Goal: Information Seeking & Learning: Learn about a topic

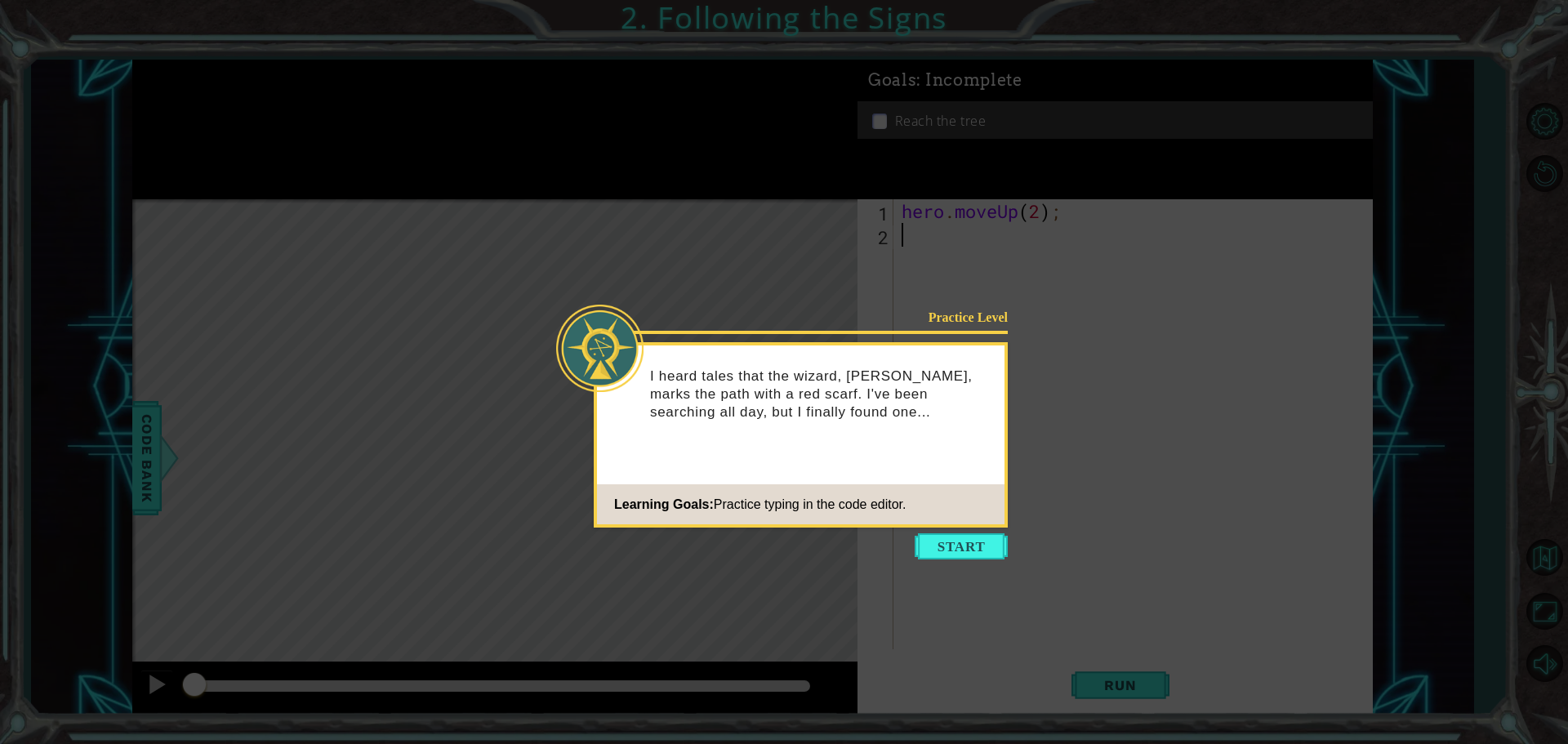
click at [953, 525] on div "Practice Level I heard tales that the wizard, [PERSON_NAME], marks the path wit…" at bounding box center [801, 435] width 414 height 185
click at [952, 538] on button "Start" at bounding box center [960, 545] width 93 height 26
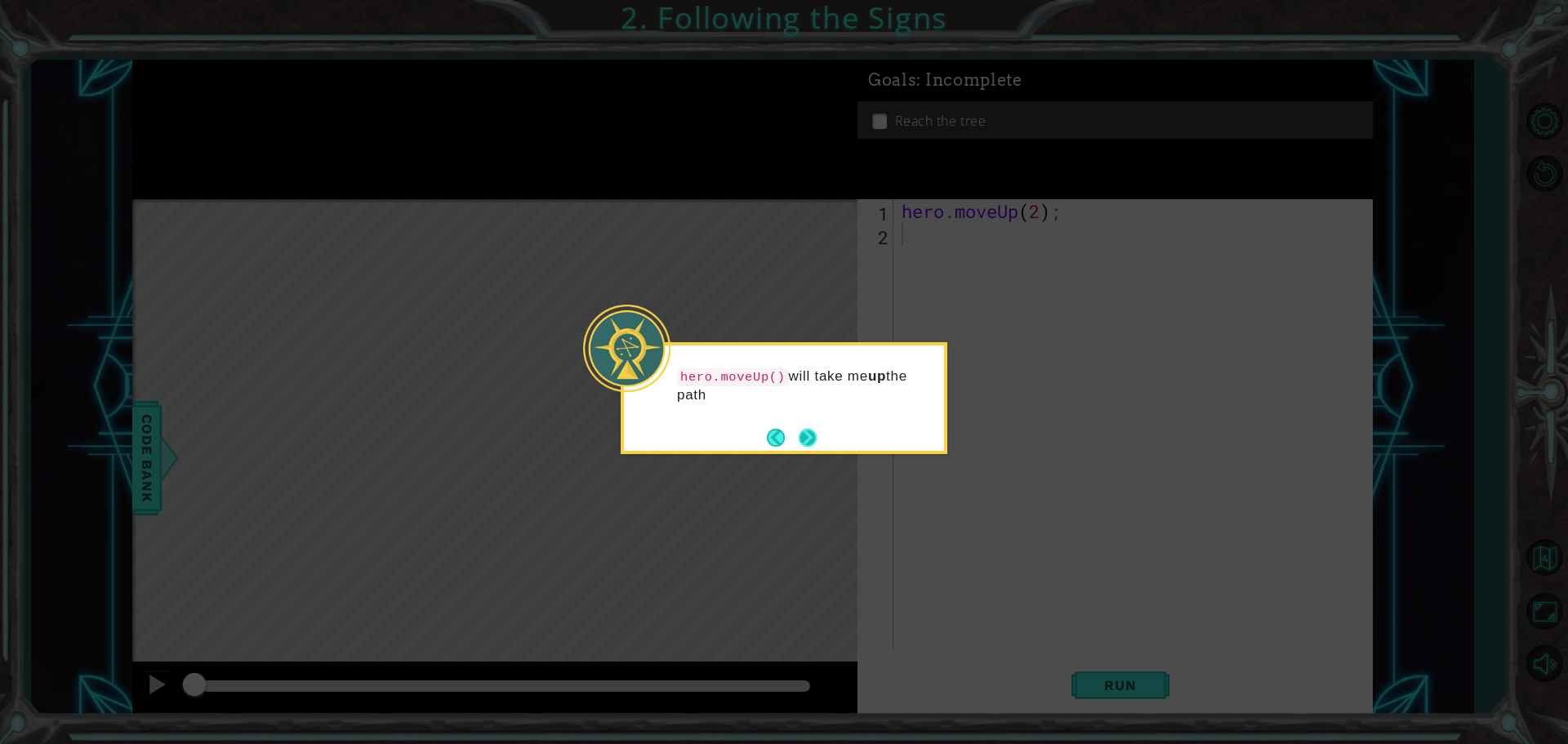
click at [817, 429] on button "Next" at bounding box center [808, 438] width 18 height 18
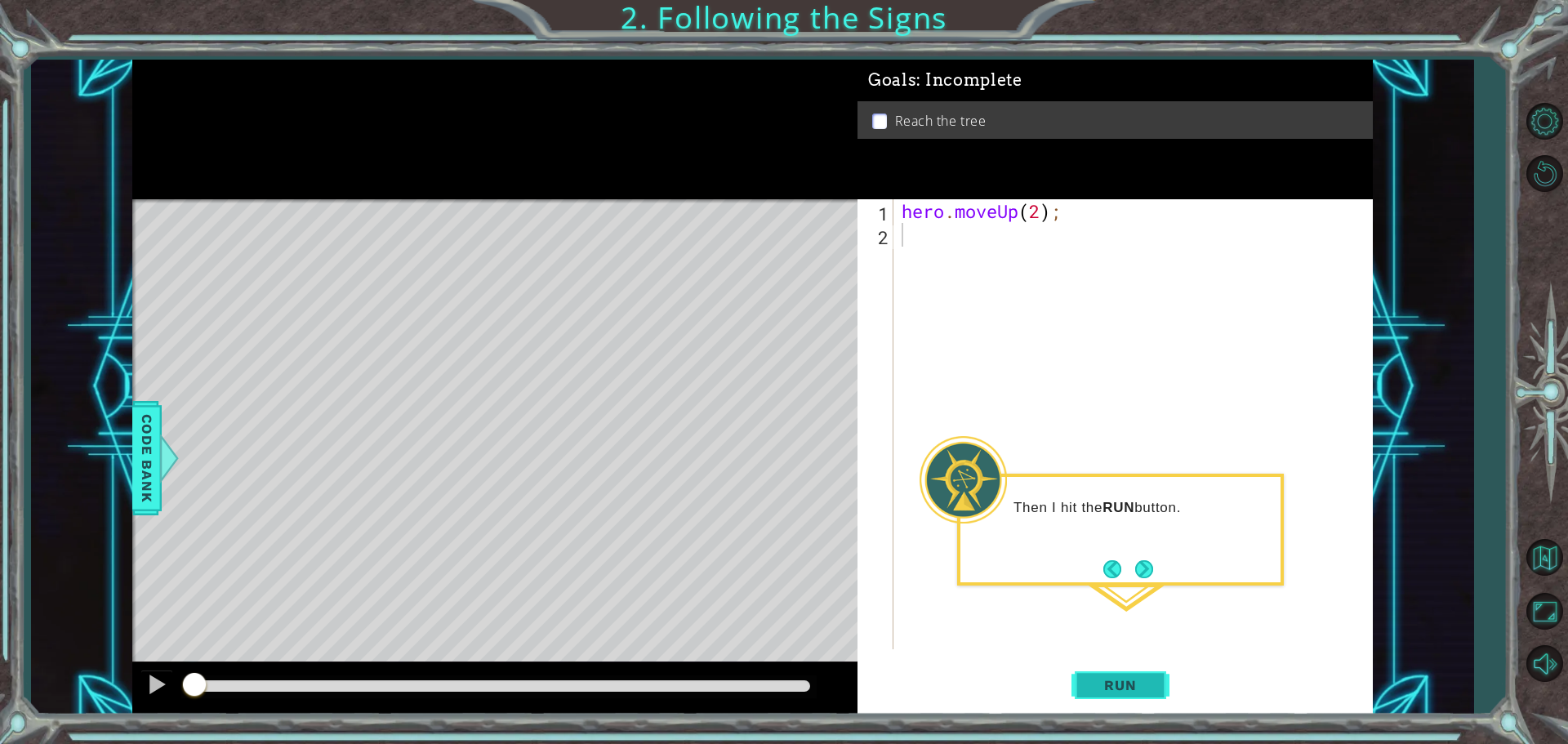
click at [1117, 679] on span "Run" at bounding box center [1120, 685] width 65 height 16
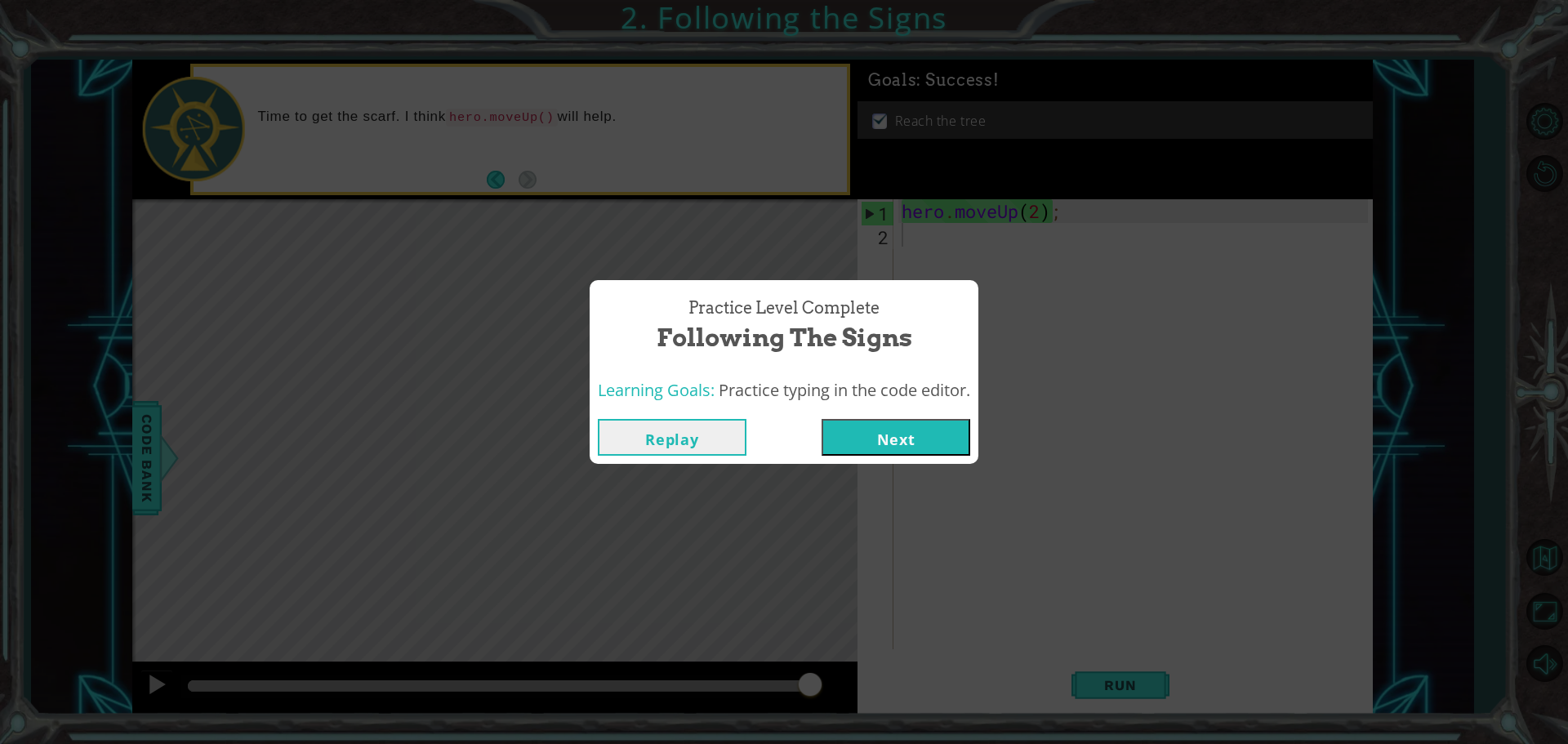
click at [929, 435] on button "Next" at bounding box center [896, 436] width 149 height 36
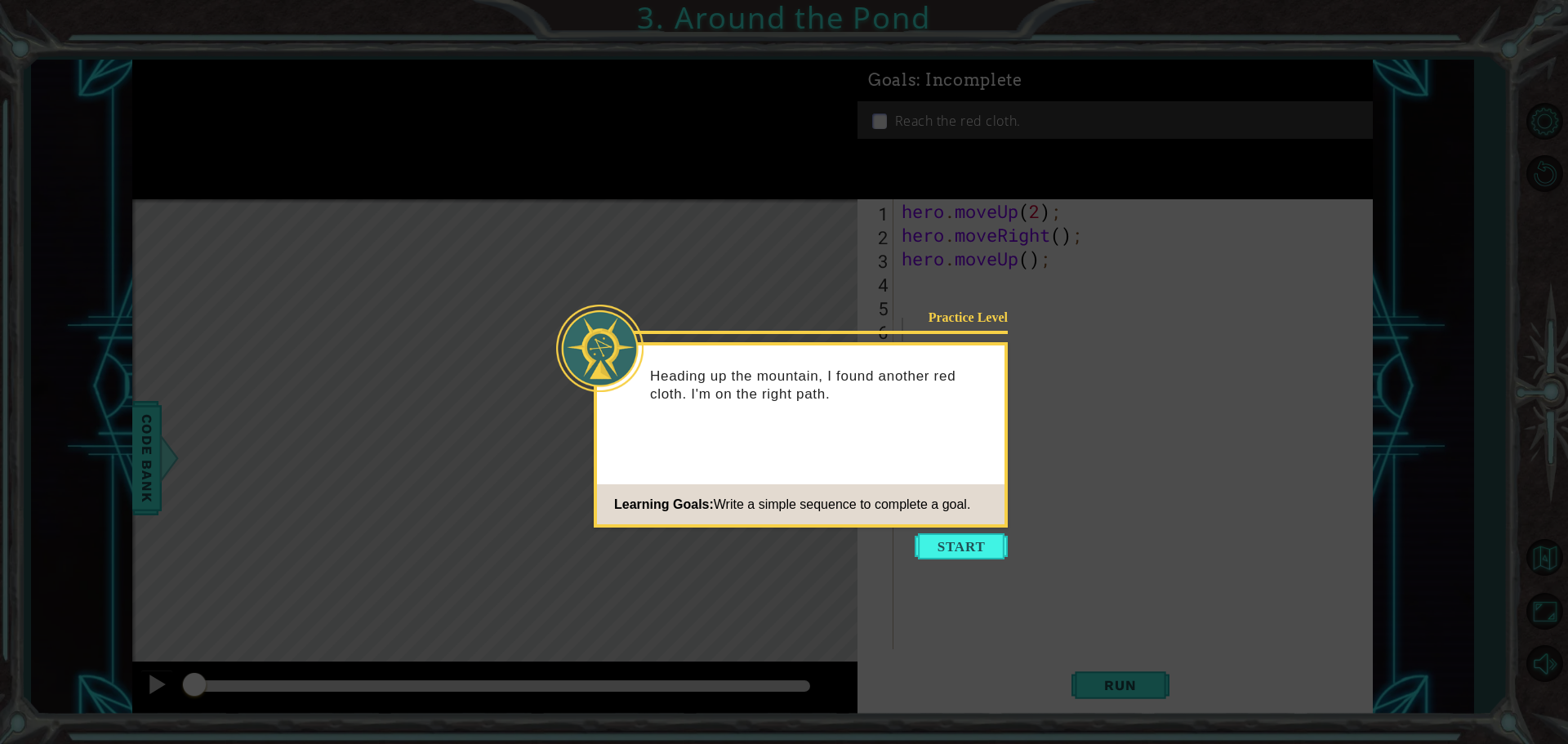
click at [963, 532] on icon at bounding box center [784, 372] width 1568 height 744
click at [960, 543] on button "Start" at bounding box center [960, 545] width 93 height 26
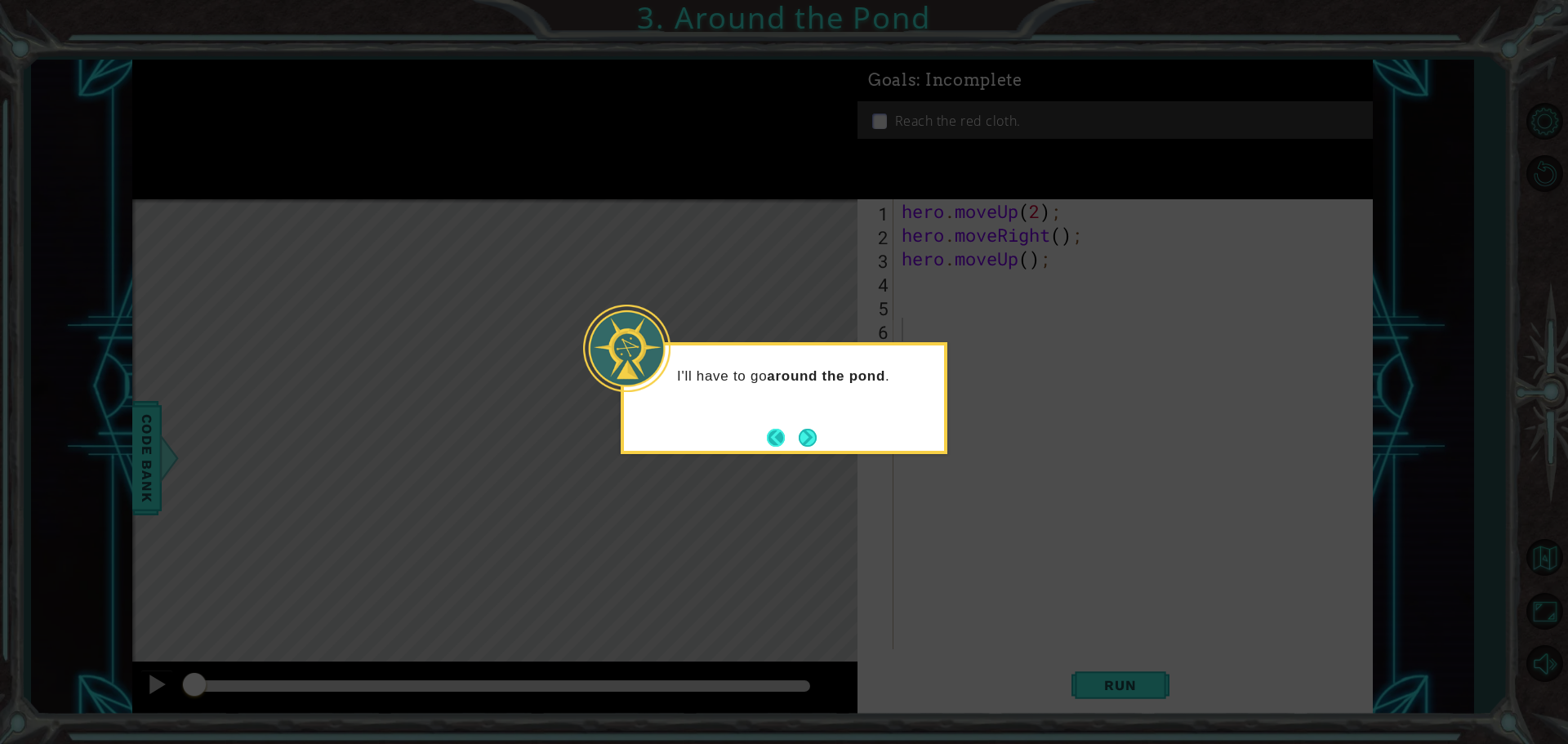
drag, startPoint x: 796, startPoint y: 436, endPoint x: 858, endPoint y: 468, distance: 69.8
click at [798, 436] on footer at bounding box center [792, 438] width 50 height 25
click at [1141, 678] on icon at bounding box center [784, 372] width 1568 height 744
click at [801, 447] on button "Next" at bounding box center [808, 438] width 18 height 18
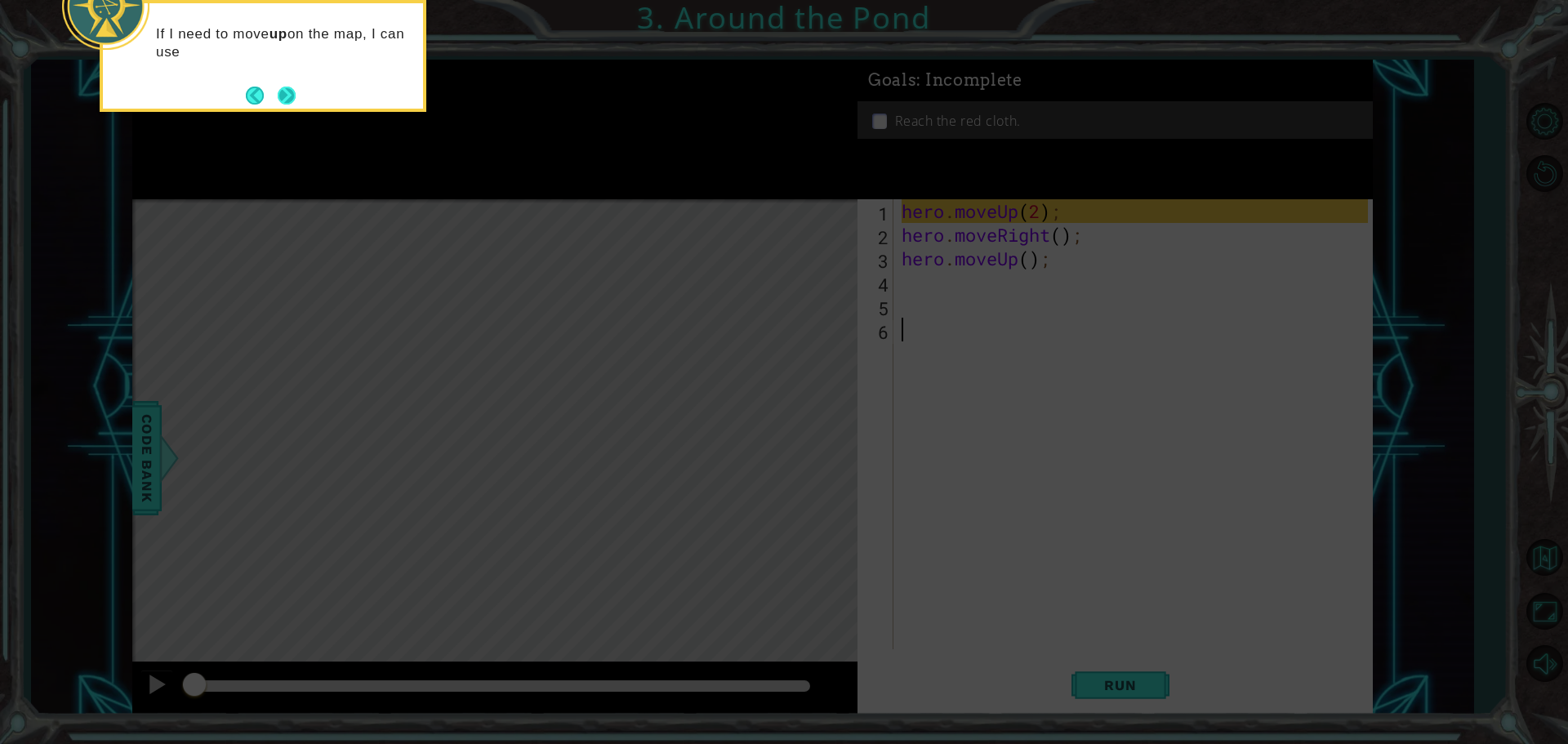
click at [284, 89] on button "Next" at bounding box center [286, 96] width 18 height 18
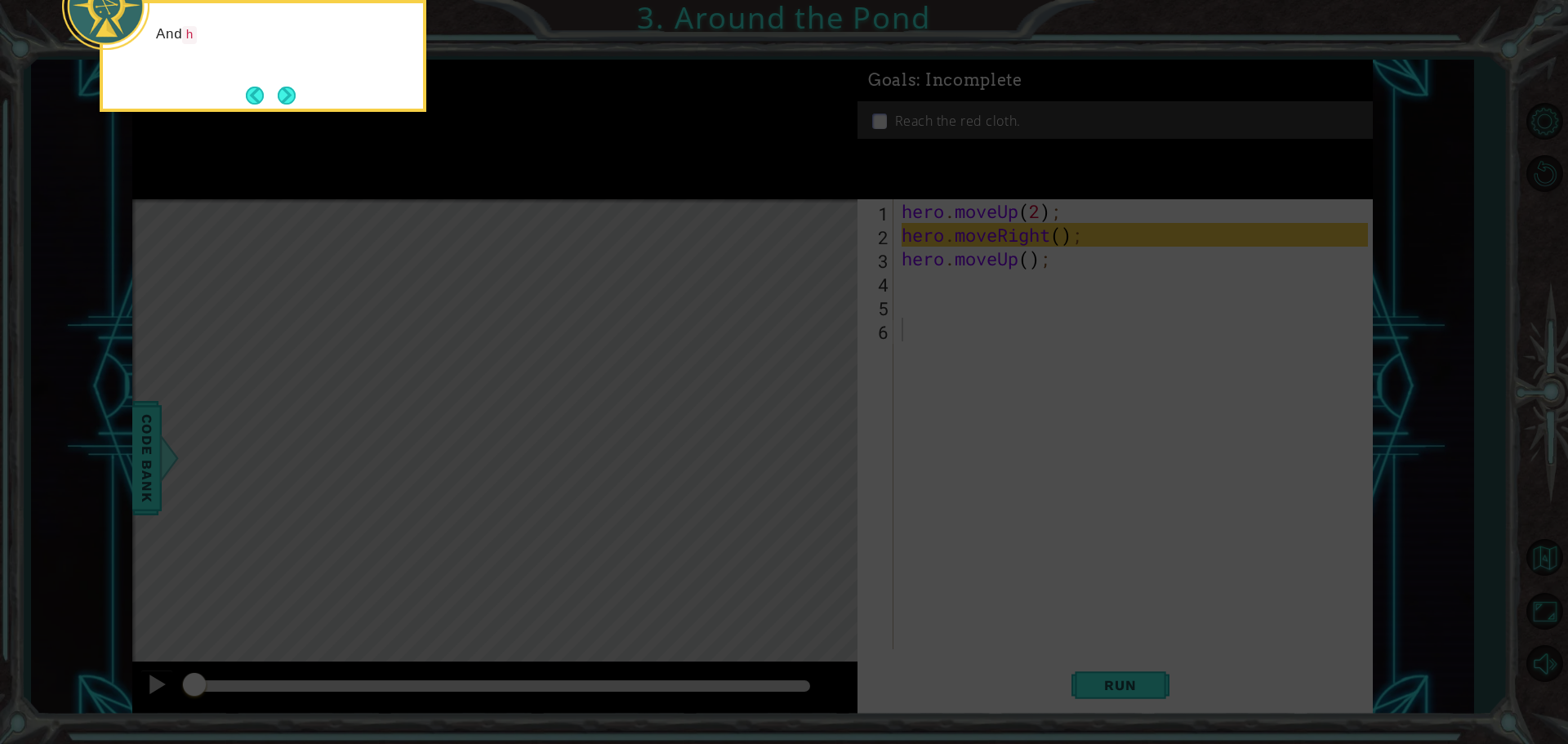
click at [284, 89] on button "Next" at bounding box center [286, 96] width 18 height 18
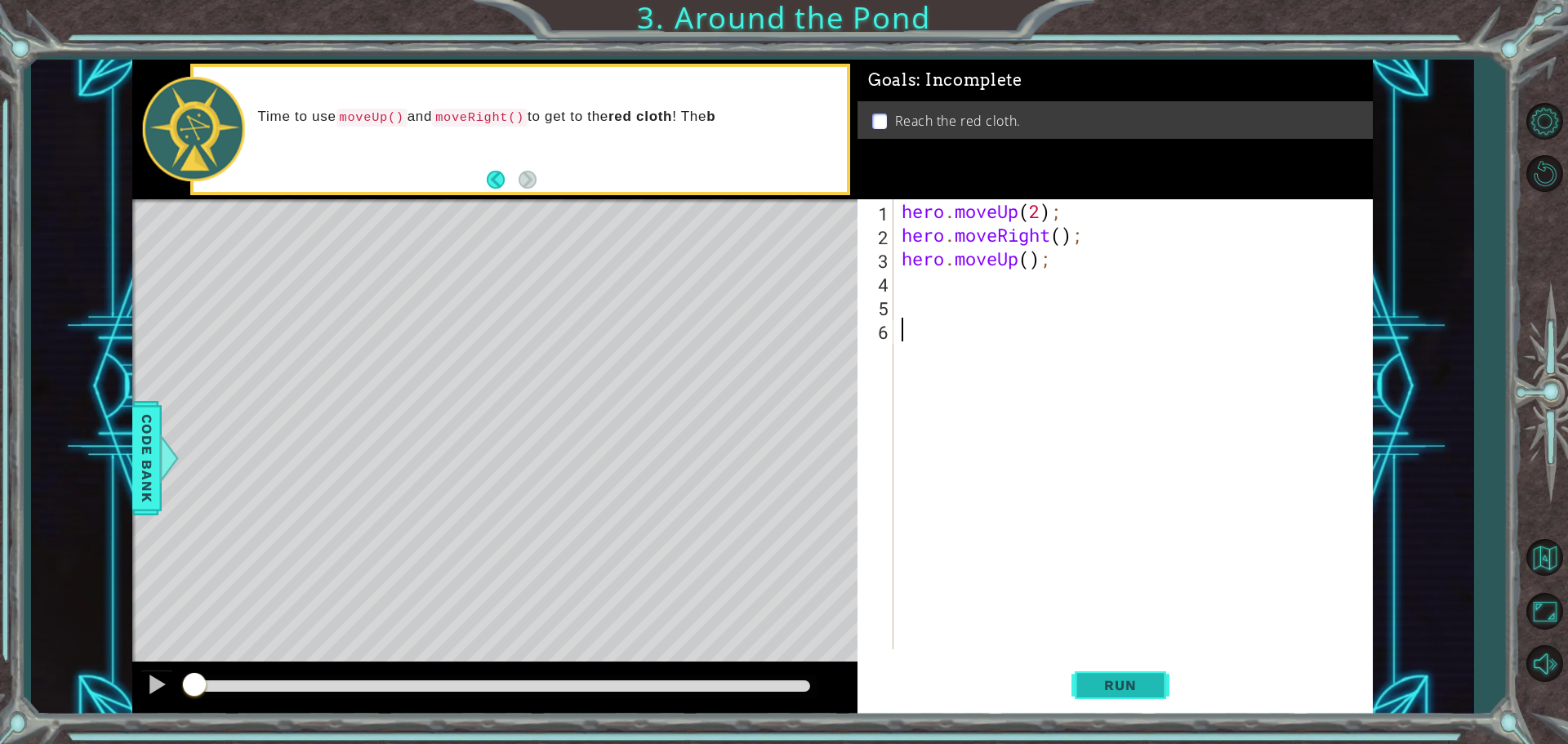
click at [1089, 681] on span "Run" at bounding box center [1120, 685] width 65 height 16
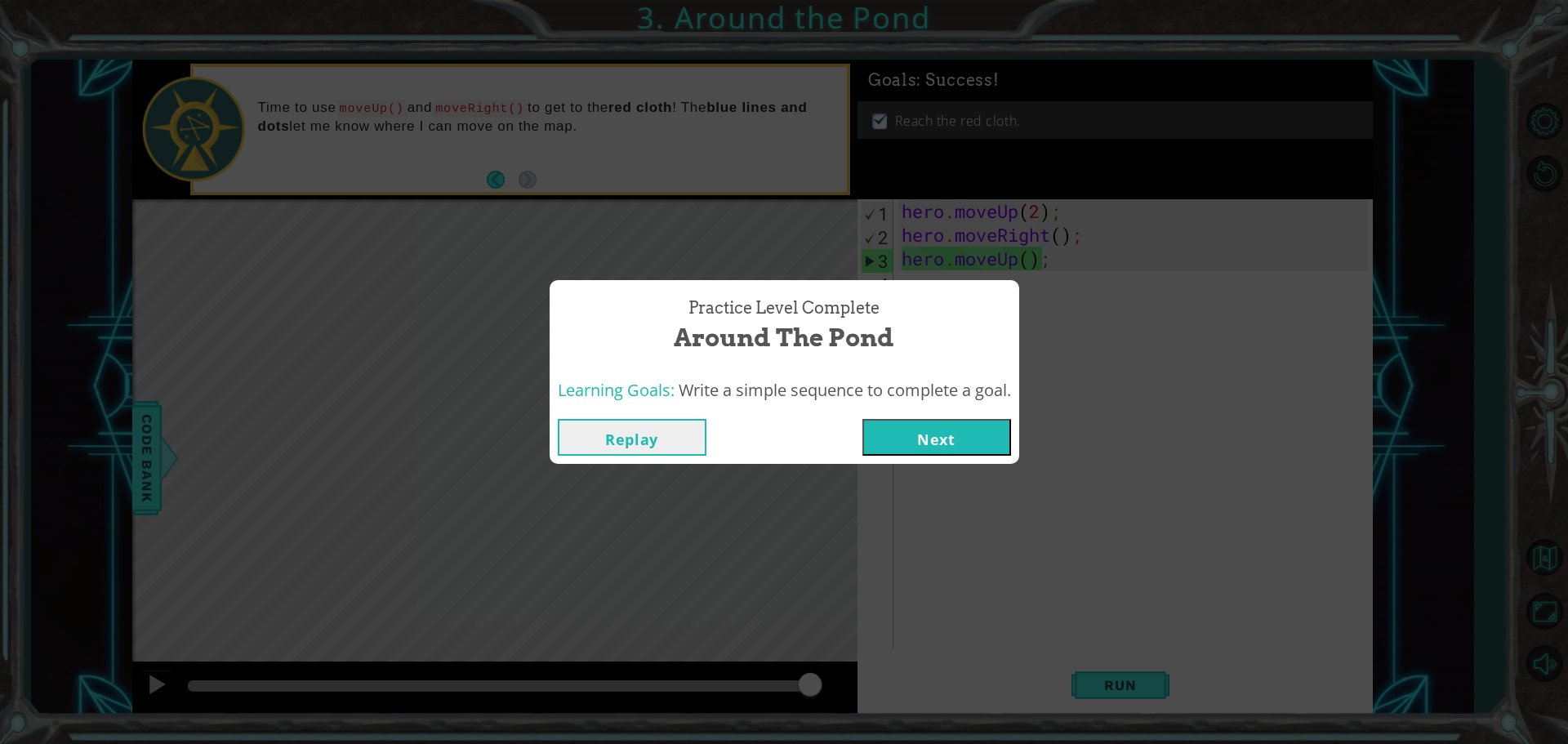
click at [935, 439] on button "Next" at bounding box center [937, 436] width 149 height 36
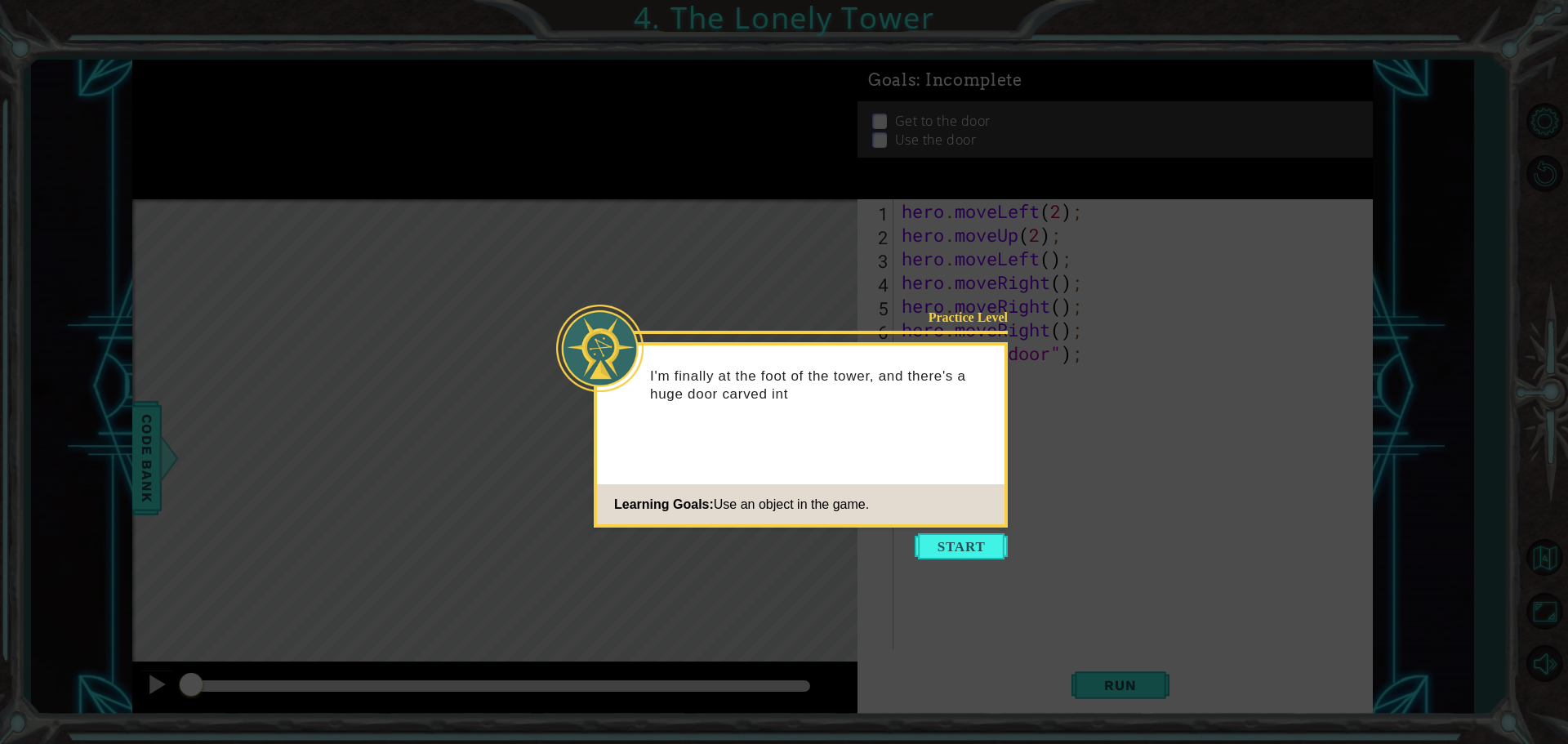
click at [985, 536] on button "Start" at bounding box center [960, 545] width 93 height 26
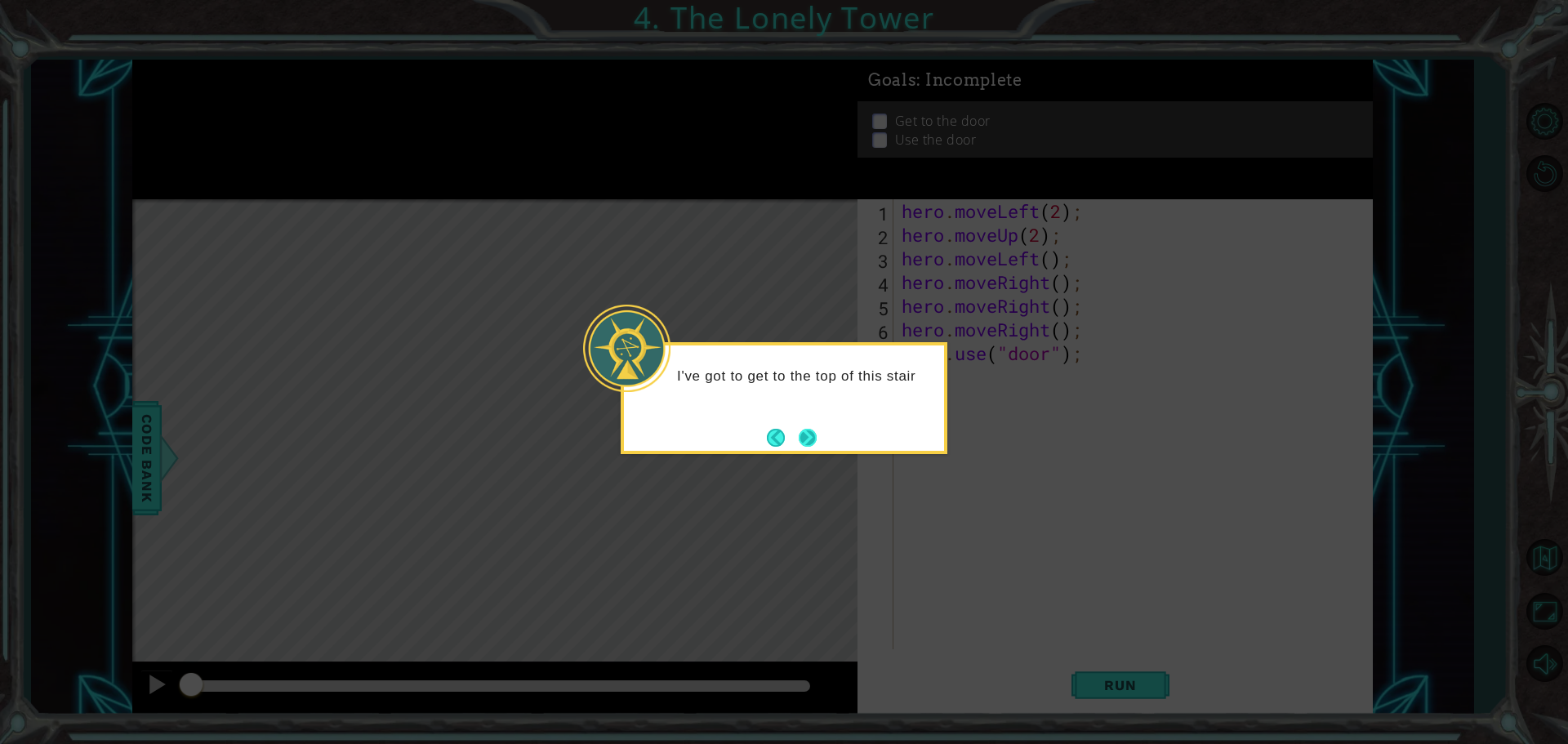
click at [799, 440] on button "Next" at bounding box center [808, 438] width 18 height 18
click at [801, 442] on button "Next" at bounding box center [808, 438] width 18 height 18
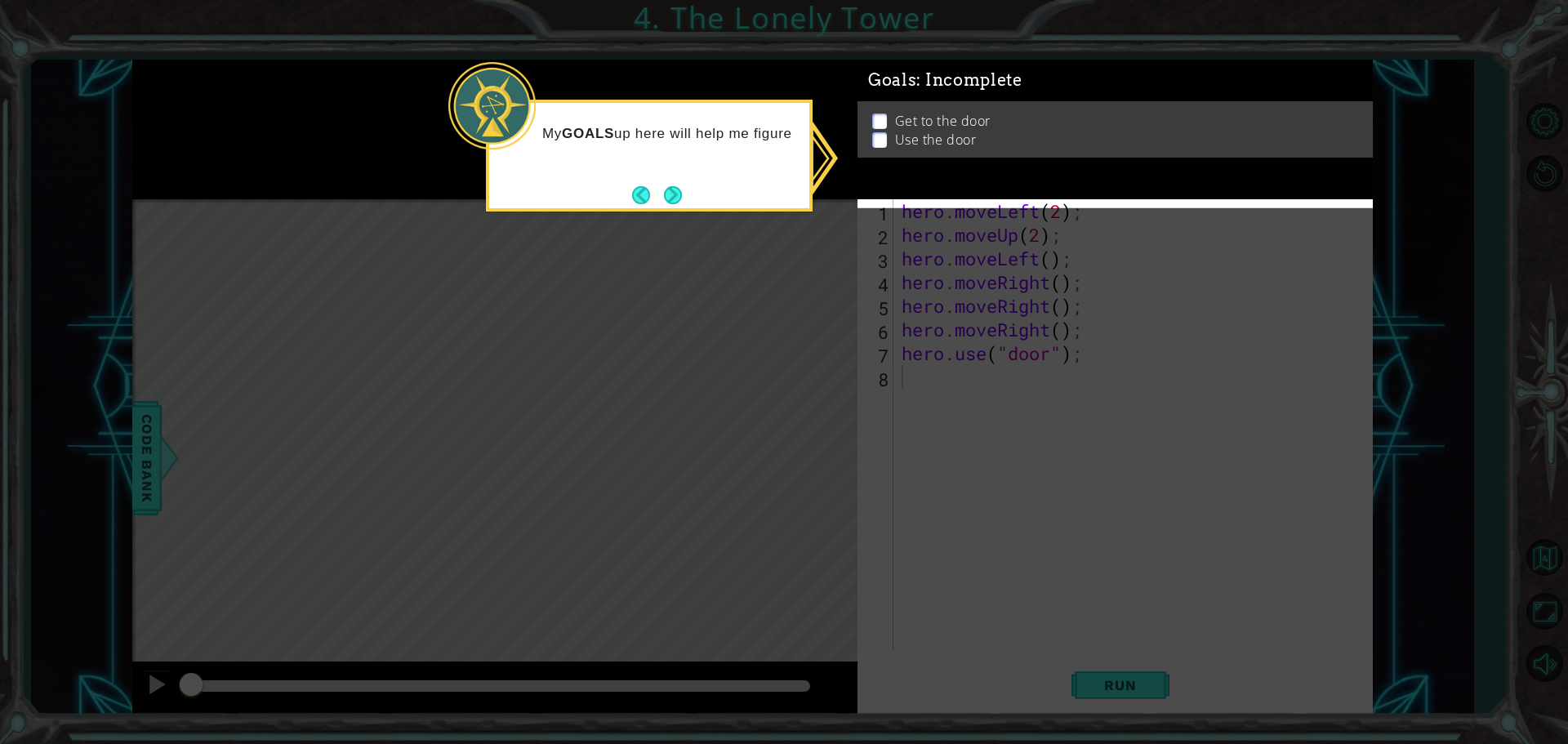
click at [1120, 669] on icon at bounding box center [784, 372] width 1568 height 744
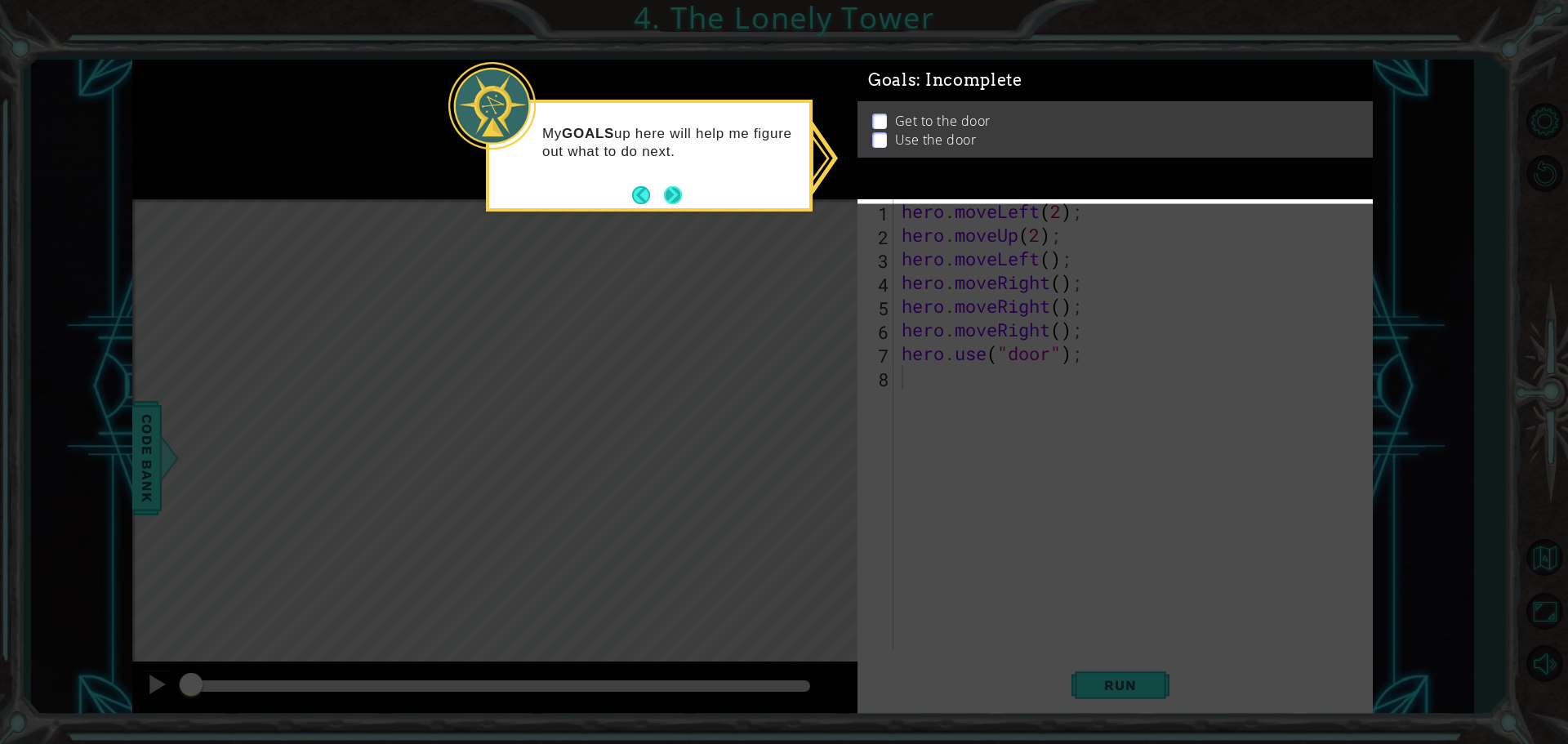
click at [668, 200] on button "Next" at bounding box center [673, 195] width 18 height 18
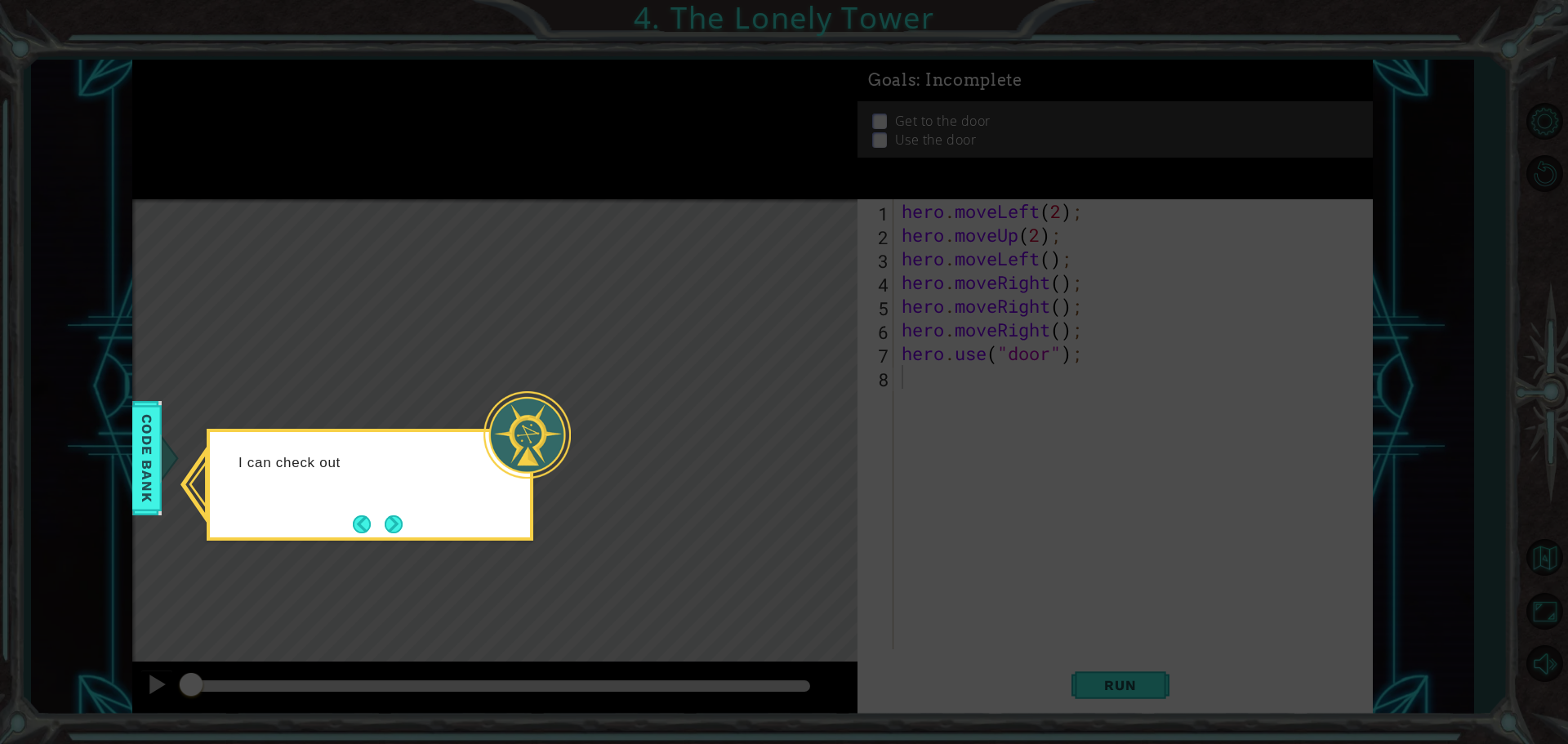
click at [699, 388] on icon at bounding box center [784, 372] width 1568 height 744
click at [692, 381] on icon at bounding box center [784, 372] width 1568 height 744
drag, startPoint x: 691, startPoint y: 381, endPoint x: 653, endPoint y: 381, distance: 38.0
click at [686, 381] on icon at bounding box center [784, 372] width 1568 height 744
click at [393, 515] on button "Next" at bounding box center [394, 524] width 18 height 18
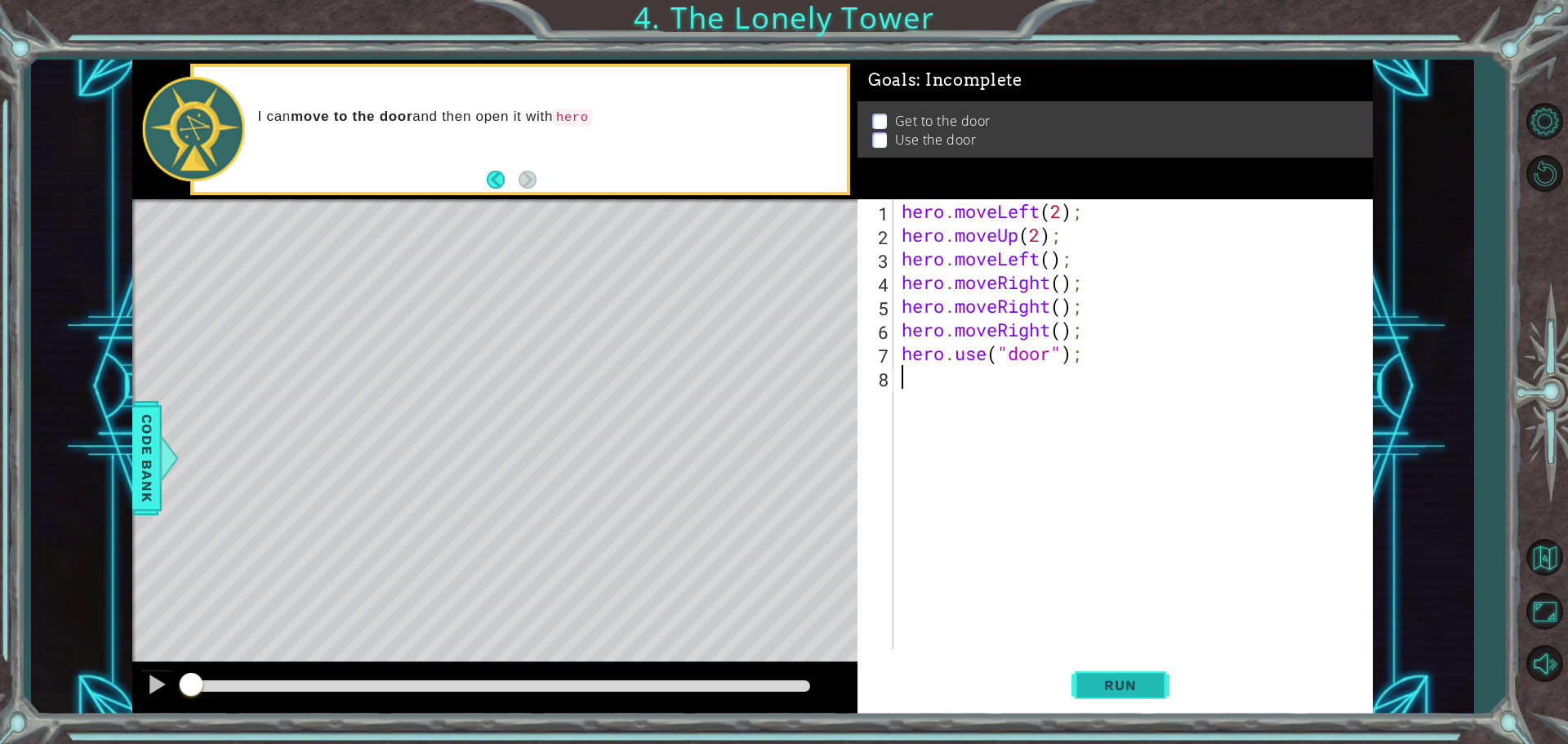
click at [1123, 679] on button "Run" at bounding box center [1120, 685] width 98 height 51
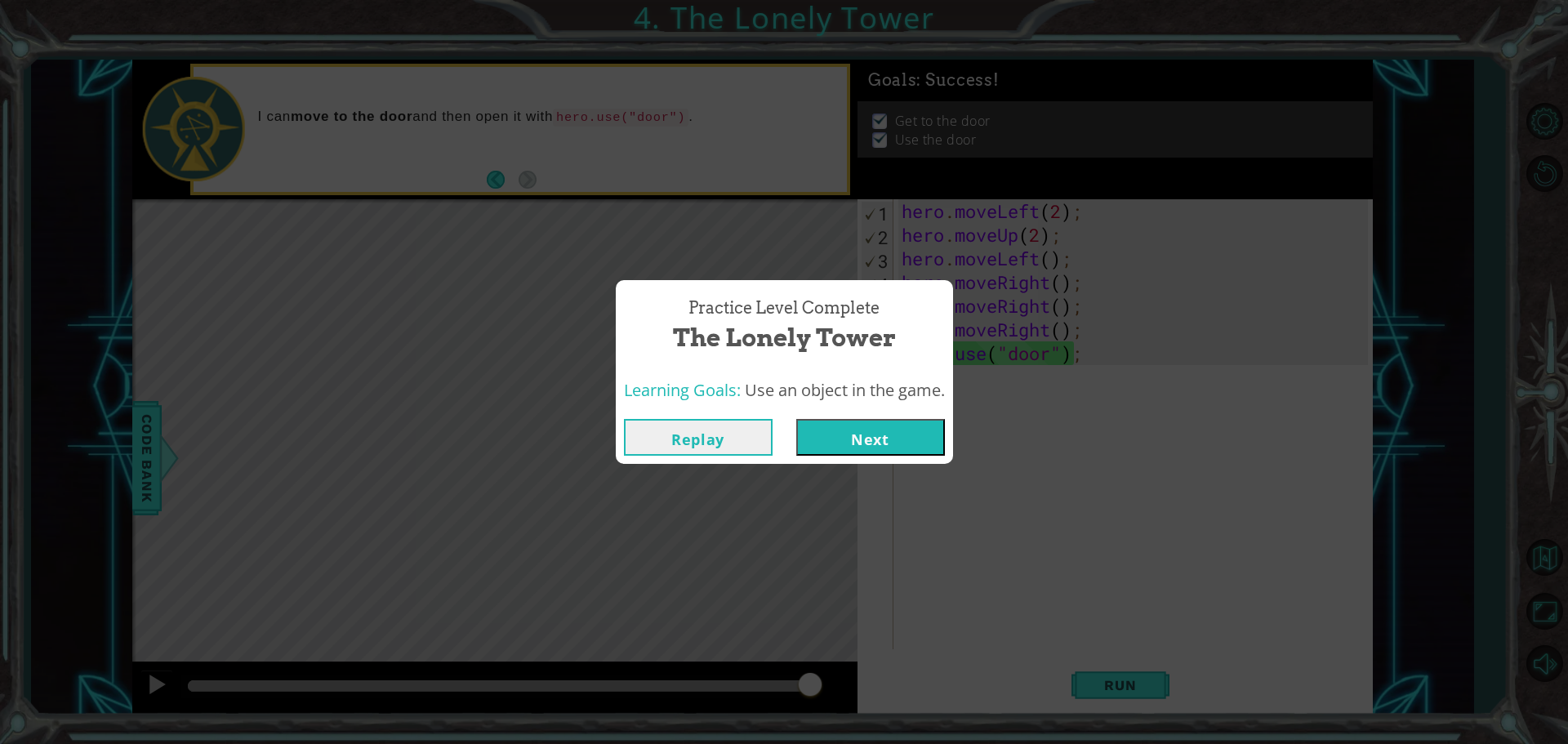
click at [913, 438] on button "Next" at bounding box center [871, 436] width 149 height 36
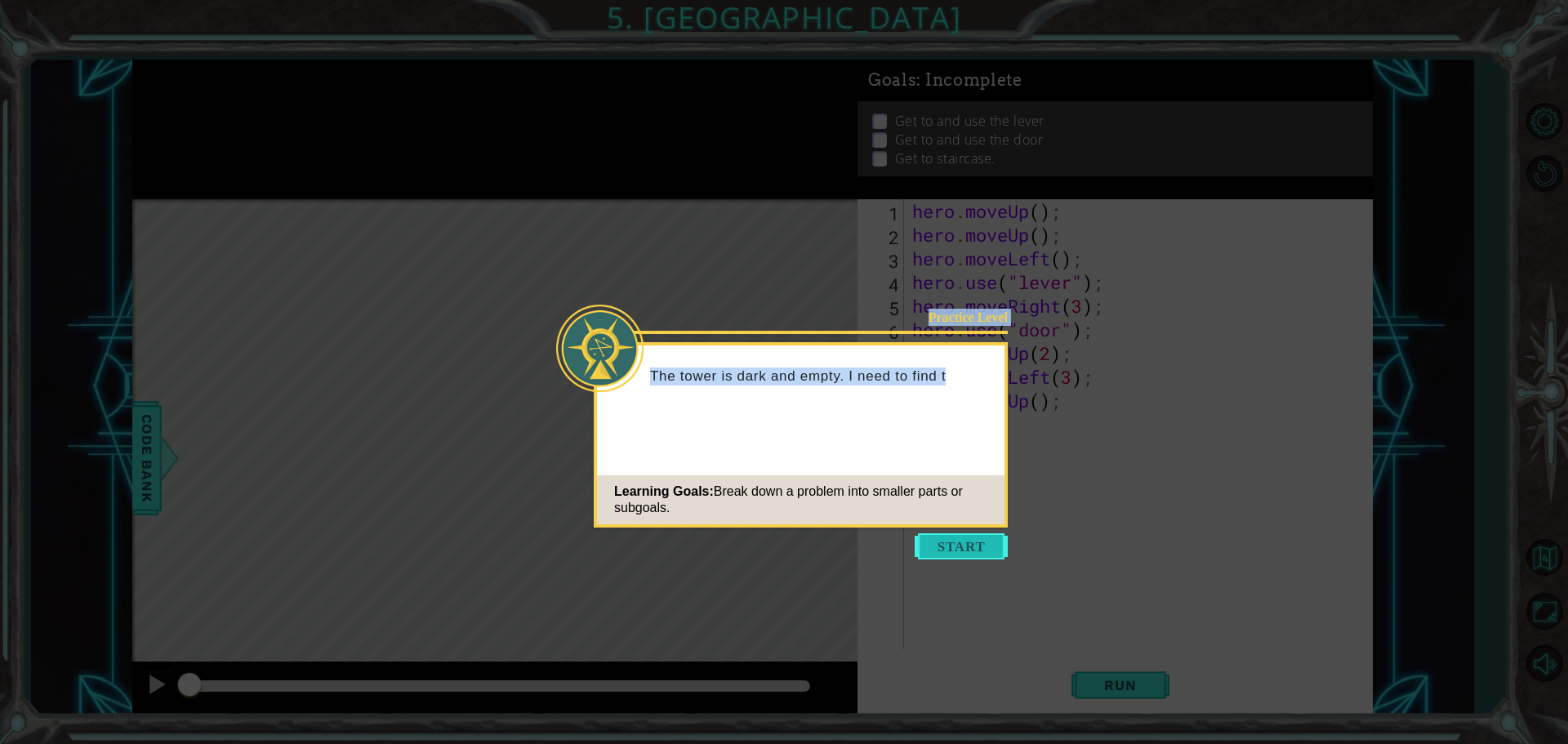
click at [959, 535] on body "1 ההההההההההההההההההההההההההההההההההההההההההההההההההההההההההההההההההההההההההההה…" at bounding box center [784, 372] width 1568 height 744
click at [959, 535] on button "Start" at bounding box center [960, 545] width 93 height 26
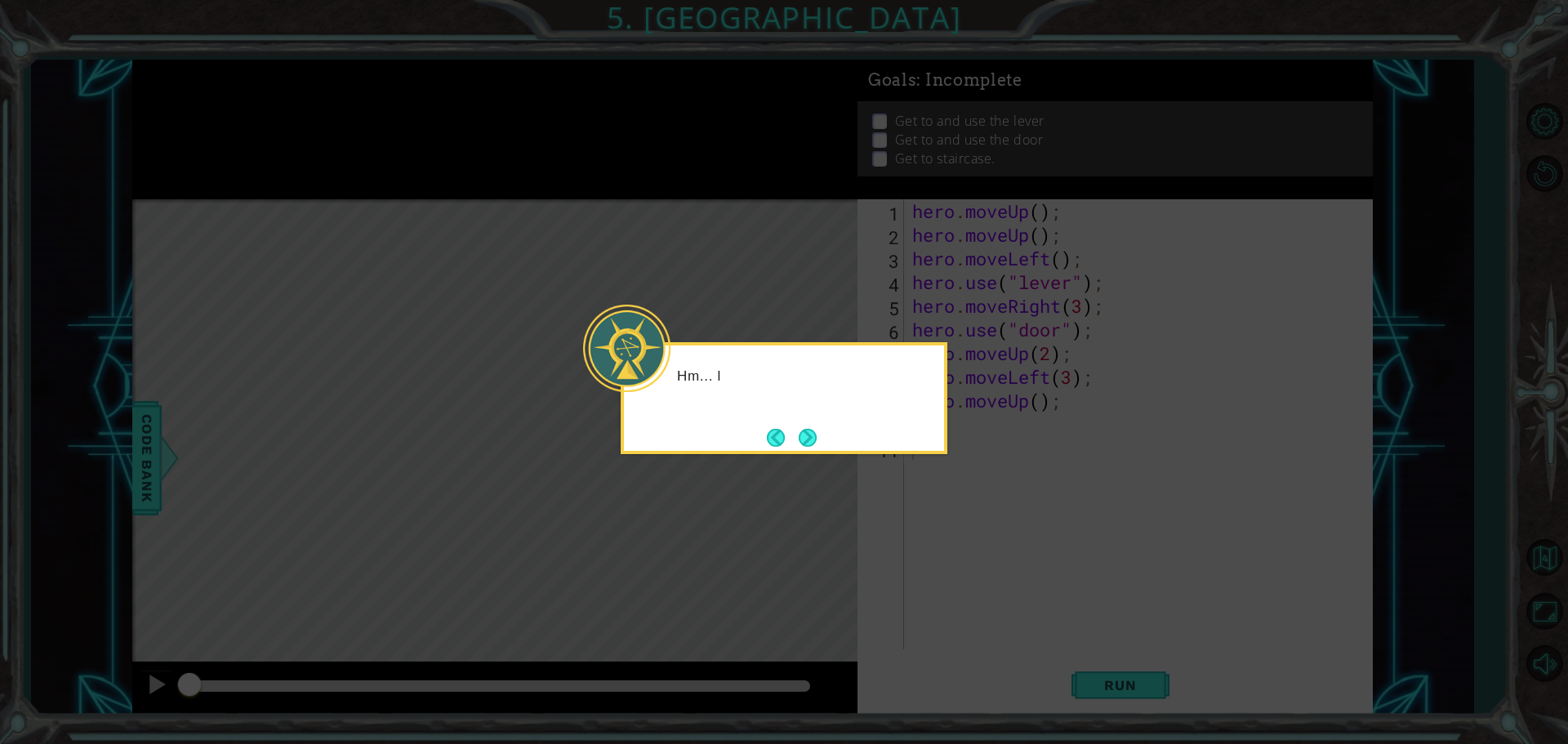
click at [959, 535] on icon at bounding box center [784, 372] width 1568 height 744
click at [810, 443] on button "Next" at bounding box center [808, 438] width 18 height 18
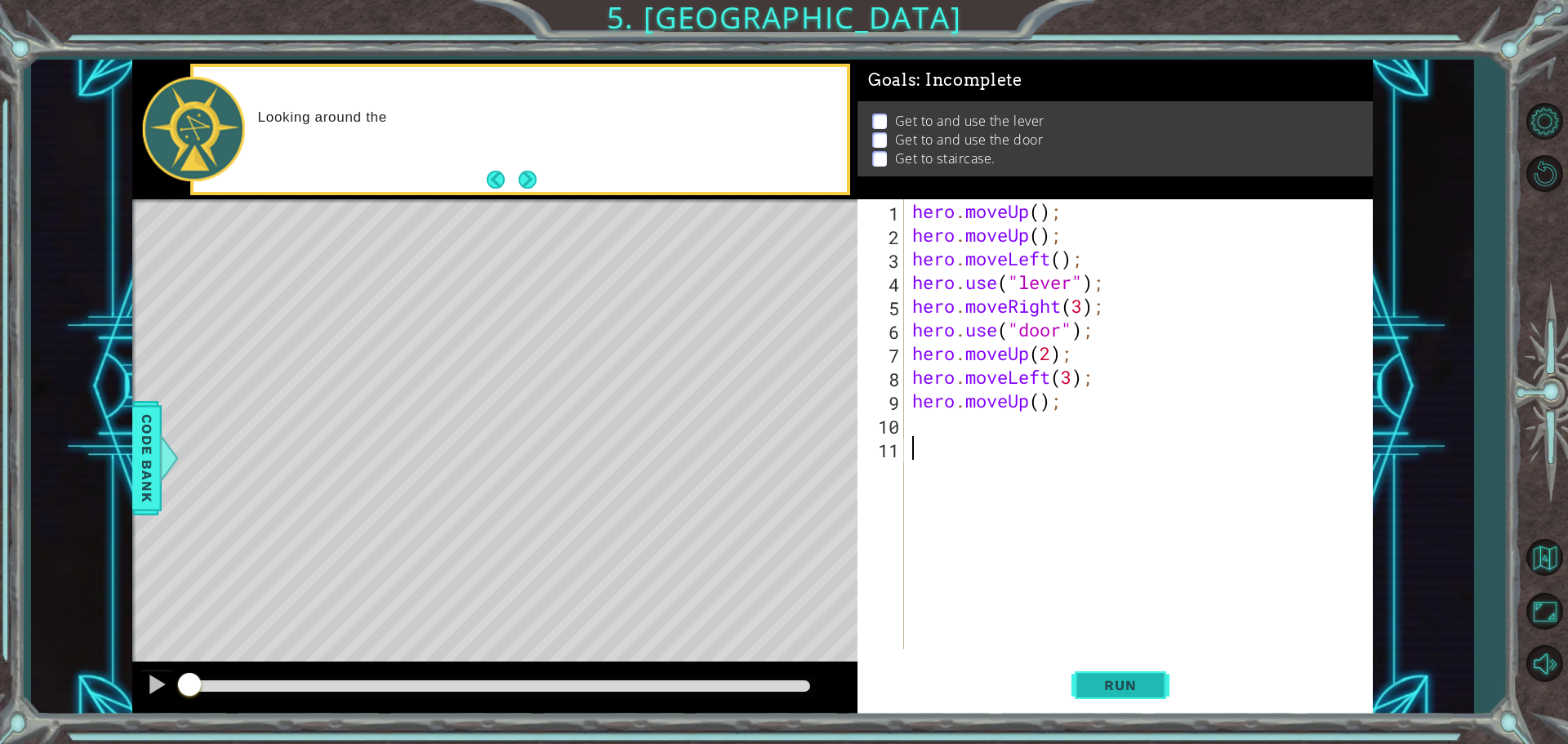
click at [1120, 691] on span "Run" at bounding box center [1120, 685] width 65 height 16
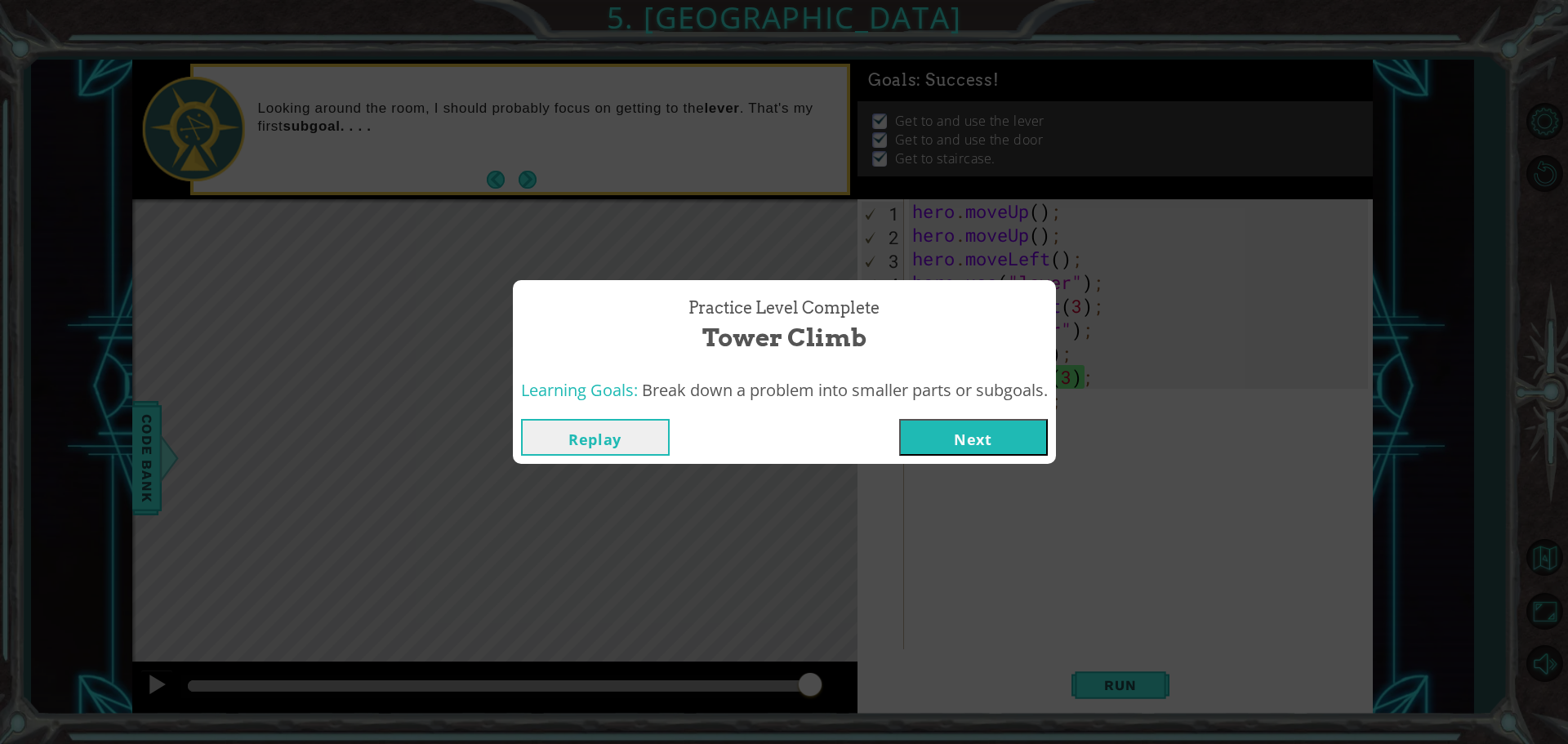
click at [962, 438] on button "Next" at bounding box center [974, 436] width 149 height 36
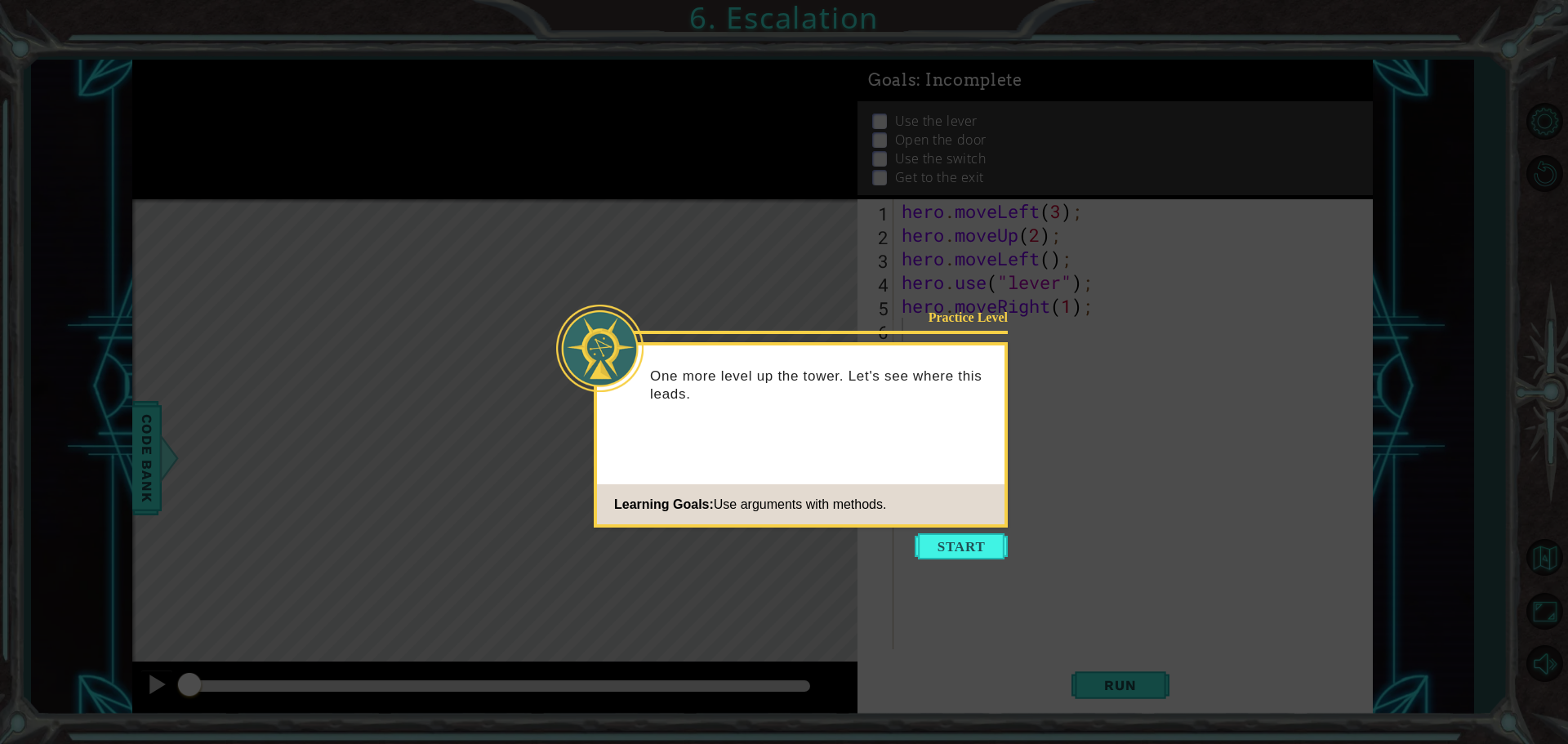
click at [944, 547] on button "Start" at bounding box center [960, 545] width 93 height 26
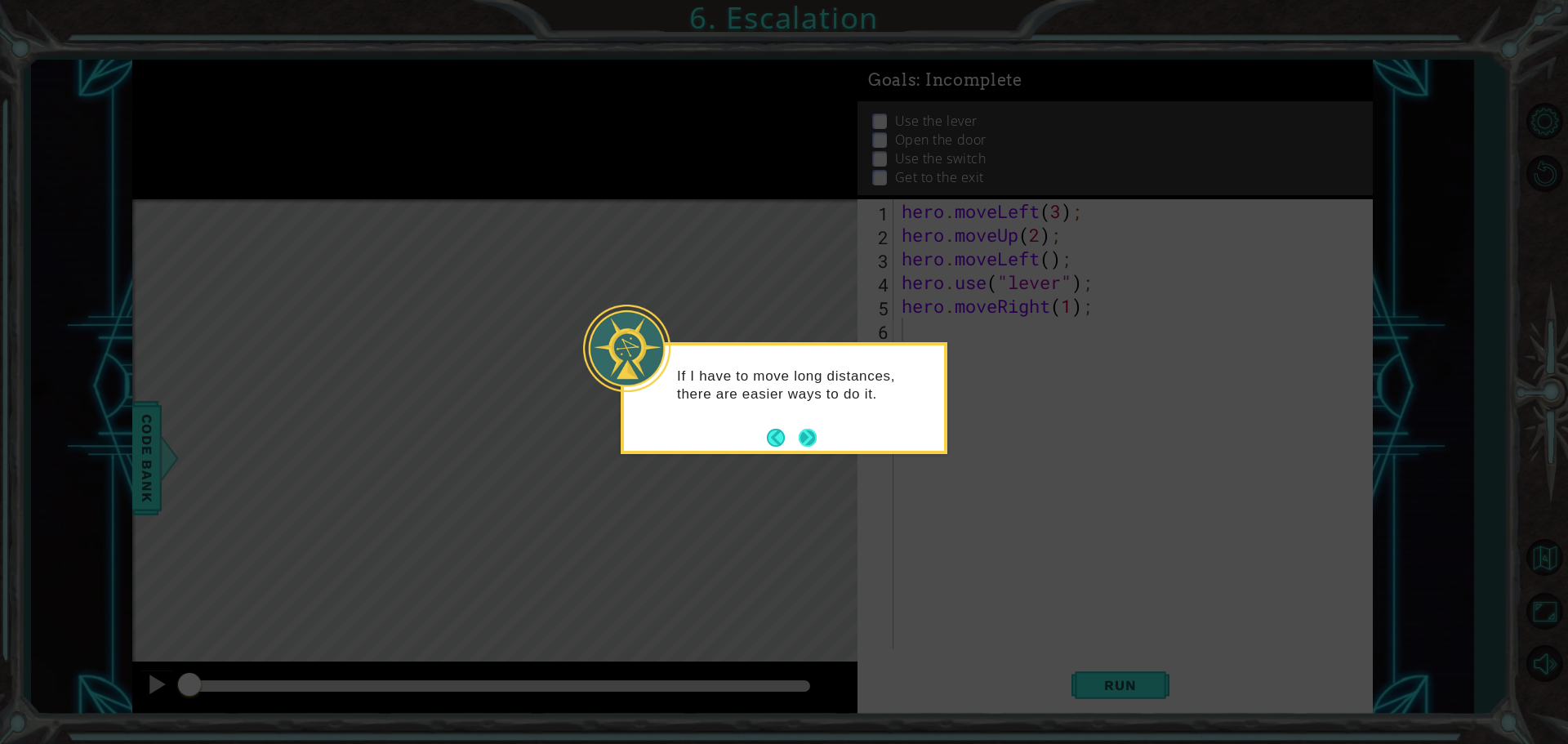
click at [799, 429] on button "Next" at bounding box center [808, 438] width 18 height 18
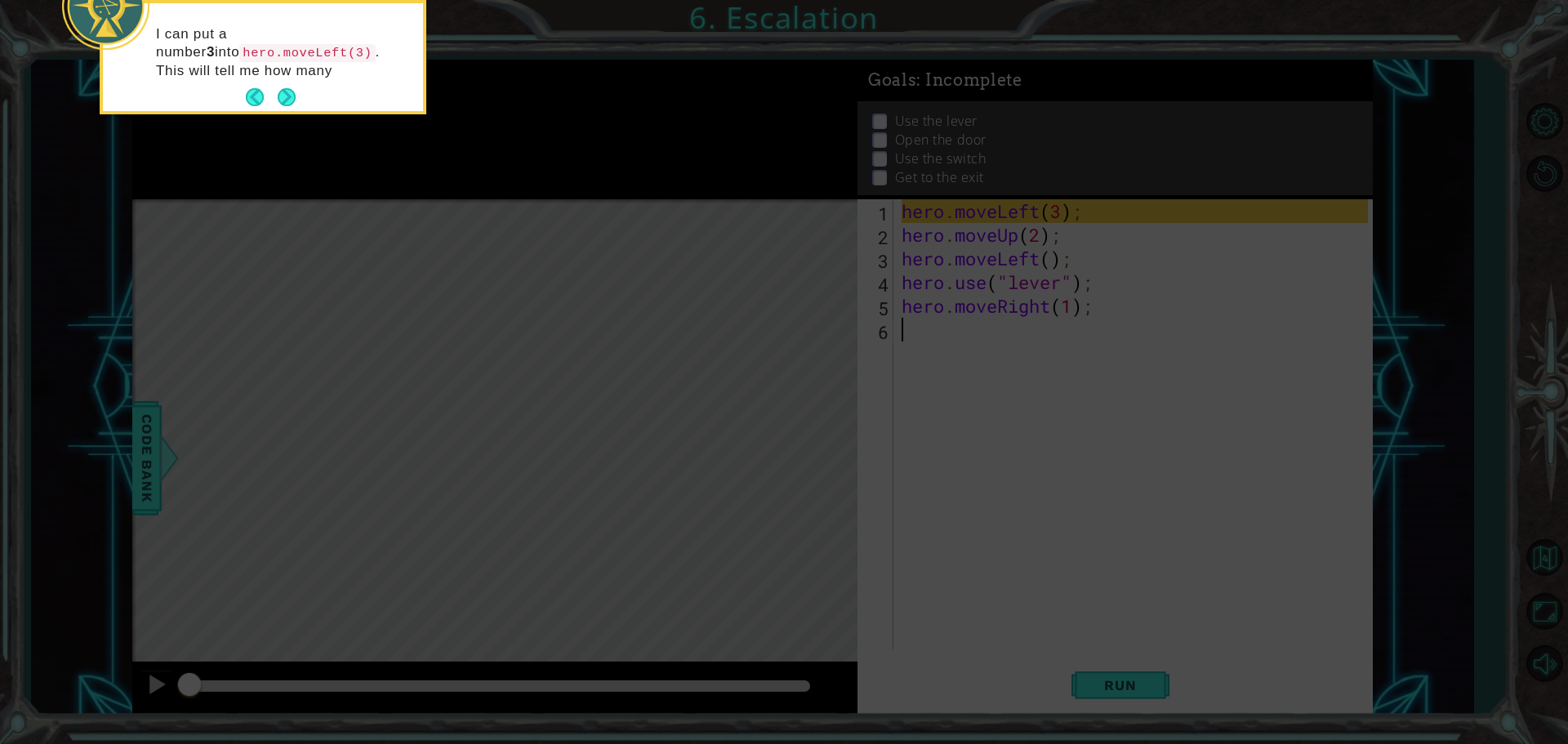
click at [711, 453] on icon at bounding box center [784, 111] width 1568 height 1265
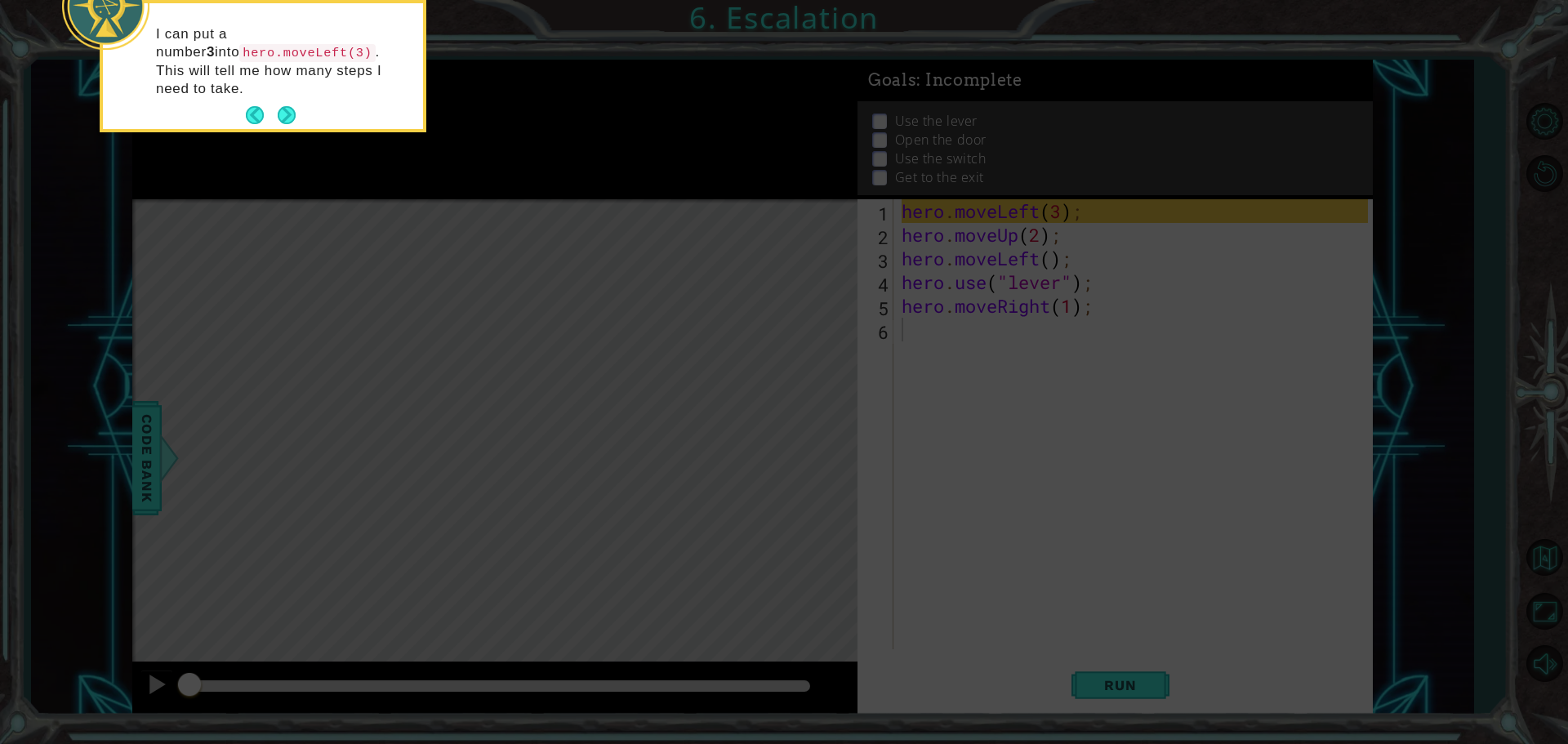
click at [1006, 276] on icon at bounding box center [784, 111] width 1568 height 1265
click at [1014, 276] on icon at bounding box center [784, 111] width 1568 height 1265
click at [312, 110] on div "I can put a number 3 into hero.moveLeft(3) . This will tell me how many steps I…" at bounding box center [263, 66] width 326 height 132
click at [288, 106] on button "Next" at bounding box center [286, 115] width 18 height 18
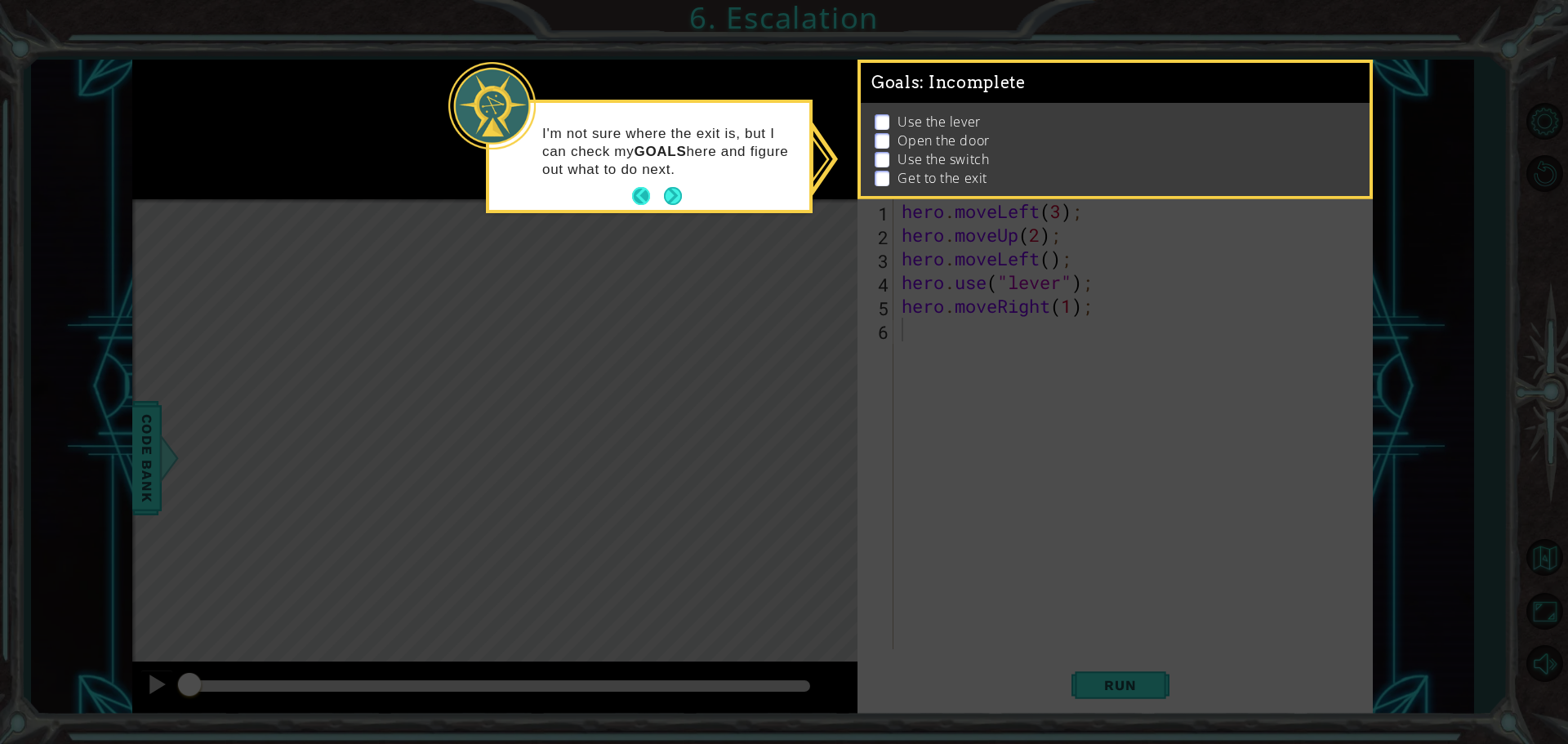
click at [657, 200] on button "Back" at bounding box center [648, 196] width 32 height 18
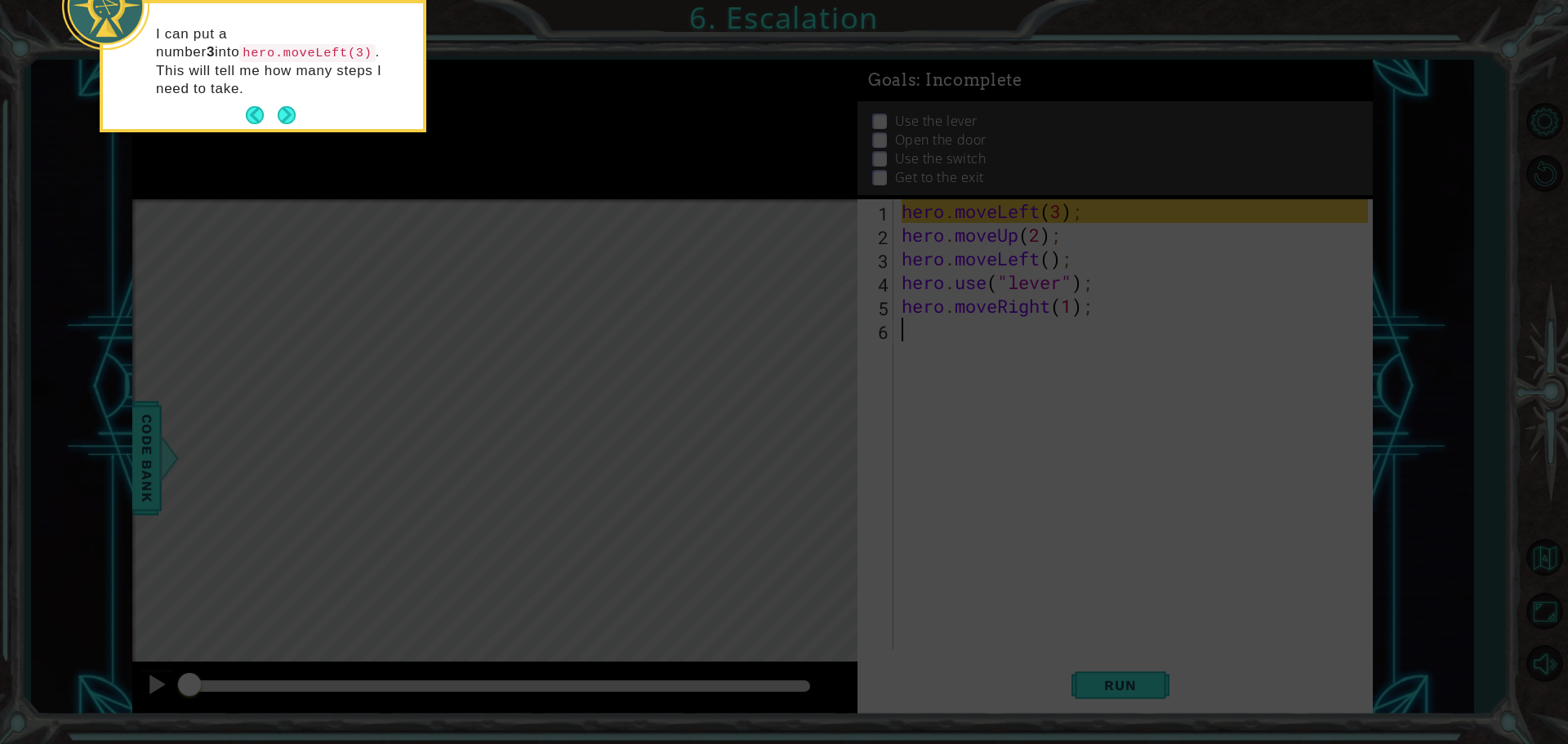
click at [669, 198] on icon at bounding box center [784, 111] width 1568 height 1265
click at [669, 197] on icon at bounding box center [784, 111] width 1568 height 1265
drag, startPoint x: 540, startPoint y: 165, endPoint x: 419, endPoint y: 164, distance: 121.0
click at [477, 168] on icon at bounding box center [784, 111] width 1568 height 1265
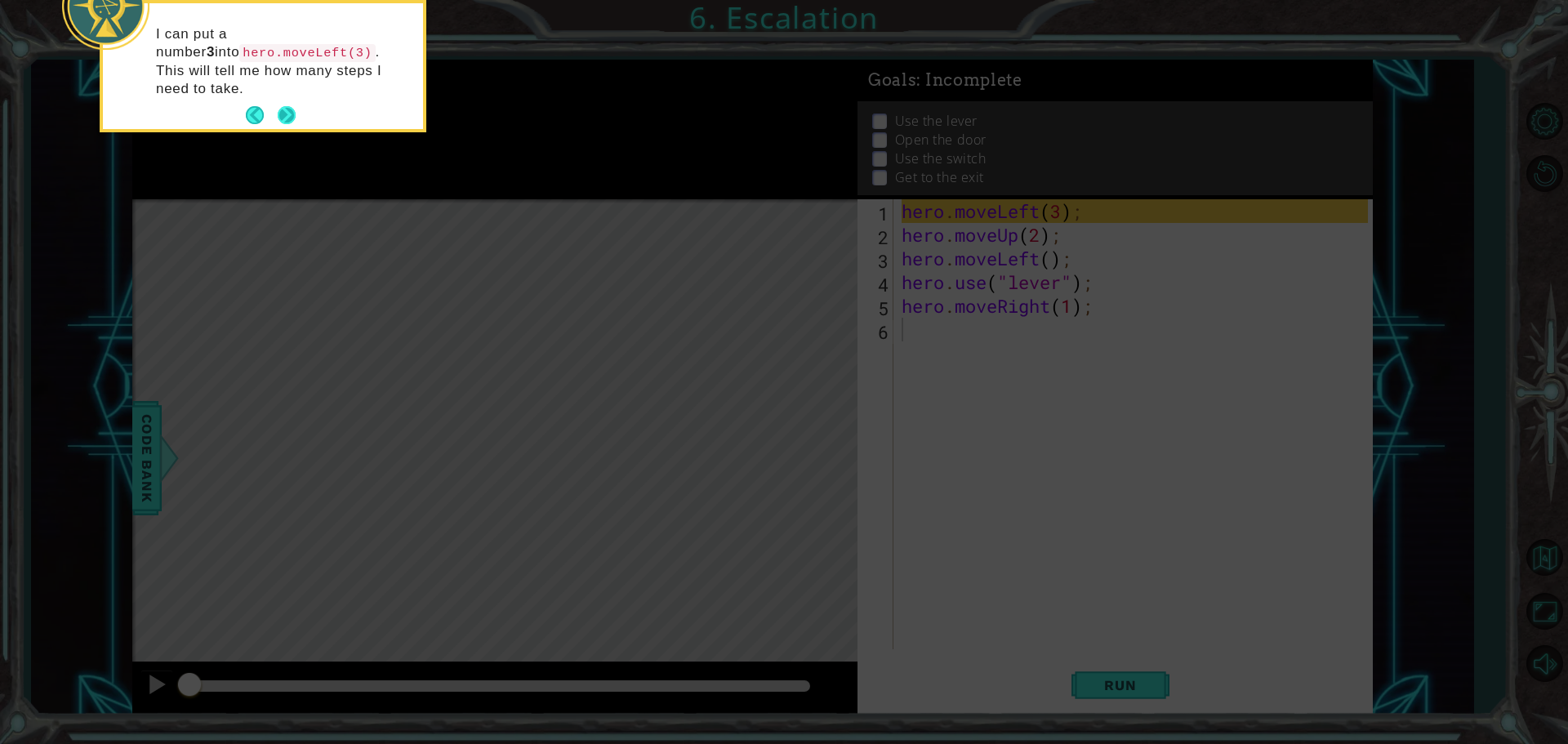
click at [293, 106] on button "Next" at bounding box center [286, 115] width 18 height 18
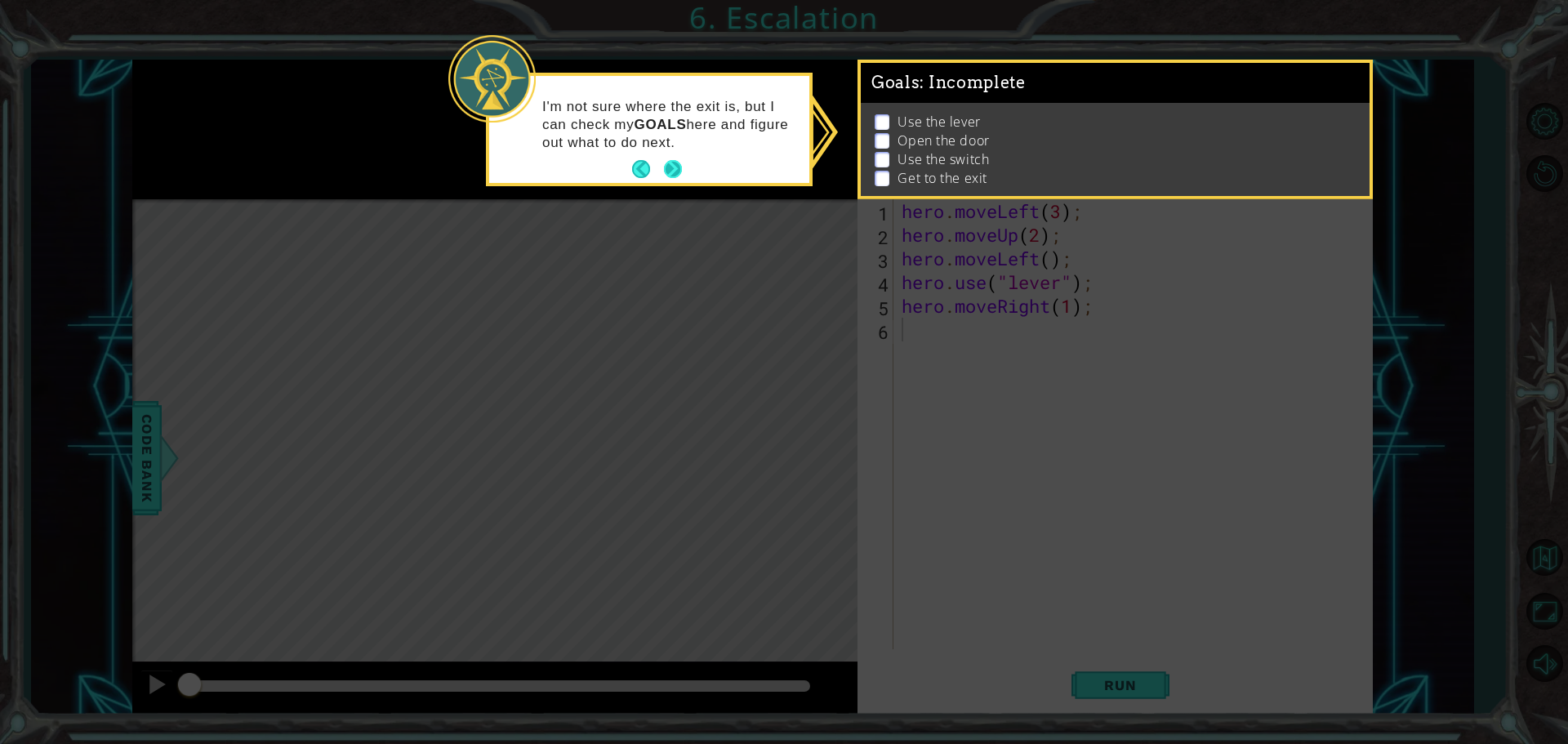
click at [682, 168] on button "Next" at bounding box center [673, 169] width 18 height 18
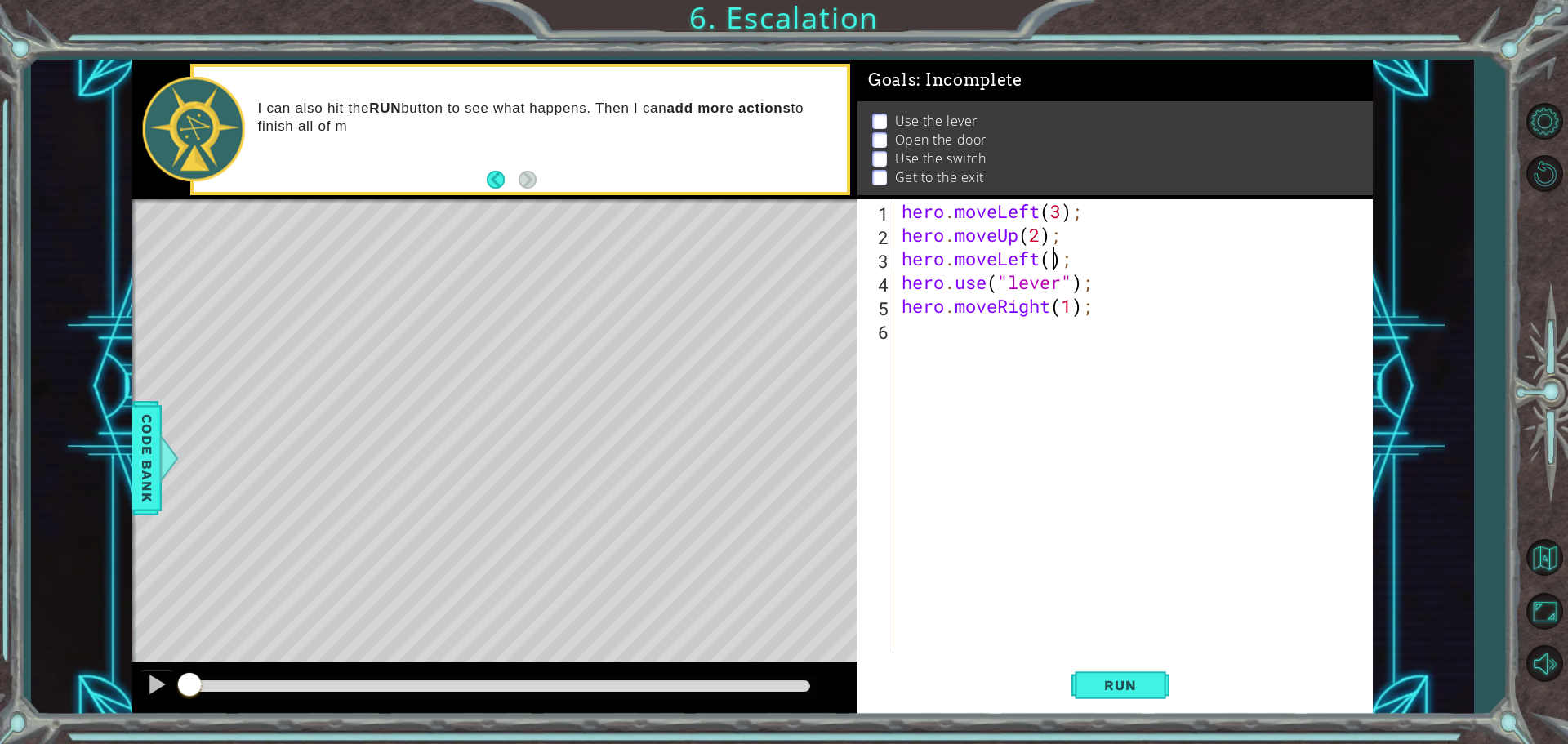
click at [1058, 259] on div "hero . moveLeft ( 3 ) ; hero . moveUp ( 2 ) ; hero . moveLeft ( ) ; hero . use …" at bounding box center [1137, 448] width 478 height 497
type textarea "hero.moveLeft(3);"
click at [1082, 683] on button "Run" at bounding box center [1120, 685] width 98 height 51
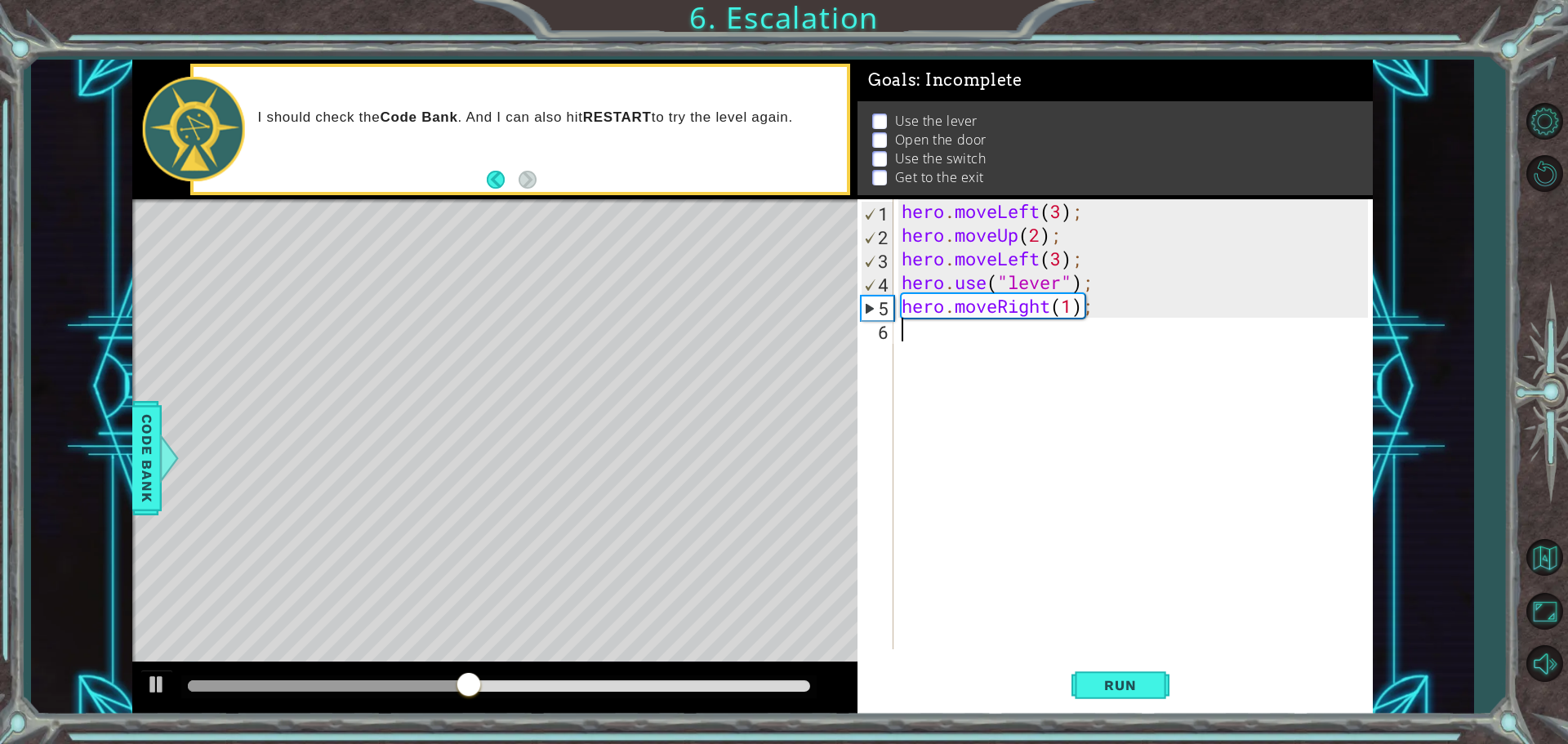
click at [1000, 349] on div "hero . moveLeft ( 3 ) ; hero . moveUp ( 2 ) ; hero . moveLeft ( 3 ) ; hero . us…" at bounding box center [1137, 448] width 478 height 497
click at [1073, 315] on div "hero . moveLeft ( 3 ) ; hero . moveUp ( 2 ) ; hero . moveLeft ( 3 ) ; hero . us…" at bounding box center [1137, 448] width 478 height 497
click at [1169, 687] on button "Run" at bounding box center [1120, 685] width 98 height 51
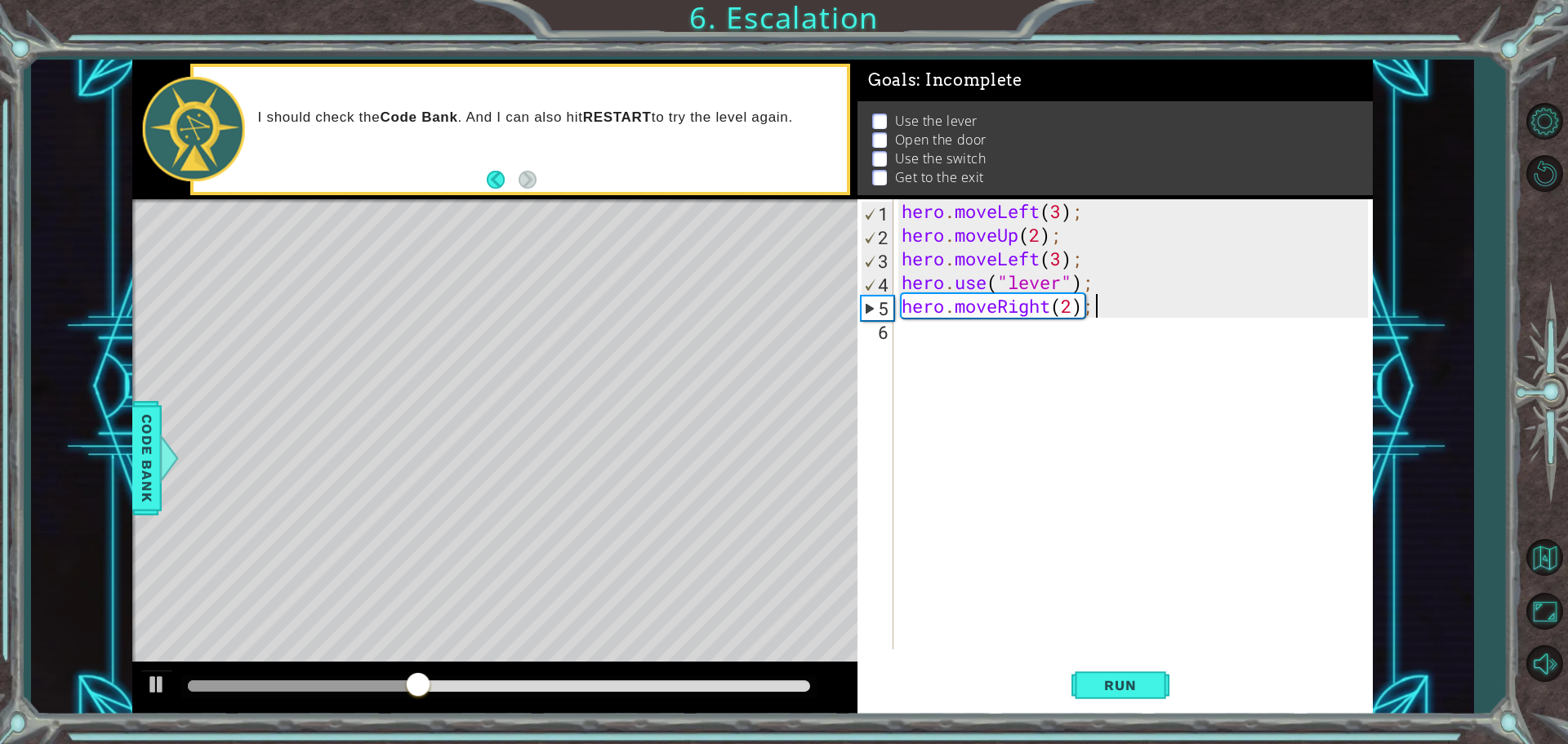
click at [1182, 306] on div "hero . moveLeft ( 3 ) ; hero . moveUp ( 2 ) ; hero . moveLeft ( 3 ) ; hero . us…" at bounding box center [1137, 448] width 478 height 497
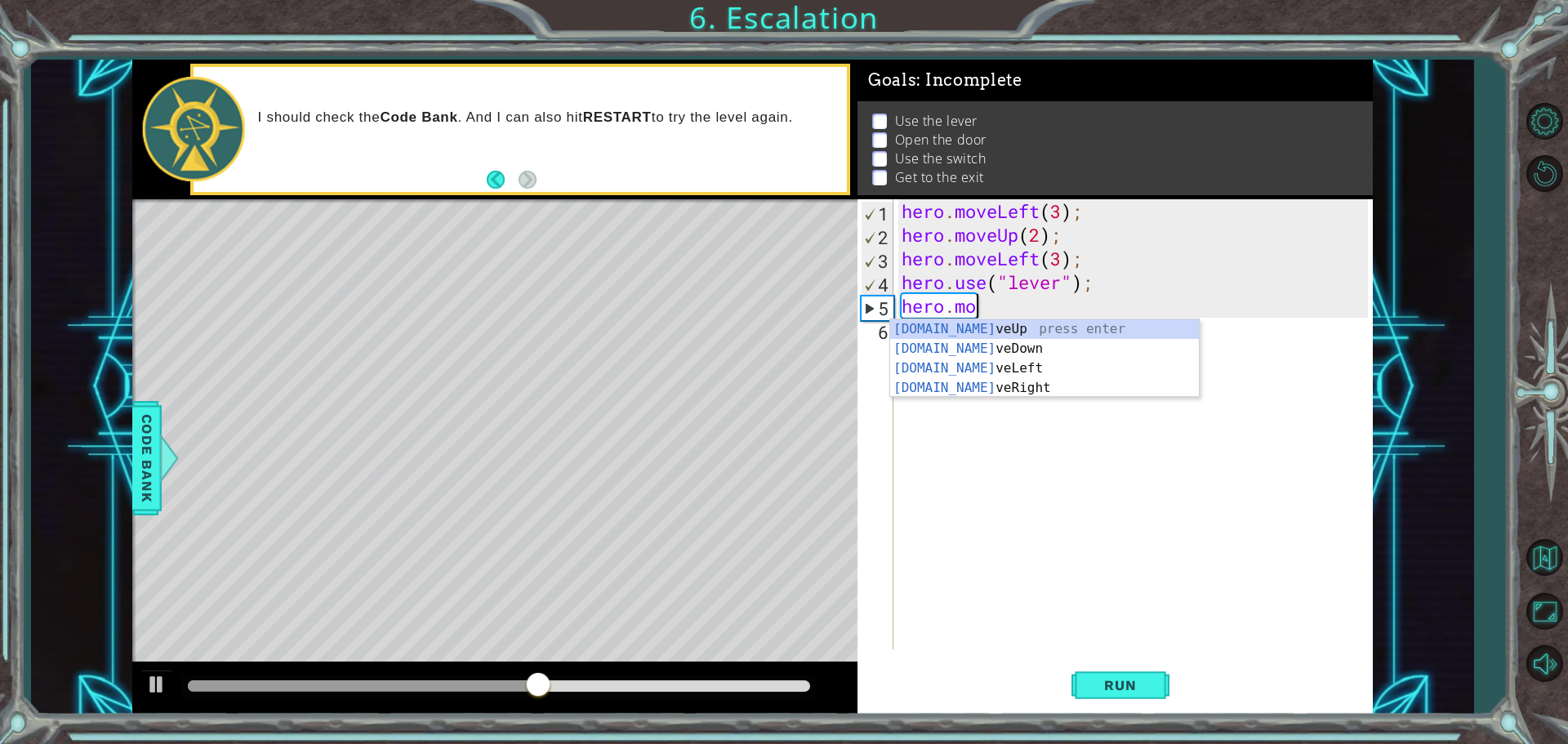
scroll to position [0, 0]
type textarea "h"
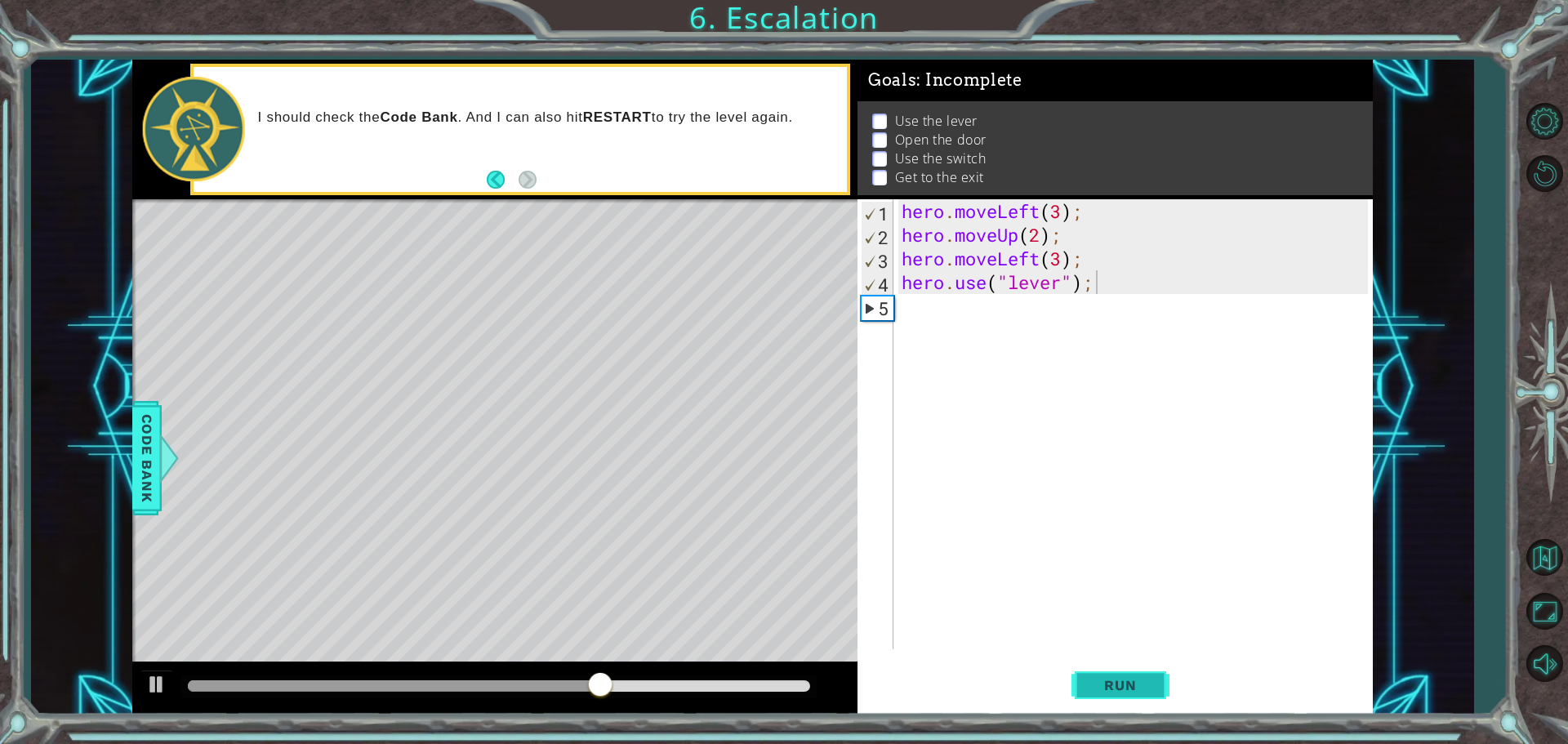
click at [1103, 686] on span "Run" at bounding box center [1120, 685] width 65 height 16
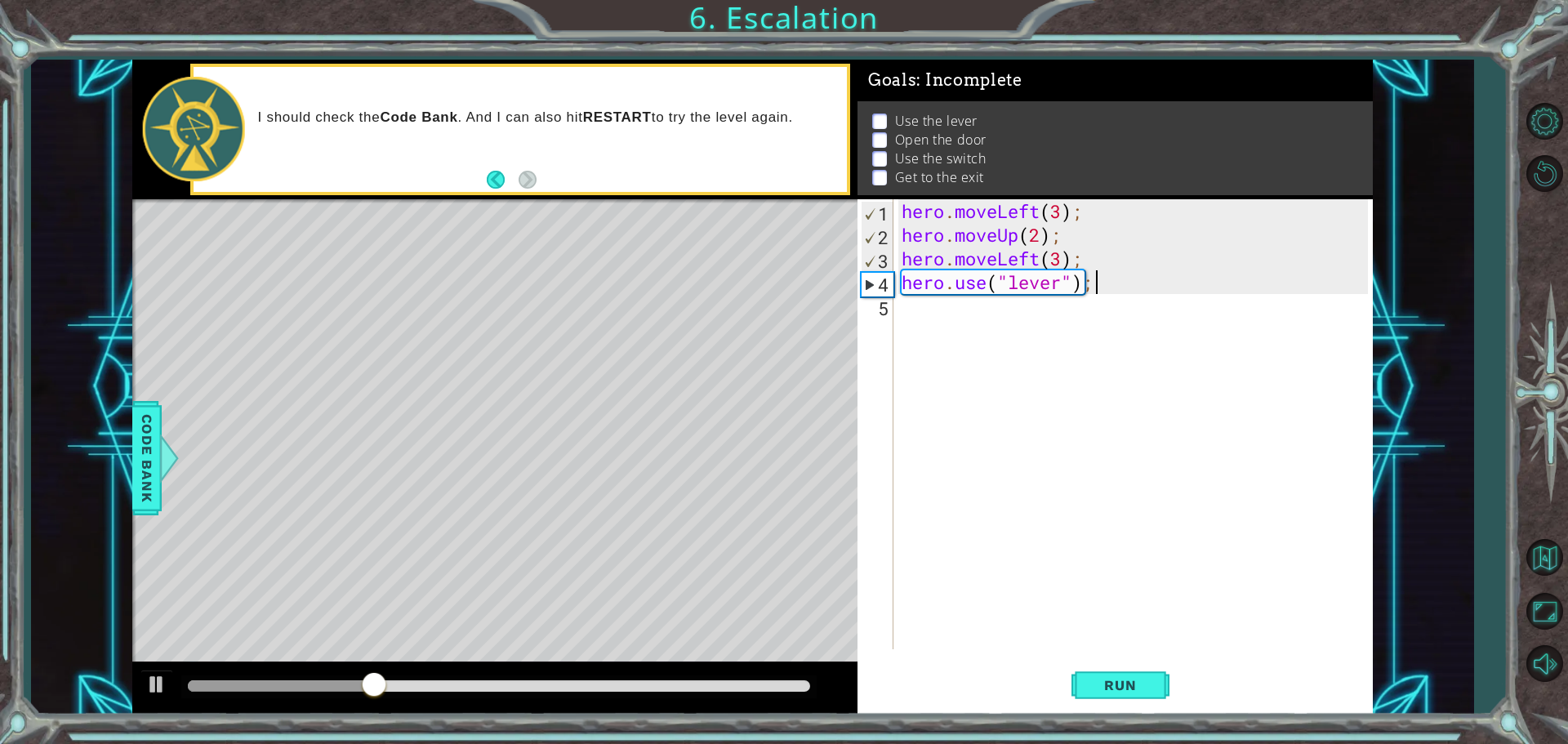
click at [1064, 255] on div "hero . moveLeft ( 3 ) ; hero . moveUp ( 2 ) ; hero . moveLeft ( 3 ) ; hero . us…" at bounding box center [1137, 448] width 478 height 497
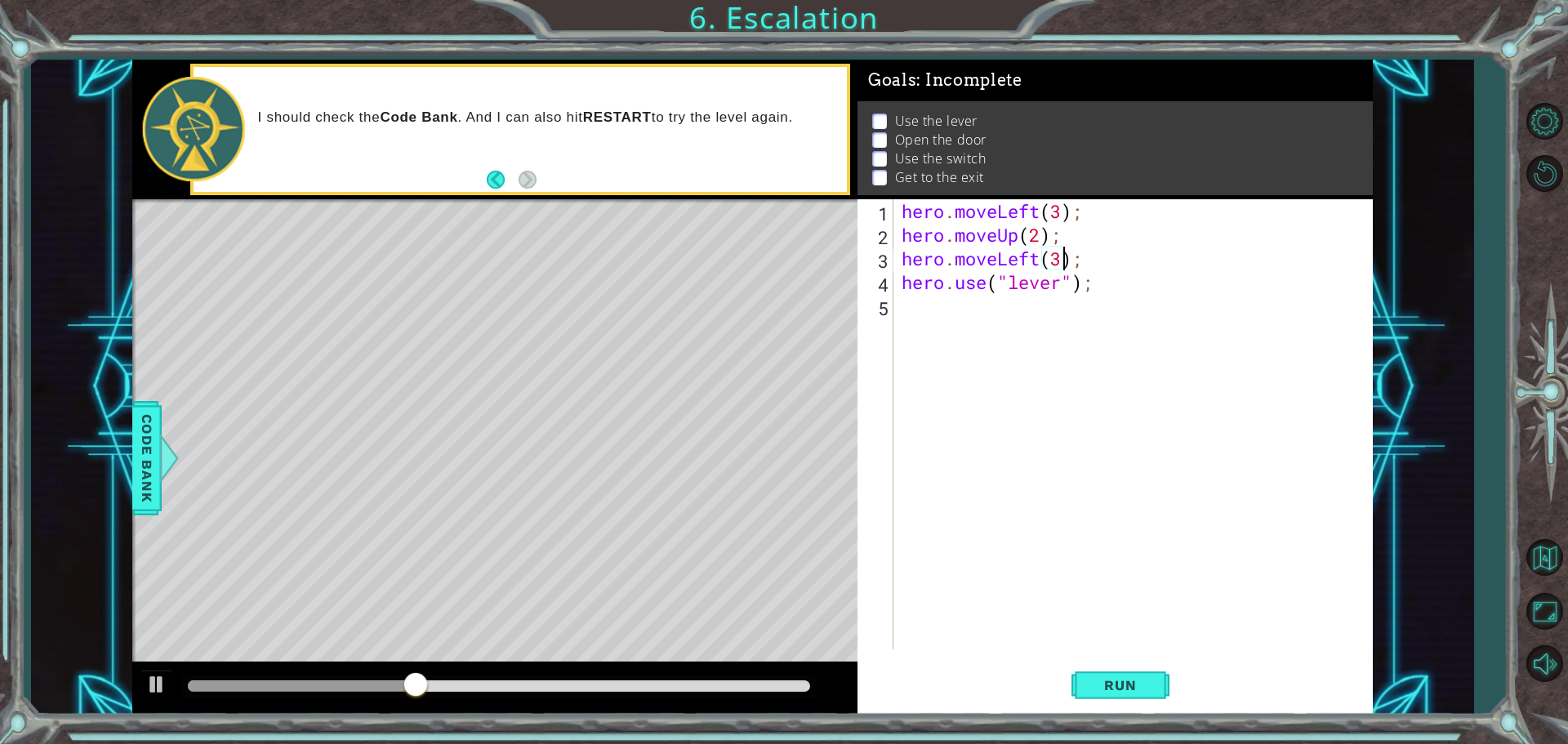
scroll to position [0, 7]
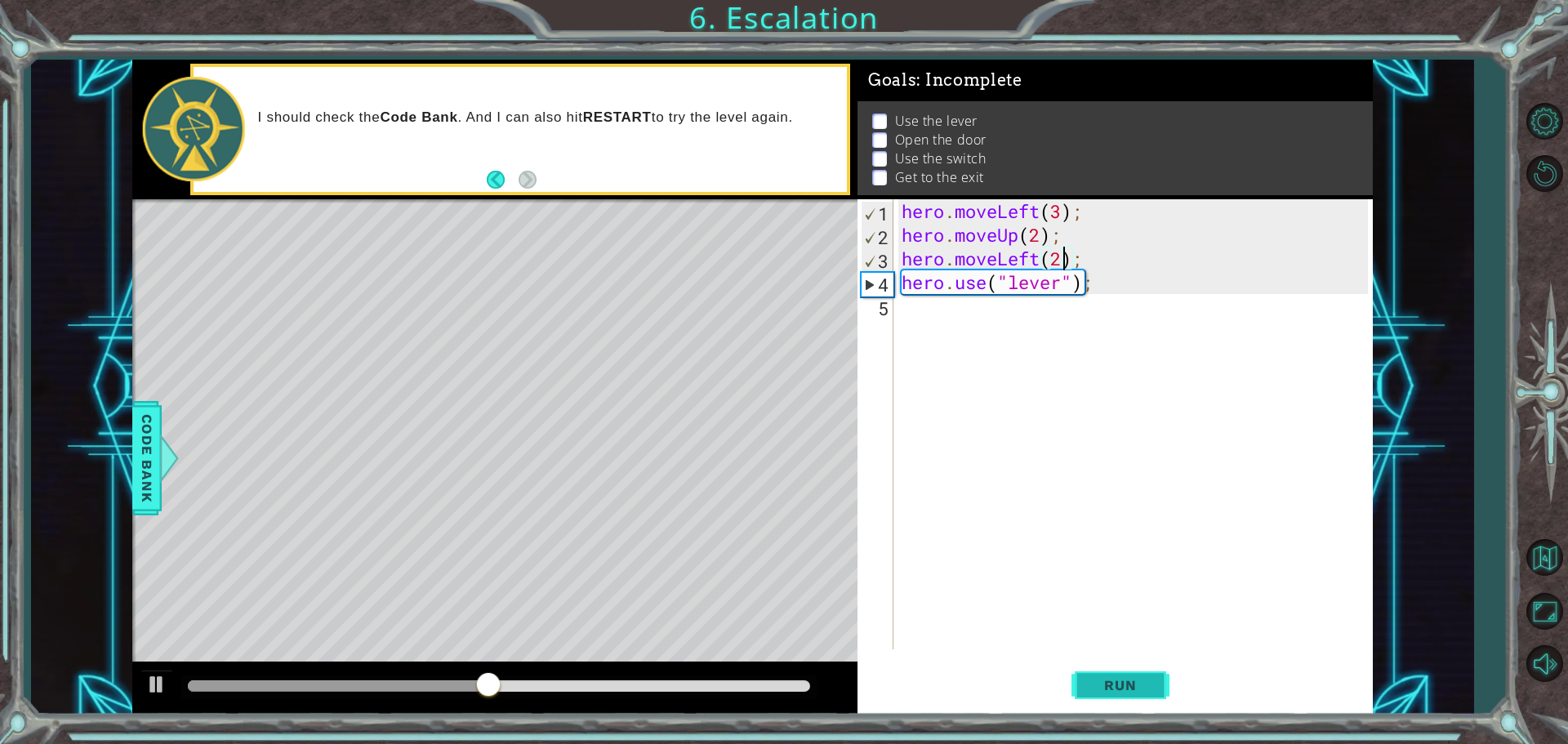
click at [1103, 682] on span "Run" at bounding box center [1120, 685] width 65 height 16
type textarea "hero.moveLeft(1);"
click at [1123, 677] on button "Run" at bounding box center [1120, 685] width 98 height 51
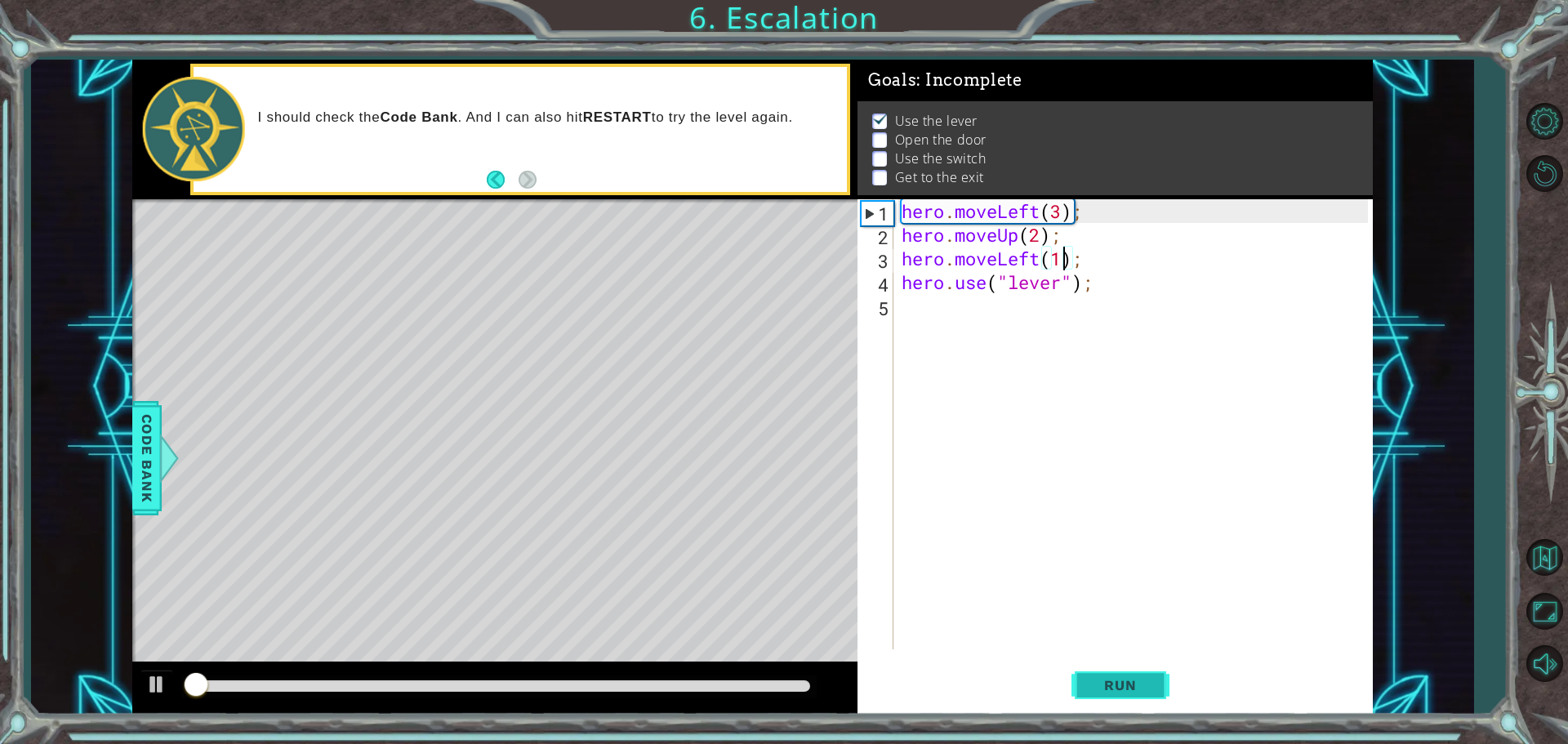
scroll to position [8, 0]
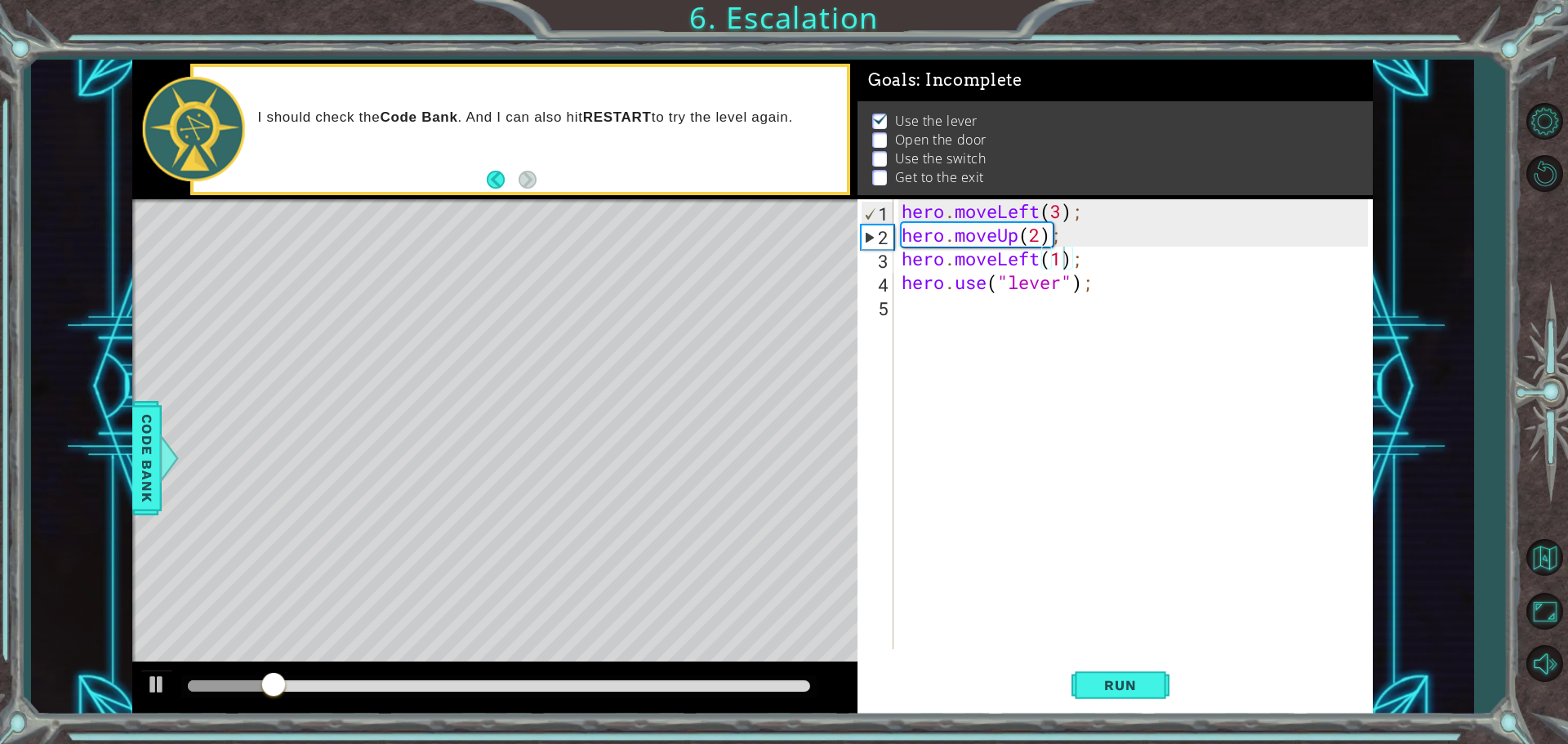
click at [462, 468] on div "Level Map" at bounding box center [509, 440] width 755 height 481
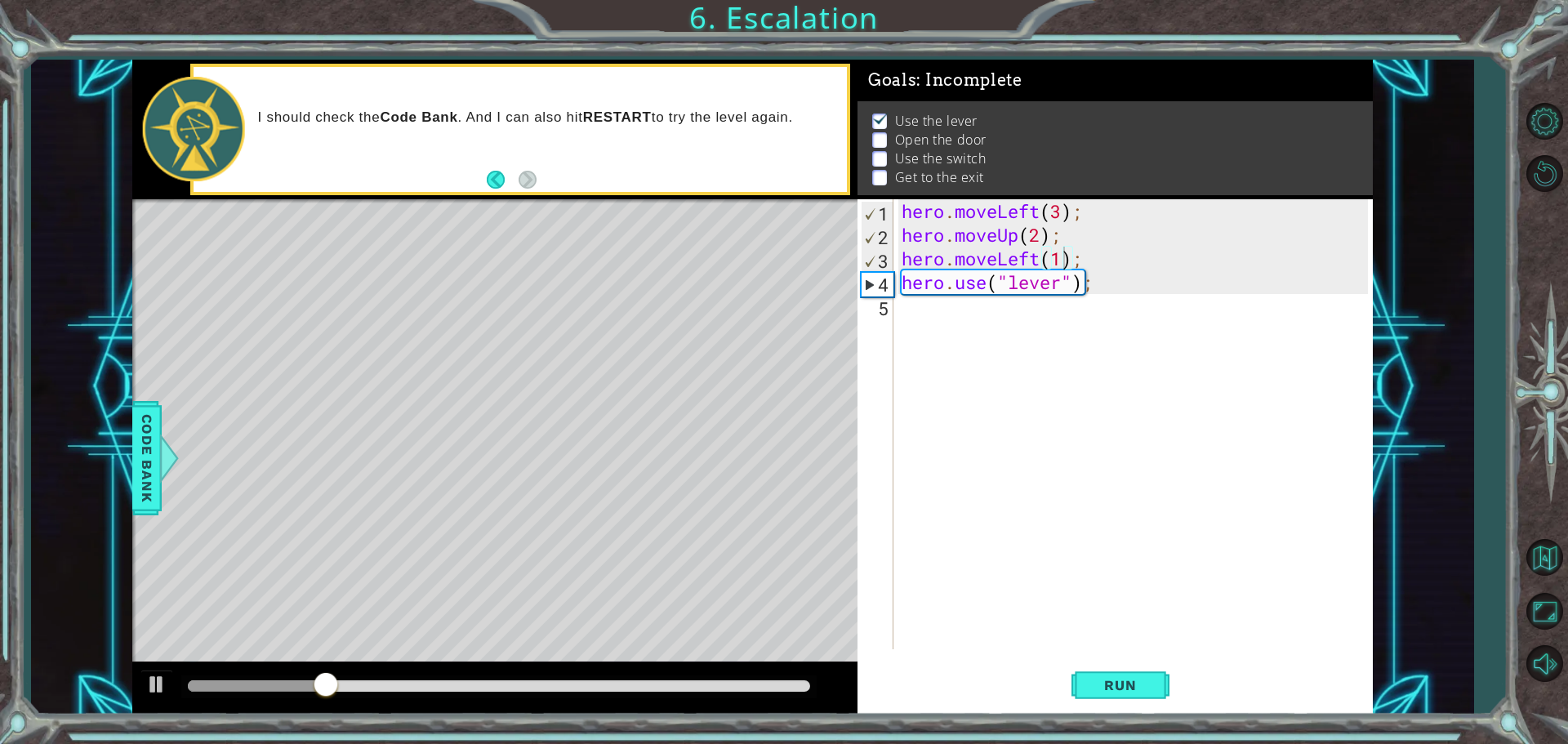
click at [467, 468] on div "Level Map" at bounding box center [509, 440] width 755 height 481
click at [911, 322] on div "hero . moveLeft ( 3 ) ; hero . moveUp ( 2 ) ; hero . moveLeft ( 1 ) ; hero . us…" at bounding box center [1137, 448] width 478 height 497
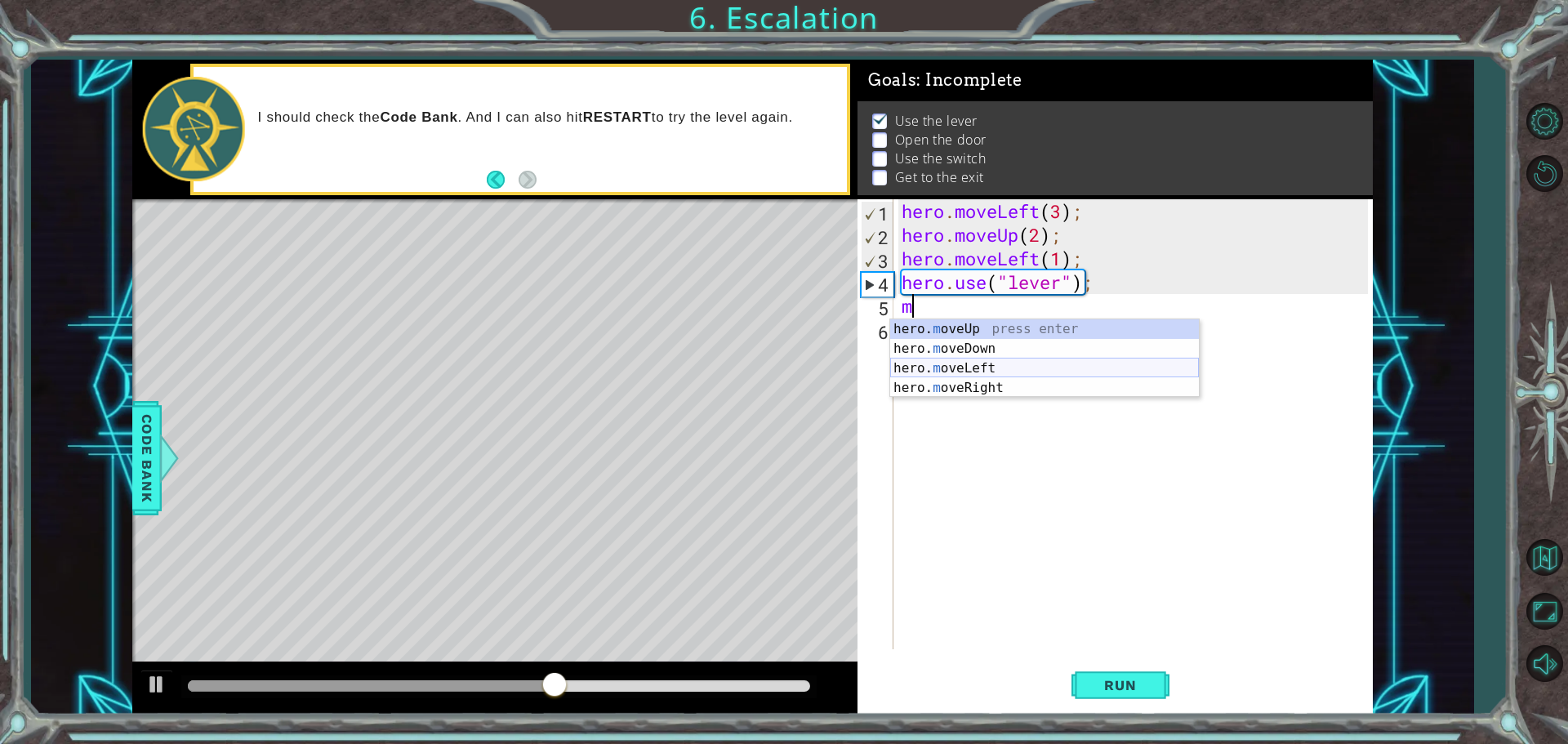
click at [1045, 363] on div "hero. m oveUp press enter hero. m oveDown press enter hero. m oveLeft press ent…" at bounding box center [1045, 378] width 309 height 118
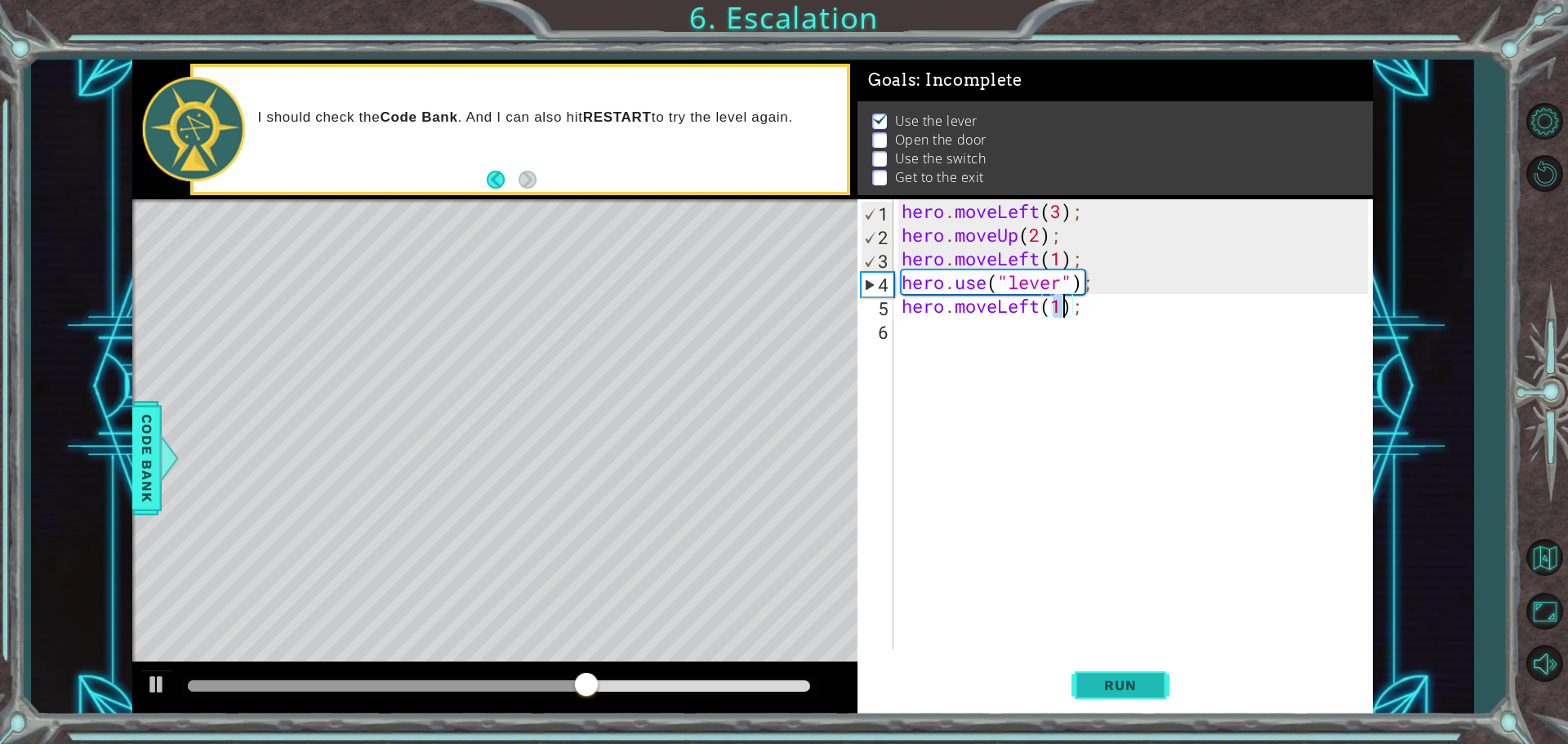
type textarea "hero.moveLeft(1);"
click at [1122, 682] on span "Run" at bounding box center [1120, 685] width 65 height 16
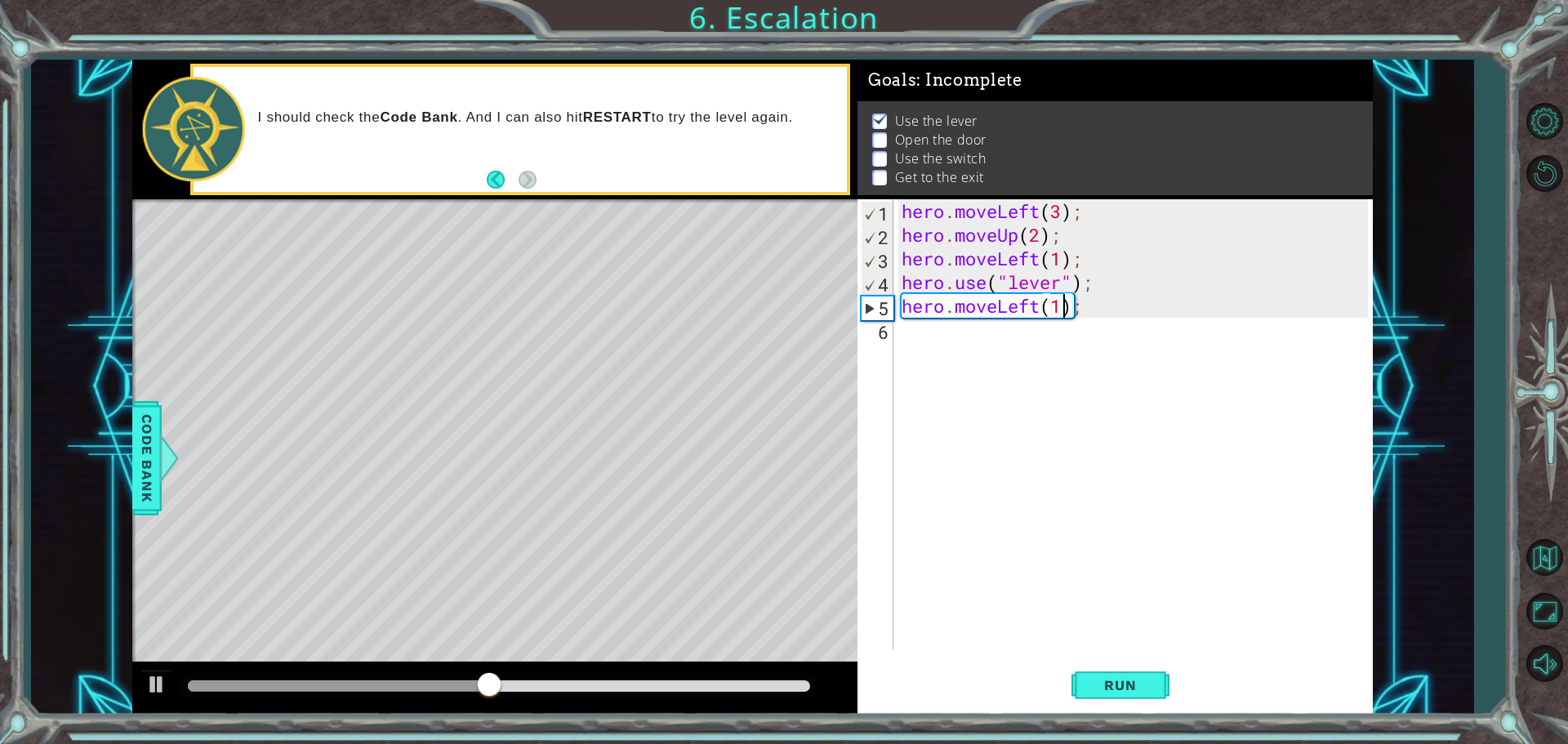
click at [341, 411] on div "Level Map" at bounding box center [509, 440] width 755 height 481
click at [946, 332] on div "hero . moveLeft ( 3 ) ; hero . moveUp ( 2 ) ; hero . moveLeft ( 1 ) ; hero . us…" at bounding box center [1137, 448] width 478 height 497
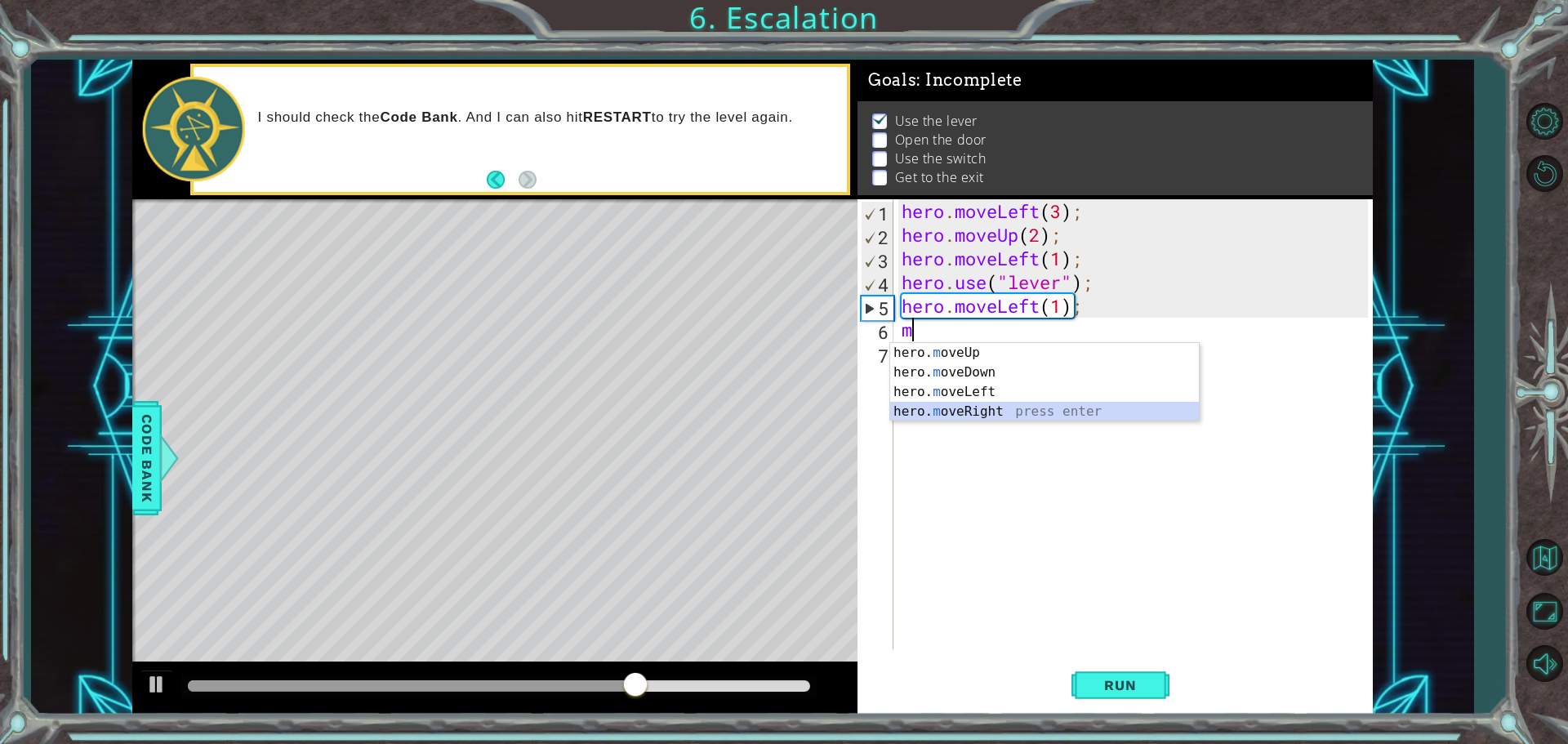
click at [1018, 413] on div "hero. m oveUp press enter hero. m oveDown press enter hero. m oveLeft press ent…" at bounding box center [1045, 402] width 309 height 118
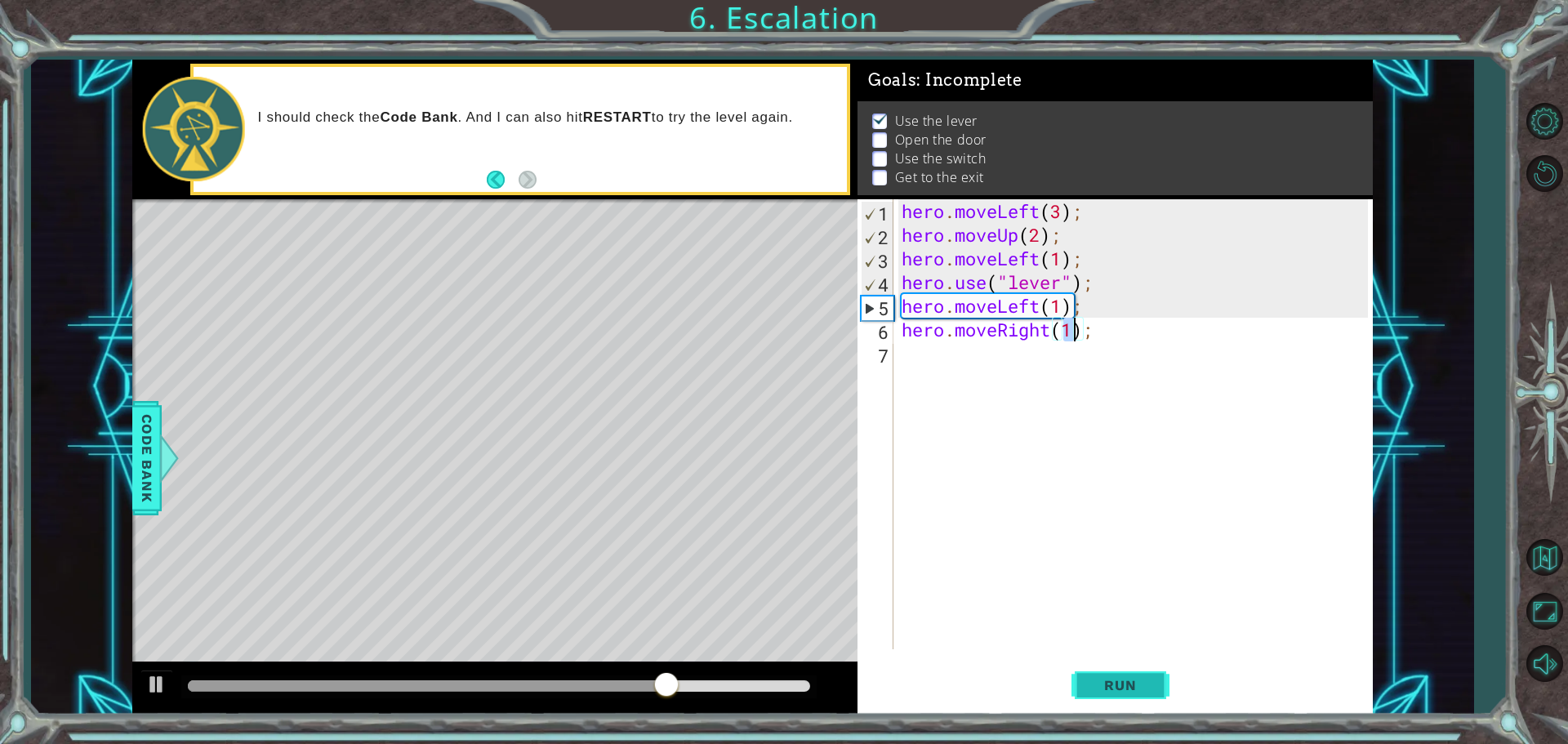
click at [1135, 689] on span "Run" at bounding box center [1120, 685] width 65 height 16
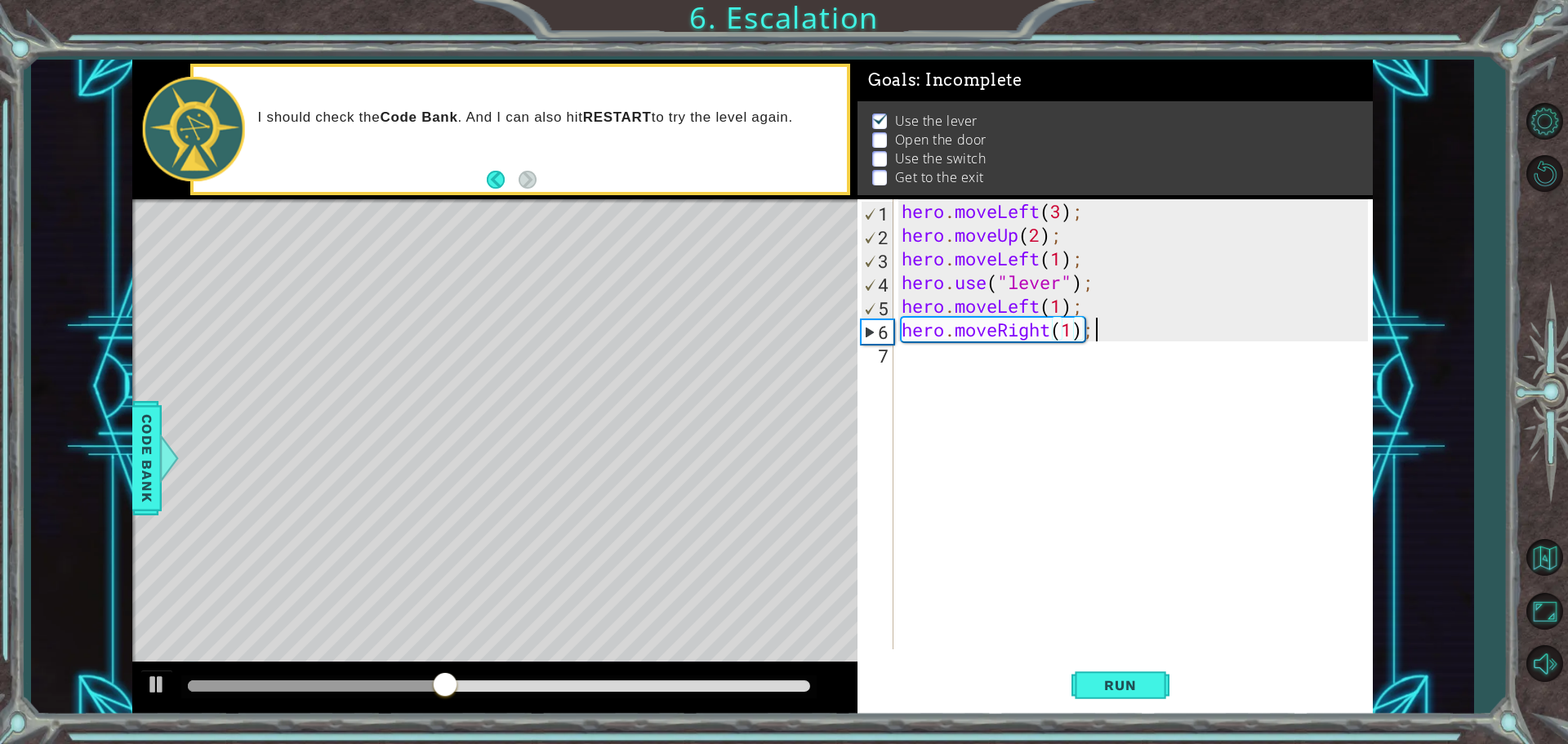
click at [1096, 332] on div "hero . moveLeft ( 3 ) ; hero . moveUp ( 2 ) ; hero . moveLeft ( 1 ) ; hero . us…" at bounding box center [1137, 448] width 478 height 497
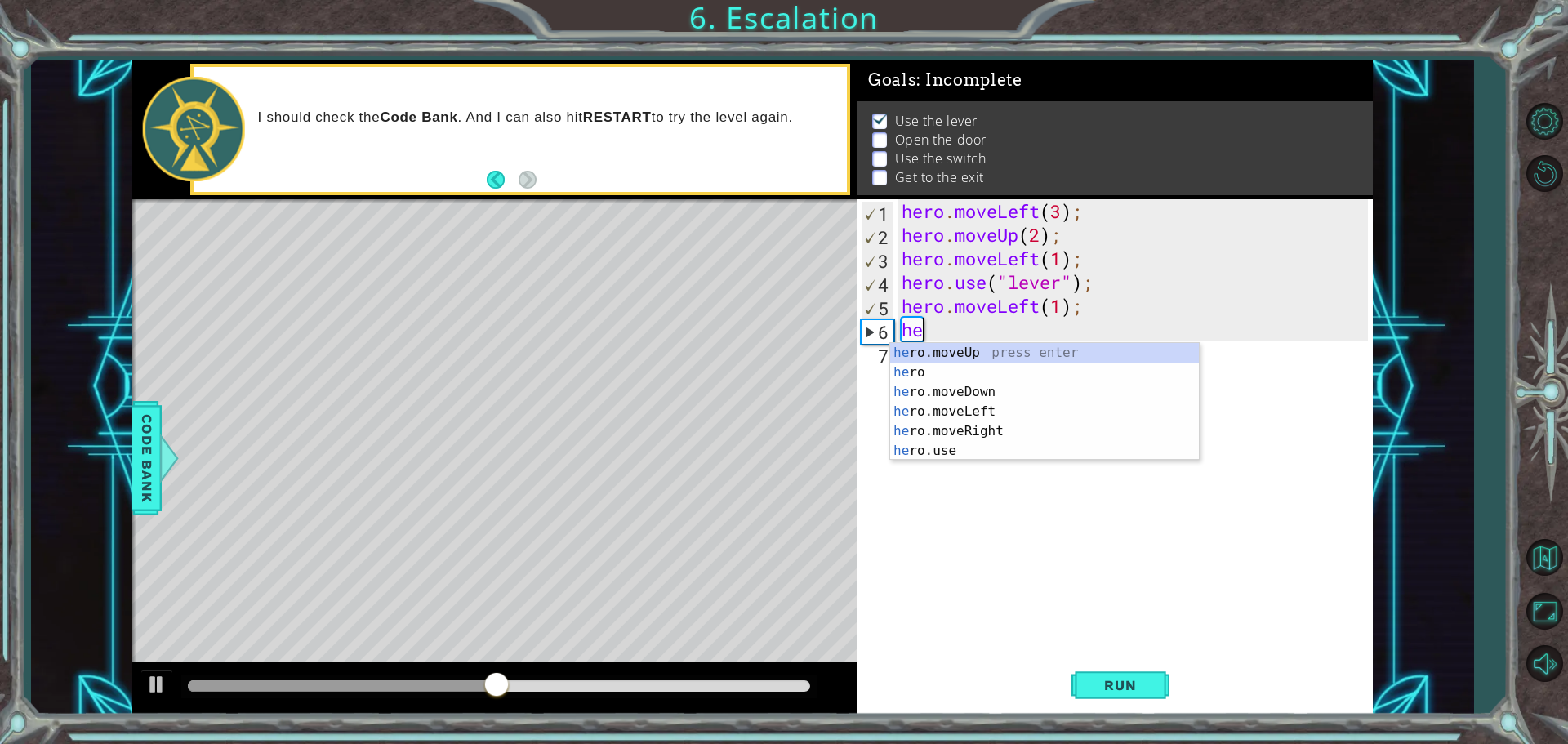
type textarea "h"
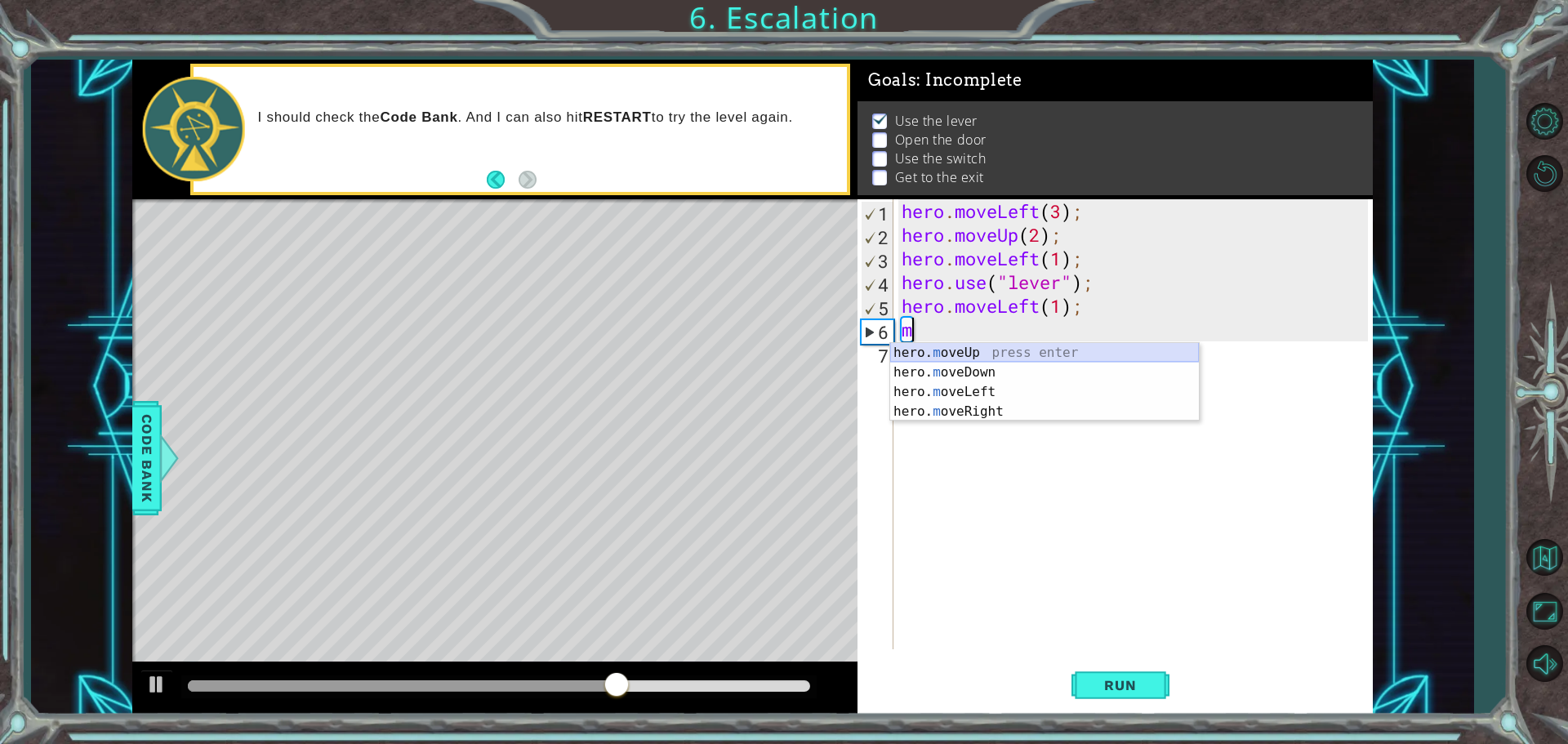
click at [977, 356] on div "hero. m oveUp press enter hero. m oveDown press enter hero. m oveLeft press ent…" at bounding box center [1045, 402] width 309 height 118
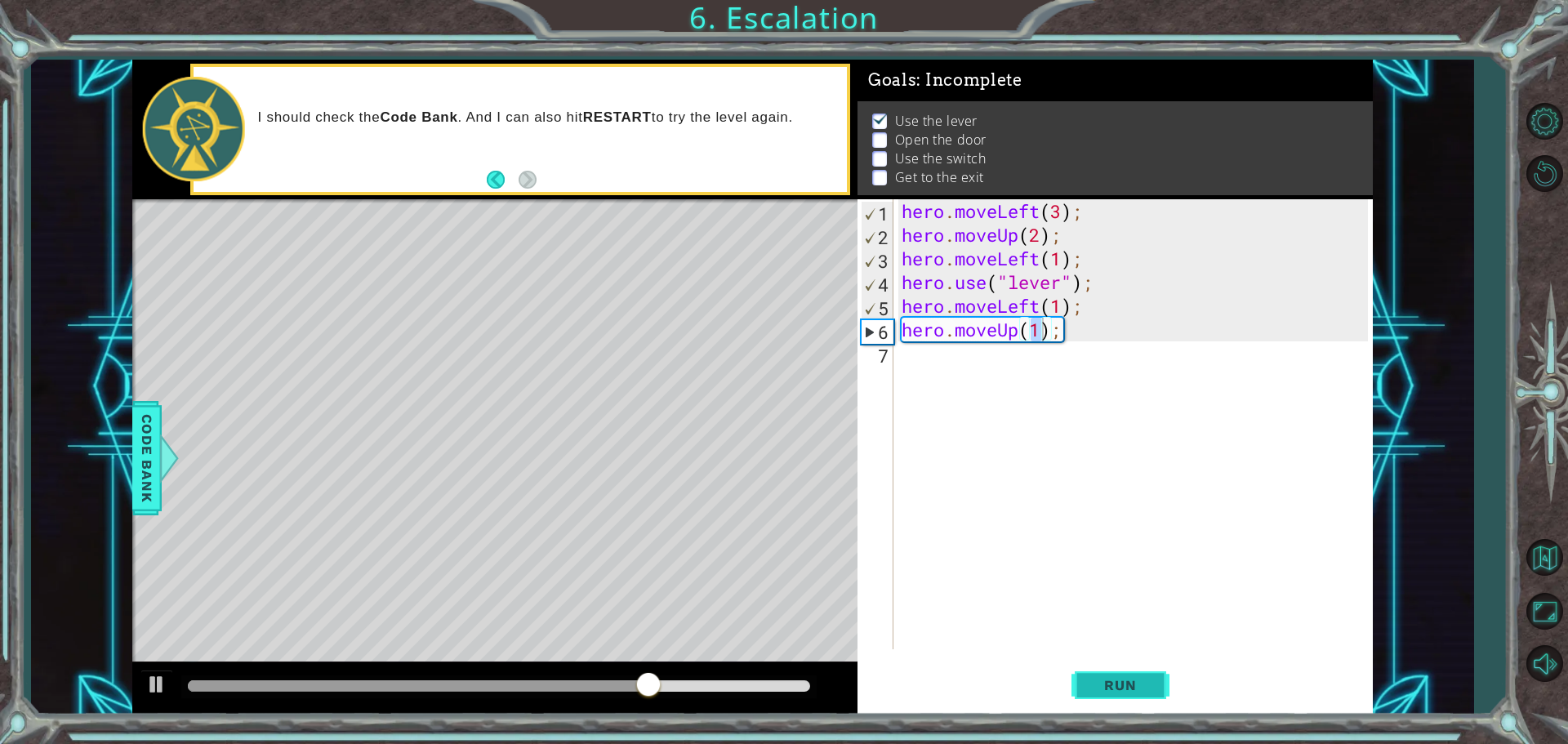
click at [1104, 675] on button "Run" at bounding box center [1120, 685] width 98 height 51
click at [1109, 673] on button "Run" at bounding box center [1120, 685] width 98 height 51
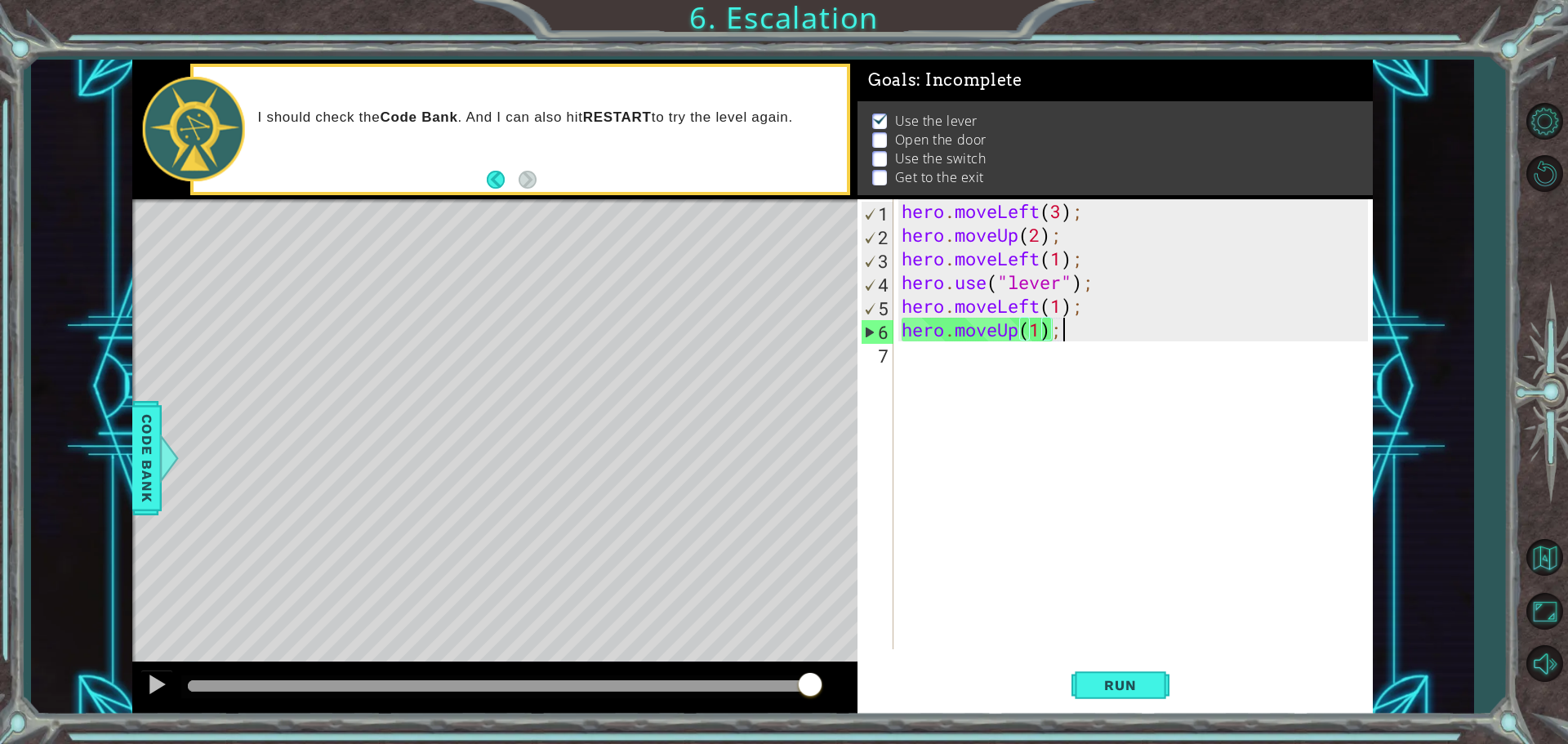
drag, startPoint x: 1119, startPoint y: 330, endPoint x: 1159, endPoint y: 350, distance: 44.7
click at [1120, 330] on div "hero . moveLeft ( 3 ) ; hero . moveUp ( 2 ) ; hero . moveLeft ( 1 ) ; hero . us…" at bounding box center [1137, 448] width 478 height 497
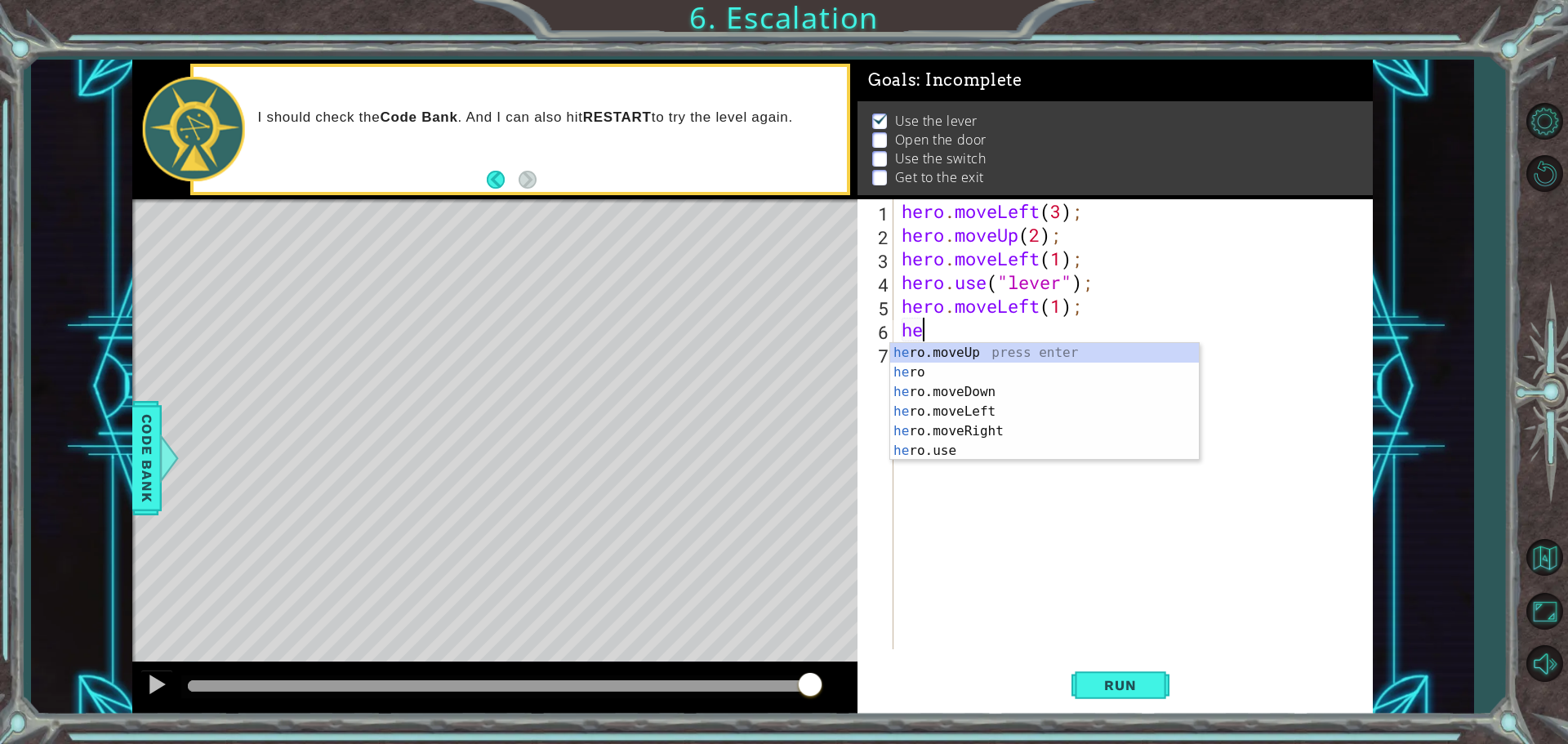
type textarea "h"
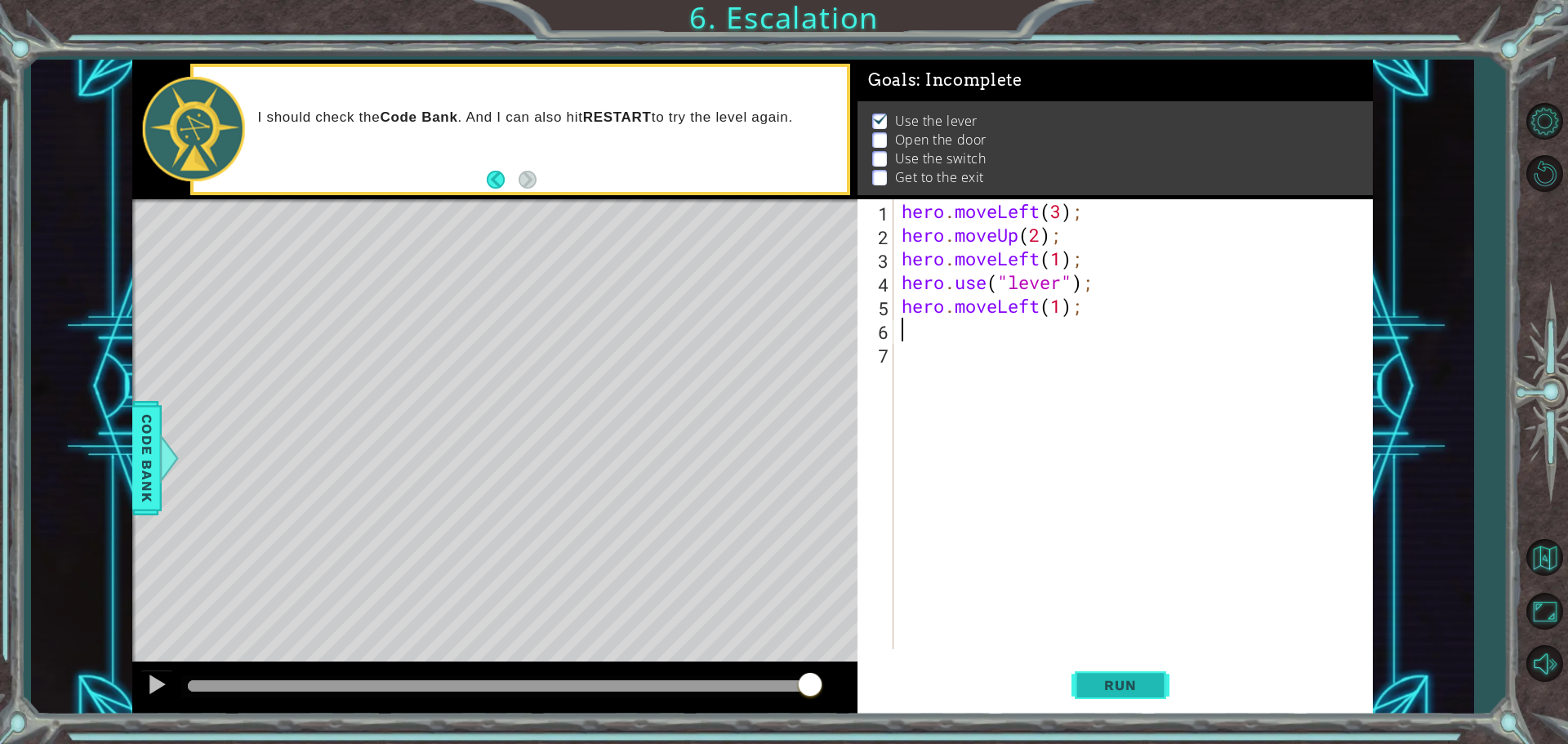
click at [1127, 679] on span "Run" at bounding box center [1120, 685] width 65 height 16
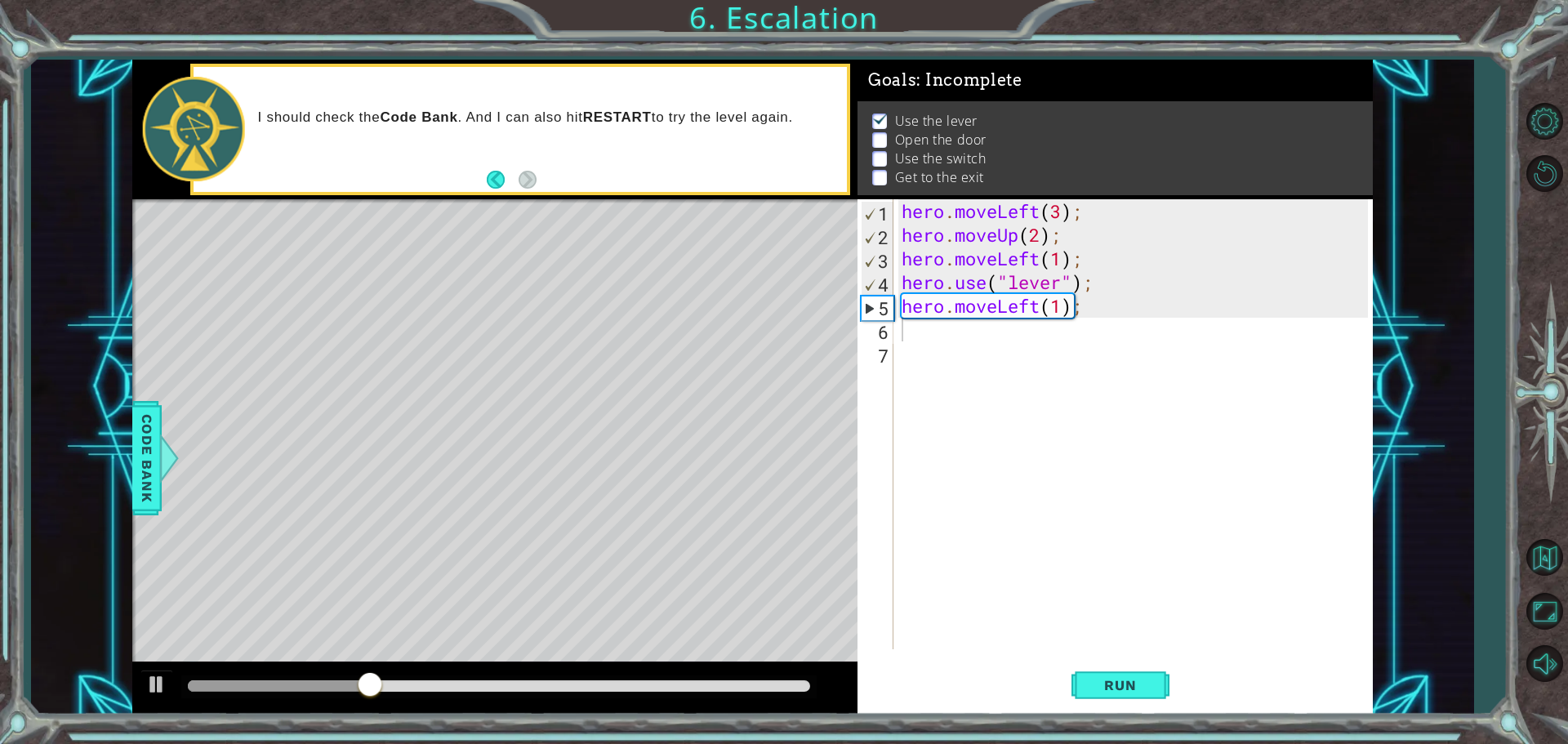
drag, startPoint x: 882, startPoint y: 118, endPoint x: 741, endPoint y: 157, distance: 146.3
click at [883, 116] on ul "Use the lever Open the door Use the switch Get to the exit" at bounding box center [1116, 149] width 495 height 75
click at [355, 411] on div "Level Map" at bounding box center [509, 440] width 755 height 481
click at [363, 404] on div "Level Map" at bounding box center [509, 440] width 755 height 481
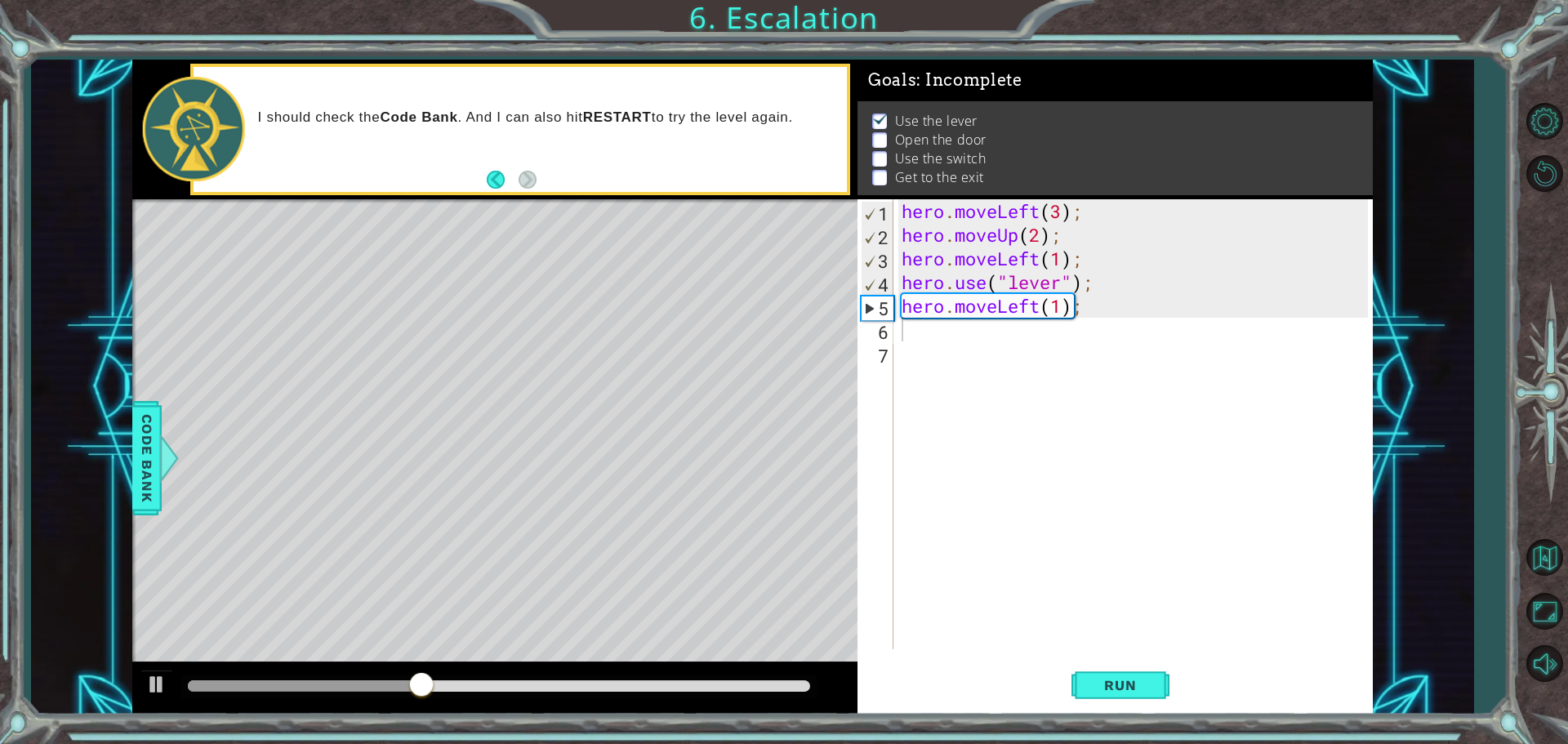
click at [364, 403] on div "Level Map" at bounding box center [509, 440] width 755 height 481
click at [364, 401] on div "Level Map" at bounding box center [509, 440] width 755 height 481
click at [344, 395] on div "Level Map" at bounding box center [509, 440] width 755 height 481
drag, startPoint x: 451, startPoint y: 597, endPoint x: 399, endPoint y: 614, distance: 54.7
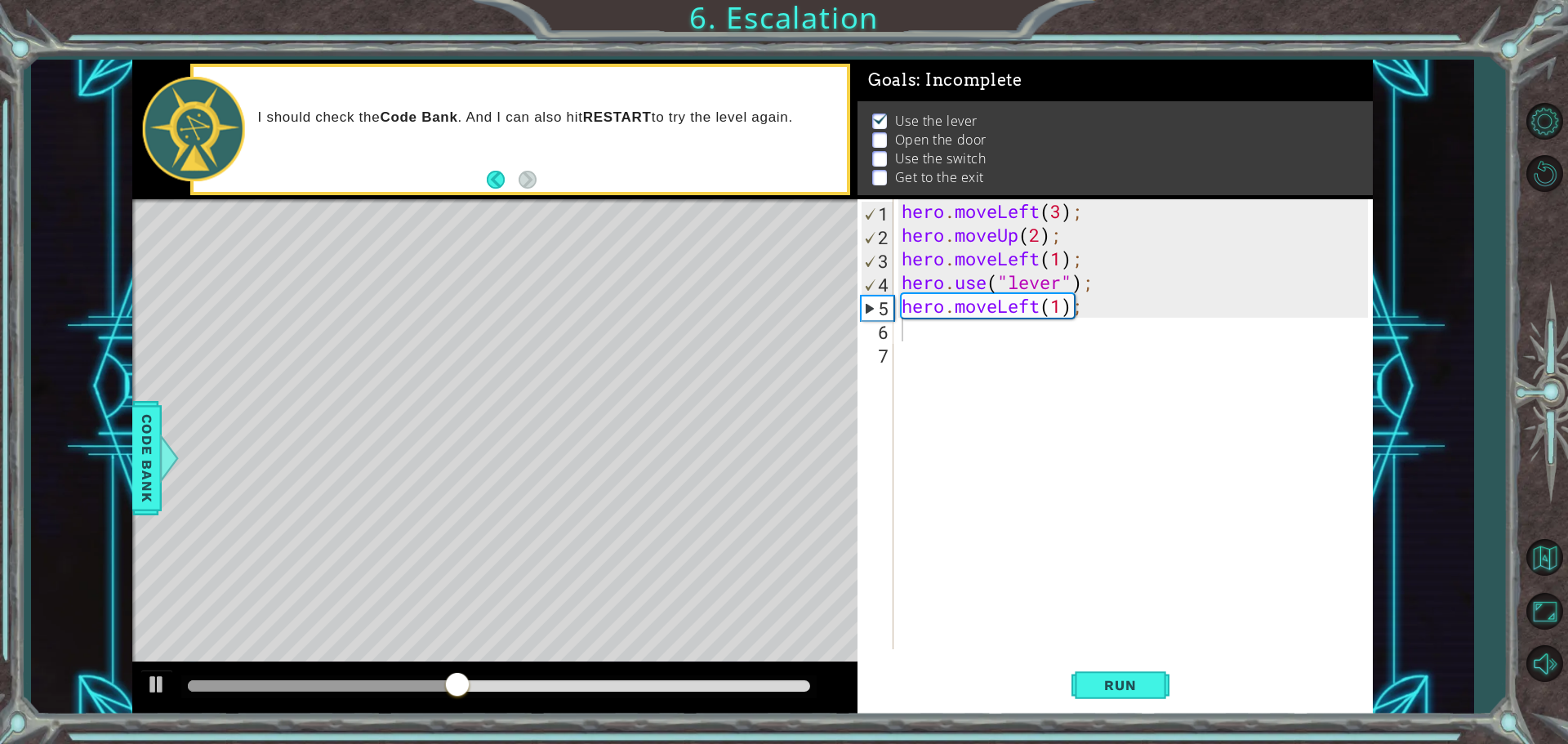
click at [395, 608] on div "Level Map" at bounding box center [509, 440] width 755 height 481
drag, startPoint x: 490, startPoint y: 676, endPoint x: 537, endPoint y: 677, distance: 47.0
click at [537, 677] on div at bounding box center [537, 685] width 29 height 29
click at [294, 427] on div "Level Map" at bounding box center [509, 440] width 755 height 481
click at [294, 426] on div "Level Map" at bounding box center [509, 440] width 755 height 481
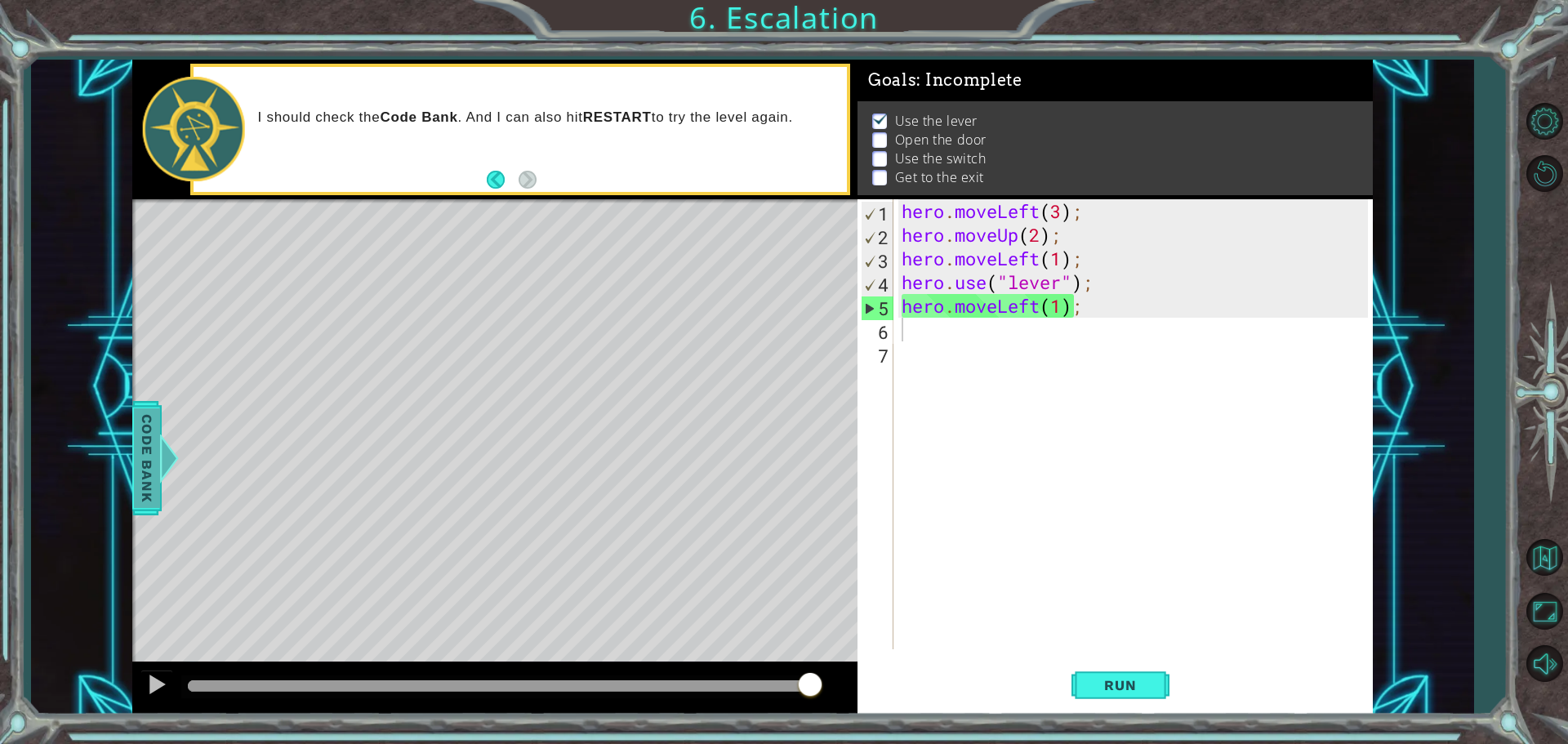
click at [144, 450] on span "Code Bank" at bounding box center [146, 458] width 26 height 99
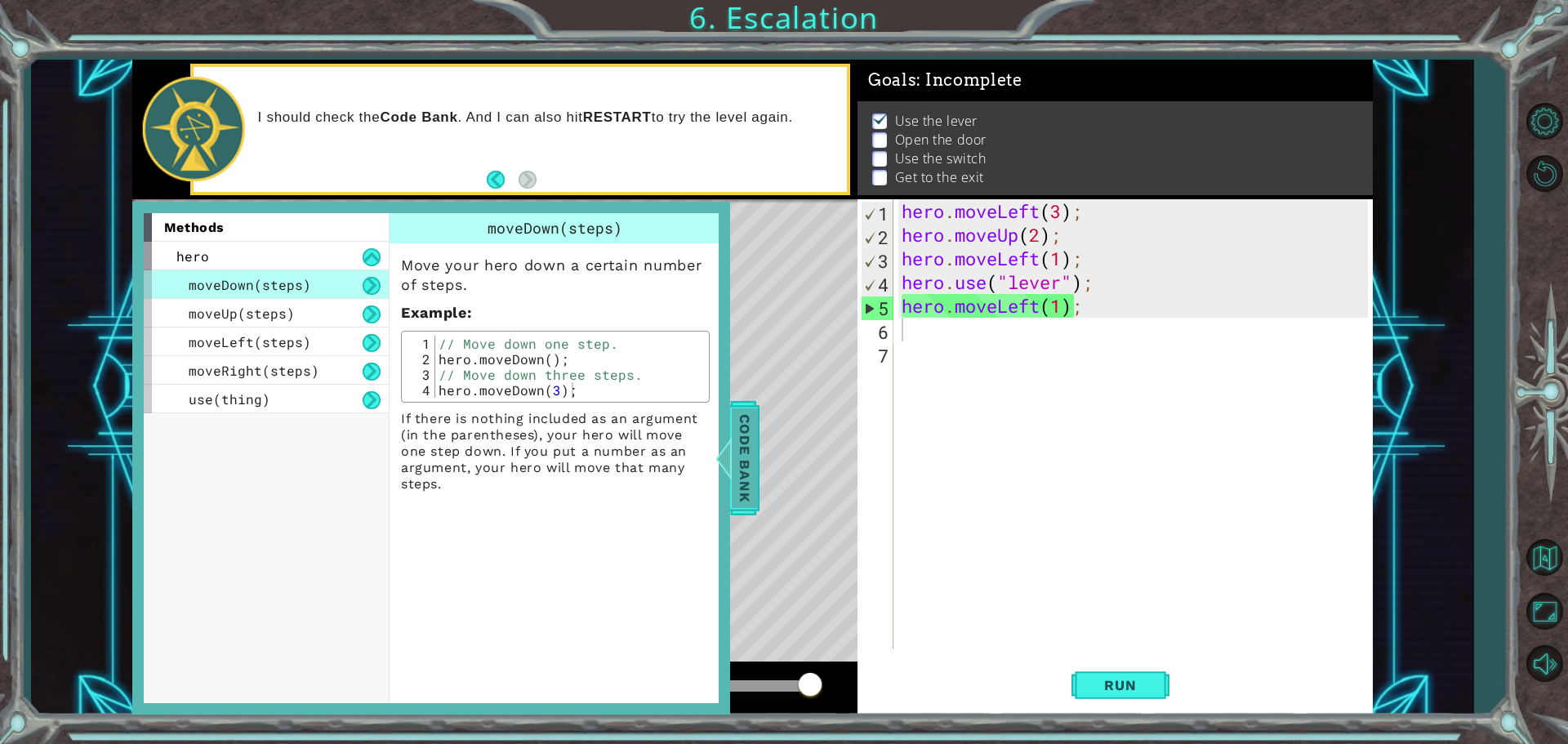
click at [746, 443] on span "Code Bank" at bounding box center [744, 458] width 26 height 99
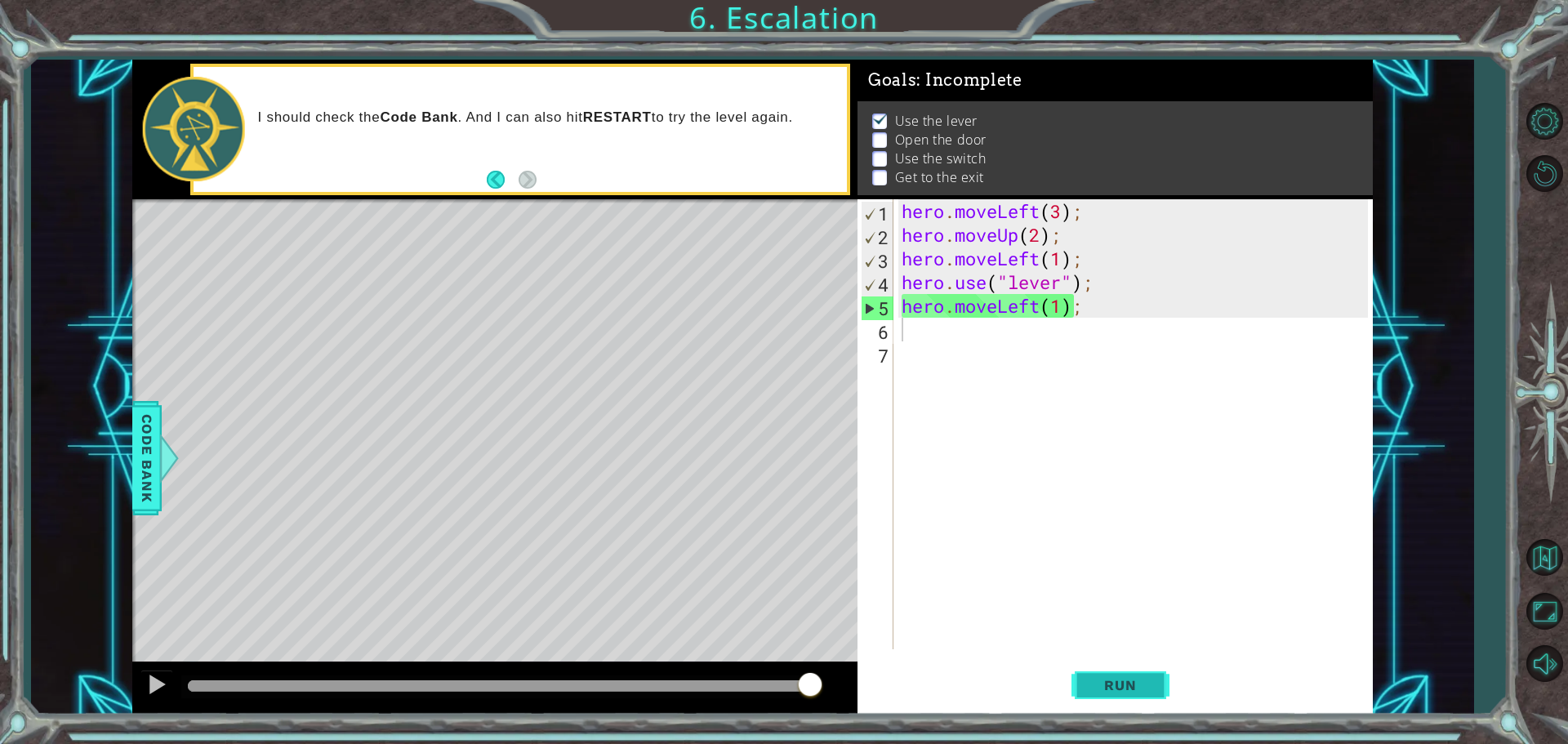
click at [1101, 664] on button "Run" at bounding box center [1120, 685] width 98 height 51
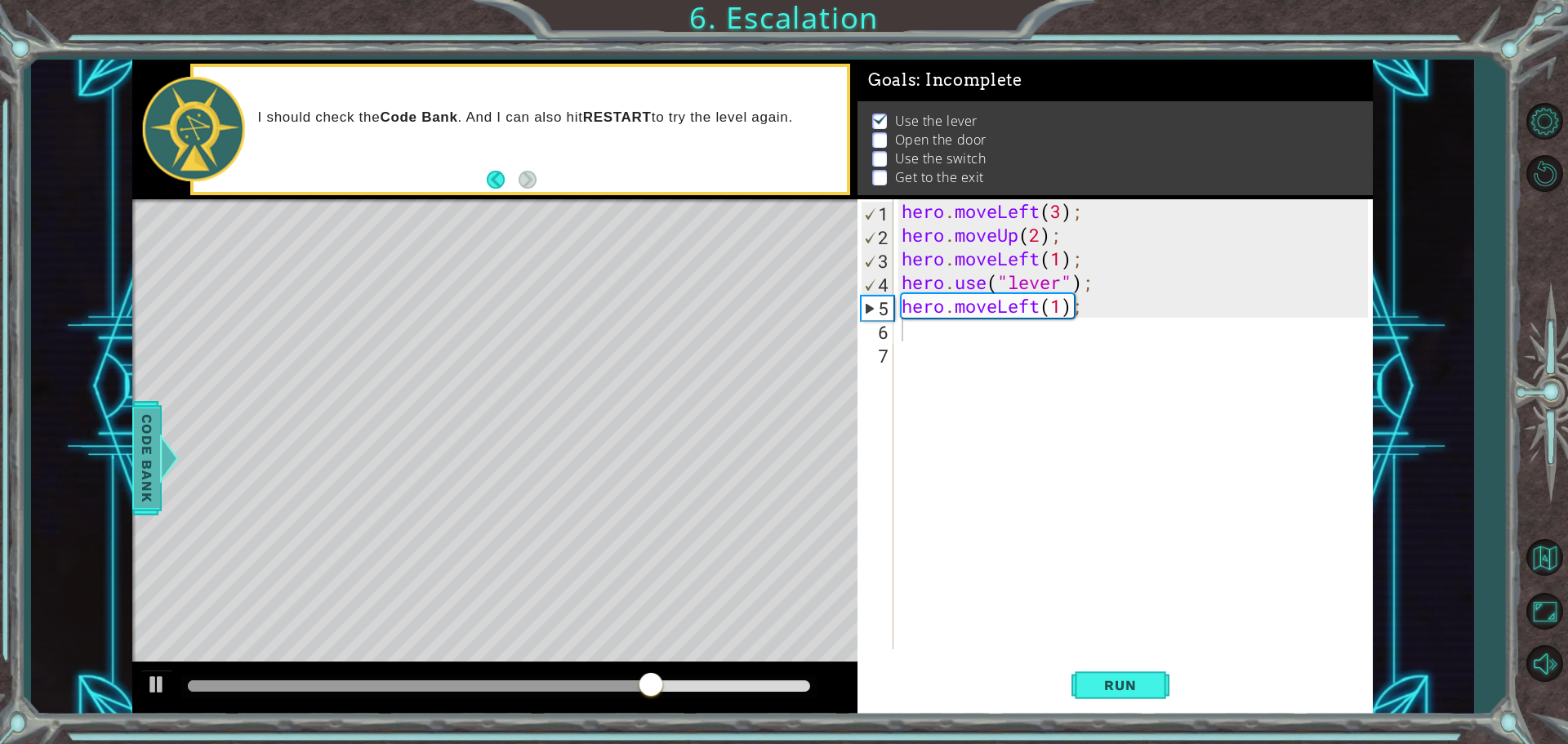
click at [155, 419] on div "methods hero moveDown(steps) moveUp(steps) moveLeft(steps) moveRight(steps) use…" at bounding box center [752, 387] width 1241 height 655
click at [112, 436] on div "1 ההההההההההההההההההההההההההההההההההההההההההההההההההההההההההההההההההההההההההההה…" at bounding box center [752, 387] width 1442 height 655
drag, startPoint x: 129, startPoint y: 436, endPoint x: 137, endPoint y: 443, distance: 10.6
click at [134, 442] on div "1 ההההההההההההההההההההההההההההההההההההההההההההההההההההההההההההההההההההההההההההה…" at bounding box center [752, 387] width 1442 height 655
click at [150, 445] on span "Code Bank" at bounding box center [146, 458] width 26 height 99
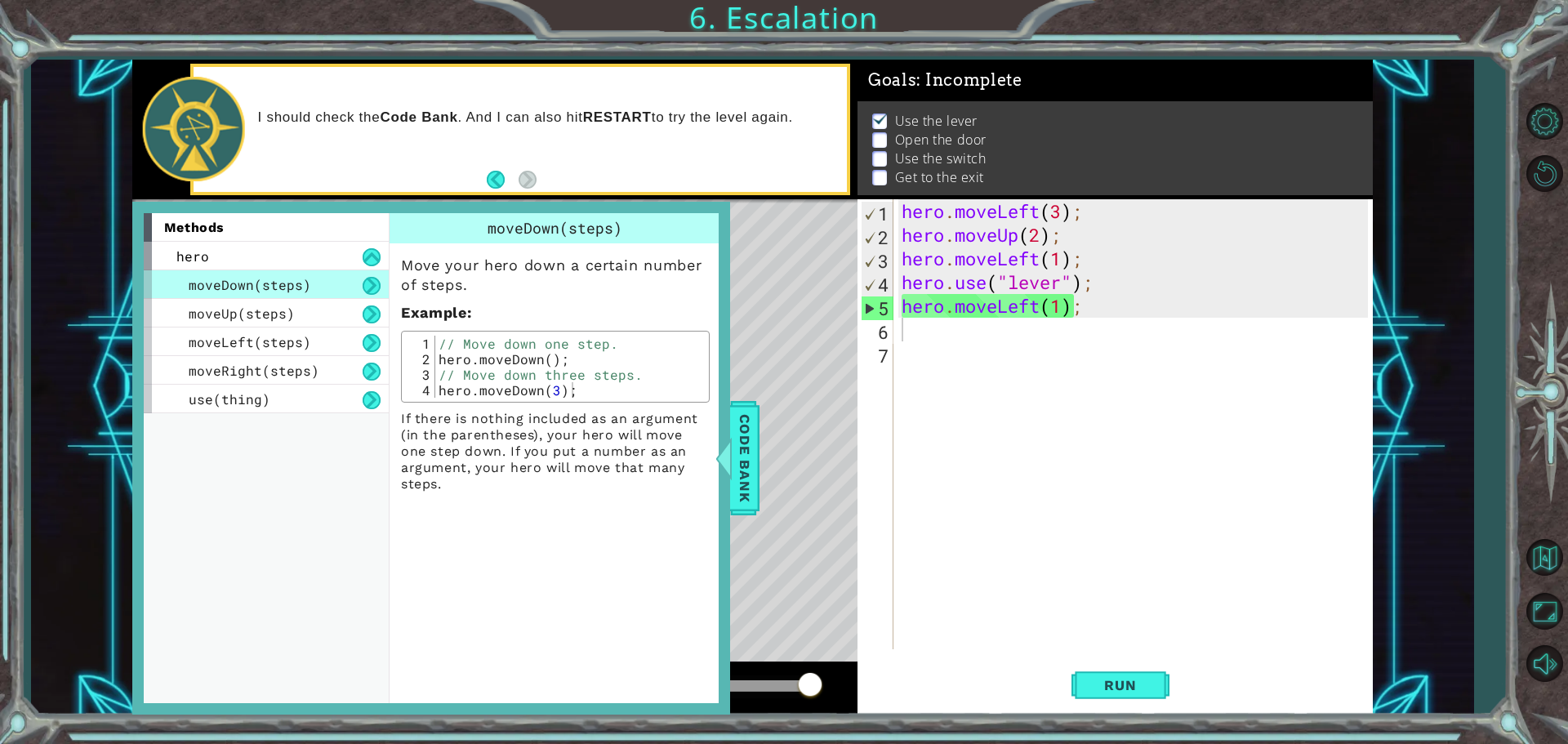
click at [770, 468] on div "Level Map" at bounding box center [509, 440] width 755 height 481
drag, startPoint x: 1115, startPoint y: 678, endPoint x: 1087, endPoint y: 653, distance: 37.5
click at [1113, 678] on span "Run" at bounding box center [1120, 685] width 65 height 16
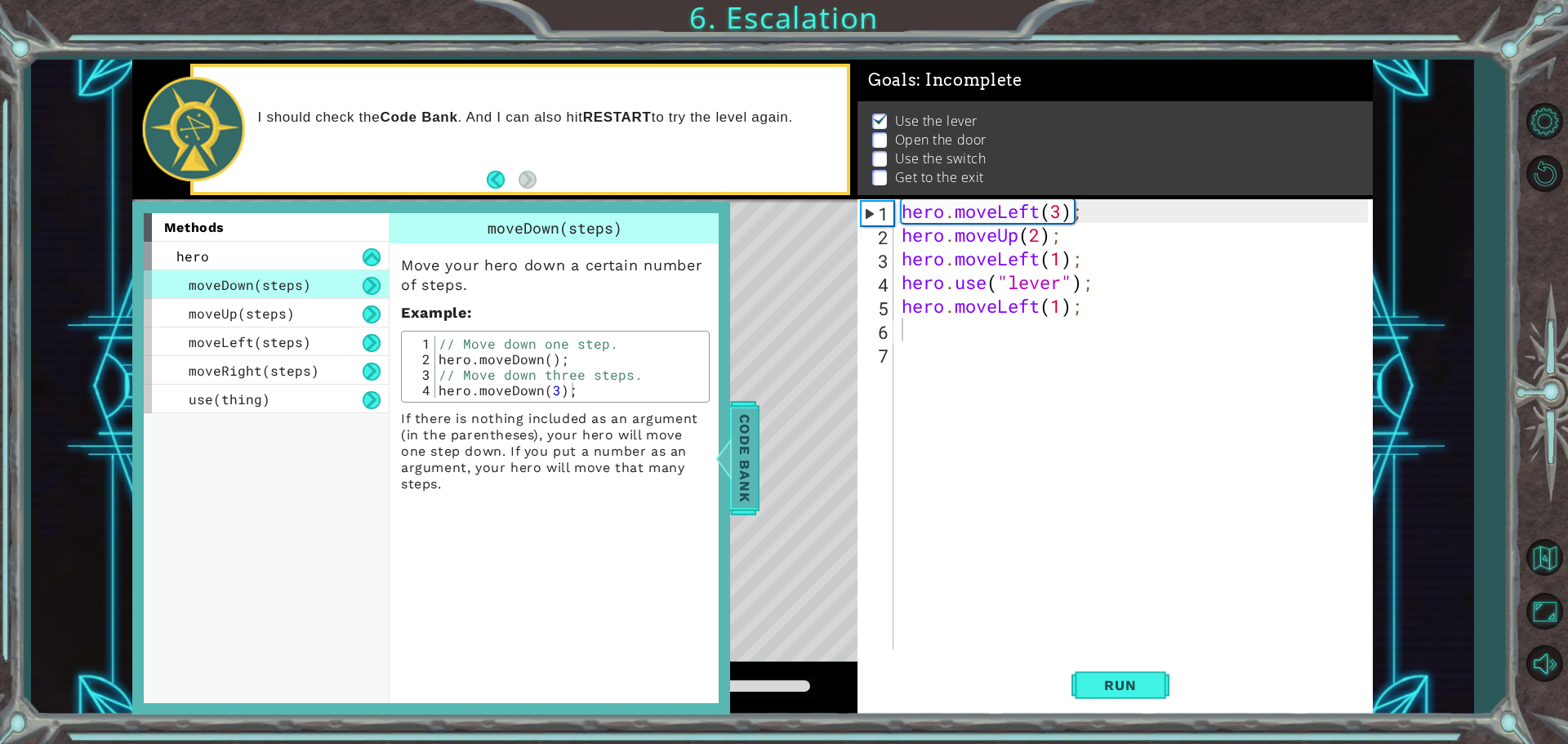
click at [743, 465] on span "Code Bank" at bounding box center [744, 458] width 26 height 99
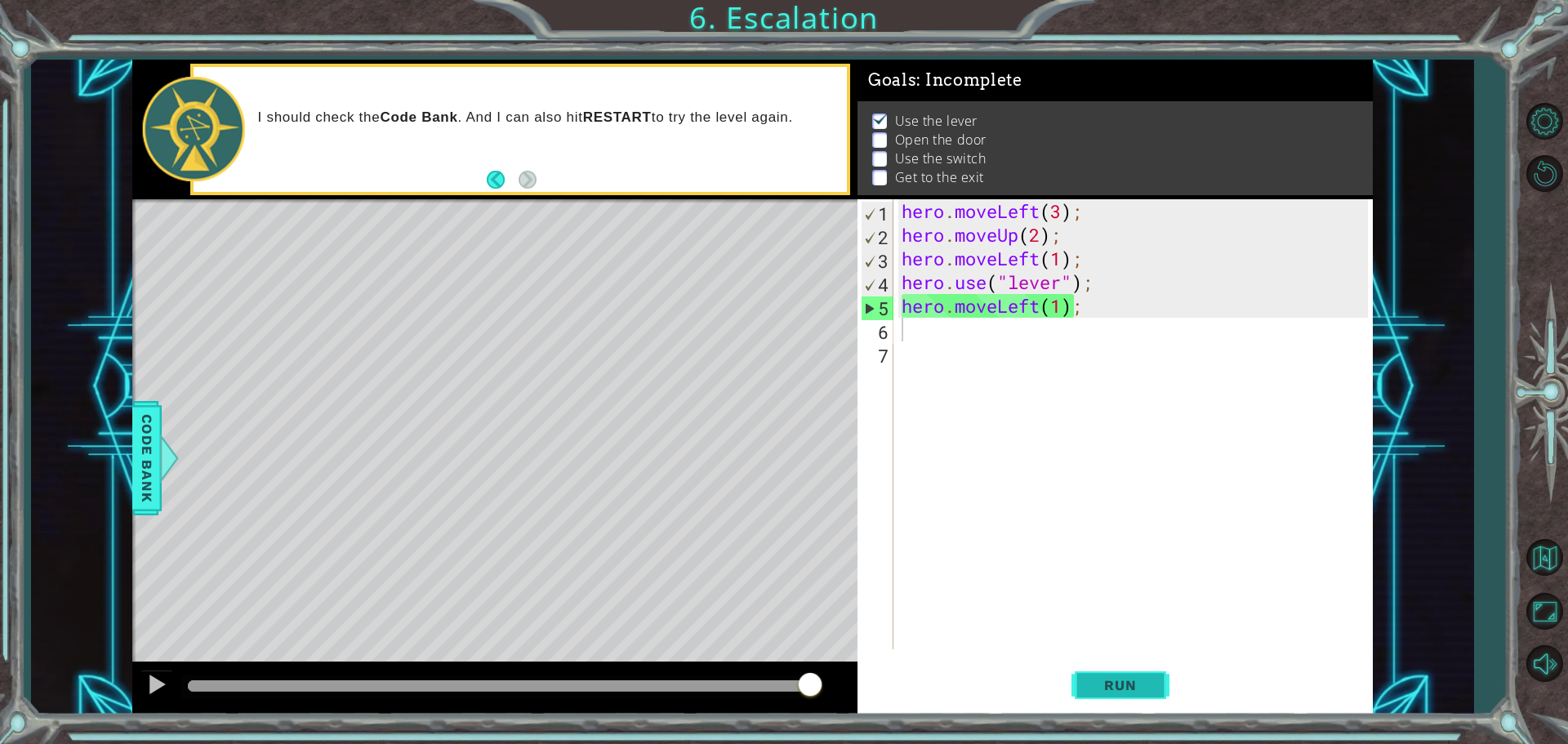
click at [1091, 688] on span "Run" at bounding box center [1120, 685] width 65 height 16
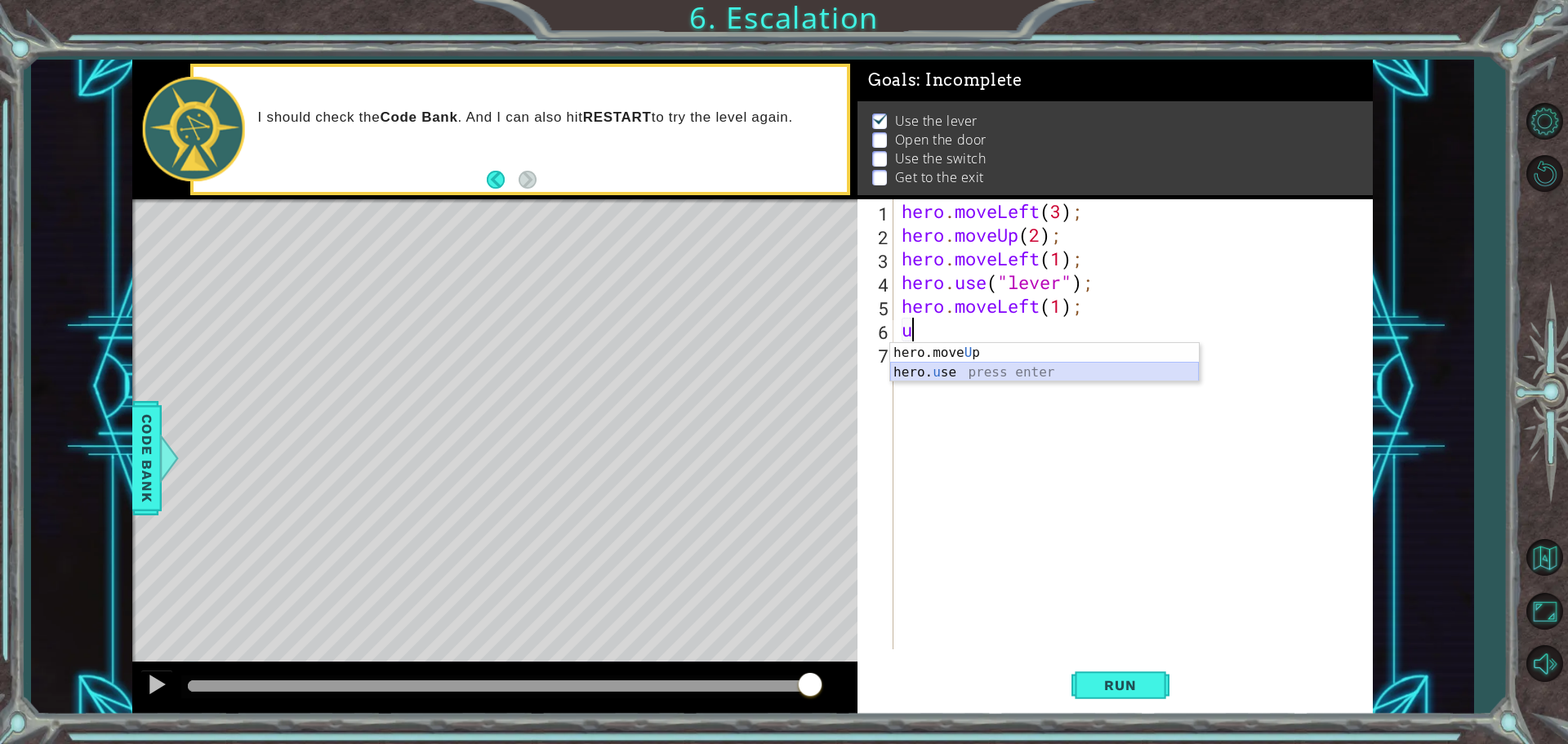
click at [976, 375] on div "hero.move U p press enter hero. u se press enter" at bounding box center [1045, 382] width 309 height 78
click at [1051, 324] on div "hero . moveLeft ( 3 ) ; hero . moveUp ( 2 ) ; hero . moveLeft ( 1 ) ; hero . us…" at bounding box center [1133, 424] width 470 height 450
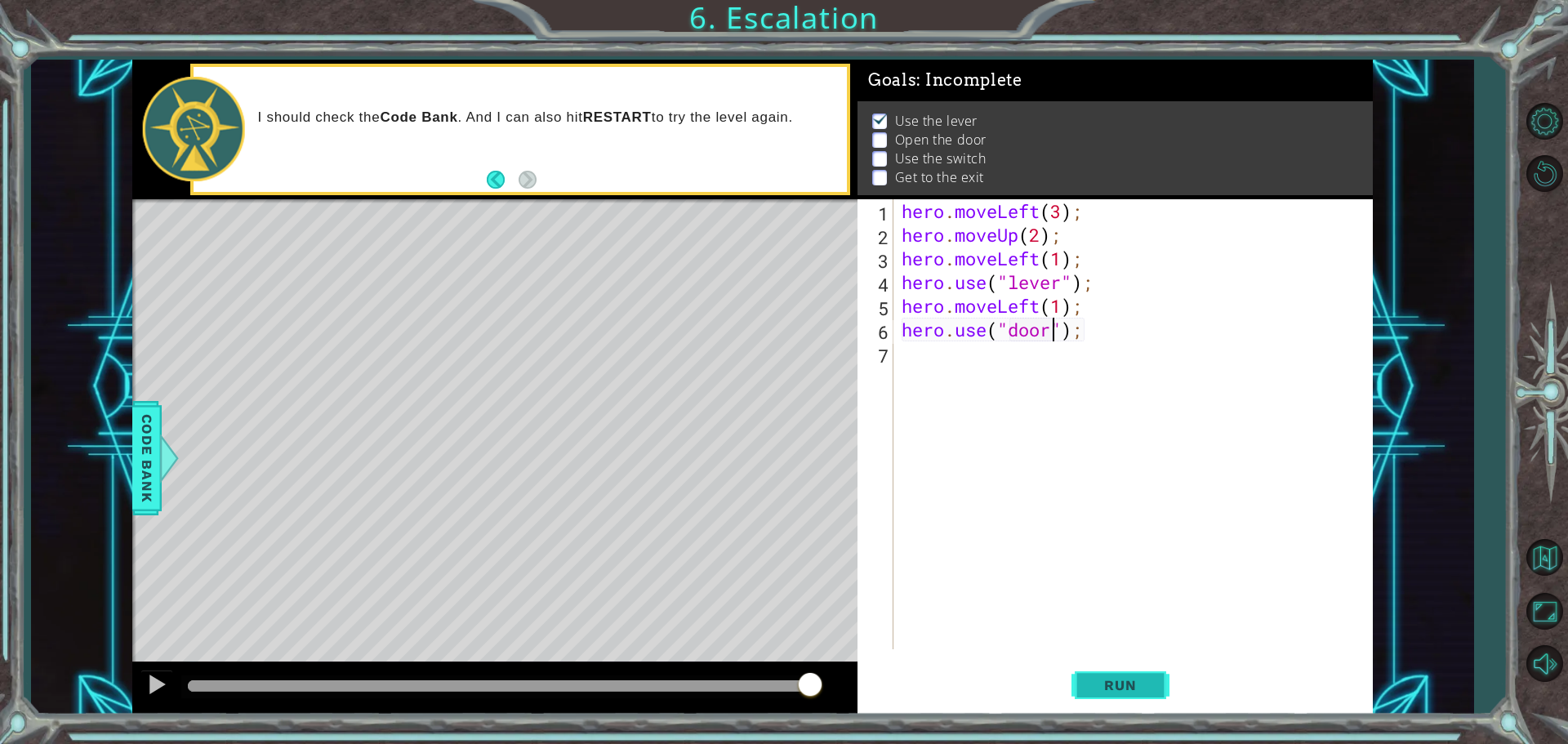
type textarea "hero.use("door");"
click at [1109, 677] on button "Run" at bounding box center [1120, 685] width 98 height 51
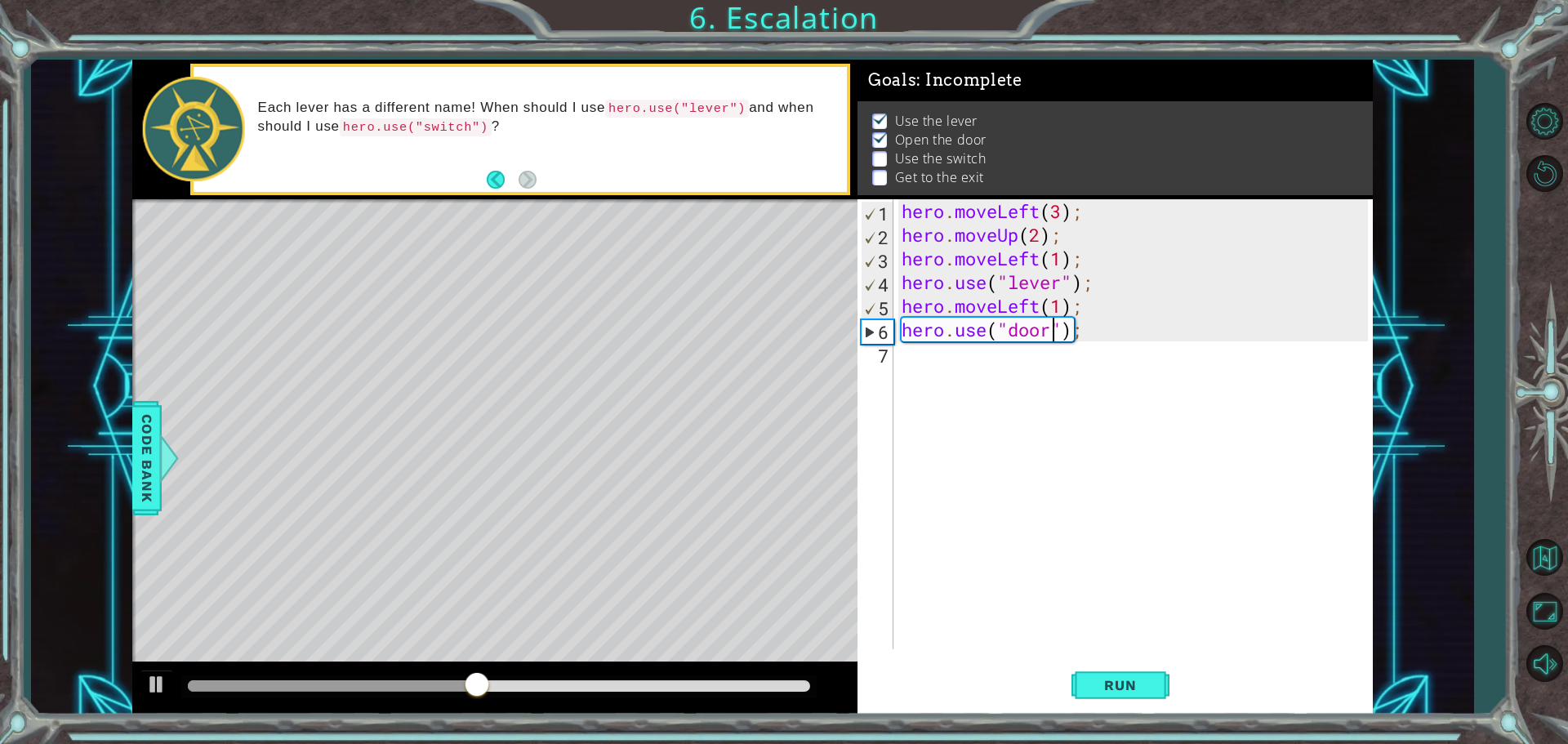
click at [917, 362] on div "hero . moveLeft ( 3 ) ; hero . moveUp ( 2 ) ; hero . moveLeft ( 1 ) ; hero . us…" at bounding box center [1137, 448] width 478 height 497
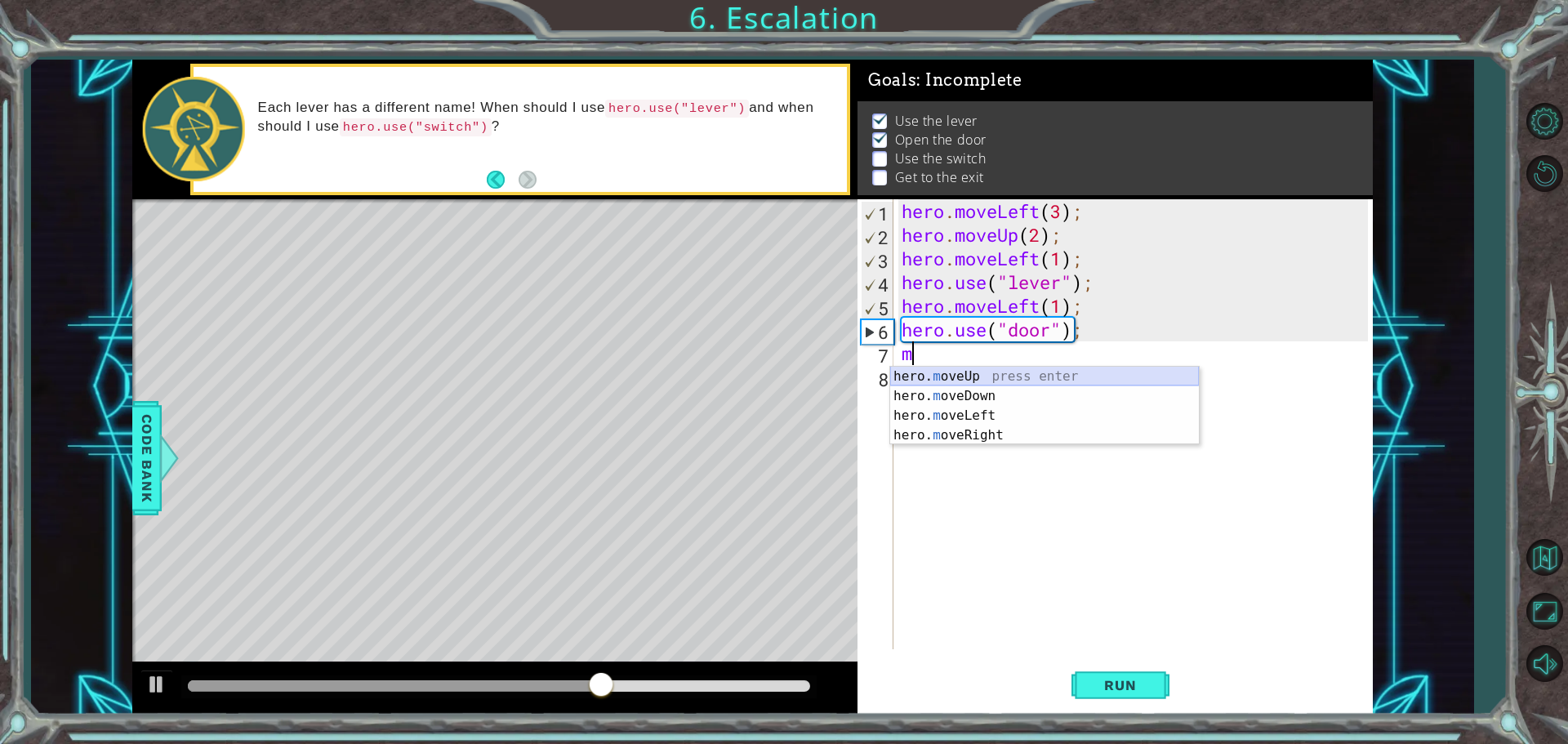
click at [963, 374] on div "hero. m oveUp press enter hero. m oveDown press enter hero. m oveLeft press ent…" at bounding box center [1045, 426] width 309 height 118
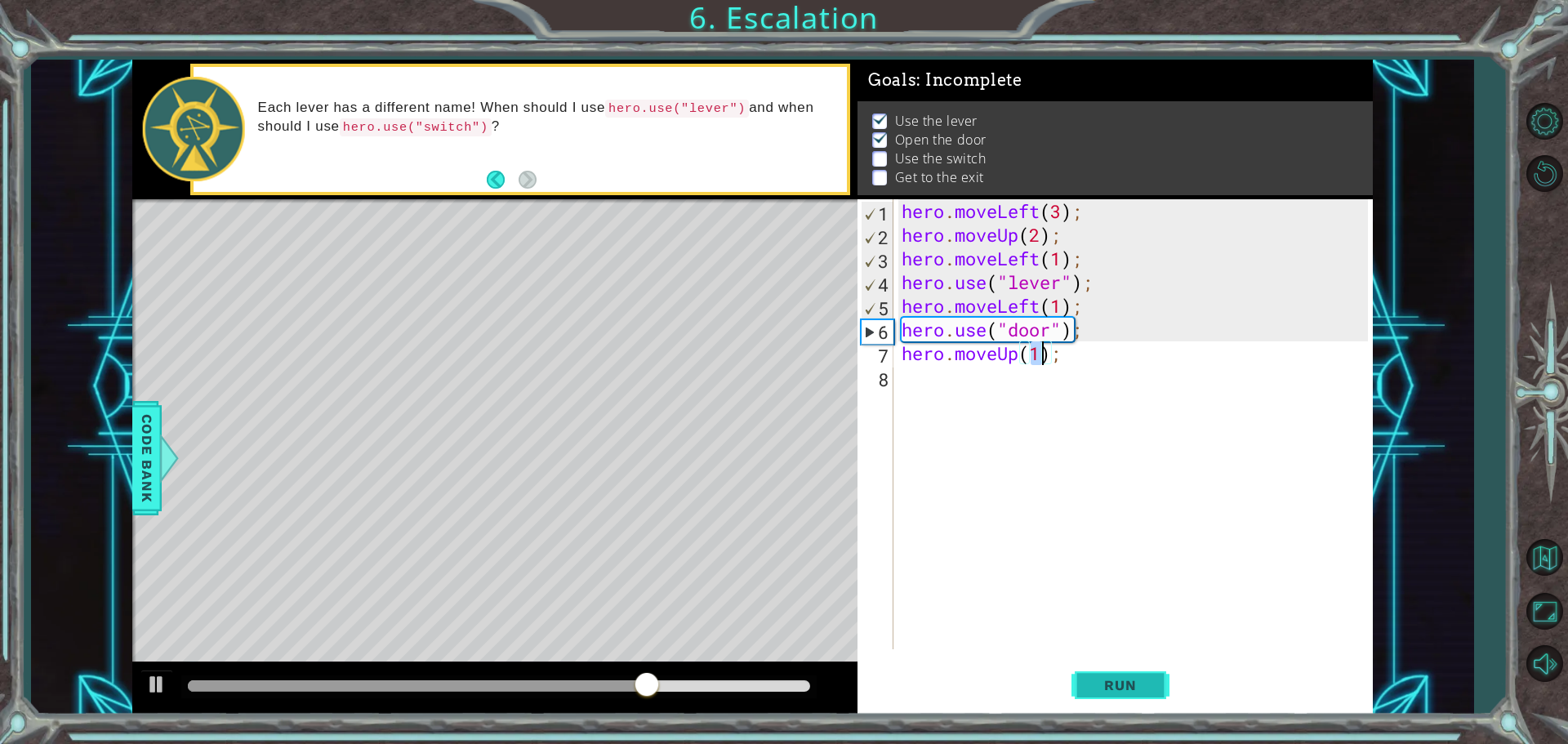
click at [1124, 687] on span "Run" at bounding box center [1120, 685] width 65 height 16
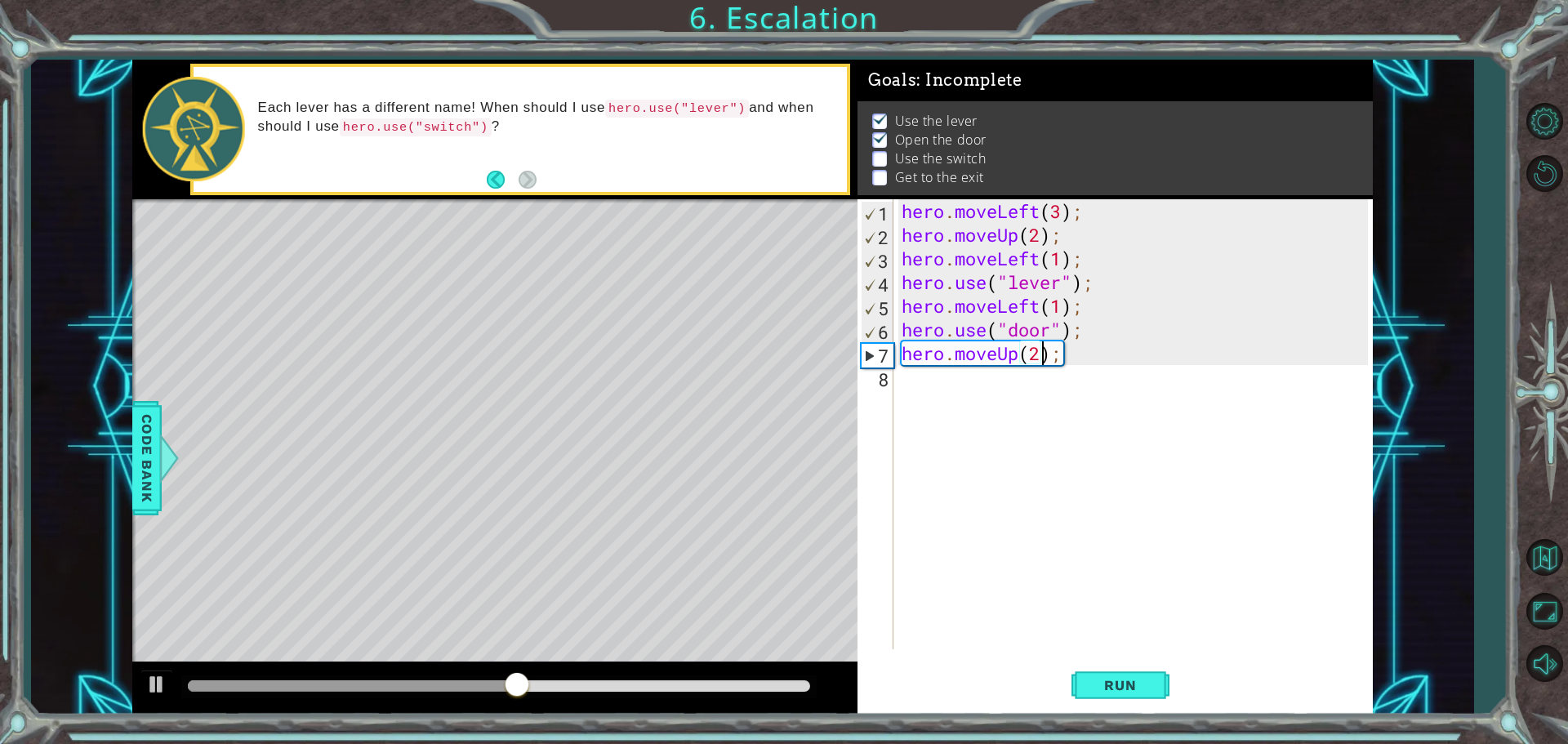
scroll to position [0, 5]
type textarea "hero.moveUp(2);"
click at [1092, 674] on button "Run" at bounding box center [1120, 685] width 98 height 51
click at [924, 380] on div "hero . moveLeft ( 3 ) ; hero . moveUp ( 2 ) ; hero . moveLeft ( 1 ) ; hero . us…" at bounding box center [1137, 448] width 478 height 497
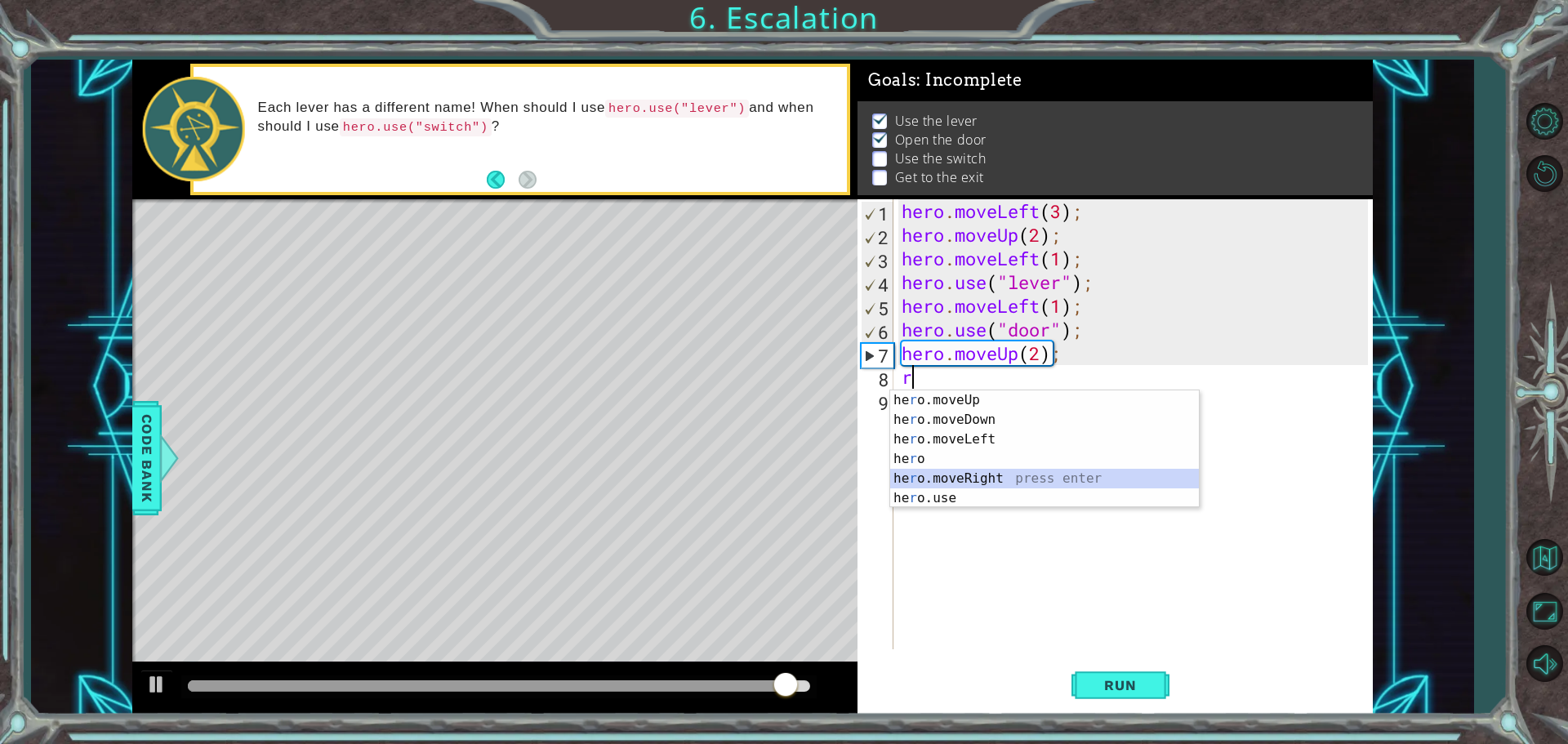
click at [1002, 474] on div "he r o.moveUp press enter he r o.moveDown press enter he r o.moveLeft press ent…" at bounding box center [1045, 468] width 309 height 157
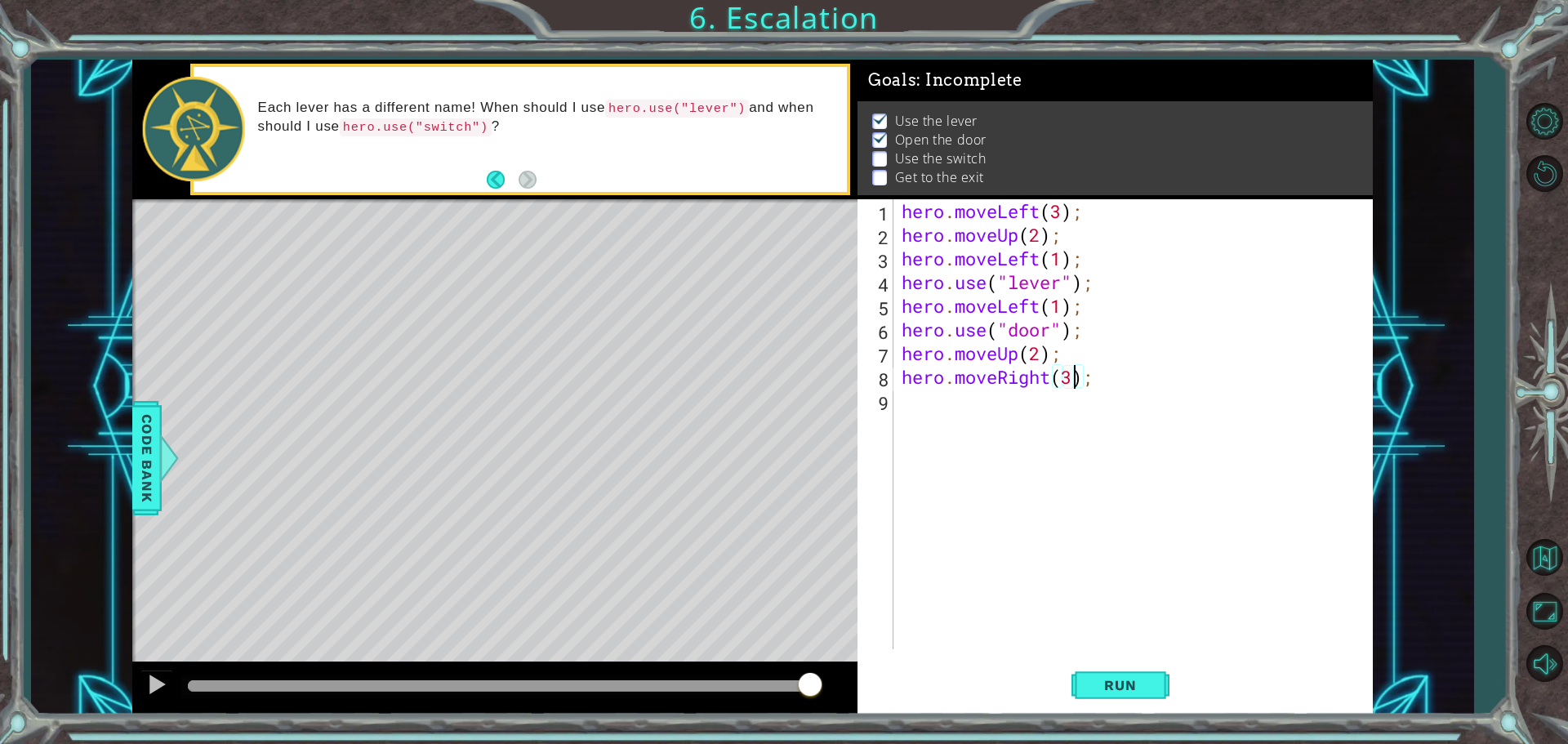
scroll to position [0, 7]
type textarea "hero.moveRight(3);"
click at [1115, 685] on span "Run" at bounding box center [1120, 685] width 65 height 16
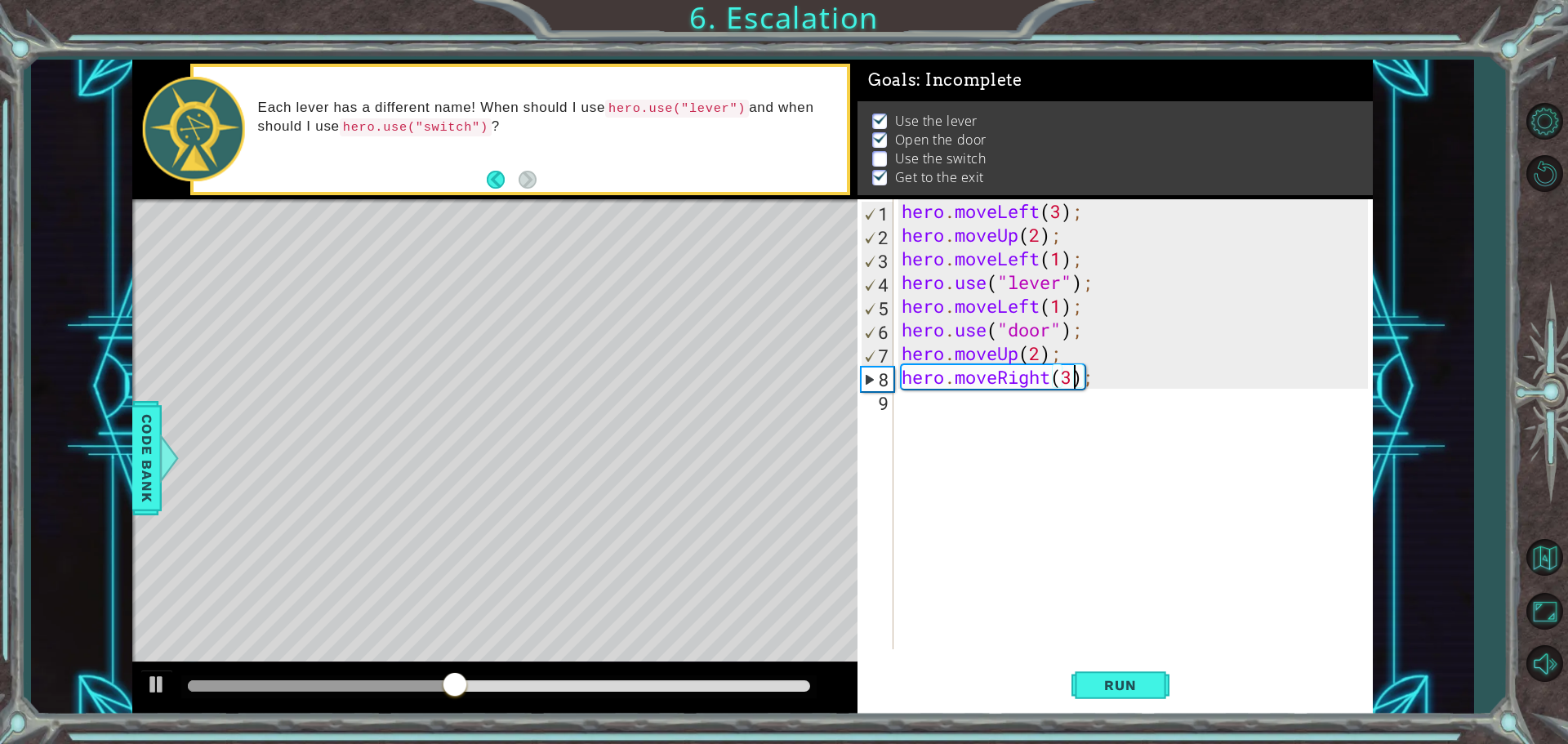
click at [920, 401] on div "hero . moveLeft ( 3 ) ; hero . moveUp ( 2 ) ; hero . moveLeft ( 1 ) ; hero . us…" at bounding box center [1137, 448] width 478 height 497
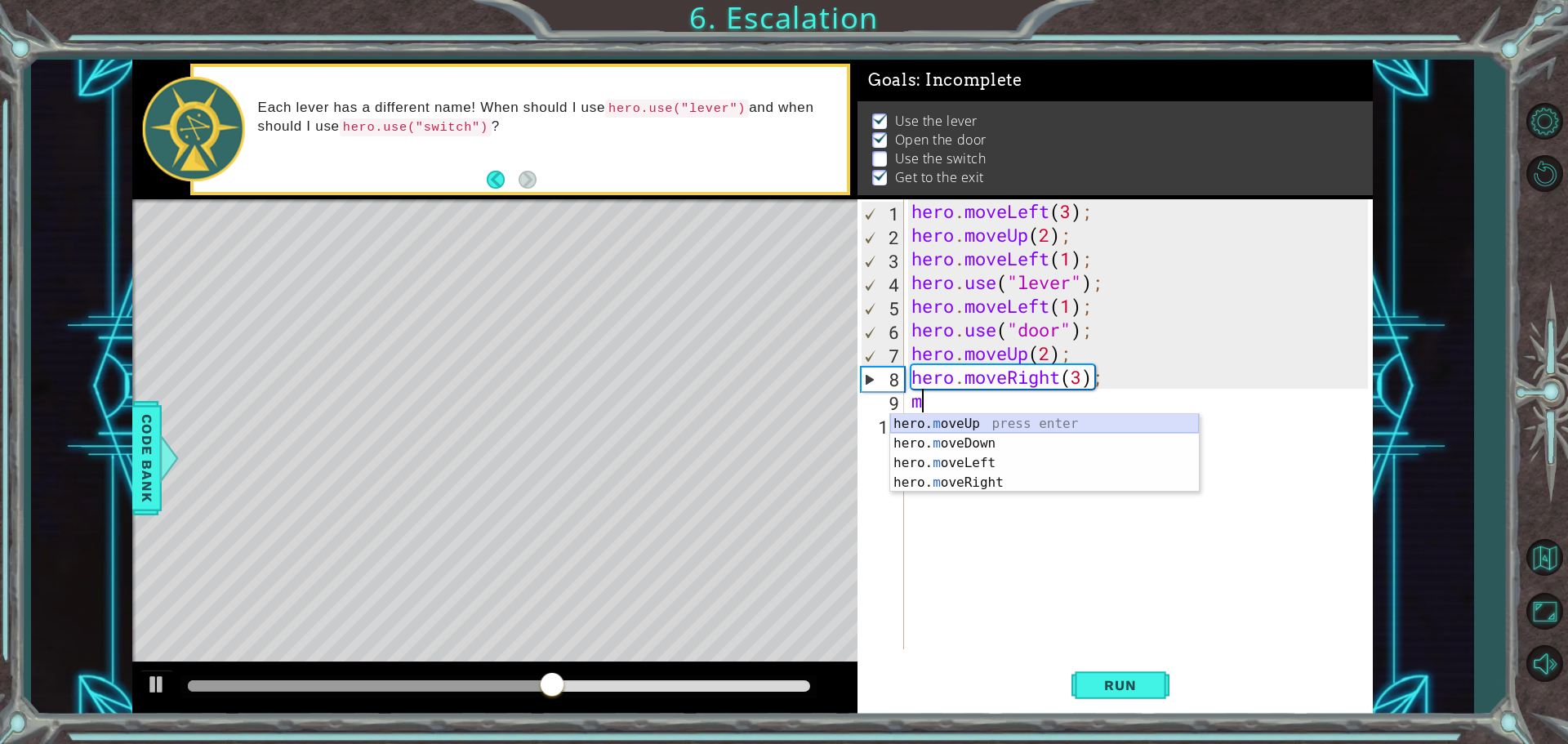
click at [961, 417] on div "hero. m oveUp press enter hero. m oveDown press enter hero. m oveLeft press ent…" at bounding box center [1045, 473] width 309 height 118
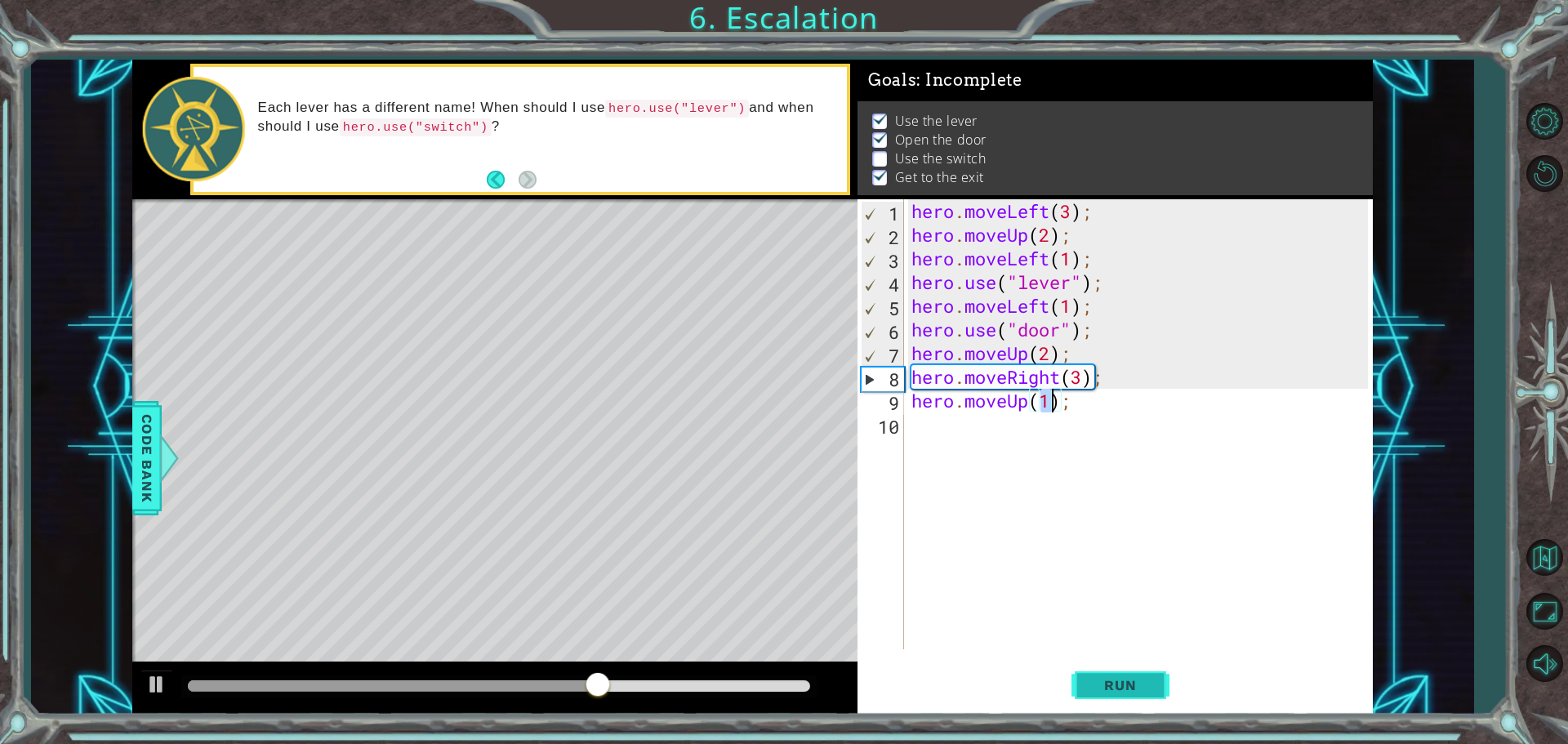
click at [1111, 677] on button "Run" at bounding box center [1120, 685] width 98 height 51
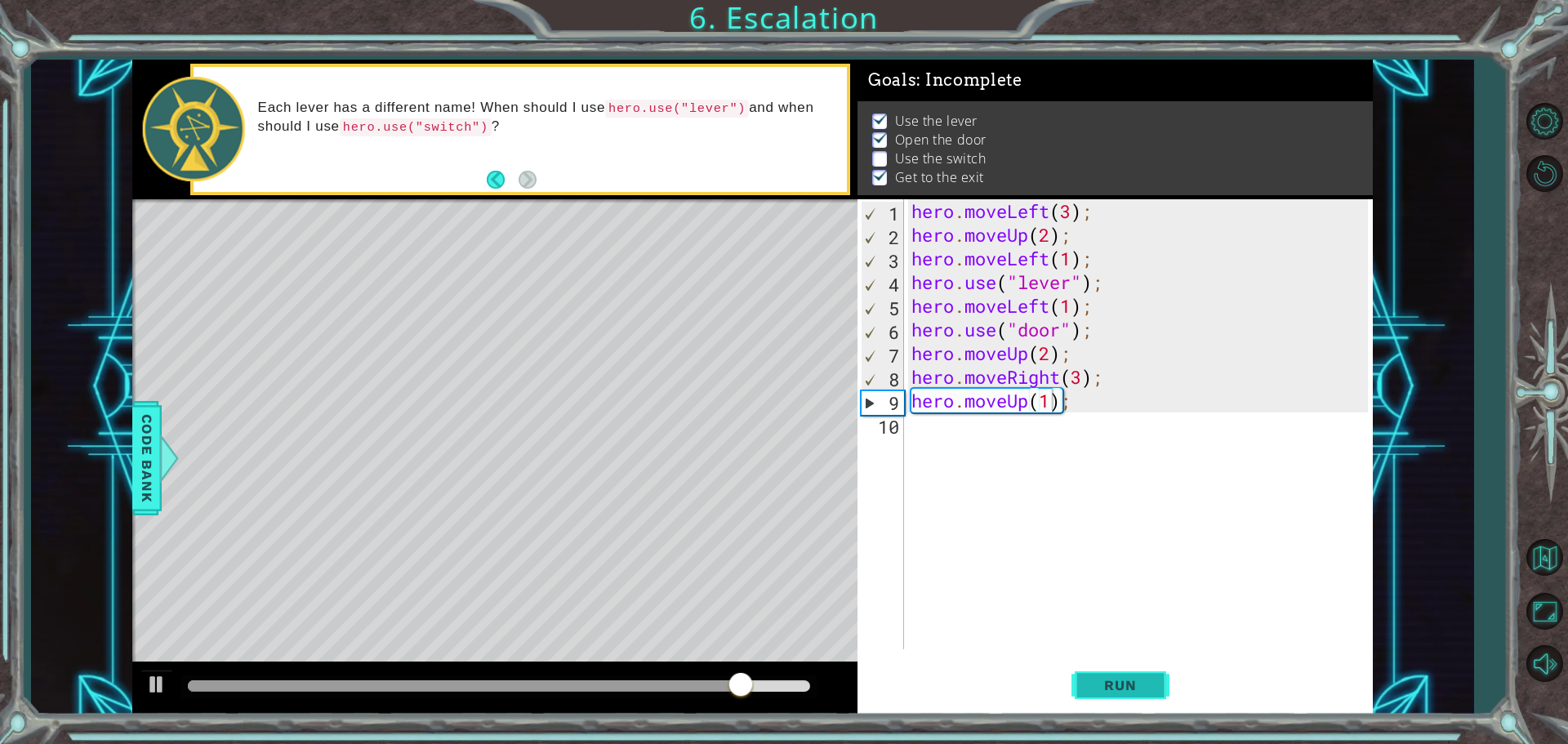
click at [1124, 679] on span "Run" at bounding box center [1120, 685] width 65 height 16
drag, startPoint x: 1147, startPoint y: 687, endPoint x: 1094, endPoint y: 688, distance: 53.0
click at [1116, 688] on span "Run" at bounding box center [1120, 685] width 65 height 16
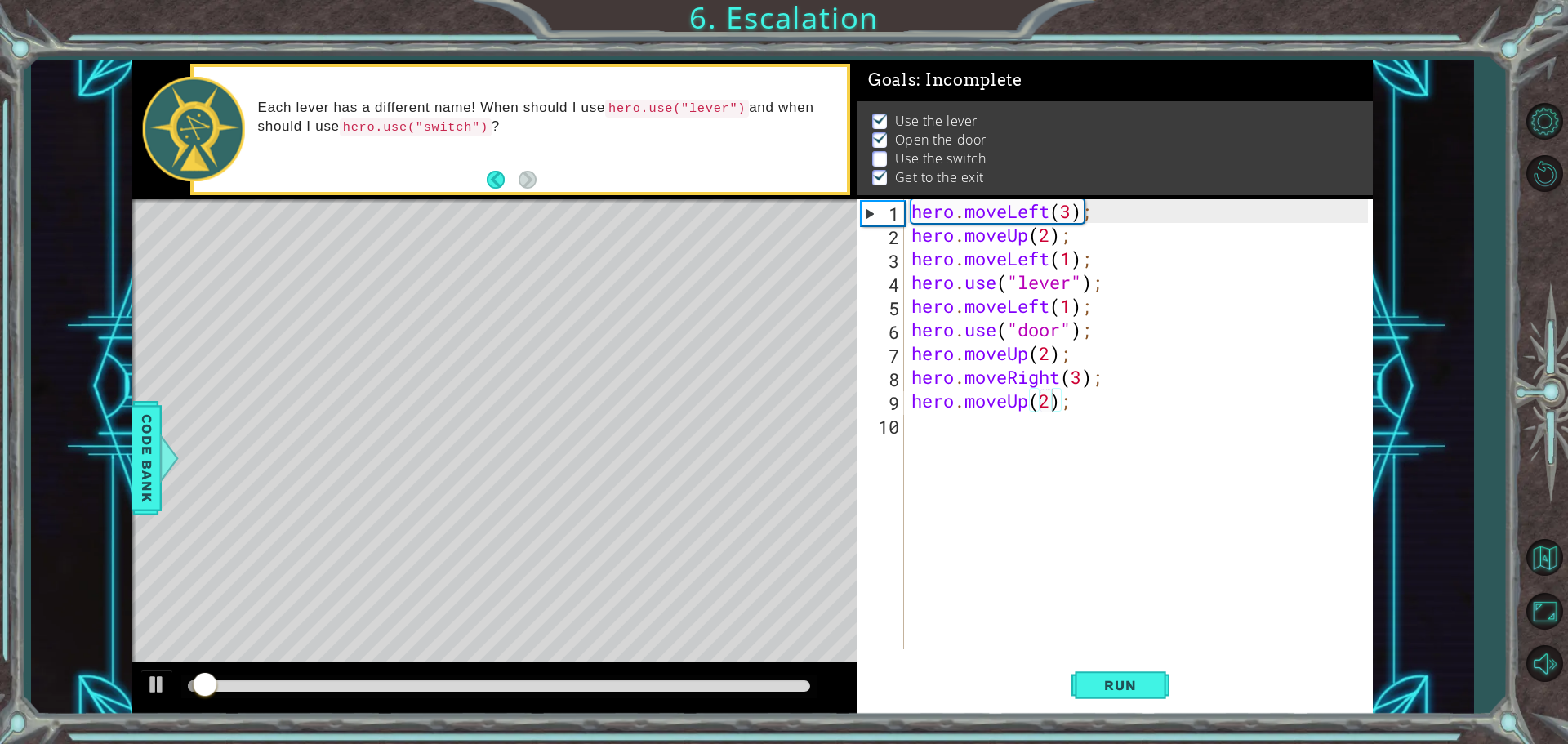
drag, startPoint x: 532, startPoint y: 698, endPoint x: 532, endPoint y: 677, distance: 21.0
click at [532, 697] on div at bounding box center [498, 687] width 636 height 23
click at [532, 677] on div at bounding box center [498, 687] width 636 height 23
drag, startPoint x: 532, startPoint y: 677, endPoint x: 559, endPoint y: 690, distance: 30.0
click at [559, 690] on div at bounding box center [498, 687] width 636 height 23
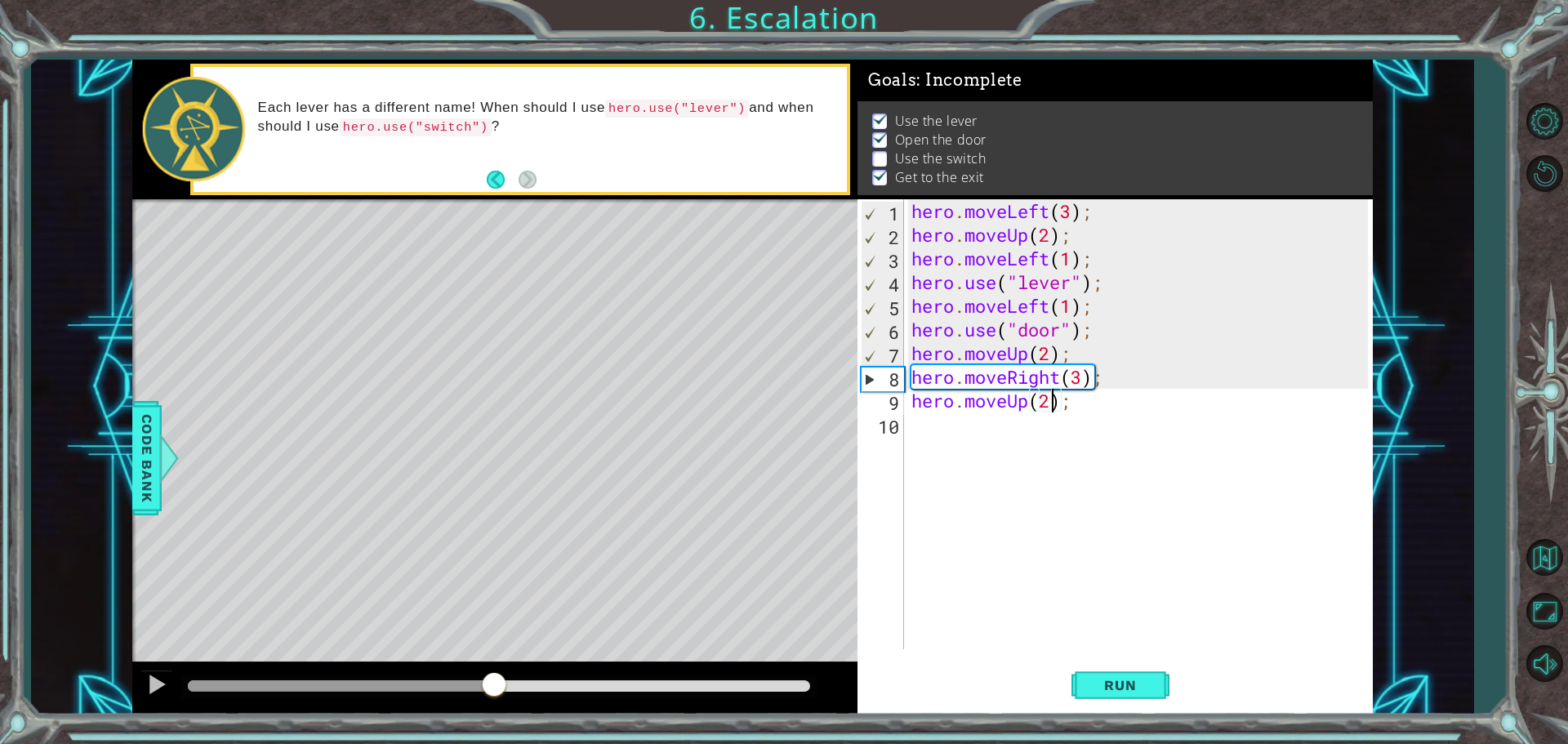
drag, startPoint x: 554, startPoint y: 687, endPoint x: 492, endPoint y: 671, distance: 64.0
click at [492, 680] on div at bounding box center [499, 685] width 623 height 12
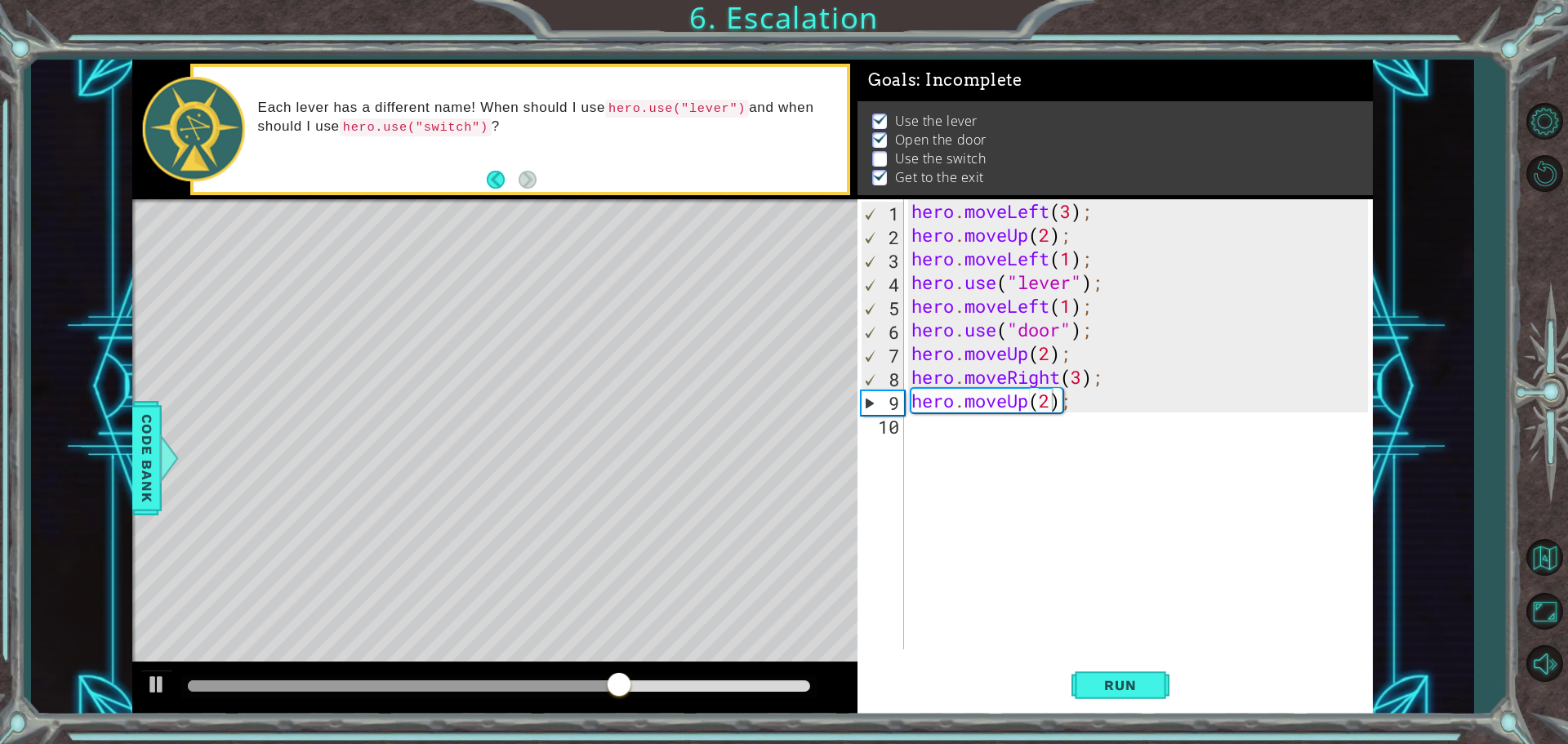
click at [514, 350] on div "Level Map" at bounding box center [509, 440] width 755 height 481
click at [1149, 669] on button "Run" at bounding box center [1120, 685] width 98 height 51
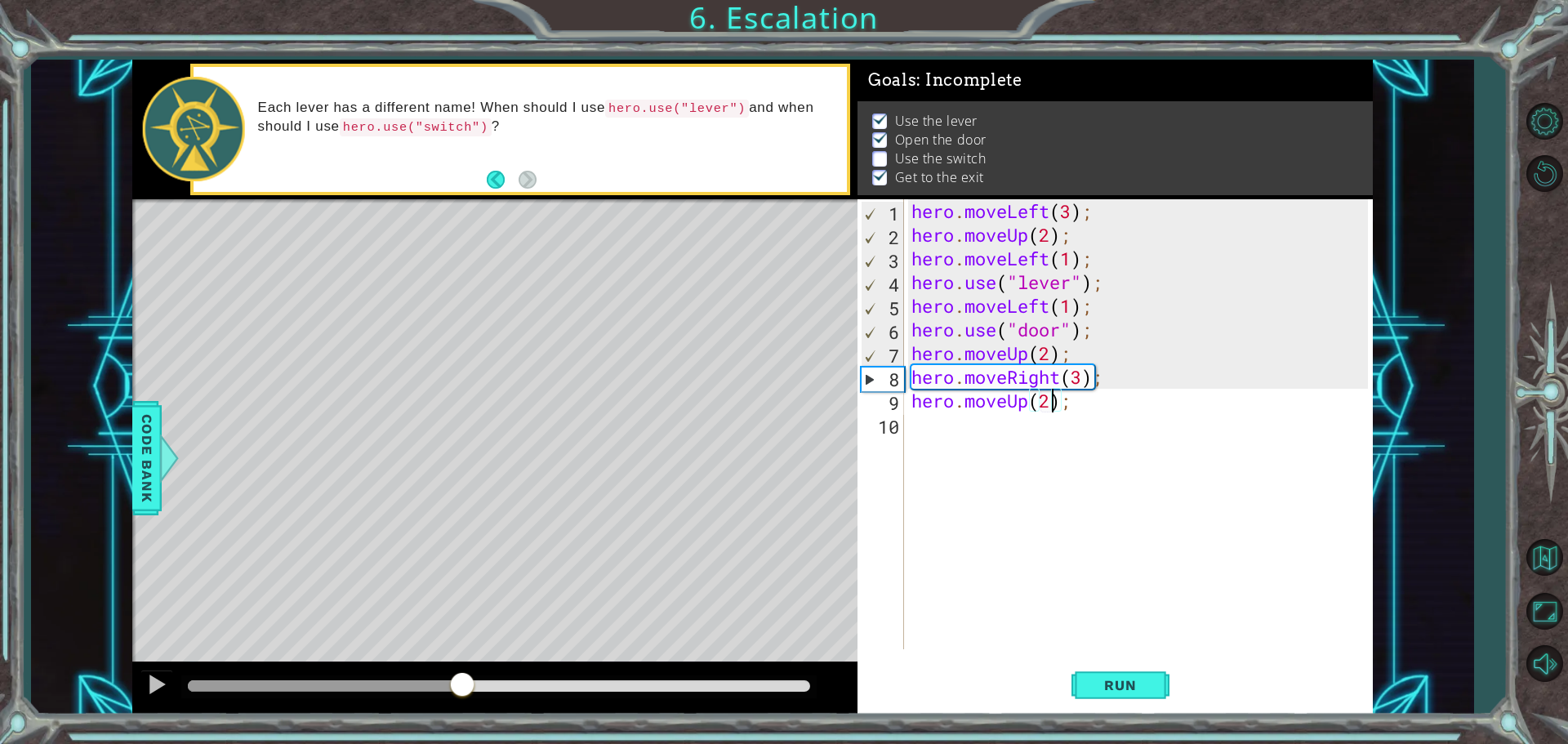
drag, startPoint x: 590, startPoint y: 677, endPoint x: 450, endPoint y: 685, distance: 140.2
click at [450, 685] on div at bounding box center [462, 685] width 29 height 29
click at [1086, 377] on div "hero . moveLeft ( 3 ) ; hero . moveUp ( 2 ) ; hero . moveLeft ( 1 ) ; hero . us…" at bounding box center [1142, 448] width 468 height 497
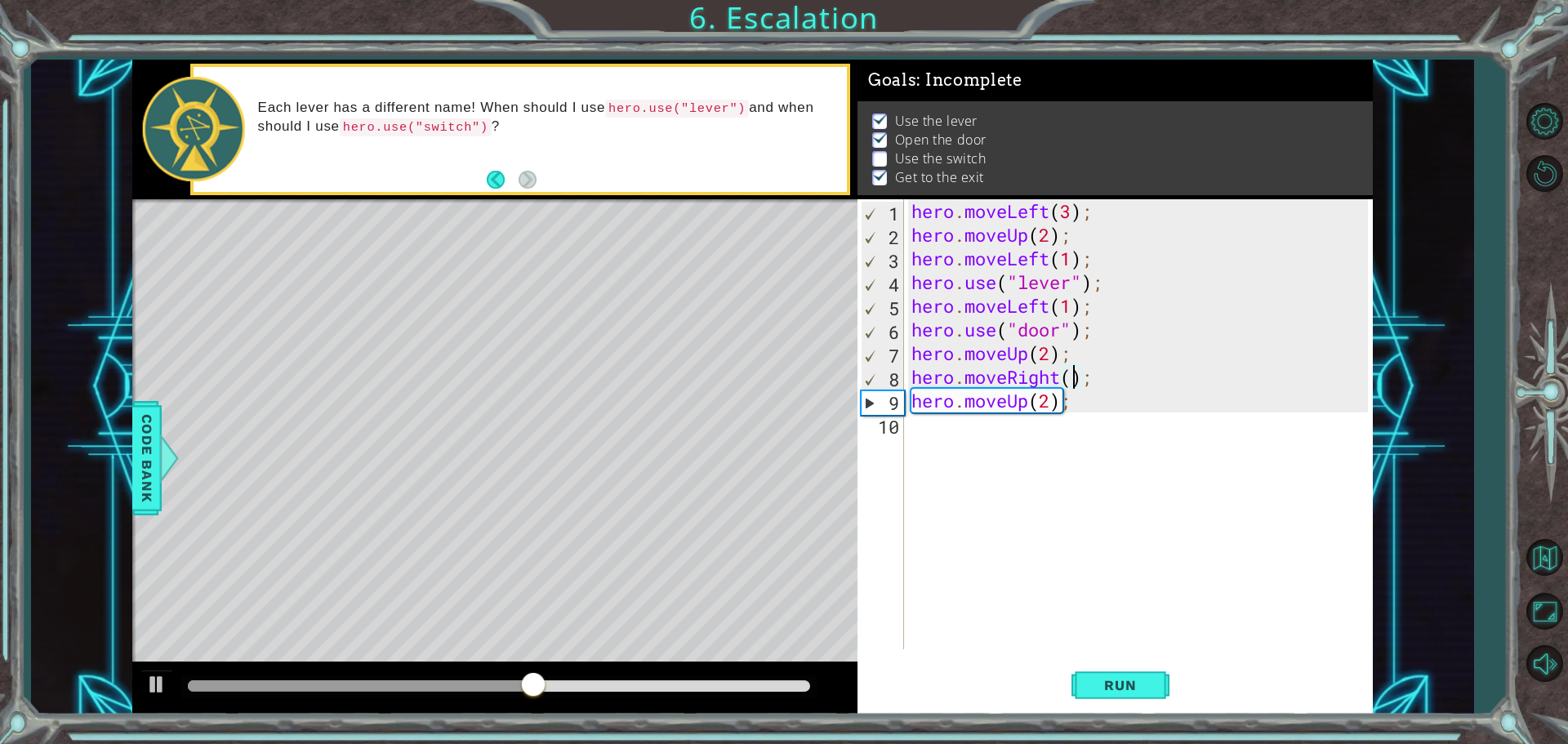
scroll to position [0, 7]
type textarea "hero.moveRight(2);"
drag, startPoint x: 1099, startPoint y: 670, endPoint x: 1116, endPoint y: 676, distance: 18.0
click at [1106, 673] on button "Run" at bounding box center [1120, 685] width 98 height 51
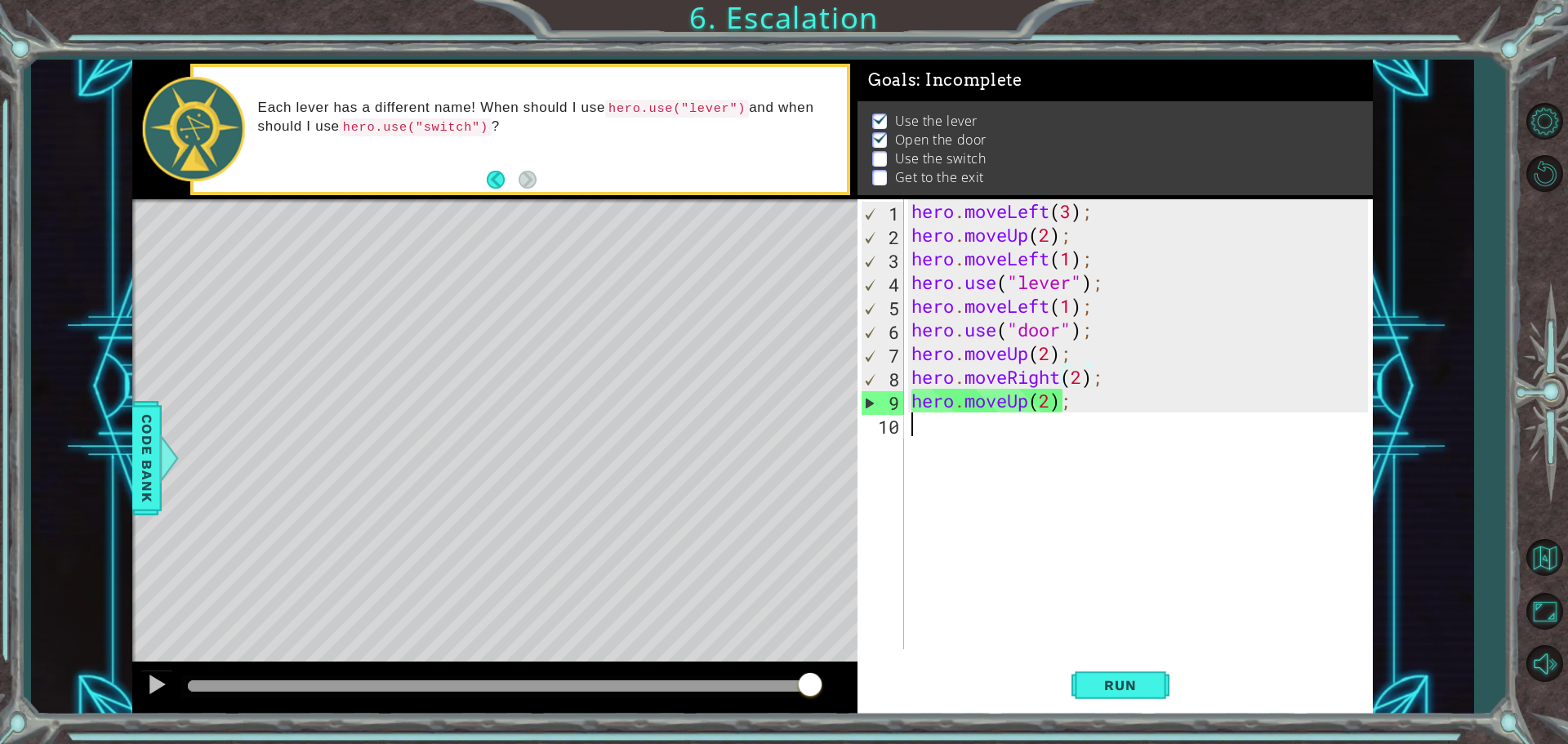
click at [1100, 418] on div "hero . moveLeft ( 3 ) ; hero . moveUp ( 2 ) ; hero . moveLeft ( 1 ) ; hero . us…" at bounding box center [1142, 448] width 468 height 497
click at [1086, 413] on div "hero . moveLeft ( 3 ) ; hero . moveUp ( 2 ) ; hero . moveLeft ( 1 ) ; hero . us…" at bounding box center [1142, 448] width 468 height 497
click at [1078, 410] on div "hero . moveLeft ( 3 ) ; hero . moveUp ( 2 ) ; hero . moveLeft ( 1 ) ; hero . us…" at bounding box center [1142, 448] width 468 height 497
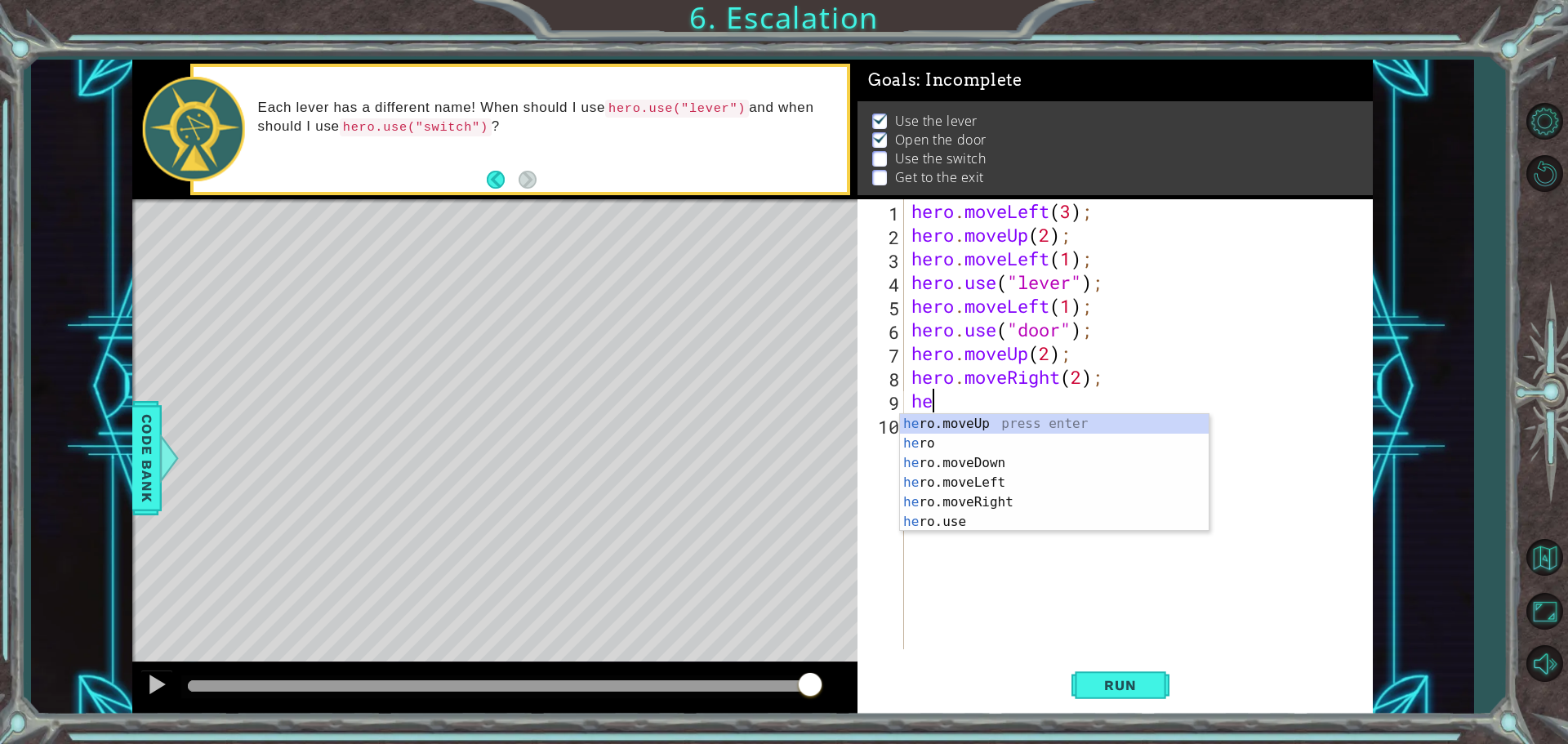
type textarea "h"
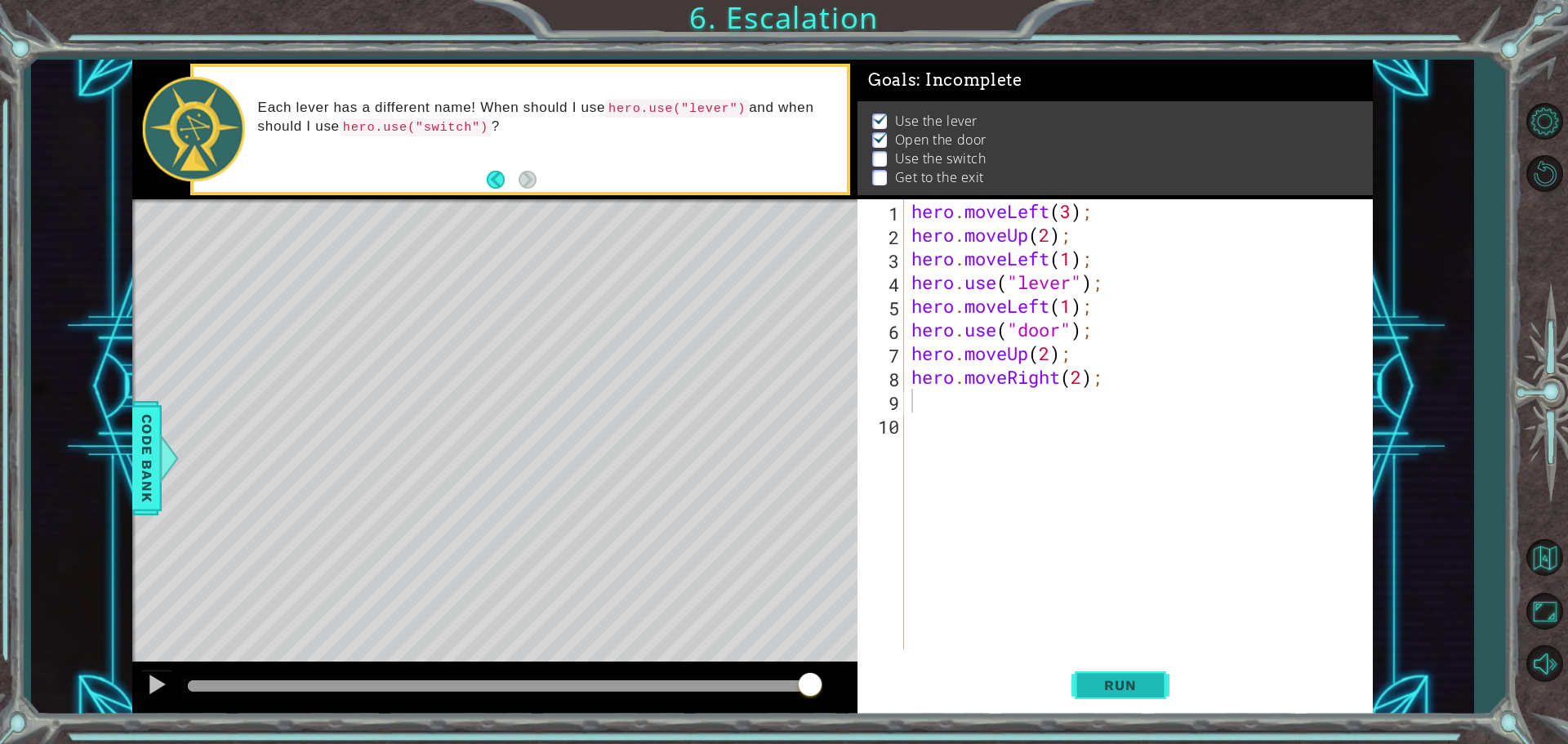
drag, startPoint x: 1102, startPoint y: 690, endPoint x: 1109, endPoint y: 684, distance: 9.2
click at [1109, 684] on span "Run" at bounding box center [1120, 685] width 65 height 16
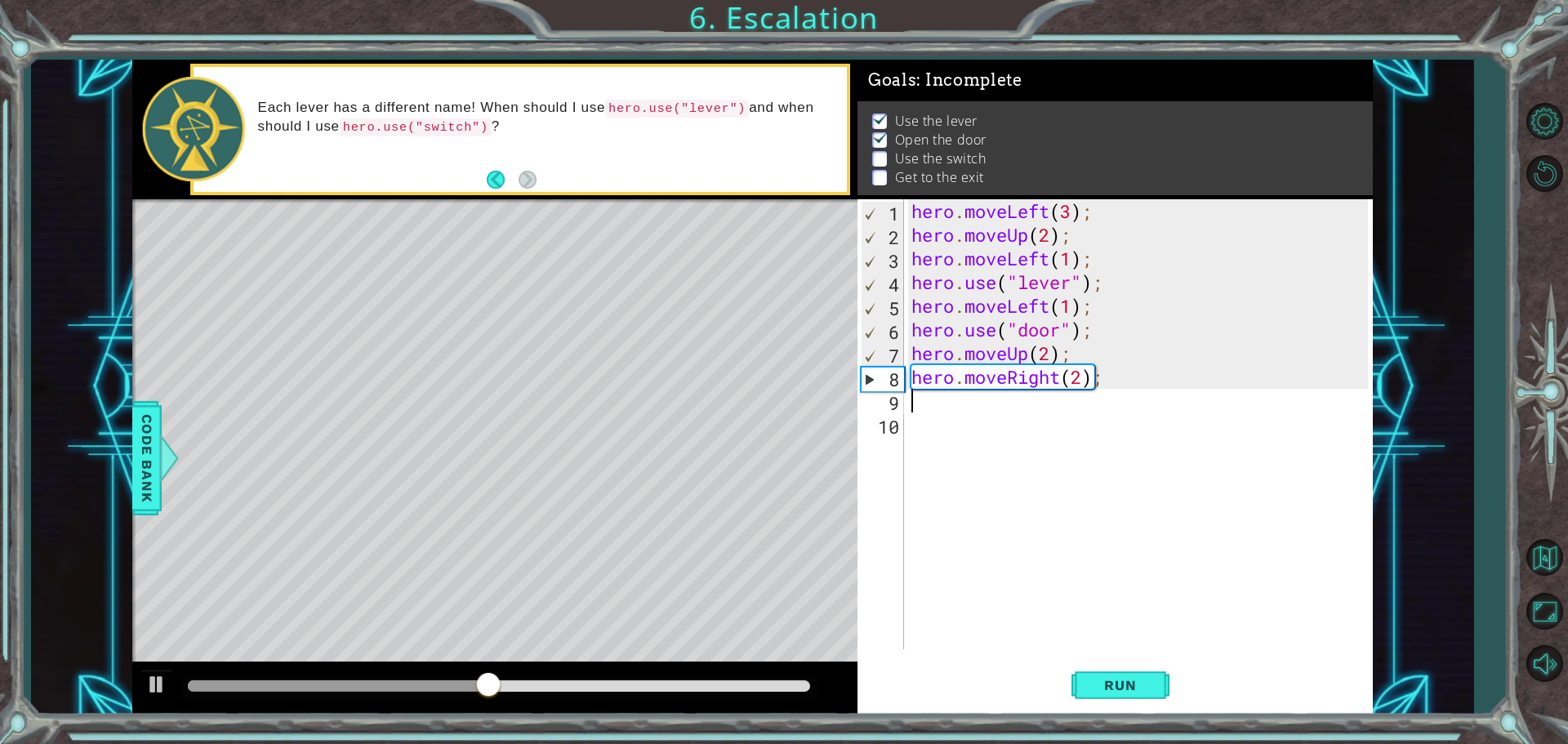
click at [1085, 382] on div "hero . moveLeft ( 3 ) ; hero . moveUp ( 2 ) ; hero . moveLeft ( 1 ) ; hero . us…" at bounding box center [1142, 448] width 468 height 497
click at [1119, 673] on button "Run" at bounding box center [1120, 685] width 98 height 51
type textarea "hero.moveRight(2);"
click at [1090, 685] on span "Run" at bounding box center [1120, 685] width 65 height 16
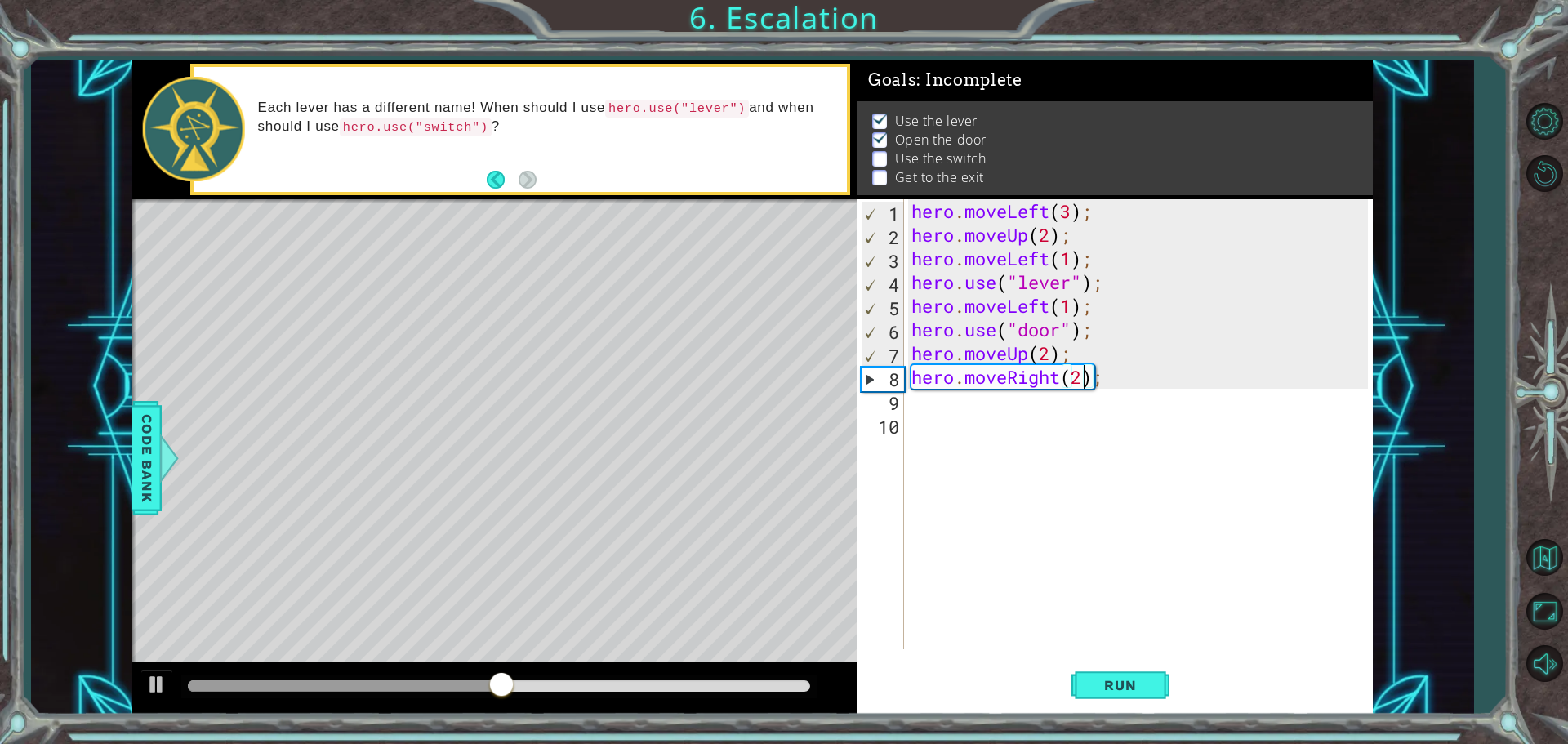
click at [512, 371] on div "Level Map" at bounding box center [509, 440] width 755 height 481
click at [520, 361] on div "Level Map" at bounding box center [509, 440] width 755 height 481
drag, startPoint x: 520, startPoint y: 360, endPoint x: 482, endPoint y: 348, distance: 39.8
click at [482, 348] on div "Level Map" at bounding box center [509, 440] width 755 height 481
click at [537, 358] on div "Level Map" at bounding box center [509, 440] width 755 height 481
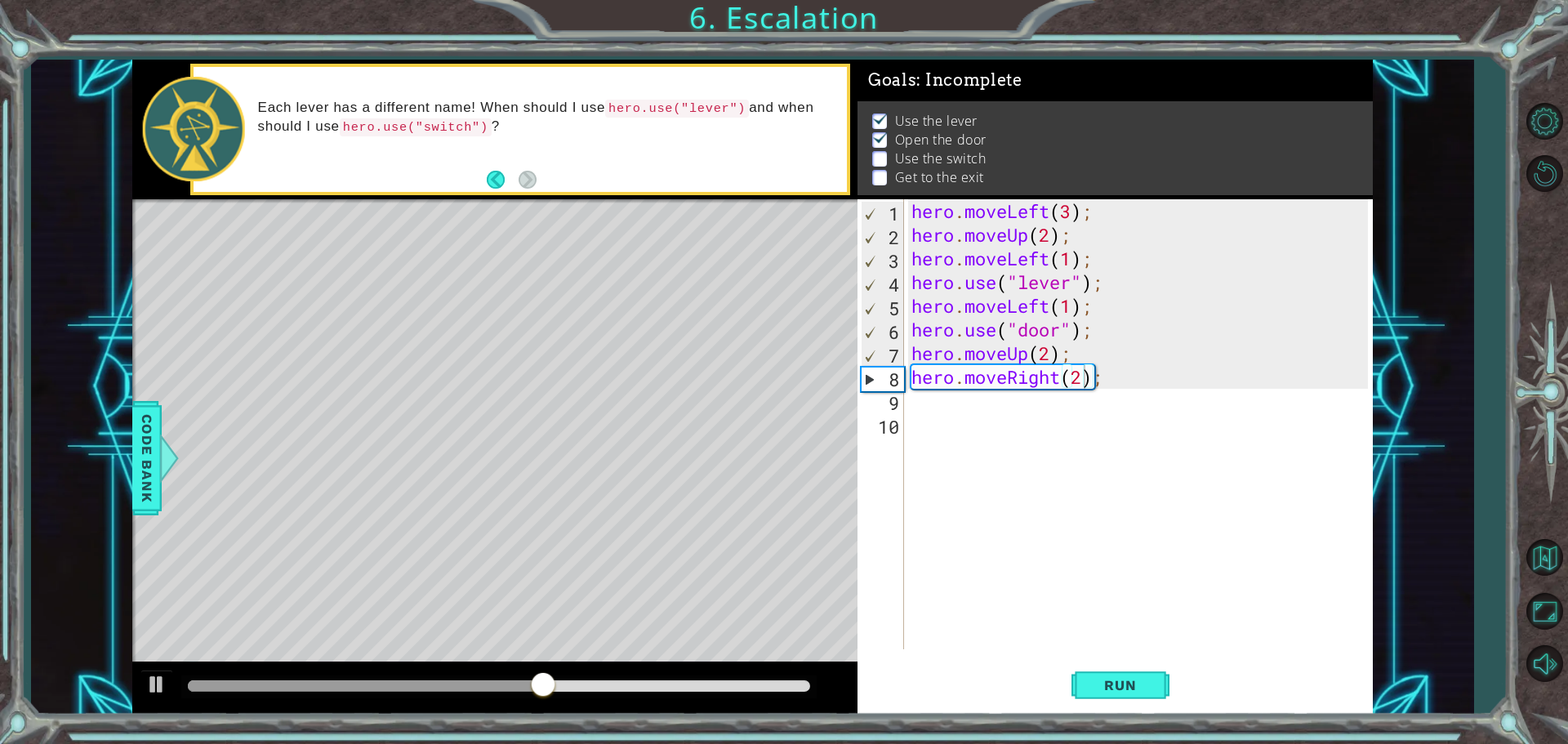
click at [537, 369] on div "Level Map" at bounding box center [509, 440] width 755 height 481
click at [537, 370] on div "Level Map" at bounding box center [509, 440] width 755 height 481
click at [884, 430] on div "1 ההההההההההההההההההההההההההההההההההההההההההההההההההההההההההההההההההההההההההההה…" at bounding box center [752, 387] width 1241 height 655
click at [945, 407] on div "hero . moveLeft ( 3 ) ; hero . moveUp ( 2 ) ; hero . moveLeft ( 1 ) ; hero . us…" at bounding box center [1142, 448] width 468 height 497
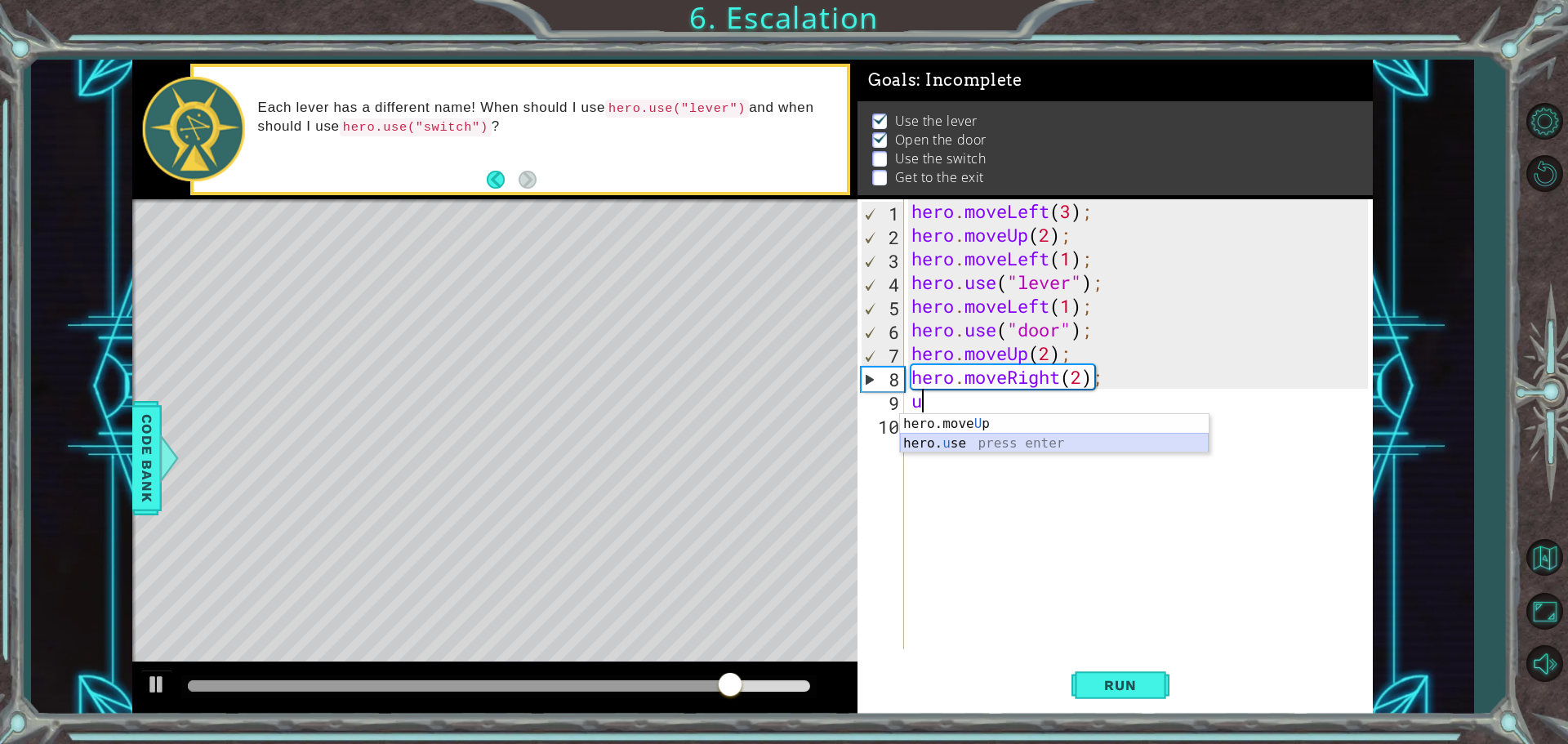
drag, startPoint x: 951, startPoint y: 446, endPoint x: 966, endPoint y: 445, distance: 15.0
click at [953, 445] on div "hero.move U p press enter hero. u se press enter" at bounding box center [1054, 453] width 309 height 78
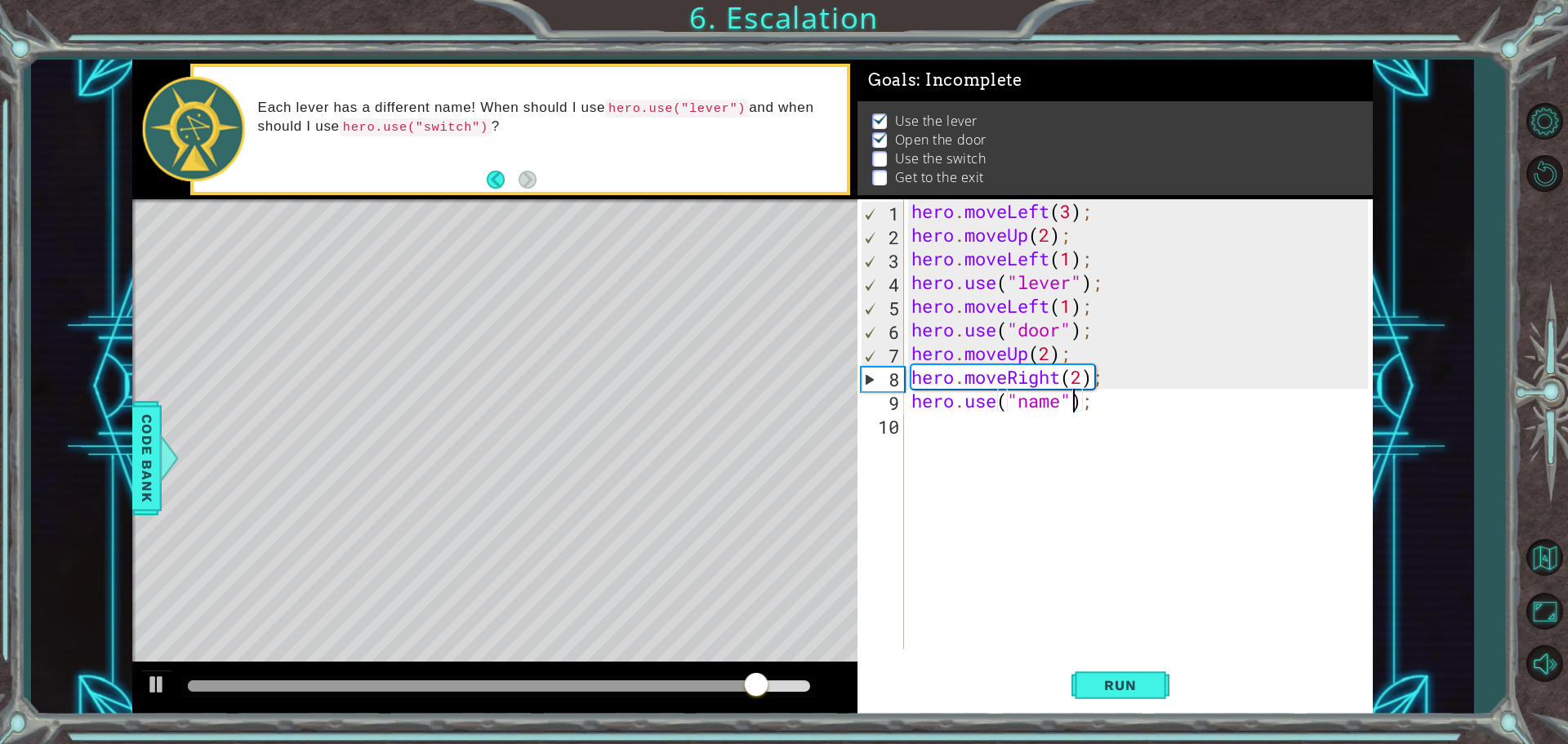
click at [1070, 407] on div "hero . moveLeft ( 3 ) ; hero . moveUp ( 2 ) ; hero . moveLeft ( 1 ) ; hero . us…" at bounding box center [1142, 448] width 468 height 497
click at [1064, 407] on div "hero . moveLeft ( 3 ) ; hero . moveUp ( 2 ) ; hero . moveLeft ( 1 ) ; hero . us…" at bounding box center [1142, 448] width 468 height 497
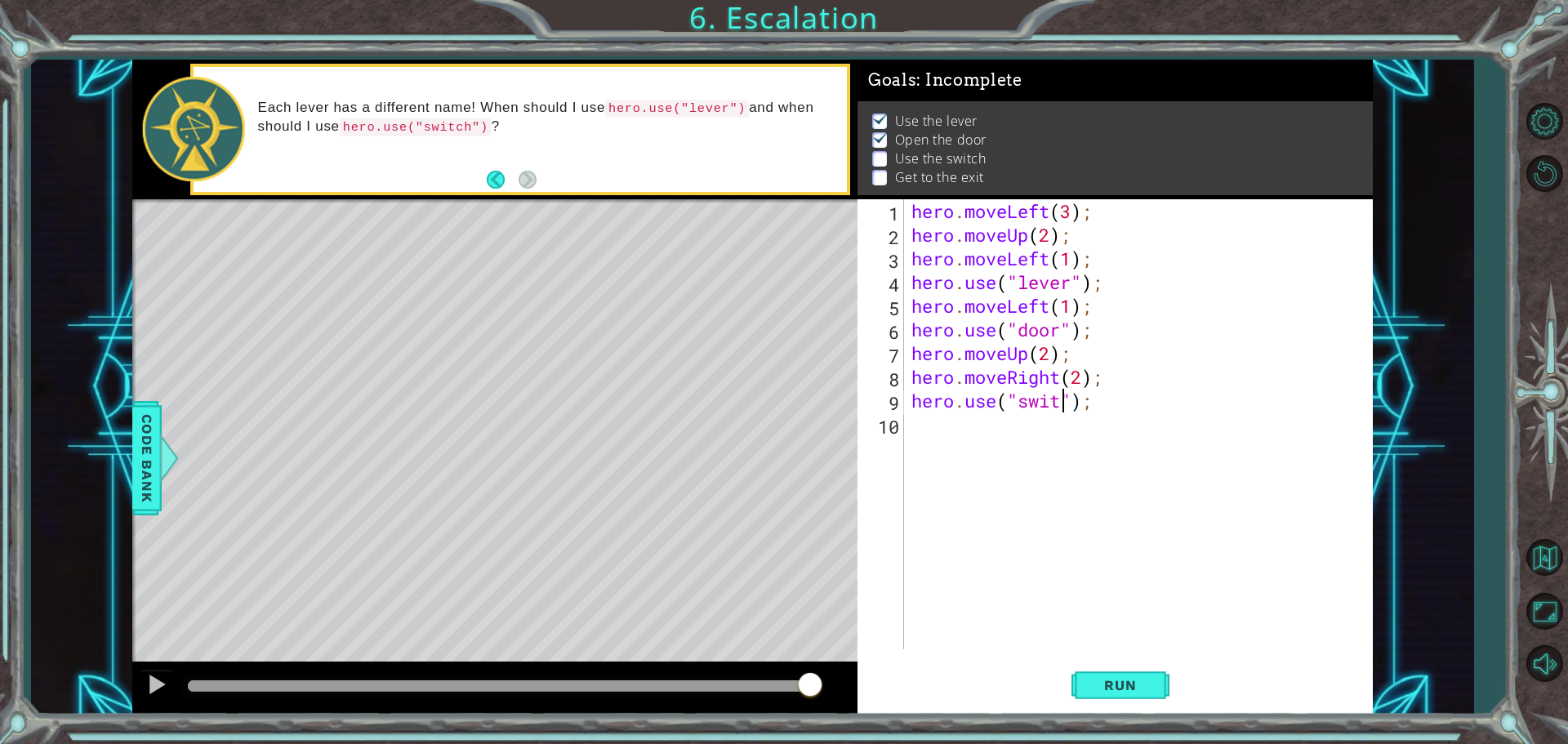
scroll to position [0, 7]
type textarea "hero.use("switch");"
click at [1113, 687] on span "Run" at bounding box center [1120, 685] width 65 height 16
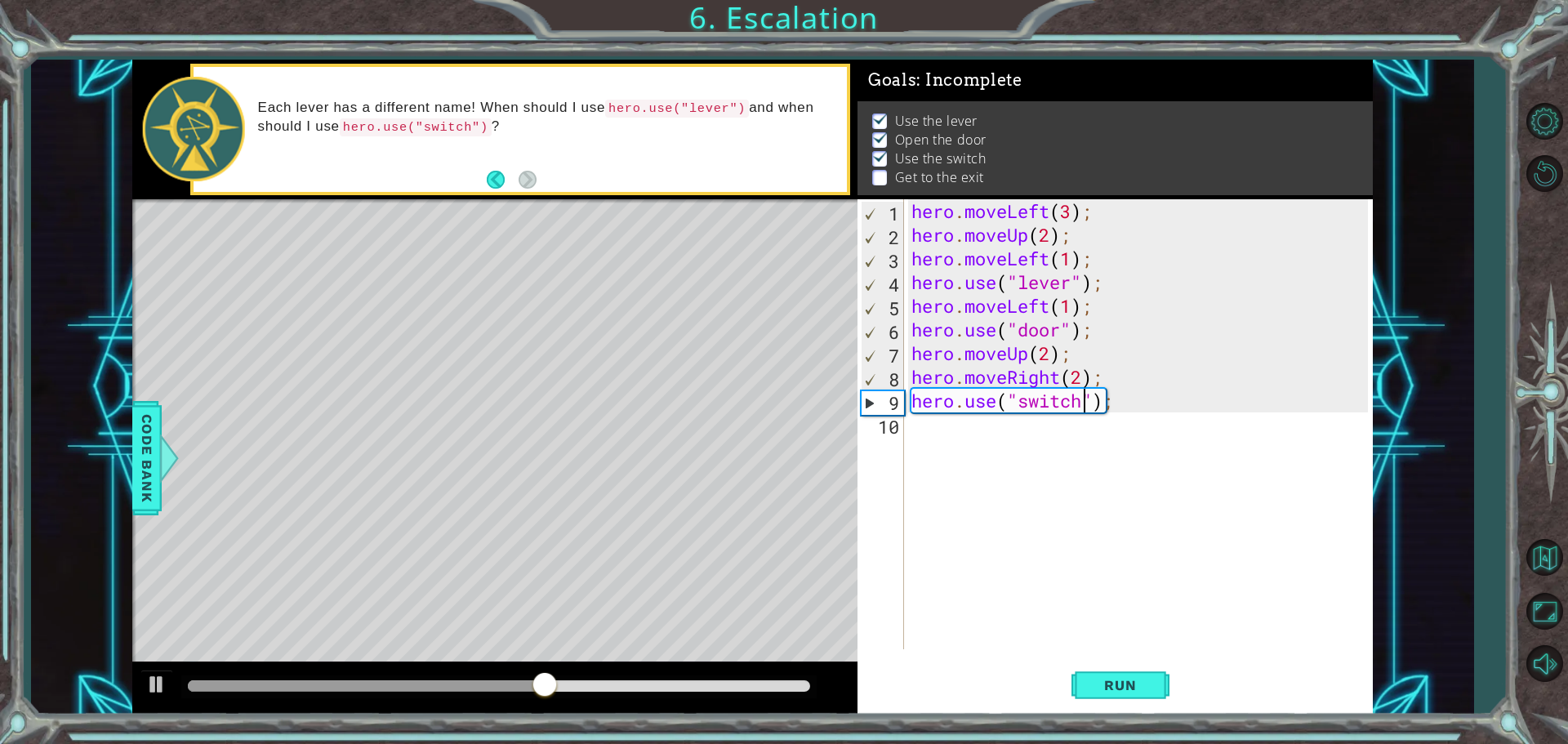
click at [966, 434] on div "hero . moveLeft ( 3 ) ; hero . moveUp ( 2 ) ; hero . moveLeft ( 1 ) ; hero . us…" at bounding box center [1142, 448] width 468 height 497
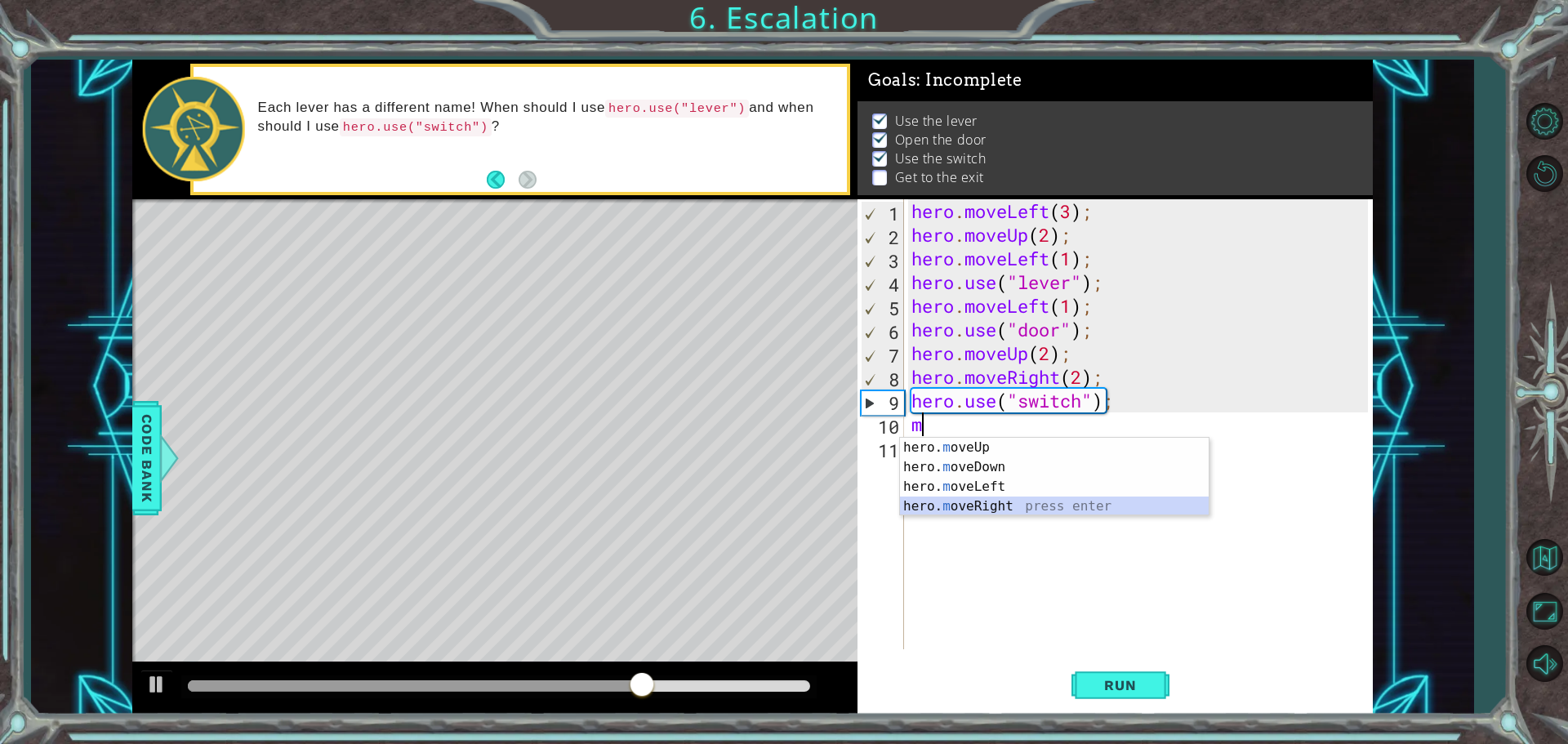
click at [972, 508] on div "hero. m oveUp press enter hero. m oveDown press enter hero. m oveLeft press ent…" at bounding box center [1054, 497] width 309 height 118
type textarea "hero.moveRight(1);"
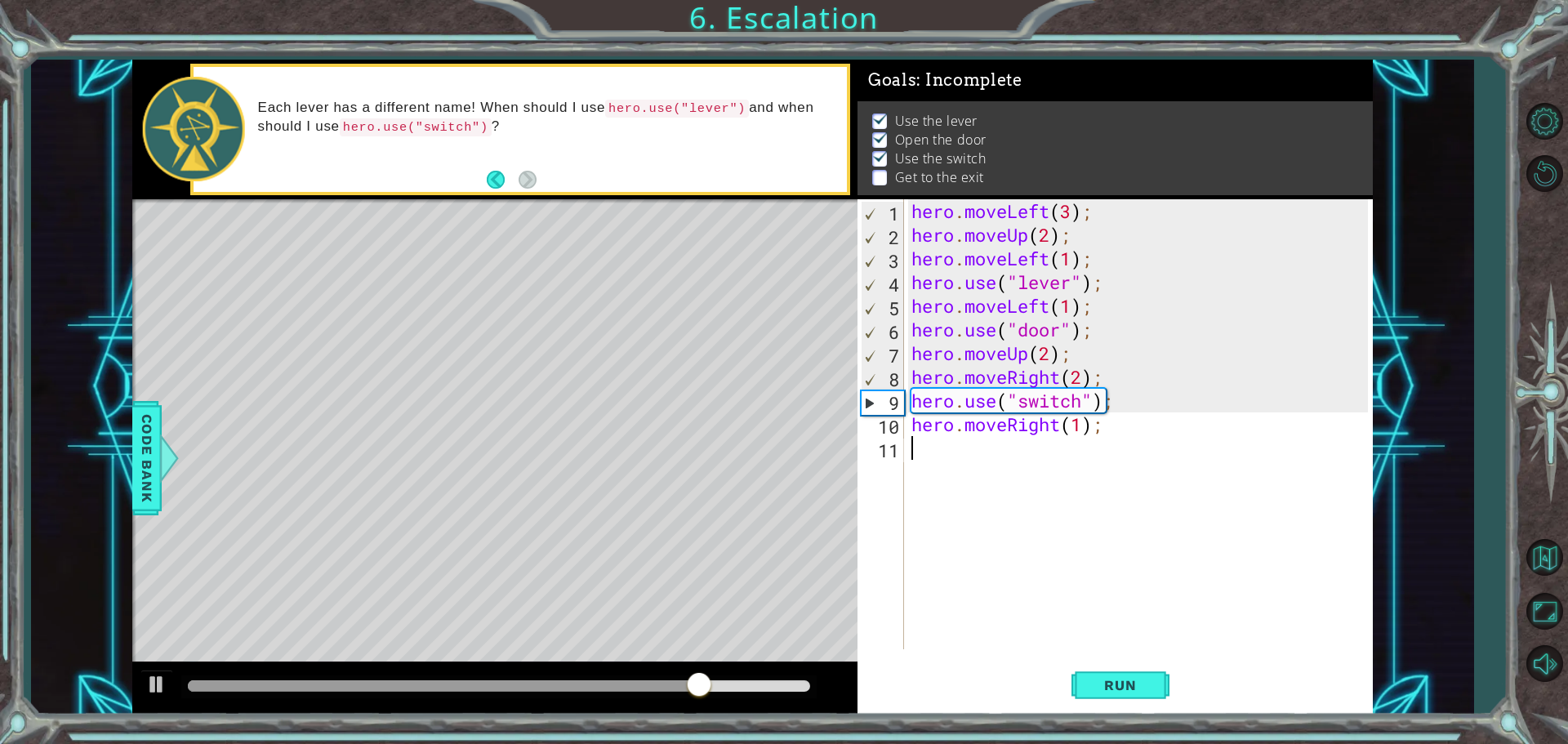
click at [945, 458] on div "hero . moveLeft ( 3 ) ; hero . moveUp ( 2 ) ; hero . moveLeft ( 1 ) ; hero . us…" at bounding box center [1142, 448] width 468 height 497
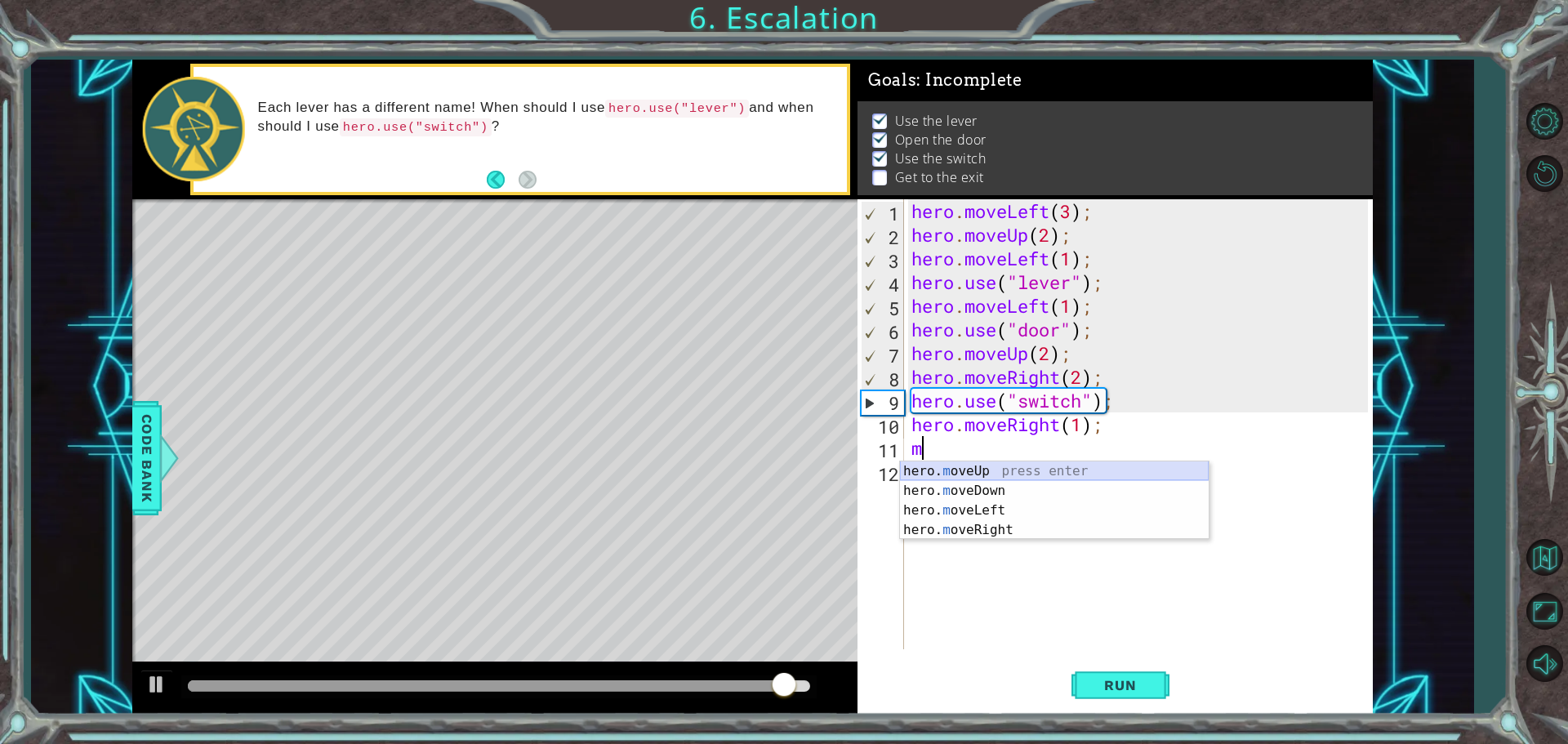
click at [974, 470] on div "hero. m oveUp press enter hero. m oveDown press enter hero. m oveLeft press ent…" at bounding box center [1054, 520] width 309 height 118
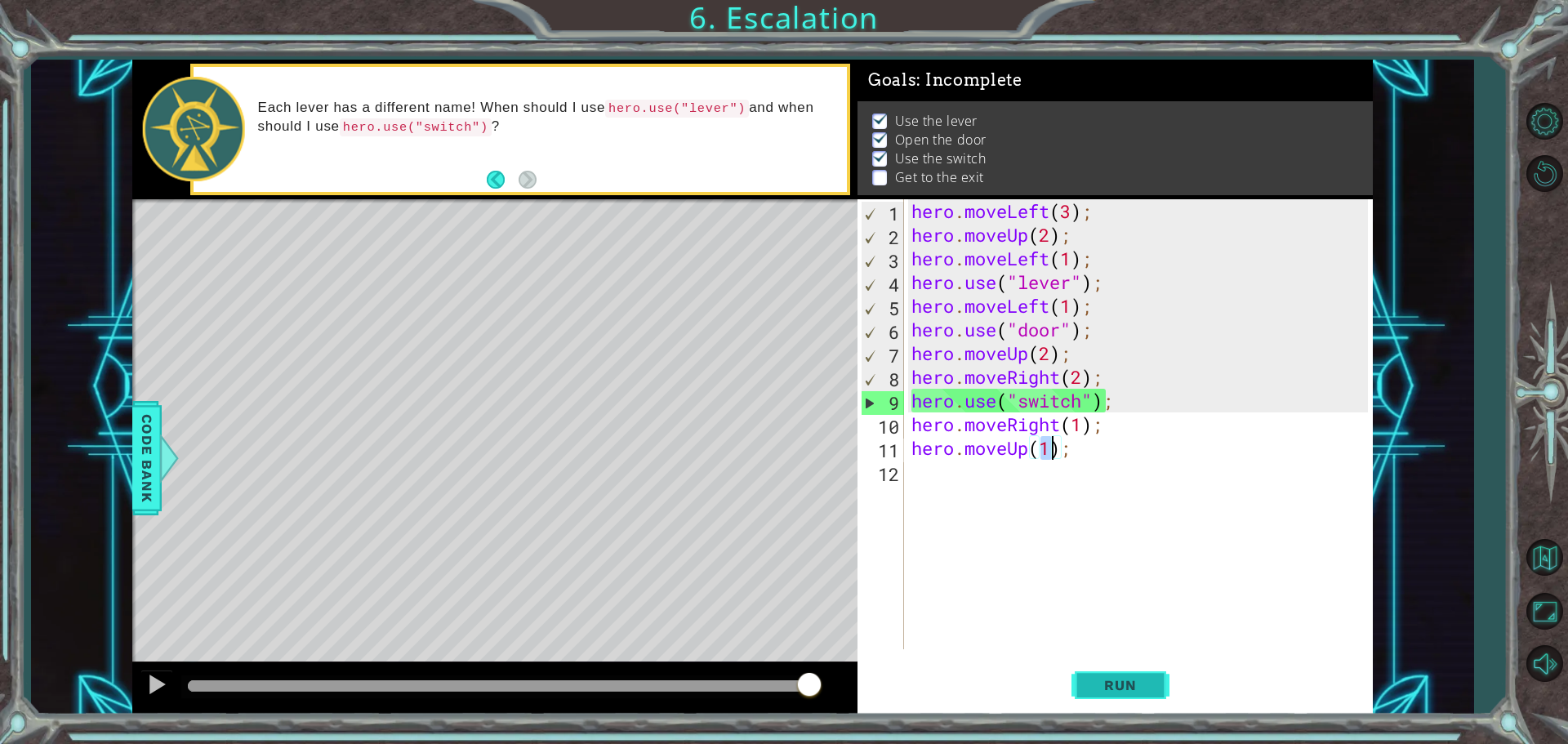
type textarea "hero.moveUp(1);"
click at [1115, 689] on span "Run" at bounding box center [1120, 685] width 65 height 16
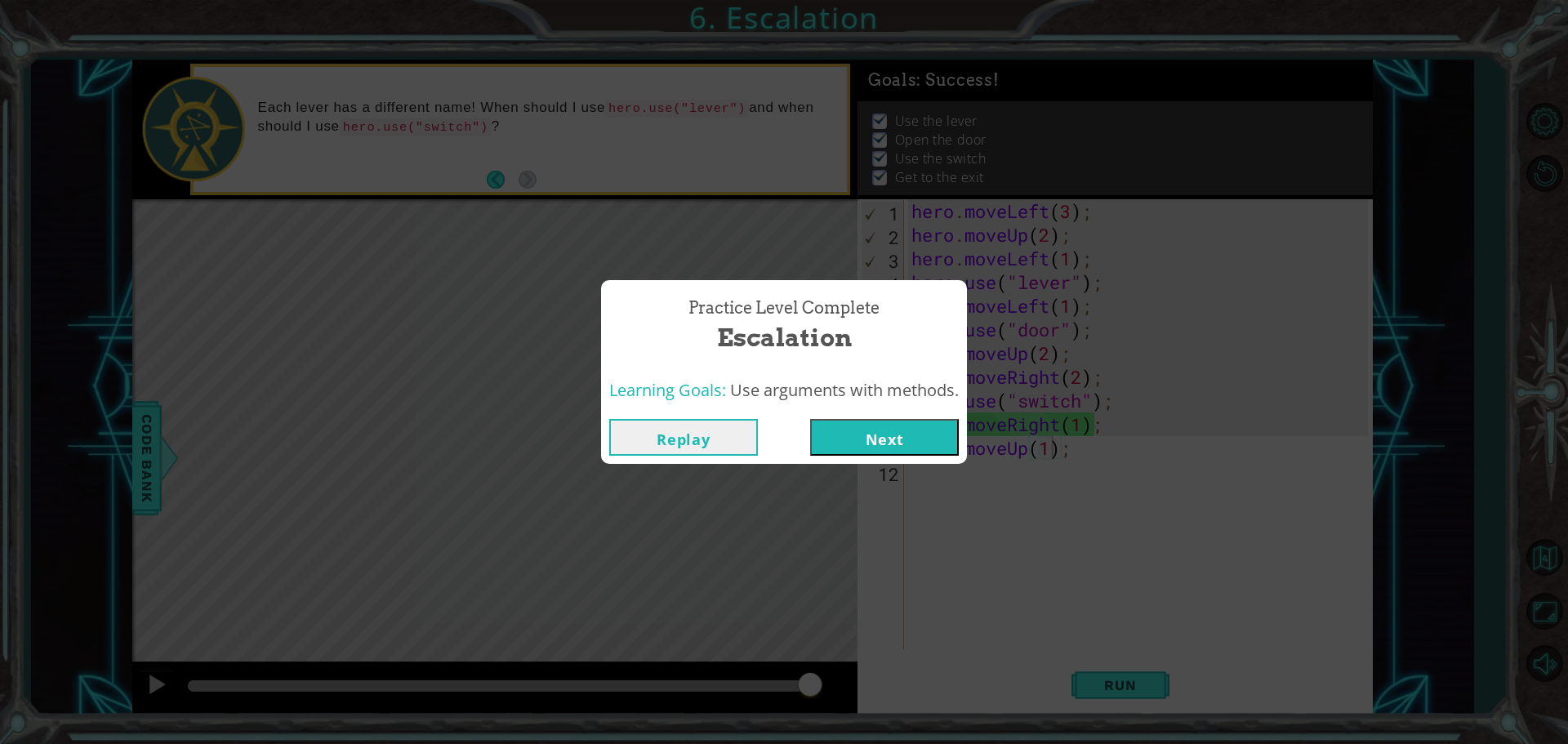
click at [865, 438] on button "Next" at bounding box center [885, 436] width 149 height 36
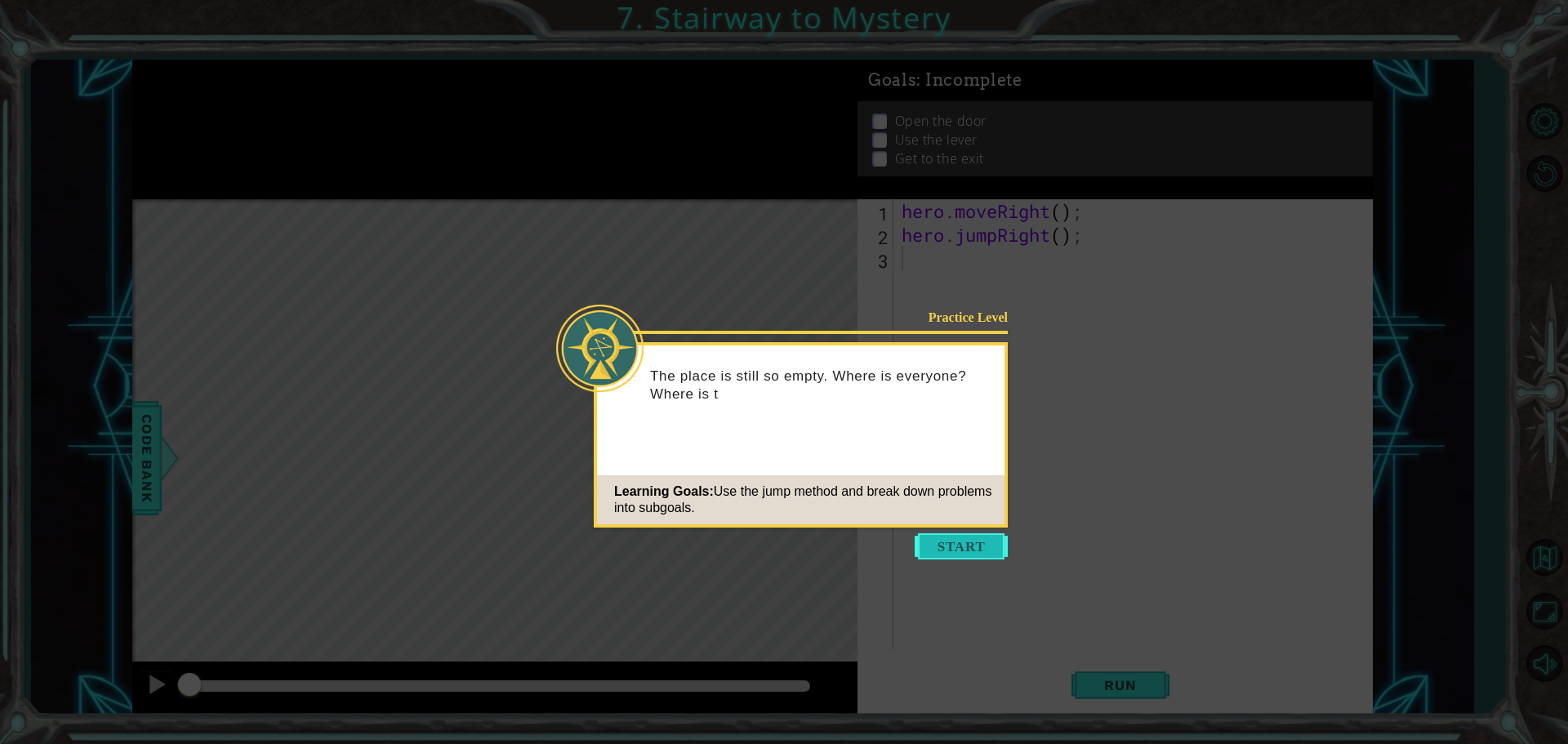
click at [936, 540] on button "Start" at bounding box center [960, 545] width 93 height 26
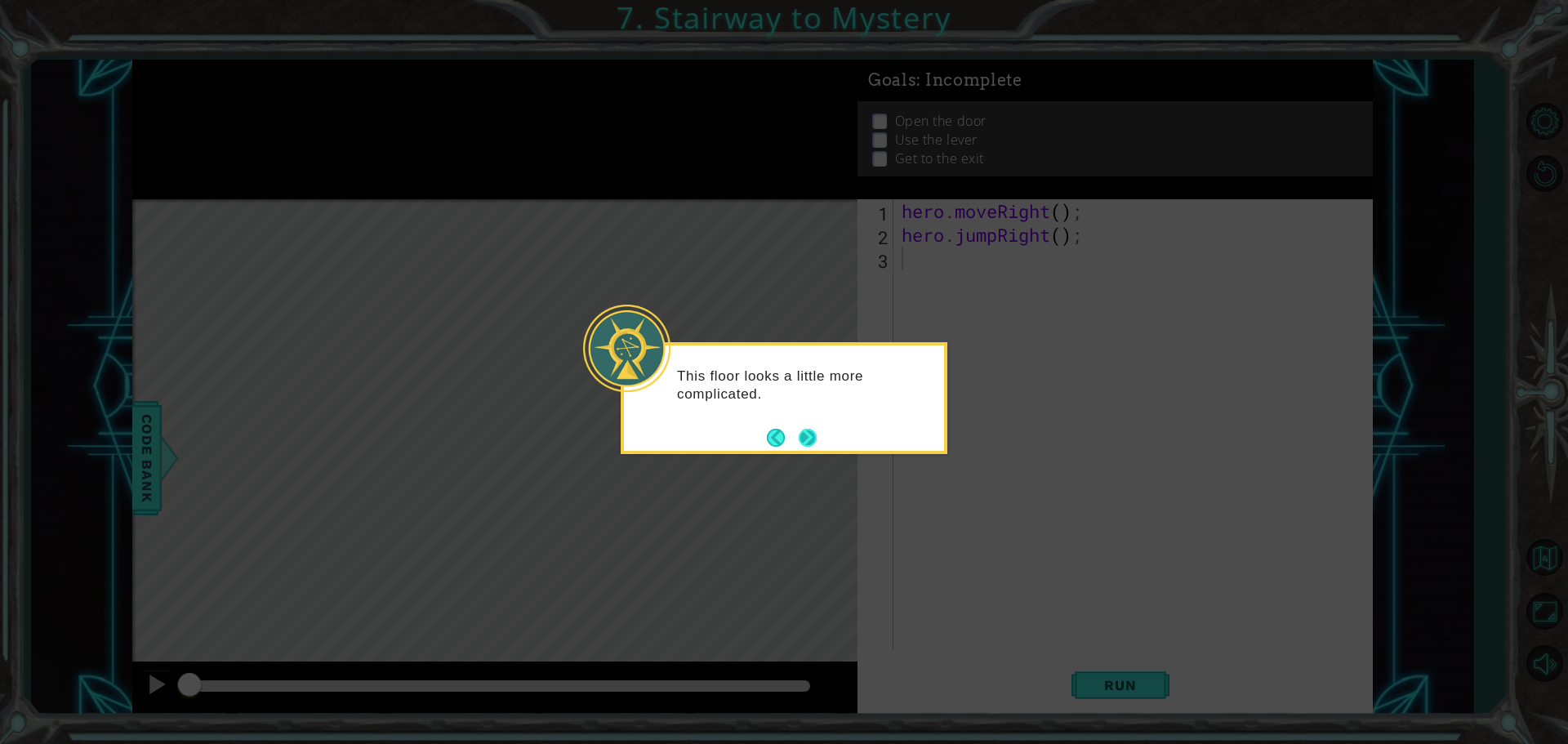
click at [810, 439] on button "Next" at bounding box center [808, 438] width 18 height 18
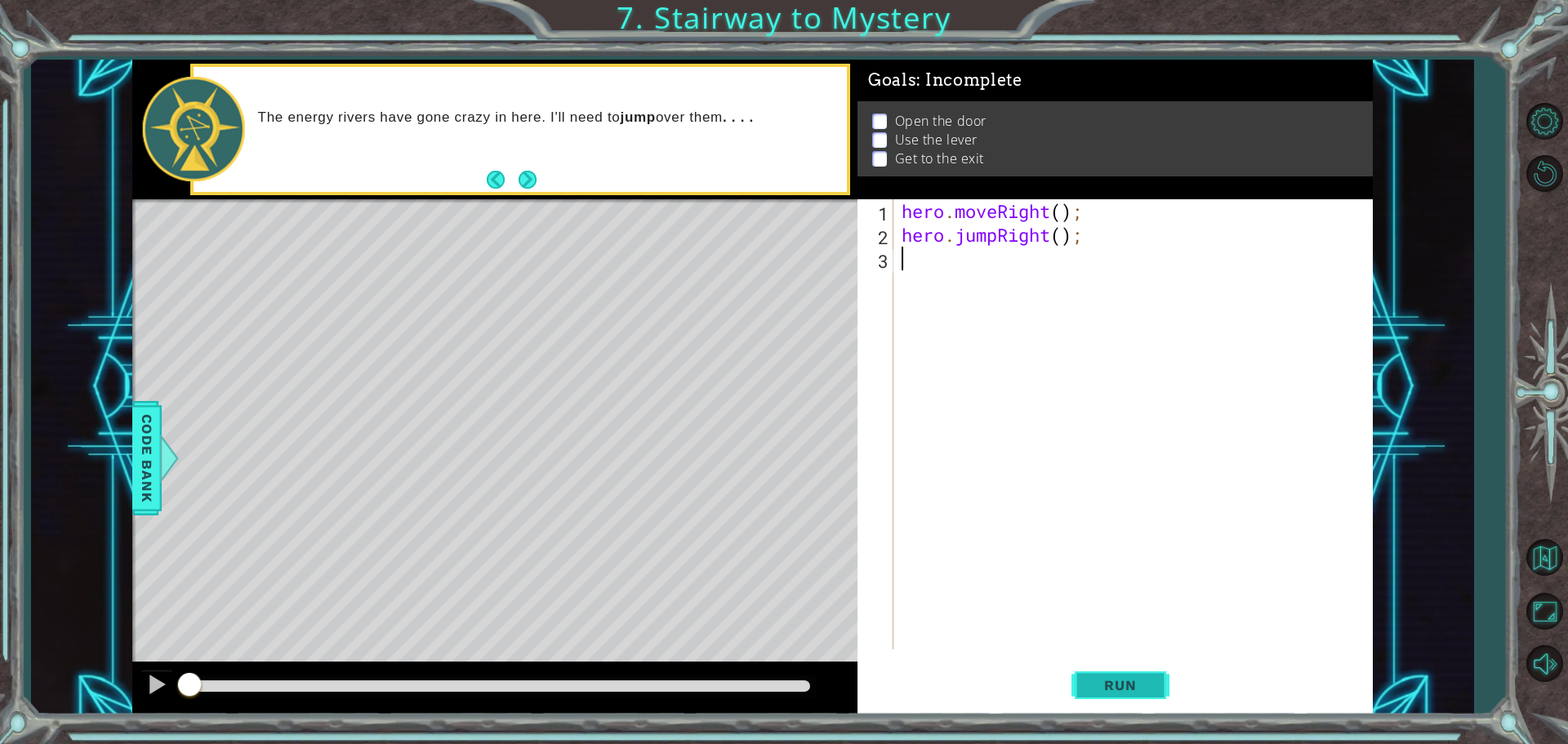
click at [1149, 685] on span "Run" at bounding box center [1120, 685] width 65 height 16
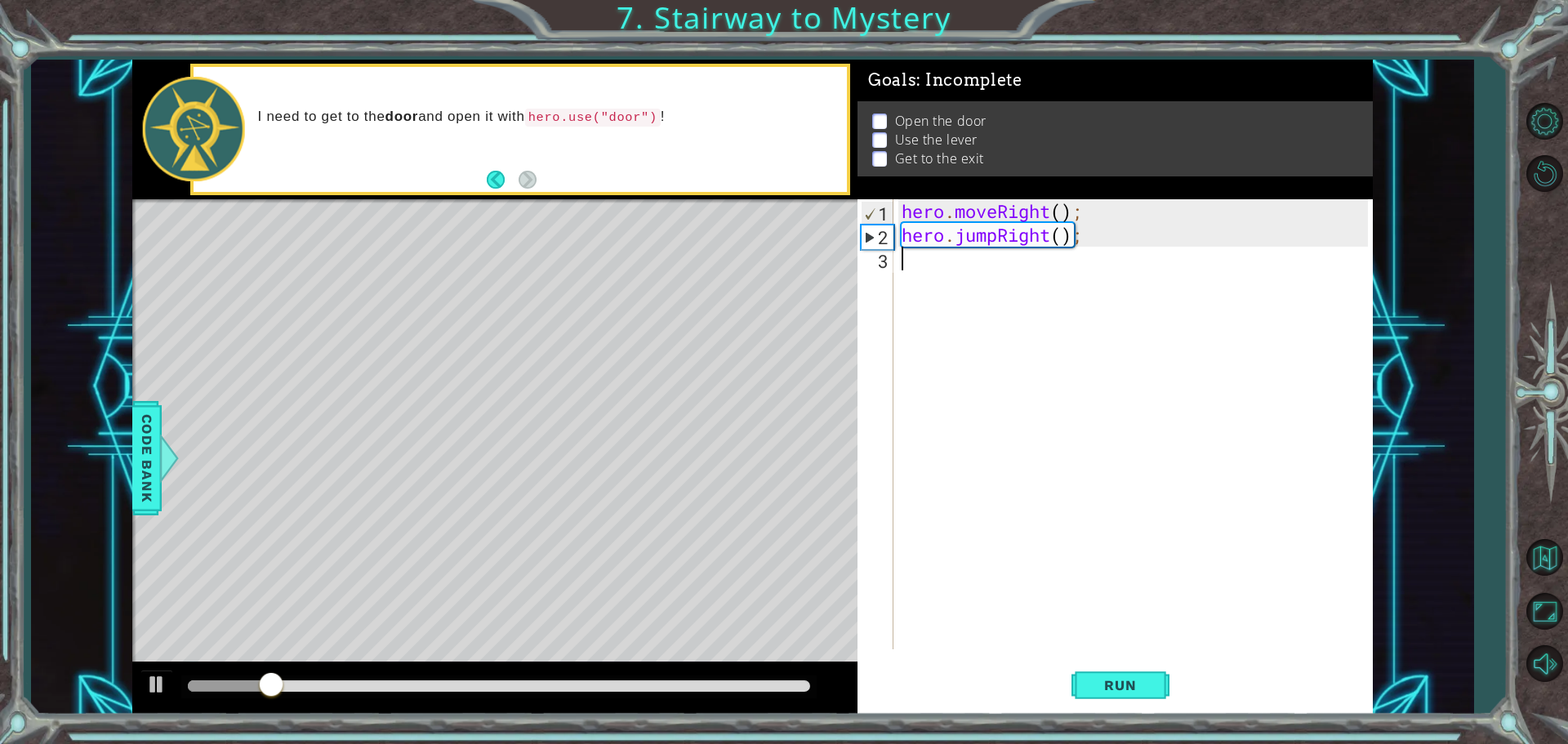
click at [929, 265] on div "hero . moveRight ( ) ; hero . jumpRight ( ) ;" at bounding box center [1137, 448] width 478 height 497
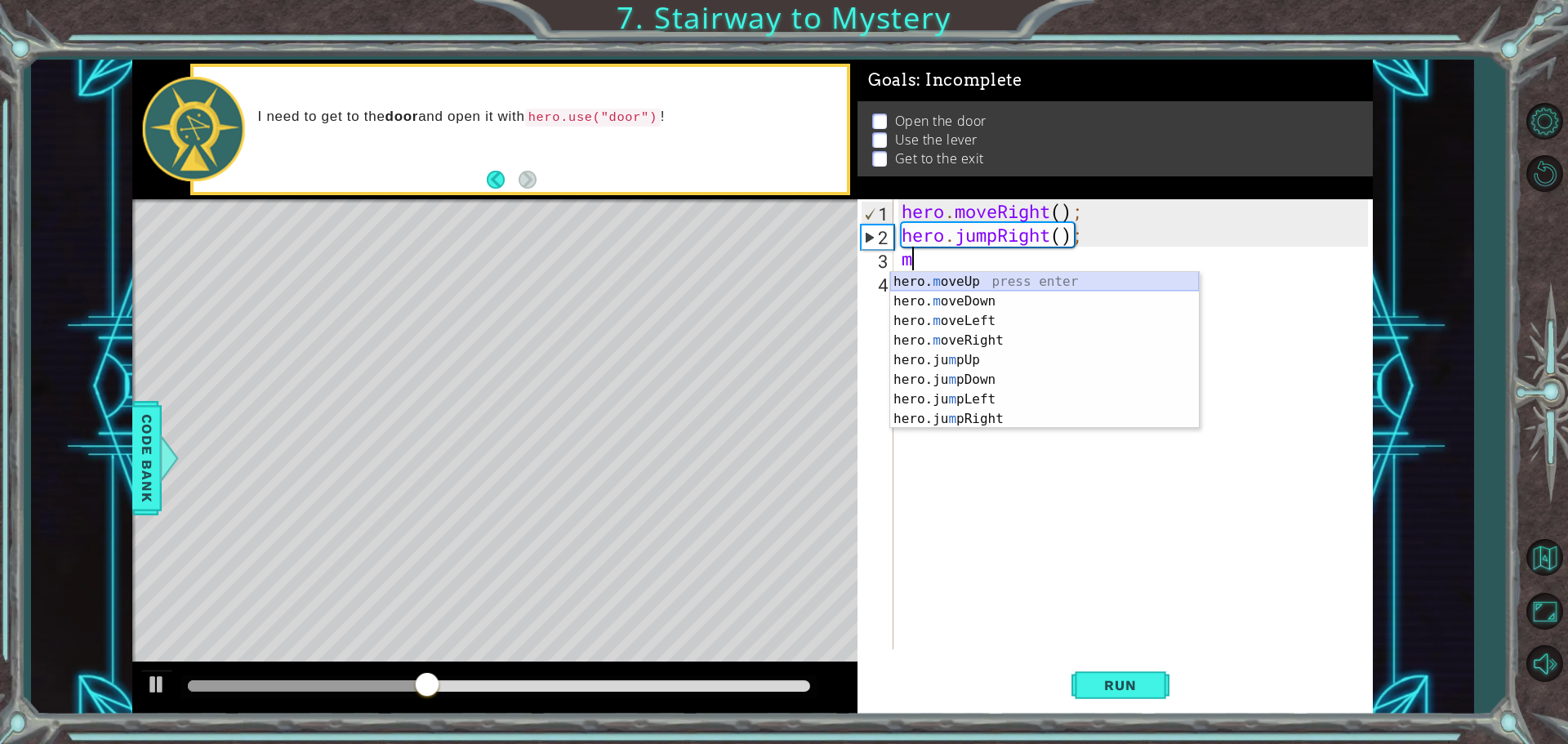
click at [957, 274] on div "hero. m oveUp press enter hero. m oveDown press enter hero. m oveLeft press ent…" at bounding box center [1045, 370] width 309 height 196
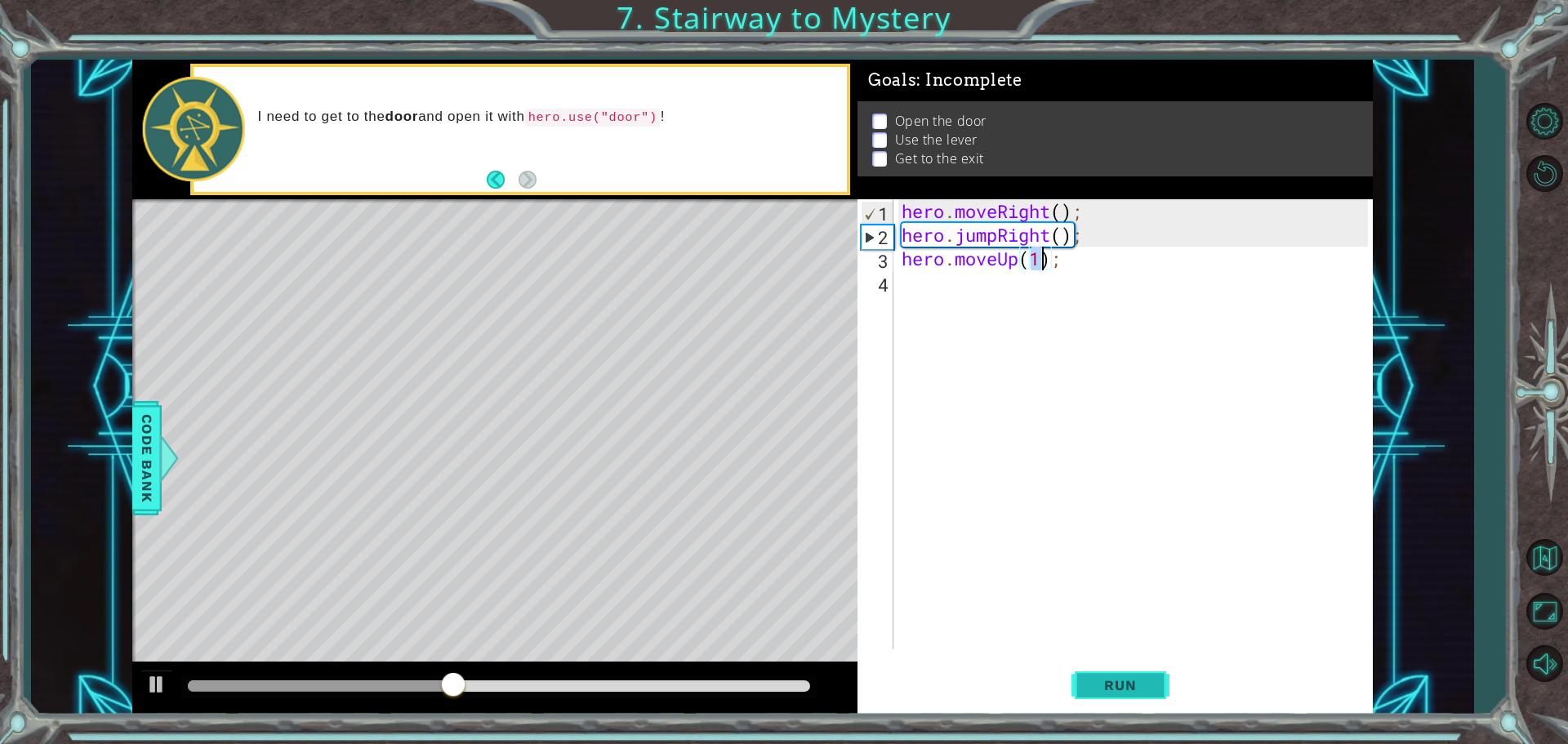
type textarea "hero.moveUp(1);"
click at [1109, 677] on span "Run" at bounding box center [1120, 685] width 65 height 16
click at [956, 288] on div "hero . moveRight ( ) ; hero . jumpRight ( ) ; hero . moveUp ( 1 ) ;" at bounding box center [1137, 448] width 478 height 497
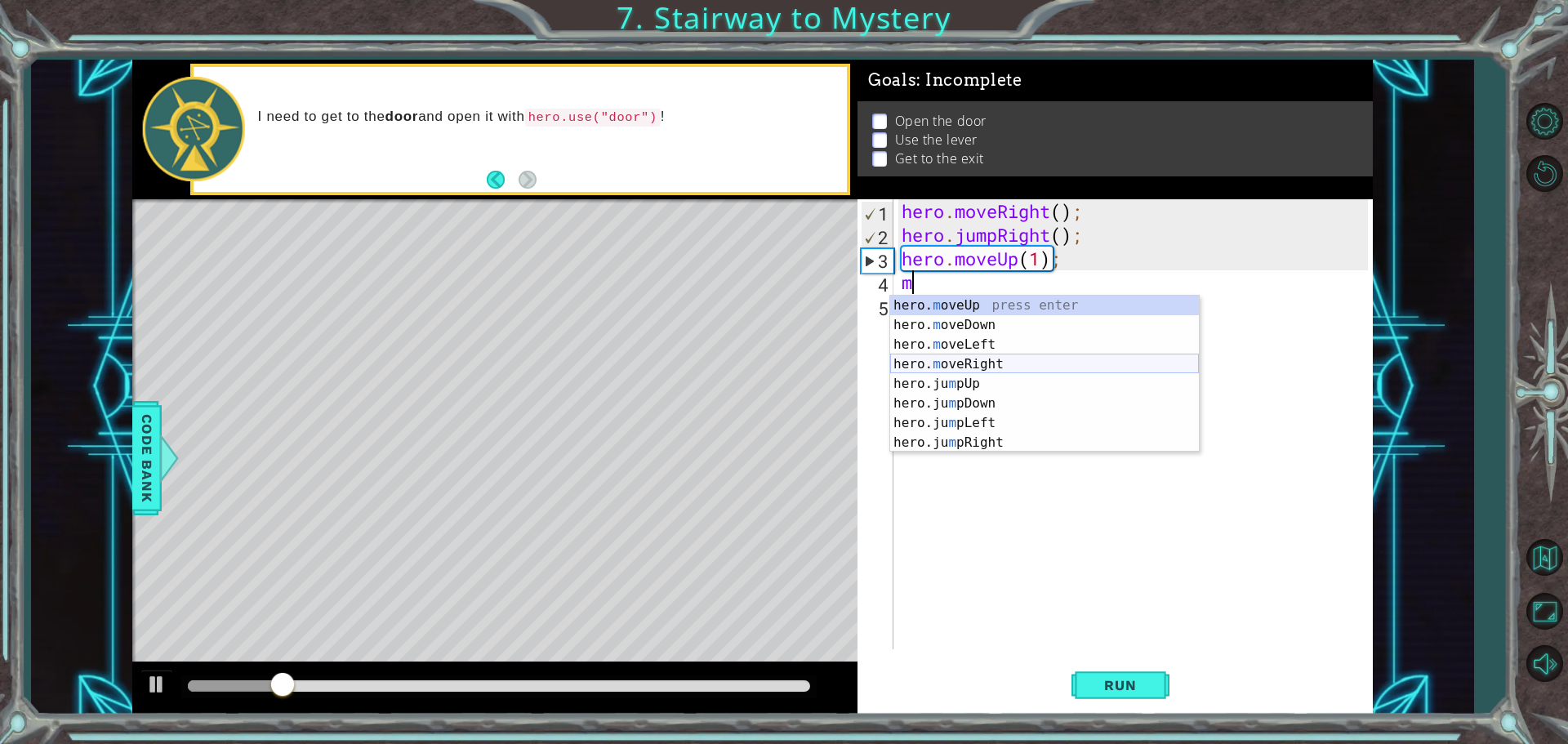
click at [1007, 356] on div "hero. m oveUp press enter hero. m oveDown press enter hero. m oveLeft press ent…" at bounding box center [1045, 393] width 309 height 196
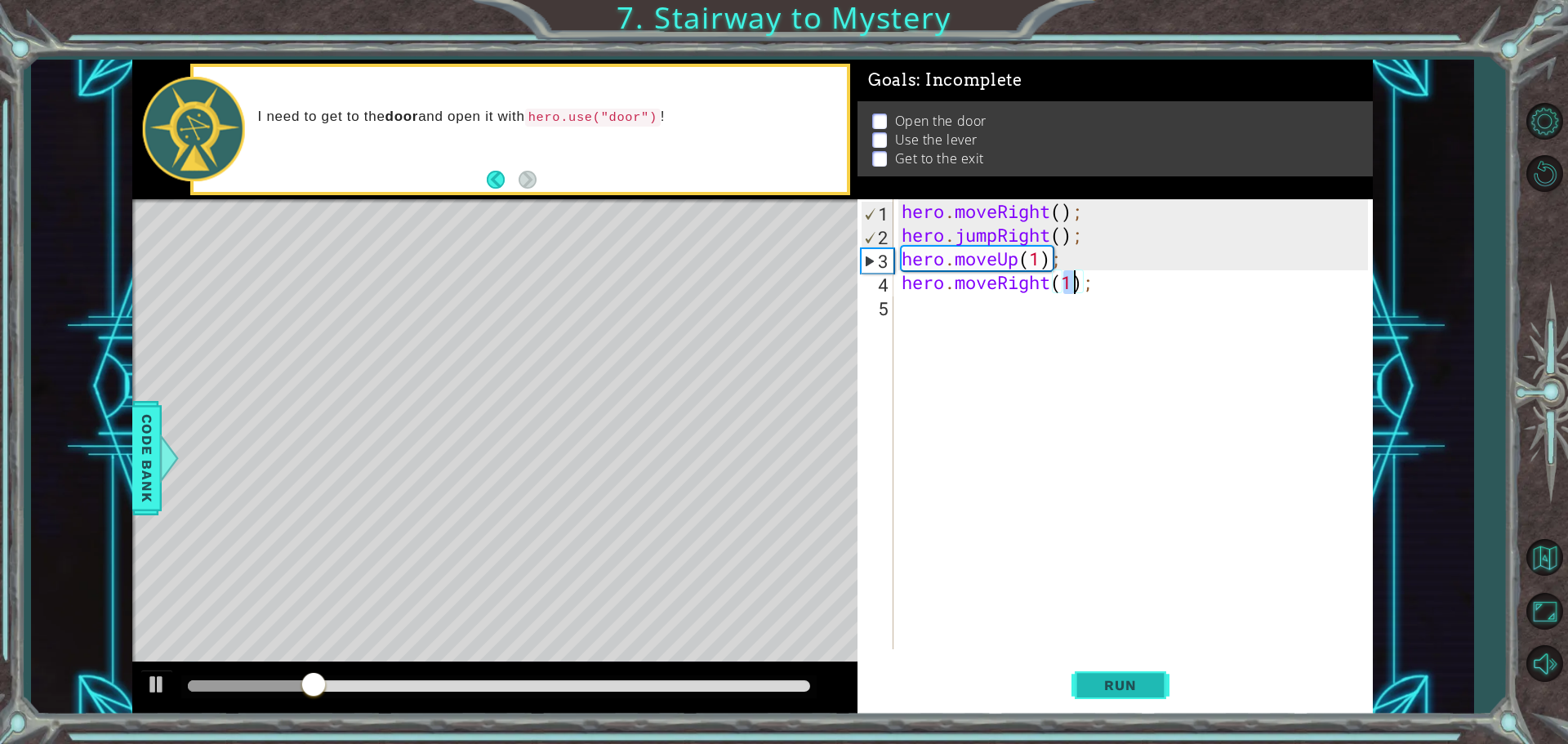
type textarea "hero.moveRight(1);"
drag, startPoint x: 1098, startPoint y: 686, endPoint x: 1113, endPoint y: 541, distance: 145.8
click at [1099, 685] on span "Run" at bounding box center [1120, 685] width 65 height 16
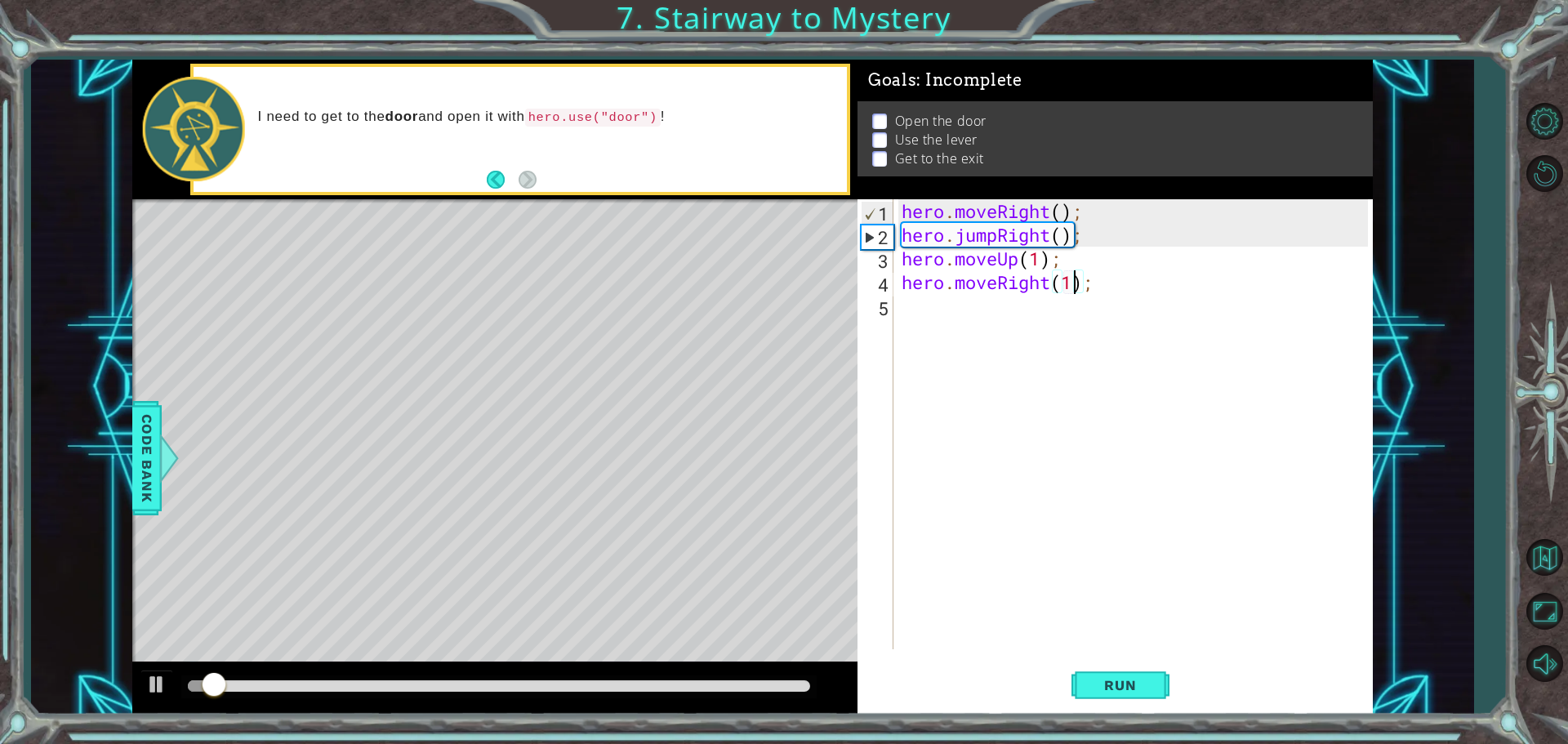
click at [917, 307] on div "hero . moveRight ( ) ; hero . jumpRight ( ) ; hero . moveUp ( 1 ) ; hero . move…" at bounding box center [1137, 448] width 478 height 497
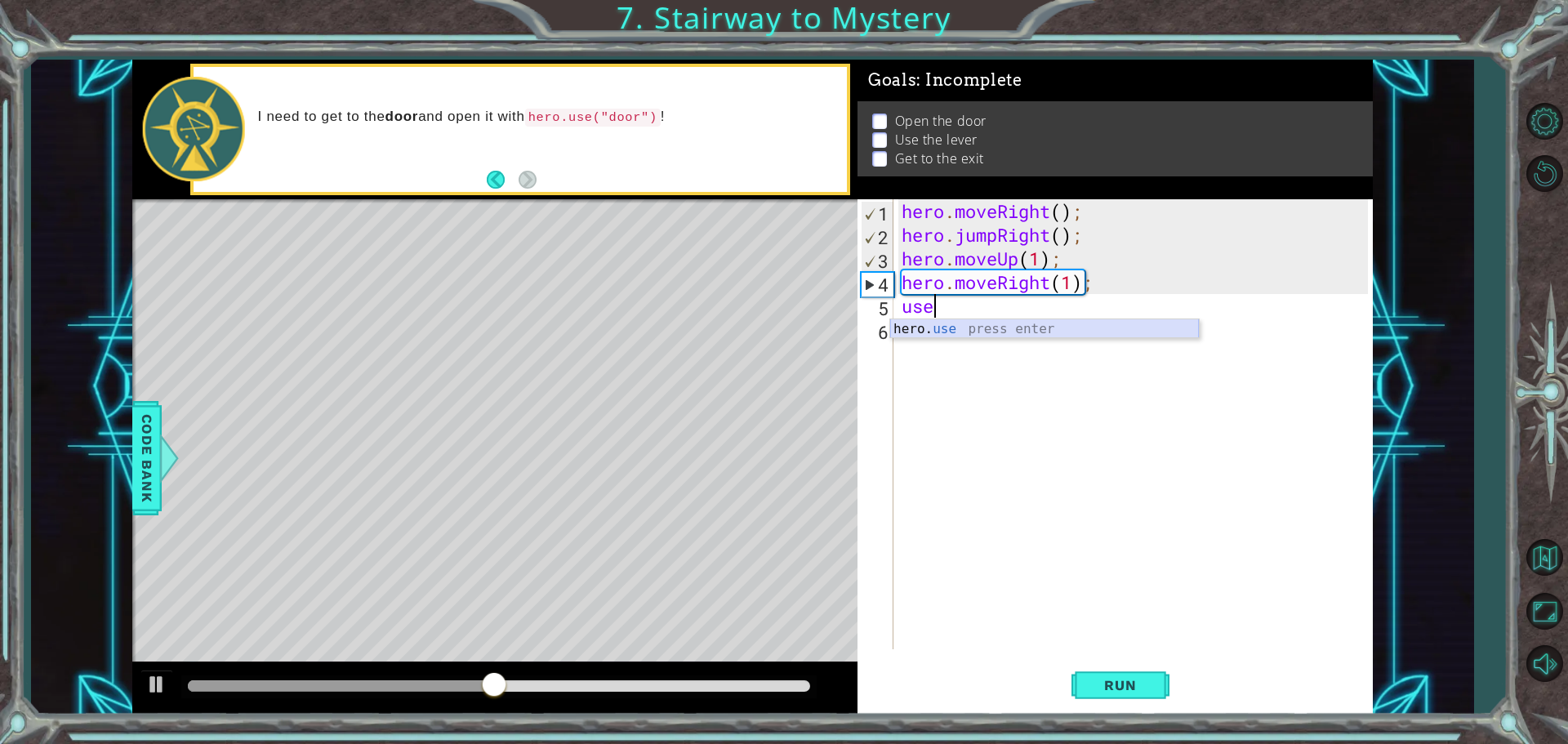
click at [940, 325] on div "hero. use press enter" at bounding box center [1045, 349] width 309 height 59
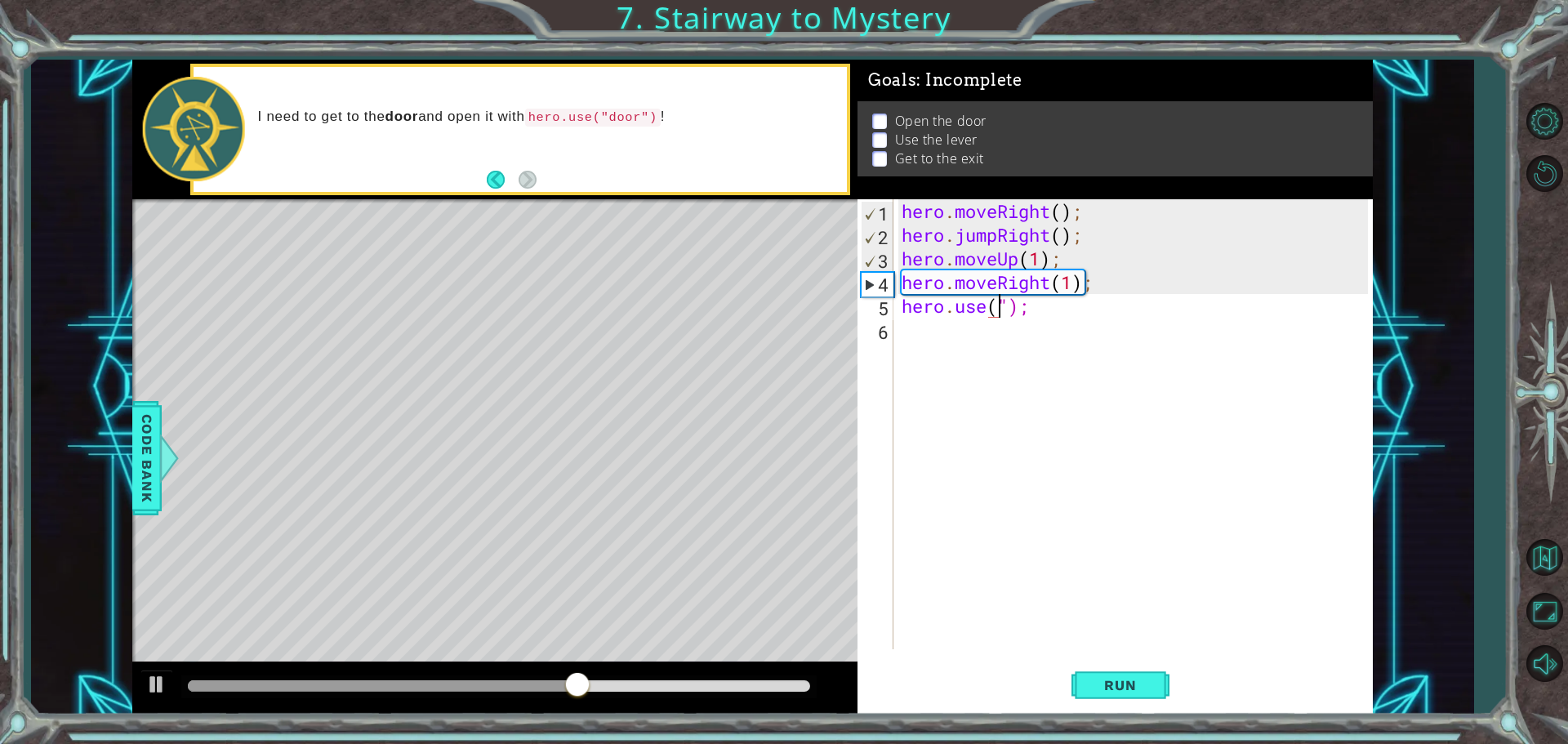
click at [1047, 317] on div "hero . moveRight ( ) ; hero . jumpRight ( ) ; hero . moveUp ( 1 ) ; hero . move…" at bounding box center [1137, 448] width 478 height 497
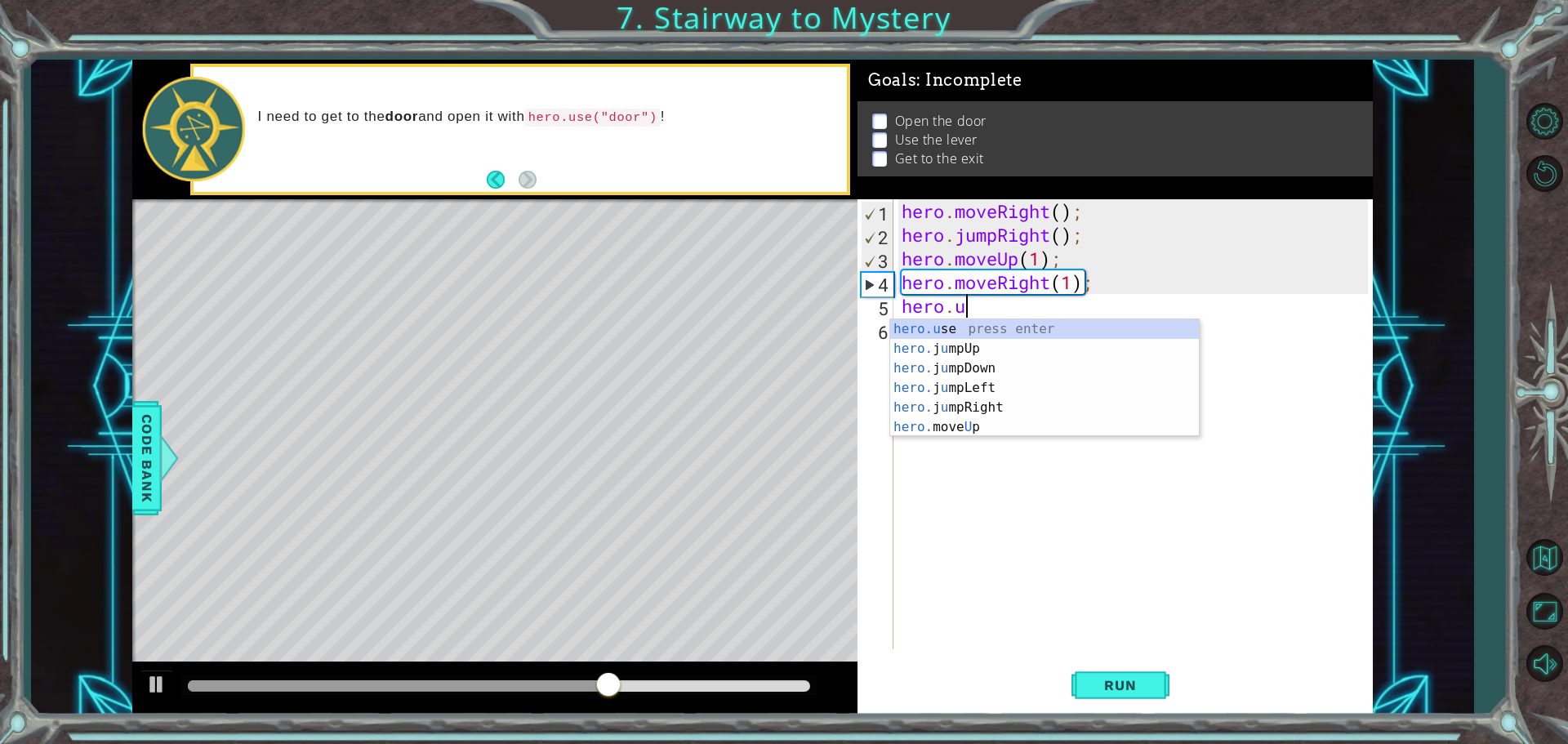
type textarea "h"
click at [952, 421] on div "hero.j u mpUp press enter hero.j u mpDown press enter hero.j u mpLeft press ent…" at bounding box center [1045, 397] width 309 height 157
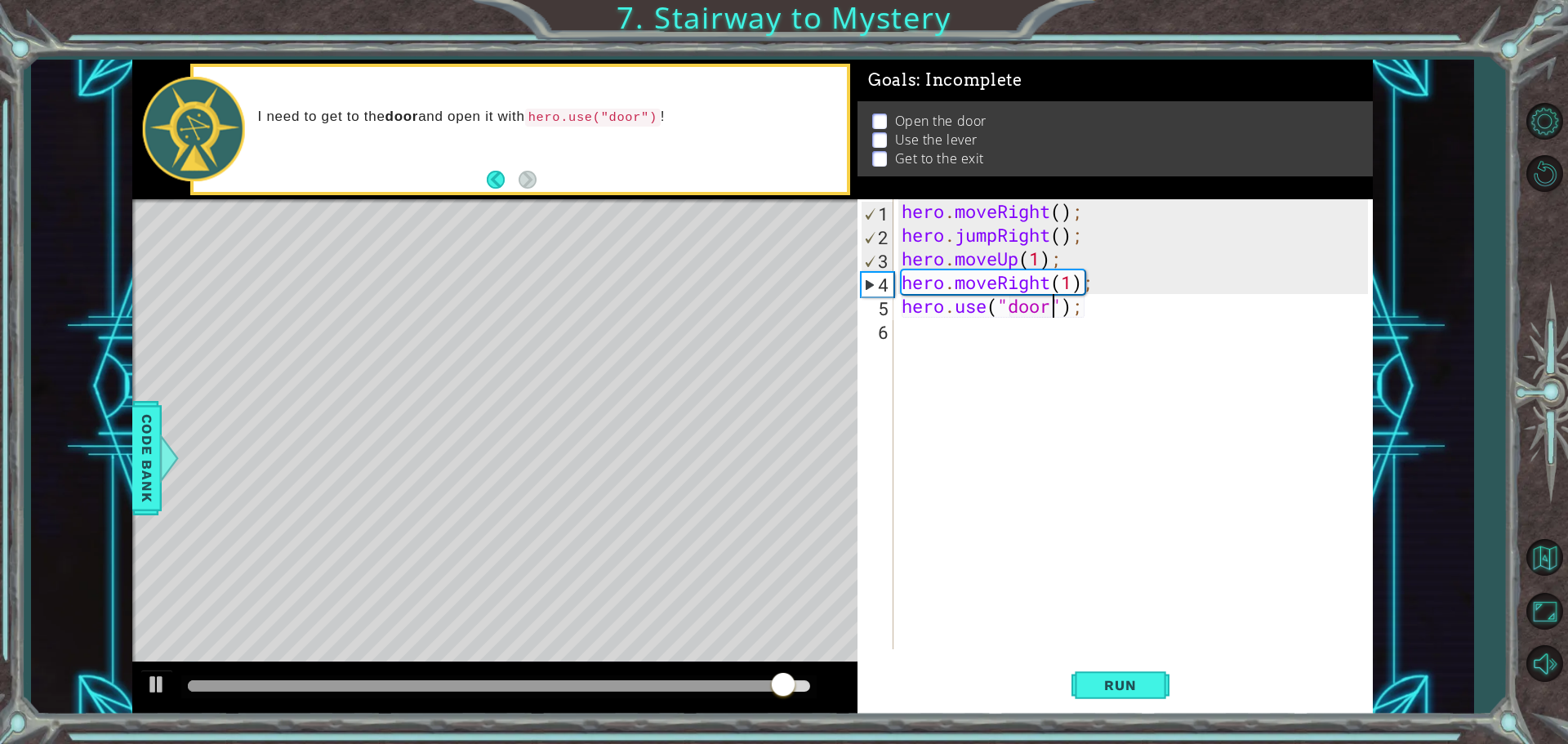
scroll to position [0, 6]
type textarea "hero.use("door");"
drag, startPoint x: 1154, startPoint y: 662, endPoint x: 1153, endPoint y: 670, distance: 8.1
click at [1153, 666] on button "Run" at bounding box center [1120, 685] width 98 height 51
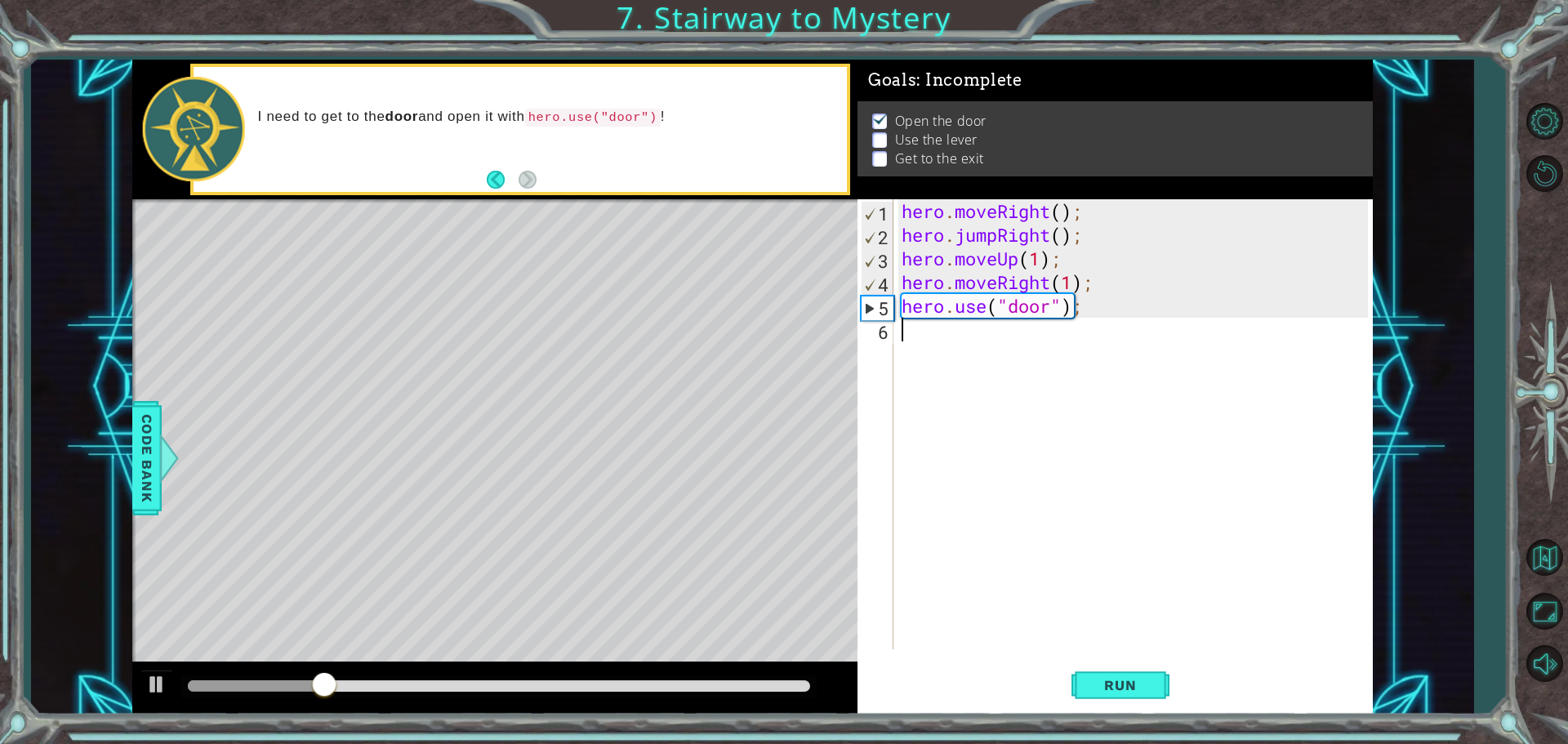
click at [951, 340] on div "hero . moveRight ( ) ; hero . jumpRight ( ) ; hero . moveUp ( 1 ) ; hero . move…" at bounding box center [1137, 448] width 478 height 497
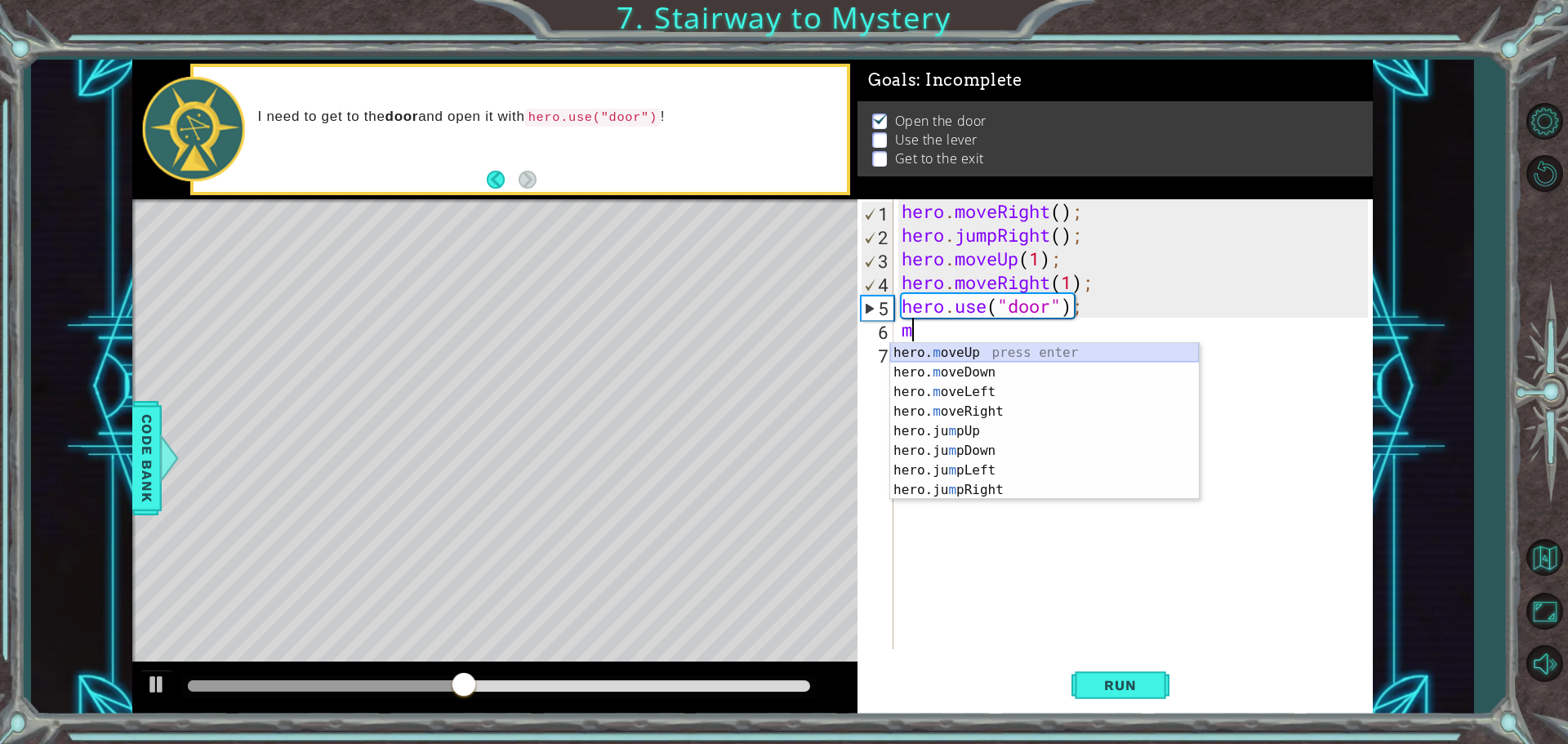
click at [1002, 348] on div "hero. m oveUp press enter hero. m oveDown press enter hero. m oveLeft press ent…" at bounding box center [1045, 441] width 309 height 196
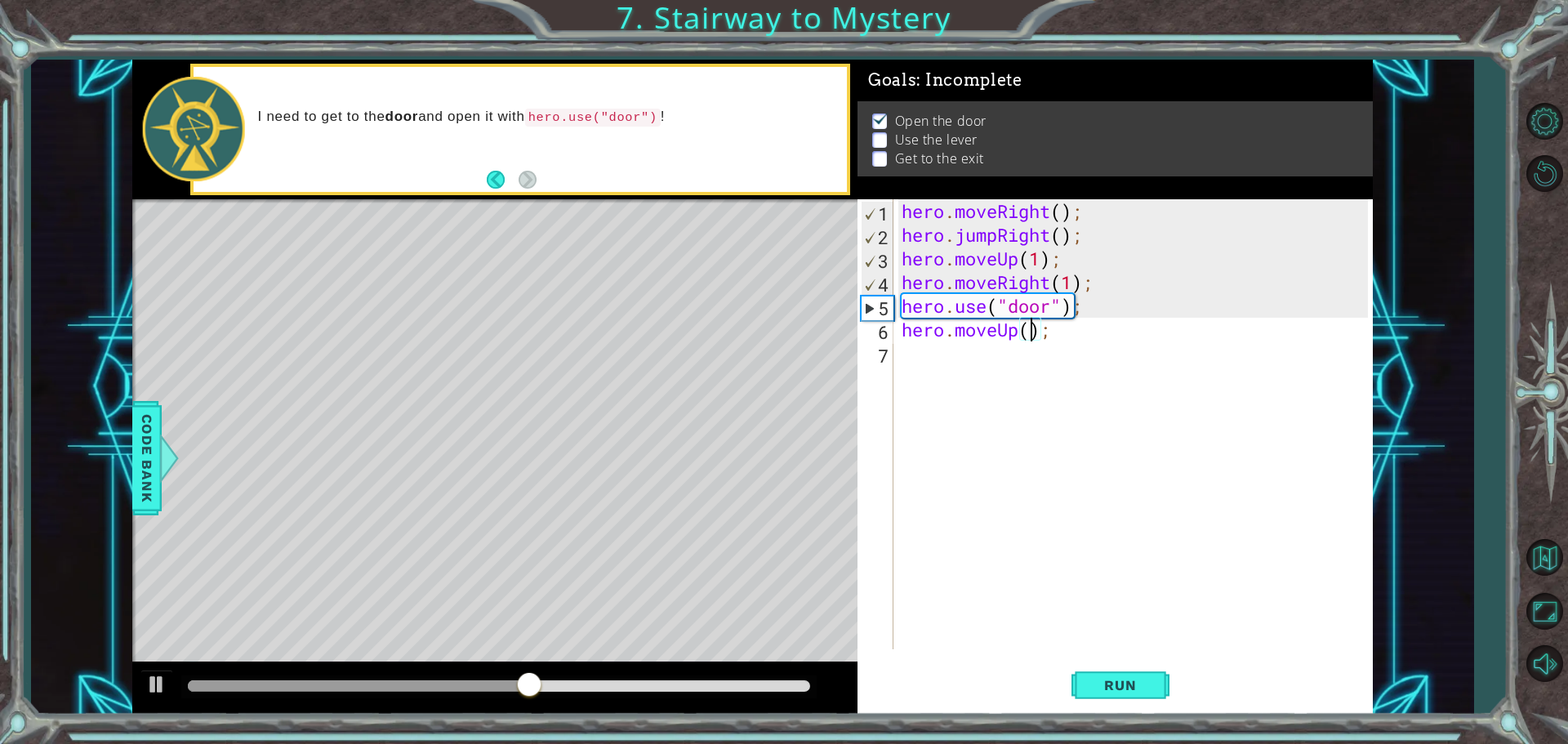
scroll to position [0, 5]
type textarea "hero.moveUp(2);"
drag, startPoint x: 1115, startPoint y: 655, endPoint x: 1117, endPoint y: 673, distance: 18.1
click at [1115, 661] on div "hero.moveUp(2); 1 2 3 4 5 6 7 hero . moveRight ( ) ; hero . jumpRight ( ) ; her…" at bounding box center [1115, 457] width 515 height 515
click at [1117, 677] on button "Run" at bounding box center [1120, 685] width 98 height 51
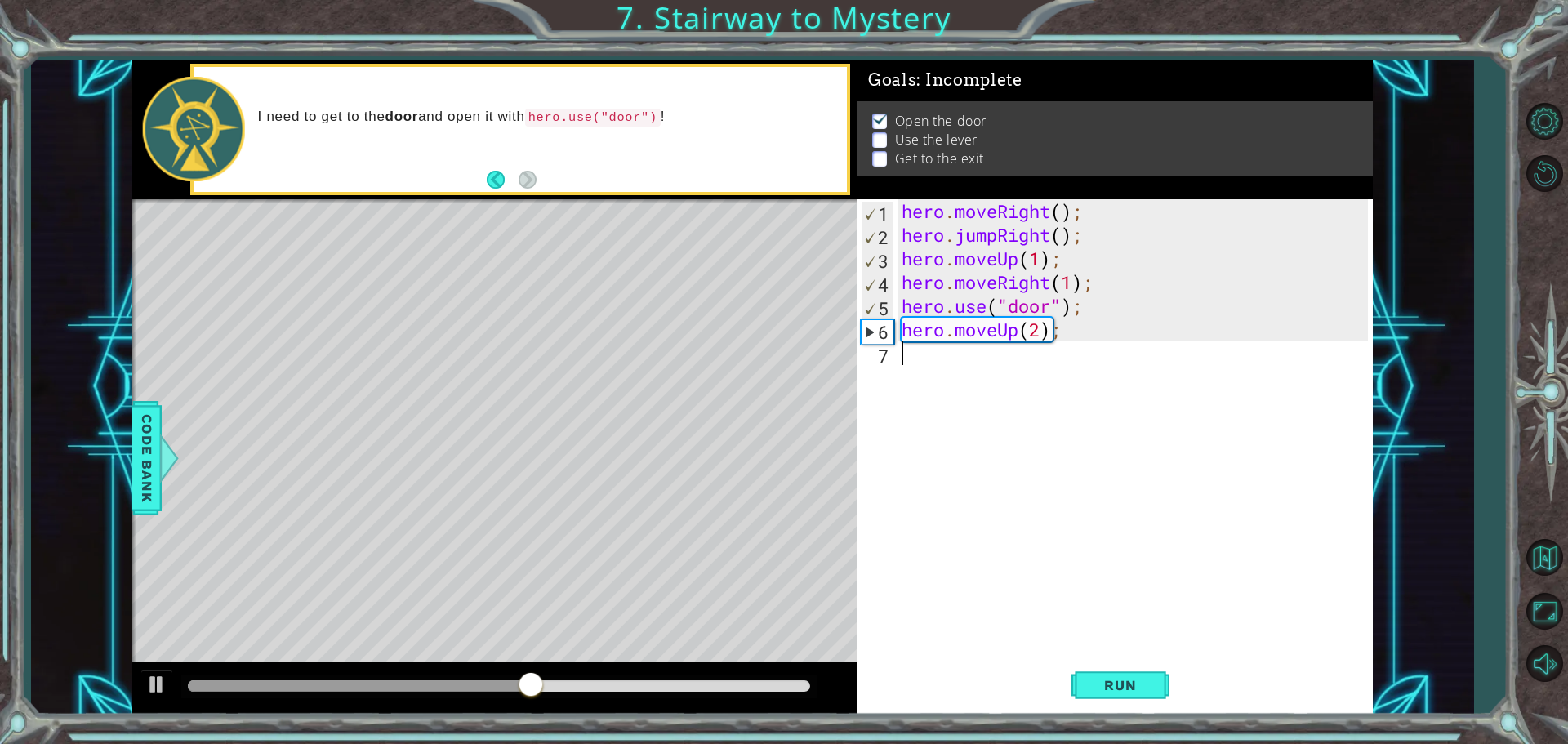
click at [969, 362] on div "hero . moveRight ( ) ; hero . jumpRight ( ) ; hero . moveUp ( 1 ) ; hero . move…" at bounding box center [1137, 448] width 478 height 497
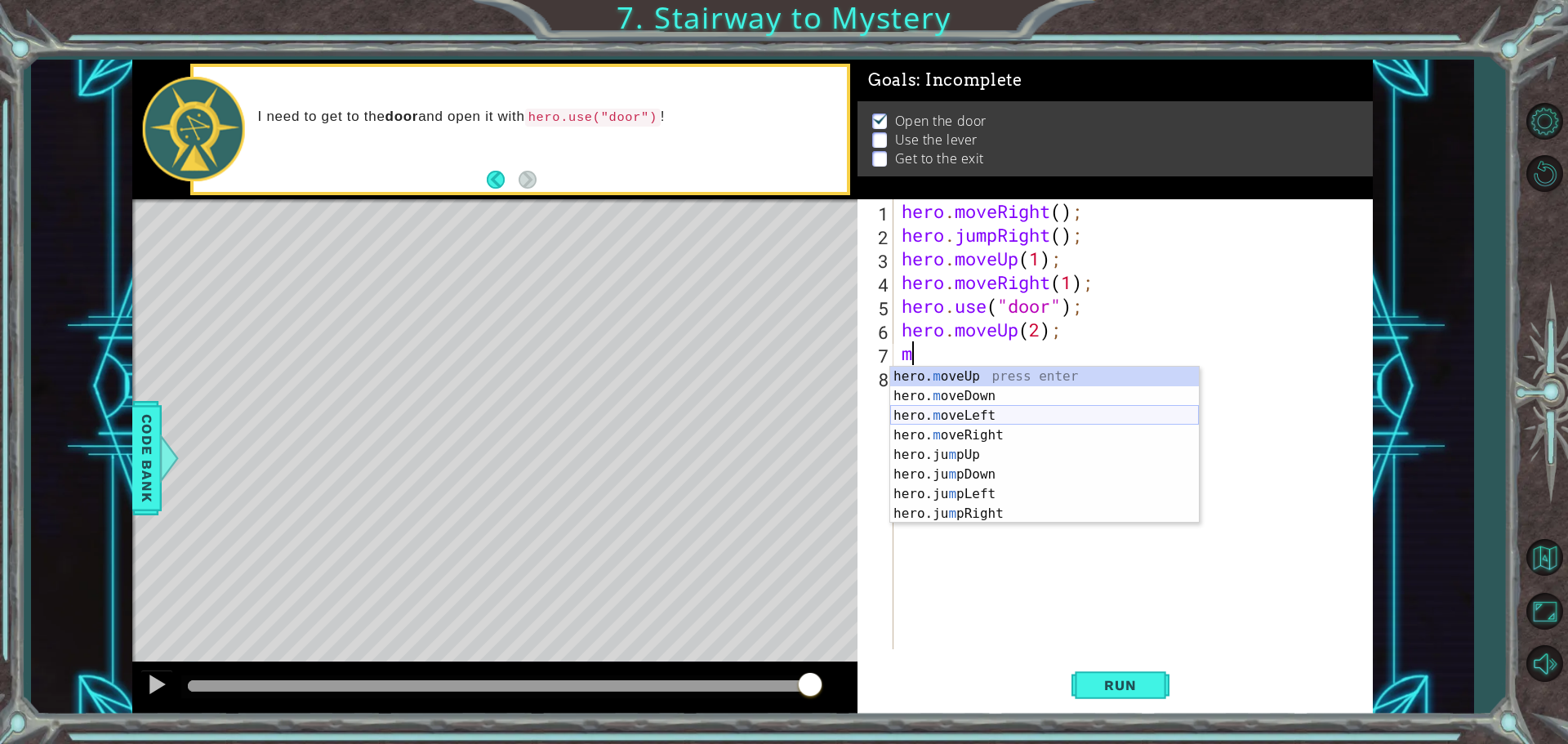
click at [977, 408] on div "hero. m oveUp press enter hero. m oveDown press enter hero. m oveLeft press ent…" at bounding box center [1045, 465] width 309 height 196
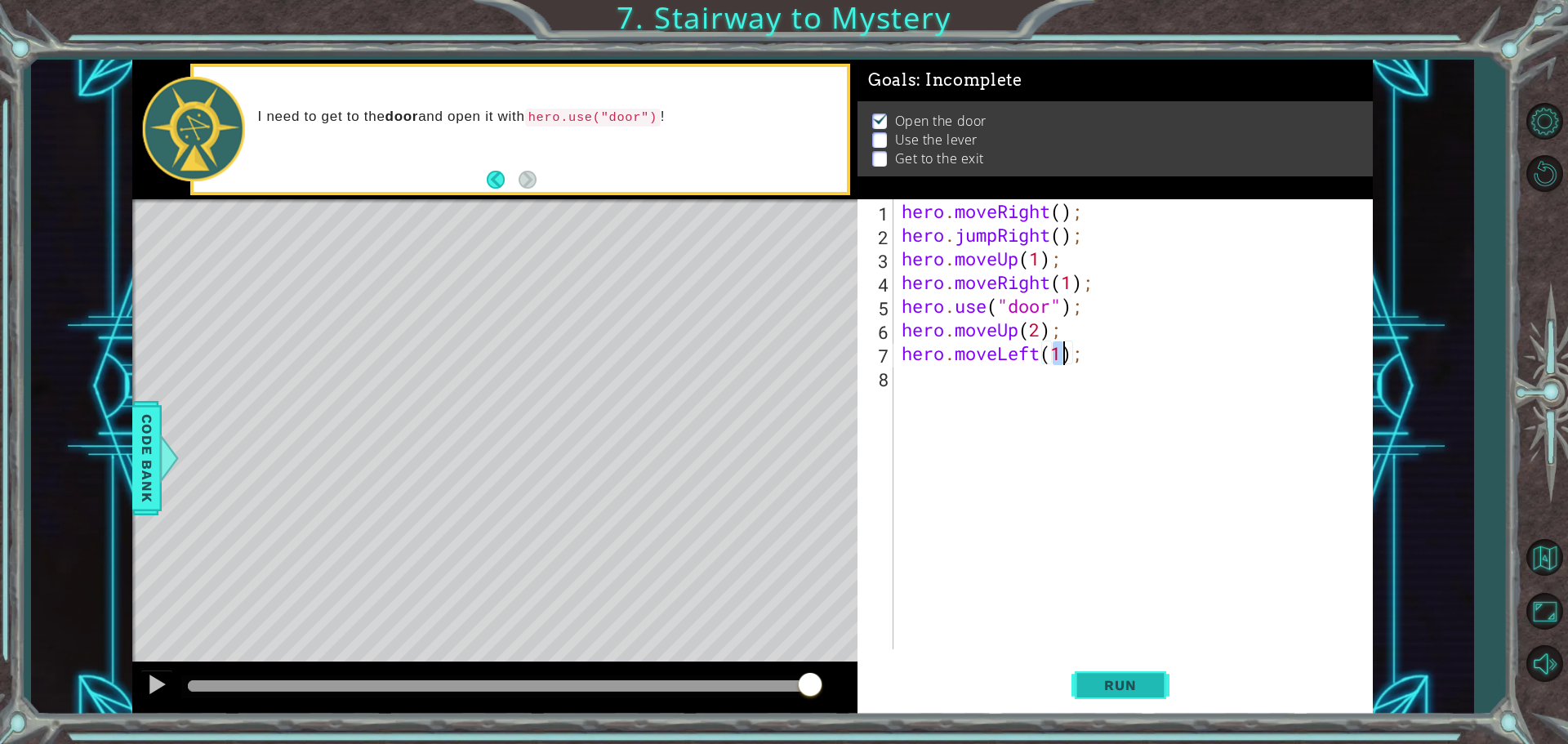
type textarea "hero.moveLeft(1);"
click at [1129, 668] on button "Run" at bounding box center [1120, 685] width 98 height 51
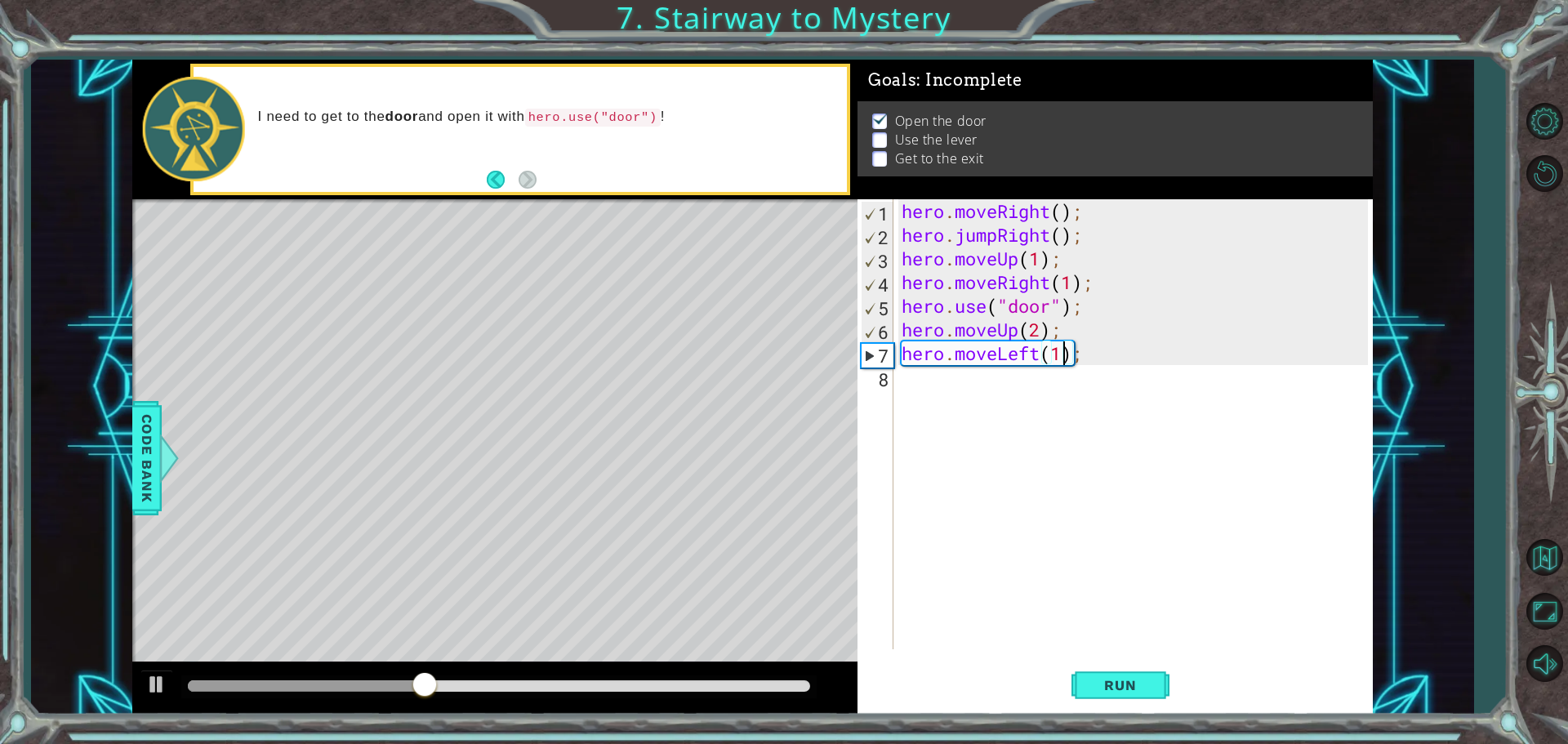
click at [901, 383] on div "hero . moveRight ( ) ; hero . jumpRight ( ) ; hero . moveUp ( 1 ) ; hero . move…" at bounding box center [1137, 448] width 478 height 497
click at [935, 401] on div "hero. use press enter" at bounding box center [1045, 419] width 309 height 59
type textarea "hero.use("lever");"
click at [1123, 683] on span "Run" at bounding box center [1120, 685] width 65 height 16
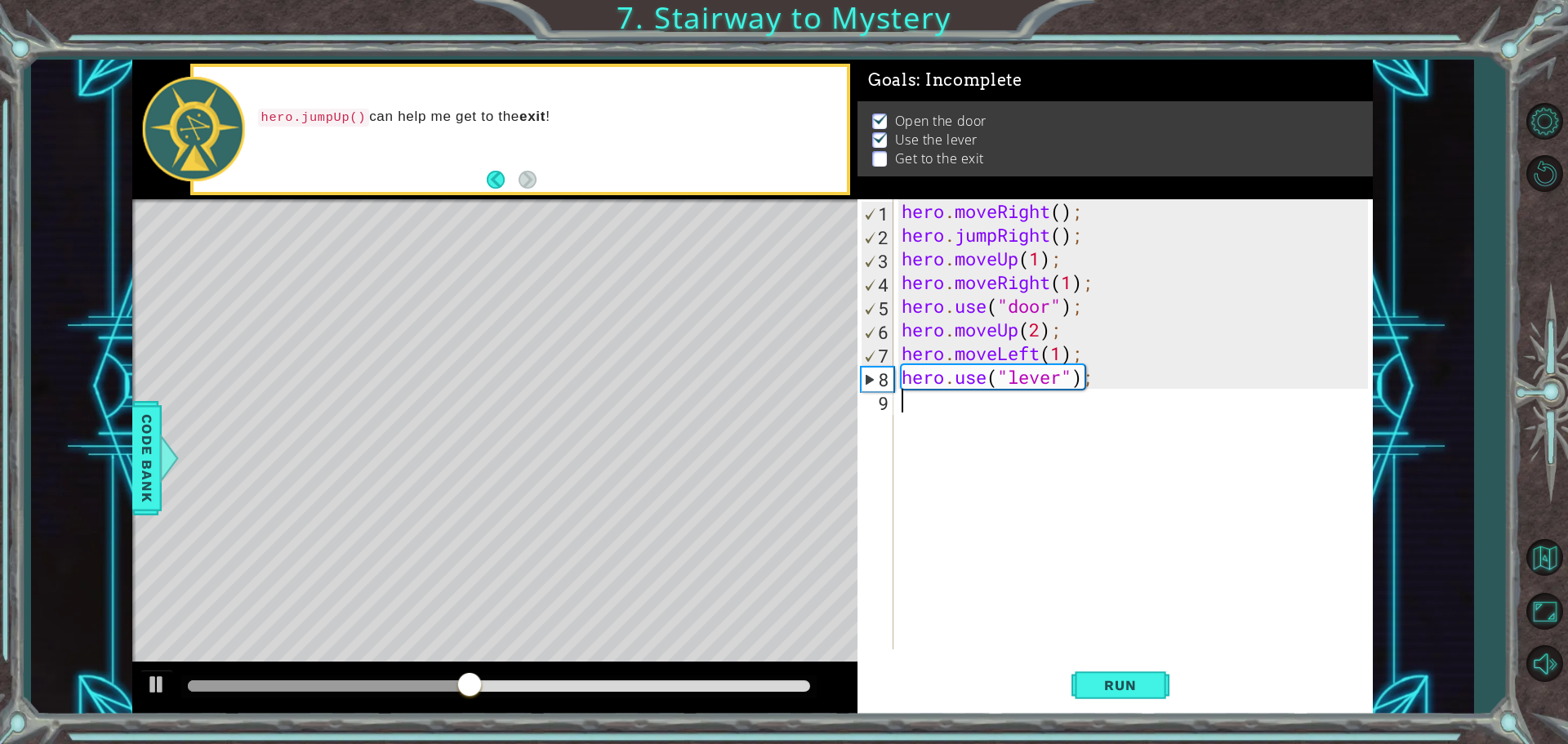
click at [964, 421] on div "hero . moveRight ( ) ; hero . jumpRight ( ) ; hero . moveUp ( 1 ) ; hero . move…" at bounding box center [1137, 448] width 478 height 497
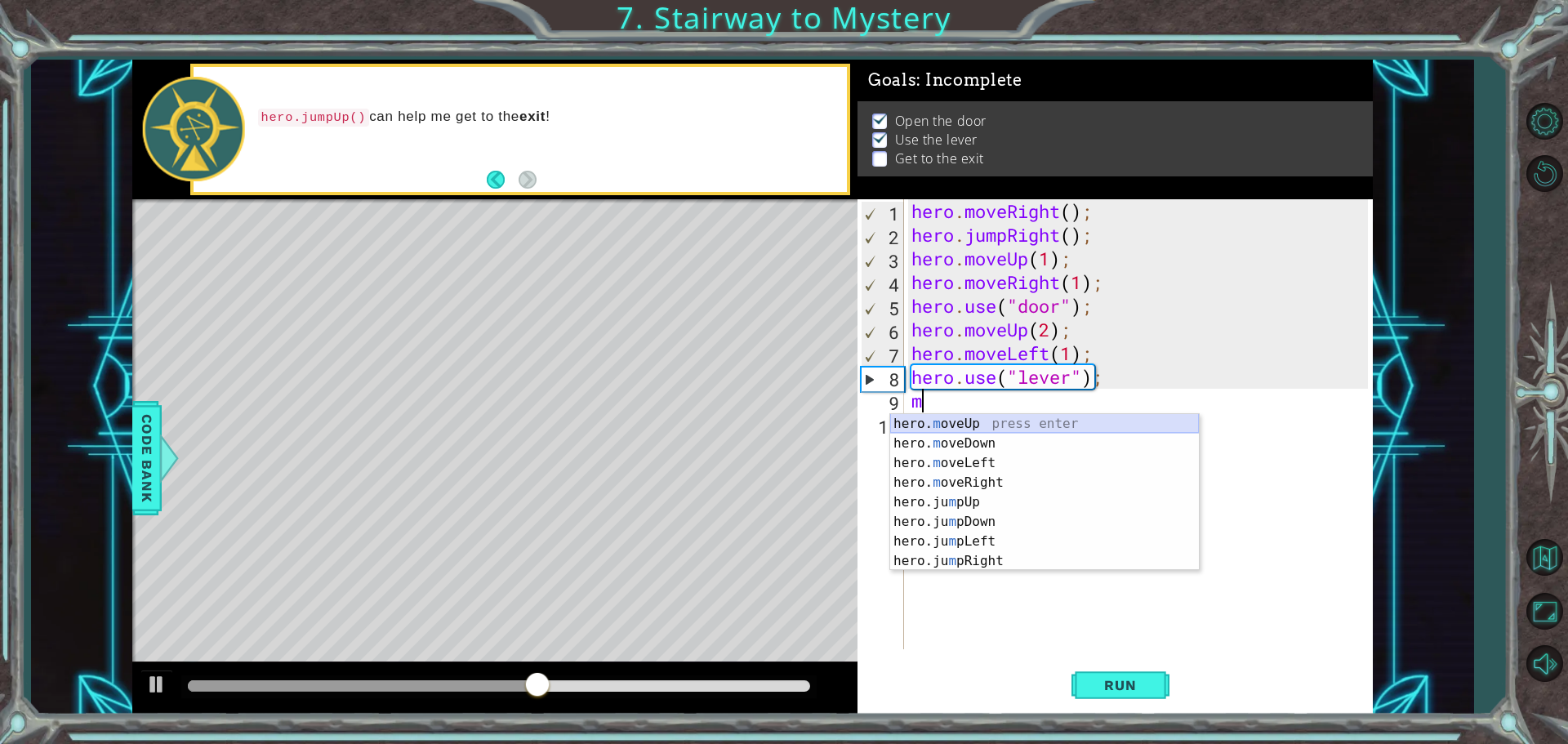
click at [970, 415] on div "hero. m oveUp press enter hero. m oveDown press enter hero. m oveLeft press ent…" at bounding box center [1045, 512] width 309 height 196
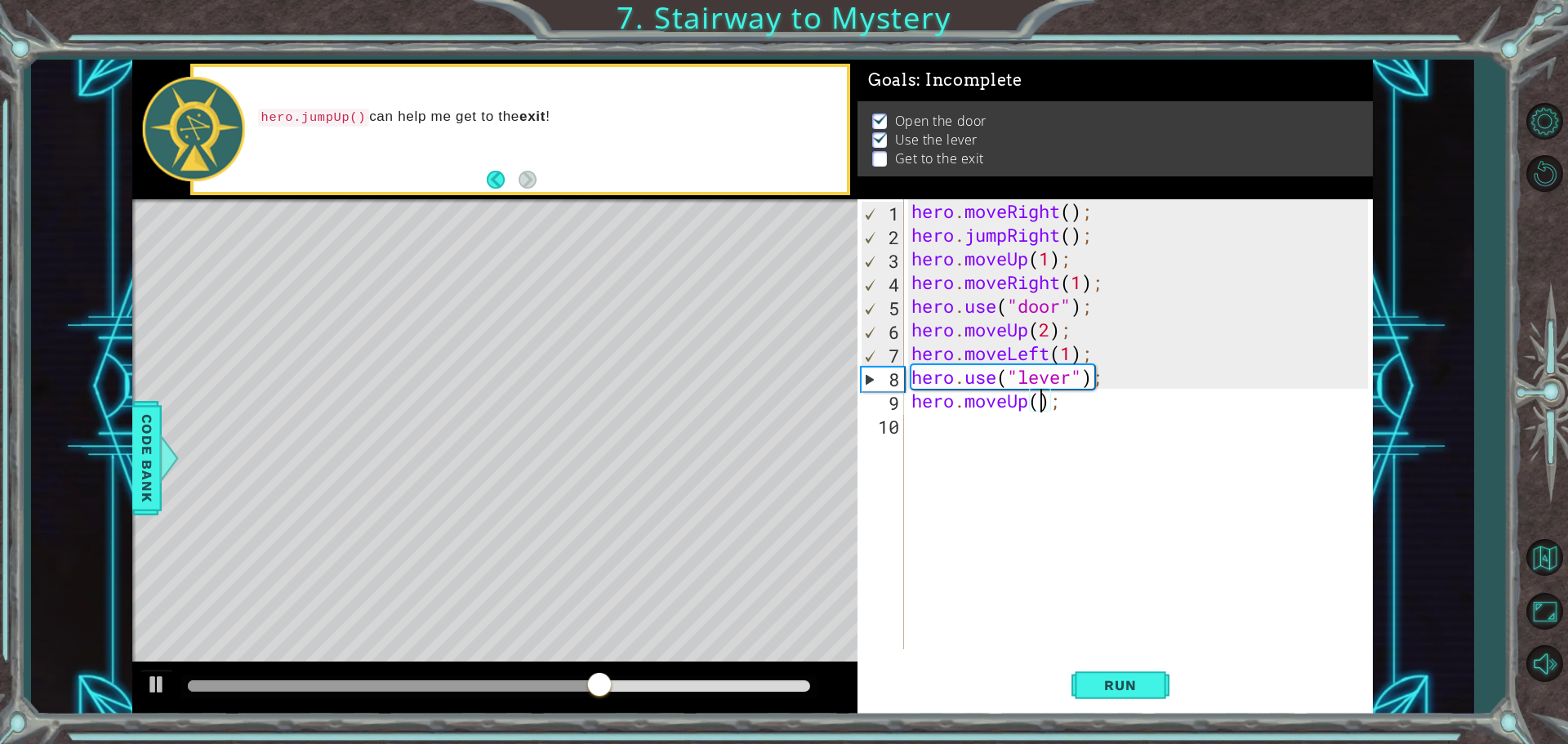
type textarea "hero.moveUp(2);"
click at [909, 436] on div "hero . moveRight ( ) ; hero . jumpRight ( ) ; hero . moveUp ( 1 ) ; hero . move…" at bounding box center [1142, 448] width 468 height 497
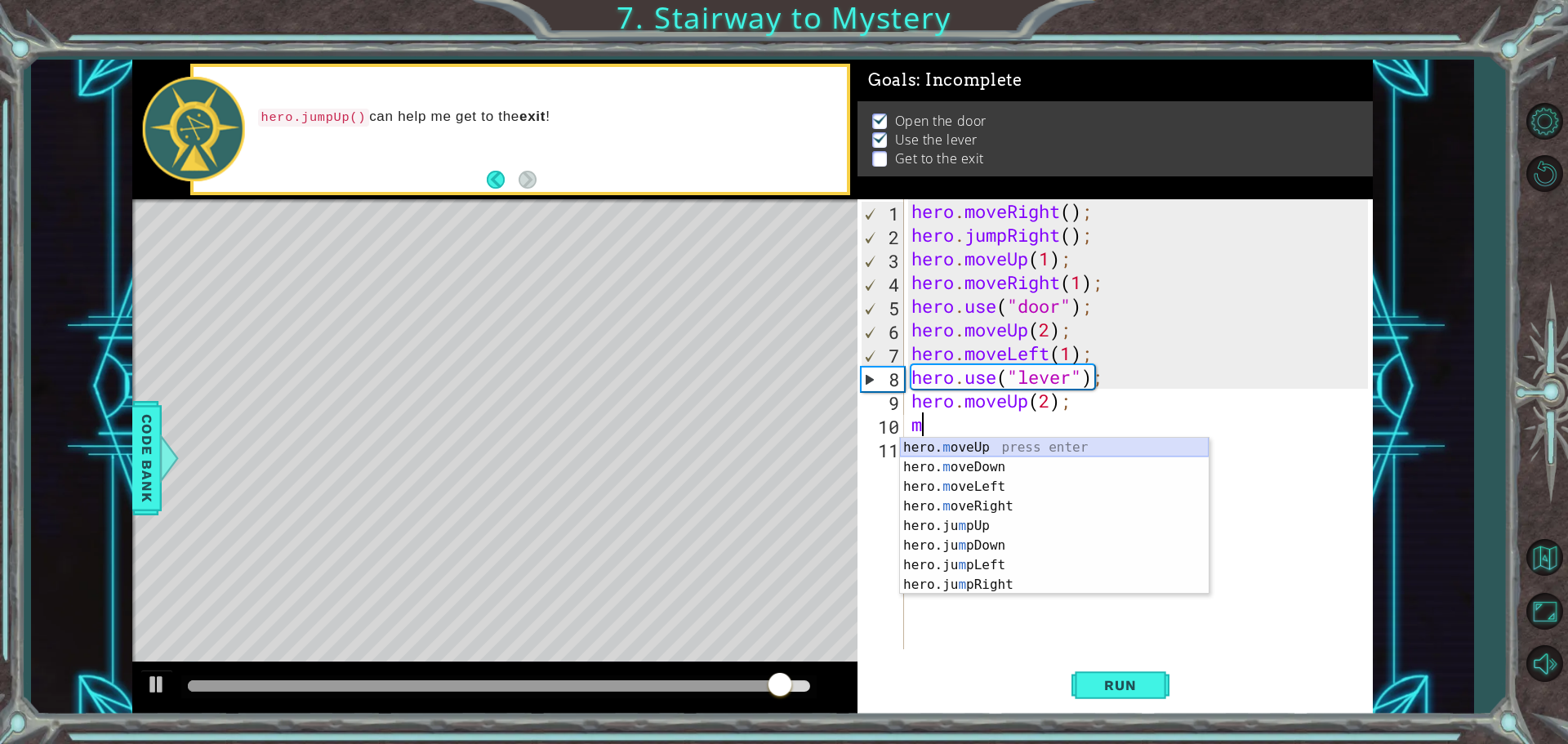
click at [968, 450] on div "hero. m oveUp press enter hero. m oveDown press enter hero. m oveLeft press ent…" at bounding box center [1054, 536] width 309 height 196
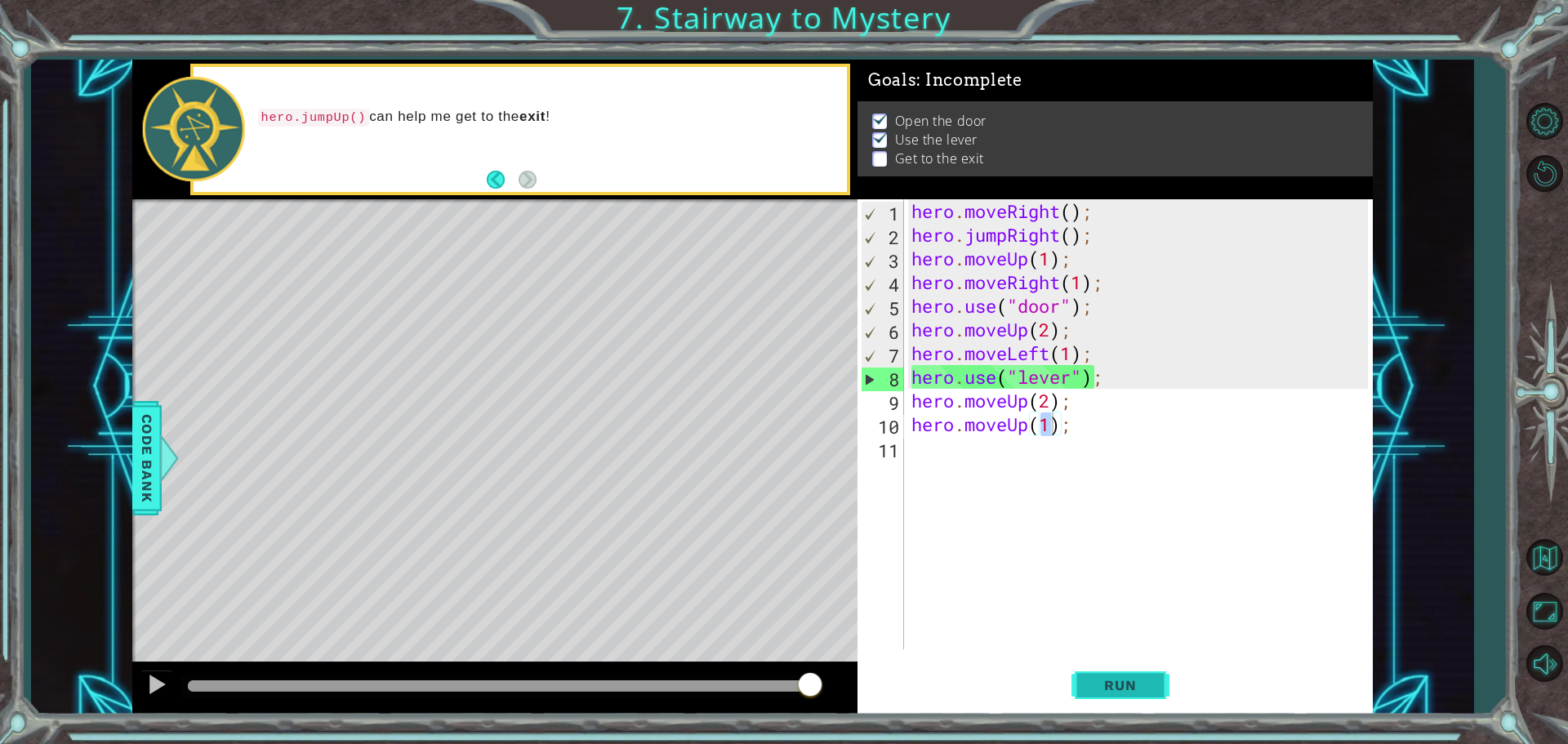
click at [1127, 679] on span "Run" at bounding box center [1120, 685] width 65 height 16
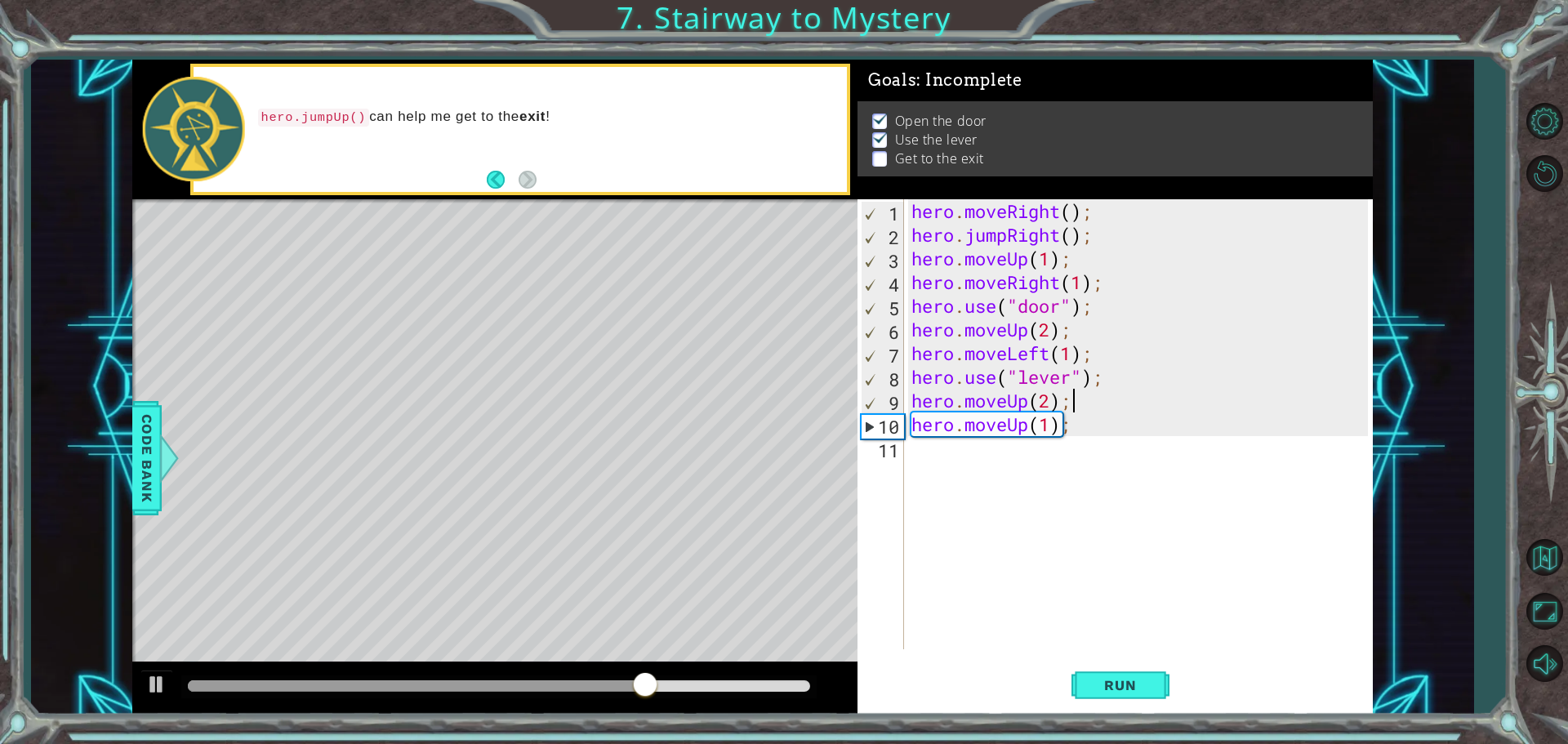
click at [1078, 403] on div "hero . moveRight ( ) ; hero . jumpRight ( ) ; hero . moveUp ( 1 ) ; hero . move…" at bounding box center [1142, 448] width 468 height 497
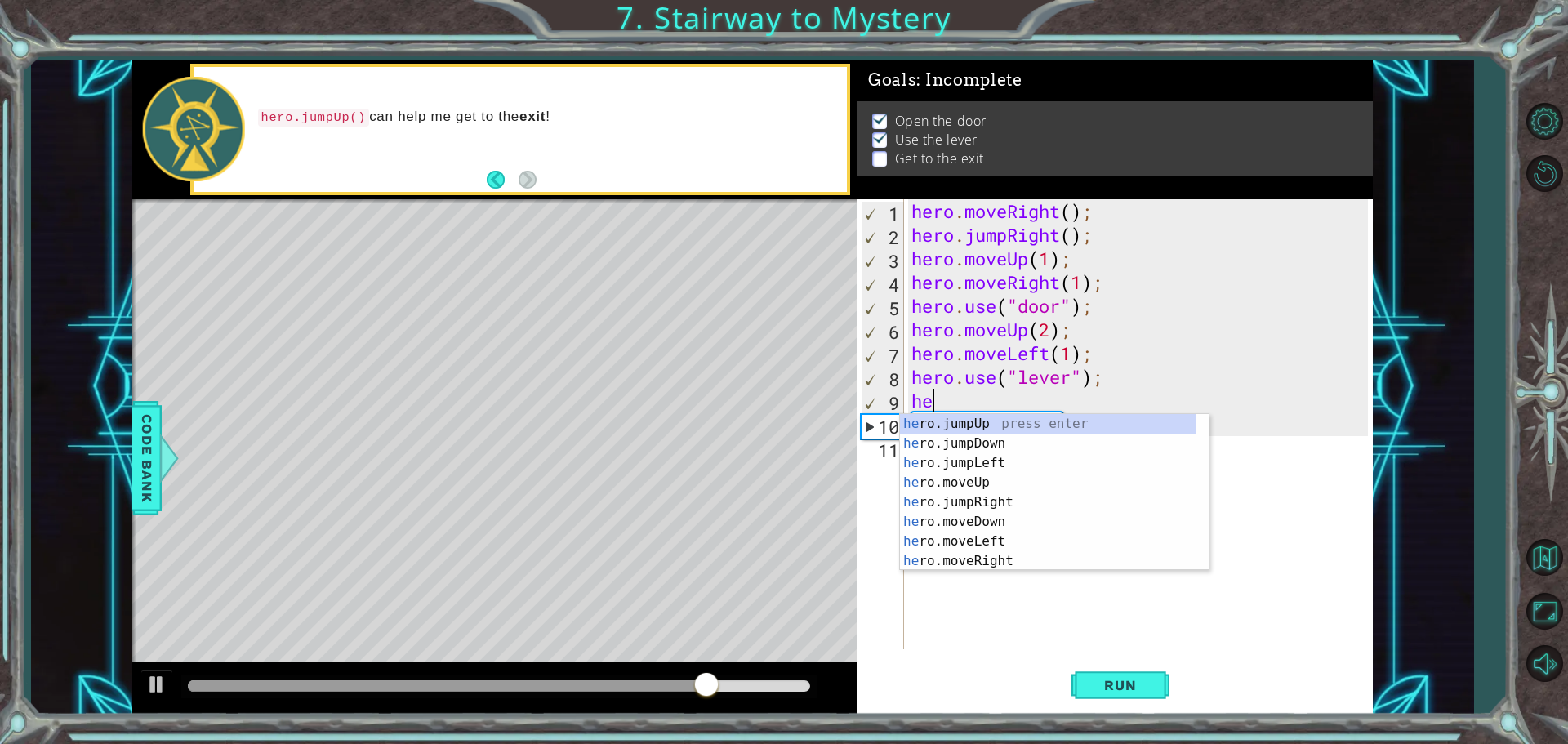
type textarea "h"
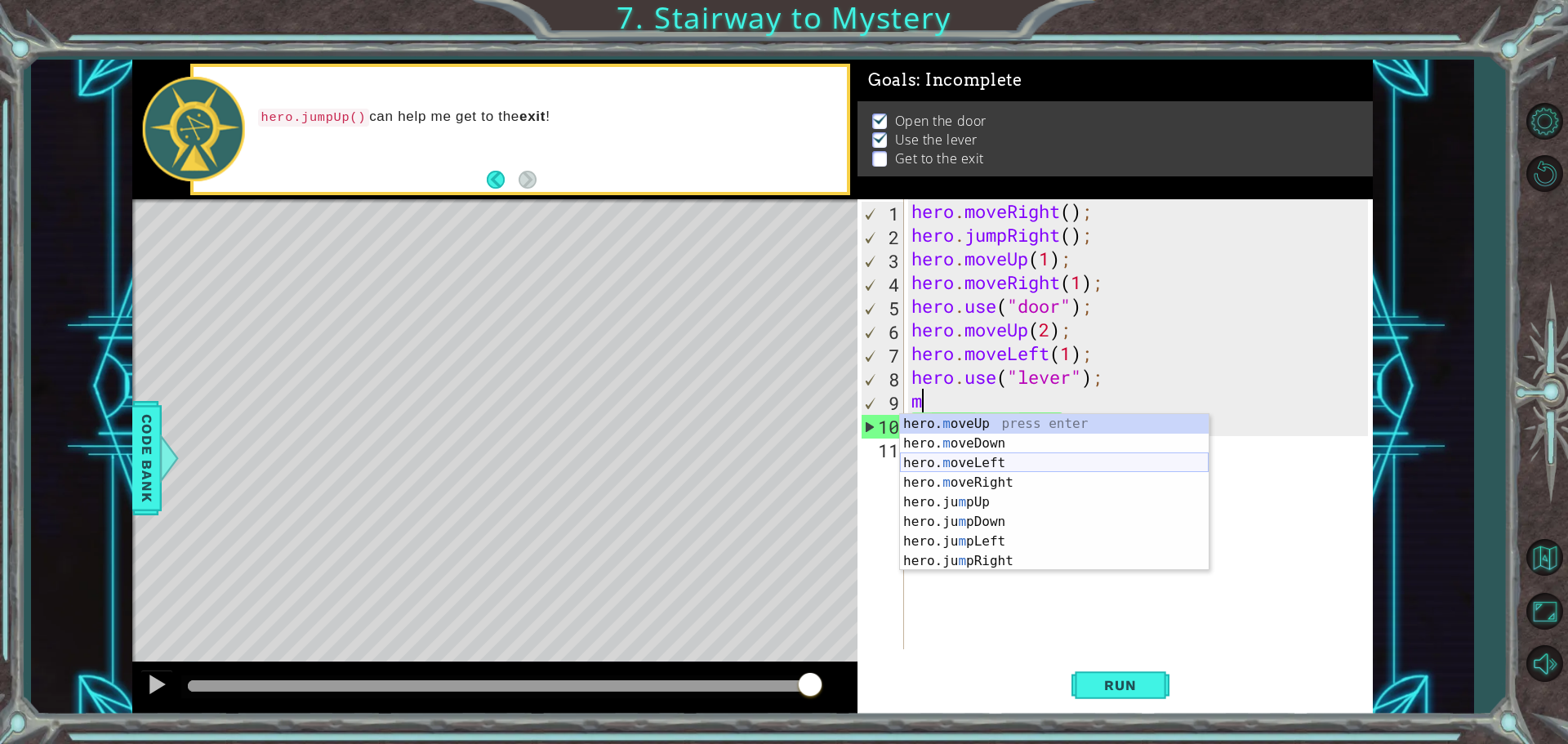
click at [1002, 464] on div "hero. m oveUp press enter hero. m oveDown press enter hero. m oveLeft press ent…" at bounding box center [1054, 512] width 309 height 196
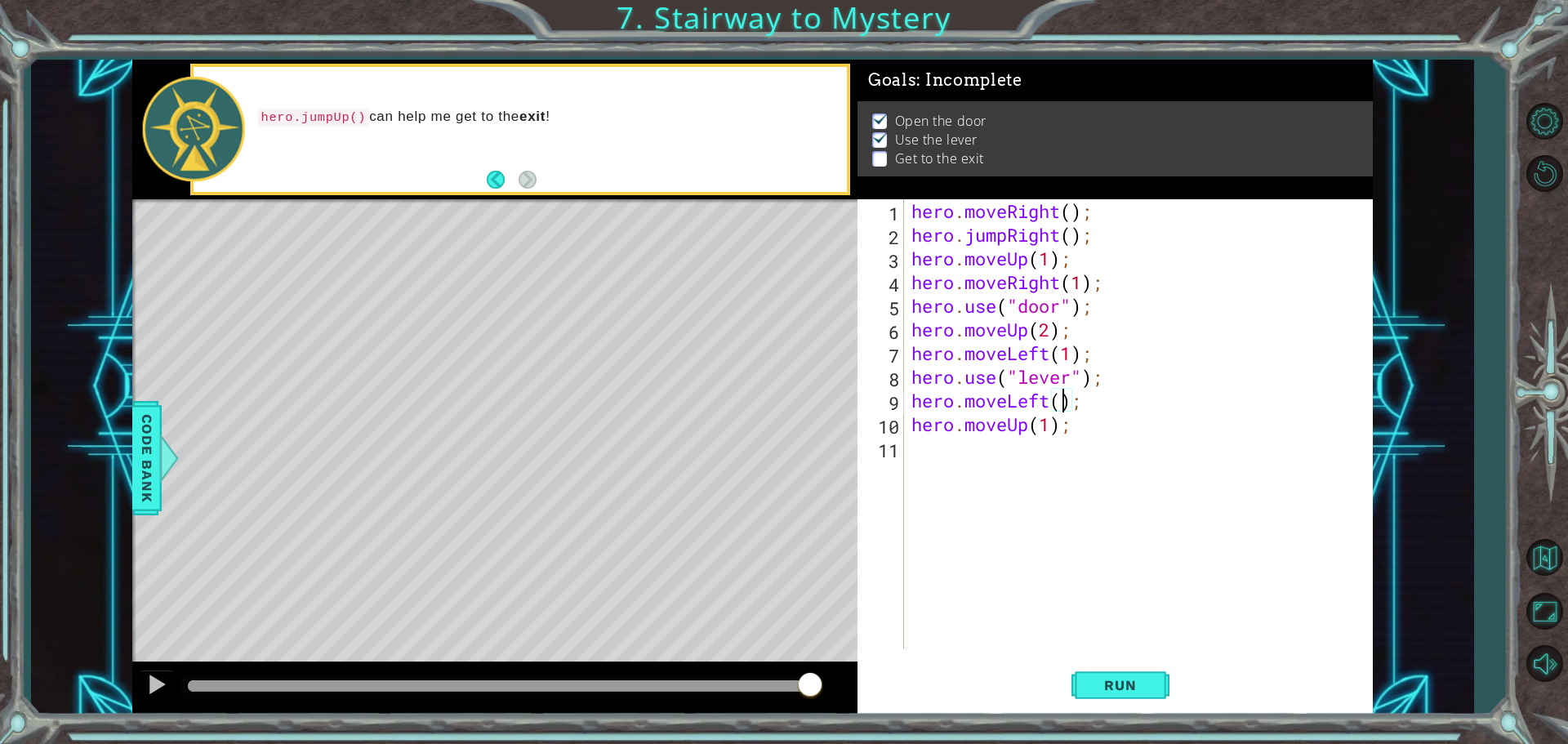
scroll to position [0, 7]
click at [1118, 693] on span "Run" at bounding box center [1120, 685] width 65 height 16
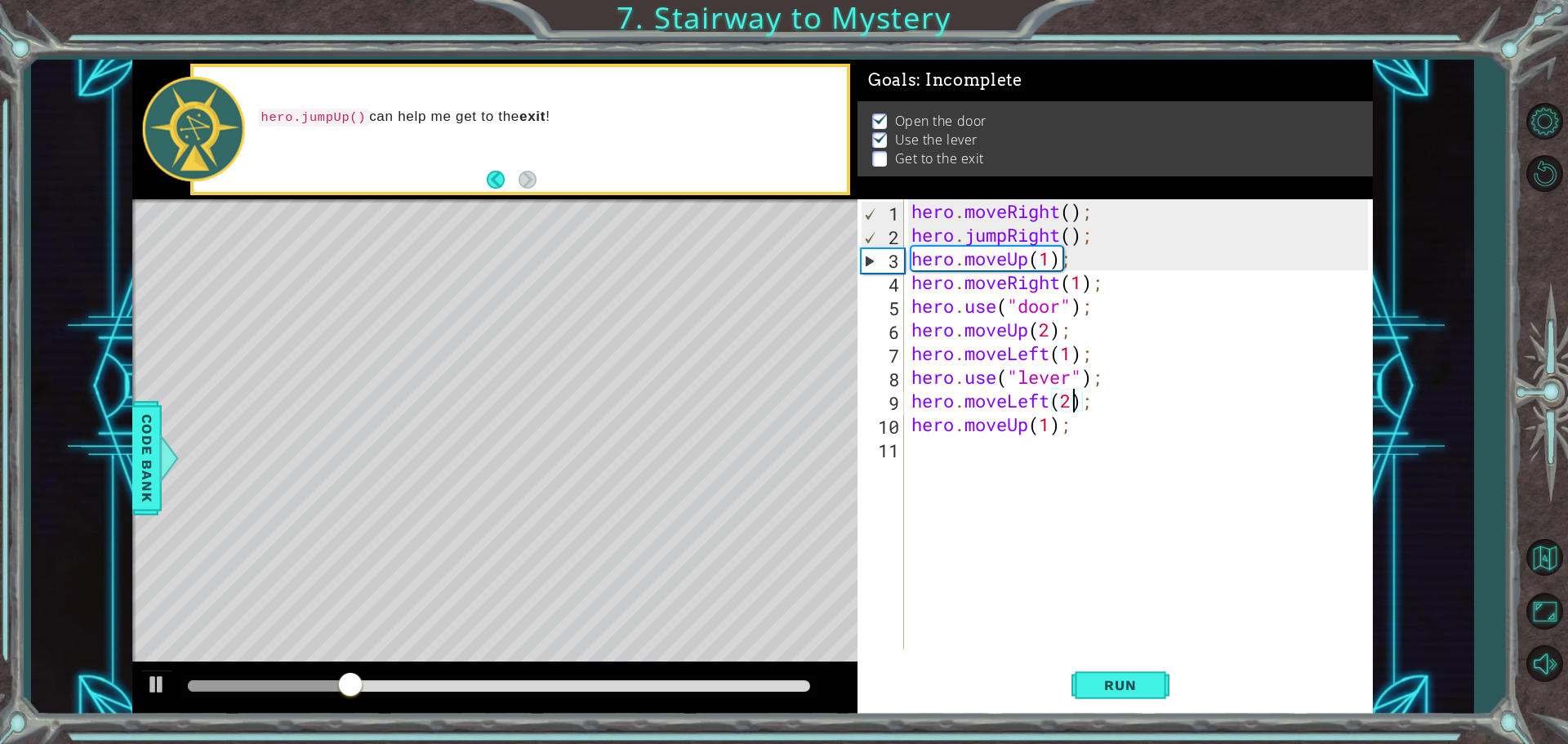
click at [1049, 431] on div "hero . moveRight ( ) ; hero . jumpRight ( ) ; hero . moveUp ( 1 ) ; hero . move…" at bounding box center [1142, 448] width 468 height 497
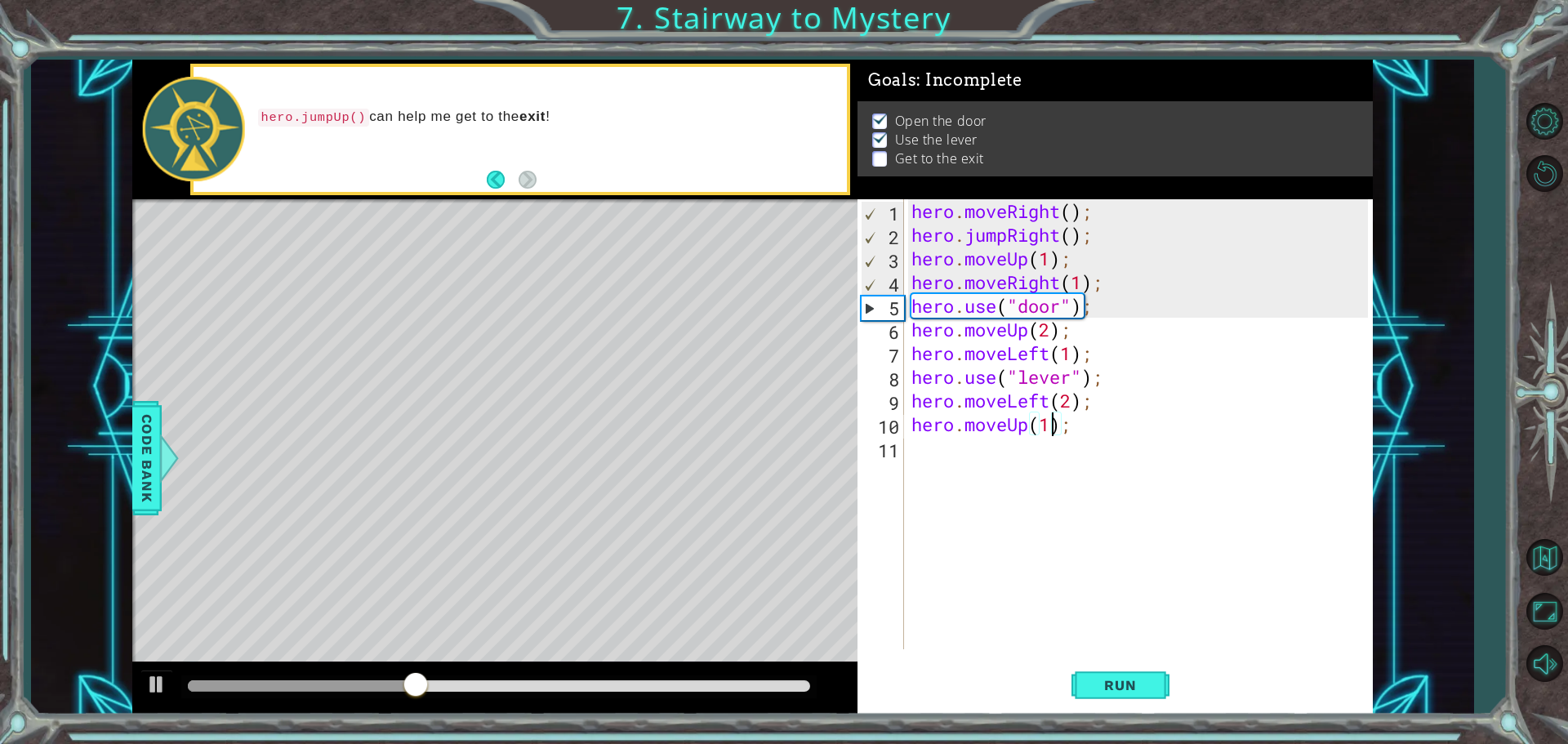
scroll to position [0, 5]
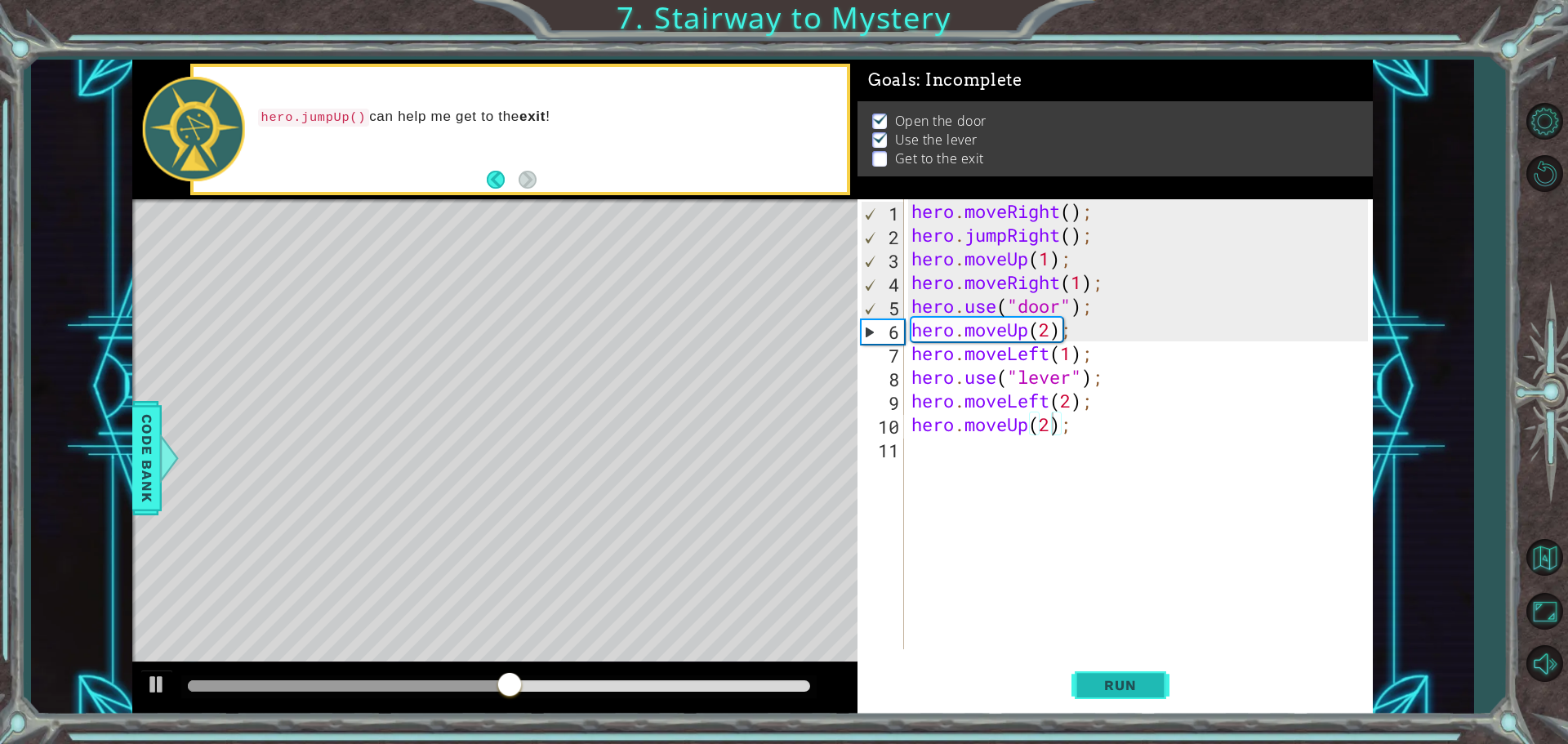
click at [1125, 690] on button "Run" at bounding box center [1120, 685] width 98 height 51
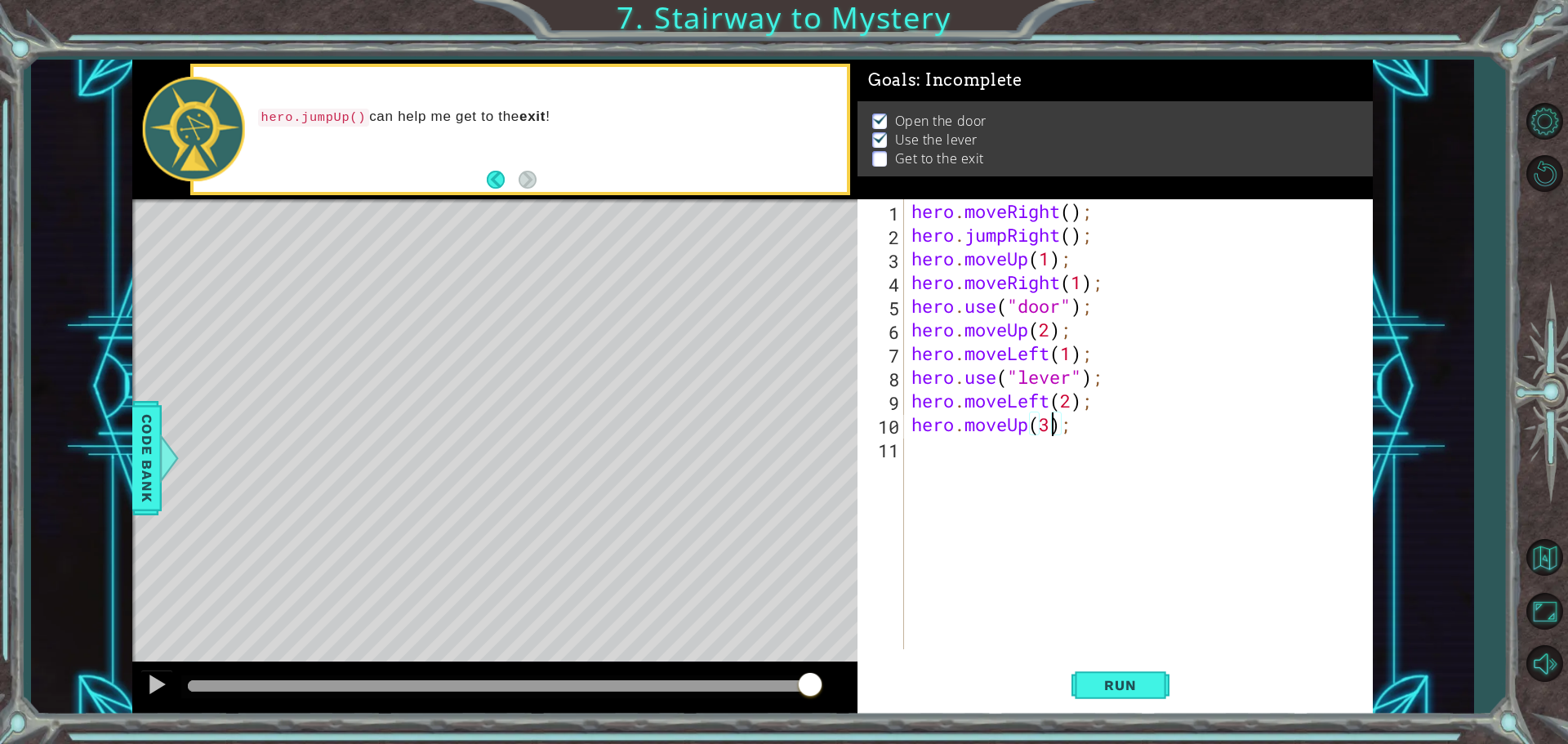
click at [1076, 429] on div "hero . moveRight ( ) ; hero . jumpRight ( ) ; hero . moveUp ( 1 ) ; hero . move…" at bounding box center [1142, 448] width 468 height 497
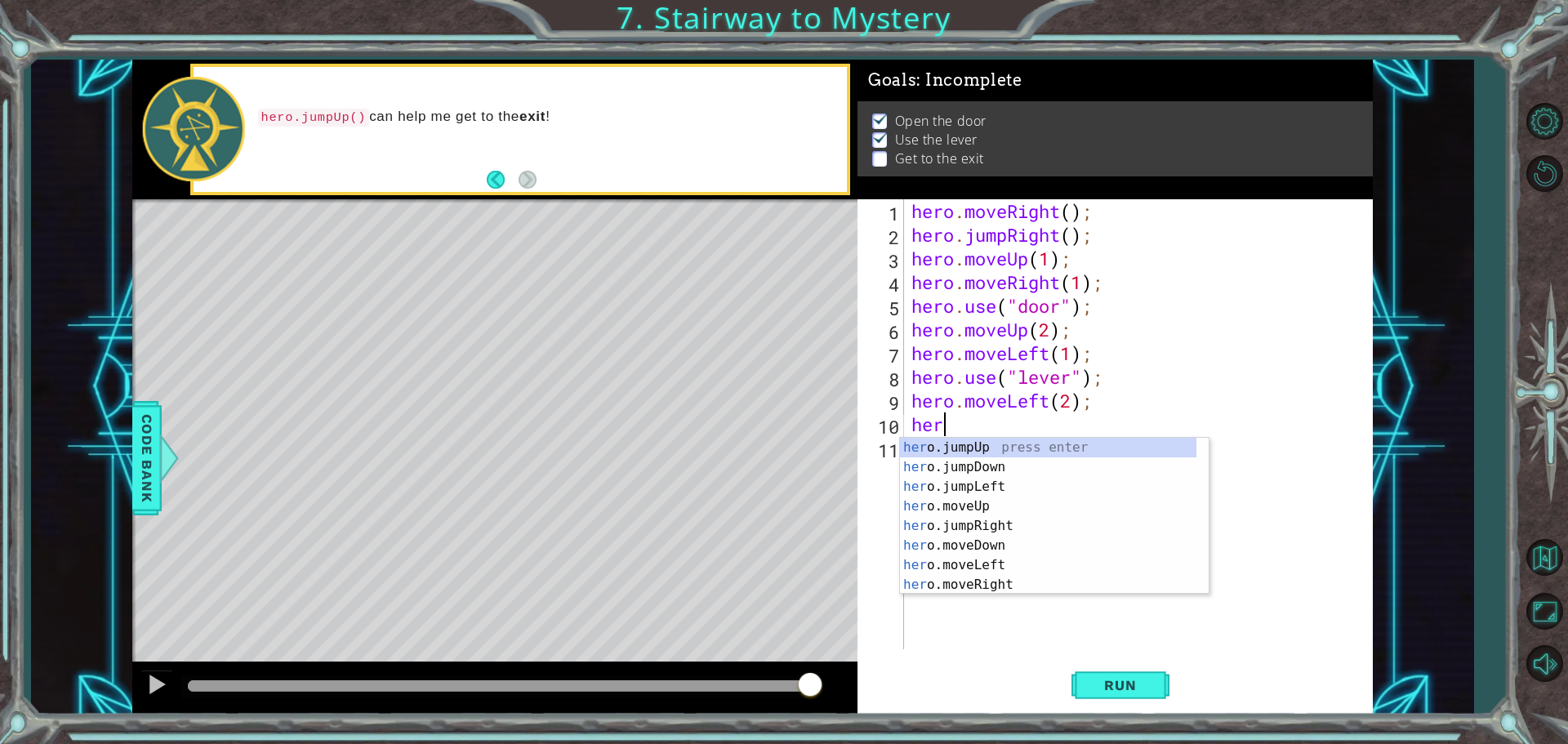
scroll to position [0, 0]
type textarea "h"
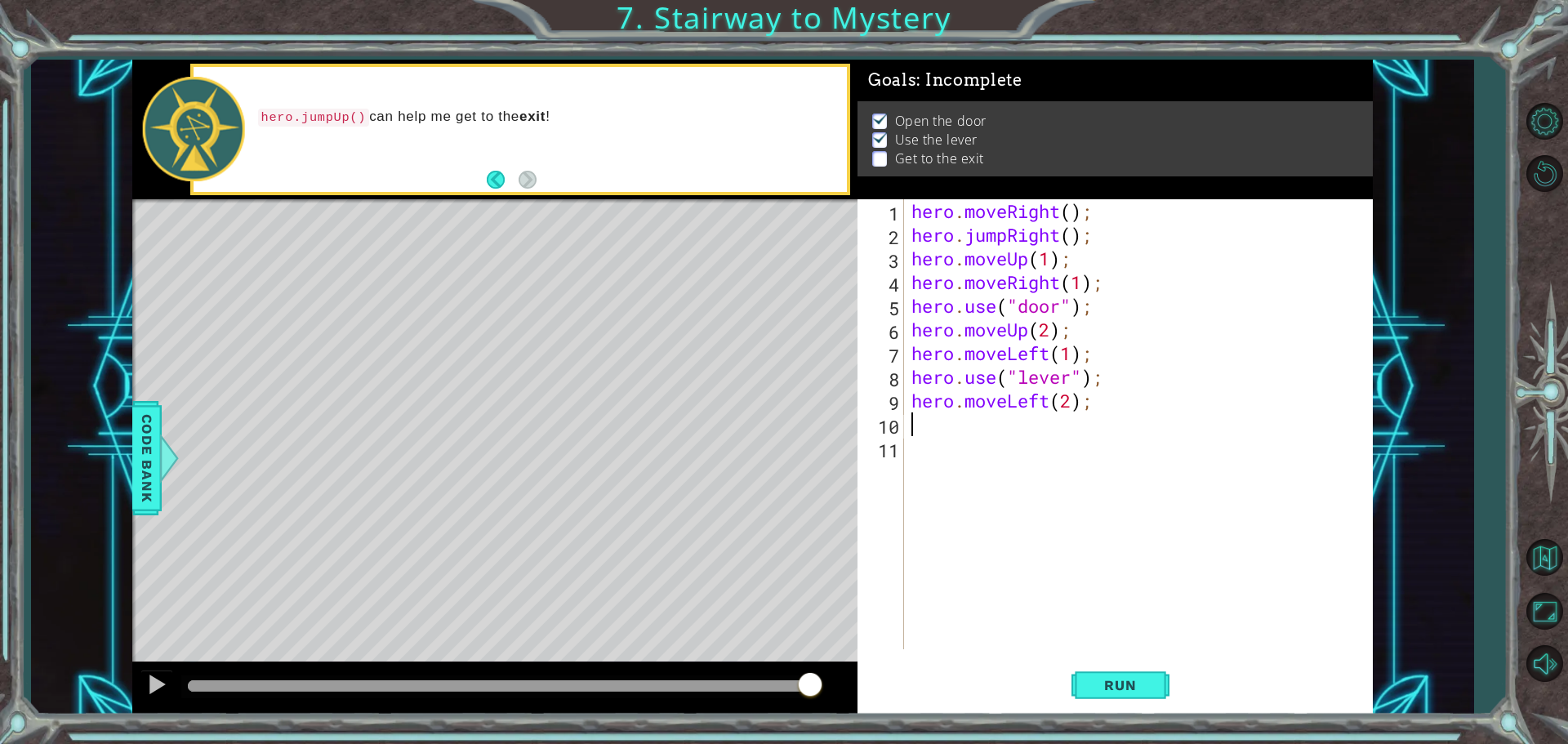
type textarea "j"
click at [976, 445] on div "hero. j umpUp press enter hero. j umpDown press enter hero. j umpLeft press ent…" at bounding box center [1054, 497] width 309 height 118
click at [1044, 421] on div "hero . moveRight ( ) ; hero . jumpRight ( ) ; hero . moveUp ( 1 ) ; hero . move…" at bounding box center [1142, 448] width 468 height 497
type textarea "hero.jumpUp(1);"
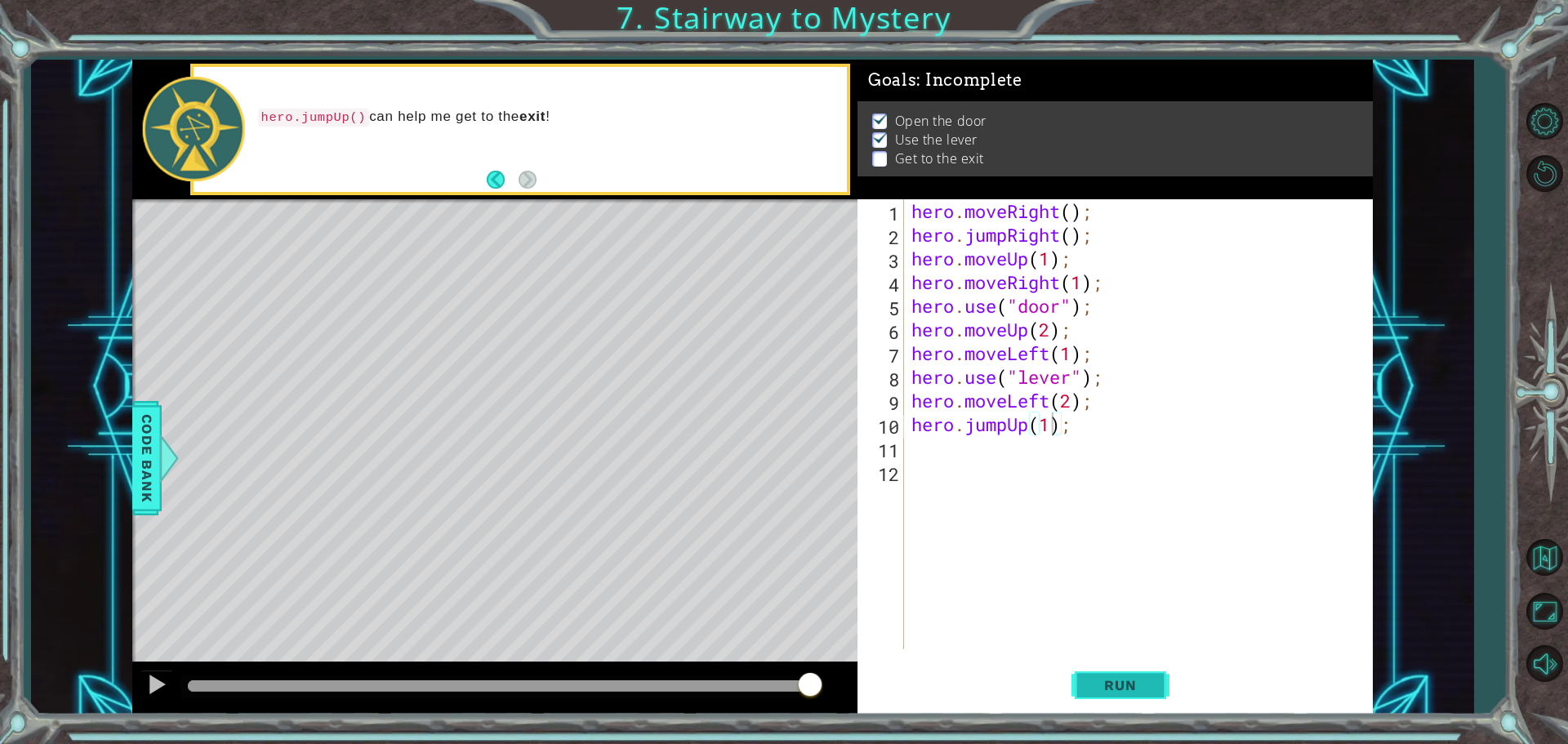
click at [1144, 693] on span "Run" at bounding box center [1120, 685] width 65 height 16
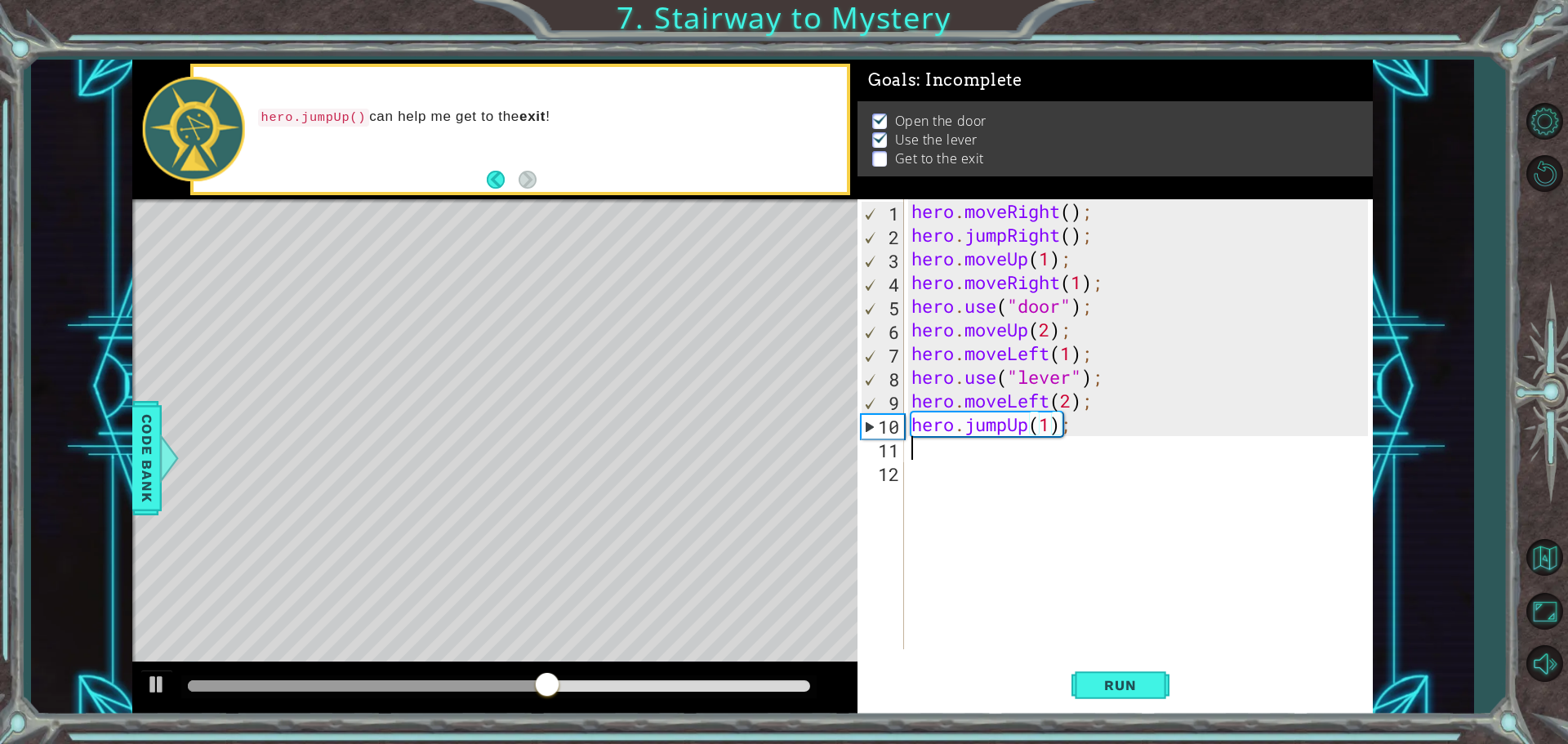
click at [983, 455] on div "hero . moveRight ( ) ; hero . jumpRight ( ) ; hero . moveUp ( 1 ) ; hero . move…" at bounding box center [1142, 448] width 468 height 497
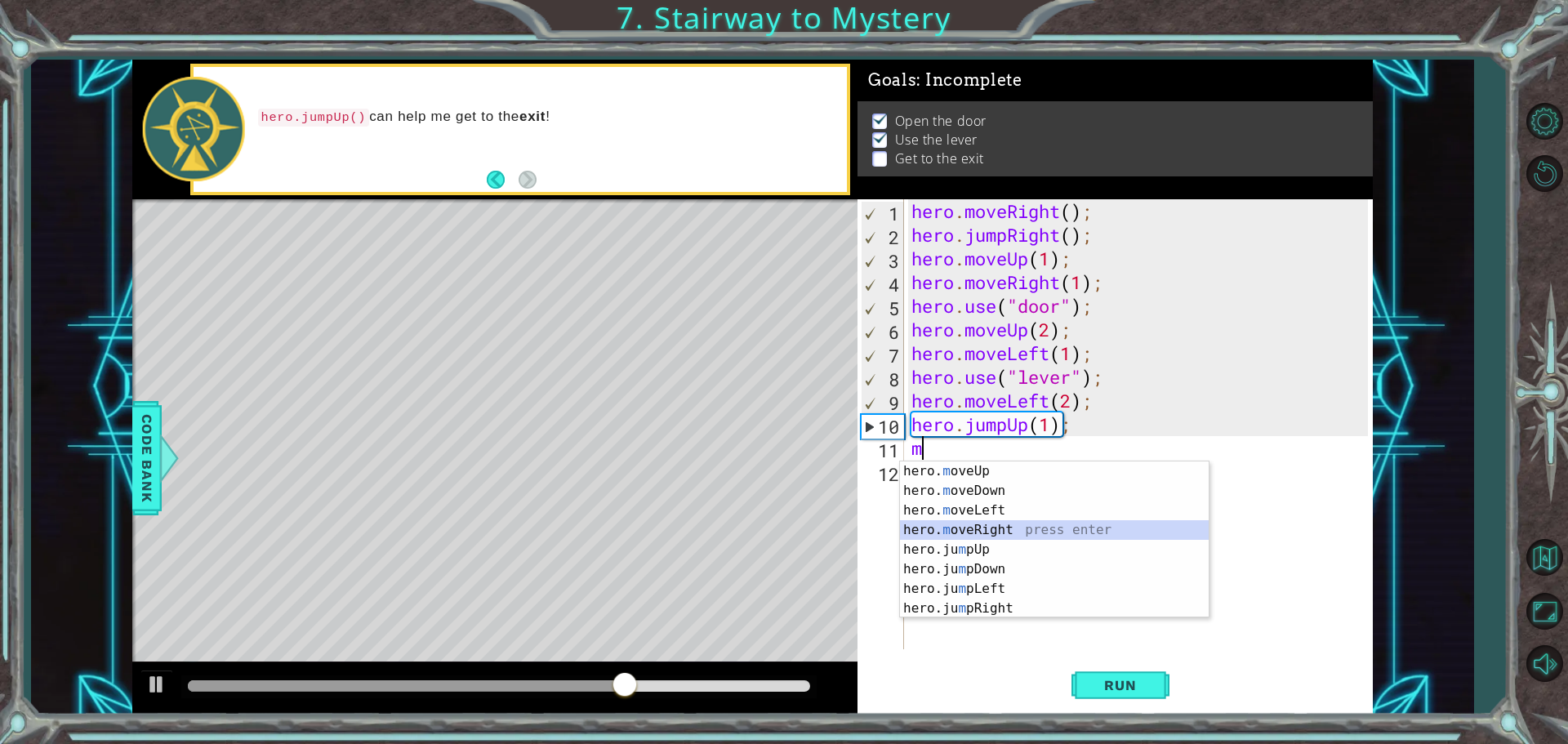
click at [1012, 530] on div "hero. m oveUp press enter hero. m oveDown press enter hero. m oveLeft press ent…" at bounding box center [1054, 559] width 309 height 196
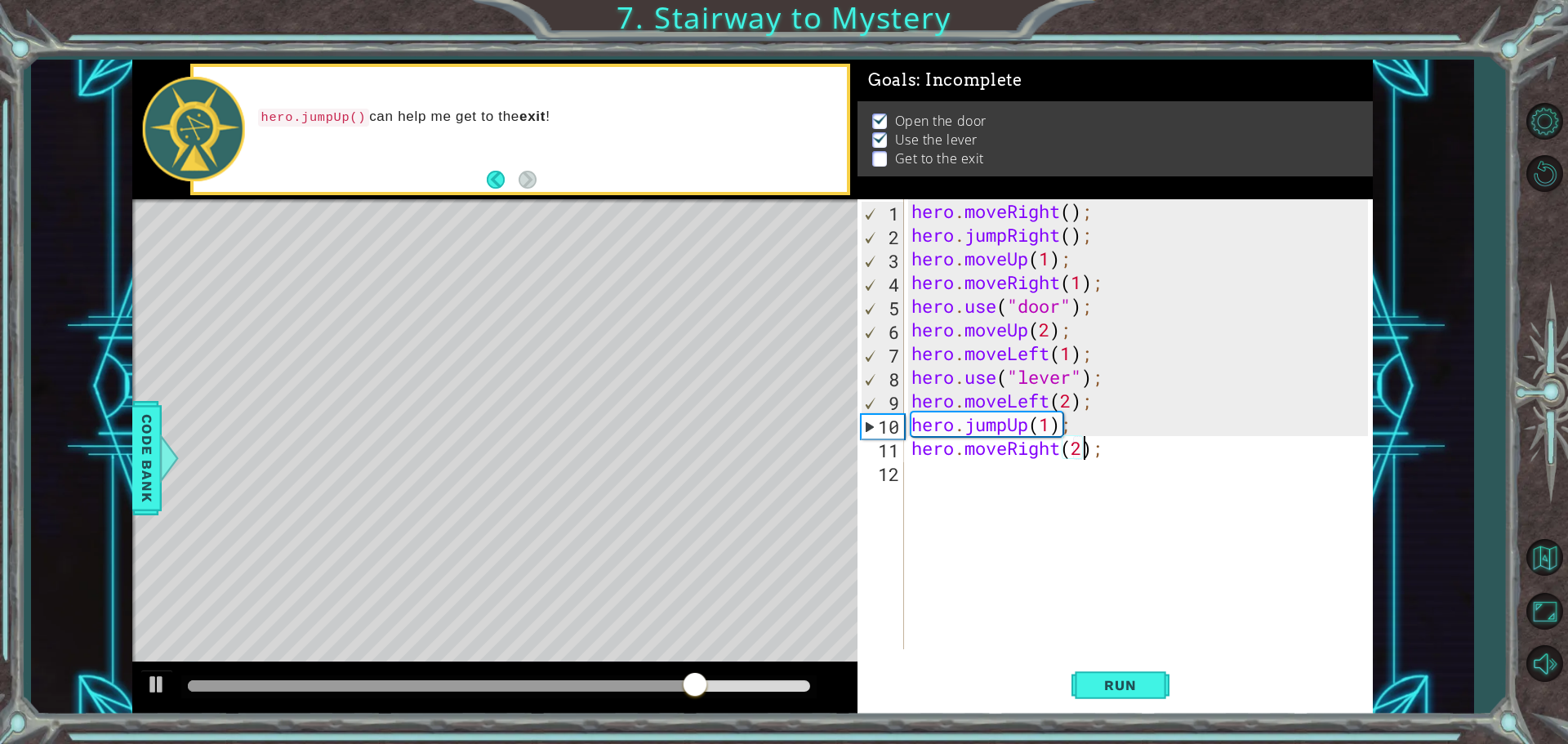
scroll to position [0, 7]
type textarea "hero.moveRight(2);"
click at [1130, 688] on span "Run" at bounding box center [1120, 685] width 65 height 16
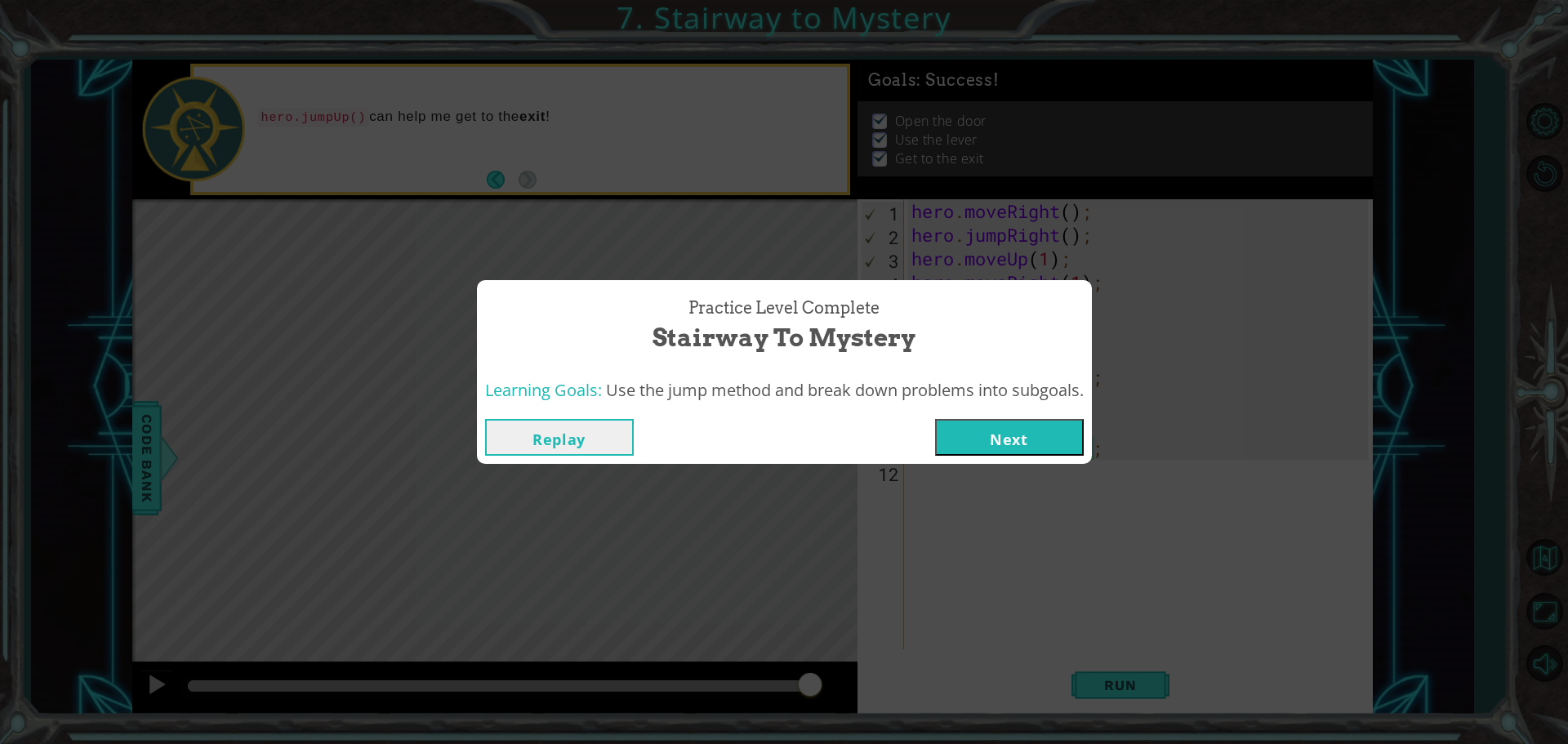
click at [1022, 435] on button "Next" at bounding box center [1010, 436] width 149 height 36
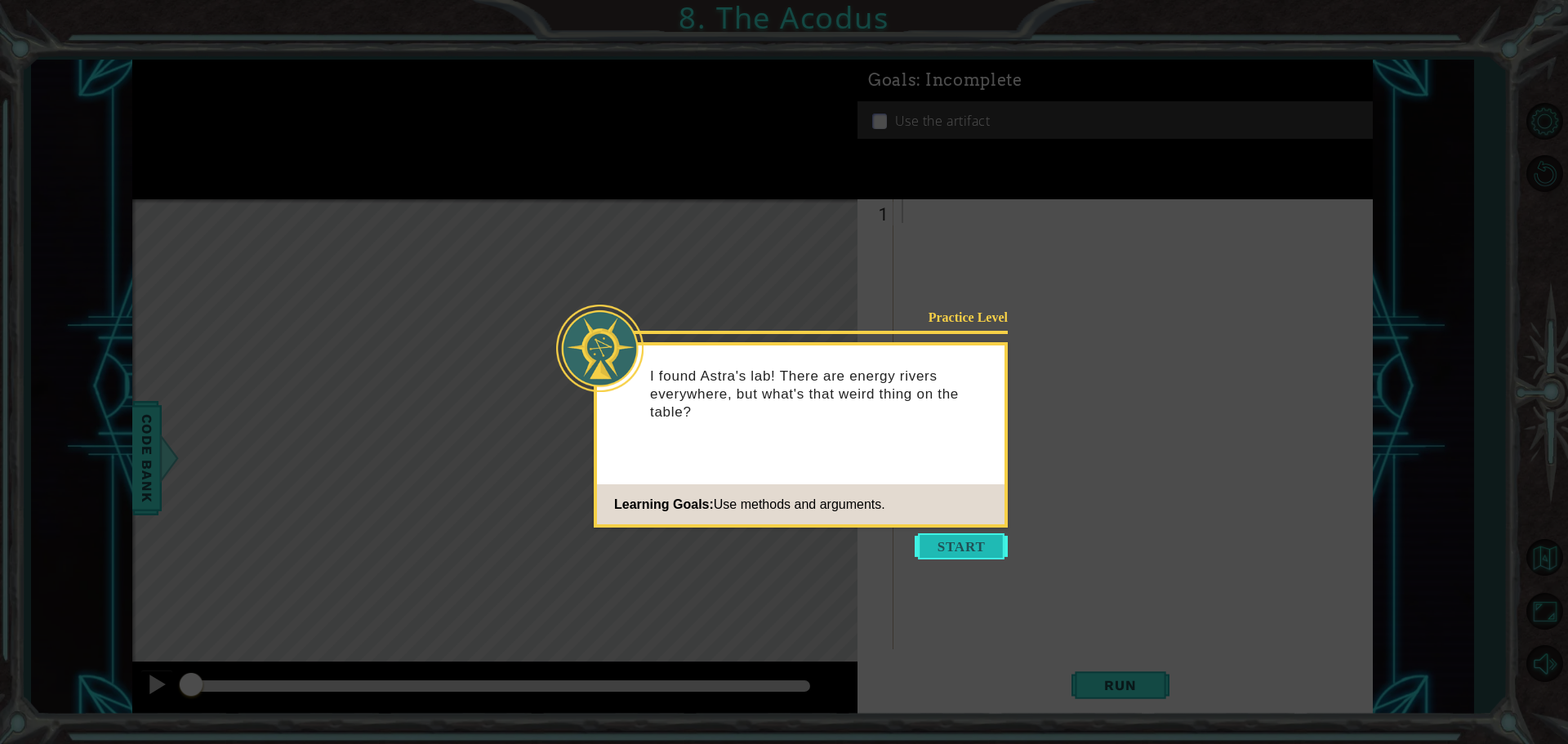
click at [972, 536] on button "Start" at bounding box center [960, 545] width 93 height 26
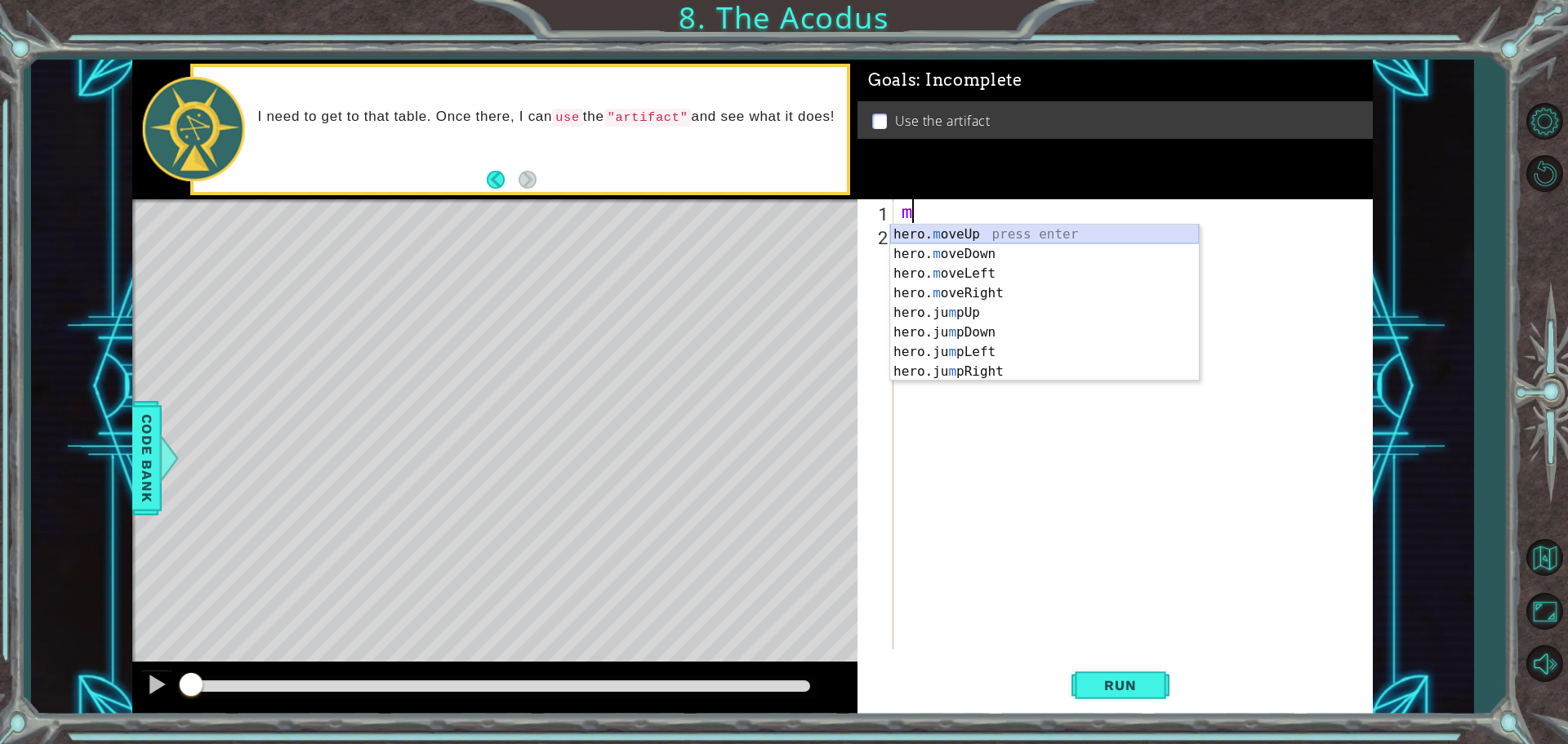
click at [956, 230] on div "hero. m oveUp press enter hero. m oveDown press enter hero. m oveLeft press ent…" at bounding box center [1045, 322] width 309 height 196
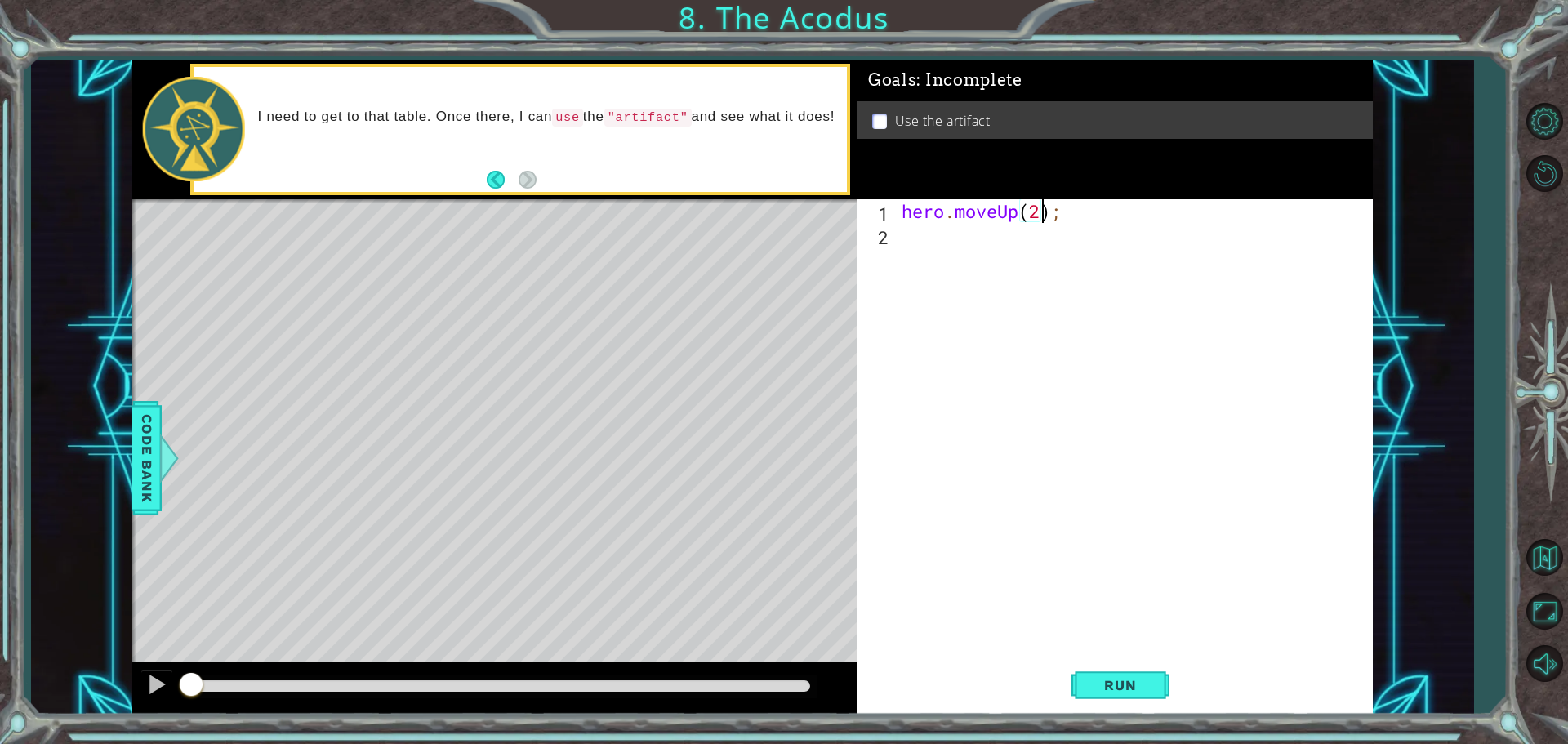
scroll to position [0, 5]
type textarea "hero.moveUp(2);"
click at [1137, 666] on button "Run" at bounding box center [1120, 685] width 98 height 51
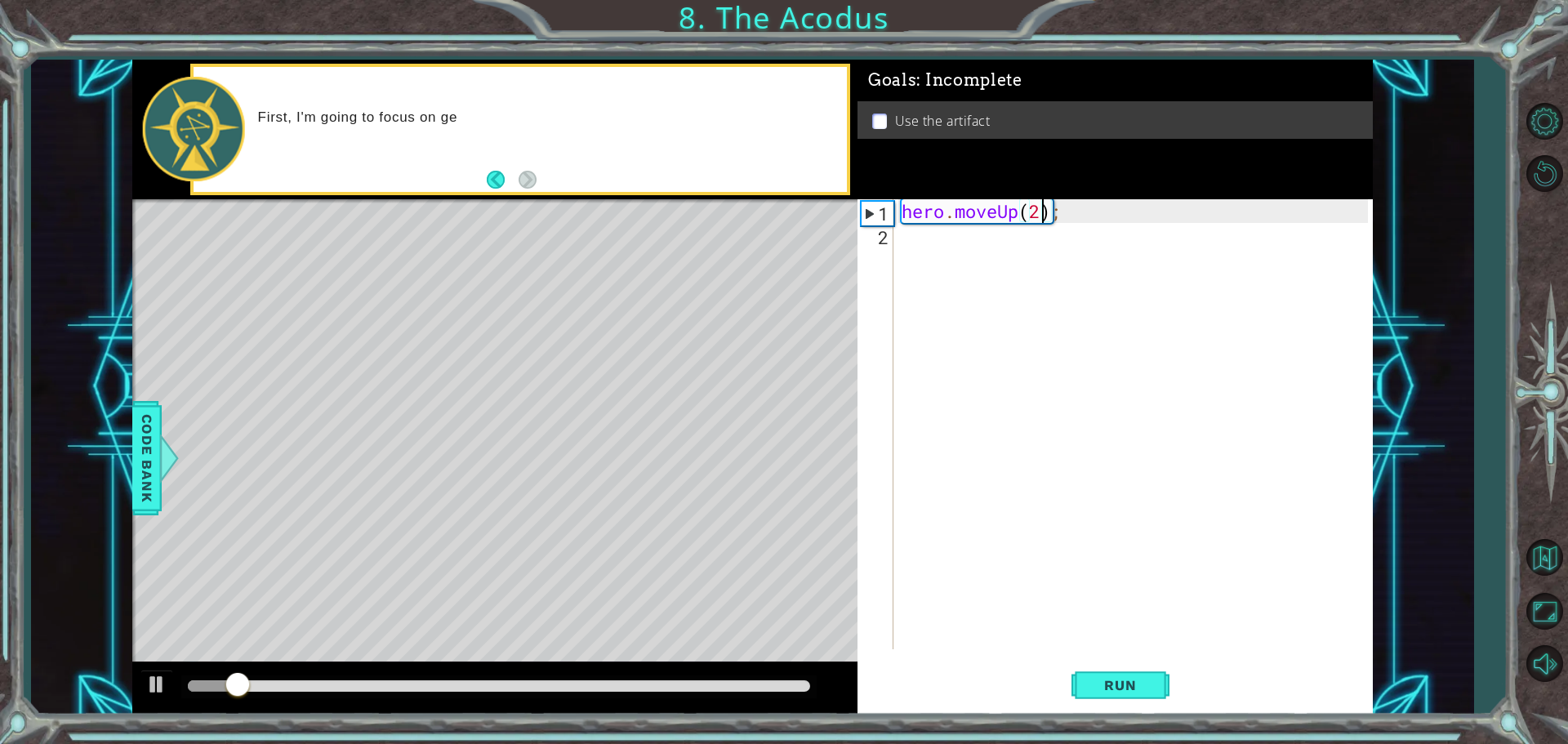
click at [968, 255] on div "hero . moveUp ( 2 ) ;" at bounding box center [1137, 448] width 478 height 497
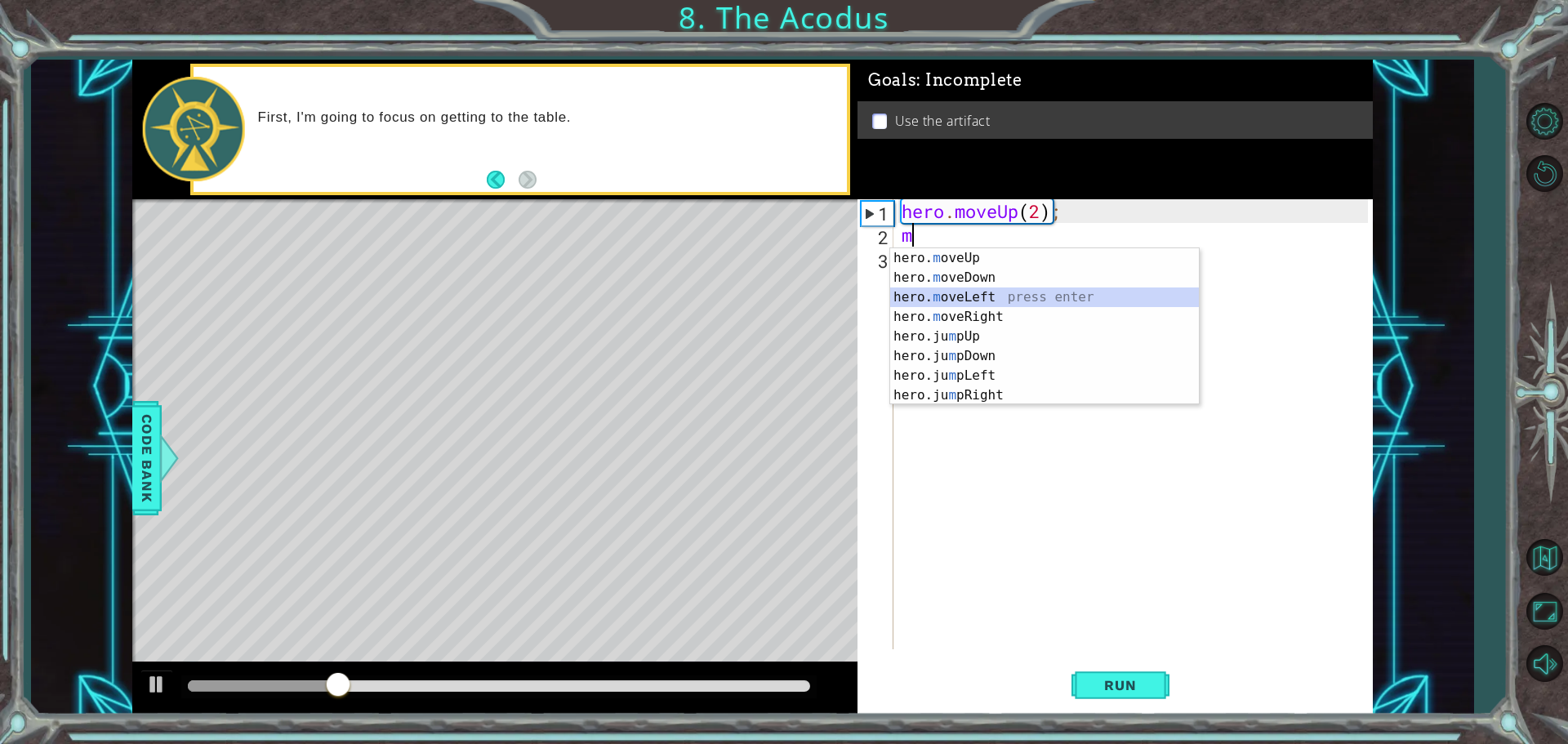
click at [1009, 299] on div "hero. m oveUp press enter hero. m oveDown press enter hero. m oveLeft press ent…" at bounding box center [1045, 346] width 309 height 196
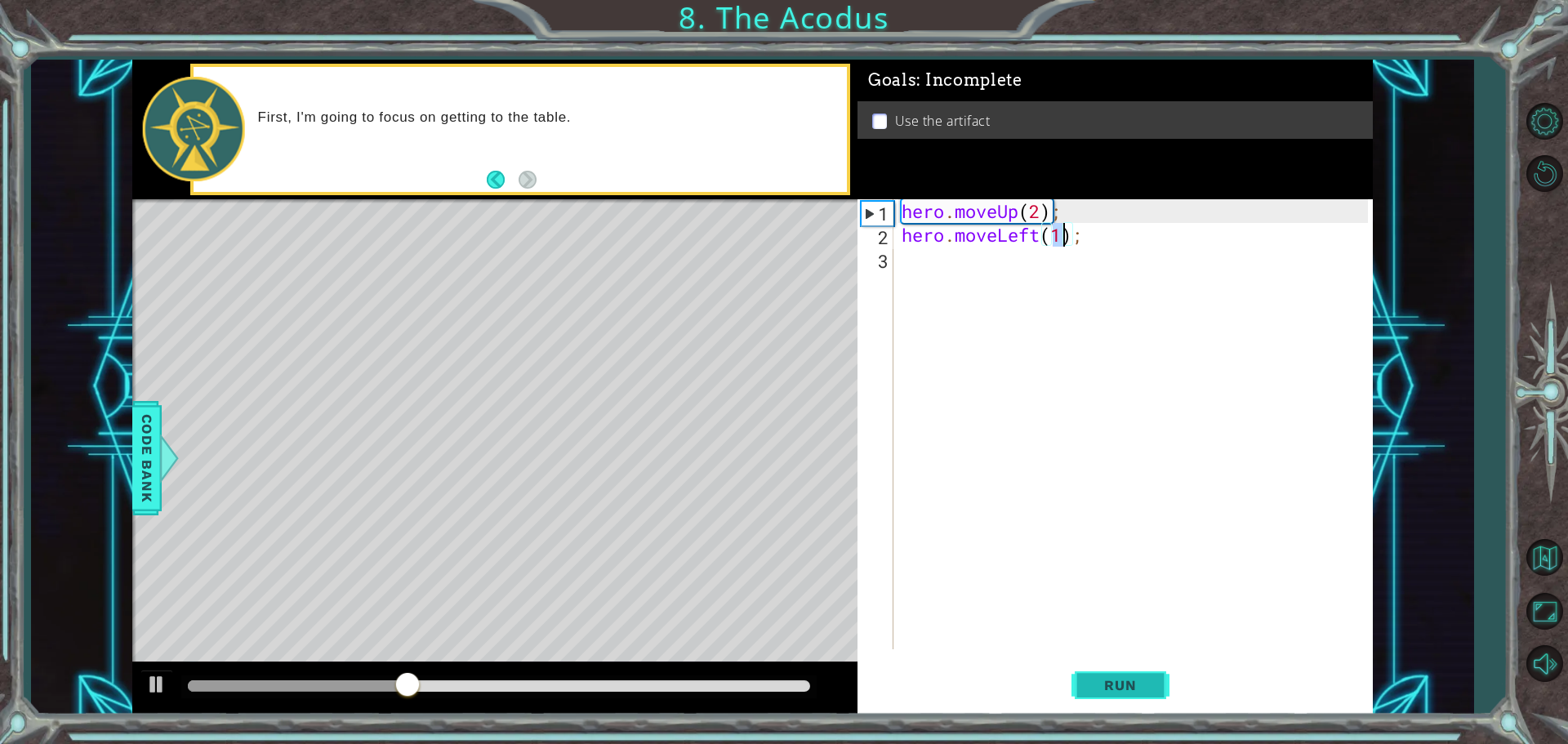
type textarea "hero.moveLeft(1);"
click at [1101, 693] on span "Run" at bounding box center [1120, 685] width 65 height 16
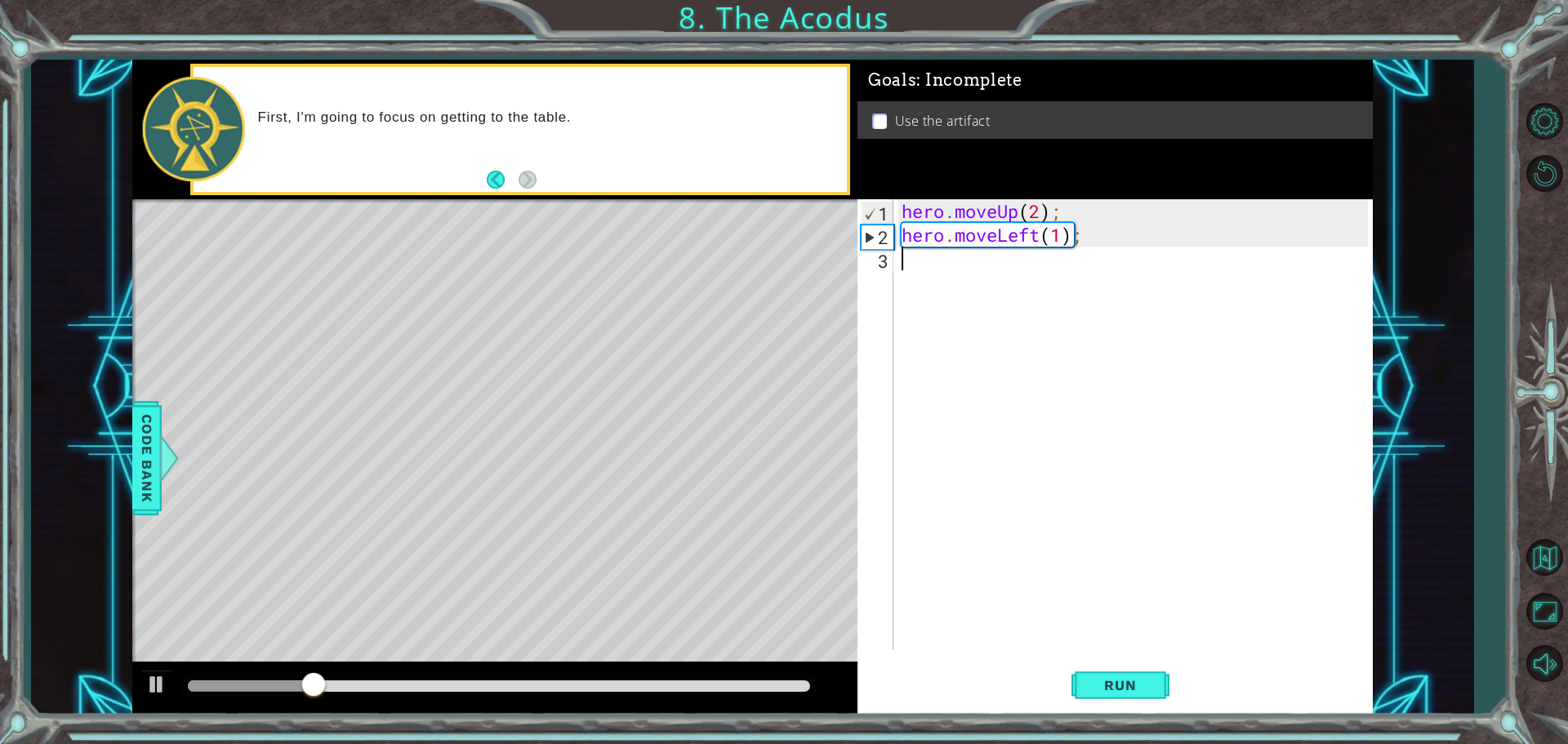
click at [966, 270] on div "hero . moveUp ( 2 ) ; hero . moveLeft ( 1 ) ;" at bounding box center [1137, 448] width 478 height 497
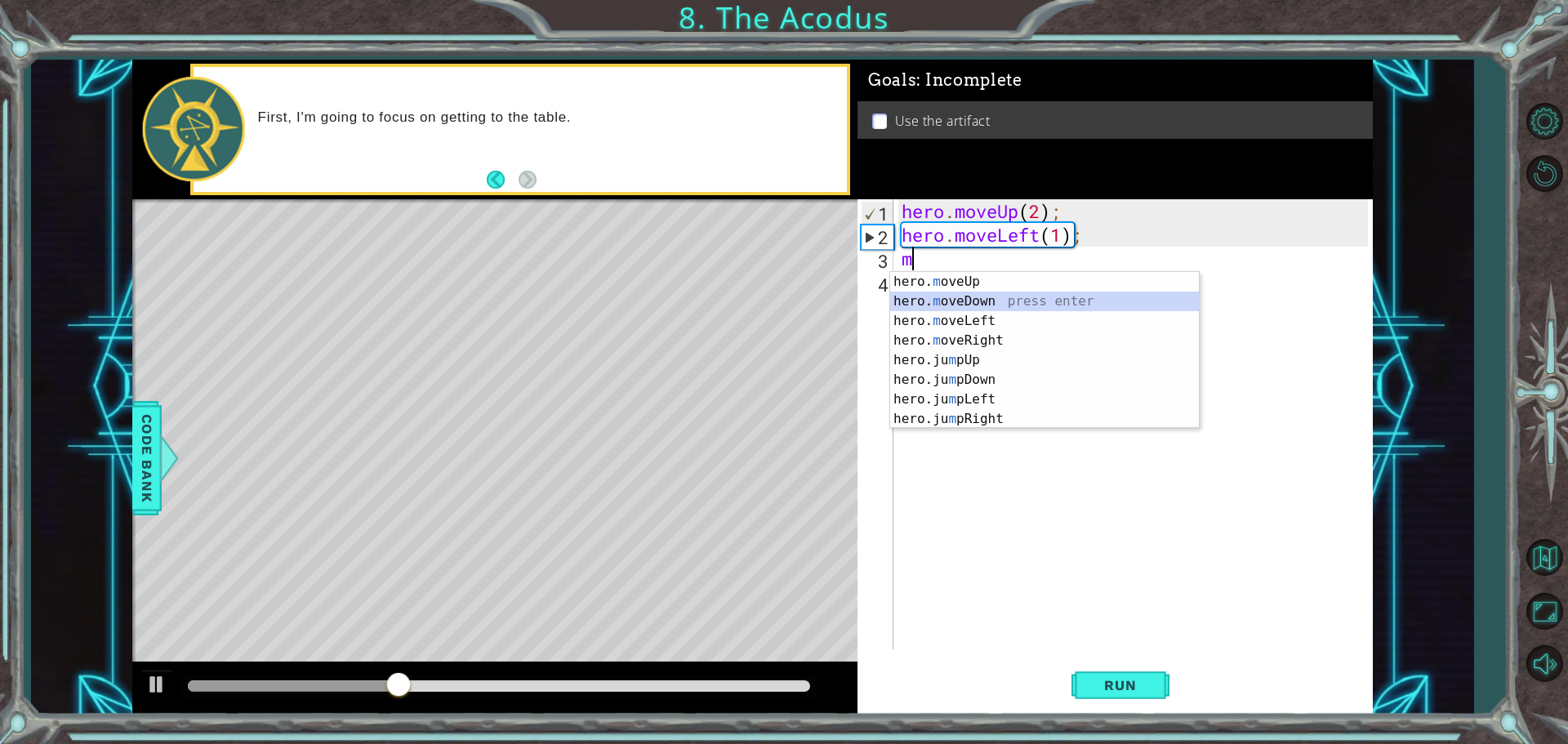
click at [964, 300] on div "hero. m oveUp press enter hero. m oveDown press enter hero. m oveLeft press ent…" at bounding box center [1045, 370] width 309 height 196
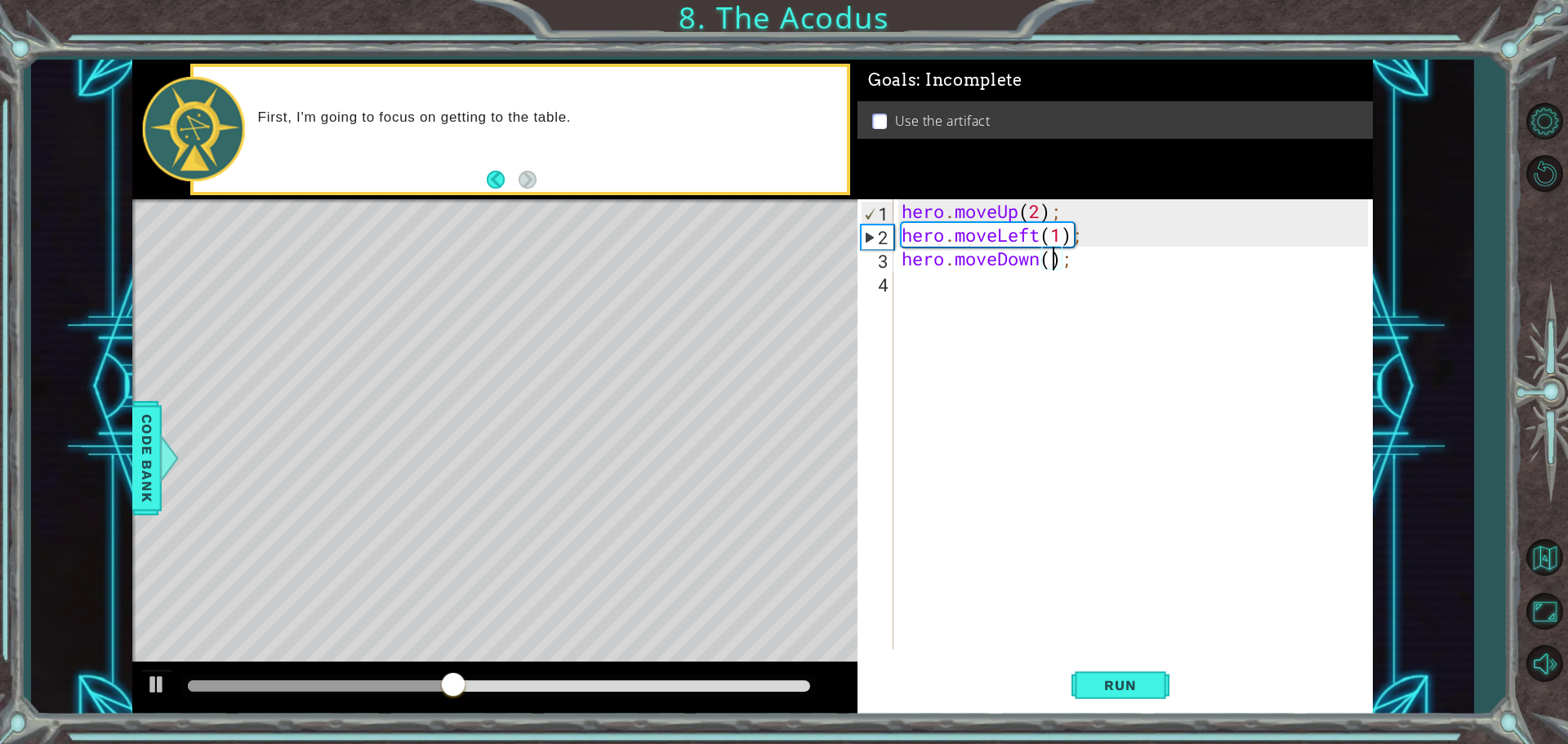
scroll to position [0, 7]
type textarea "hero.moveDown(2);"
click at [1078, 684] on button "Run" at bounding box center [1120, 685] width 98 height 51
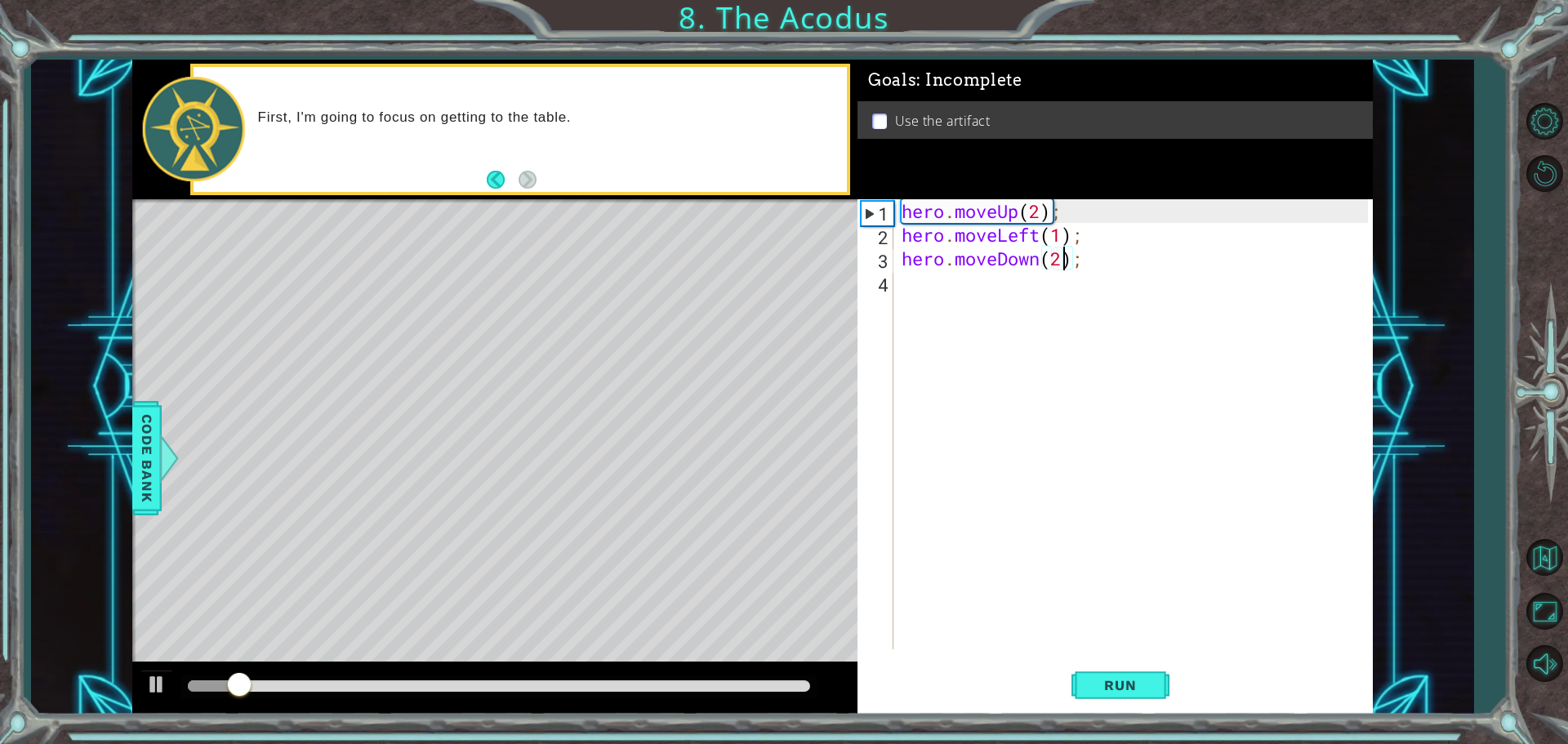
click at [890, 282] on div "4" at bounding box center [877, 285] width 33 height 24
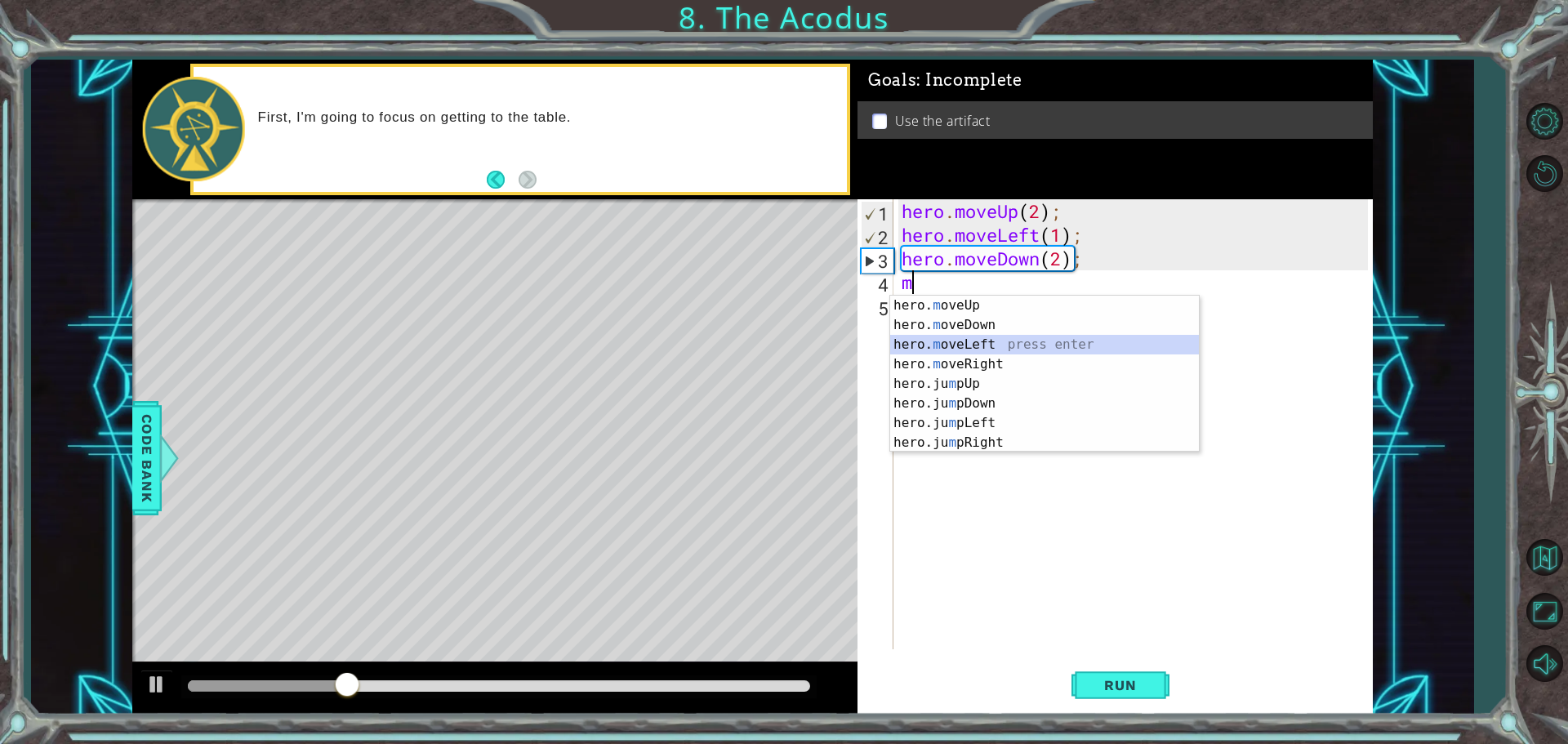
click at [1018, 339] on div "hero. m oveUp press enter hero. m oveDown press enter hero. m oveLeft press ent…" at bounding box center [1045, 393] width 309 height 196
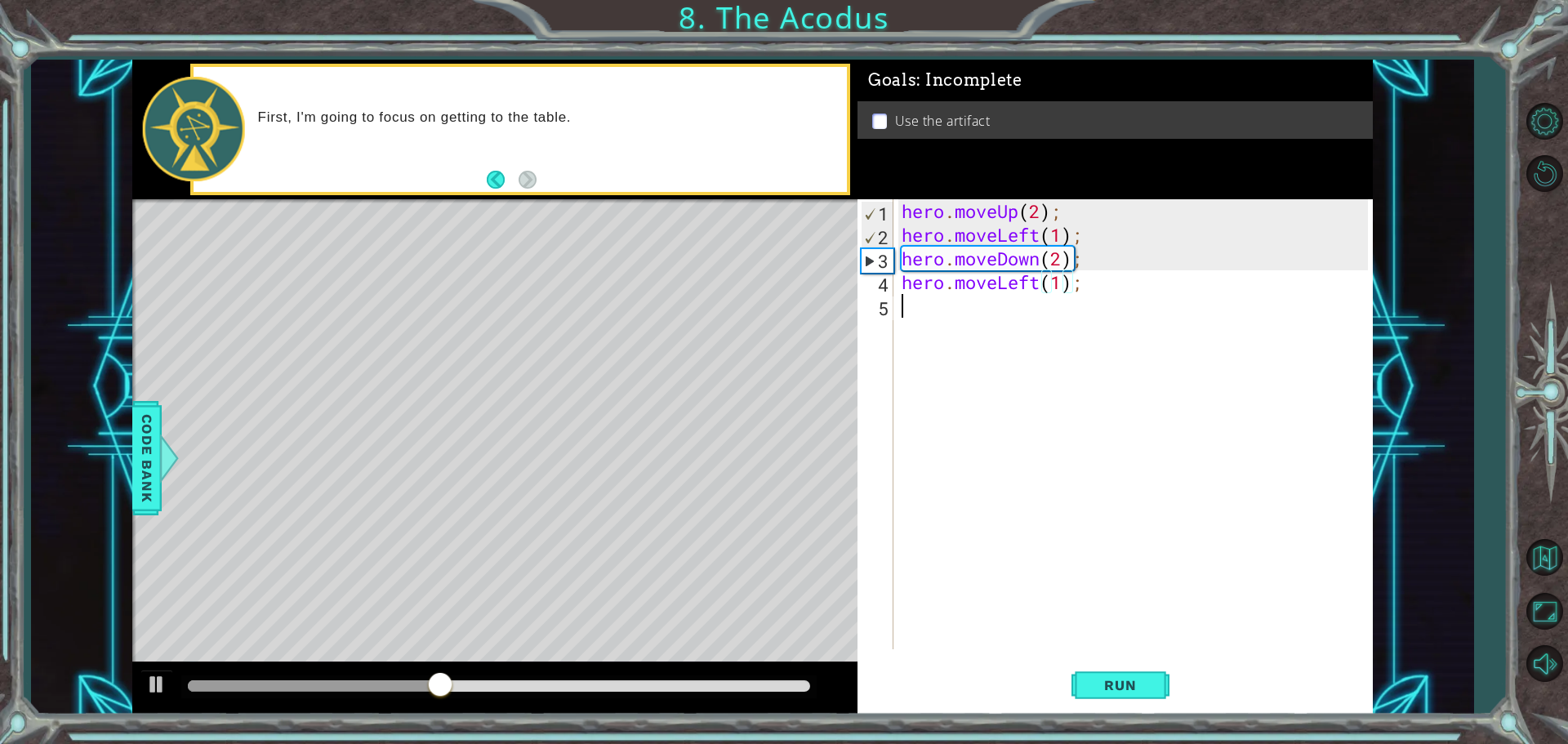
click at [1122, 294] on div "hero . moveUp ( 2 ) ; hero . moveLeft ( 1 ) ; hero . moveDown ( 2 ) ; hero . mo…" at bounding box center [1137, 448] width 478 height 497
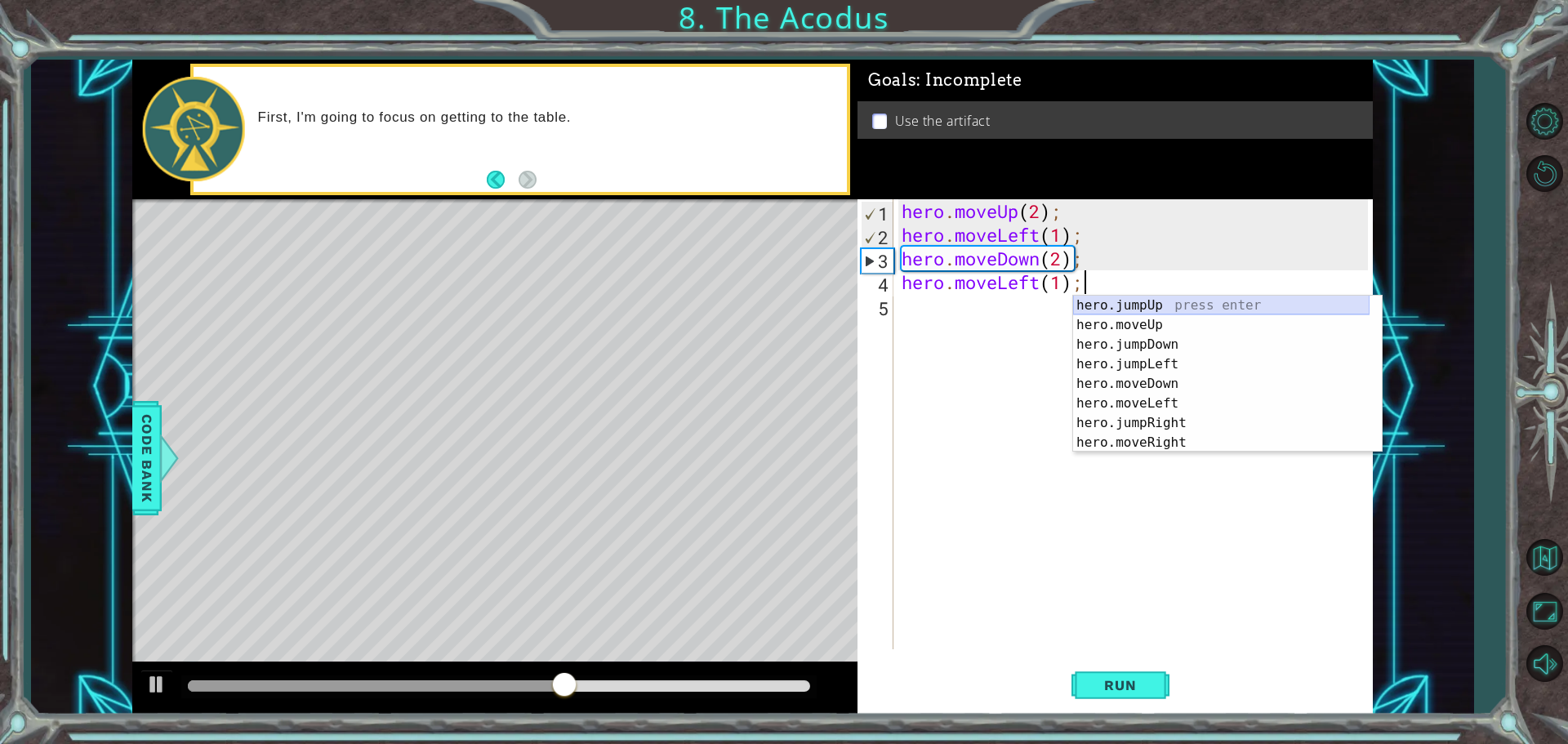
click at [1150, 310] on div "hero.jumpUp press enter hero.moveUp press enter hero.jumpDown press enter hero.…" at bounding box center [1221, 393] width 296 height 196
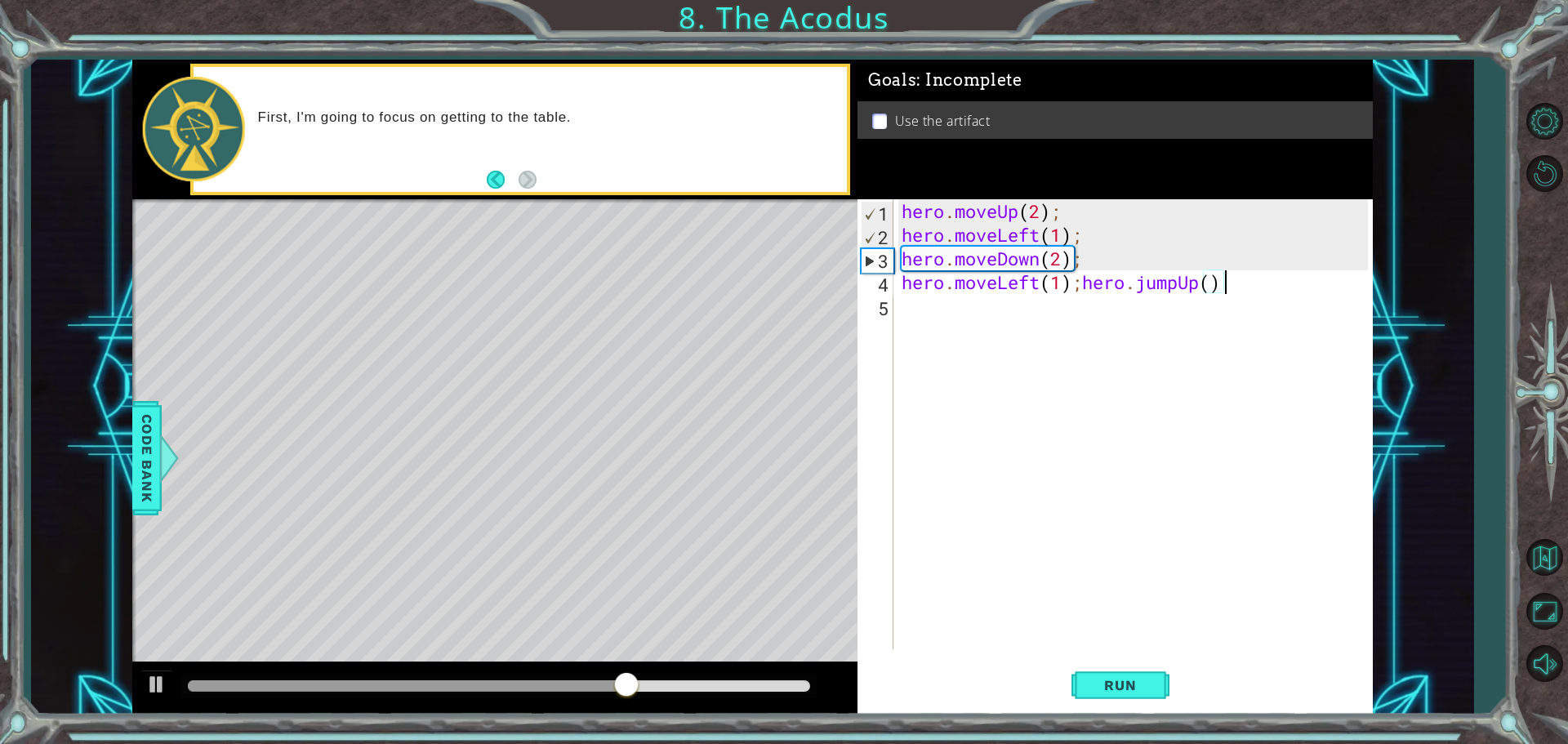
click at [1214, 286] on div "hero . moveUp ( 2 ) ; hero . moveLeft ( 1 ) ; hero . moveDown ( 2 ) ; hero . mo…" at bounding box center [1137, 448] width 478 height 497
click at [1127, 691] on span "Run" at bounding box center [1120, 685] width 65 height 16
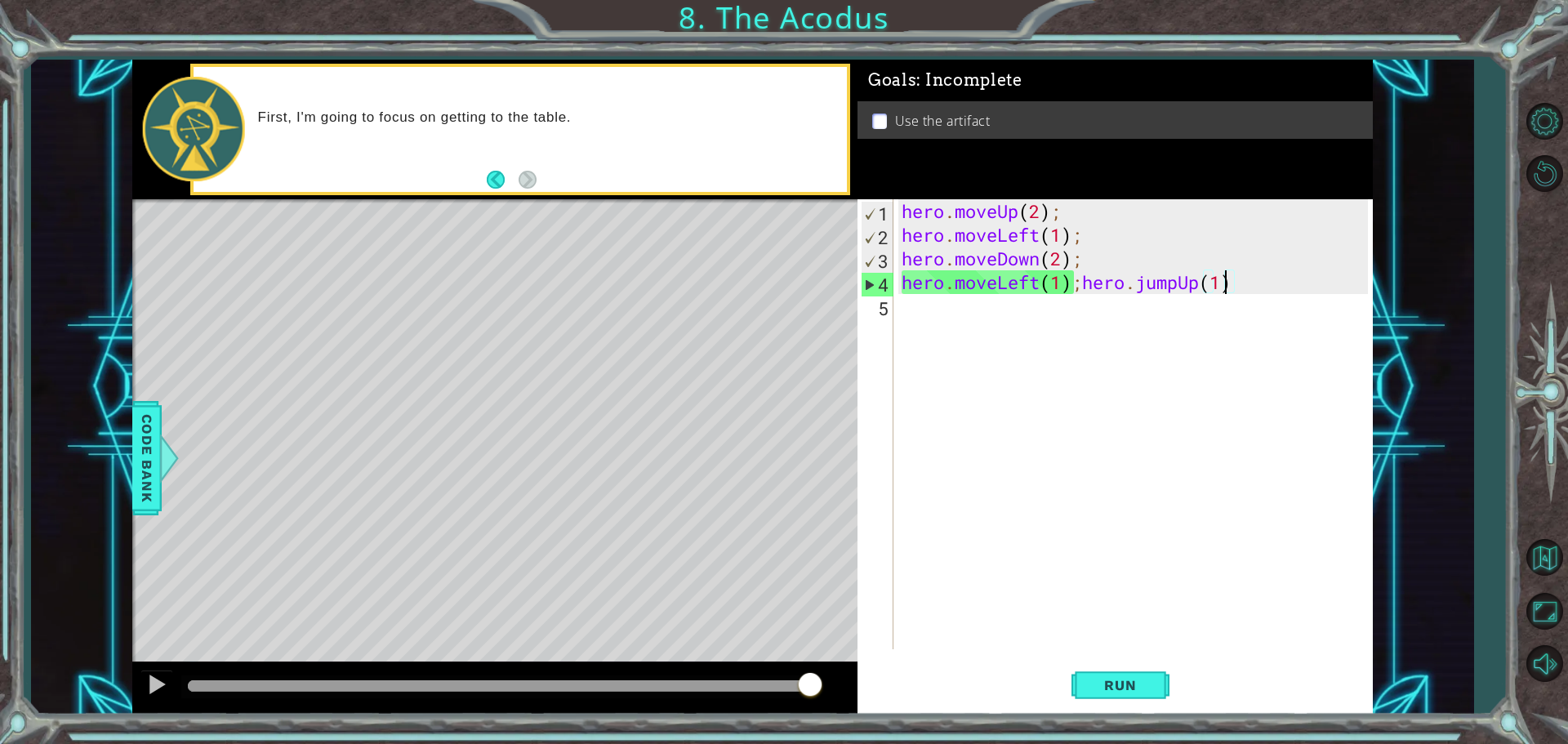
click at [1272, 287] on div "hero . moveUp ( 2 ) ; hero . moveLeft ( 1 ) ; hero . moveDown ( 2 ) ; hero . mo…" at bounding box center [1137, 448] width 478 height 497
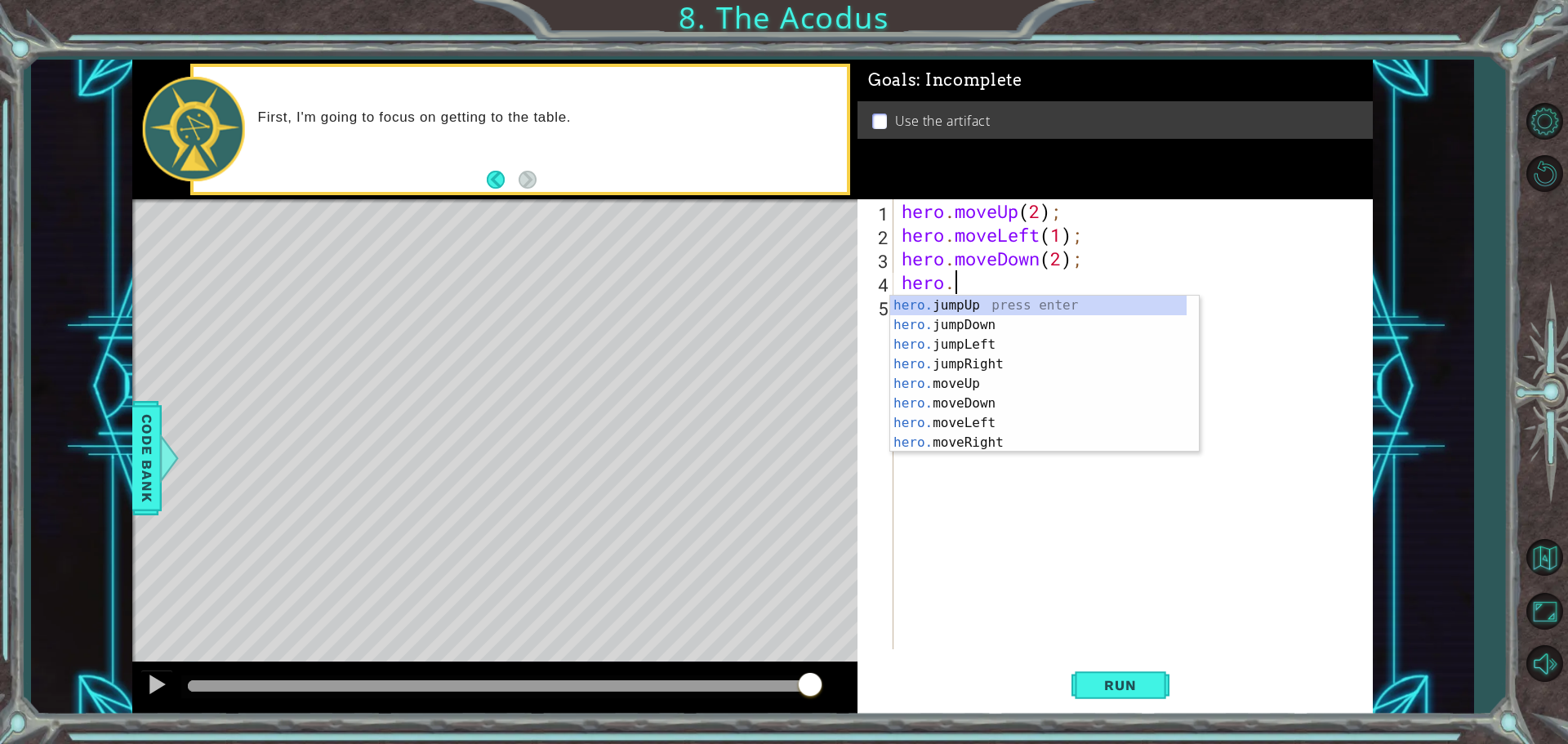
scroll to position [0, 1]
type textarea "her"
click at [976, 304] on div "her o.jumpUp press enter her o.jumpDown press enter her o.jumpLeft press enter …" at bounding box center [1039, 393] width 296 height 196
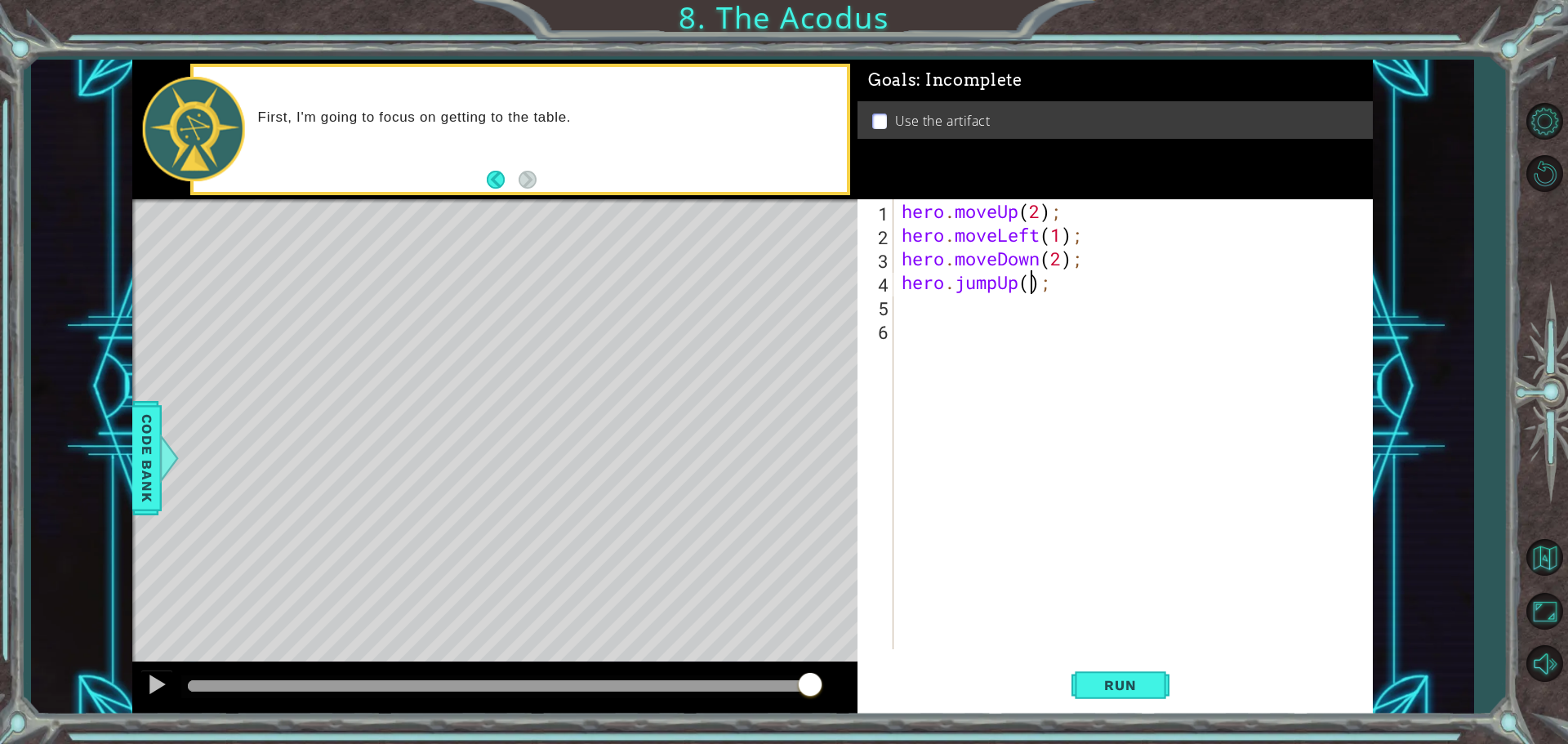
click at [1026, 279] on div "hero . moveUp ( 2 ) ; hero . moveLeft ( 1 ) ; hero . moveDown ( 2 ) ; hero . ju…" at bounding box center [1137, 448] width 478 height 497
click at [1118, 676] on button "Run" at bounding box center [1120, 685] width 98 height 51
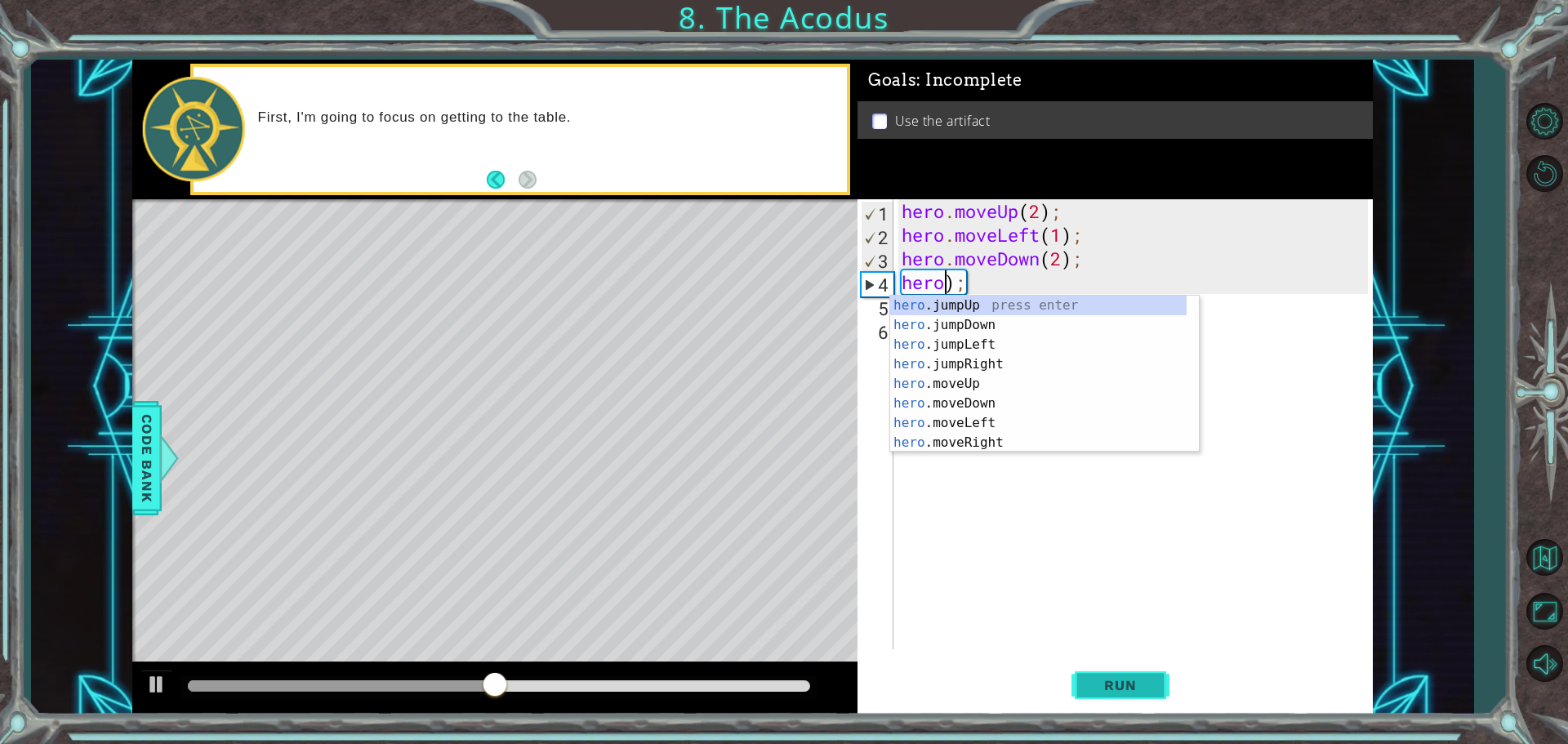
scroll to position [0, 1]
type textarea ");"
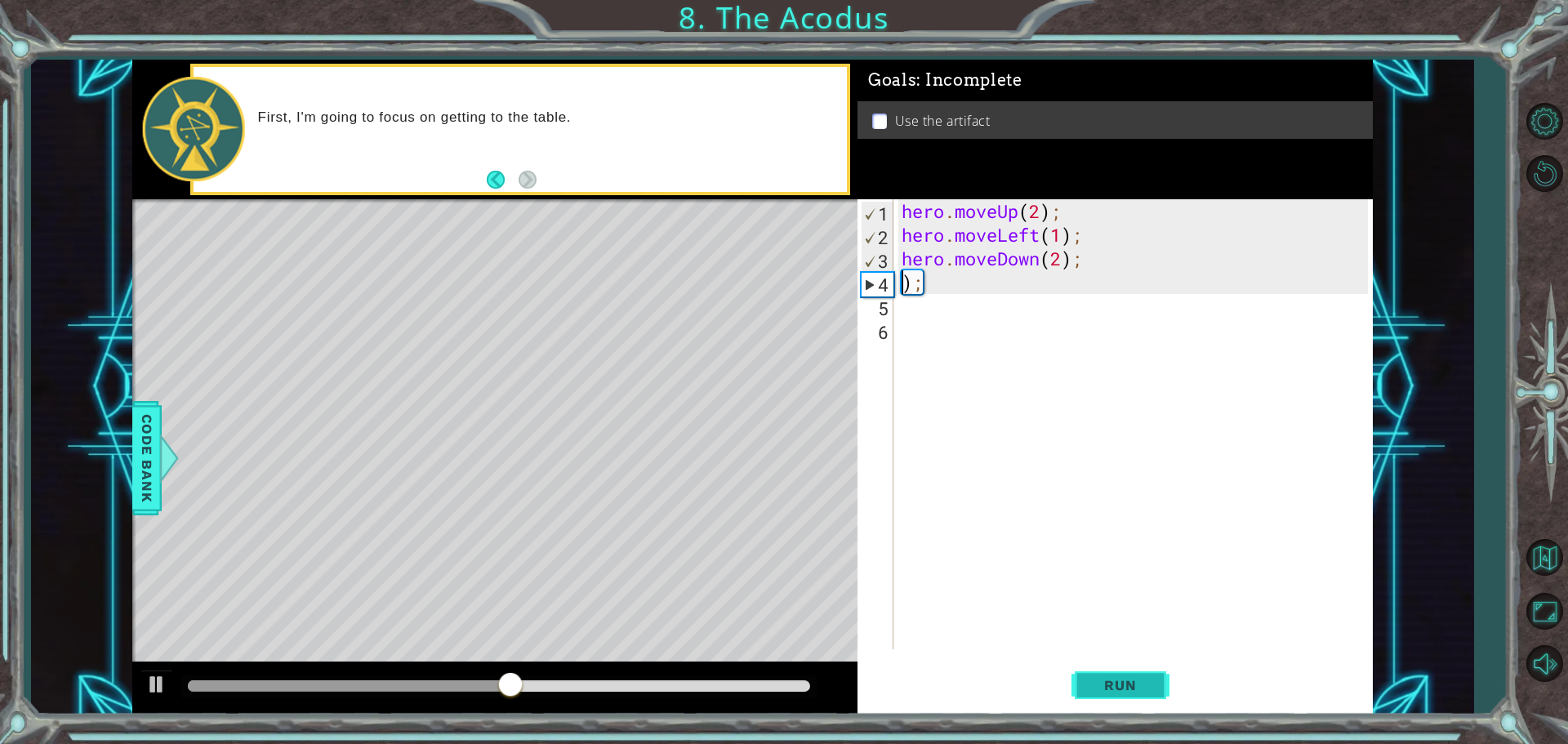
scroll to position [0, 0]
click at [938, 294] on div "hero . moveUp ( 2 ) ; hero . moveLeft ( 1 ) ; hero . moveDown ( 2 ) ; ) ;" at bounding box center [1137, 448] width 478 height 497
click at [940, 288] on div "hero . moveUp ( 2 ) ; hero . moveLeft ( 1 ) ; hero . moveDown ( 2 ) ; ) ;" at bounding box center [1137, 448] width 478 height 497
click at [934, 271] on div "hero . moveUp ( 2 ) ; hero . moveLeft ( 1 ) ; hero . moveDown ( 2 ) ; ) ;" at bounding box center [1137, 448] width 478 height 497
click at [937, 278] on div "hero . moveUp ( 2 ) ; hero . moveLeft ( 1 ) ; hero . moveDown ( 2 ) ; ) ;" at bounding box center [1137, 448] width 478 height 497
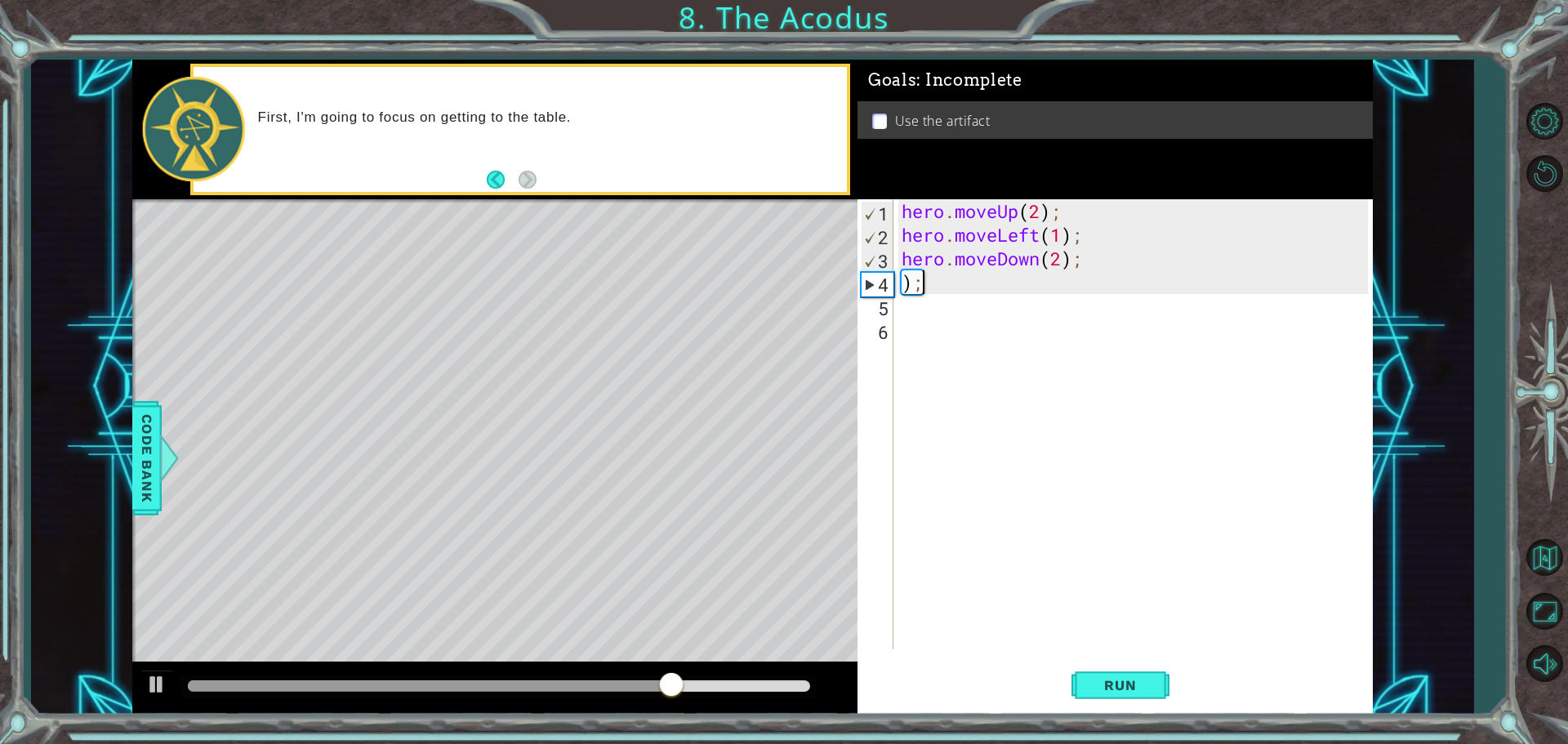
type textarea ")"
type textarea "m"
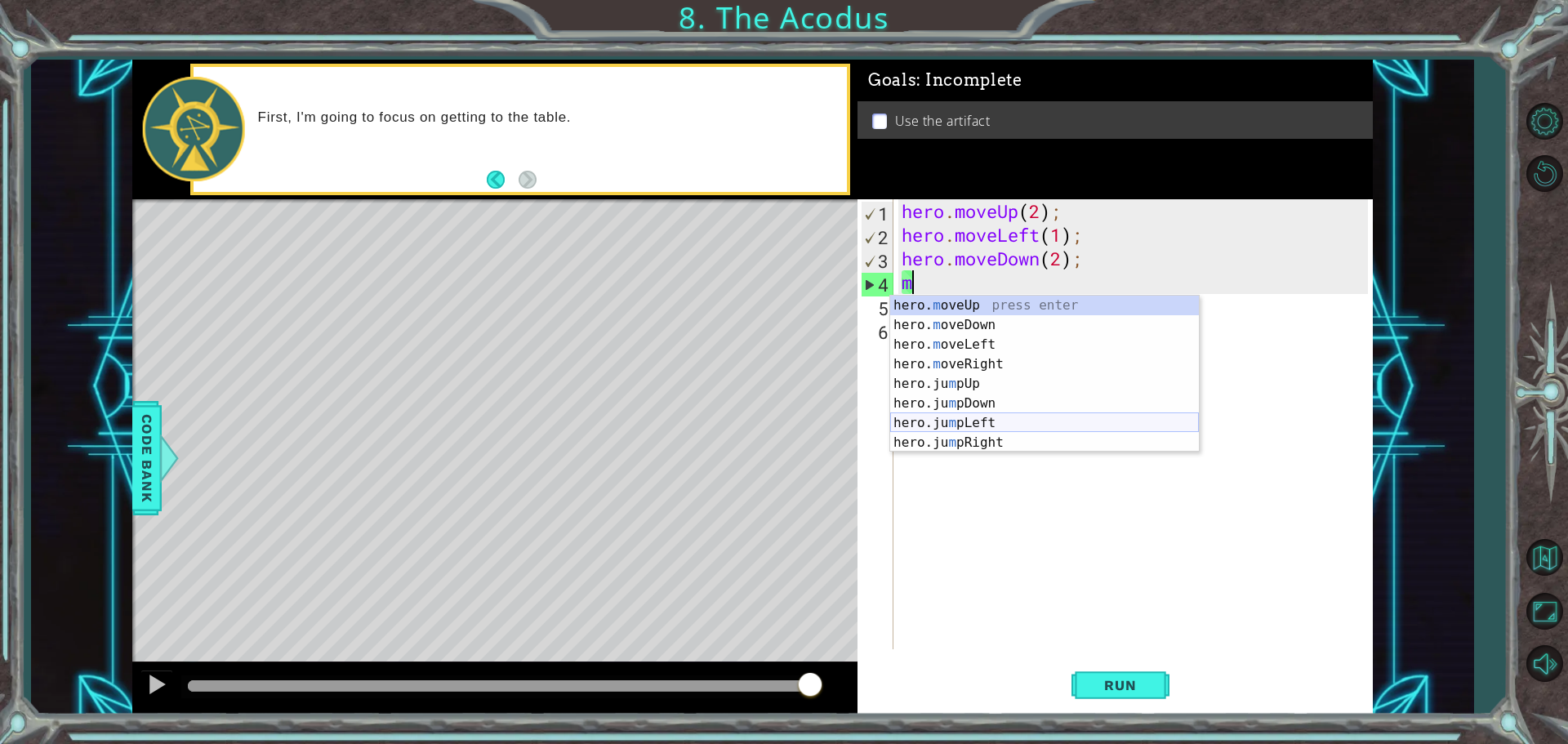
click at [1017, 424] on div "hero. m oveUp press enter hero. m oveDown press enter hero. m oveLeft press ent…" at bounding box center [1045, 393] width 309 height 196
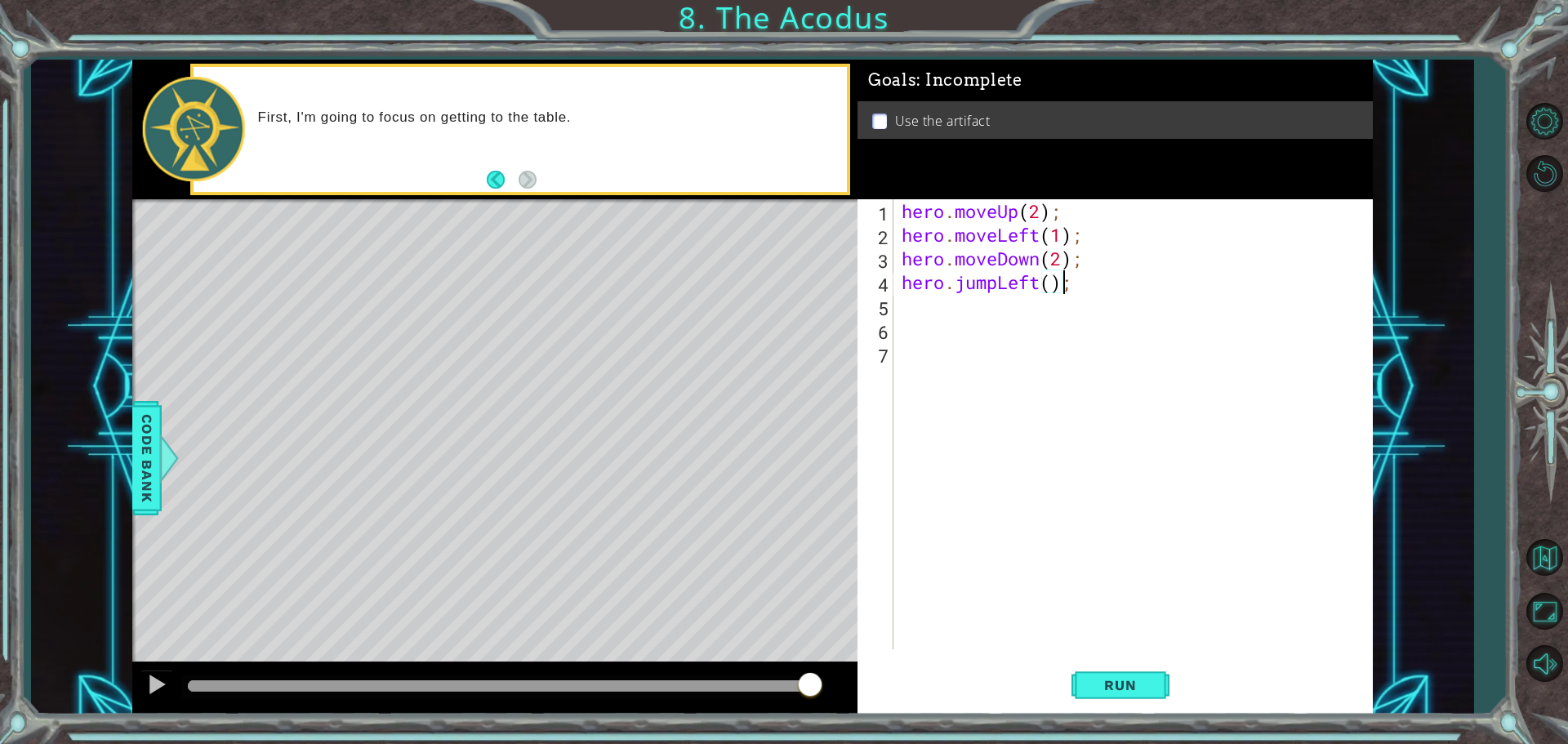
click at [1059, 278] on div "hero . moveUp ( 2 ) ; hero . moveLeft ( 1 ) ; hero . moveDown ( 2 ) ; hero . ju…" at bounding box center [1137, 448] width 478 height 497
drag, startPoint x: 1049, startPoint y: 289, endPoint x: 1098, endPoint y: 309, distance: 52.9
click at [1050, 289] on div "hero . moveUp ( 2 ) ; hero . moveLeft ( 1 ) ; hero . moveDown ( 2 ) ; hero . ju…" at bounding box center [1137, 448] width 478 height 497
type textarea "hero.jumpLeft(1);"
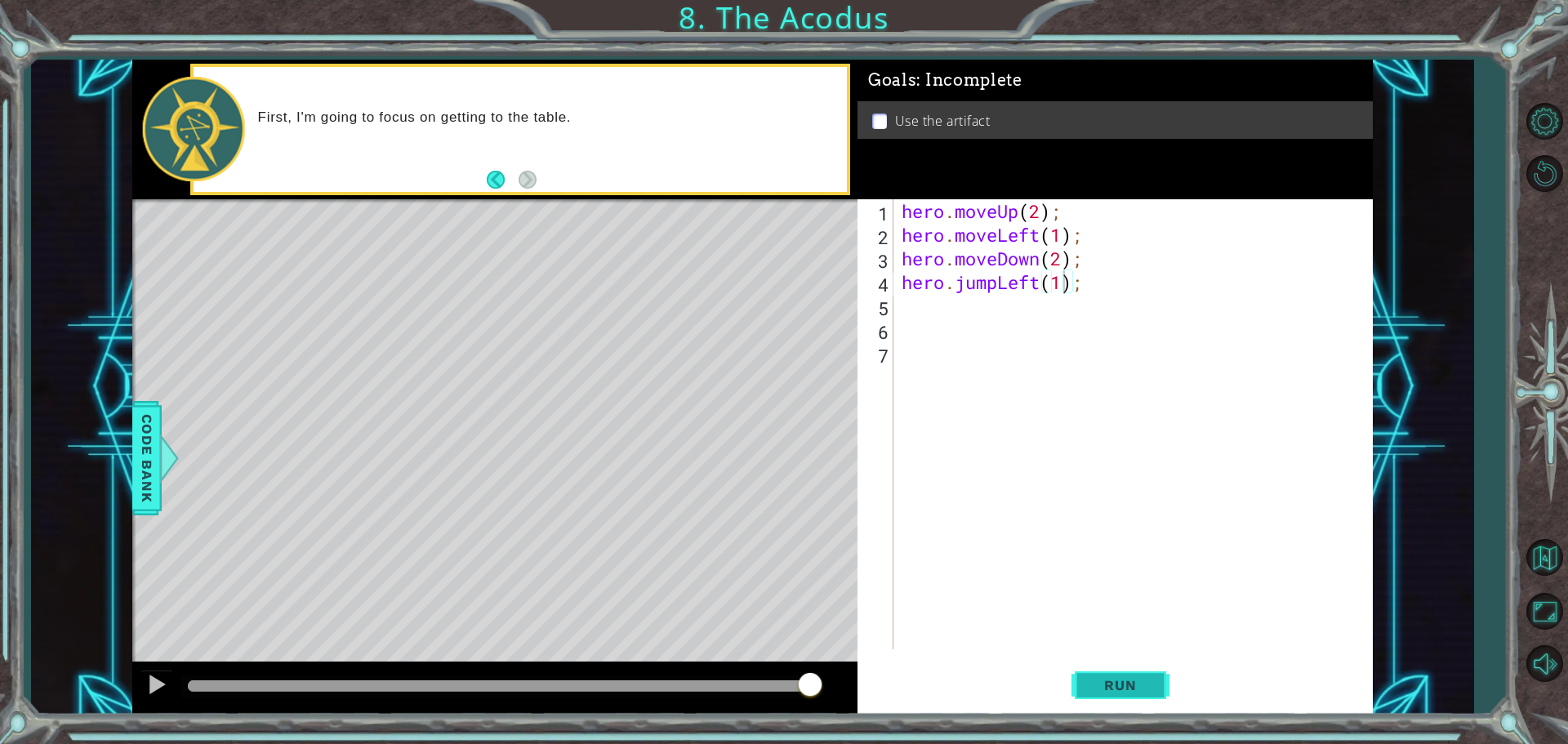
click at [1139, 688] on span "Run" at bounding box center [1120, 685] width 65 height 16
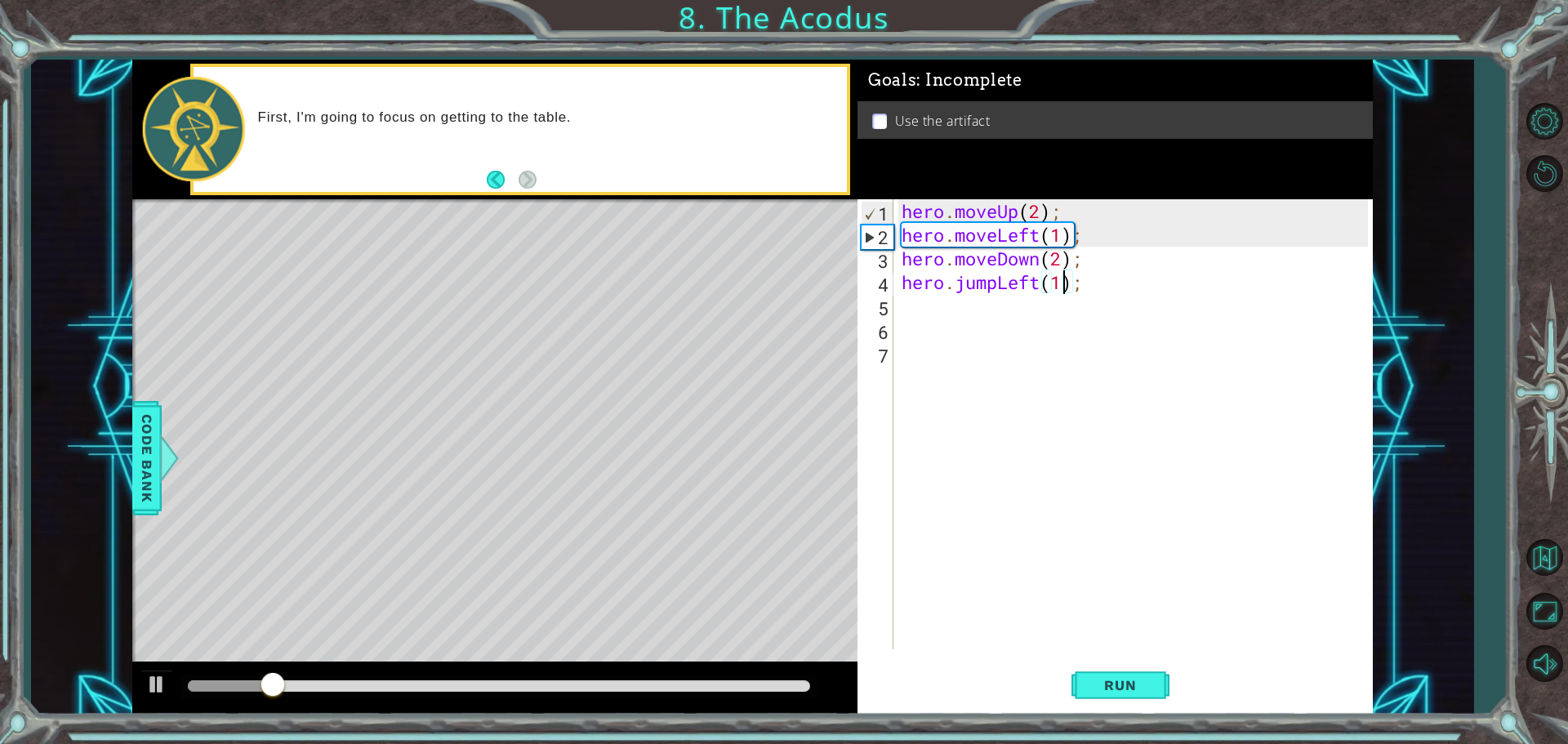
click at [925, 307] on div "hero . moveUp ( 2 ) ; hero . moveLeft ( 1 ) ; hero . moveDown ( 2 ) ; hero . ju…" at bounding box center [1137, 448] width 478 height 497
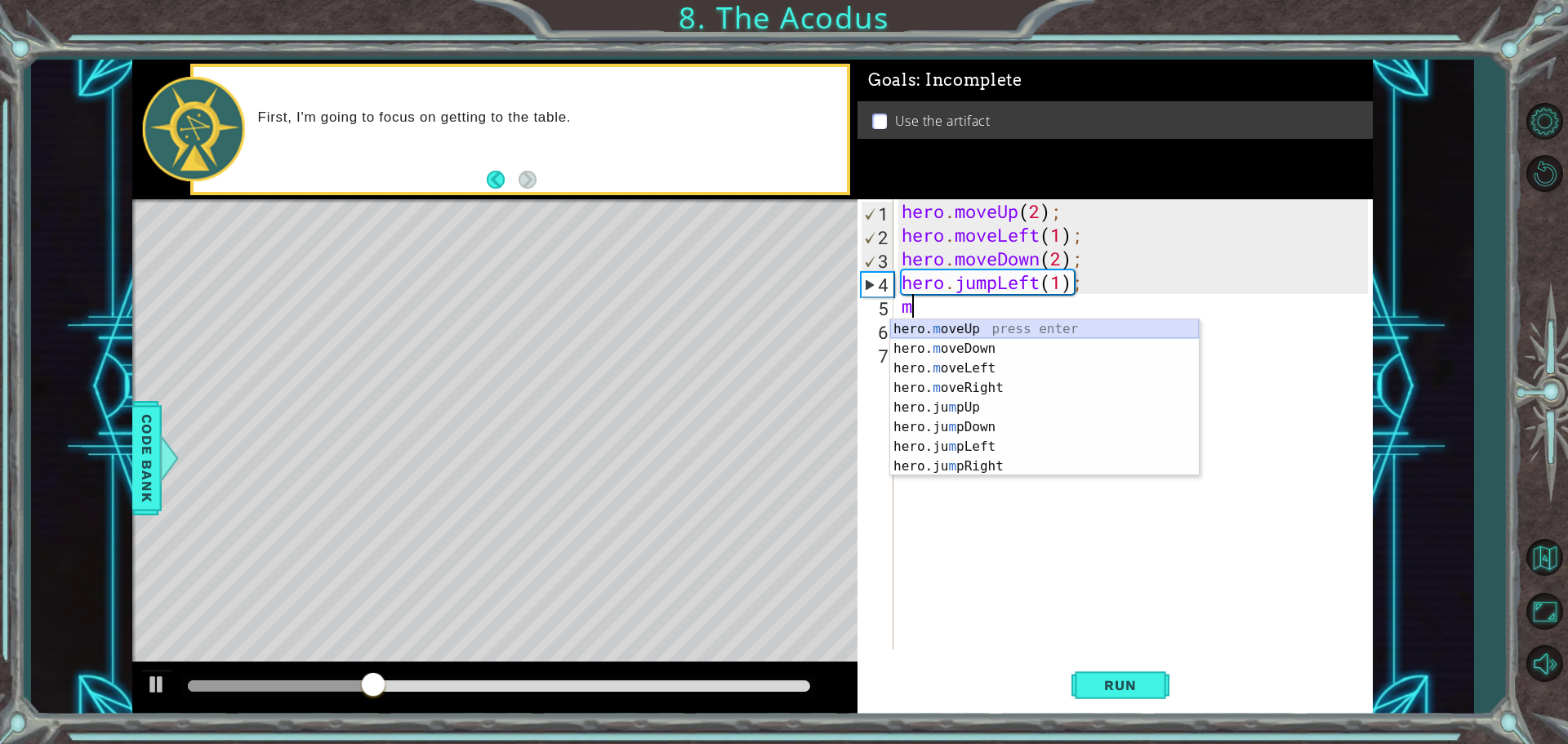
click at [983, 328] on div "hero. m oveUp press enter hero. m oveDown press enter hero. m oveLeft press ent…" at bounding box center [1045, 417] width 309 height 196
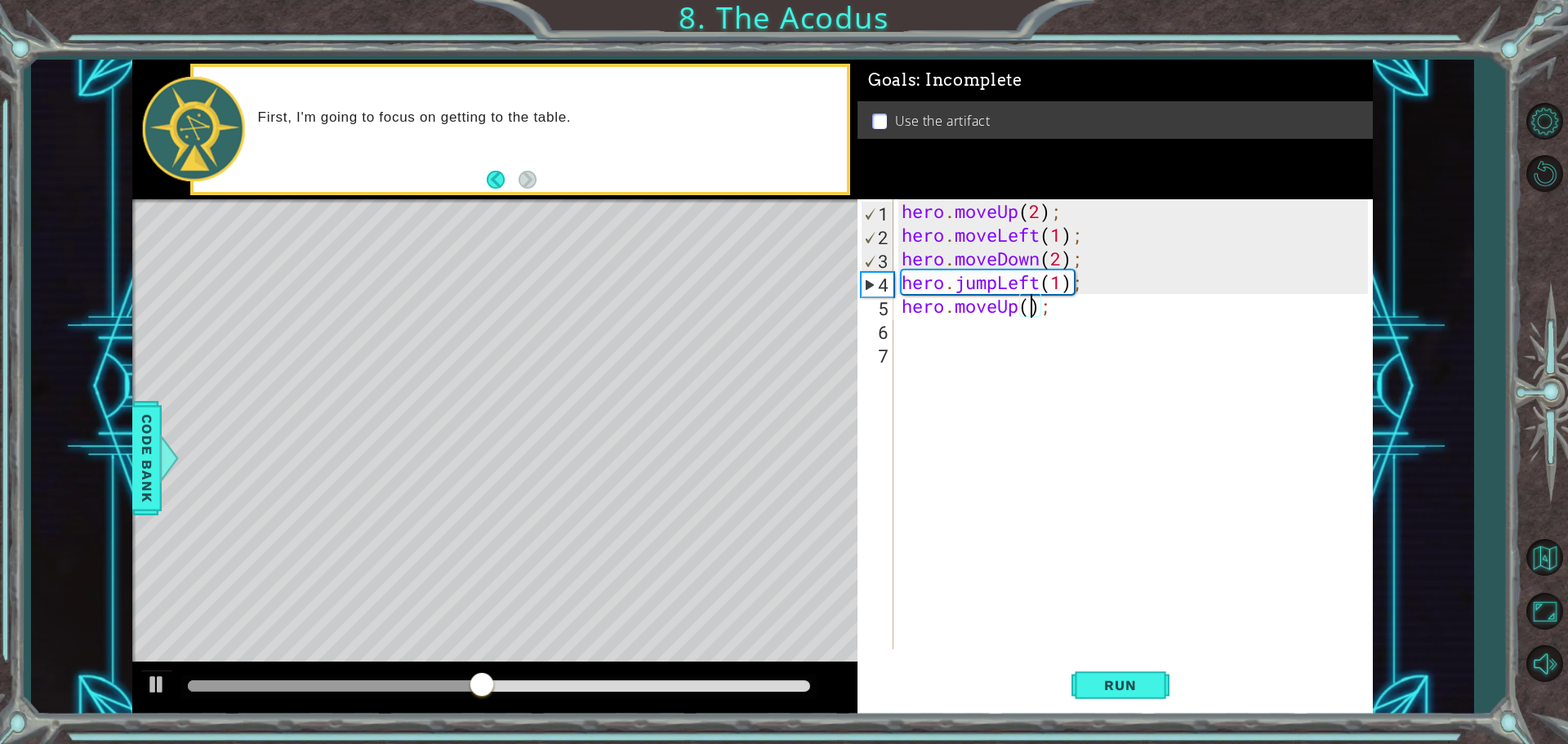
scroll to position [0, 5]
type textarea "hero.moveUp(2);"
click at [1106, 690] on span "Run" at bounding box center [1120, 685] width 65 height 16
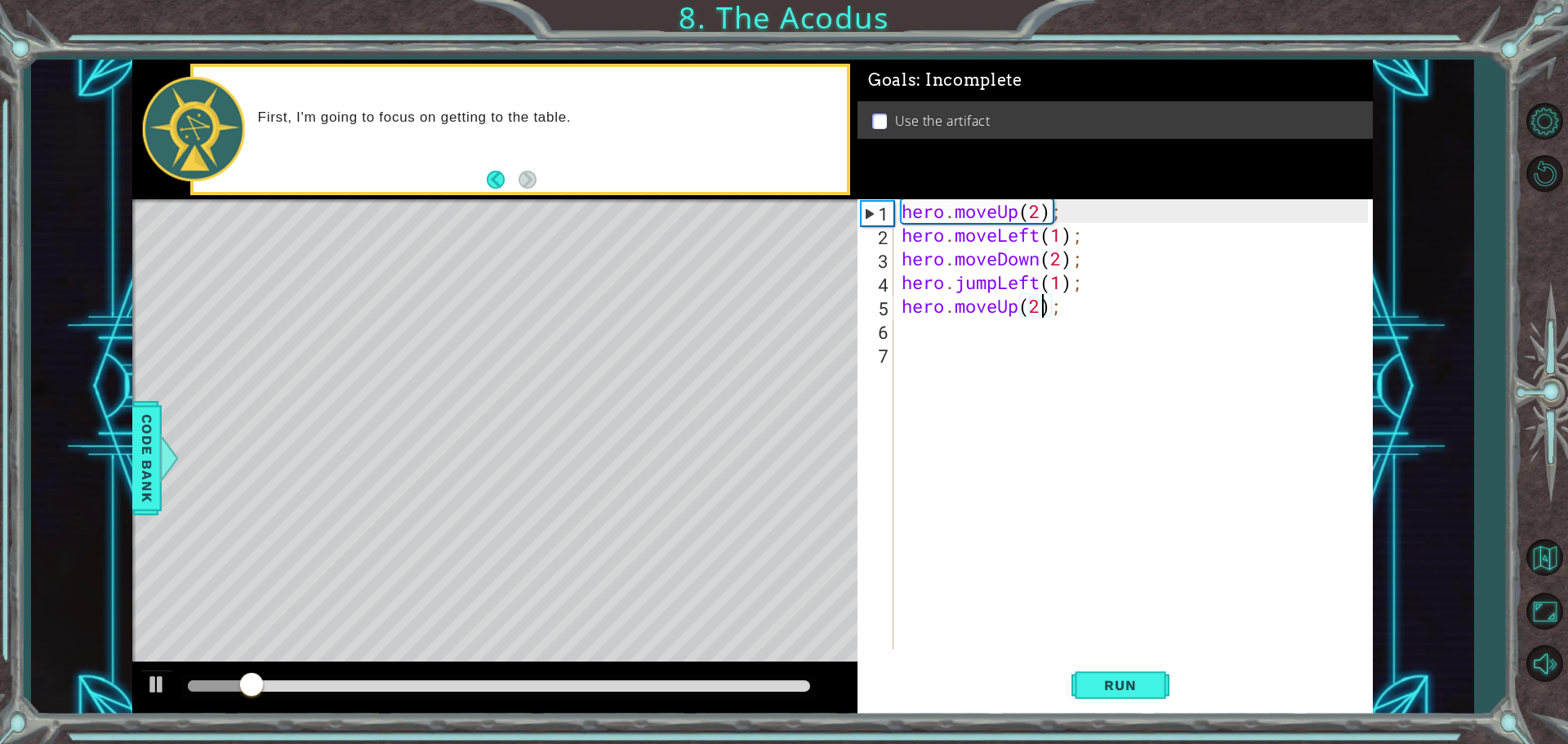
click at [925, 333] on div "hero . moveUp ( 2 ) ; hero . moveLeft ( 1 ) ; hero . moveDown ( 2 ) ; hero . ju…" at bounding box center [1137, 448] width 478 height 497
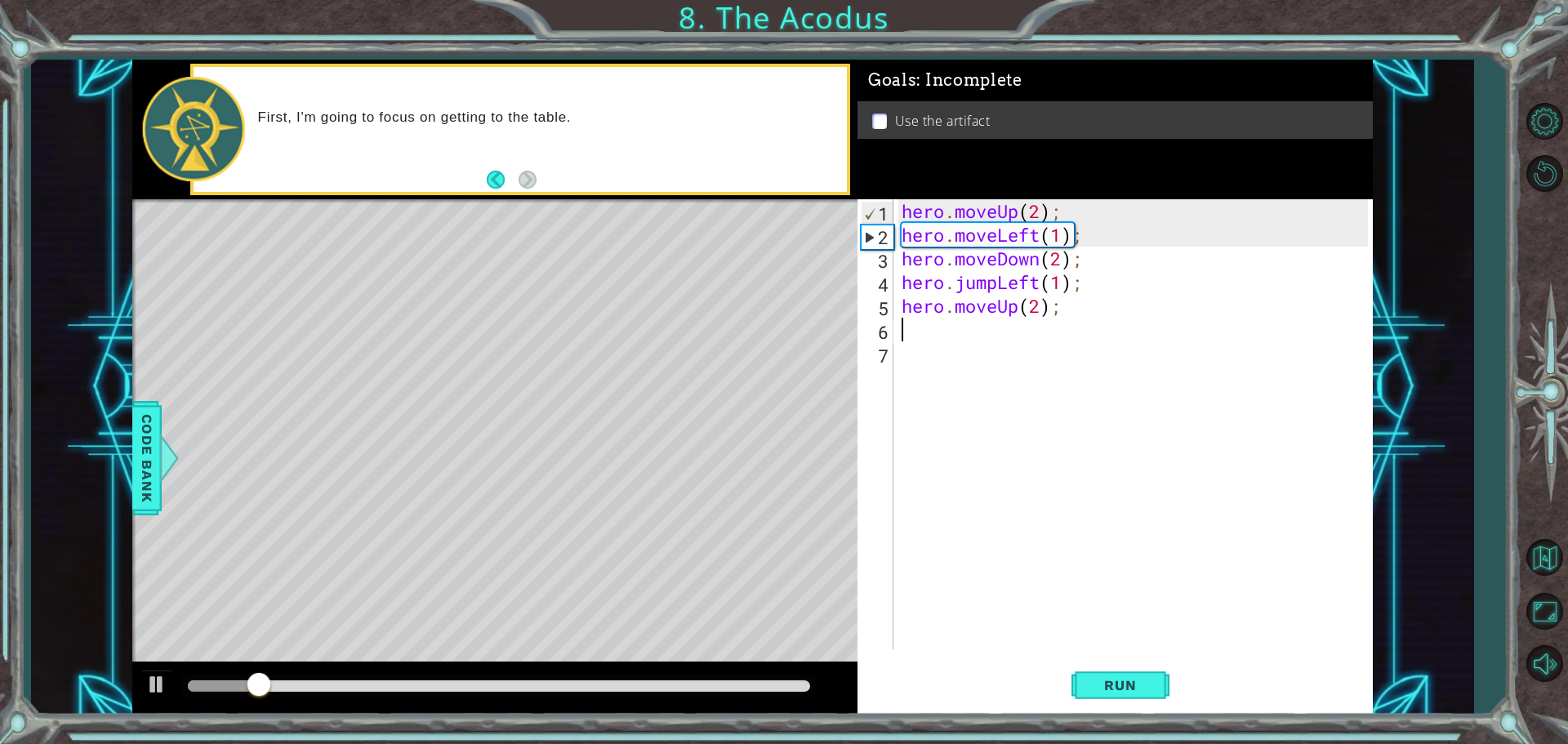
scroll to position [0, 0]
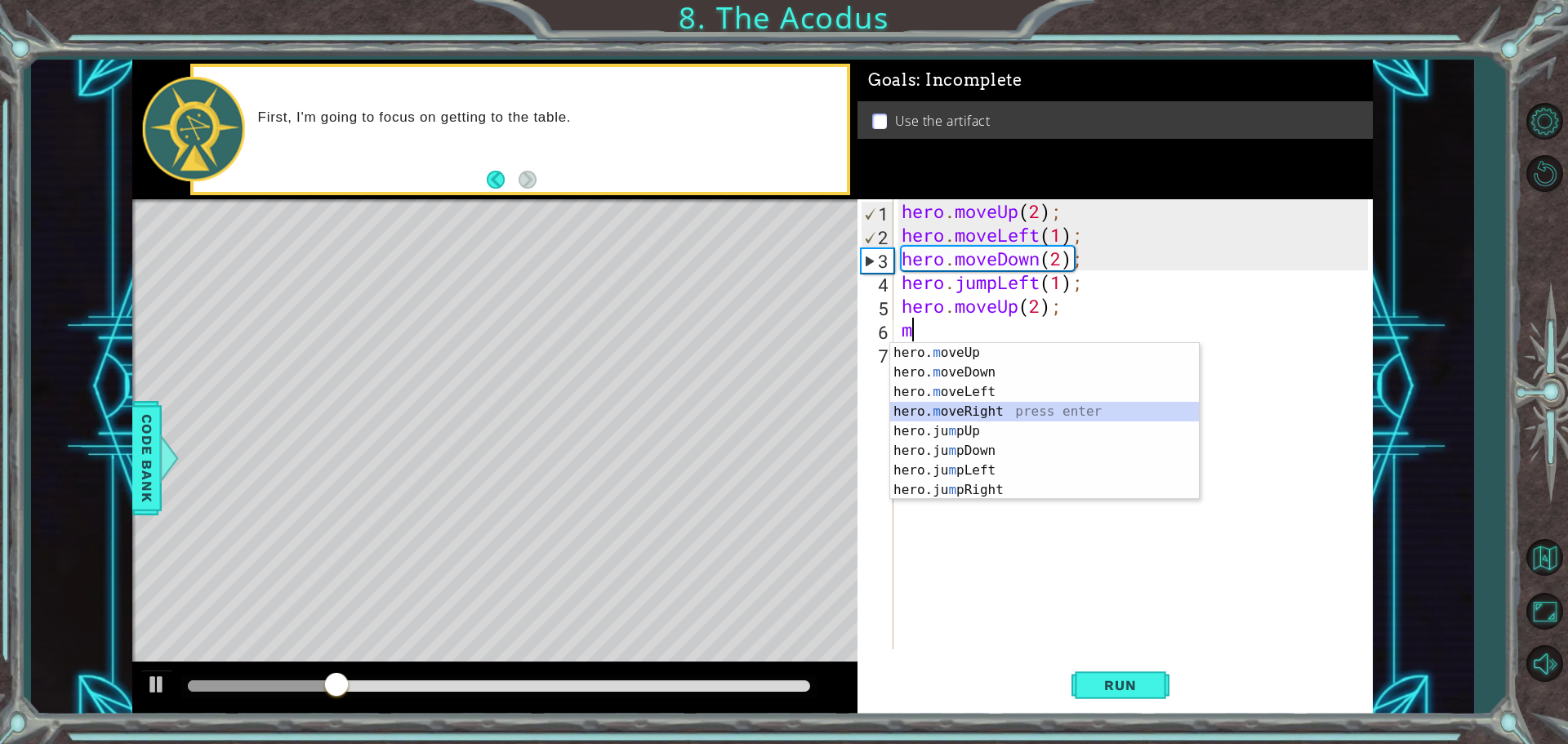
click at [966, 411] on div "hero. m oveUp press enter hero. m oveDown press enter hero. m oveLeft press ent…" at bounding box center [1045, 441] width 309 height 196
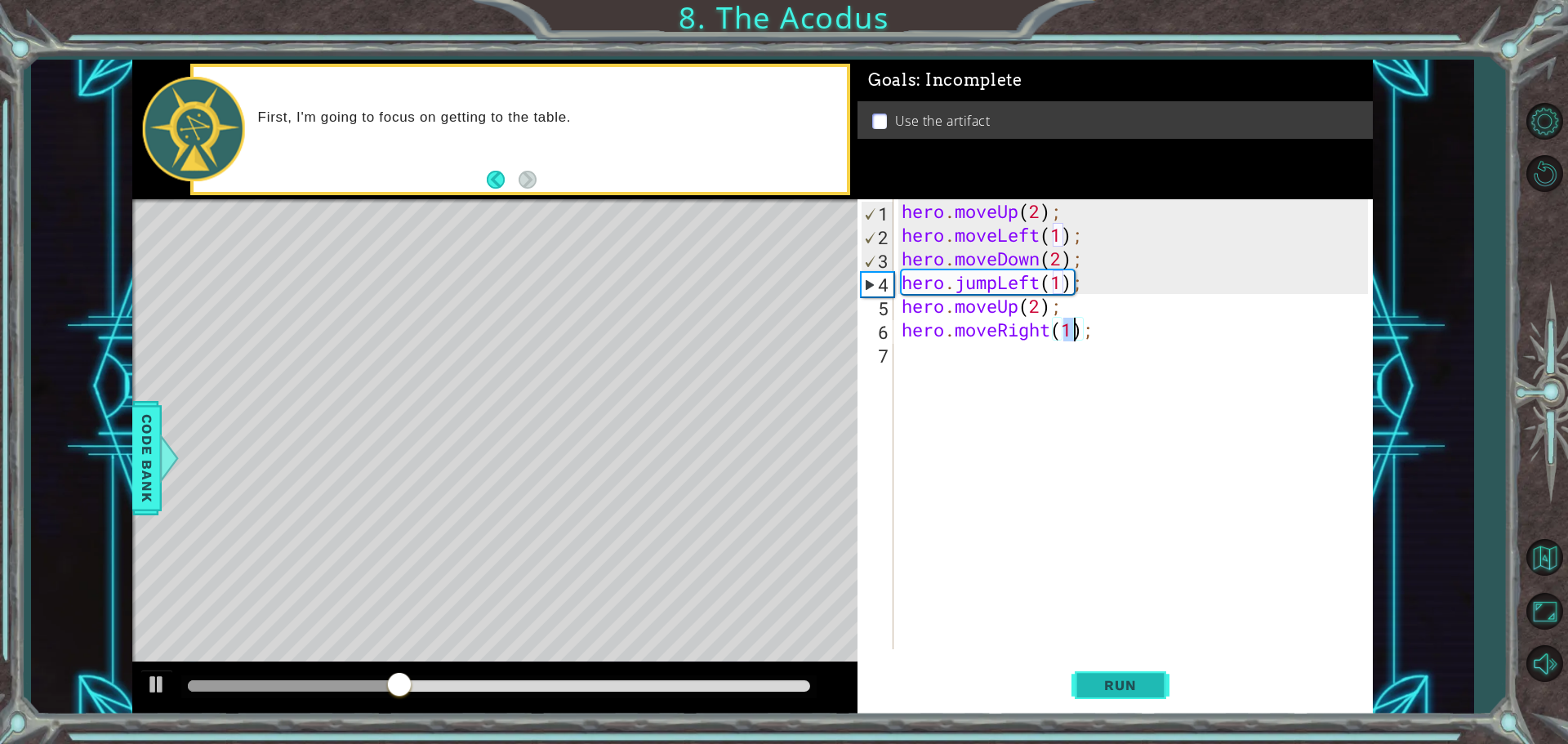
type textarea "hero.moveRight(1);"
click at [1137, 683] on span "Run" at bounding box center [1120, 685] width 65 height 16
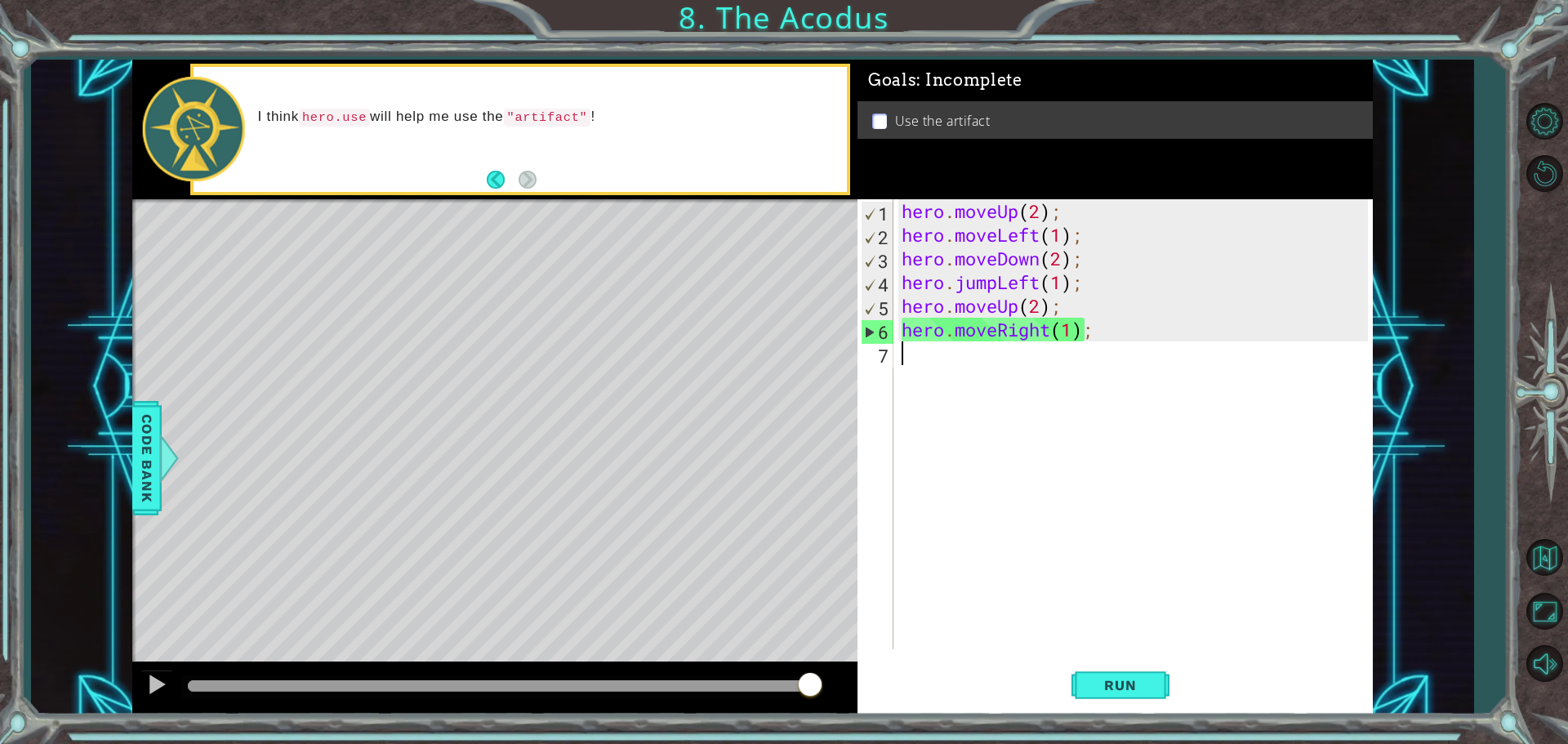
click at [903, 362] on div "hero . moveUp ( 2 ) ; hero . moveLeft ( 1 ) ; hero . moveDown ( 2 ) ; hero . ju…" at bounding box center [1137, 448] width 478 height 497
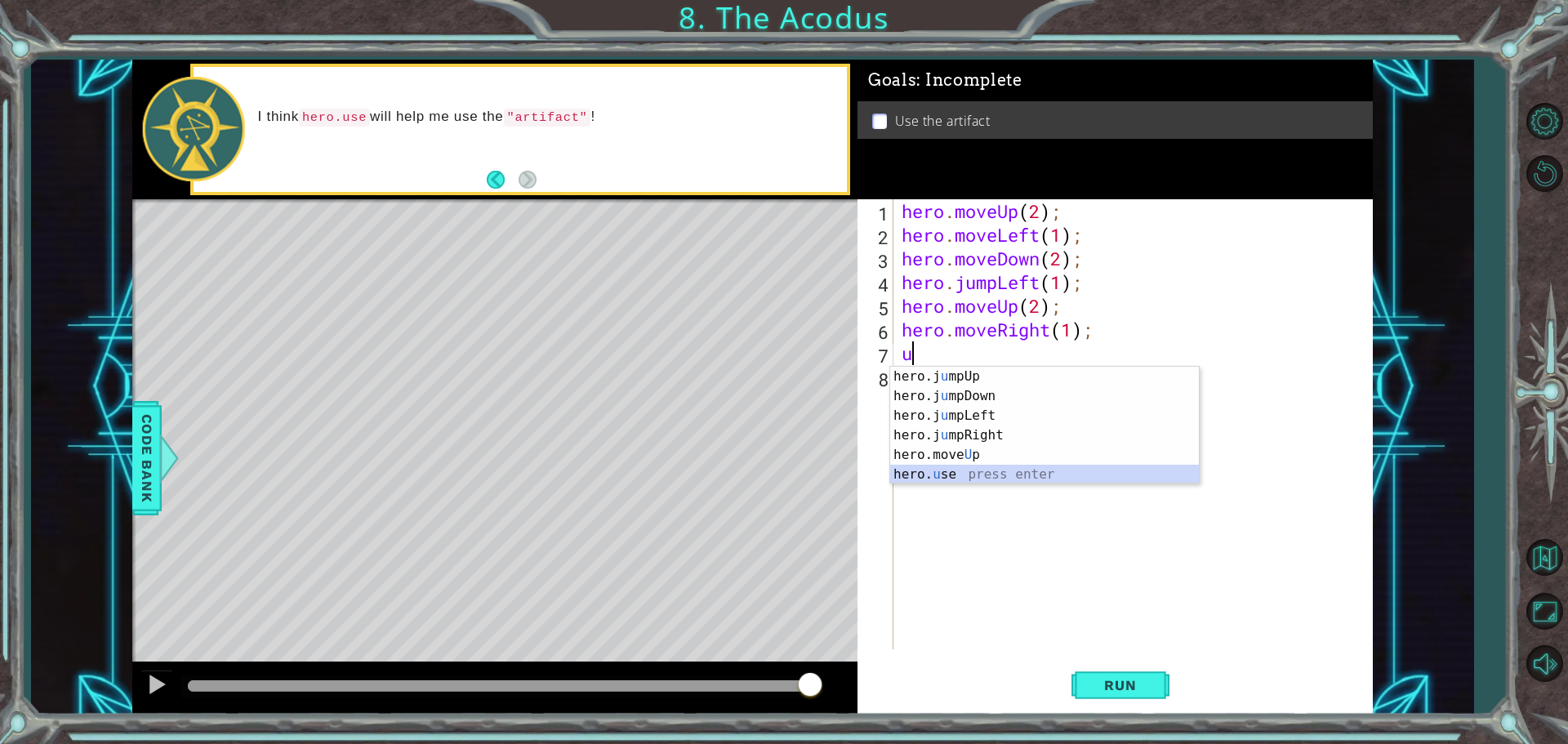
click at [953, 474] on div "hero.j u mpUp press enter hero.j u mpDown press enter hero.j u mpLeft press ent…" at bounding box center [1045, 445] width 309 height 157
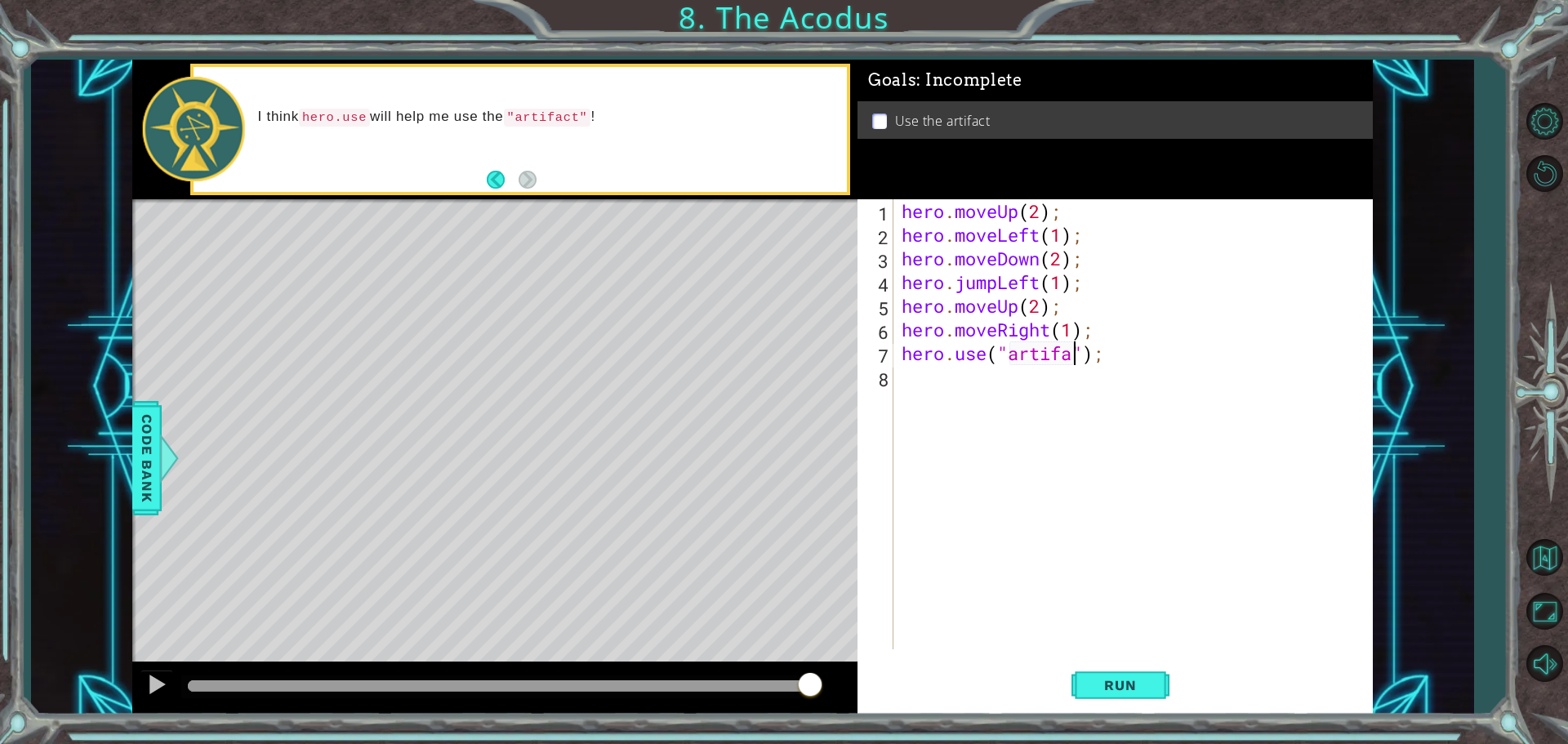
scroll to position [0, 8]
type textarea "hero.use("artifact");"
click at [1110, 694] on button "Run" at bounding box center [1120, 685] width 98 height 51
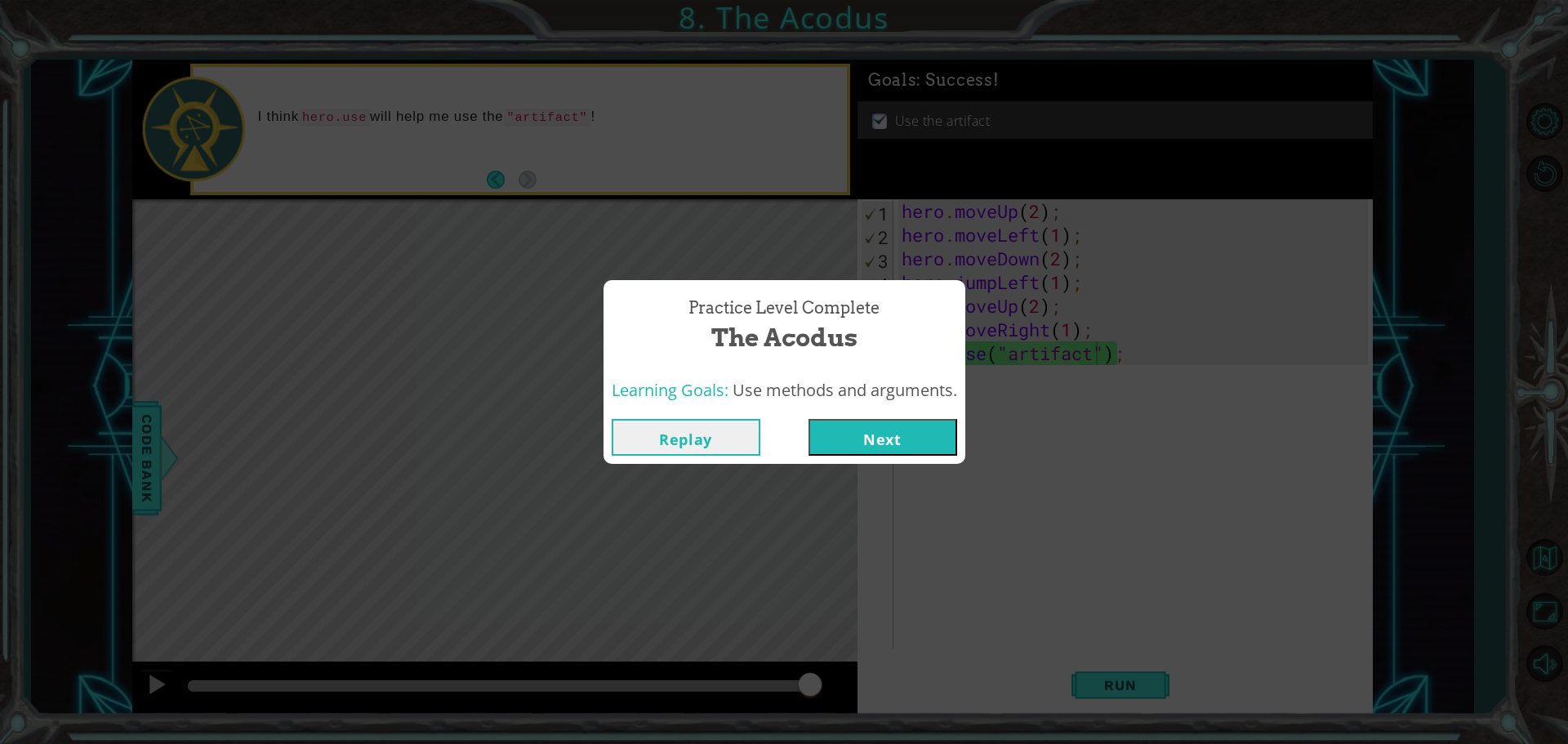
drag, startPoint x: 861, startPoint y: 427, endPoint x: 869, endPoint y: 440, distance: 15.3
click at [863, 434] on button "Next" at bounding box center [883, 436] width 149 height 36
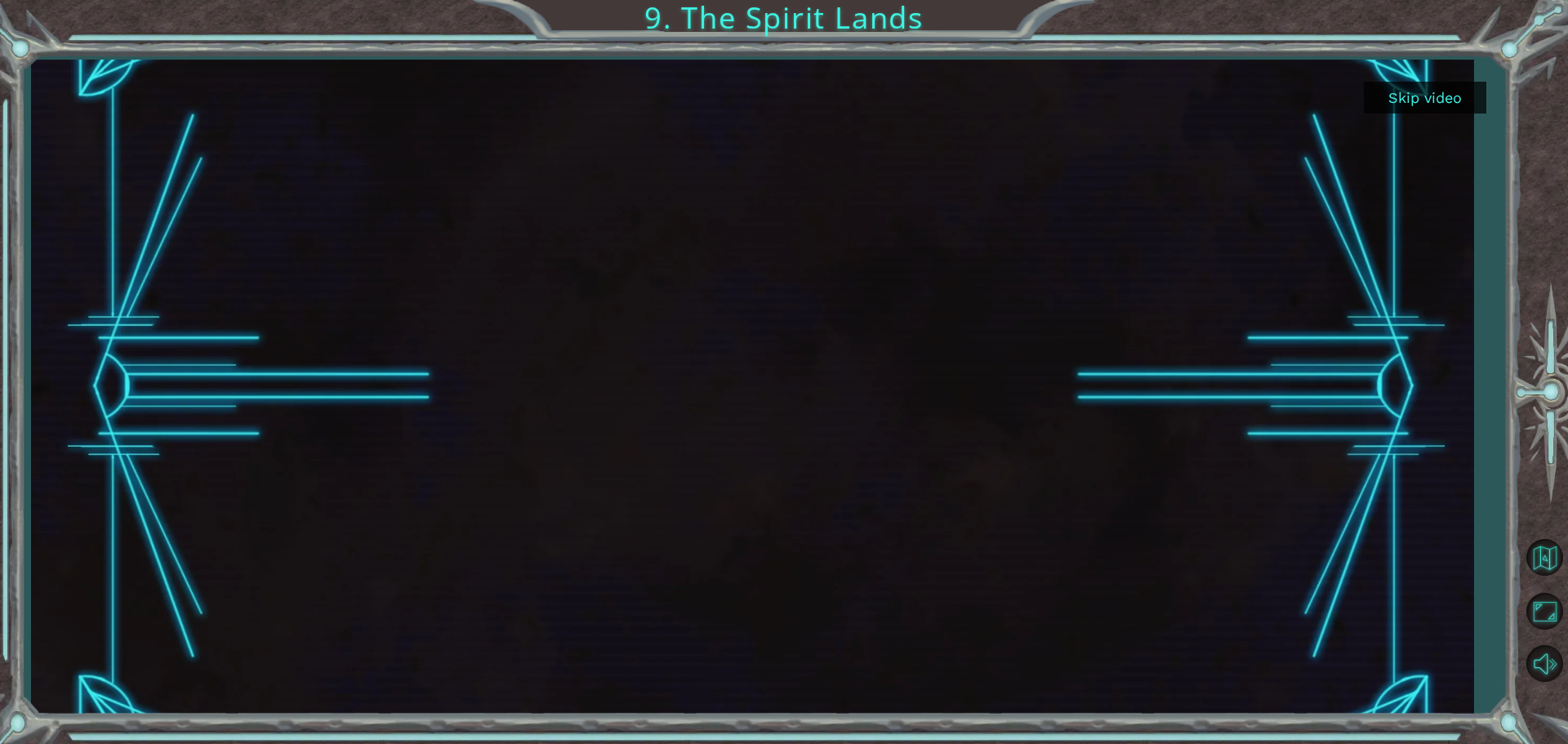
drag, startPoint x: 419, startPoint y: 380, endPoint x: 98, endPoint y: 216, distance: 360.5
click at [103, 234] on div at bounding box center [752, 387] width 1442 height 655
click at [1400, 101] on button "Skip video" at bounding box center [1425, 98] width 122 height 32
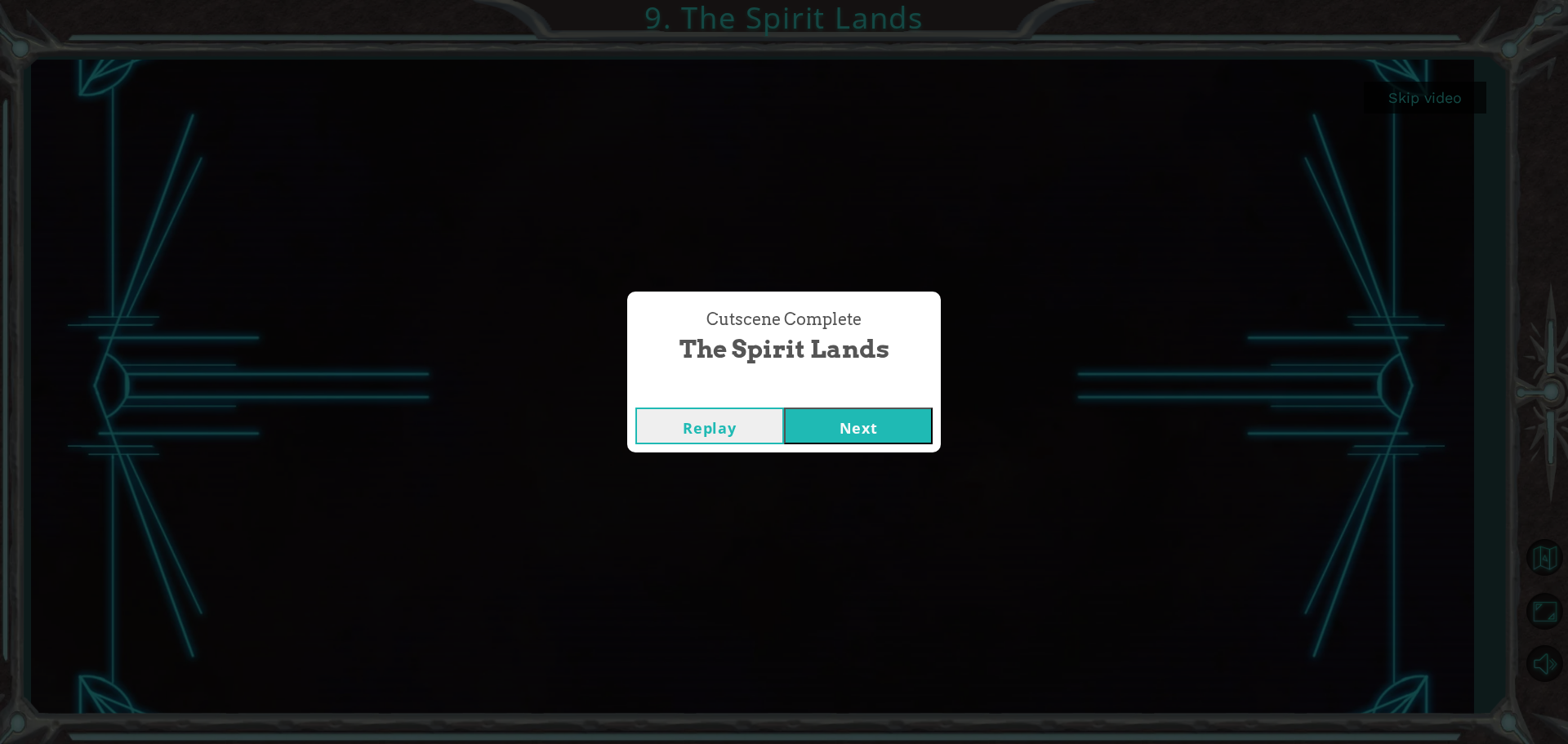
click at [882, 424] on button "Next" at bounding box center [858, 426] width 149 height 36
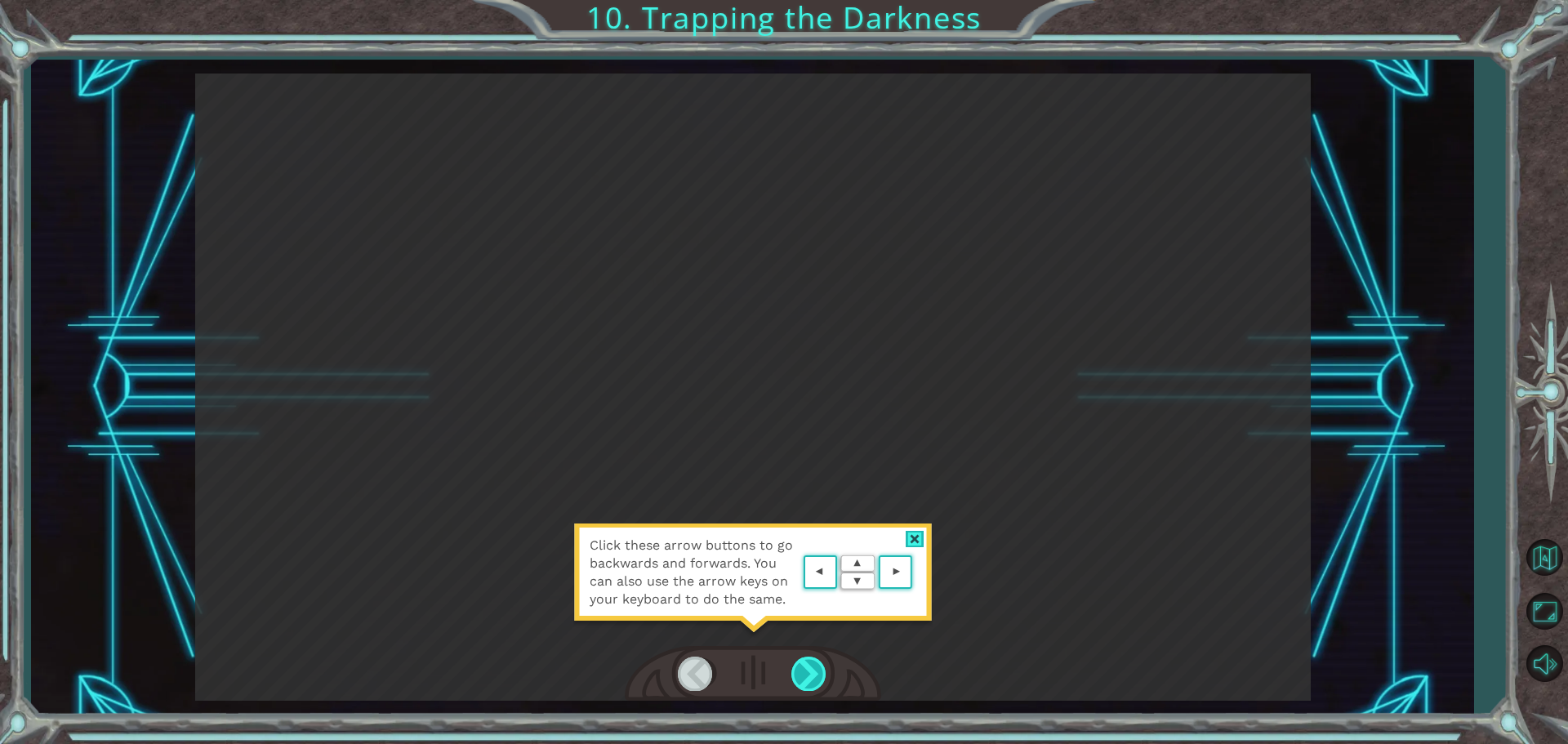
click at [805, 677] on div at bounding box center [809, 673] width 36 height 34
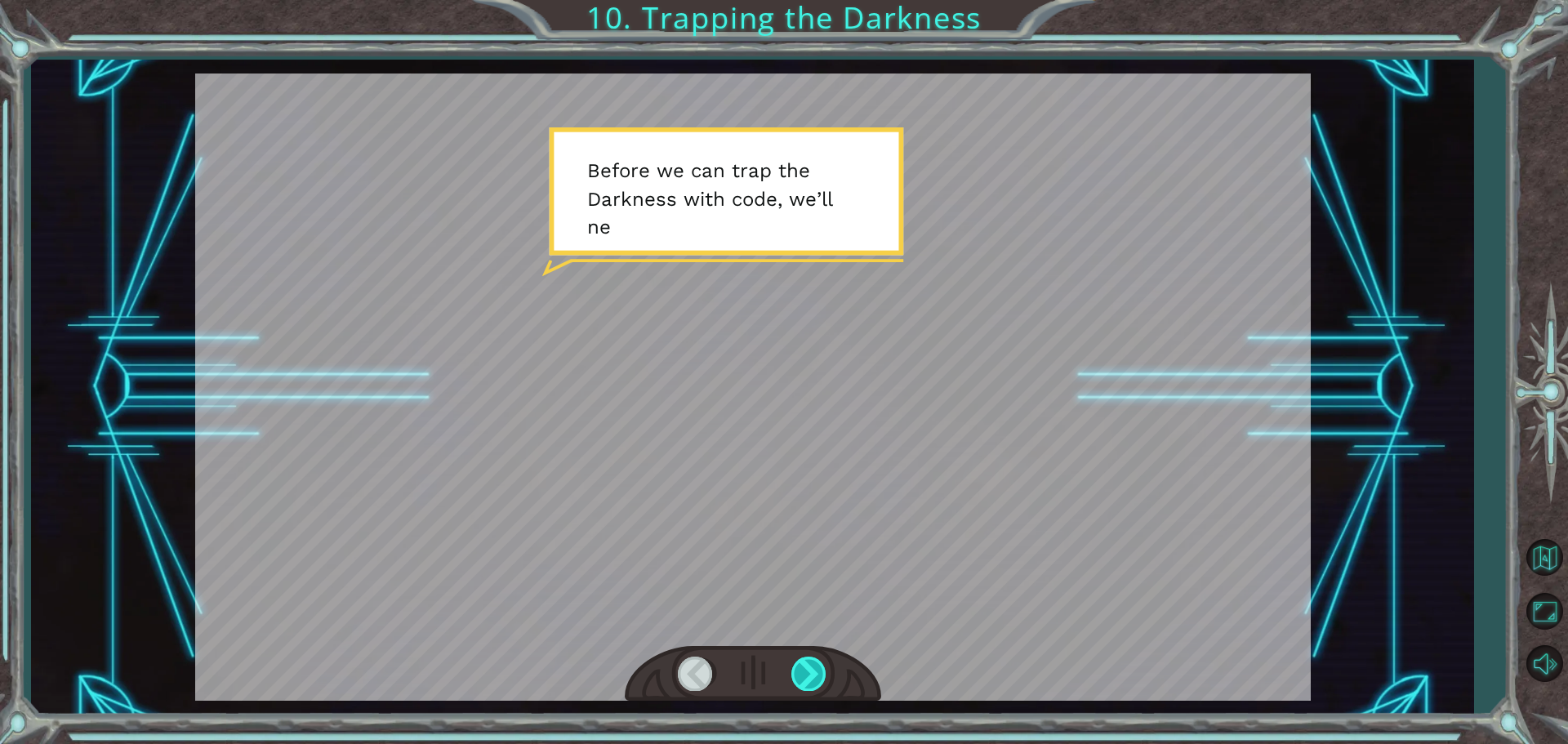
click at [804, 660] on div at bounding box center [809, 673] width 36 height 34
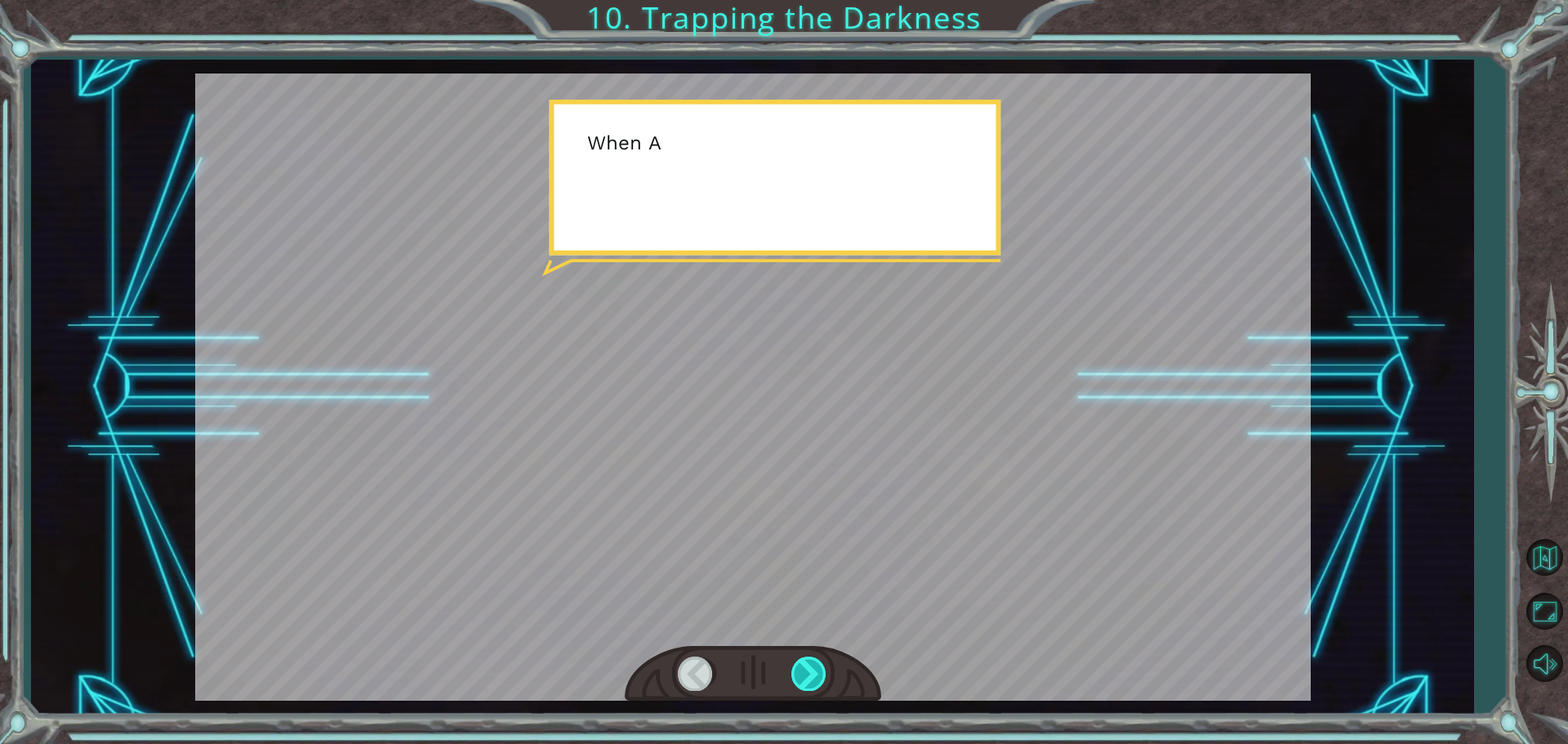
click at [804, 660] on div at bounding box center [809, 673] width 36 height 34
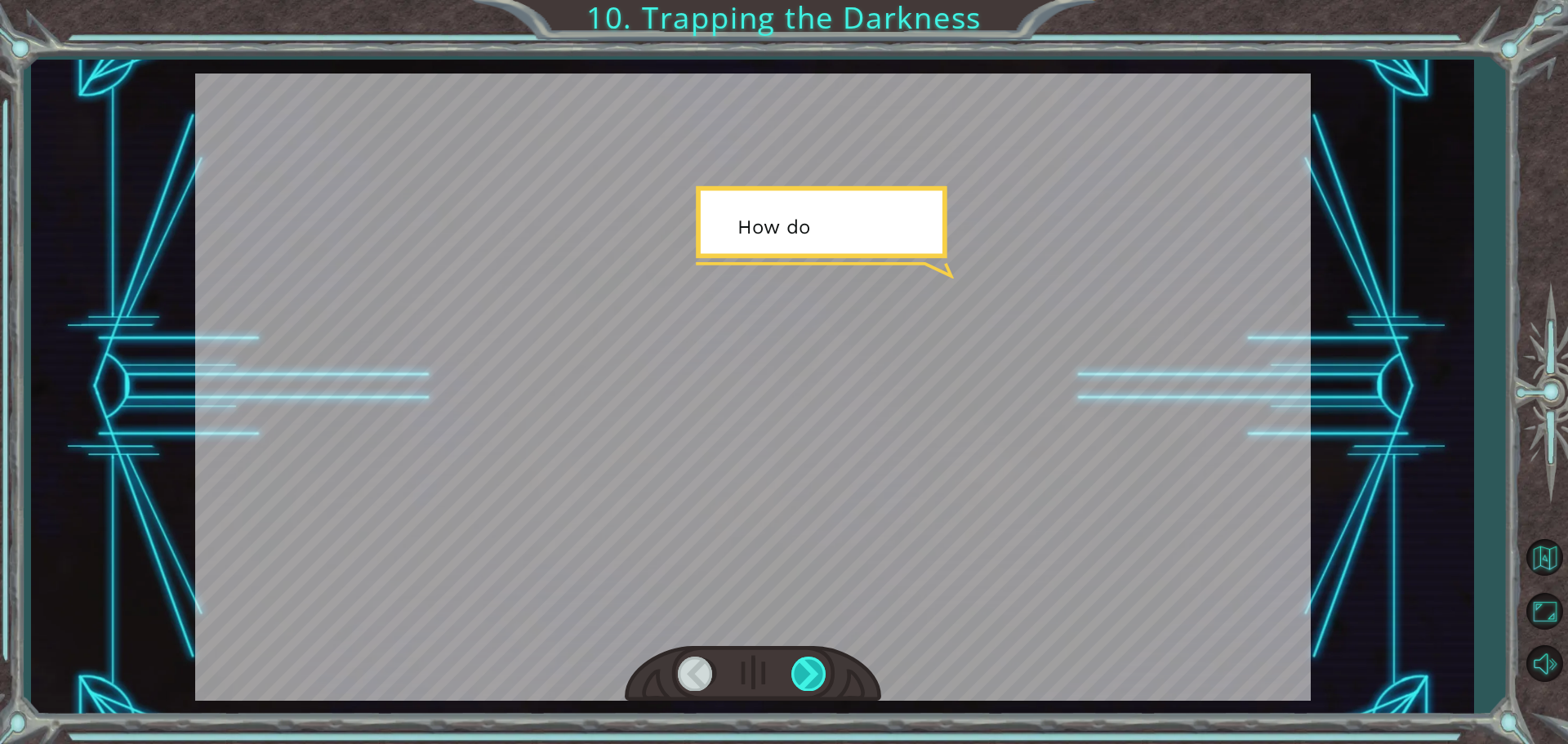
click at [804, 660] on div at bounding box center [809, 673] width 36 height 34
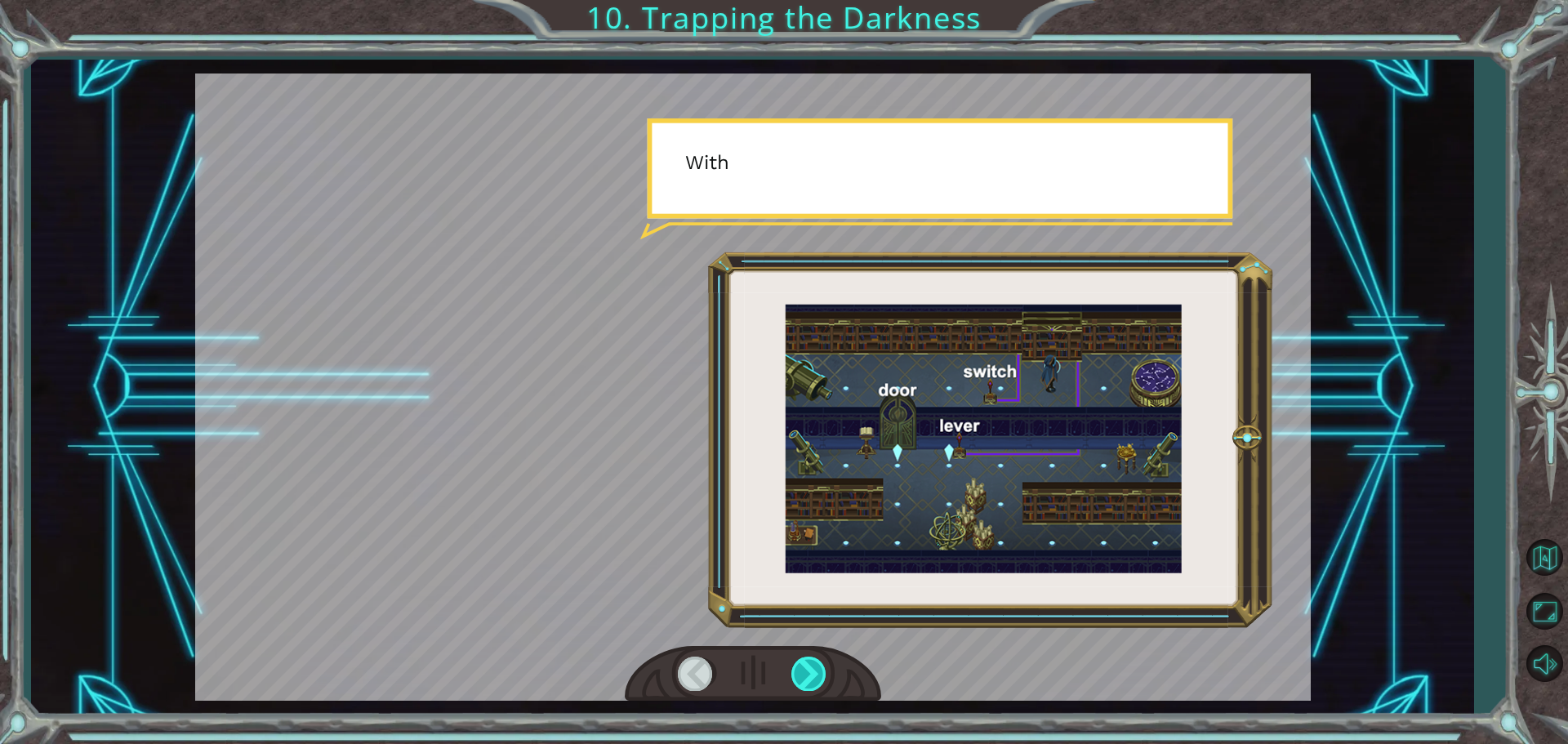
click at [804, 660] on div at bounding box center [809, 673] width 36 height 34
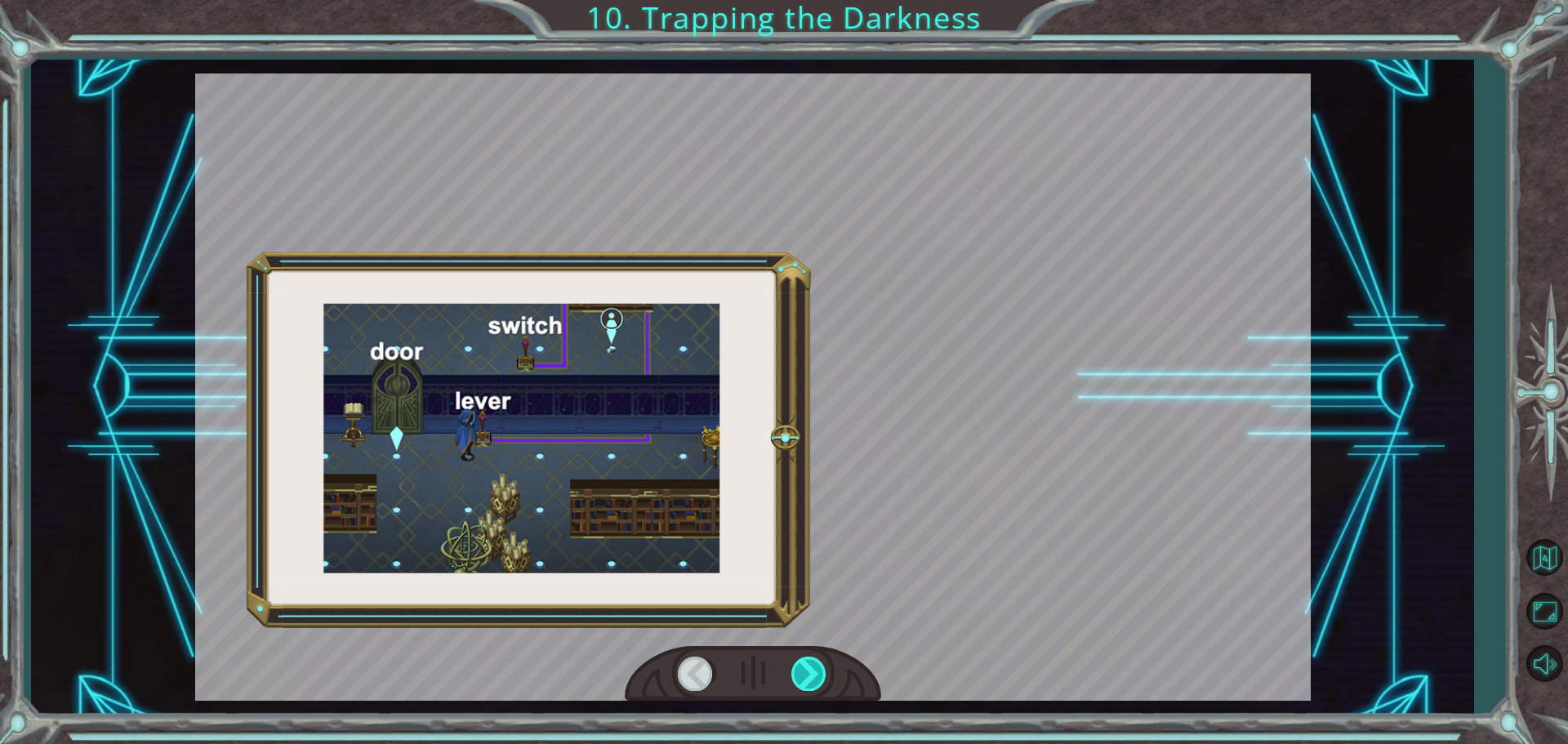
click at [804, 660] on div at bounding box center [809, 673] width 36 height 34
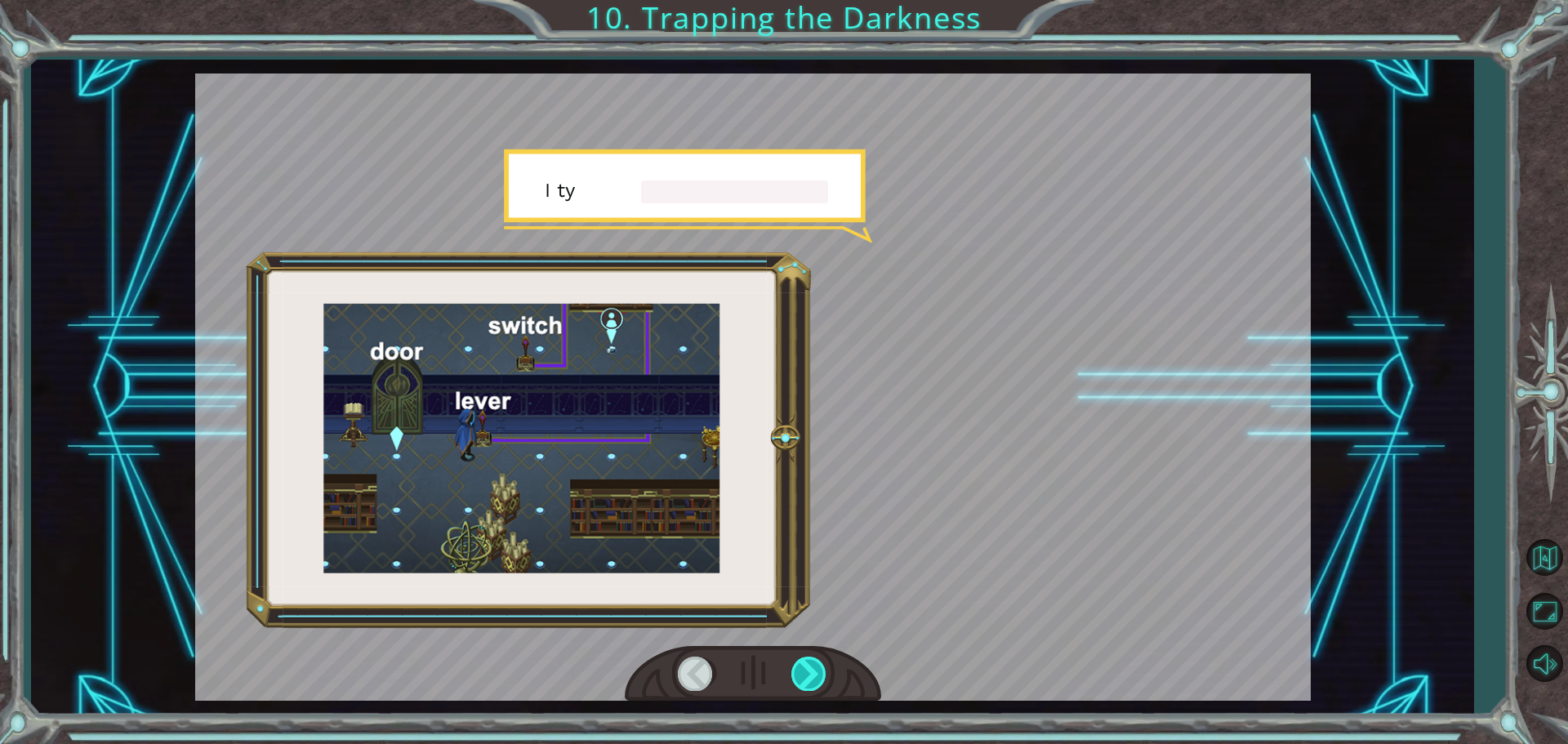
click at [804, 660] on div at bounding box center [809, 673] width 36 height 34
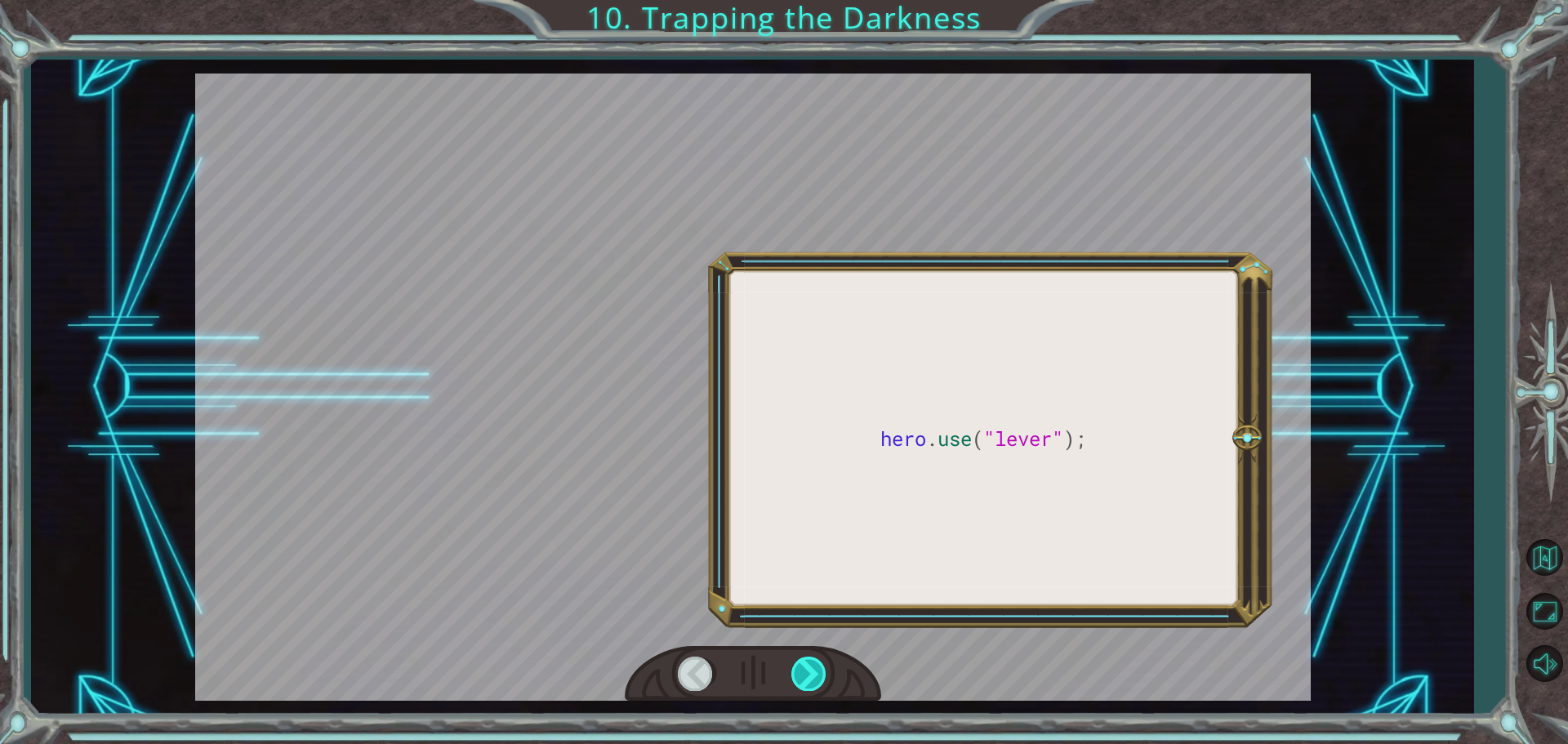
click at [804, 660] on div at bounding box center [809, 673] width 36 height 34
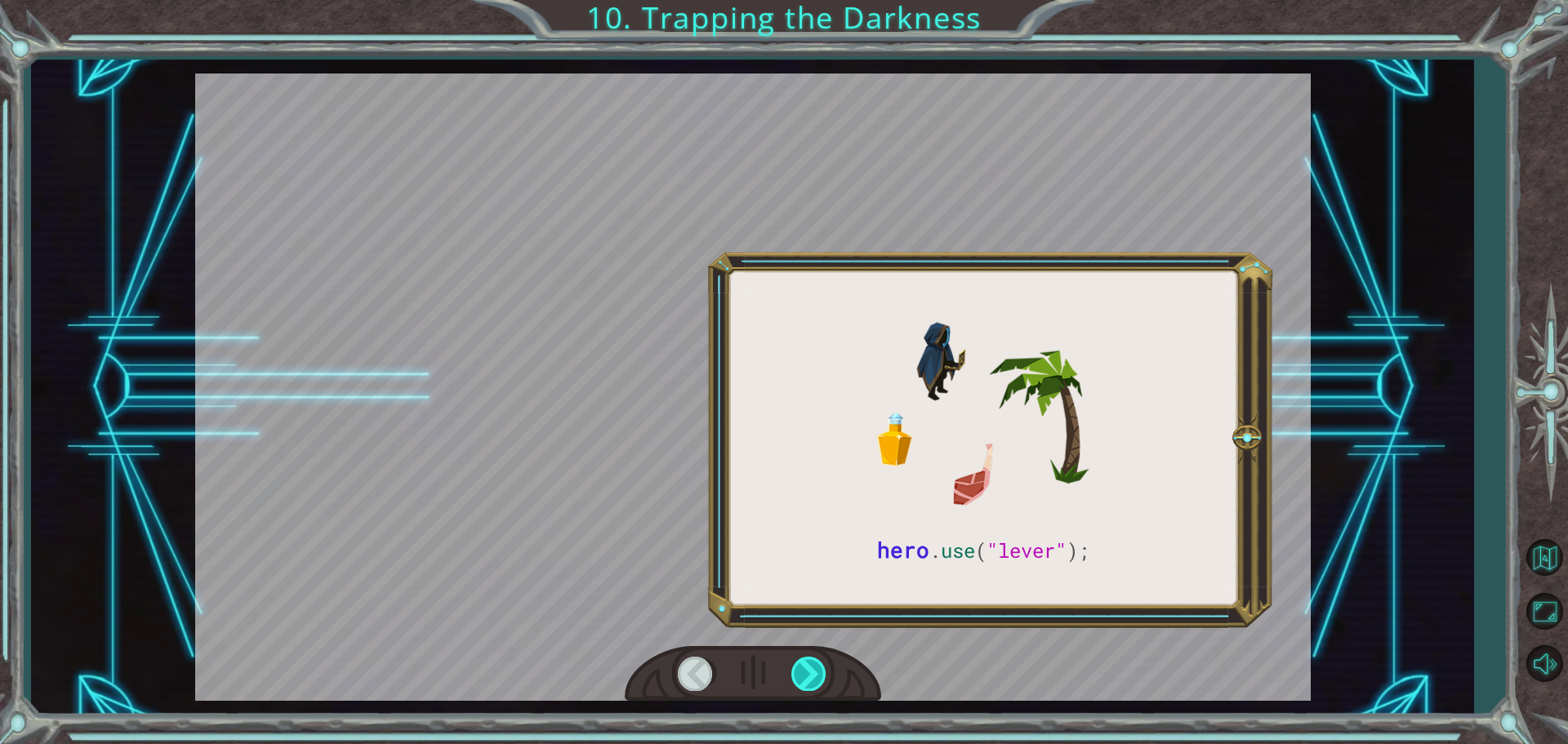
click at [804, 660] on div at bounding box center [809, 673] width 36 height 34
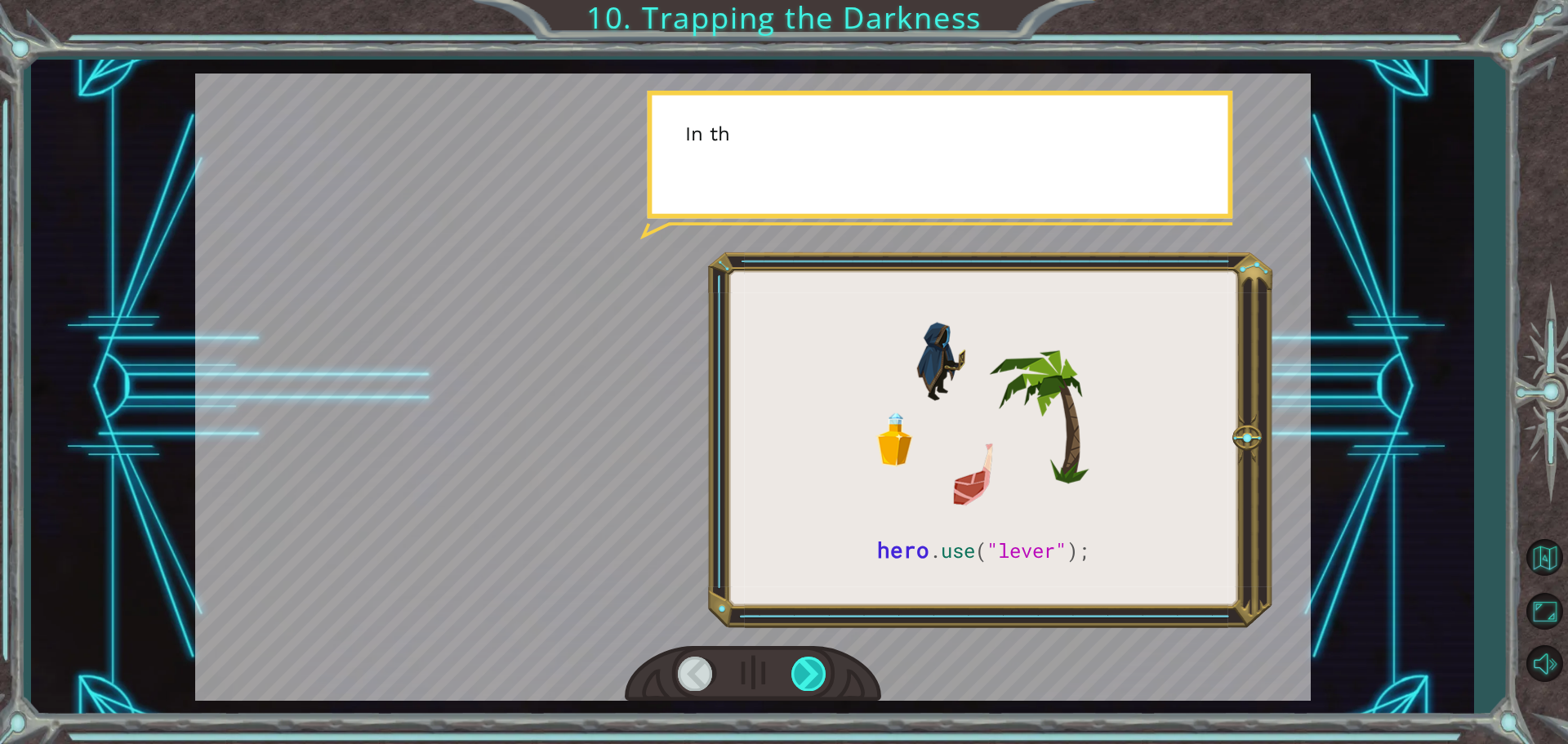
click at [804, 660] on div at bounding box center [809, 673] width 36 height 34
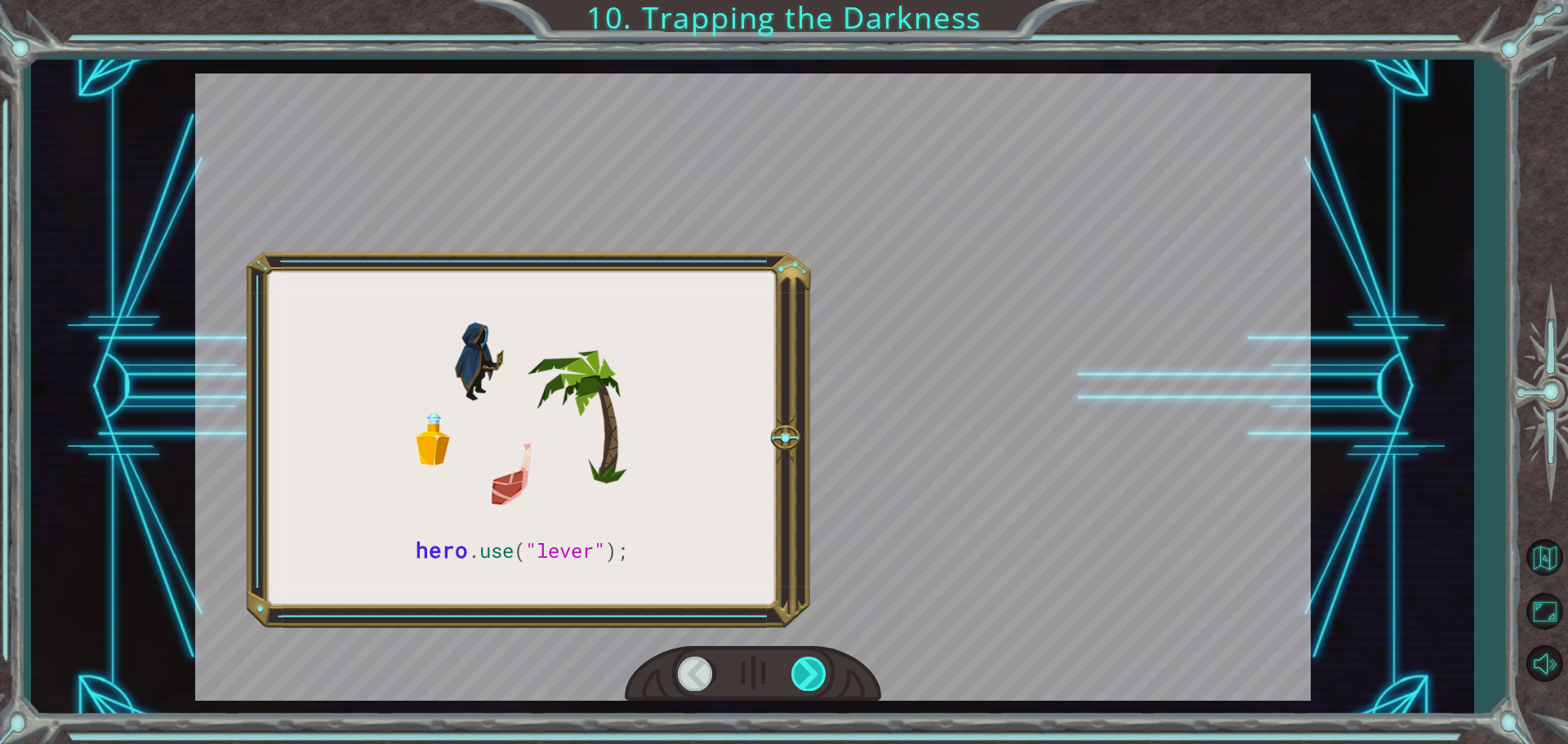
click at [804, 660] on div at bounding box center [809, 673] width 36 height 34
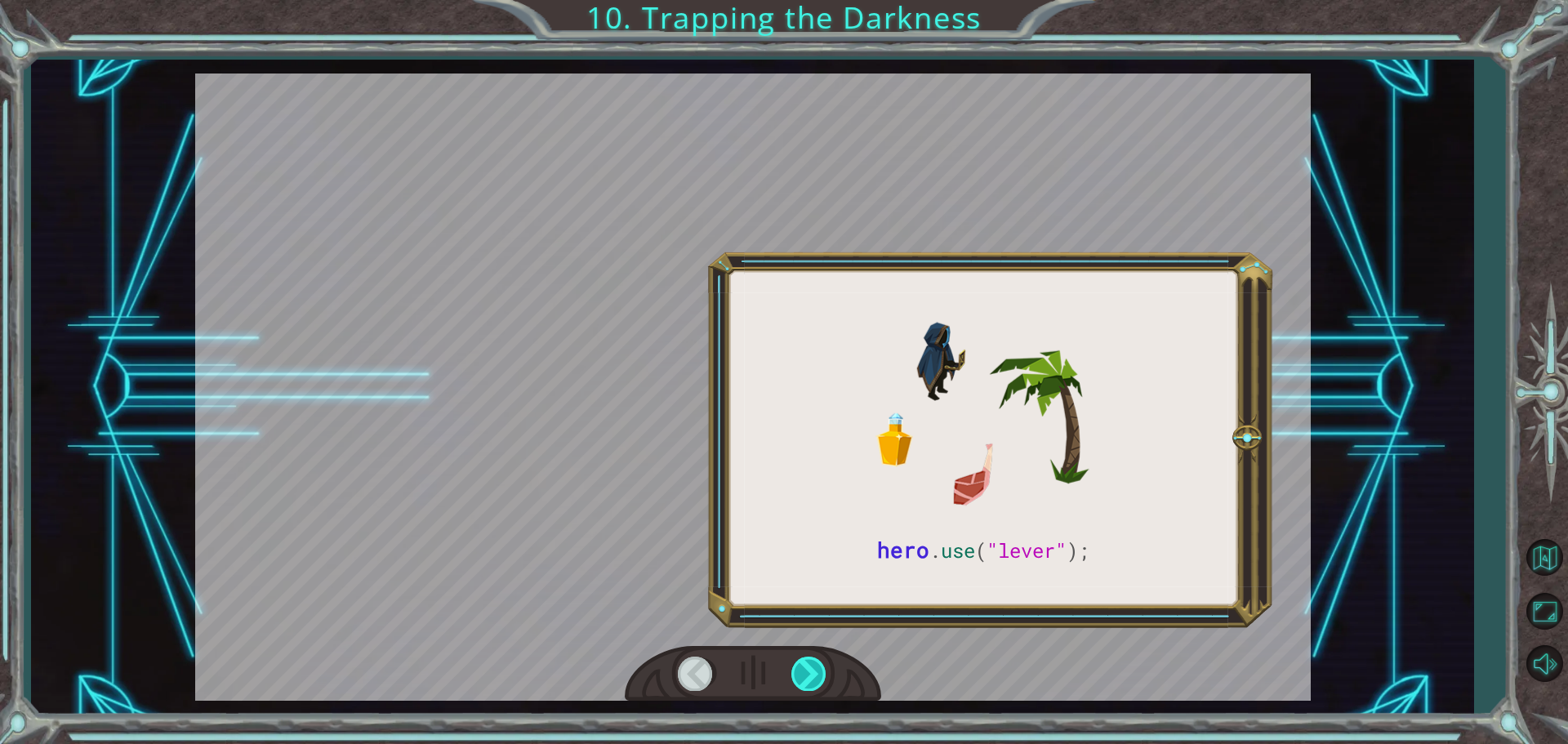
click at [804, 660] on div at bounding box center [809, 673] width 36 height 34
click at [804, 659] on div at bounding box center [809, 673] width 36 height 34
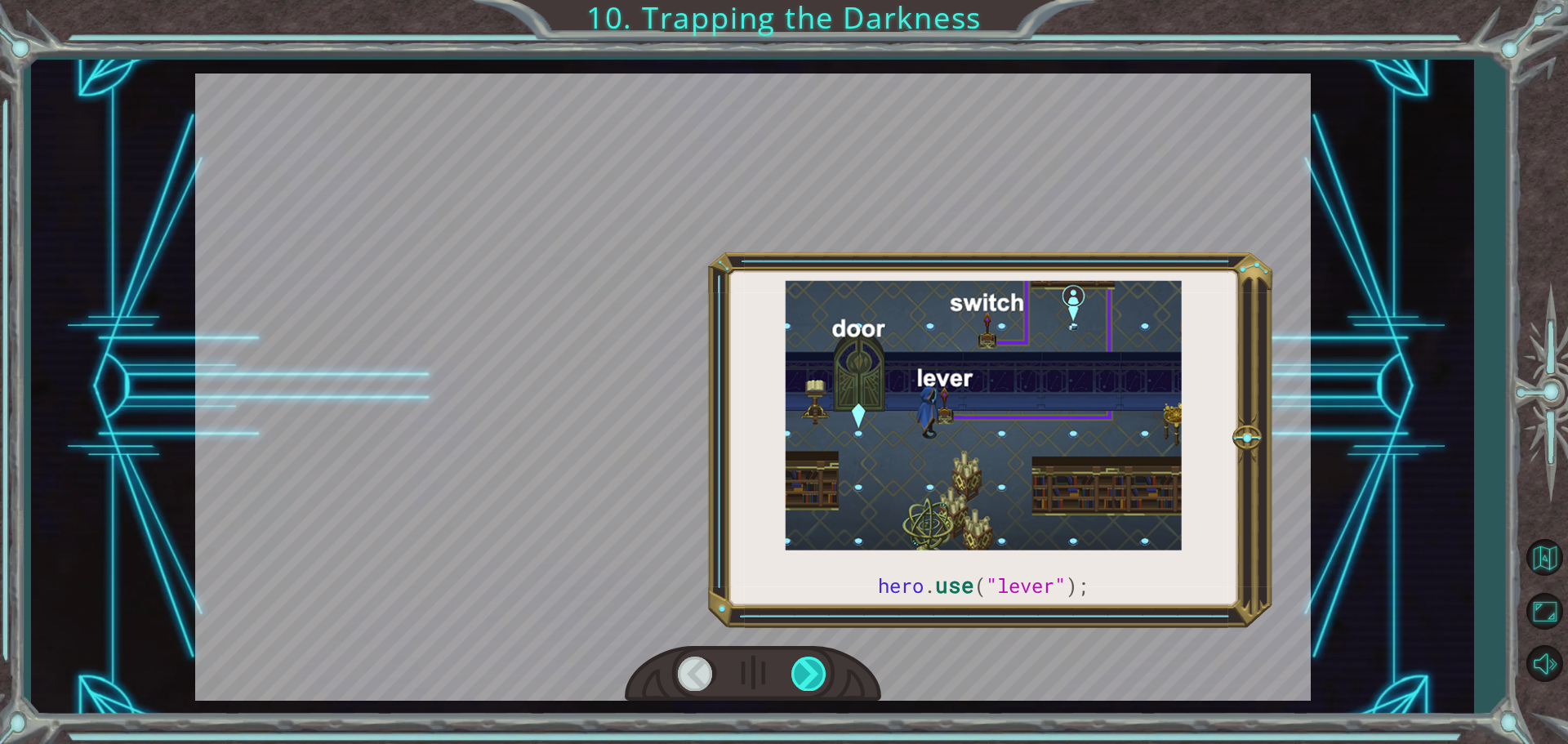
click at [804, 659] on div at bounding box center [809, 673] width 36 height 34
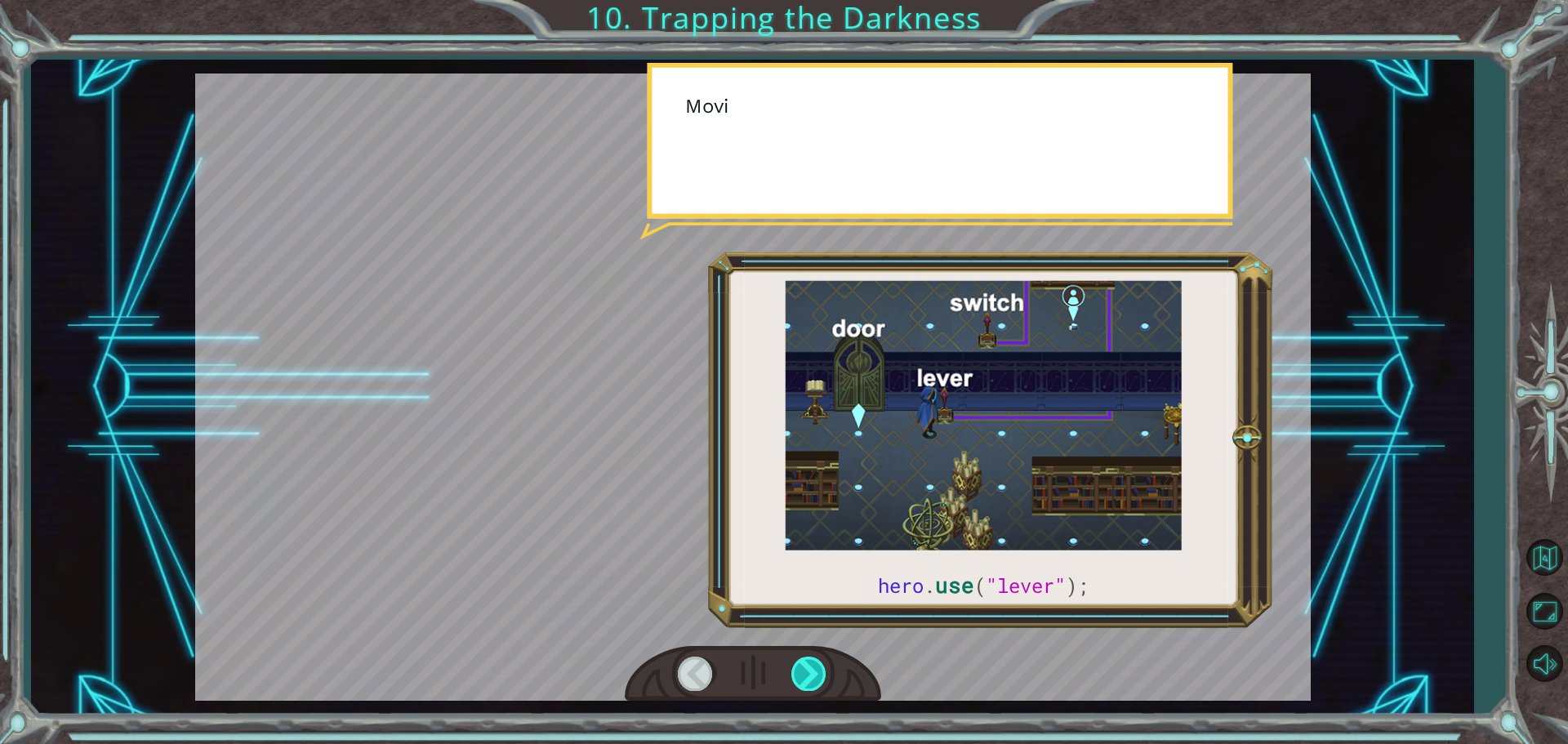
click at [804, 659] on div at bounding box center [809, 673] width 36 height 34
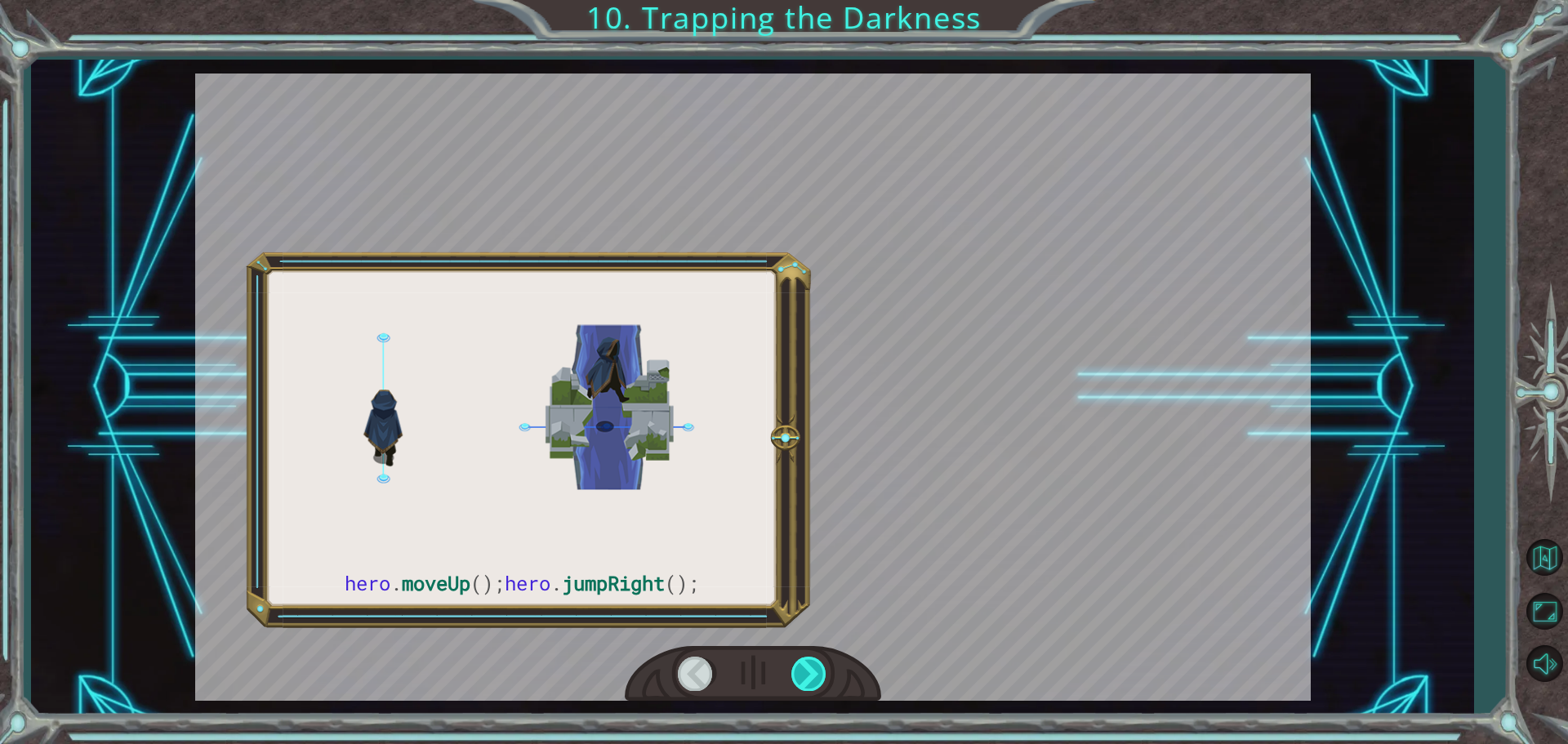
click at [804, 659] on div at bounding box center [809, 673] width 36 height 34
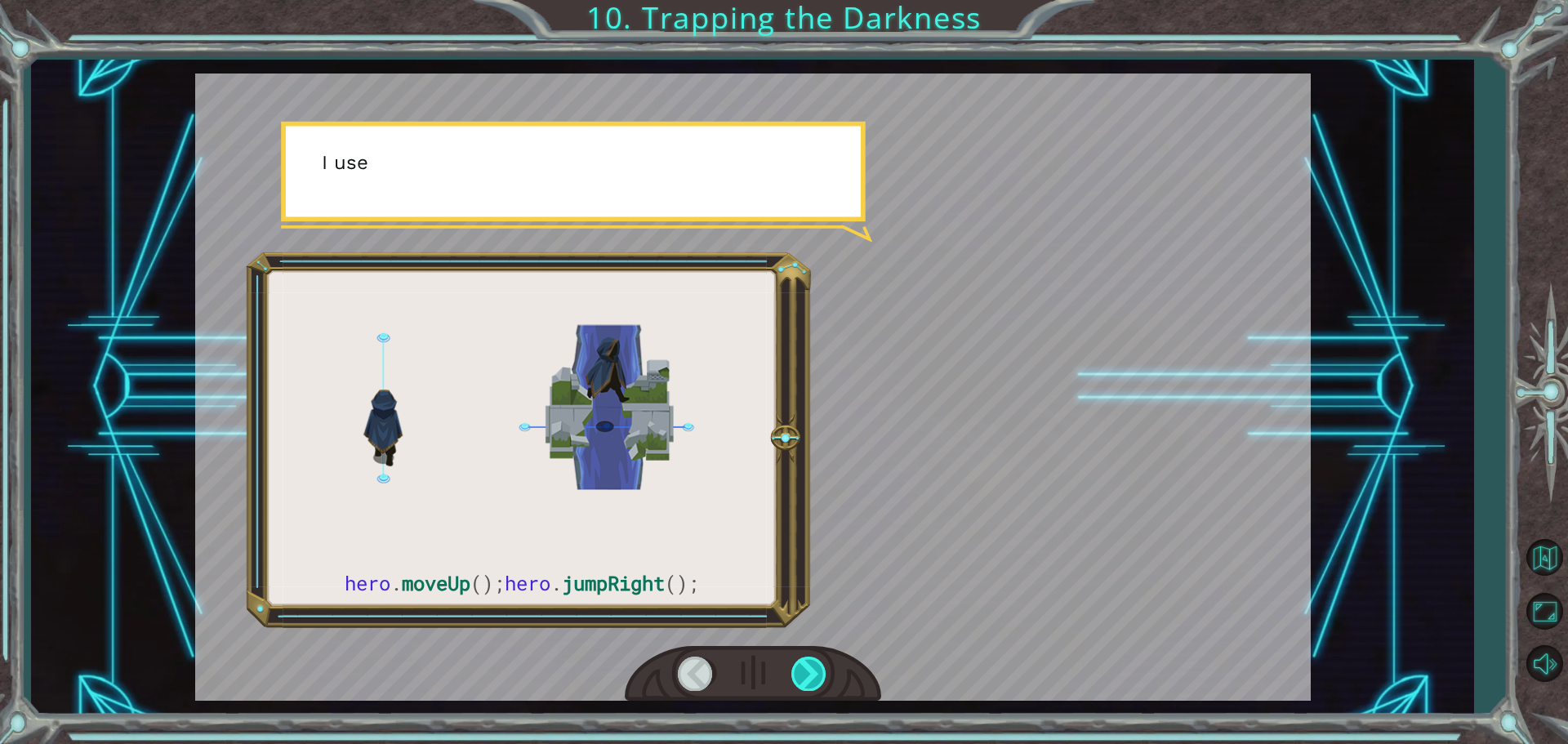
click at [804, 659] on div at bounding box center [809, 673] width 36 height 34
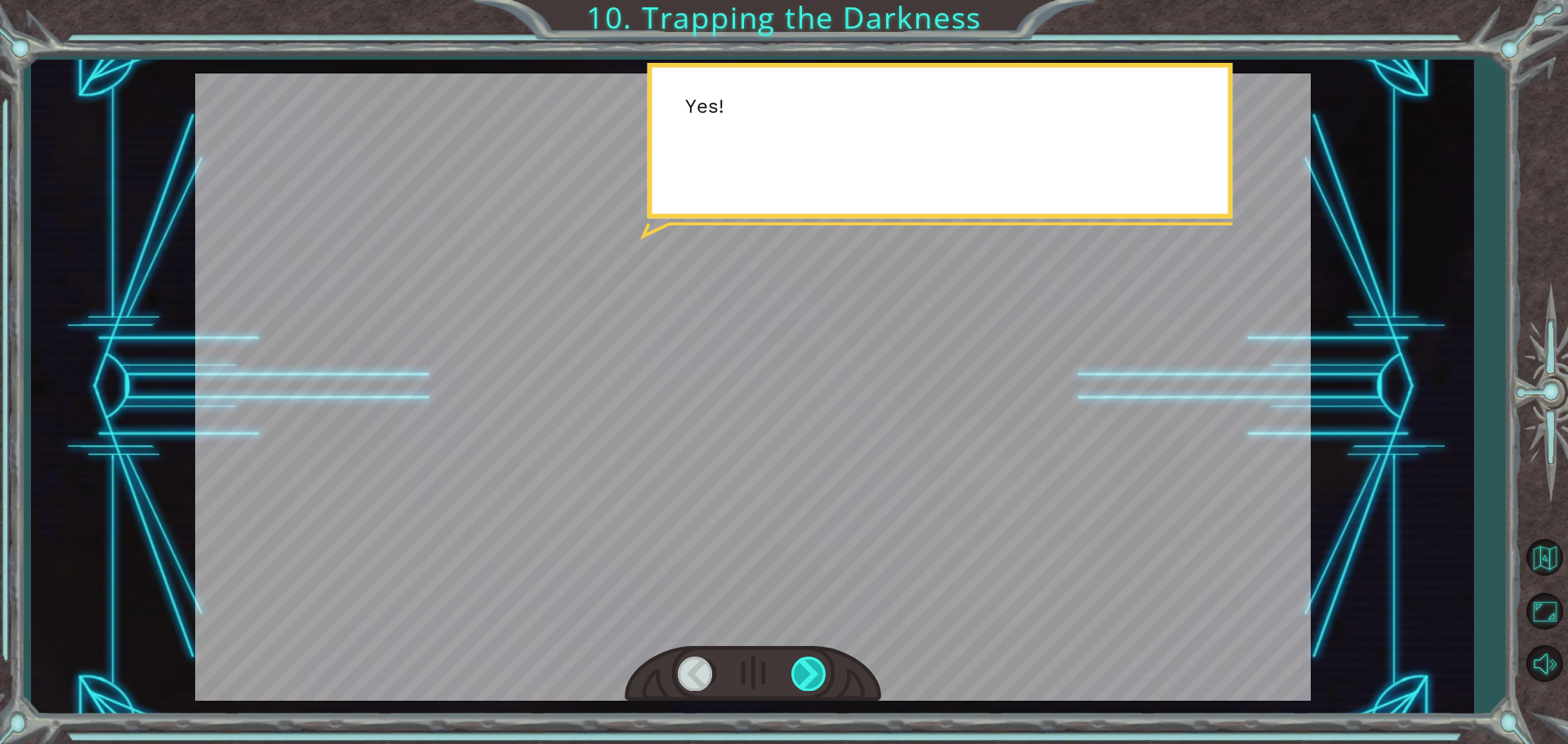
click at [804, 659] on div at bounding box center [809, 673] width 36 height 34
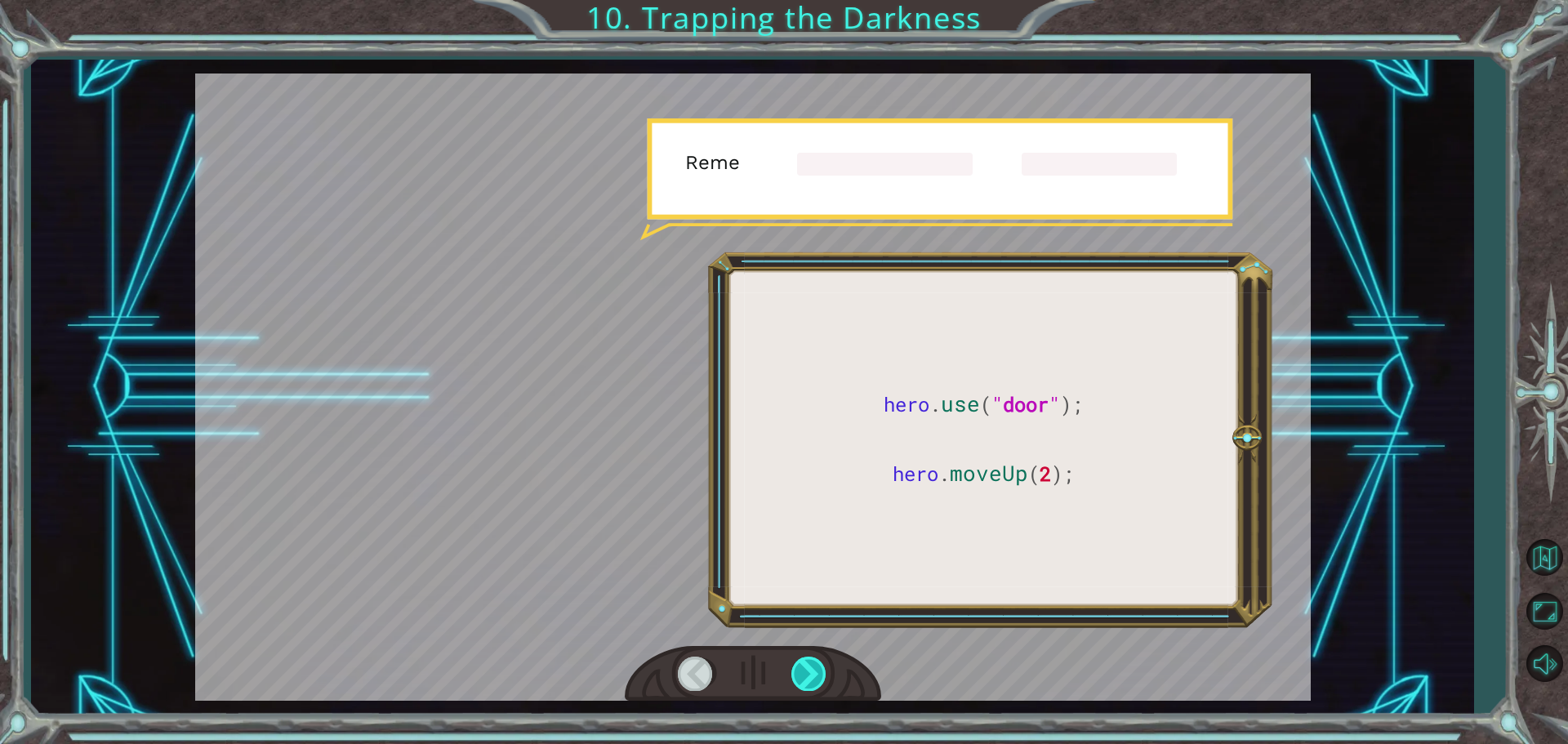
click at [804, 659] on div at bounding box center [809, 673] width 36 height 34
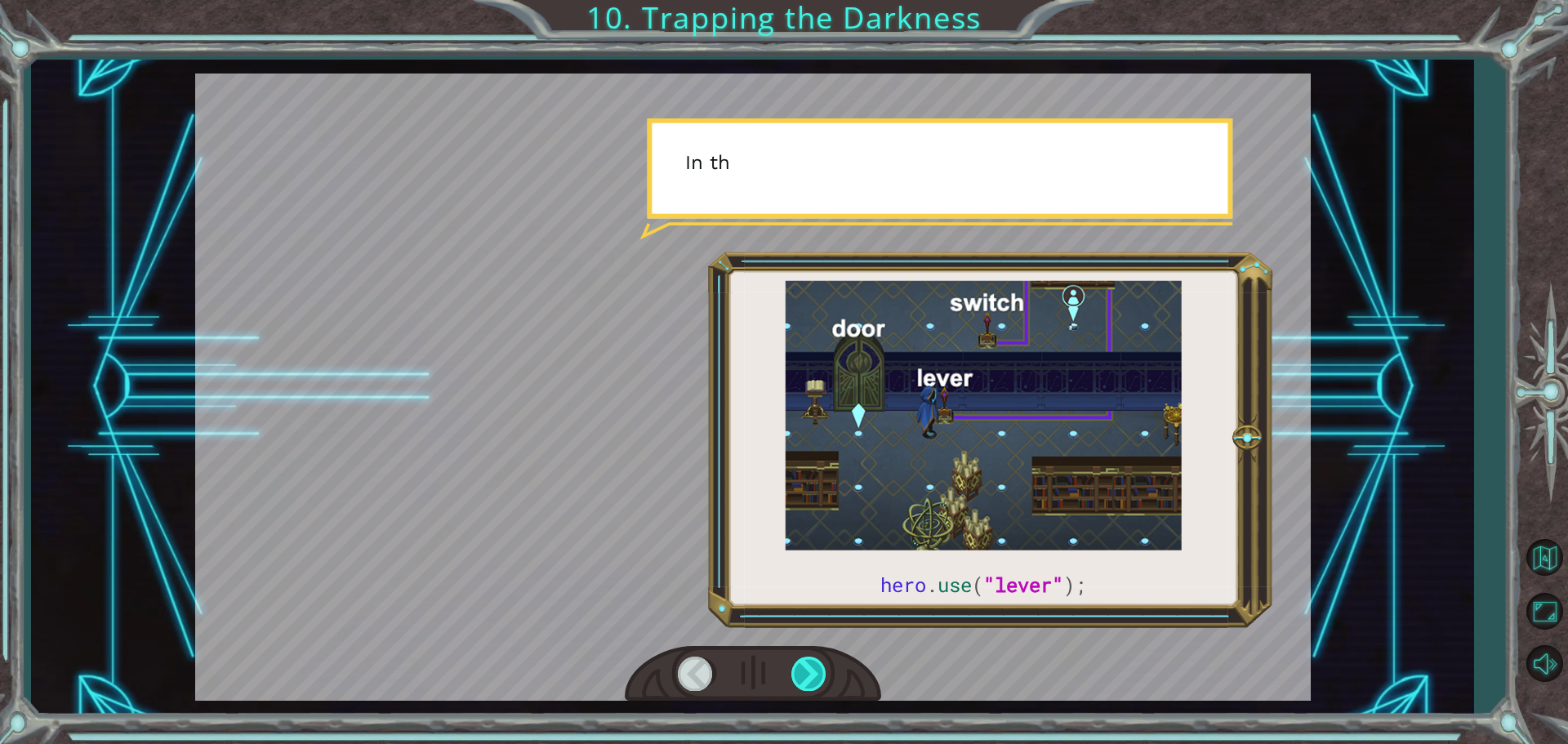
click at [804, 659] on div at bounding box center [809, 673] width 36 height 34
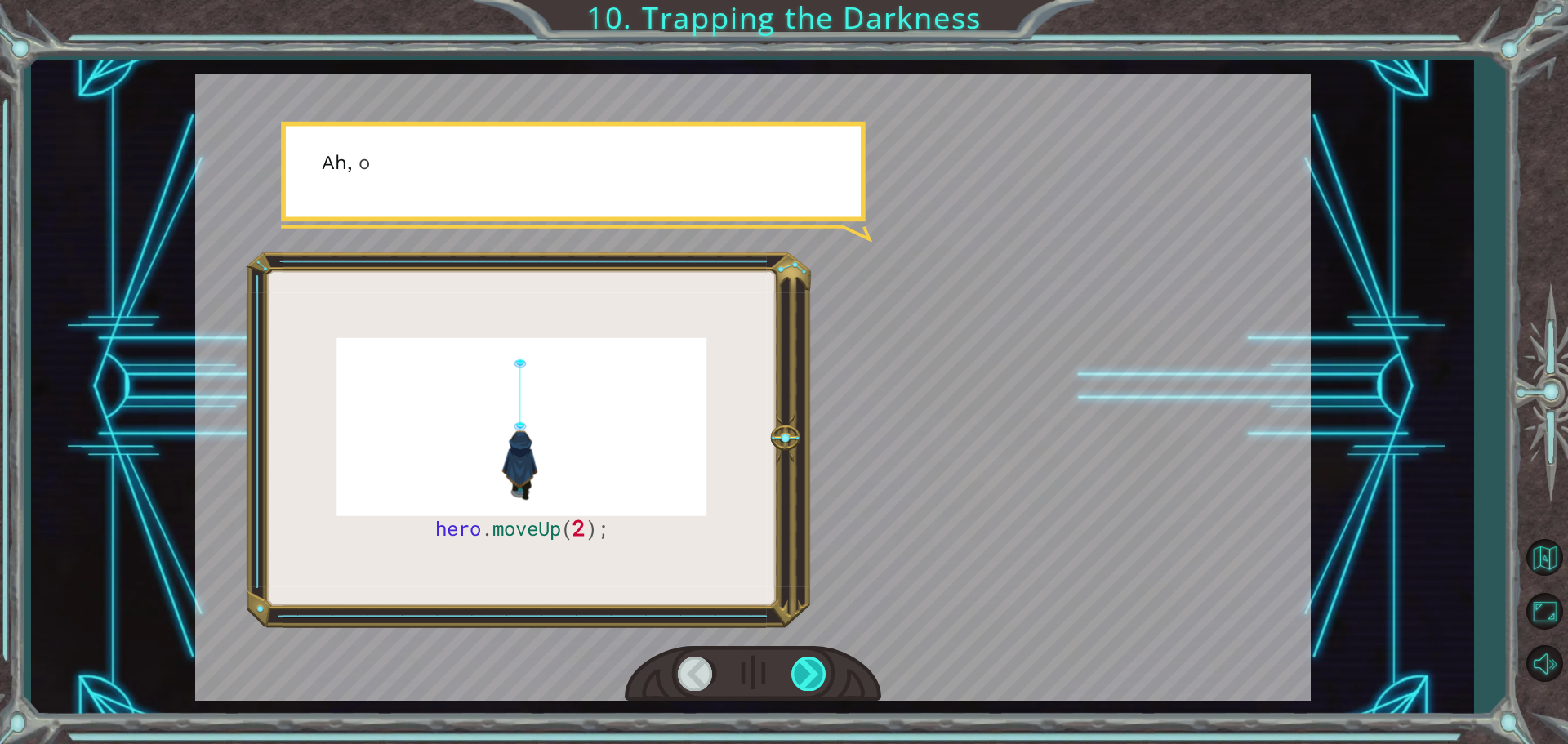
click at [804, 659] on div at bounding box center [809, 673] width 36 height 34
drag, startPoint x: 804, startPoint y: 659, endPoint x: 790, endPoint y: 660, distance: 14.0
click at [791, 664] on div at bounding box center [809, 673] width 36 height 34
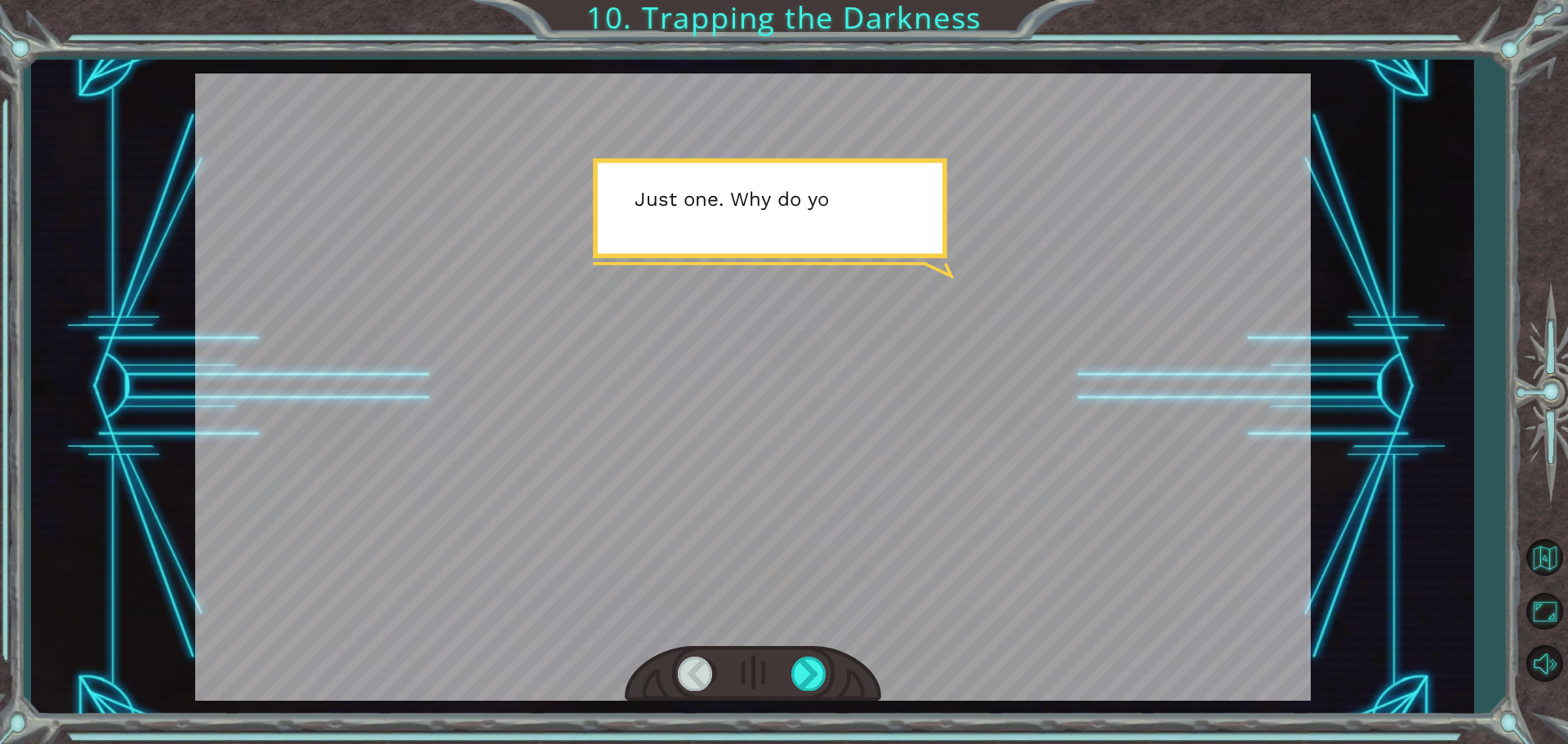
click at [785, 662] on div at bounding box center [753, 674] width 256 height 57
click at [793, 669] on div at bounding box center [809, 673] width 36 height 34
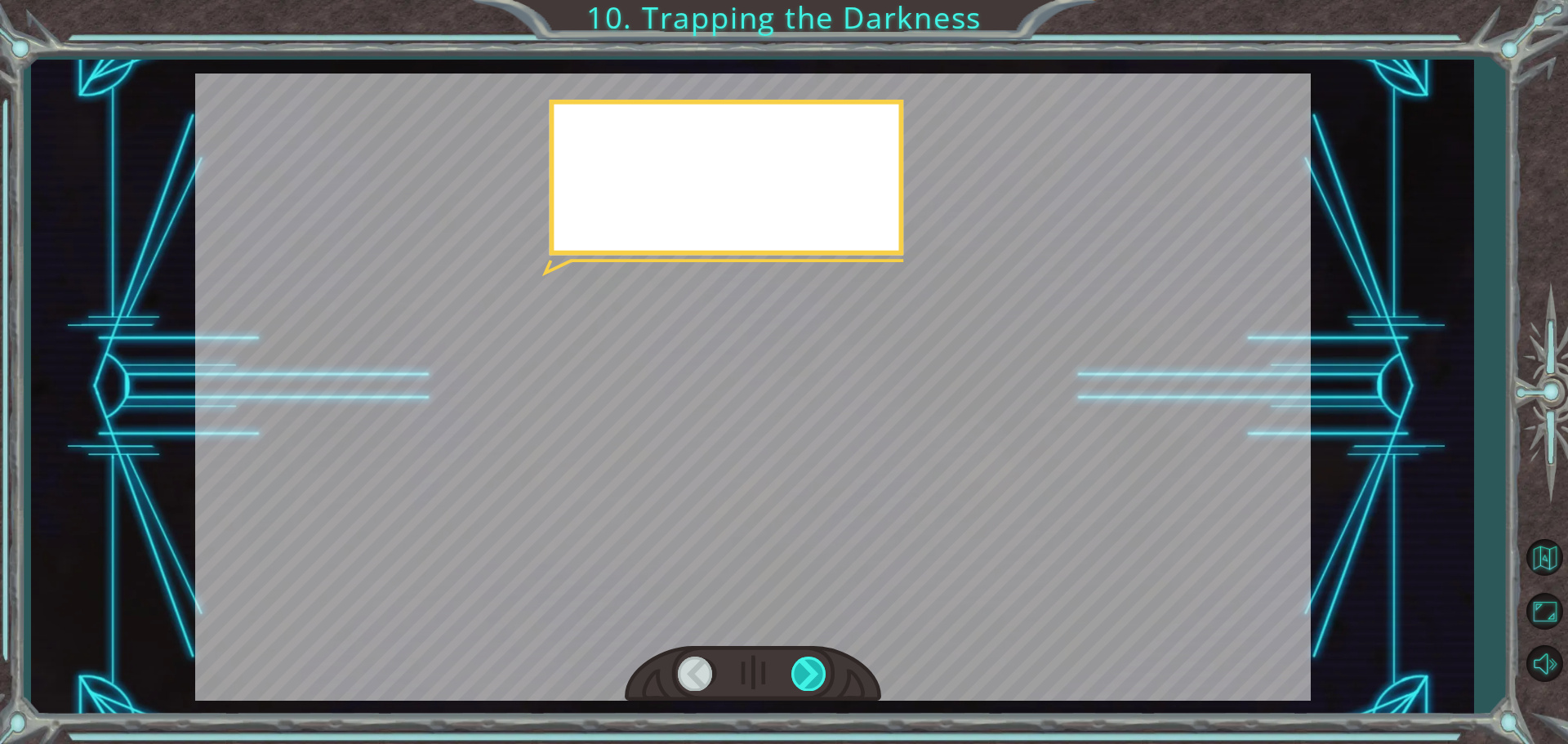
click at [793, 669] on div at bounding box center [809, 673] width 36 height 34
click at [795, 669] on div at bounding box center [809, 673] width 36 height 34
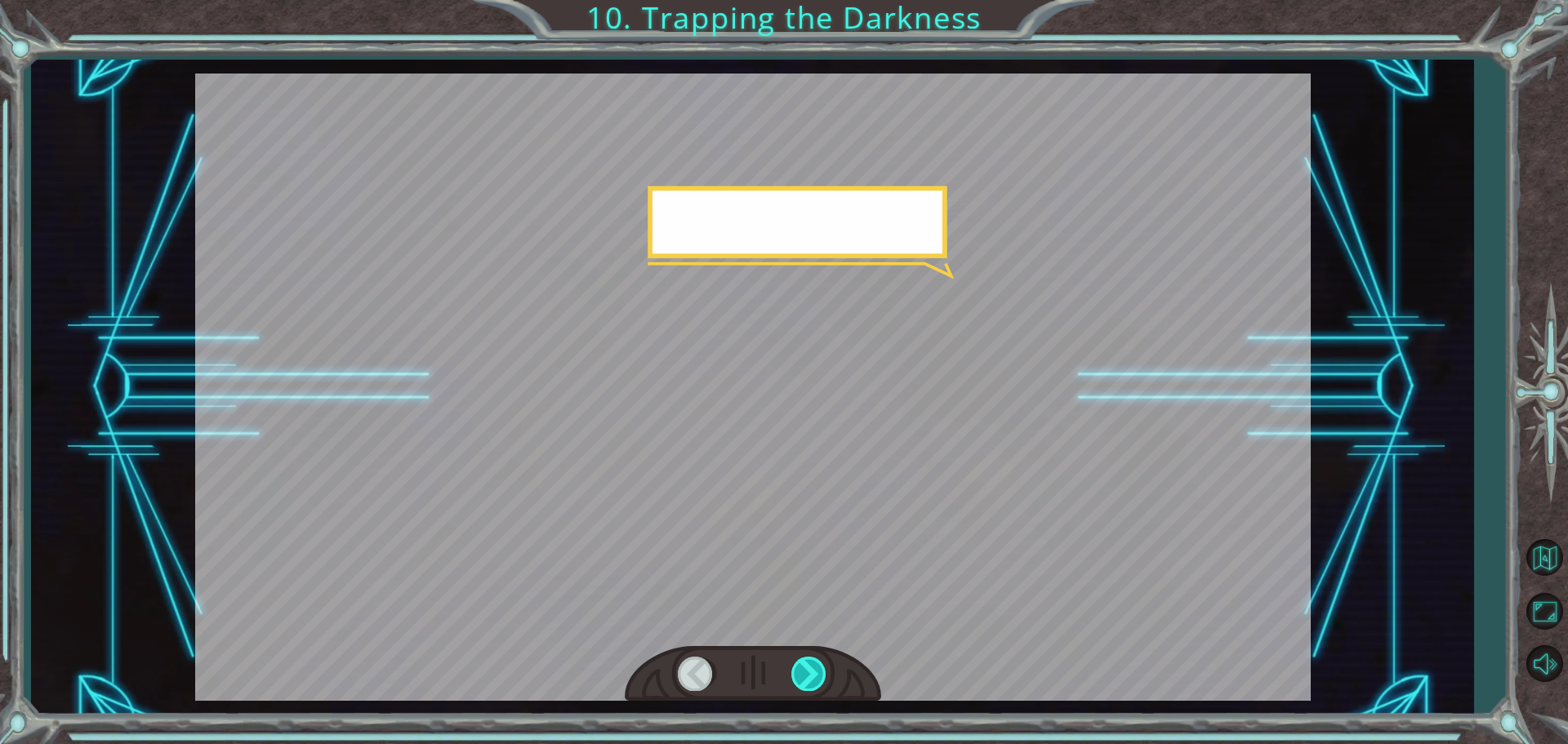
click at [795, 669] on div at bounding box center [809, 673] width 36 height 34
click at [796, 670] on div at bounding box center [809, 673] width 36 height 34
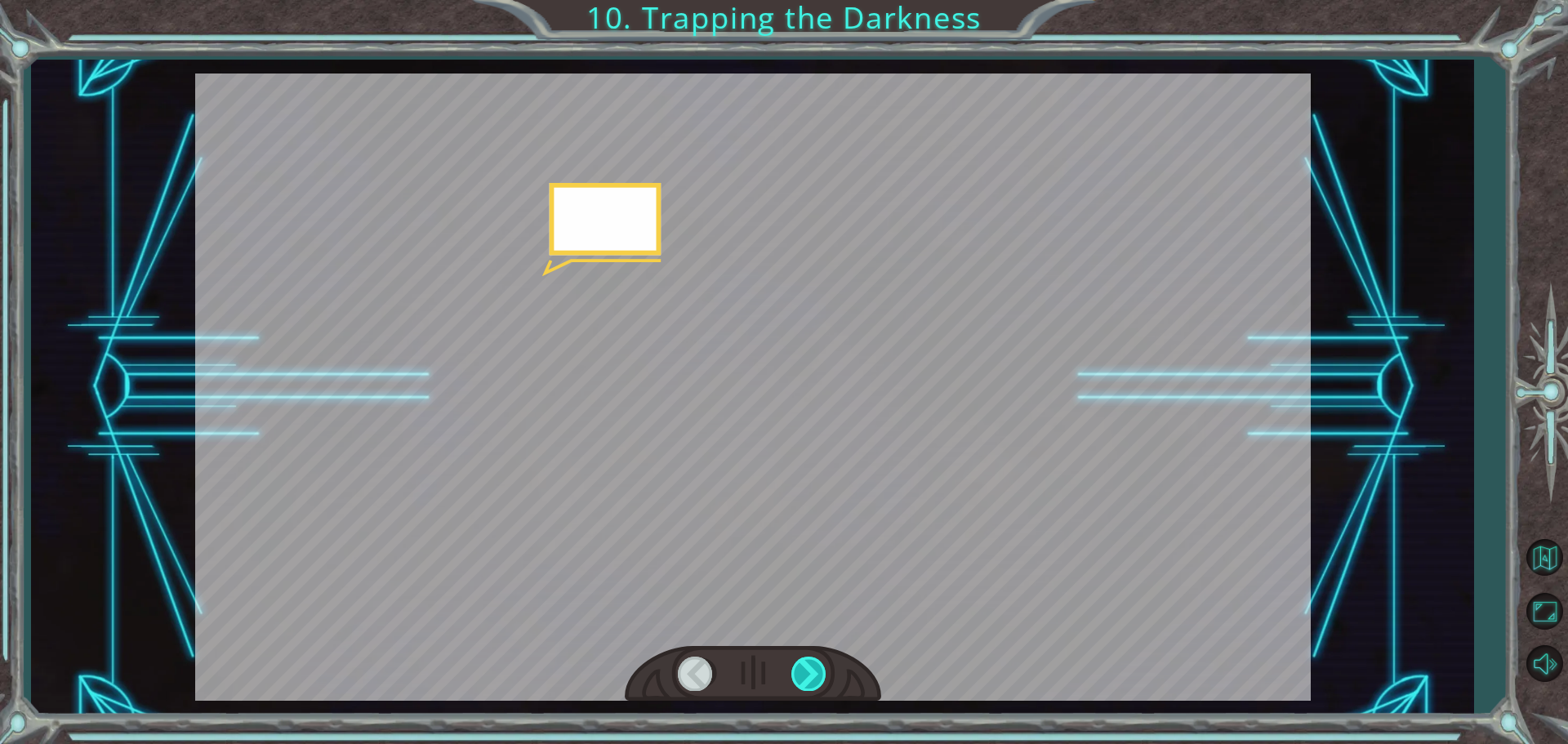
click at [796, 670] on div at bounding box center [809, 673] width 36 height 34
click at [796, 670] on div at bounding box center [809, 673] width 36 height 34
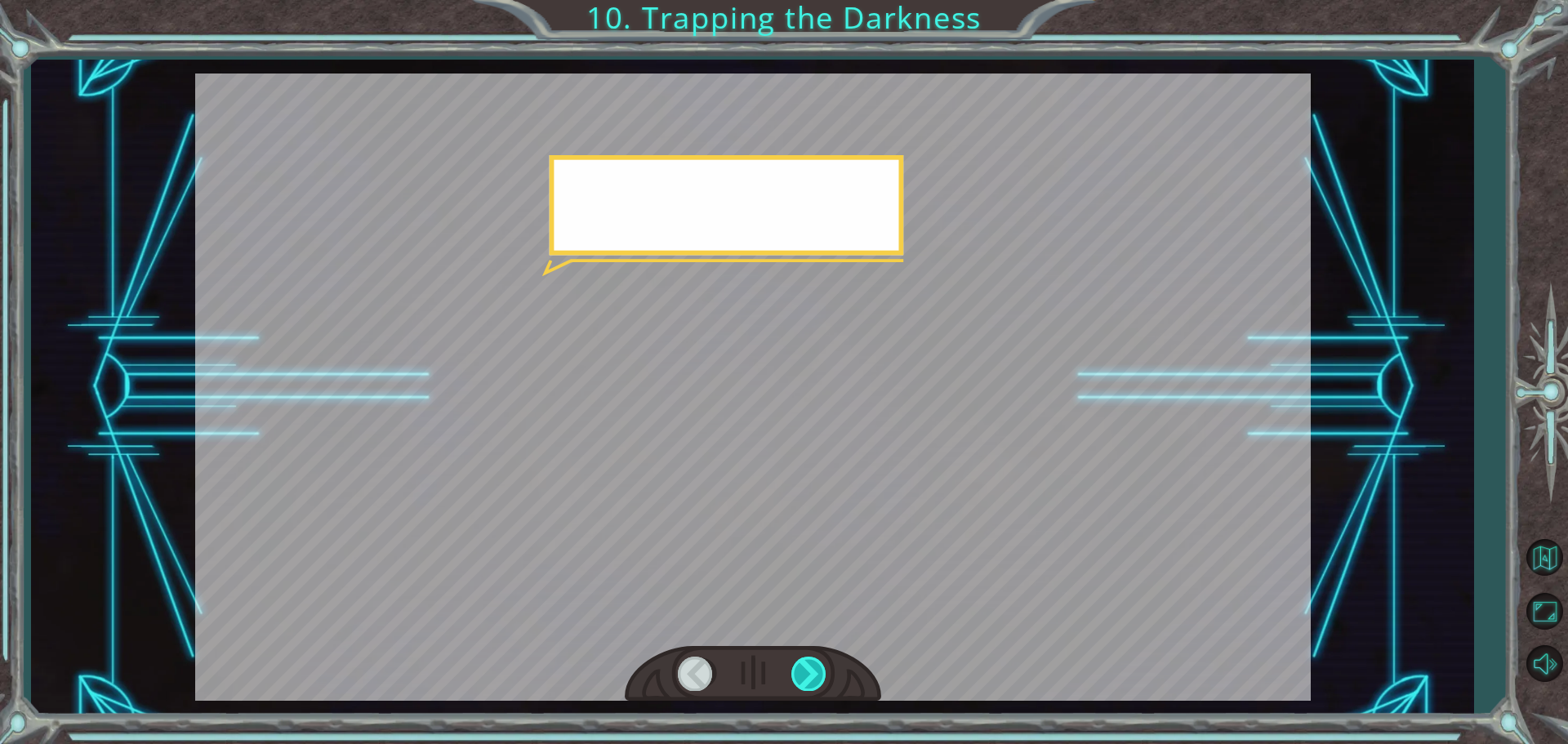
click at [796, 670] on div at bounding box center [809, 673] width 36 height 34
click at [797, 670] on div at bounding box center [809, 673] width 36 height 34
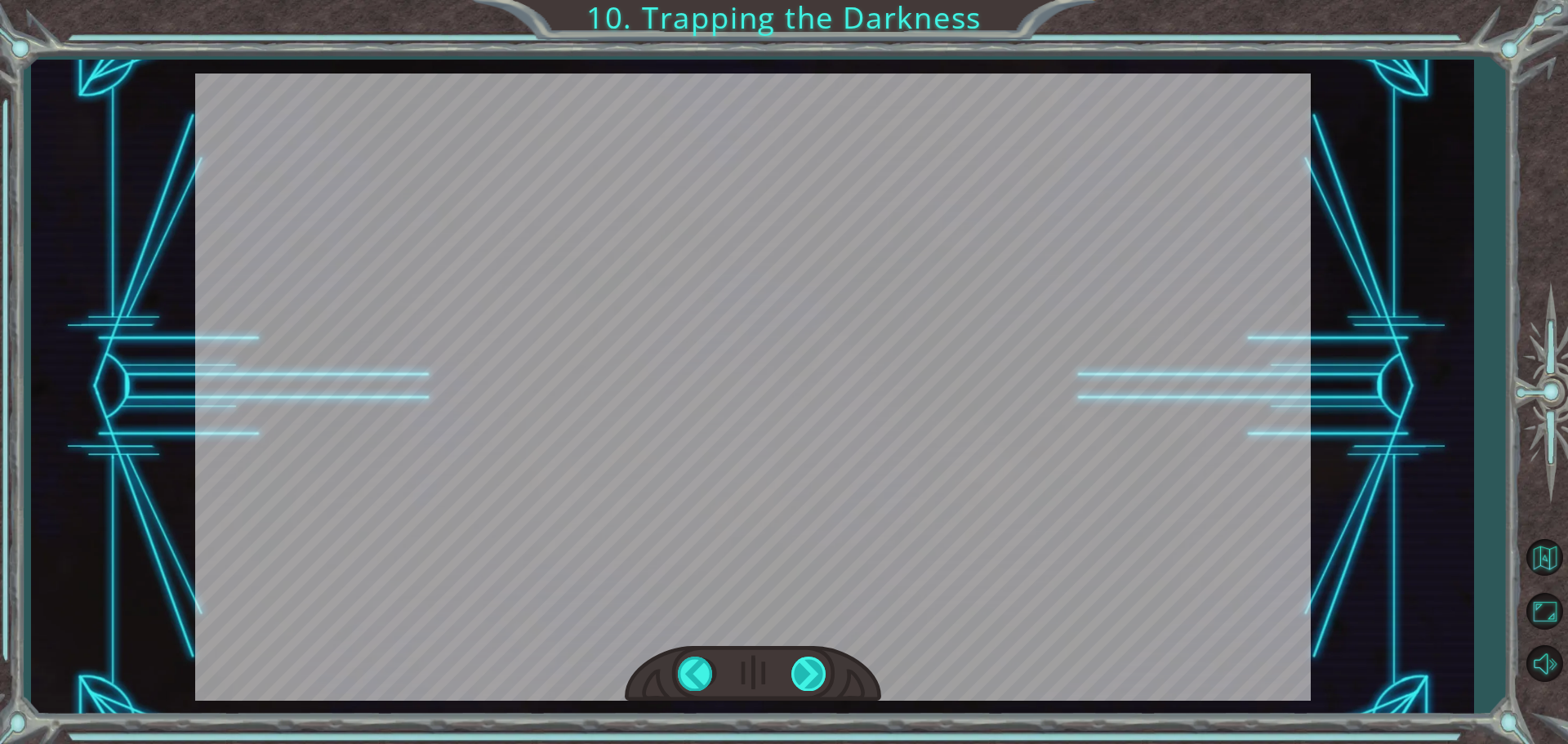
click at [797, 0] on div "hero . moveUp ( 2 ); B e f o r e w e c a n t r a p t h e D a r k n e s s w i t …" at bounding box center [784, 0] width 1568 height 0
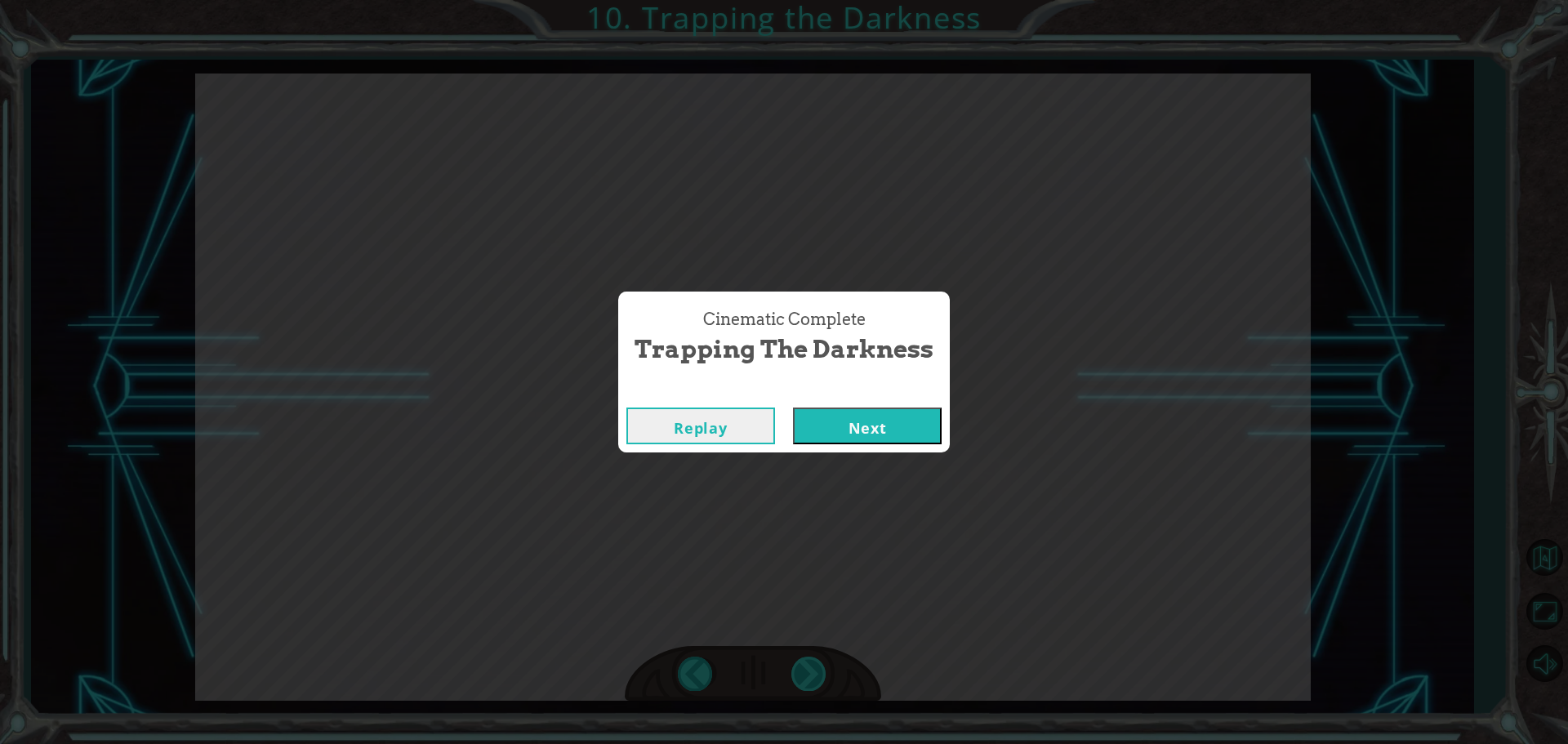
click at [797, 670] on div "Cinematic Complete Trapping the Darkness Replay Next" at bounding box center [784, 372] width 1568 height 744
click at [883, 432] on button "Next" at bounding box center [867, 426] width 149 height 36
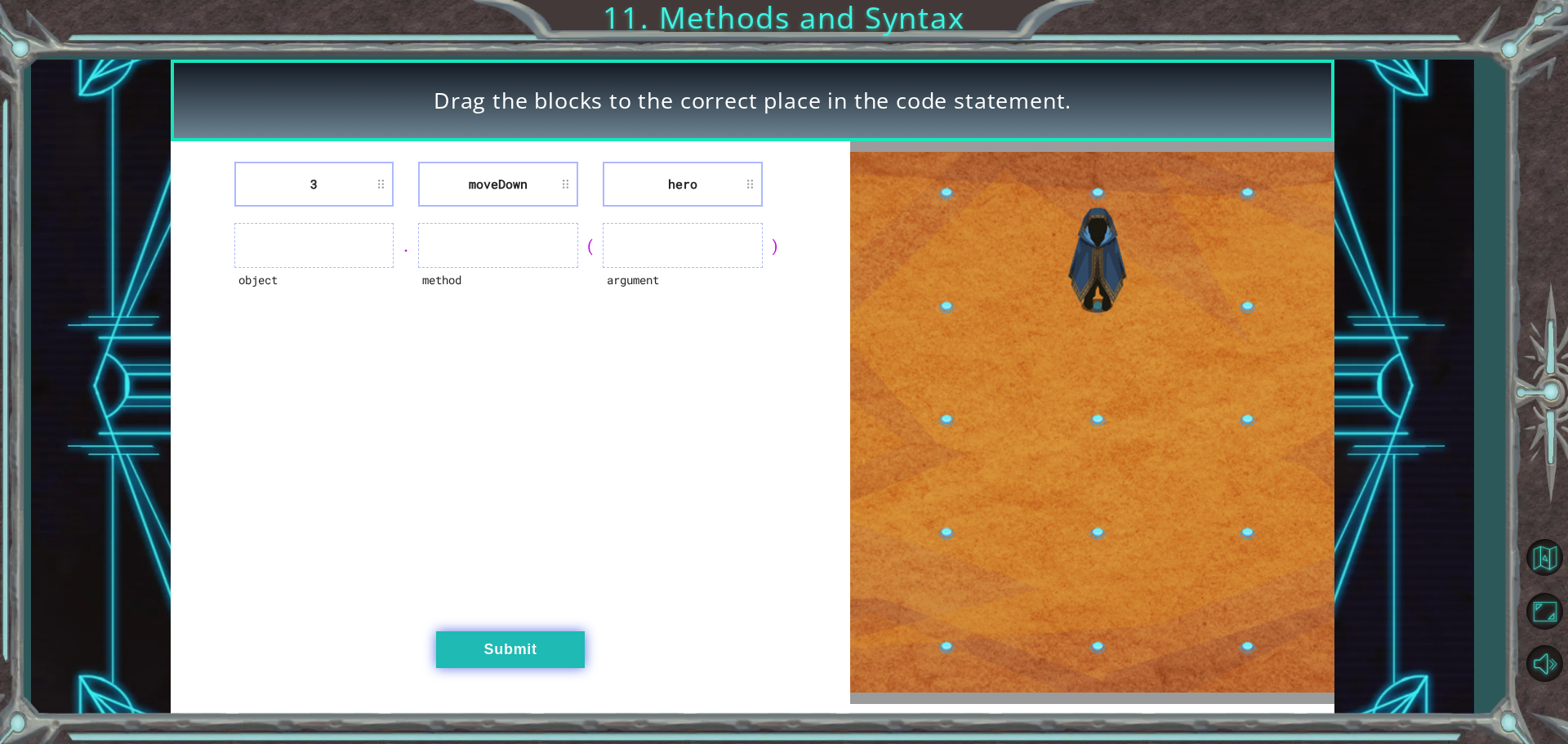
click at [545, 643] on button "Submit" at bounding box center [511, 649] width 149 height 36
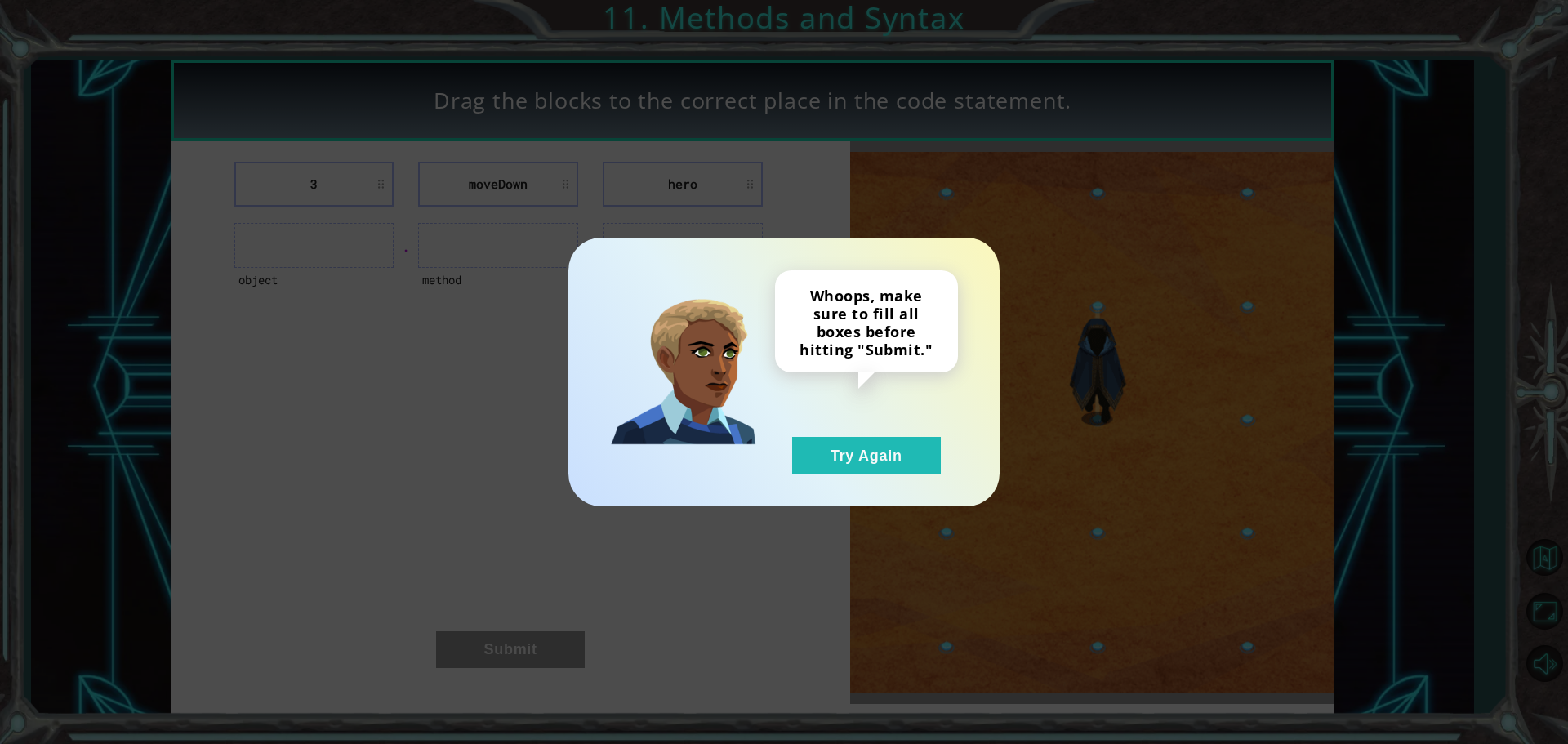
click at [874, 433] on div "Whoops, make sure to fill all boxes before hitting "Submit." Try Again" at bounding box center [866, 372] width 183 height 203
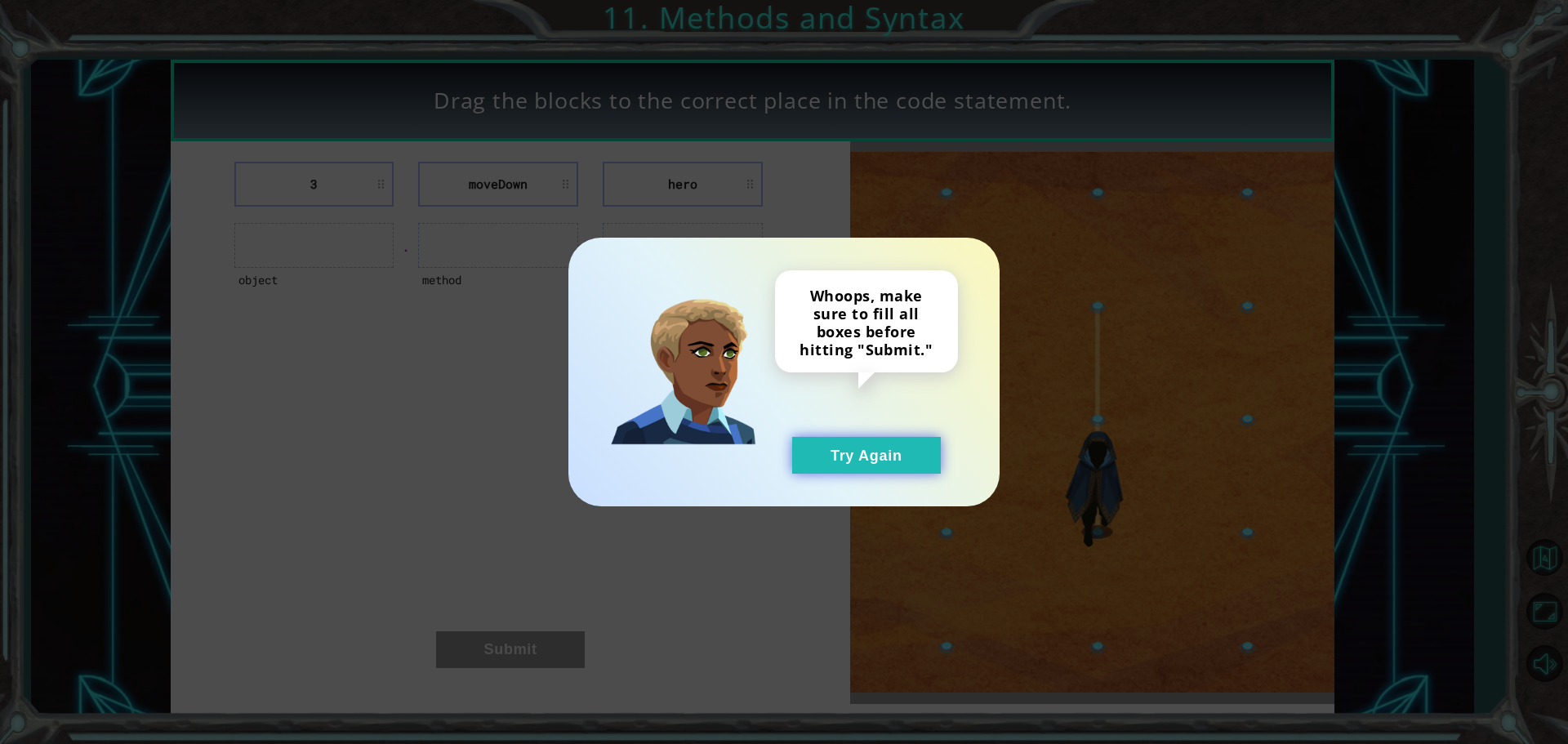
click at [872, 450] on button "Try Again" at bounding box center [866, 455] width 149 height 36
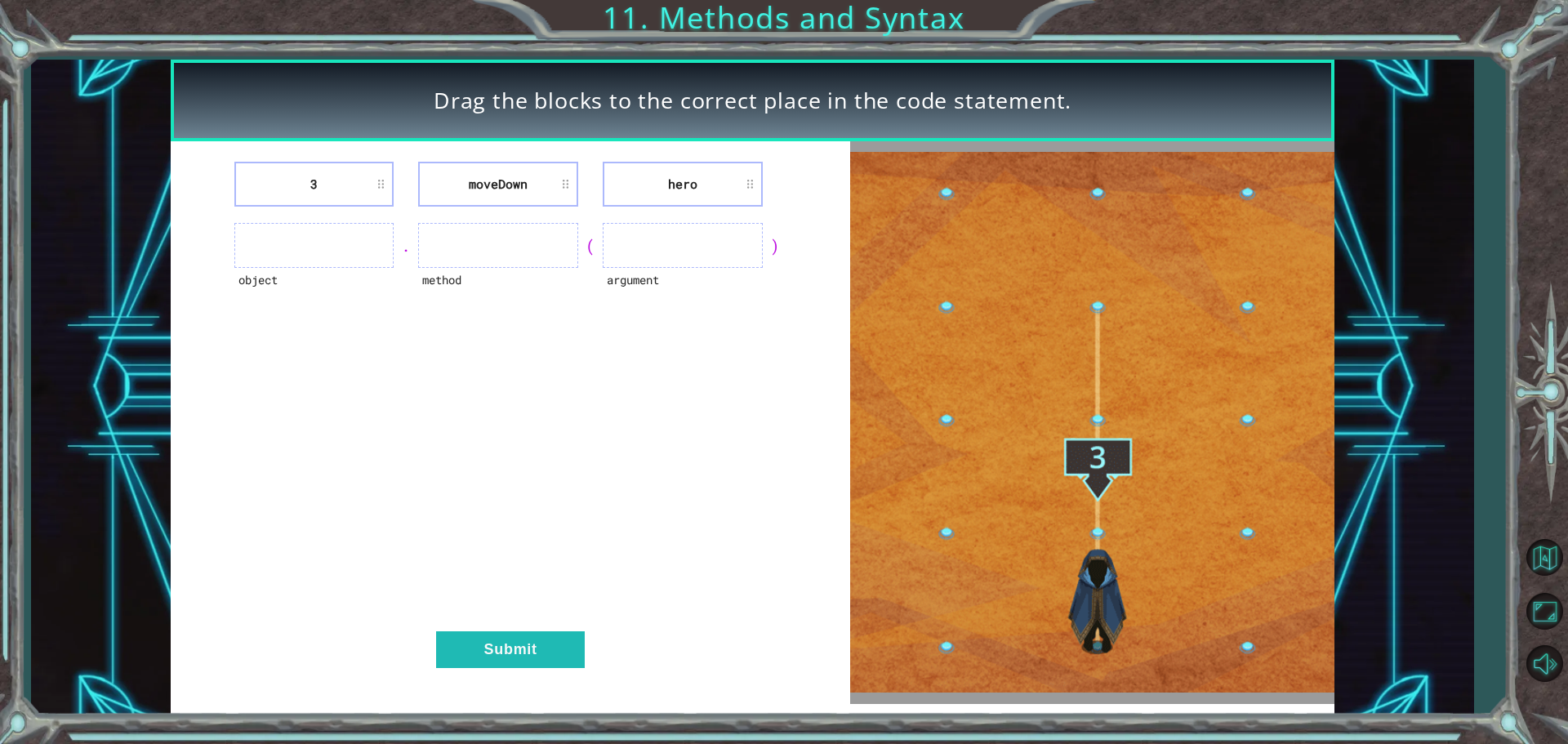
click at [388, 184] on li "3" at bounding box center [314, 184] width 161 height 45
click at [372, 182] on li "3" at bounding box center [314, 184] width 161 height 45
click at [314, 174] on li "3" at bounding box center [314, 184] width 161 height 45
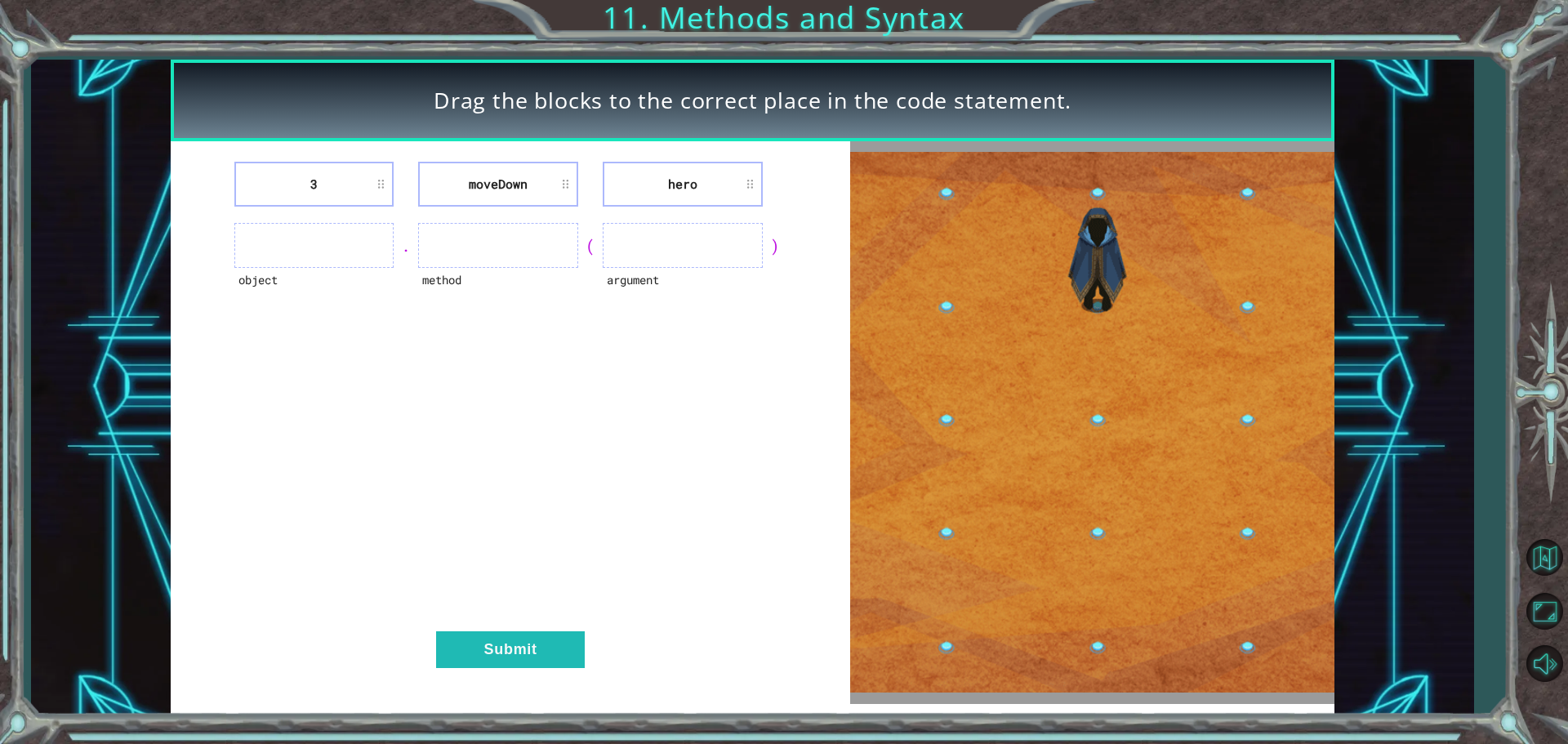
click at [353, 185] on li "3" at bounding box center [314, 184] width 161 height 45
click at [378, 227] on ul at bounding box center [314, 245] width 161 height 45
drag, startPoint x: 388, startPoint y: 238, endPoint x: 419, endPoint y: 249, distance: 32.9
click at [386, 243] on ul at bounding box center [314, 245] width 161 height 45
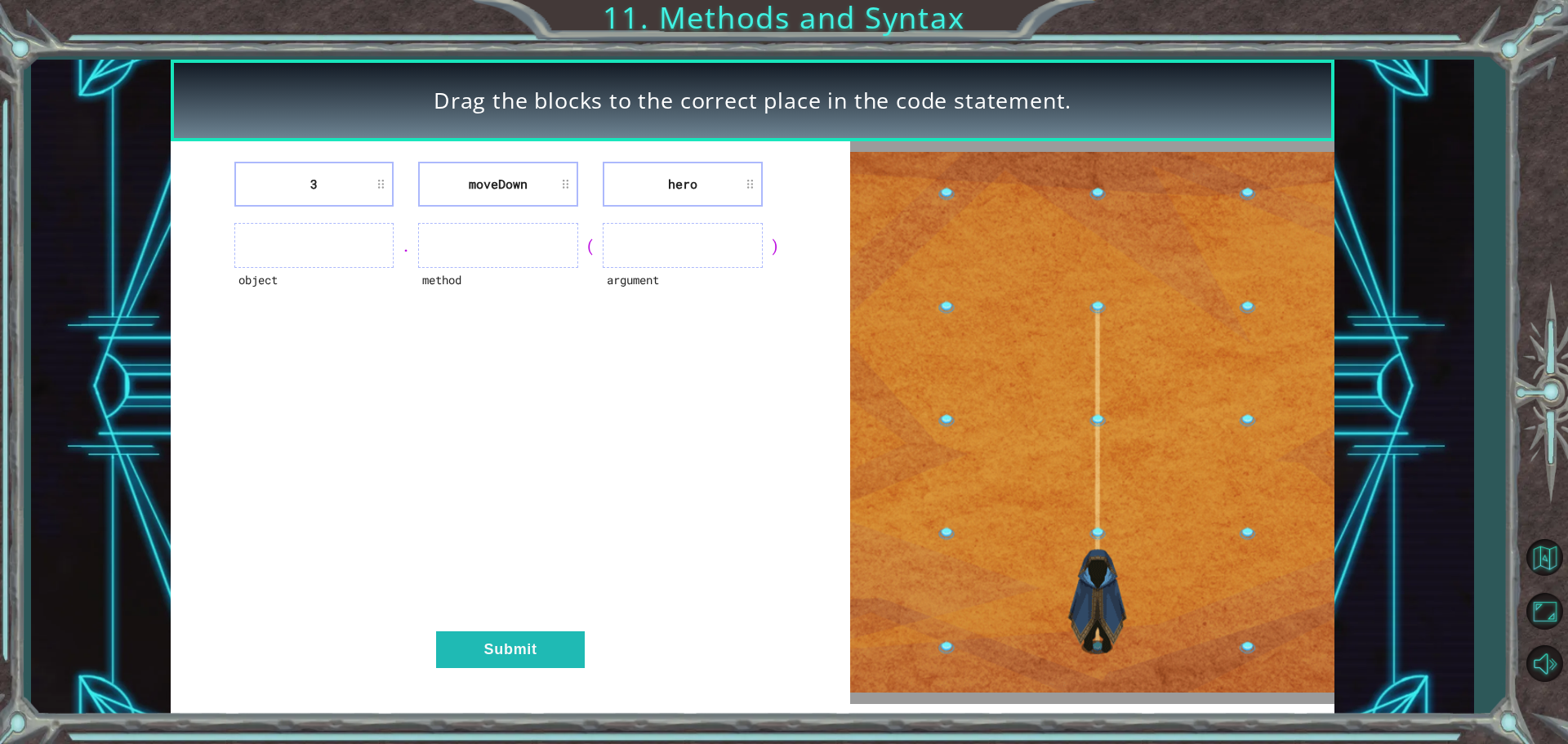
click at [455, 247] on ul at bounding box center [498, 245] width 161 height 45
click at [528, 191] on li "moveDown" at bounding box center [498, 184] width 161 height 45
click at [569, 184] on li "moveDown" at bounding box center [498, 184] width 161 height 45
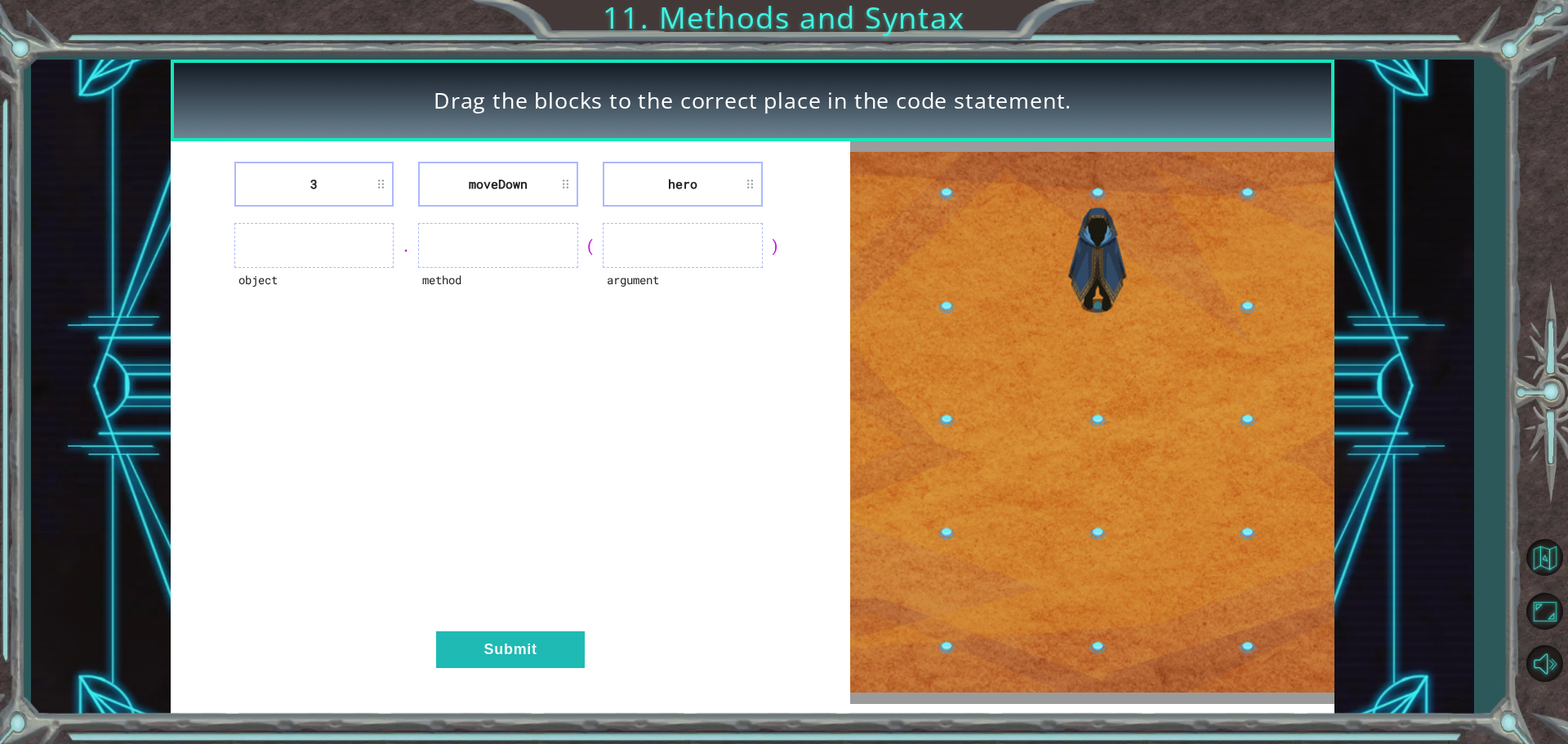
click at [686, 184] on li "hero" at bounding box center [683, 184] width 161 height 45
click at [715, 228] on ul at bounding box center [683, 245] width 161 height 45
click at [322, 201] on li "3" at bounding box center [314, 184] width 161 height 45
click at [376, 189] on li "3" at bounding box center [314, 184] width 161 height 45
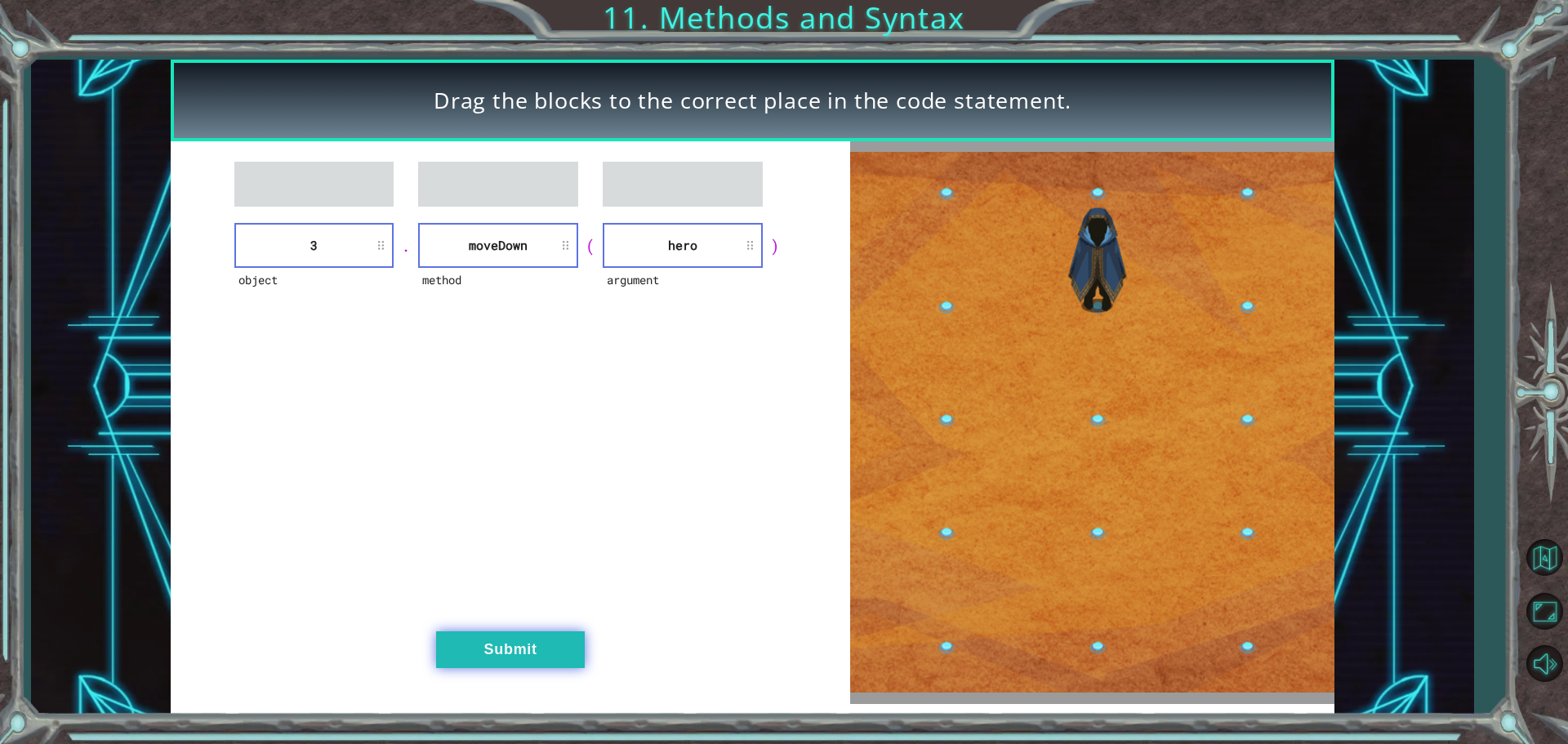
click at [550, 655] on button "Submit" at bounding box center [511, 649] width 149 height 36
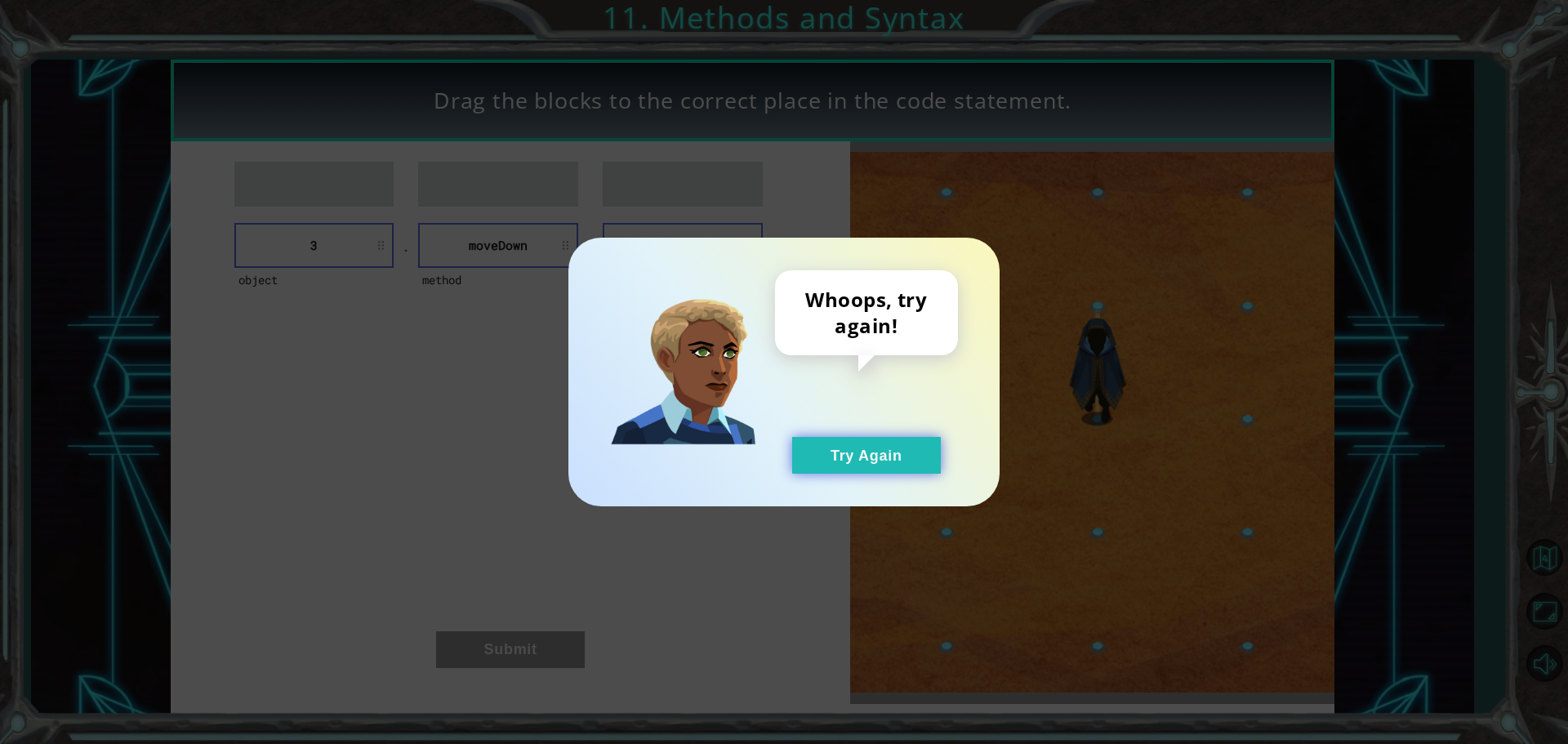
click at [834, 443] on button "Try Again" at bounding box center [866, 455] width 149 height 36
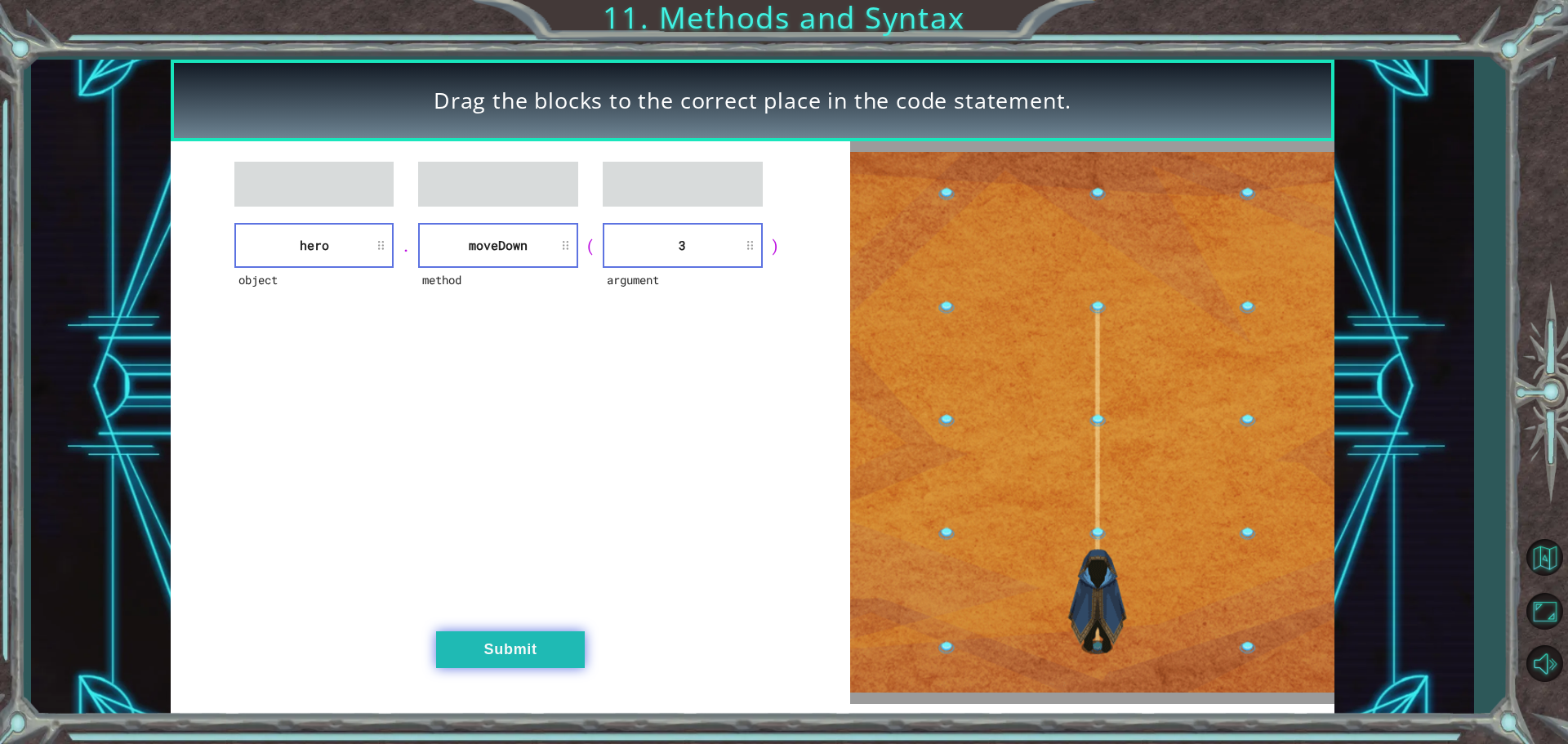
click at [532, 636] on button "Submit" at bounding box center [511, 649] width 149 height 36
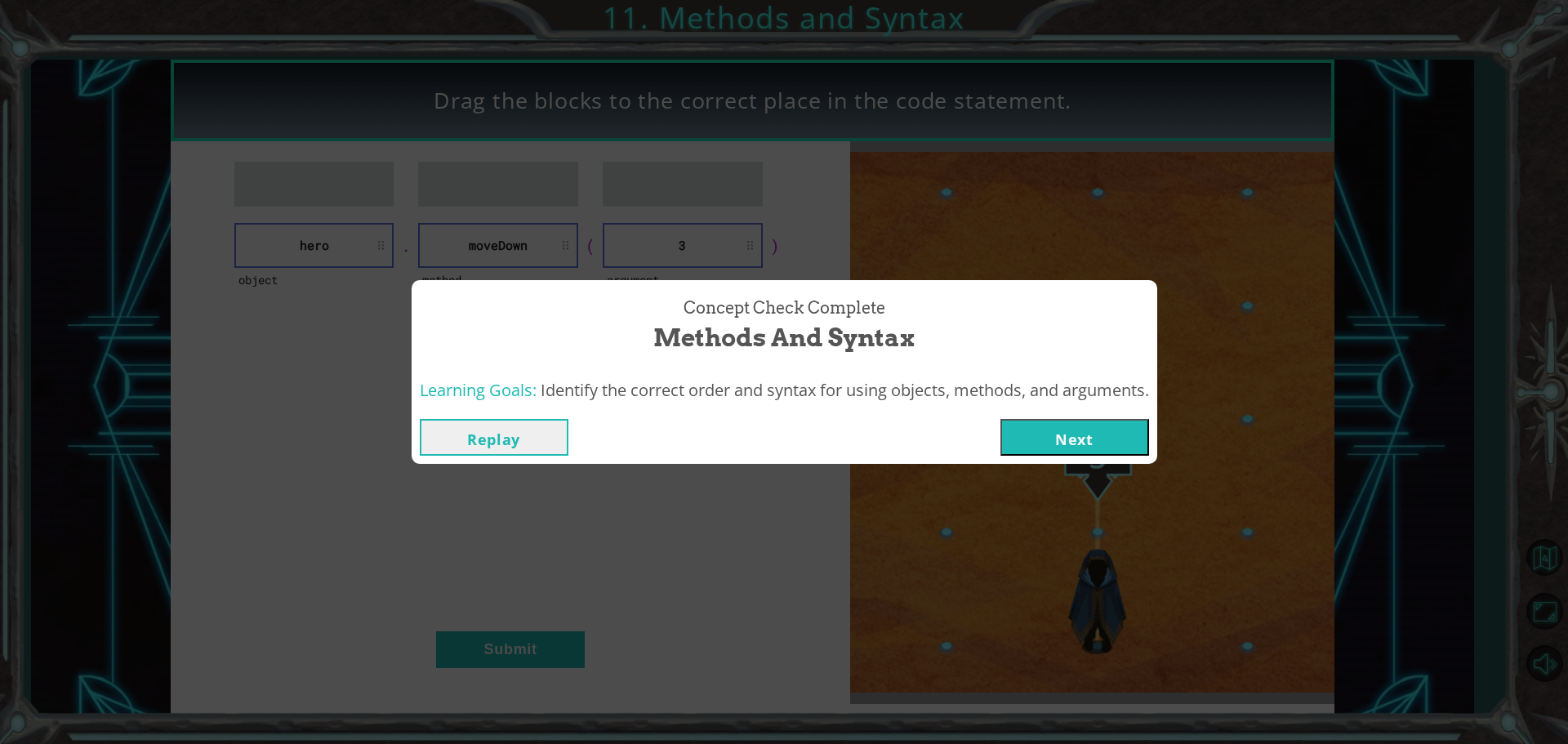
click at [1125, 427] on button "Next" at bounding box center [1075, 436] width 149 height 36
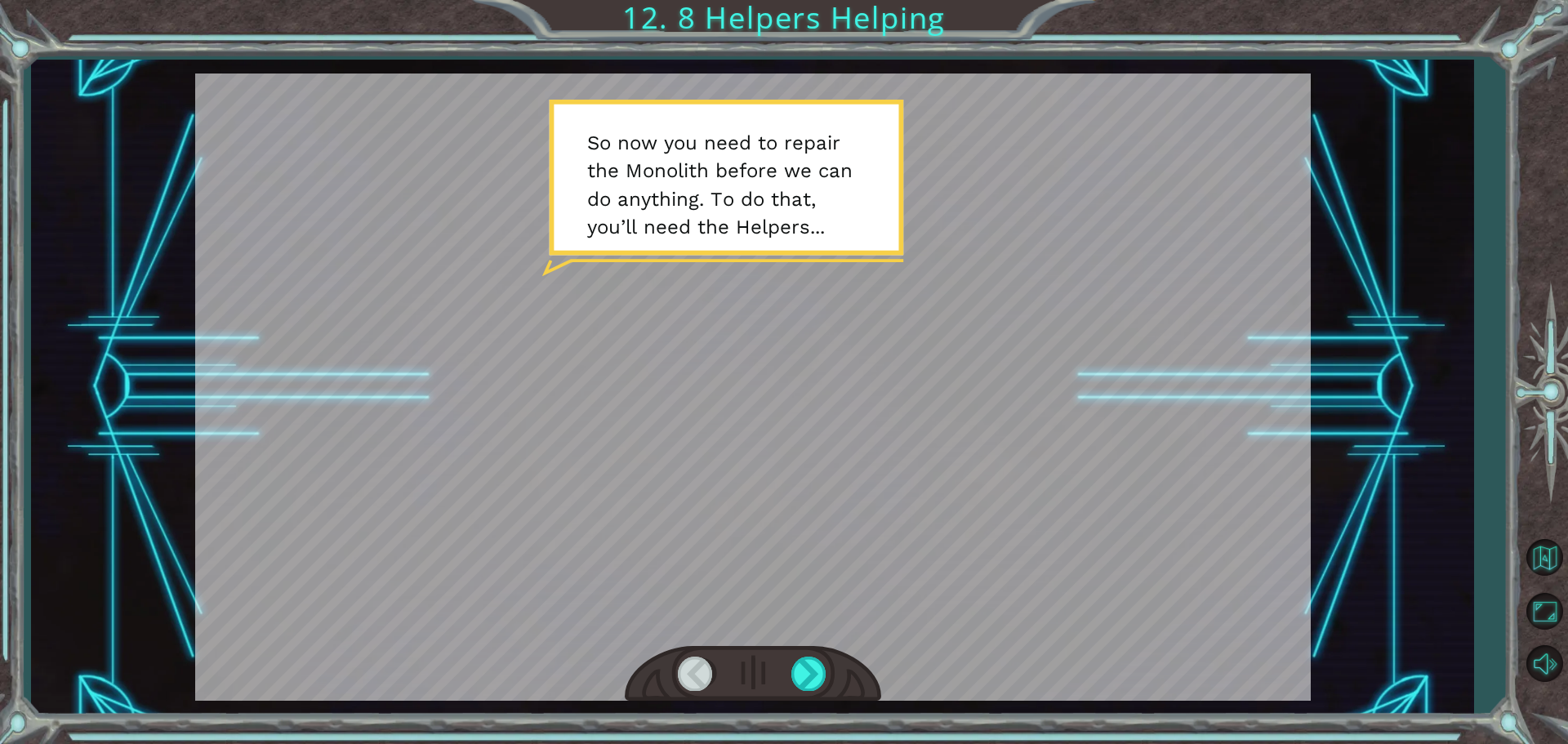
click at [783, 255] on div at bounding box center [753, 387] width 1116 height 627
click at [777, 262] on div at bounding box center [753, 387] width 1116 height 627
click at [804, 663] on div at bounding box center [809, 673] width 36 height 34
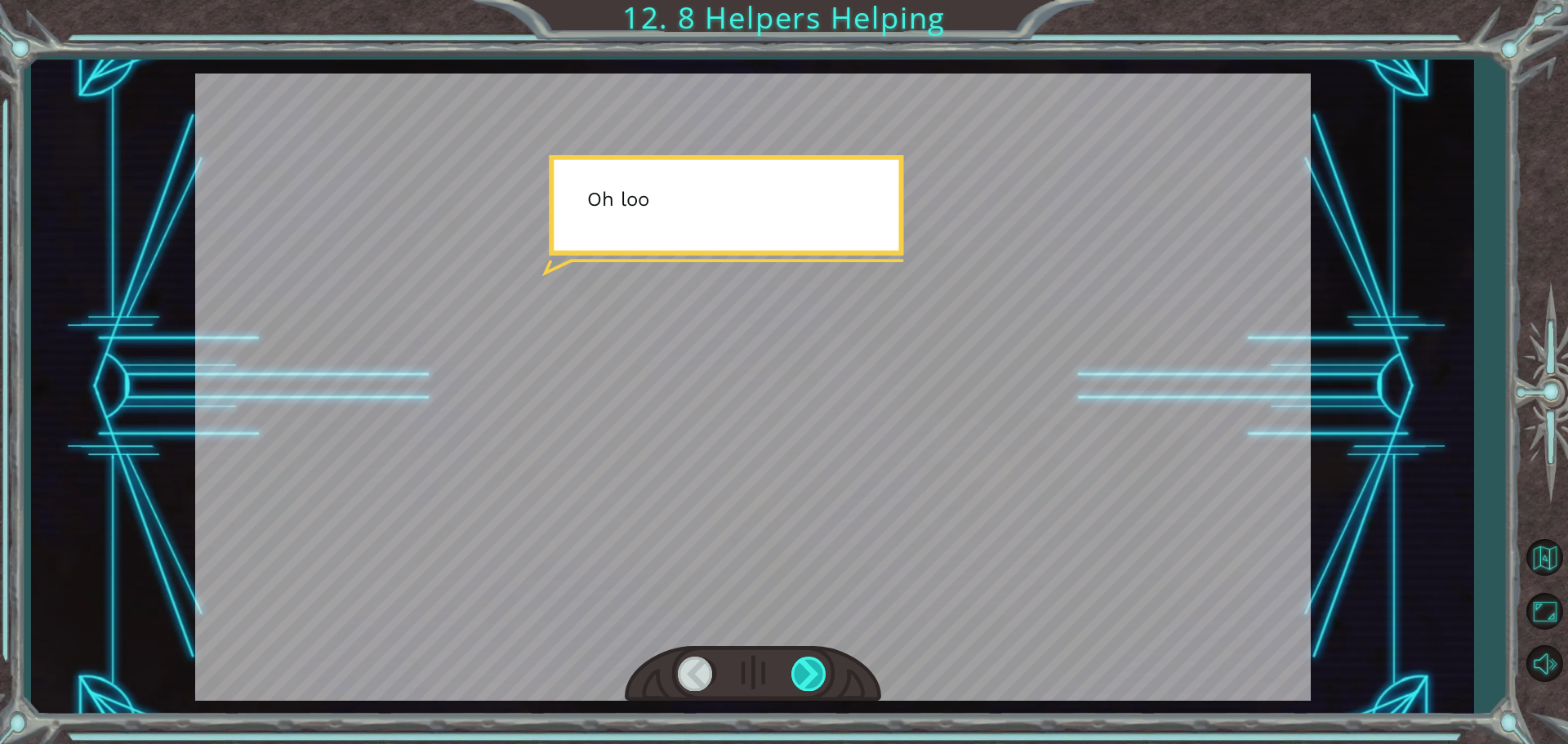
click at [802, 664] on div at bounding box center [809, 673] width 36 height 34
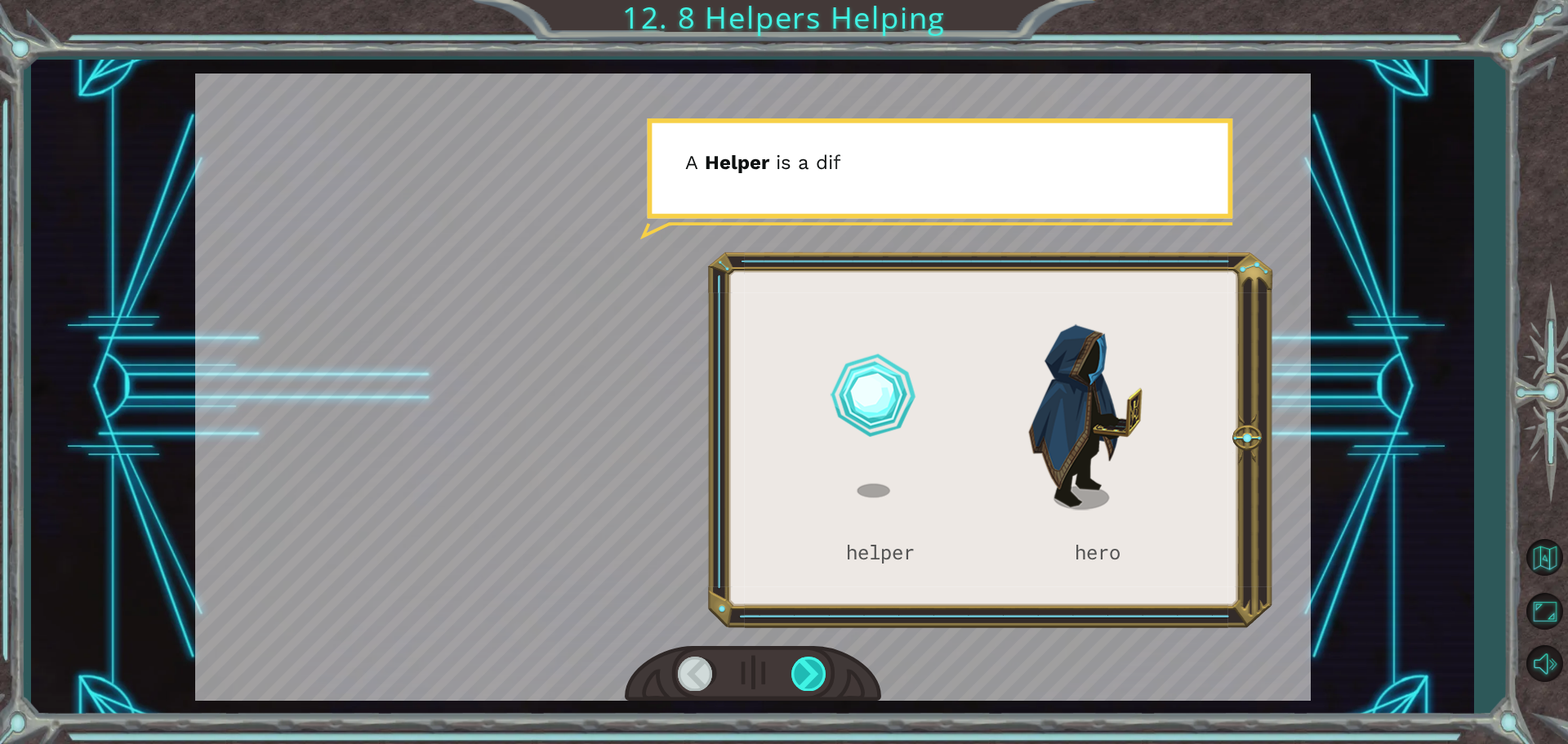
click at [804, 669] on div at bounding box center [809, 673] width 36 height 34
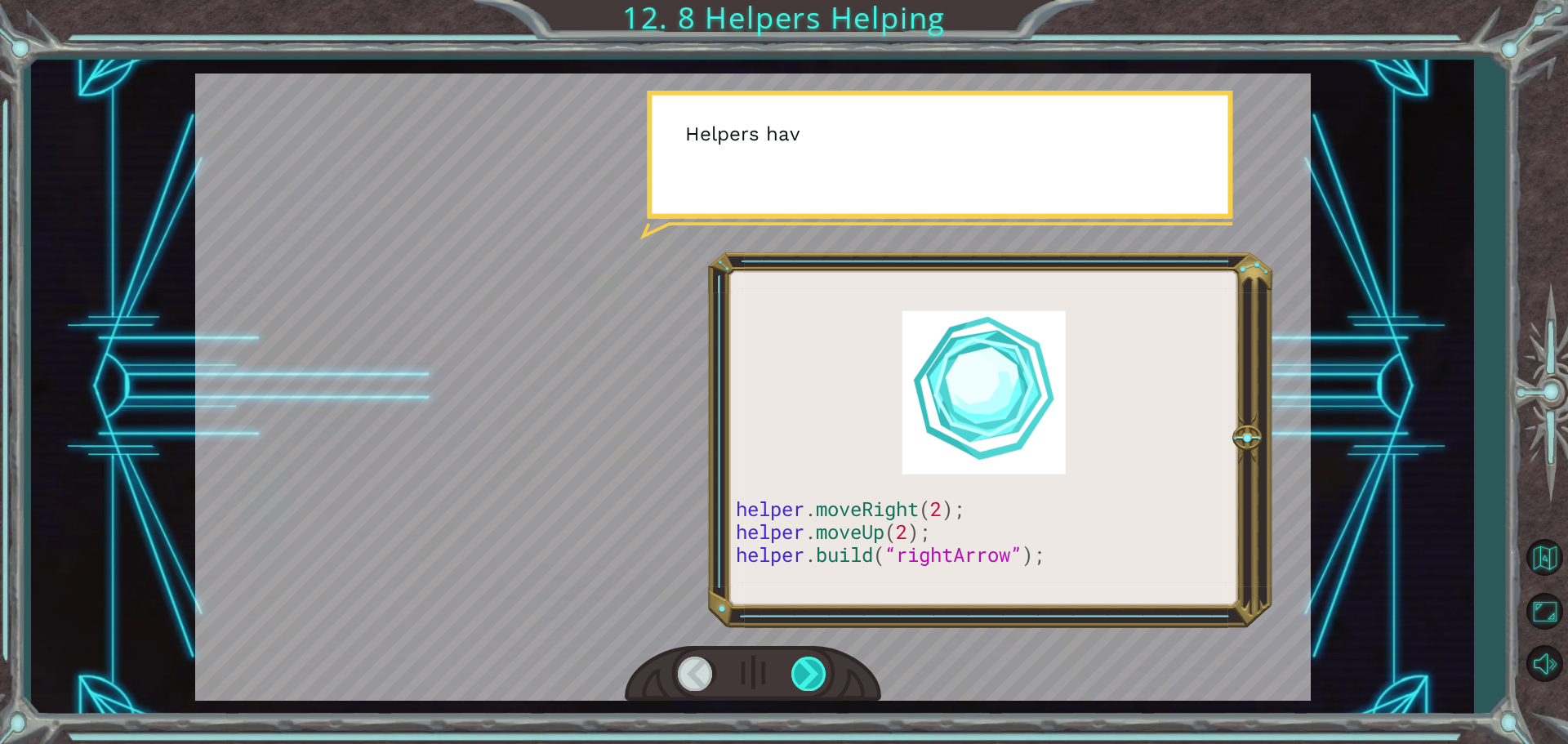
click at [804, 669] on div at bounding box center [809, 673] width 36 height 34
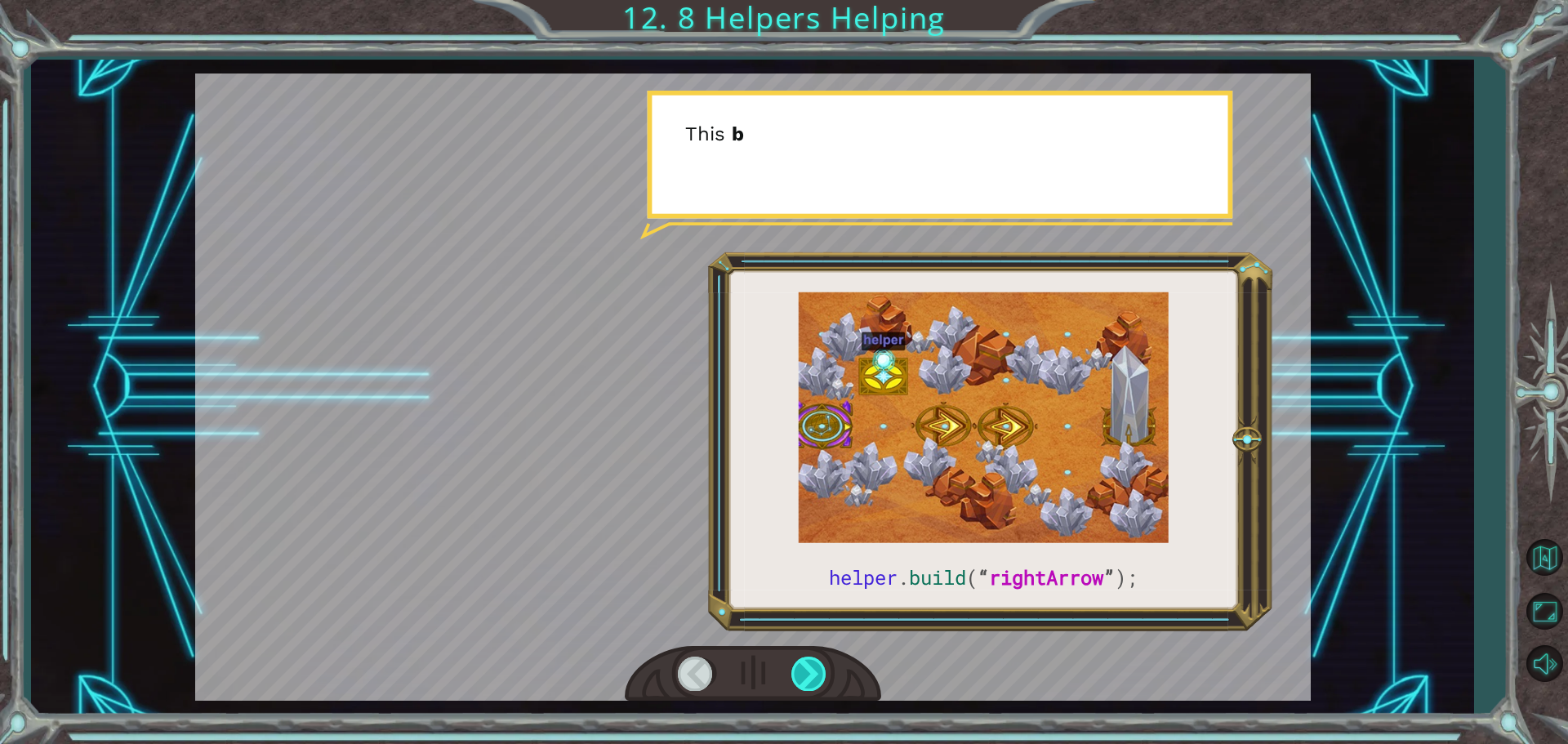
click at [806, 669] on div at bounding box center [809, 673] width 36 height 34
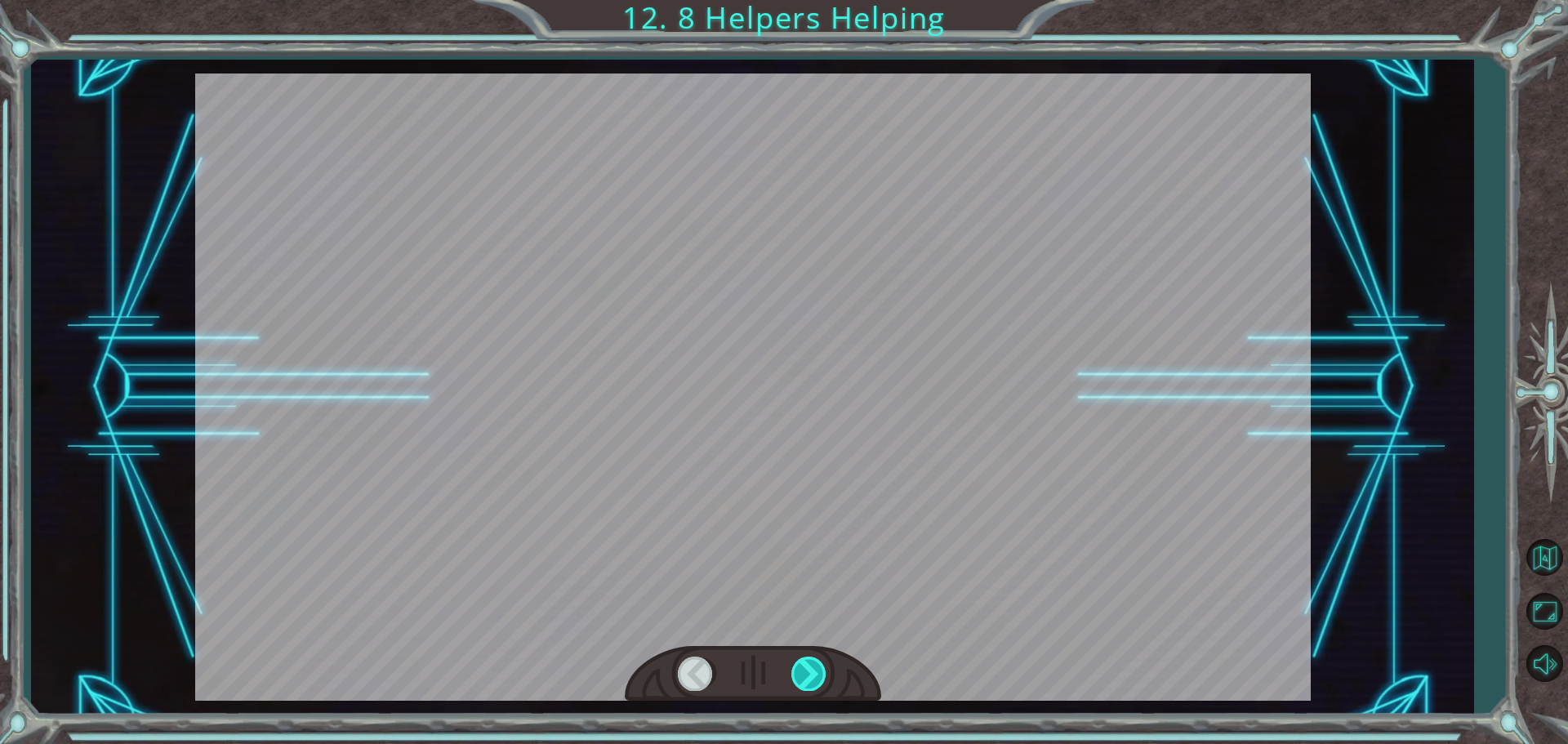
click at [808, 669] on div at bounding box center [809, 673] width 36 height 34
click at [809, 669] on div at bounding box center [809, 673] width 36 height 34
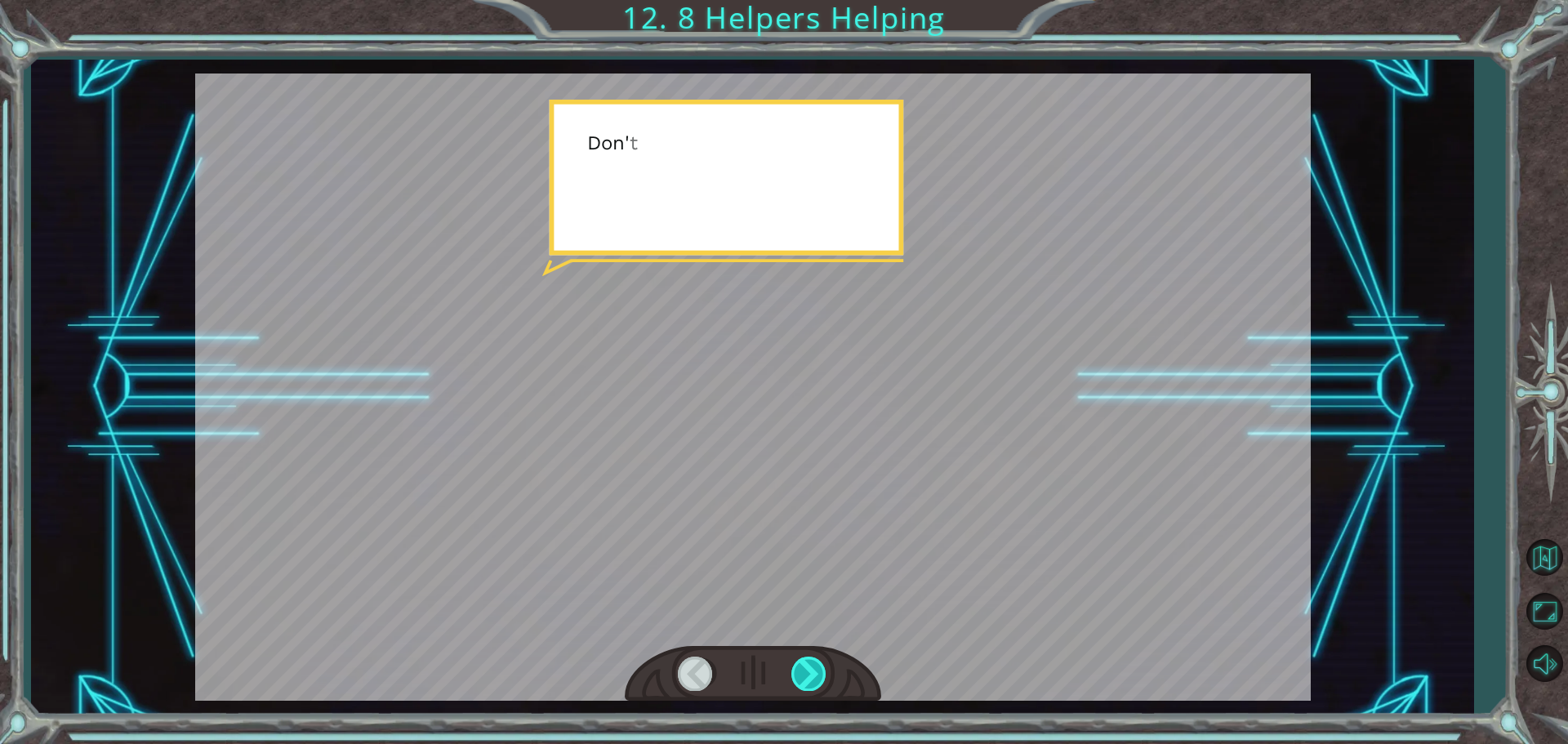
click at [810, 669] on div at bounding box center [809, 673] width 36 height 34
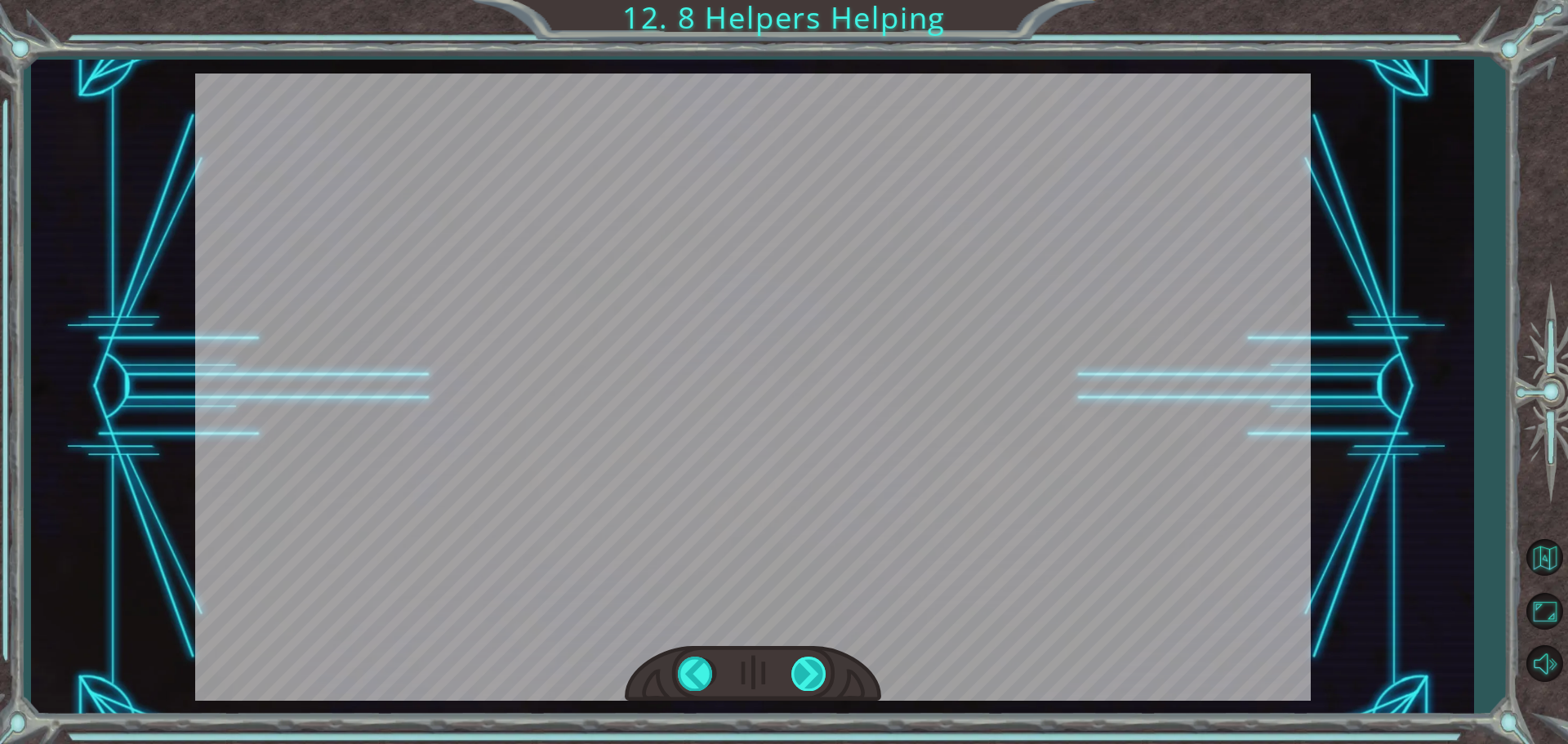
click at [810, 0] on div "helper . build ( “ rightArrow ” ); S o n o w y o u n e e d t o r e p a i r t h …" at bounding box center [784, 0] width 1568 height 0
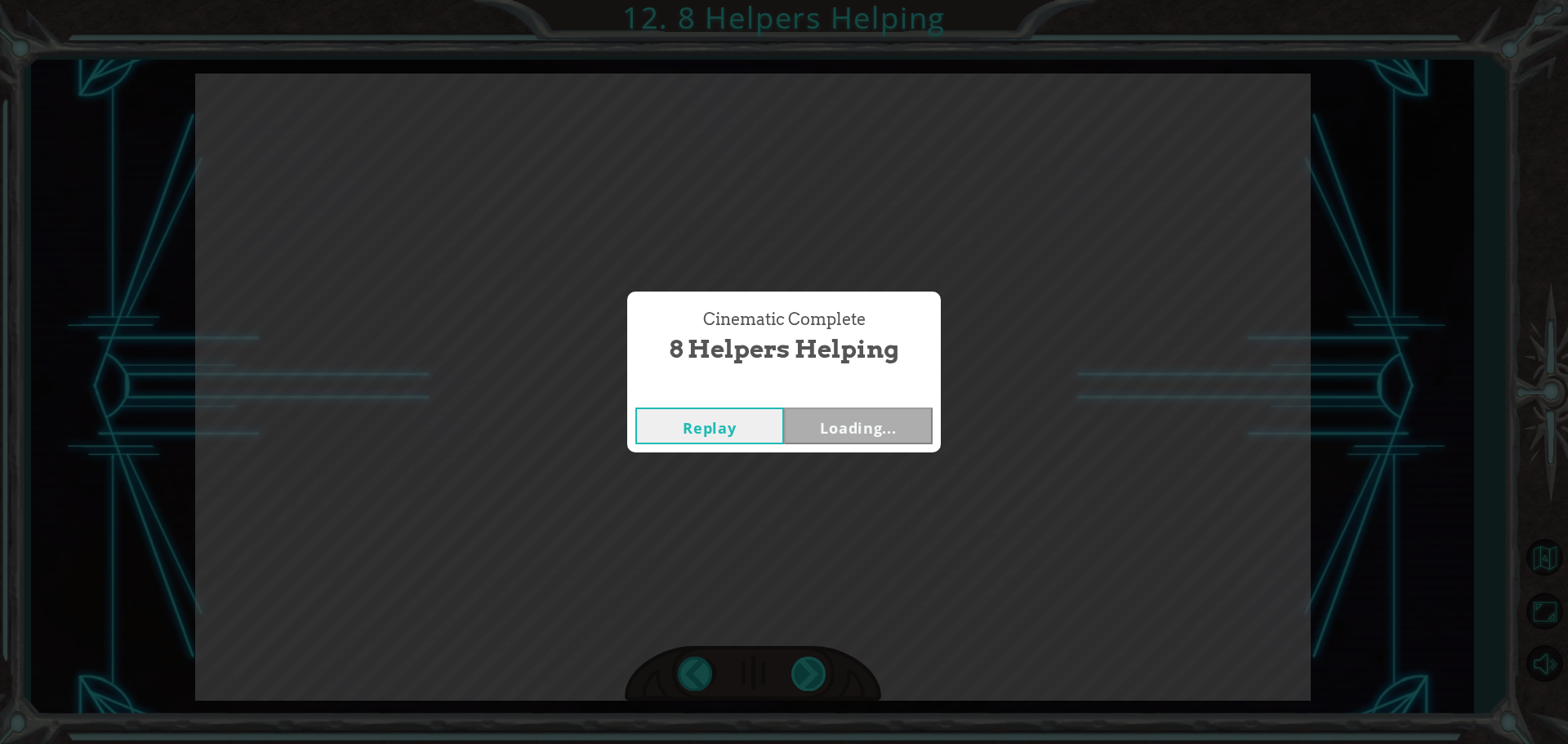
click at [810, 669] on div "Cinematic Complete 8 Helpers Helping Replay Loading..." at bounding box center [784, 372] width 1568 height 744
click at [909, 419] on button "Next" at bounding box center [858, 426] width 149 height 36
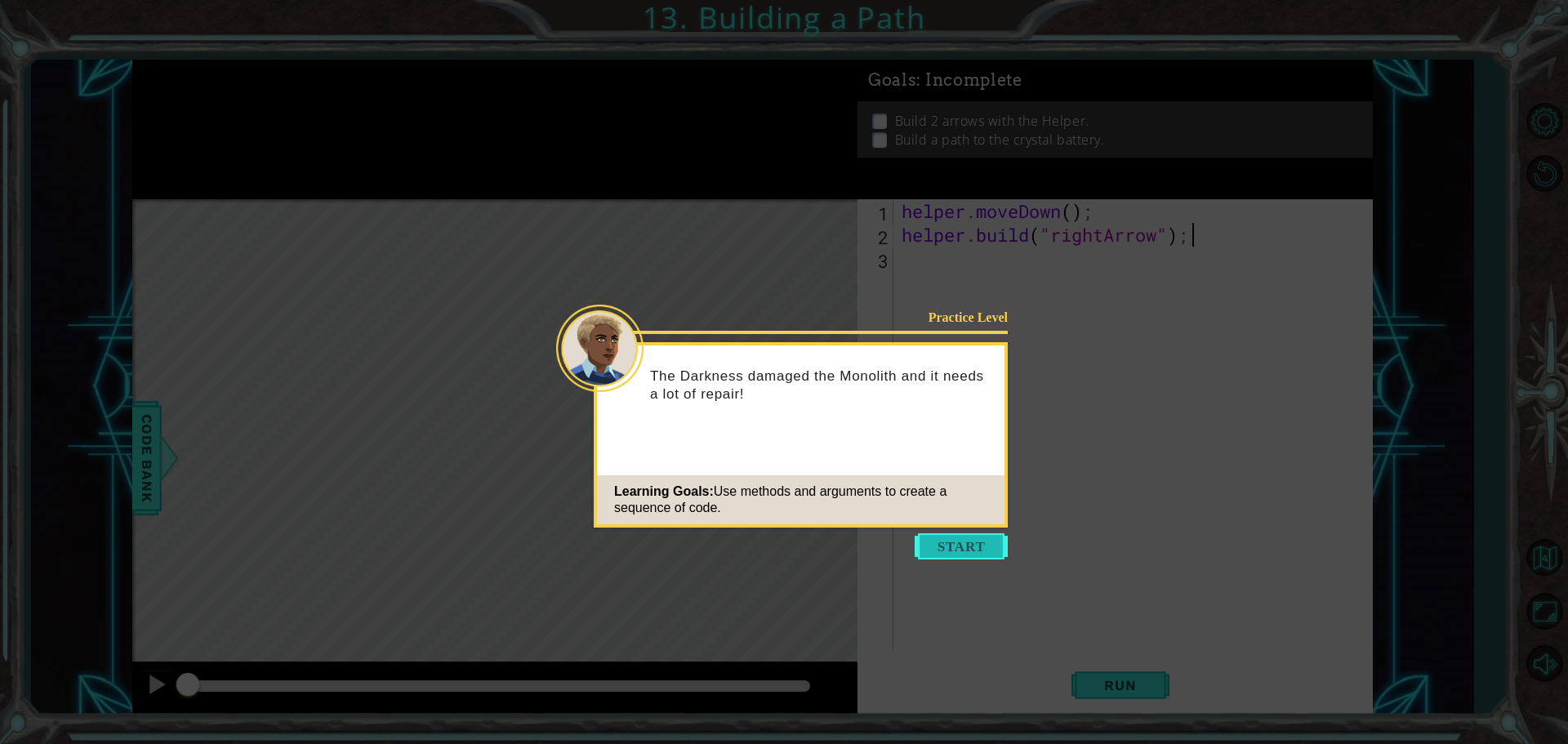
click at [967, 542] on button "Start" at bounding box center [960, 545] width 93 height 26
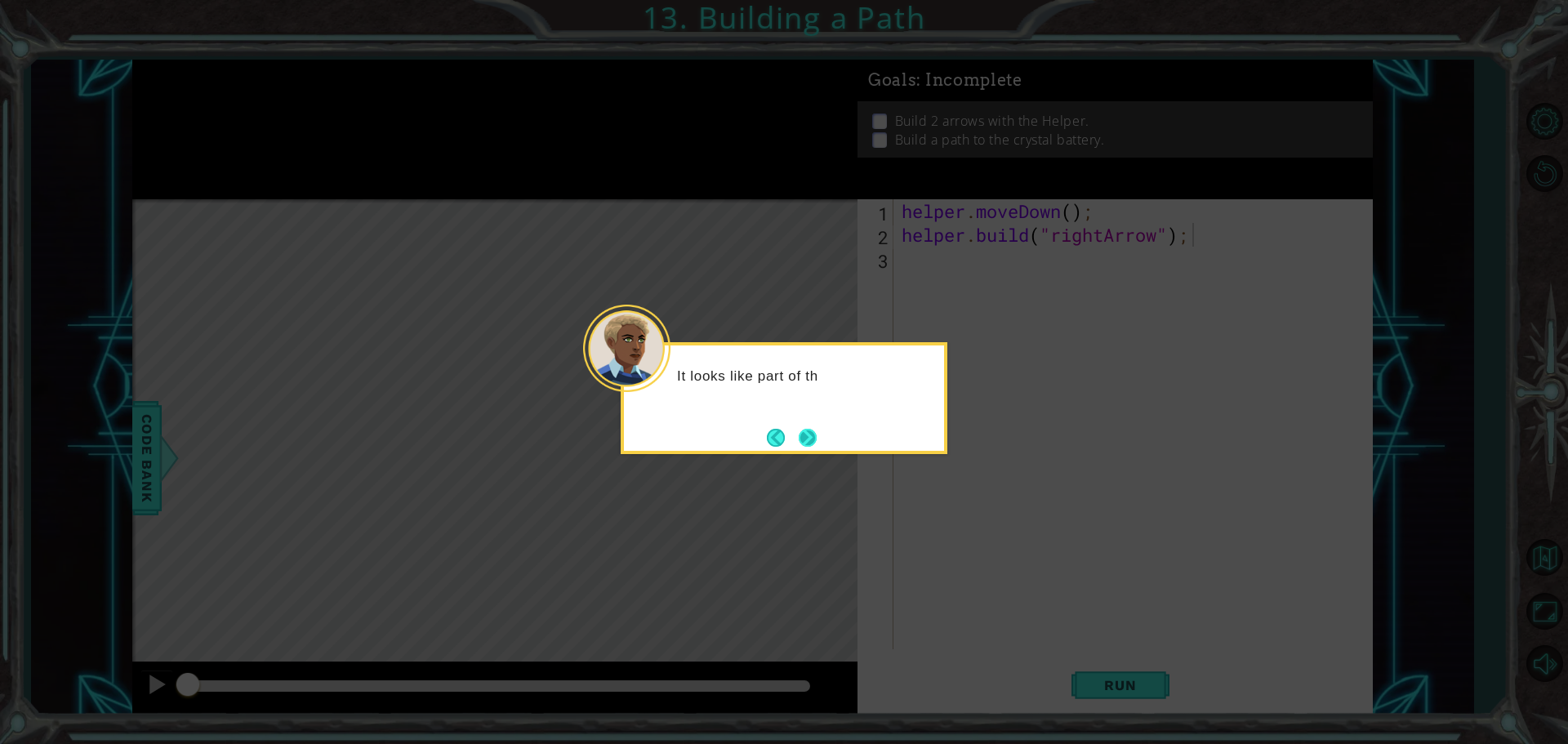
click at [806, 433] on button "Next" at bounding box center [808, 438] width 18 height 18
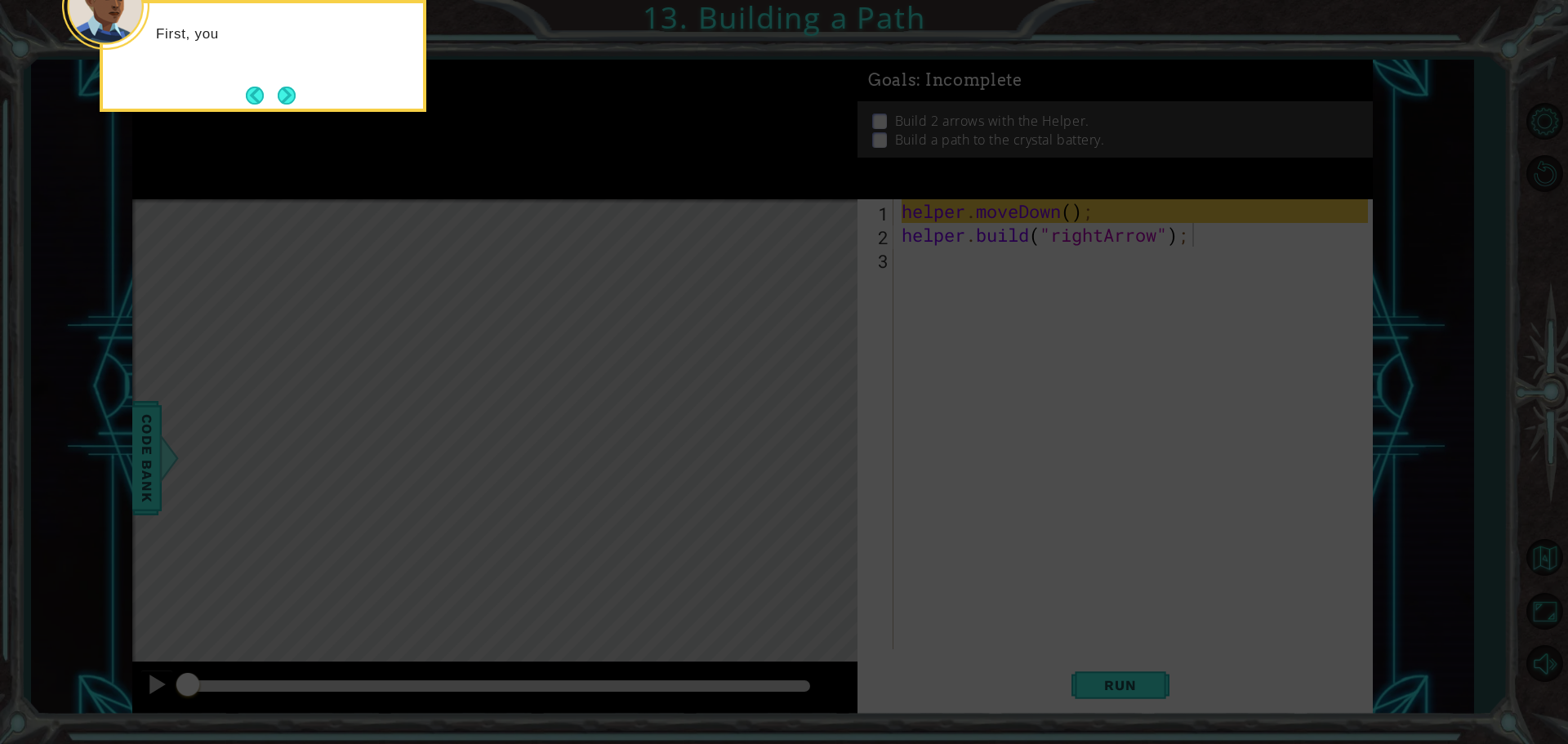
click at [807, 433] on icon at bounding box center [784, 111] width 1568 height 1265
click at [863, 434] on icon at bounding box center [784, 111] width 1568 height 1265
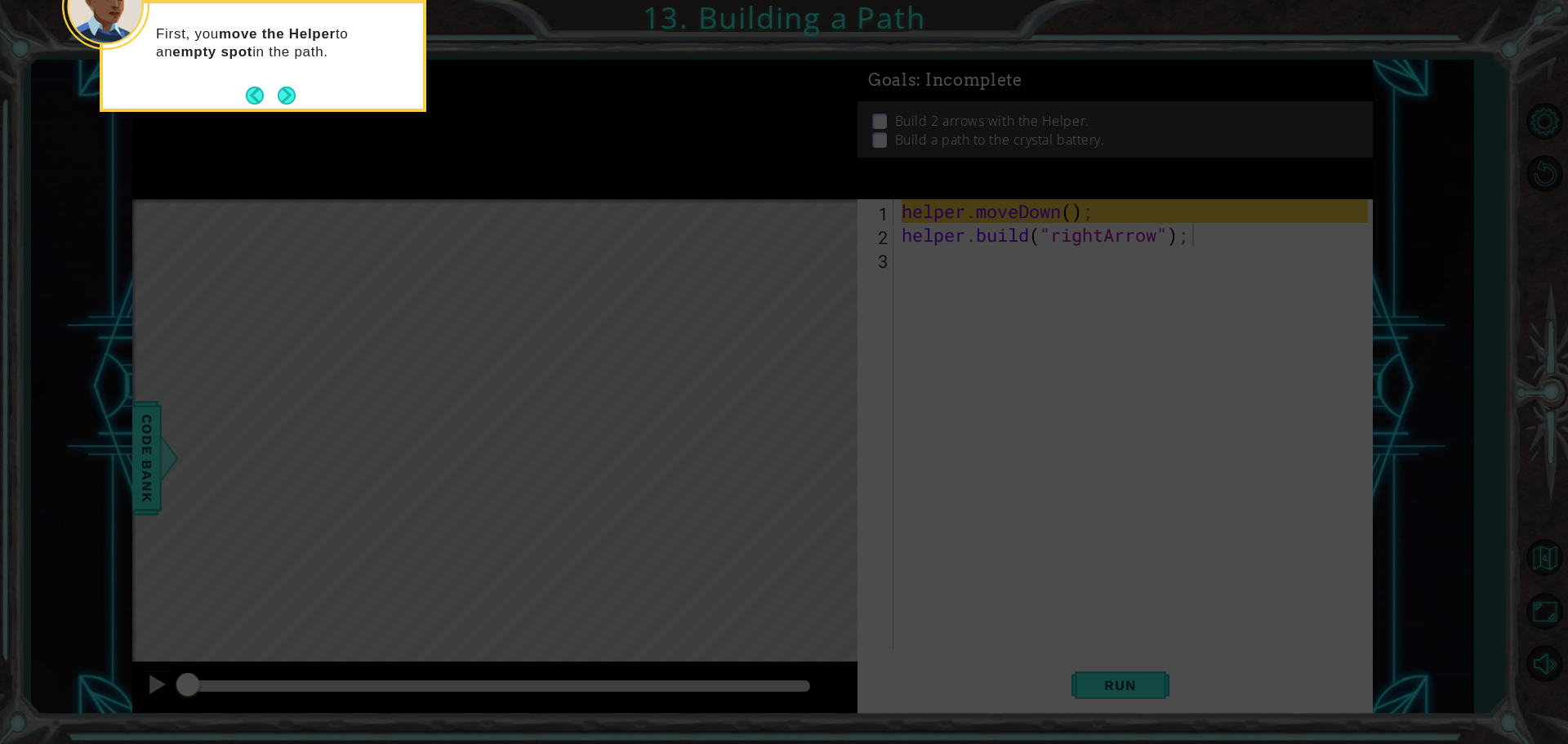
click at [863, 434] on icon at bounding box center [784, 111] width 1568 height 1265
click at [289, 96] on button "Next" at bounding box center [286, 96] width 18 height 18
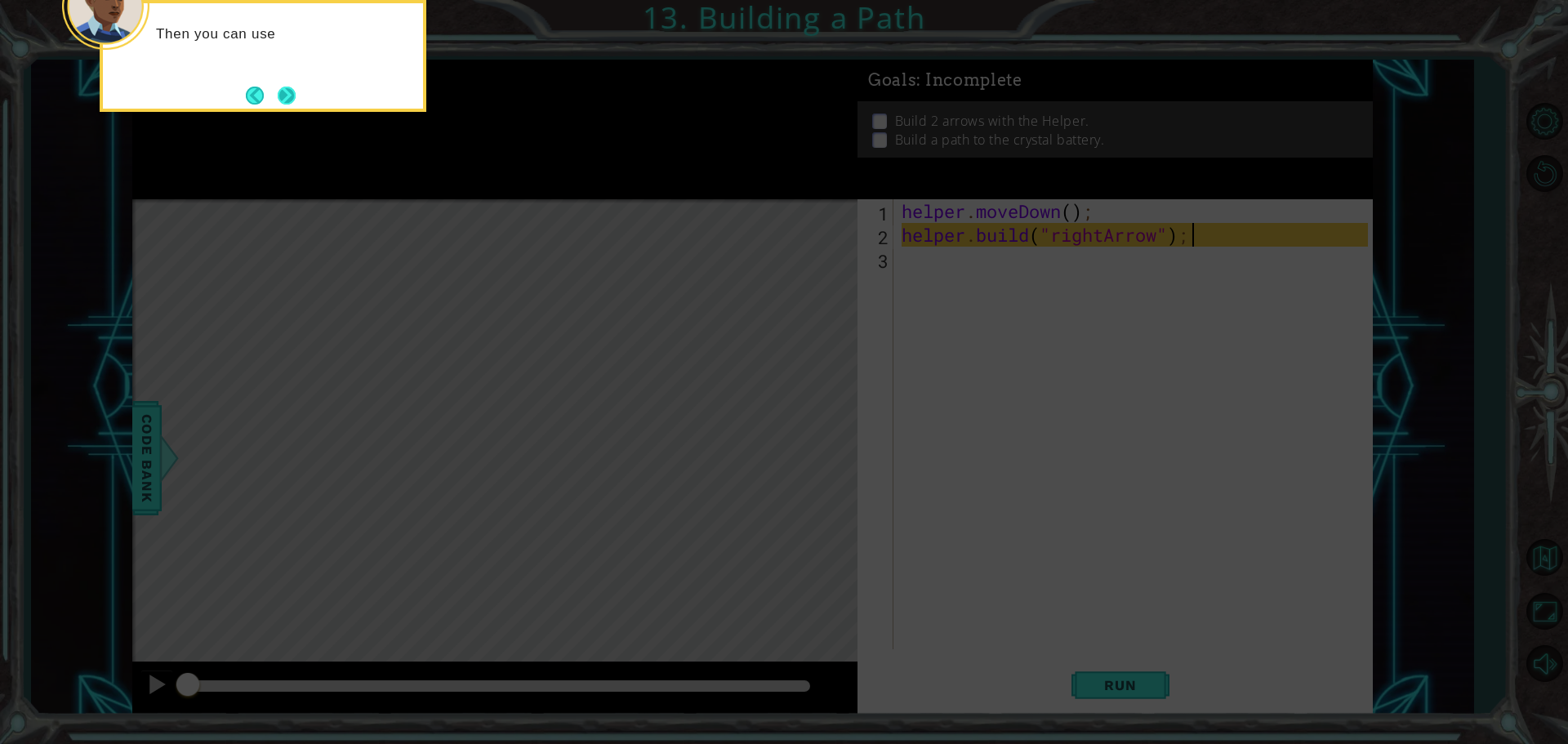
click at [291, 92] on button "Next" at bounding box center [286, 96] width 18 height 18
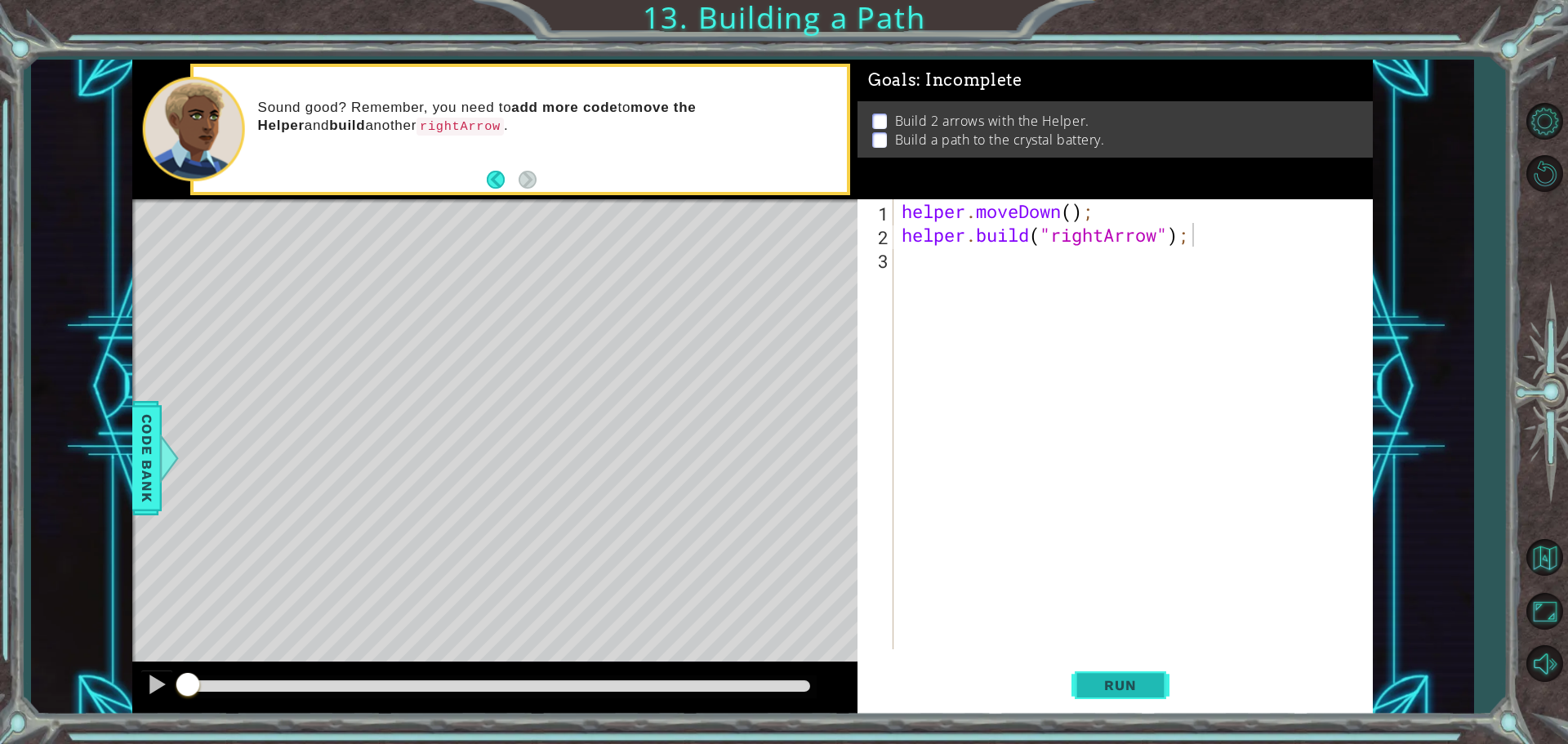
click at [1087, 691] on button "Run" at bounding box center [1120, 685] width 98 height 51
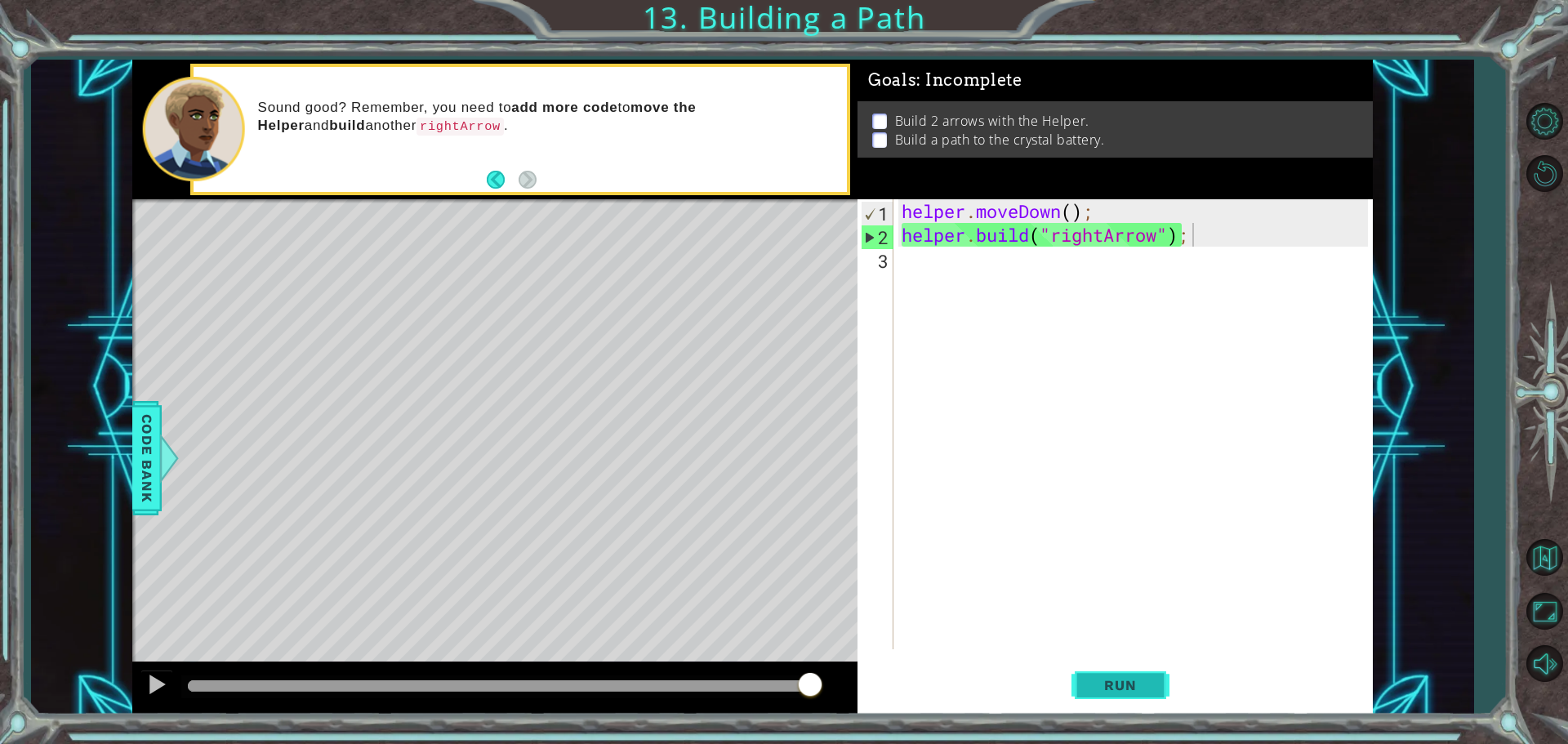
click at [1138, 688] on span "Run" at bounding box center [1120, 685] width 65 height 16
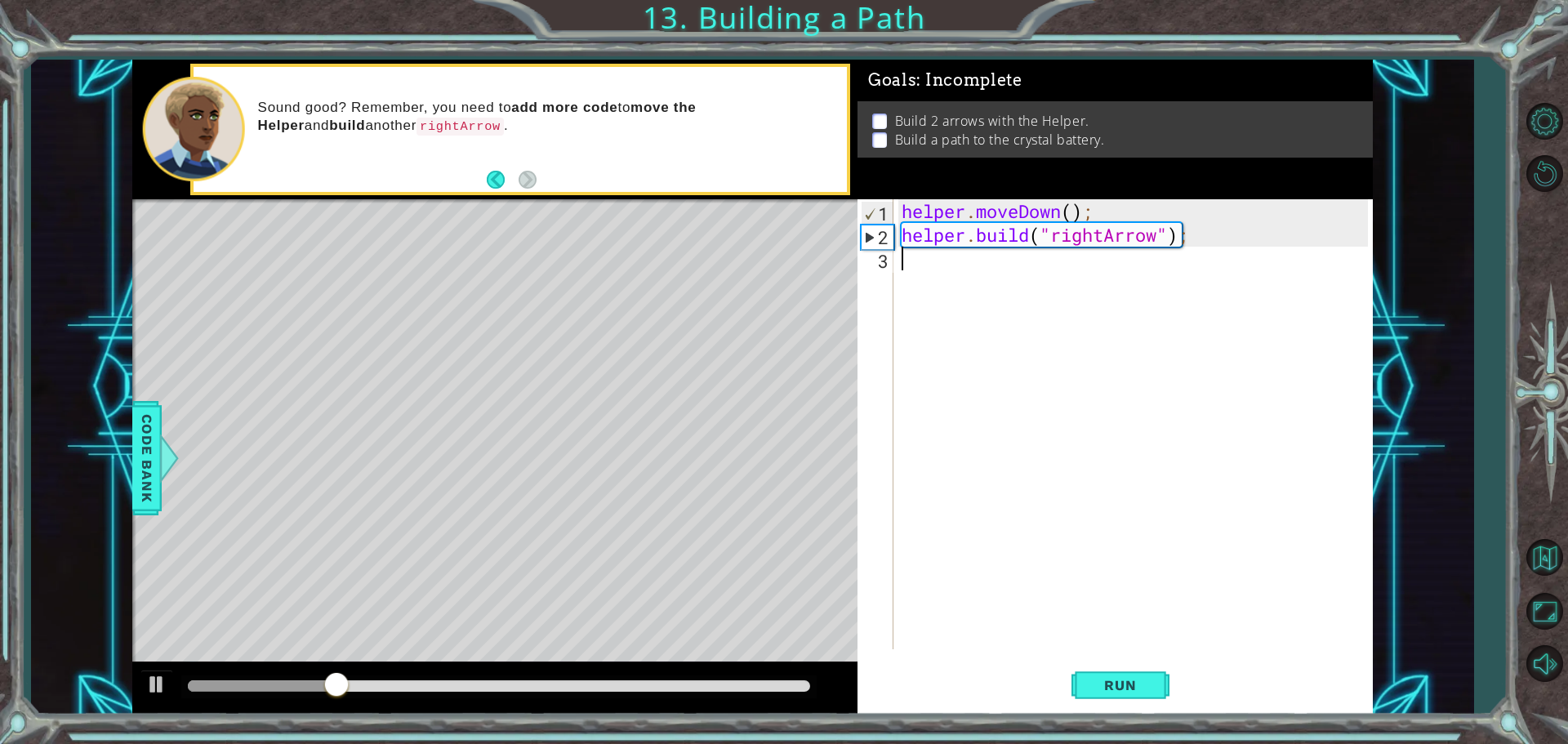
click at [919, 281] on div "helper . moveDown ( ) ; helper . build ( "rightArrow" ) ;" at bounding box center [1137, 448] width 478 height 497
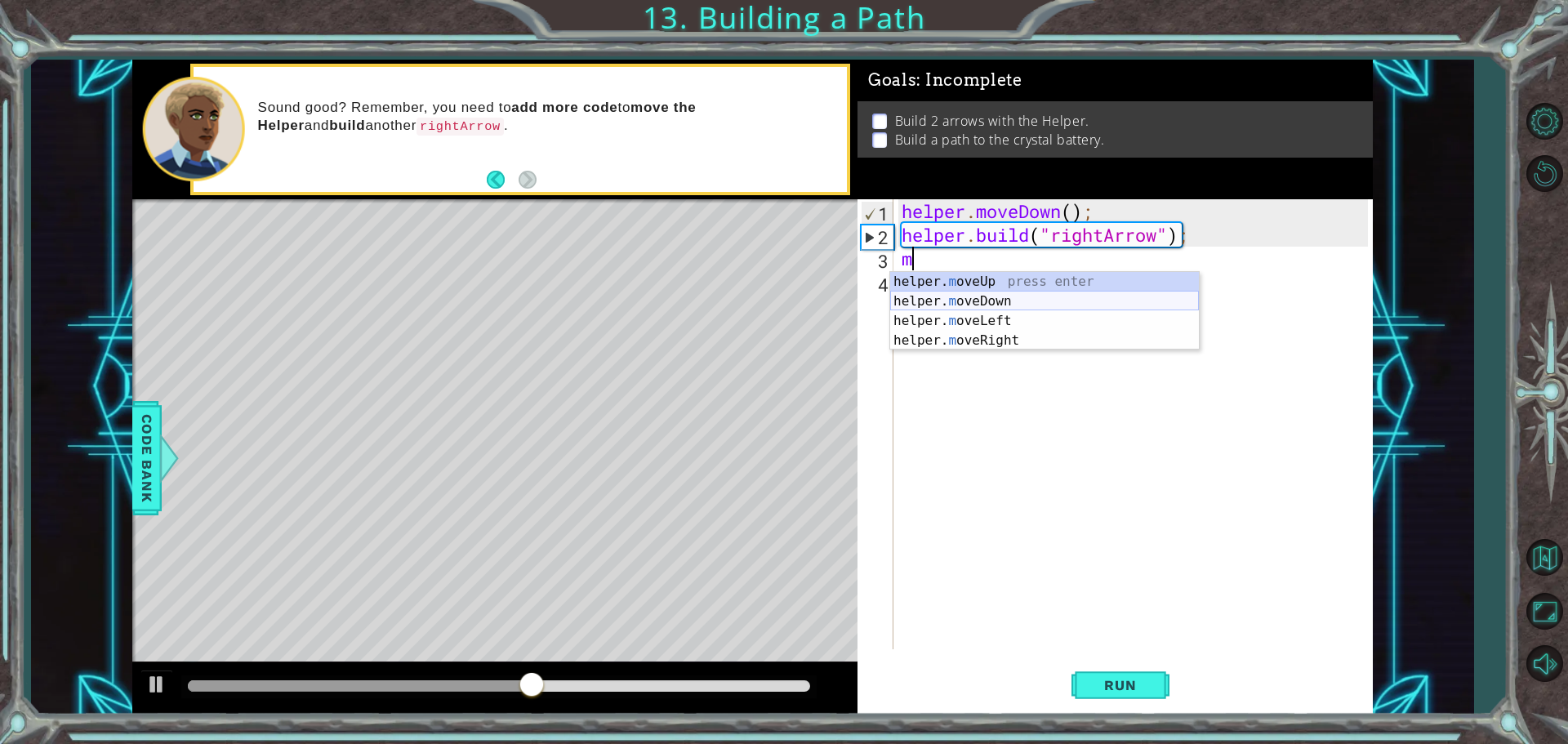
click at [1015, 292] on div "helper. m oveUp press enter helper. m oveDown press enter helper. m oveLeft pre…" at bounding box center [1045, 331] width 309 height 118
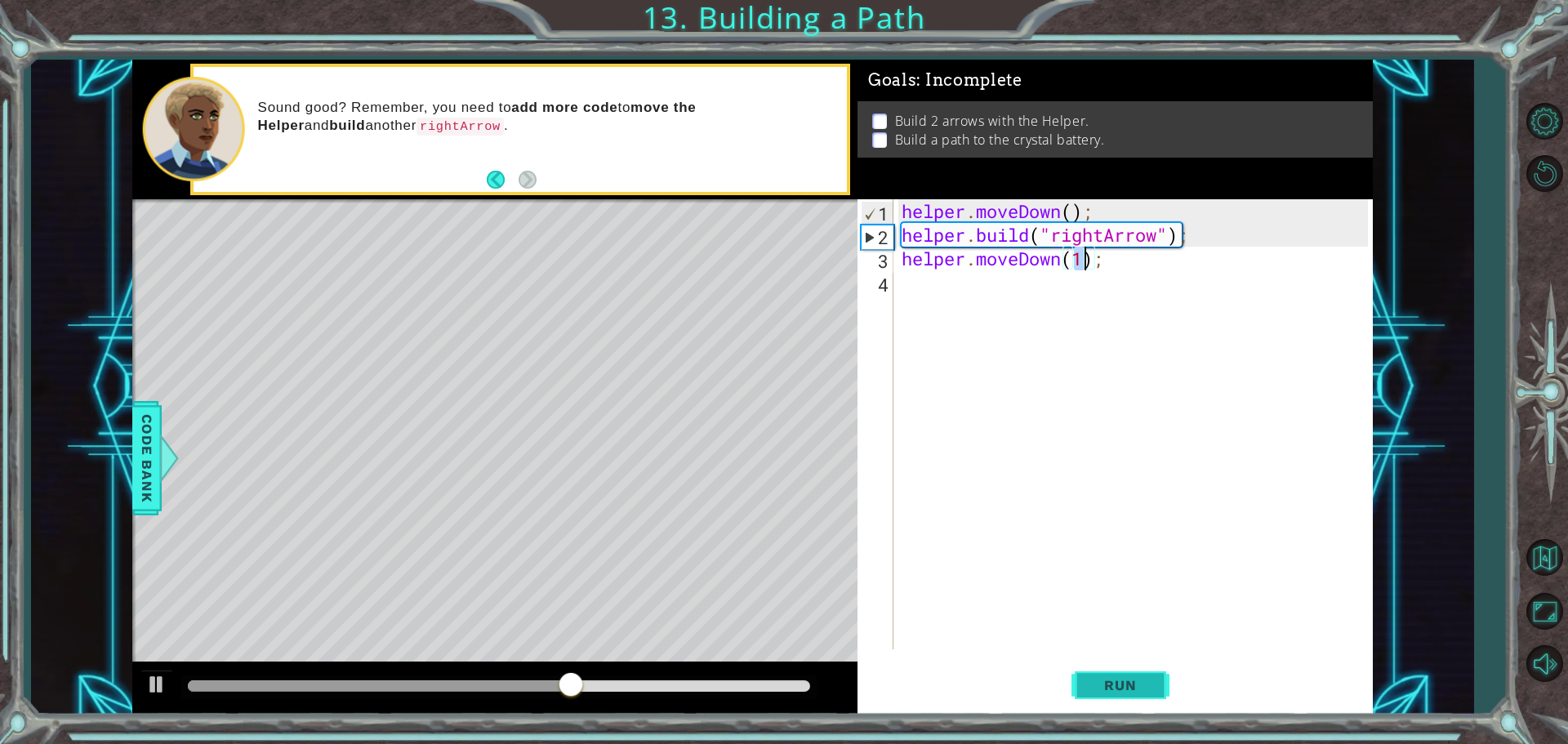
type textarea "helper.moveDown(1);"
click at [1141, 684] on span "Run" at bounding box center [1120, 685] width 65 height 16
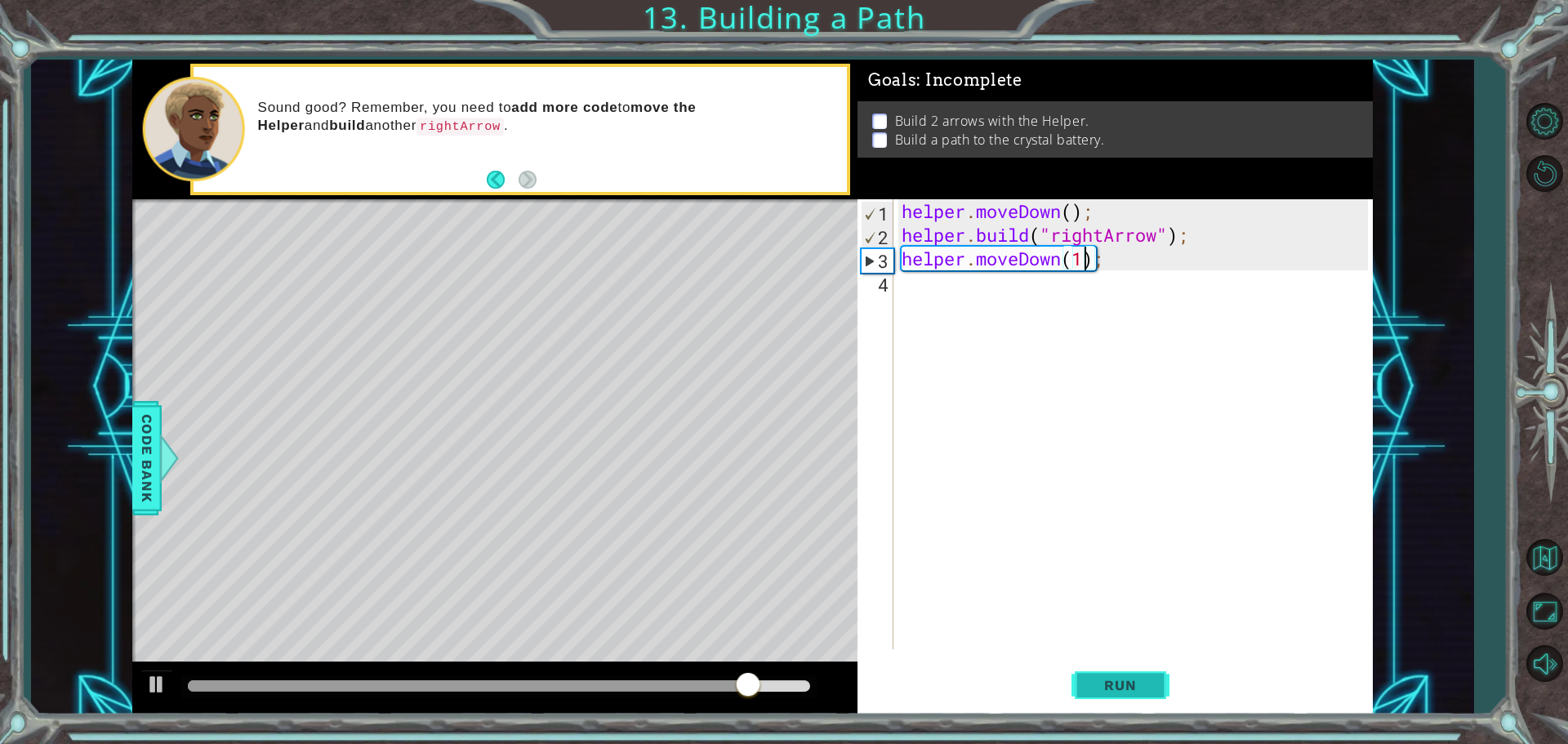
click at [1159, 694] on button "Run" at bounding box center [1120, 685] width 98 height 51
click at [959, 294] on div "helper . moveDown ( ) ; helper . build ( "rightArrow" ) ; helper . moveDown ( 1…" at bounding box center [1137, 448] width 478 height 497
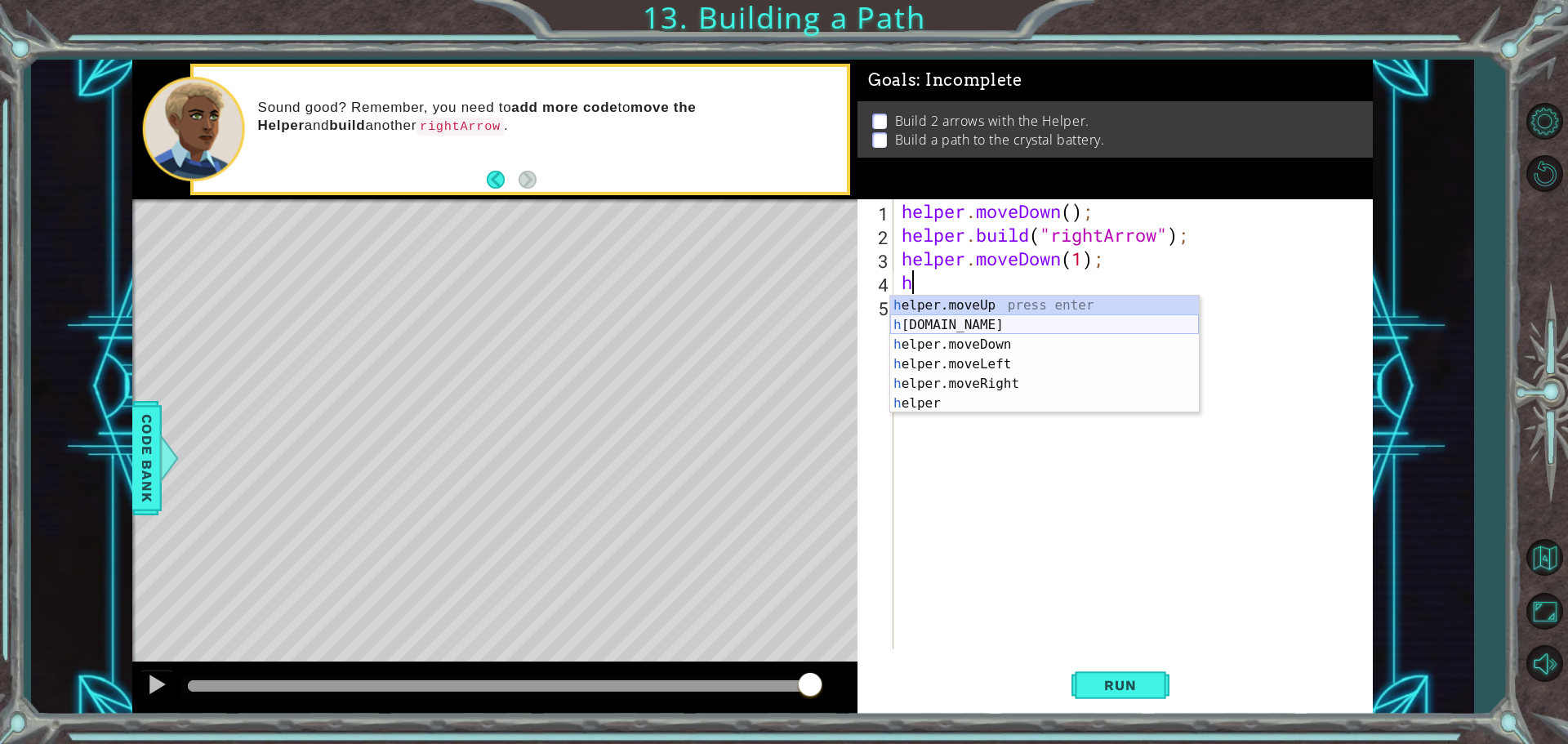
click at [990, 330] on div "h elper.moveUp press enter h [DOMAIN_NAME] press enter h elper.moveDown press e…" at bounding box center [1045, 373] width 309 height 157
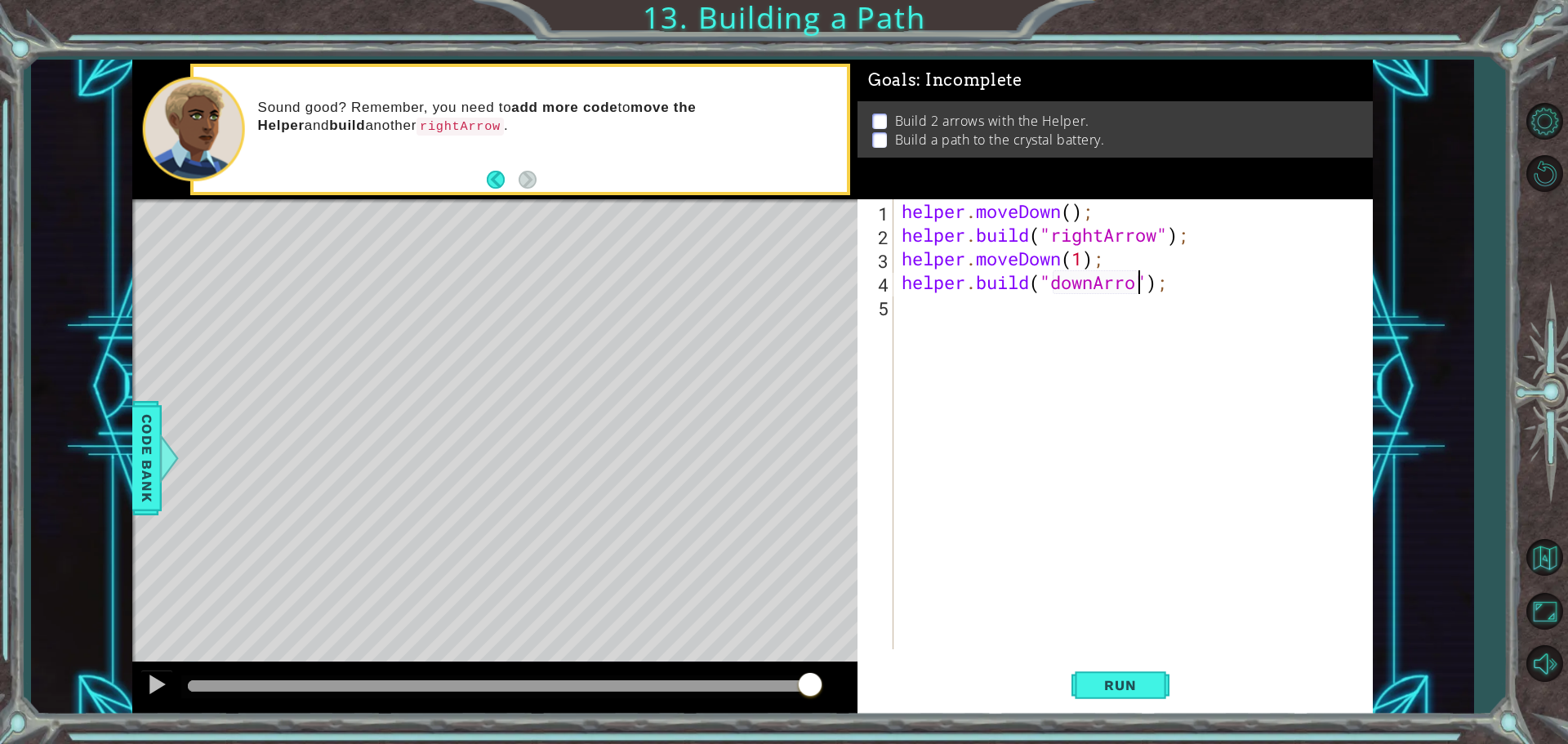
scroll to position [0, 11]
click at [1133, 672] on button "Run" at bounding box center [1120, 685] width 98 height 51
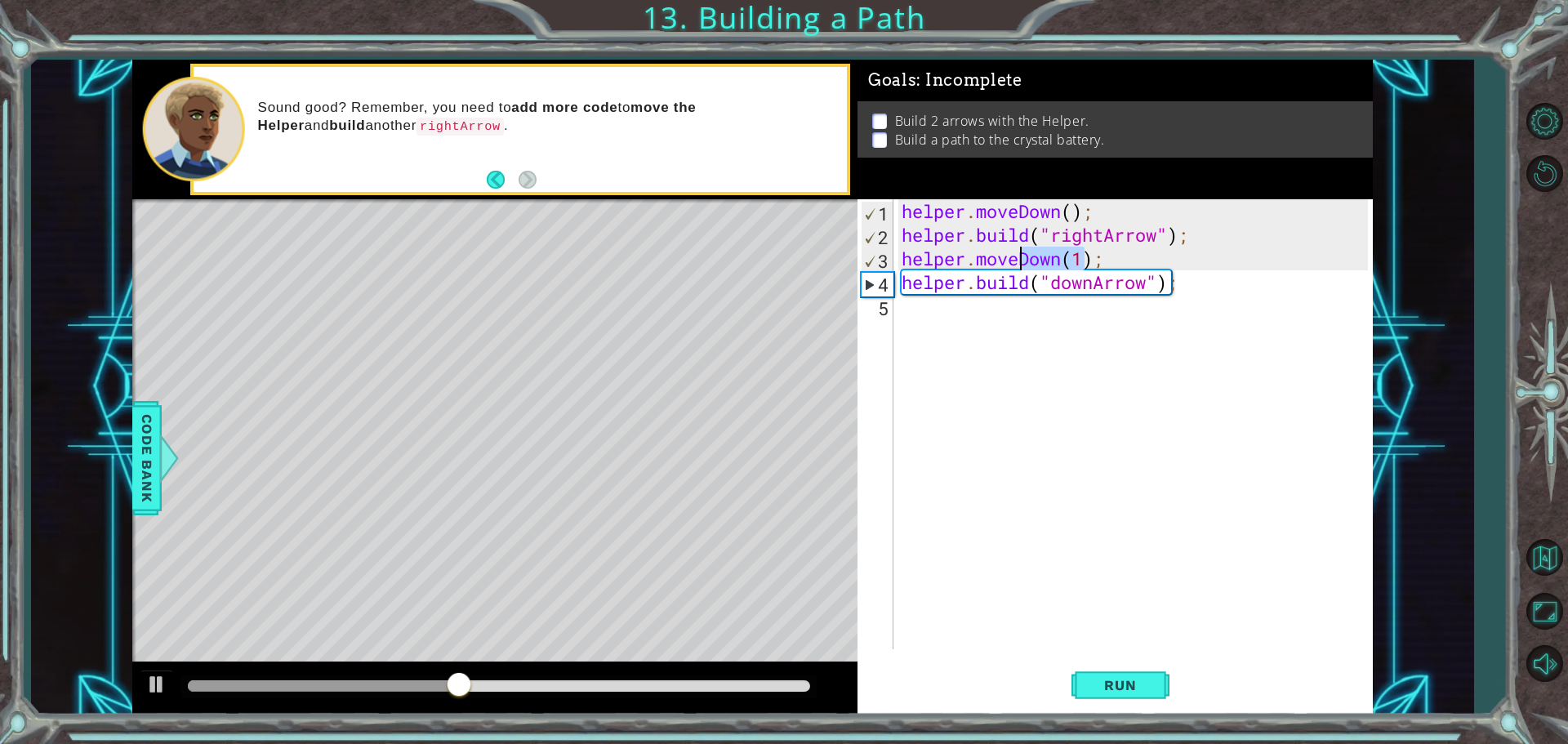
drag, startPoint x: 1090, startPoint y: 263, endPoint x: 985, endPoint y: 252, distance: 105.6
click at [986, 252] on div "helper . moveDown ( ) ; helper . build ( "rightArrow" ) ; helper . moveDown ( 1…" at bounding box center [1137, 448] width 478 height 497
type textarea "helper.moveDown(1);"
click at [945, 341] on div "helper . moveDown ( ) ; helper . build ( "rightArrow" ) ; helper . moveDown ( 1…" at bounding box center [1137, 448] width 478 height 497
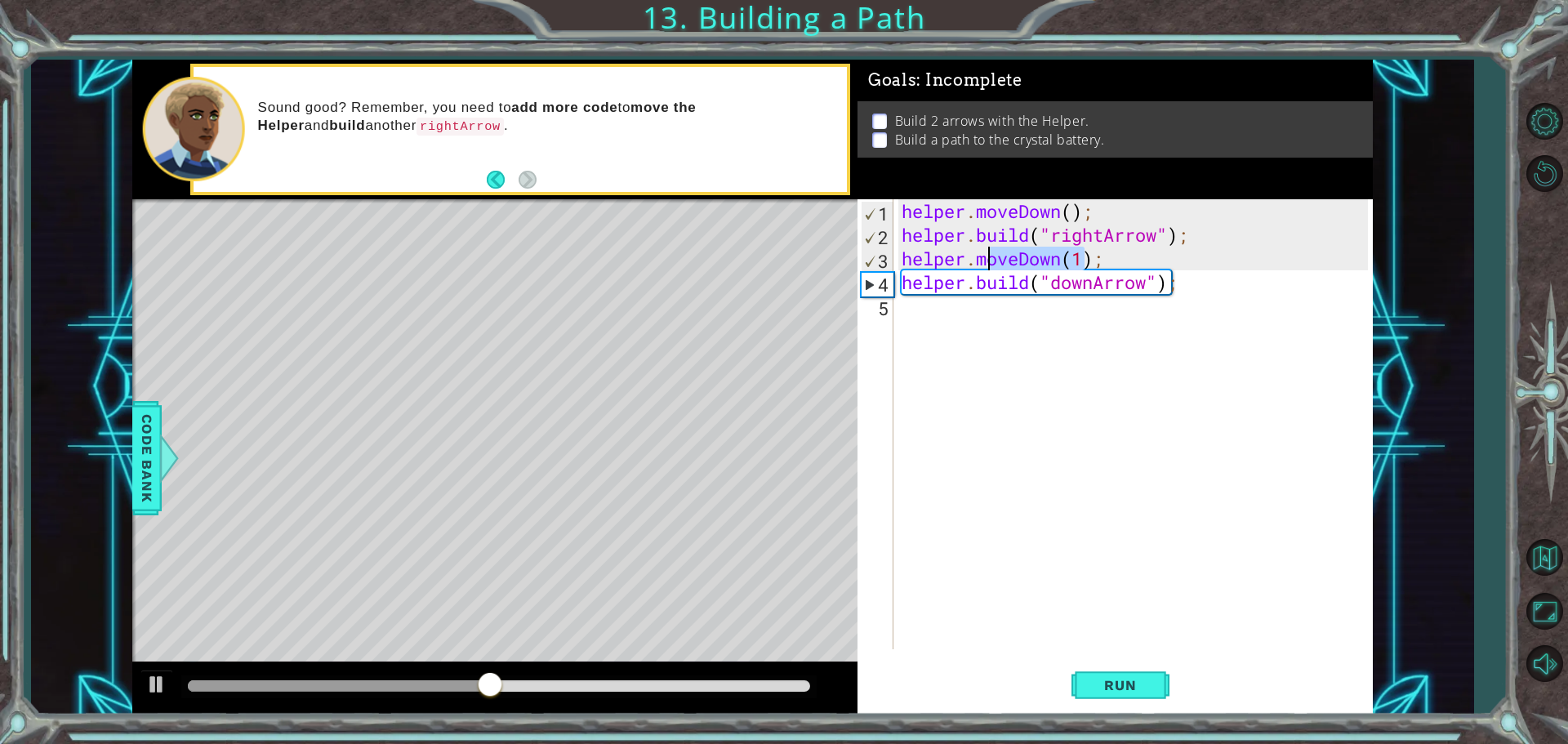
scroll to position [0, 0]
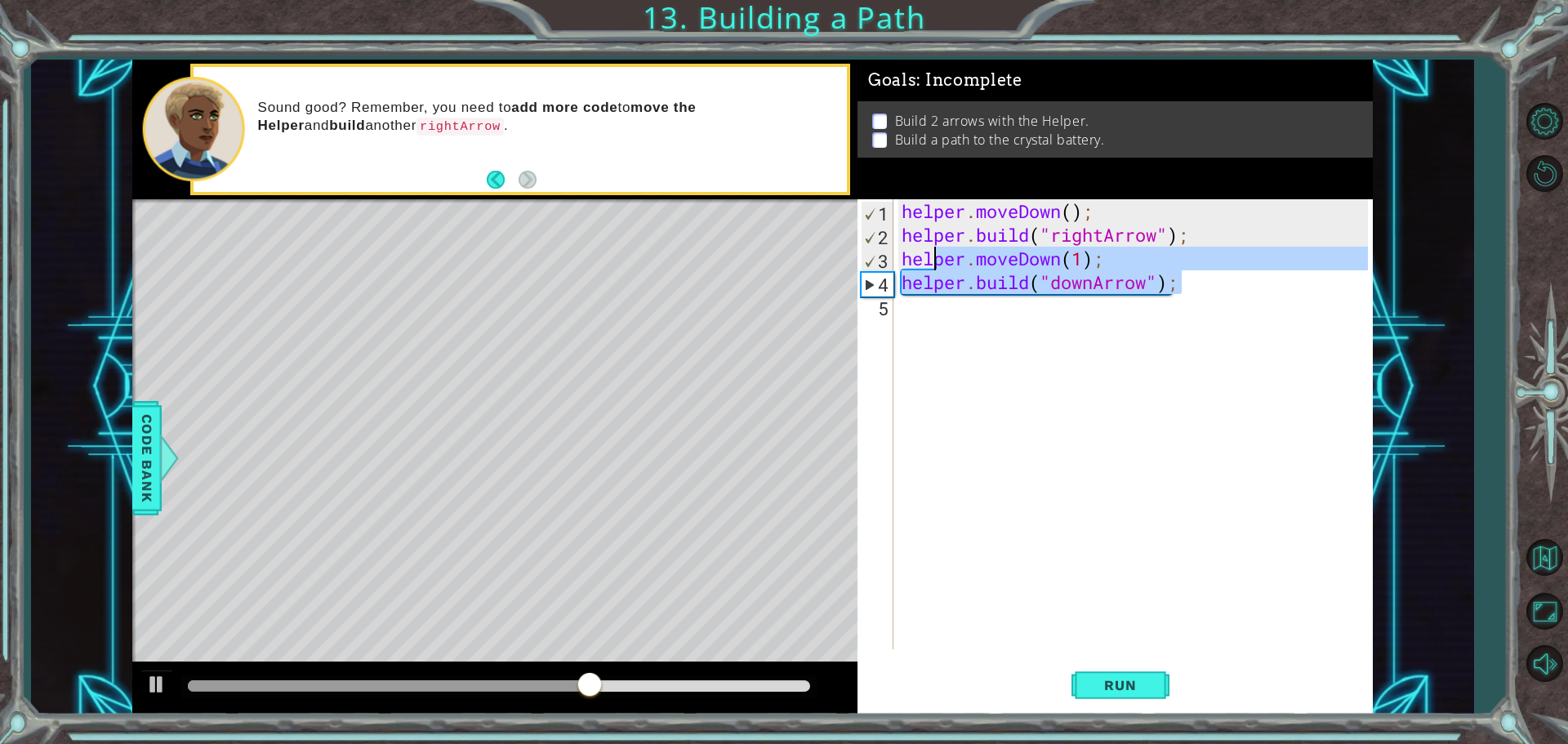
drag, startPoint x: 1194, startPoint y: 285, endPoint x: 868, endPoint y: 277, distance: 326.1
click at [923, 261] on div "helper . moveDown ( ) ; helper . build ( "rightArrow" ) ; helper . moveDown ( 1…" at bounding box center [1137, 448] width 478 height 497
click at [906, 278] on div "helper . moveDown ( ) ; helper . build ( "rightArrow" ) ; helper . moveDown ( 1…" at bounding box center [1133, 424] width 470 height 450
type textarea "[DOMAIN_NAME]("downArrow");"
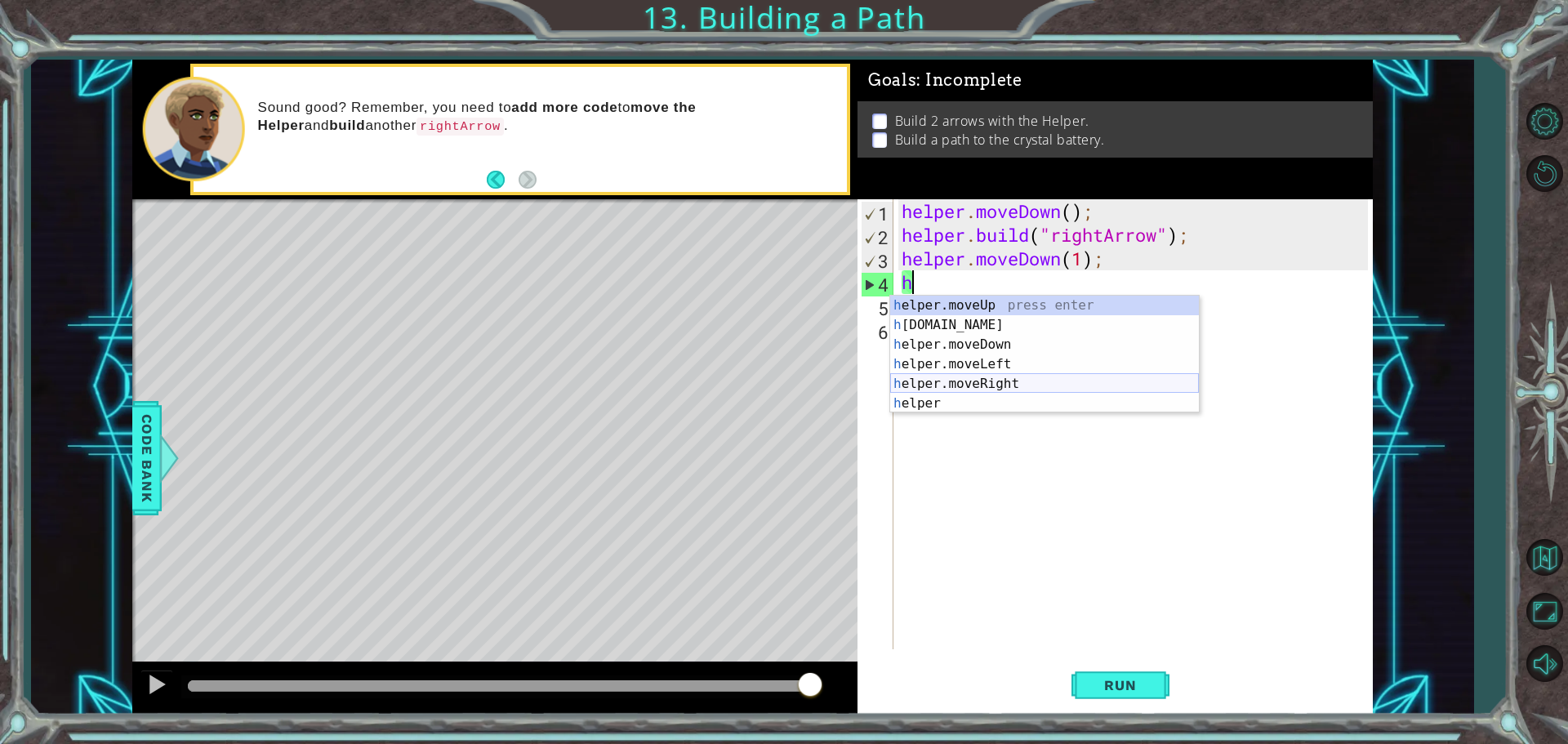
click at [1018, 375] on div "h elper.moveUp press enter h [DOMAIN_NAME] press enter h elper.moveDown press e…" at bounding box center [1045, 373] width 309 height 157
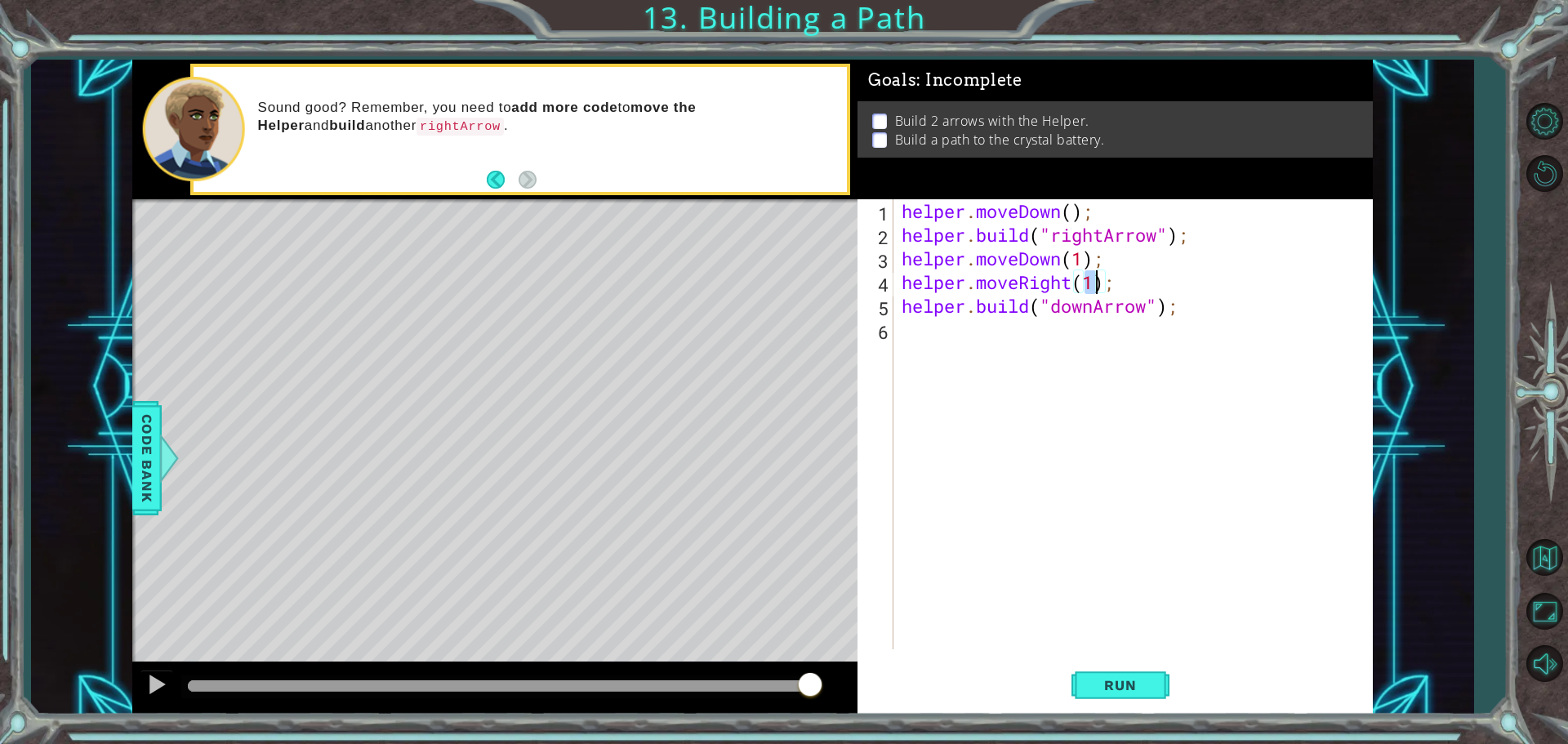
scroll to position [0, 8]
click at [1162, 678] on button "Run" at bounding box center [1120, 685] width 98 height 51
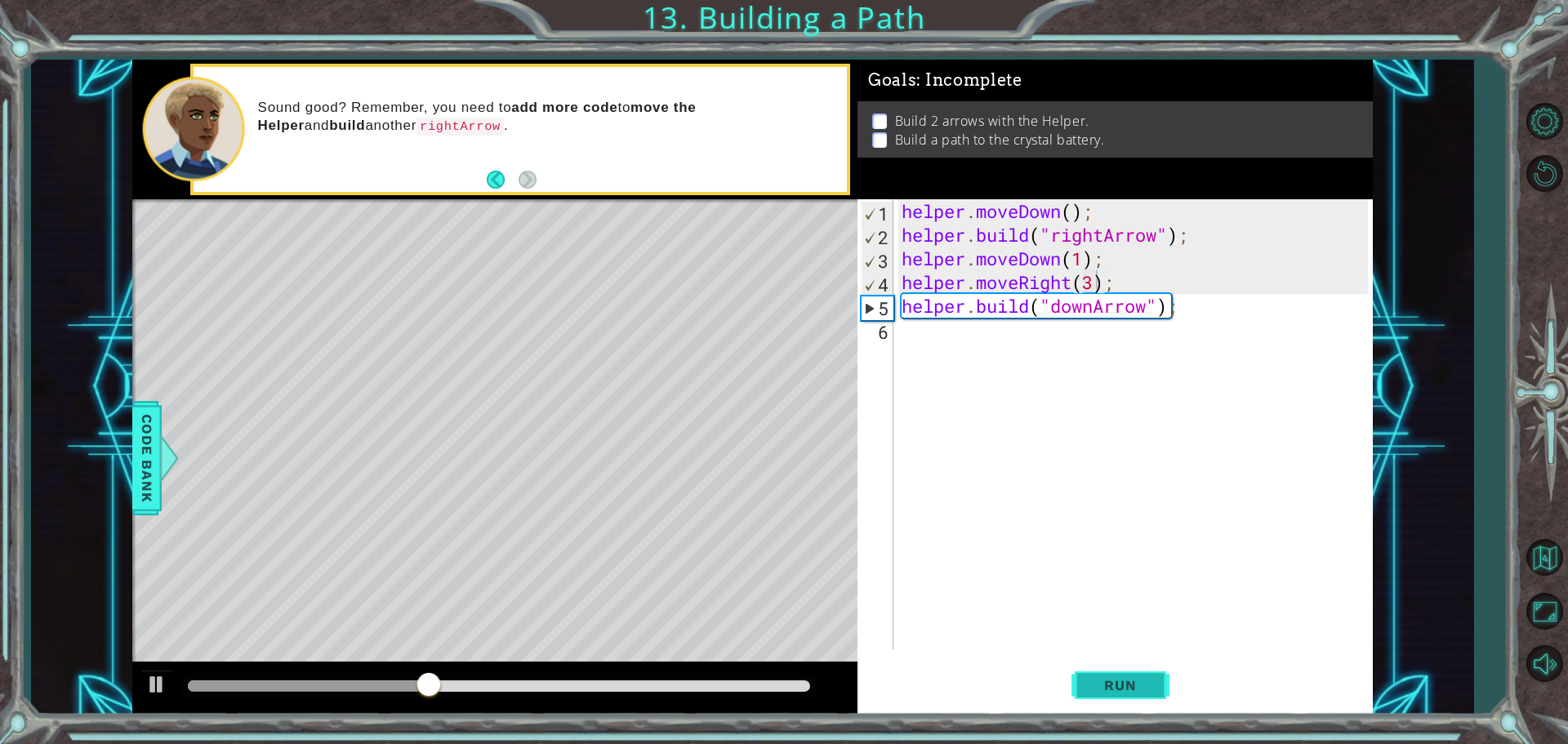
click at [1103, 682] on span "Run" at bounding box center [1120, 685] width 65 height 16
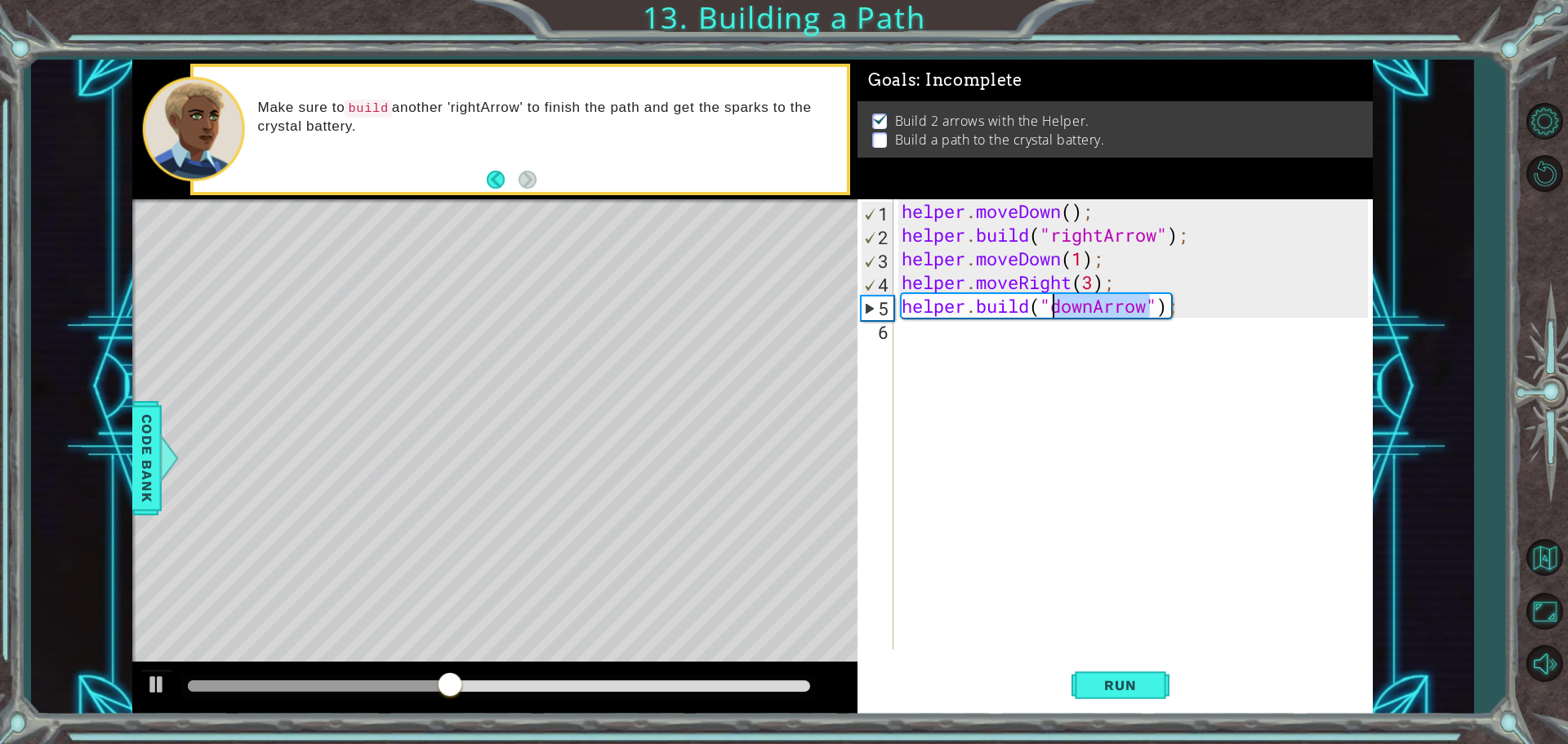
drag, startPoint x: 1150, startPoint y: 305, endPoint x: 1052, endPoint y: 305, distance: 98.0
click at [1052, 305] on div "helper . moveDown ( ) ; helper . build ( "rightArrow" ) ; helper . moveDown ( 1…" at bounding box center [1137, 448] width 478 height 497
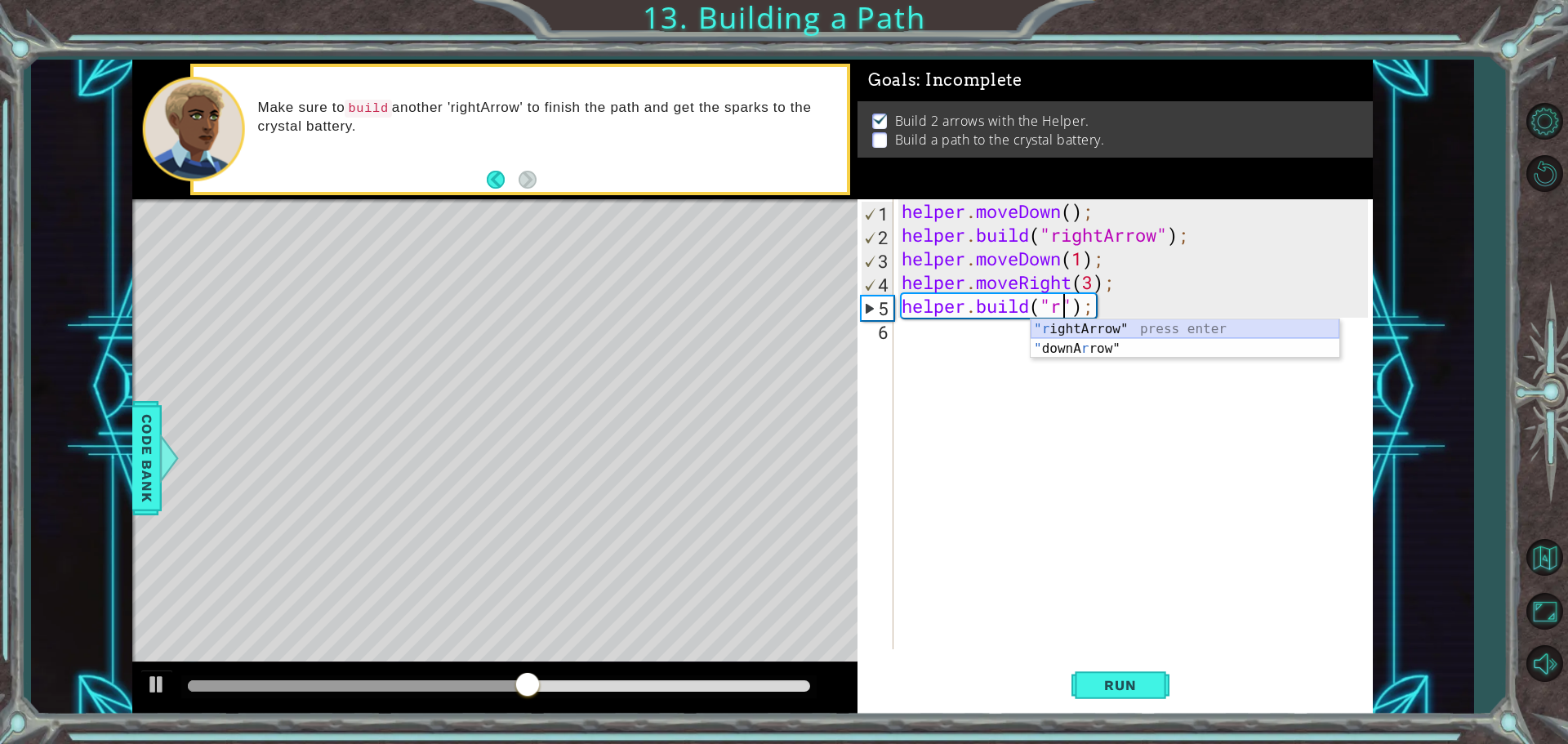
click at [1105, 324] on div ""r ightArrow" press enter " downA r row" press enter" at bounding box center [1185, 358] width 309 height 78
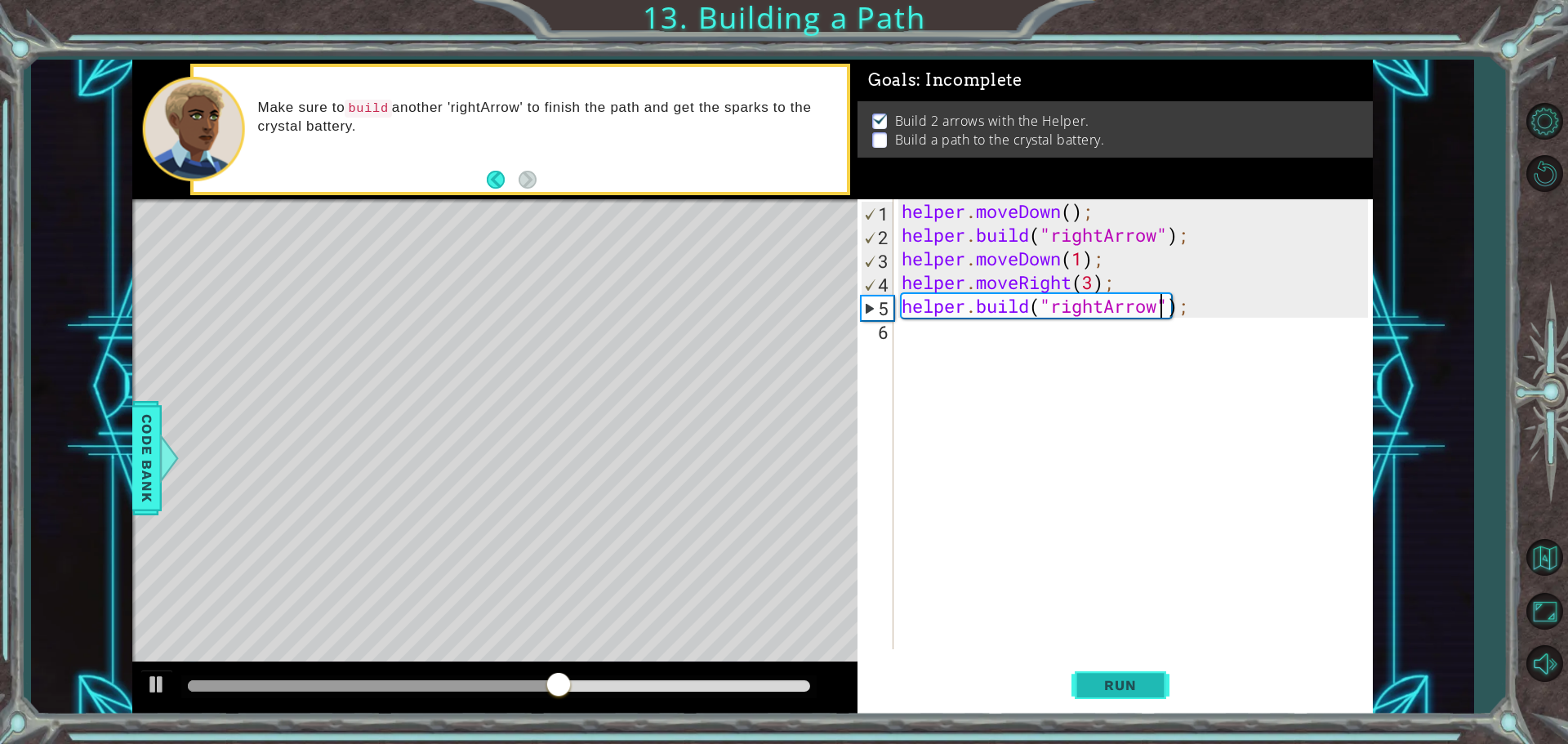
type textarea "[DOMAIN_NAME]("rightArrow");"
click at [1107, 687] on span "Run" at bounding box center [1120, 685] width 65 height 16
drag, startPoint x: 691, startPoint y: 687, endPoint x: 748, endPoint y: 688, distance: 57.0
click at [748, 691] on div at bounding box center [499, 685] width 623 height 12
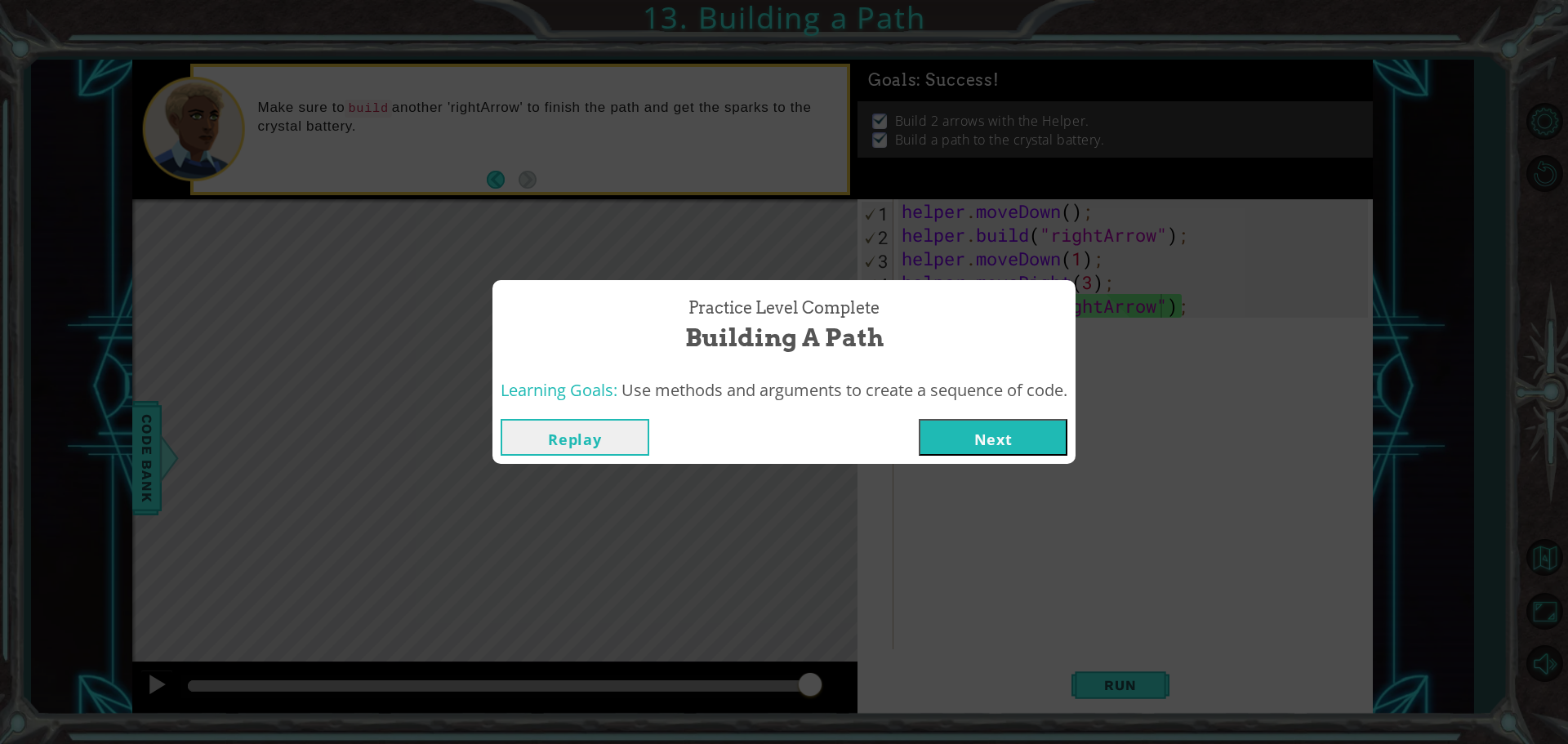
click at [1037, 436] on button "Next" at bounding box center [993, 436] width 149 height 36
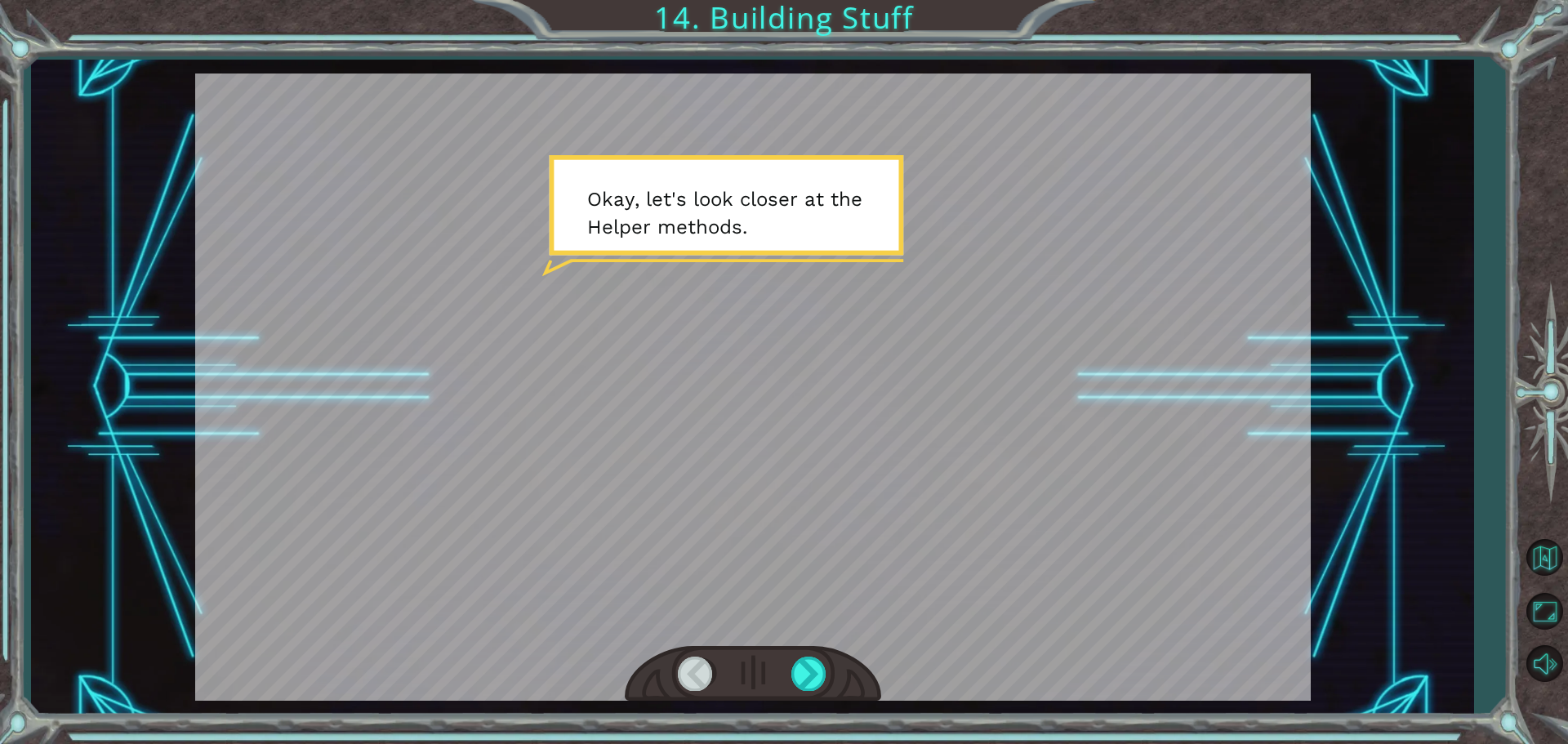
click at [981, 501] on div at bounding box center [753, 387] width 1116 height 627
drag, startPoint x: 821, startPoint y: 681, endPoint x: 810, endPoint y: 670, distance: 15.6
click at [822, 681] on div at bounding box center [809, 673] width 36 height 34
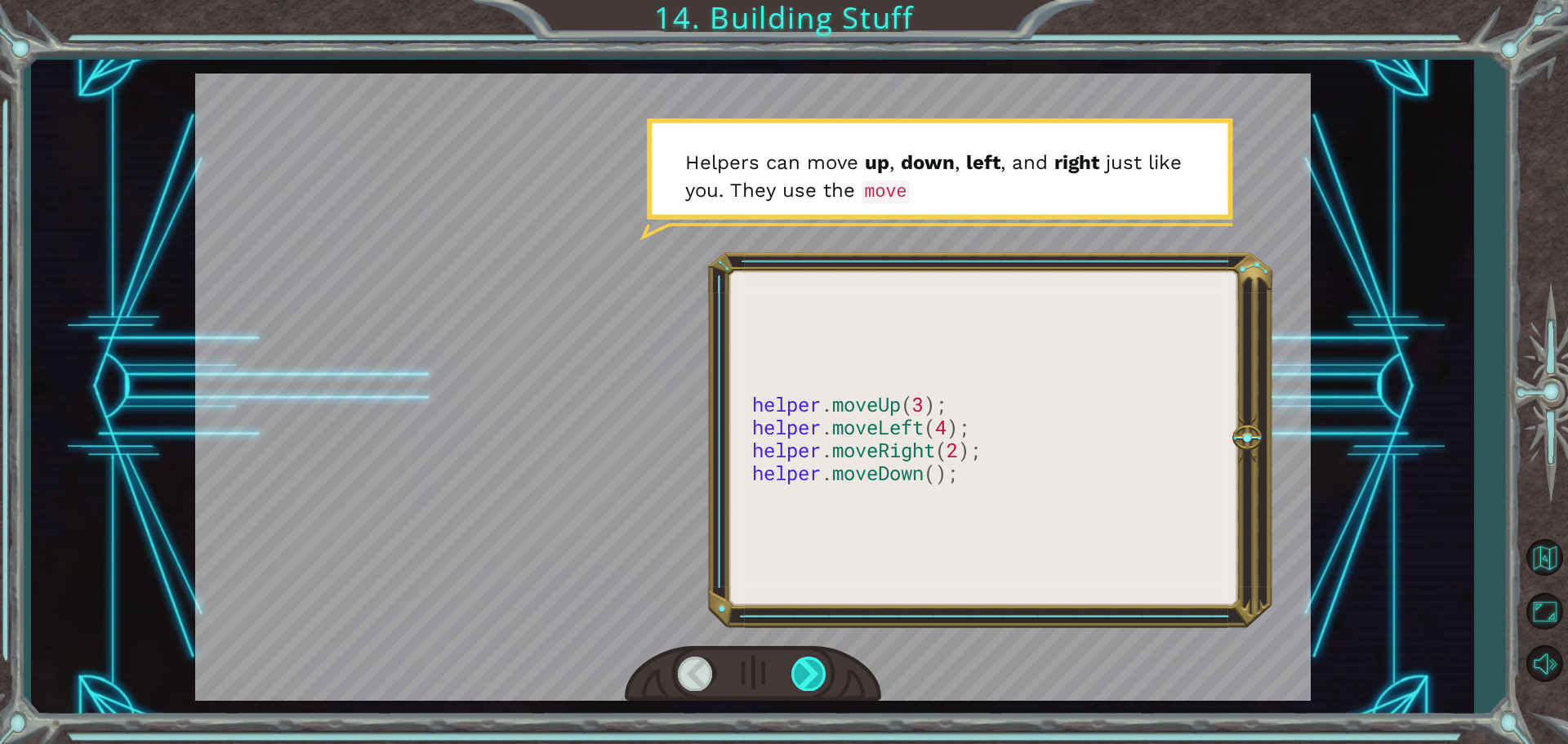
click at [810, 670] on div at bounding box center [809, 673] width 36 height 34
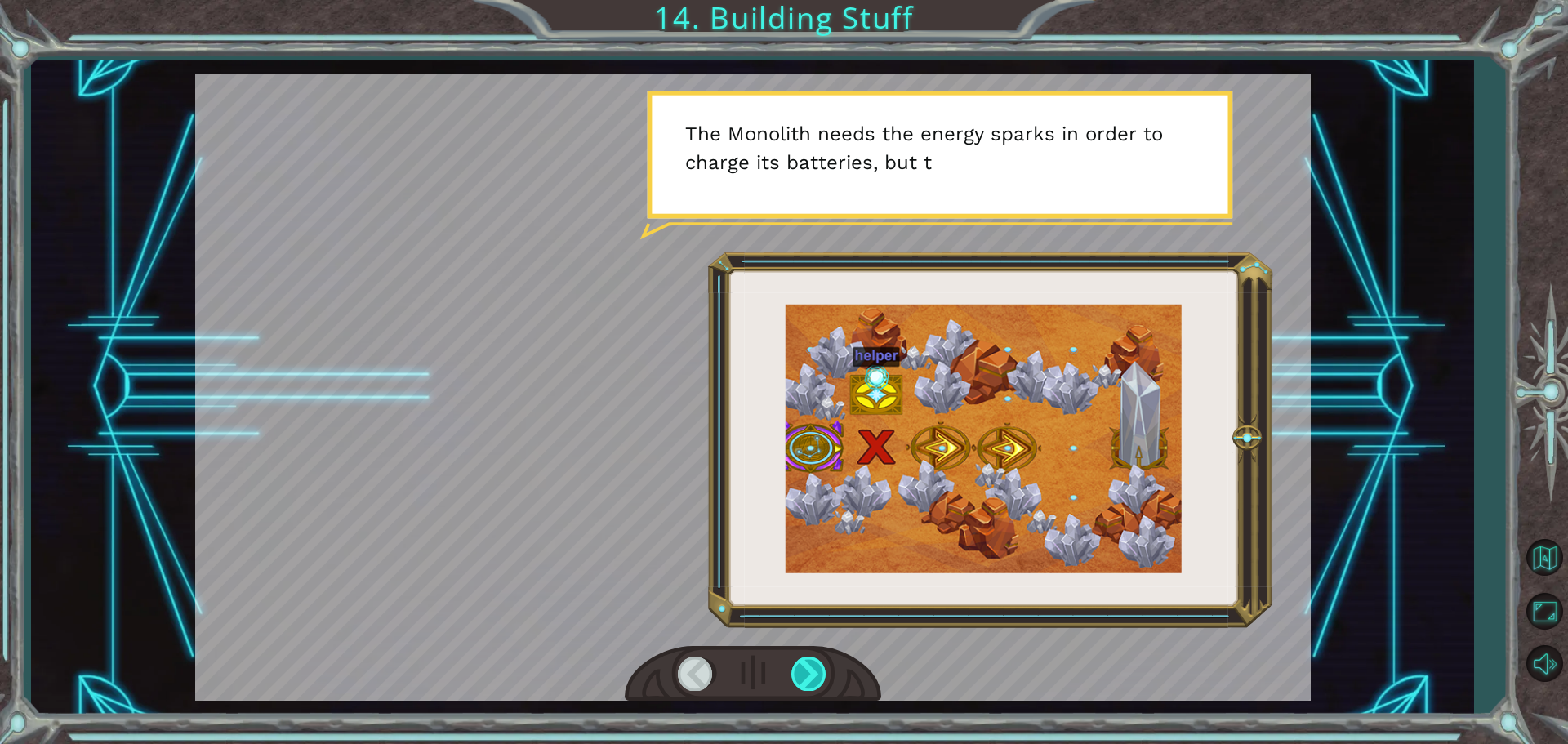
click at [810, 665] on div at bounding box center [809, 673] width 36 height 34
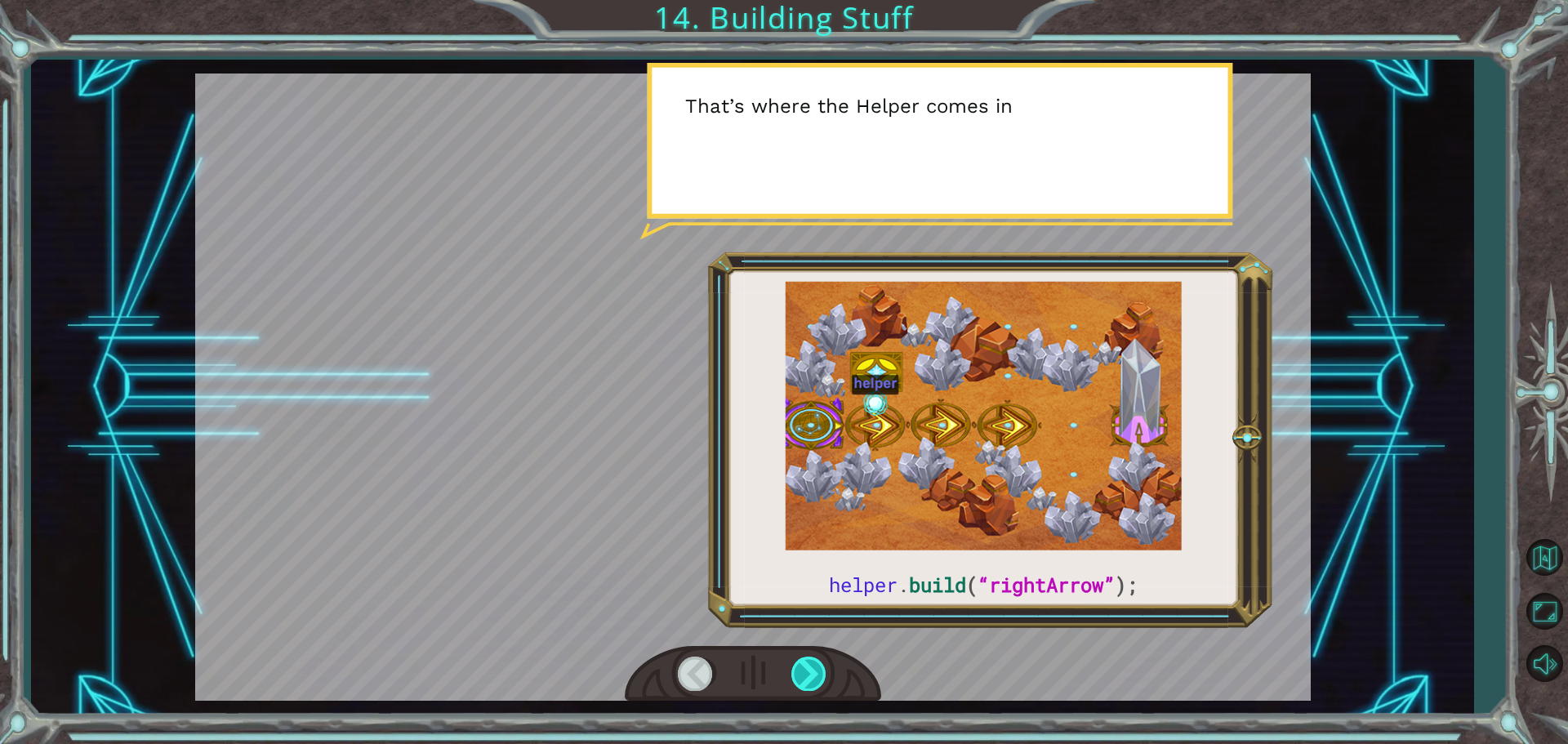
click at [810, 665] on div at bounding box center [809, 673] width 36 height 34
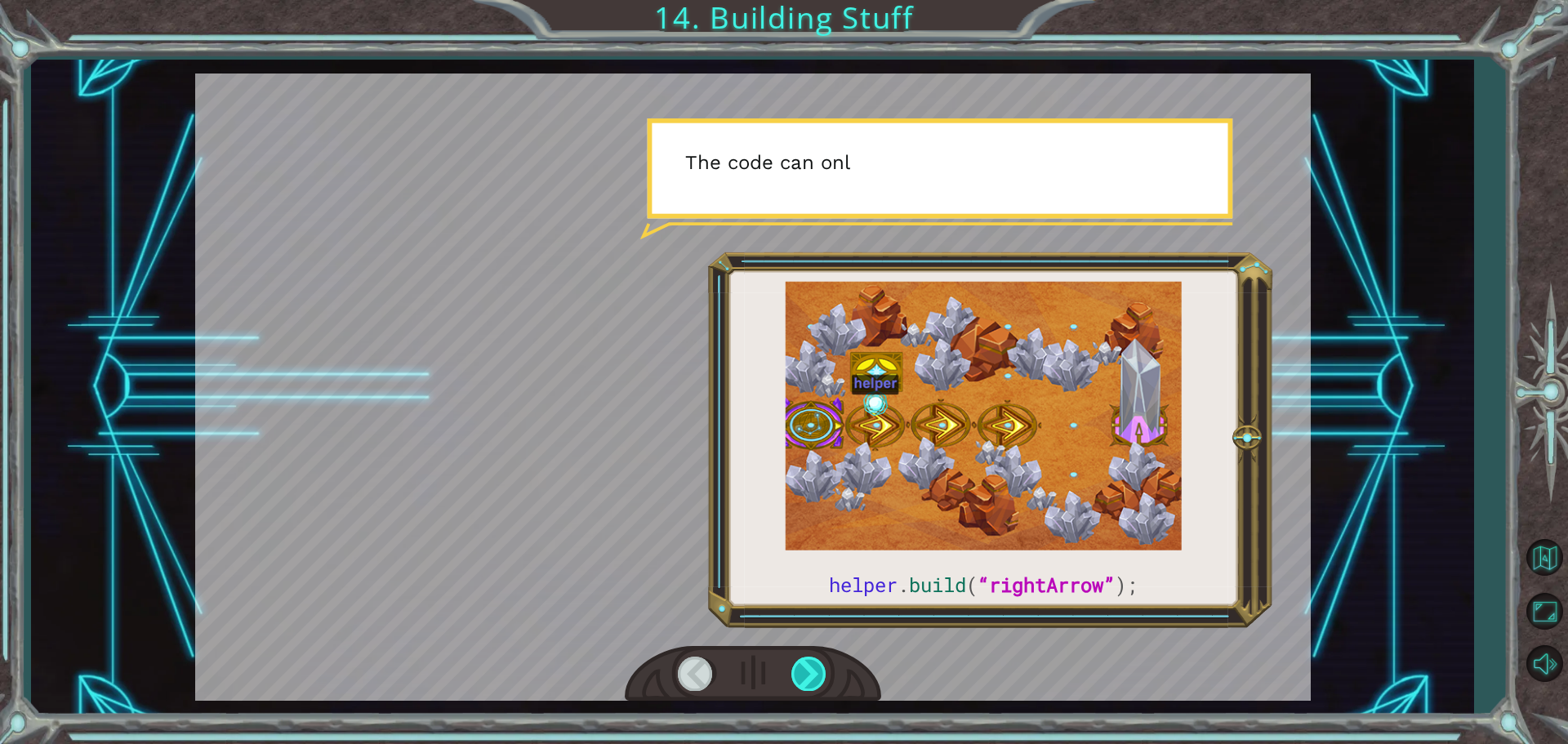
click at [802, 660] on div at bounding box center [809, 673] width 36 height 34
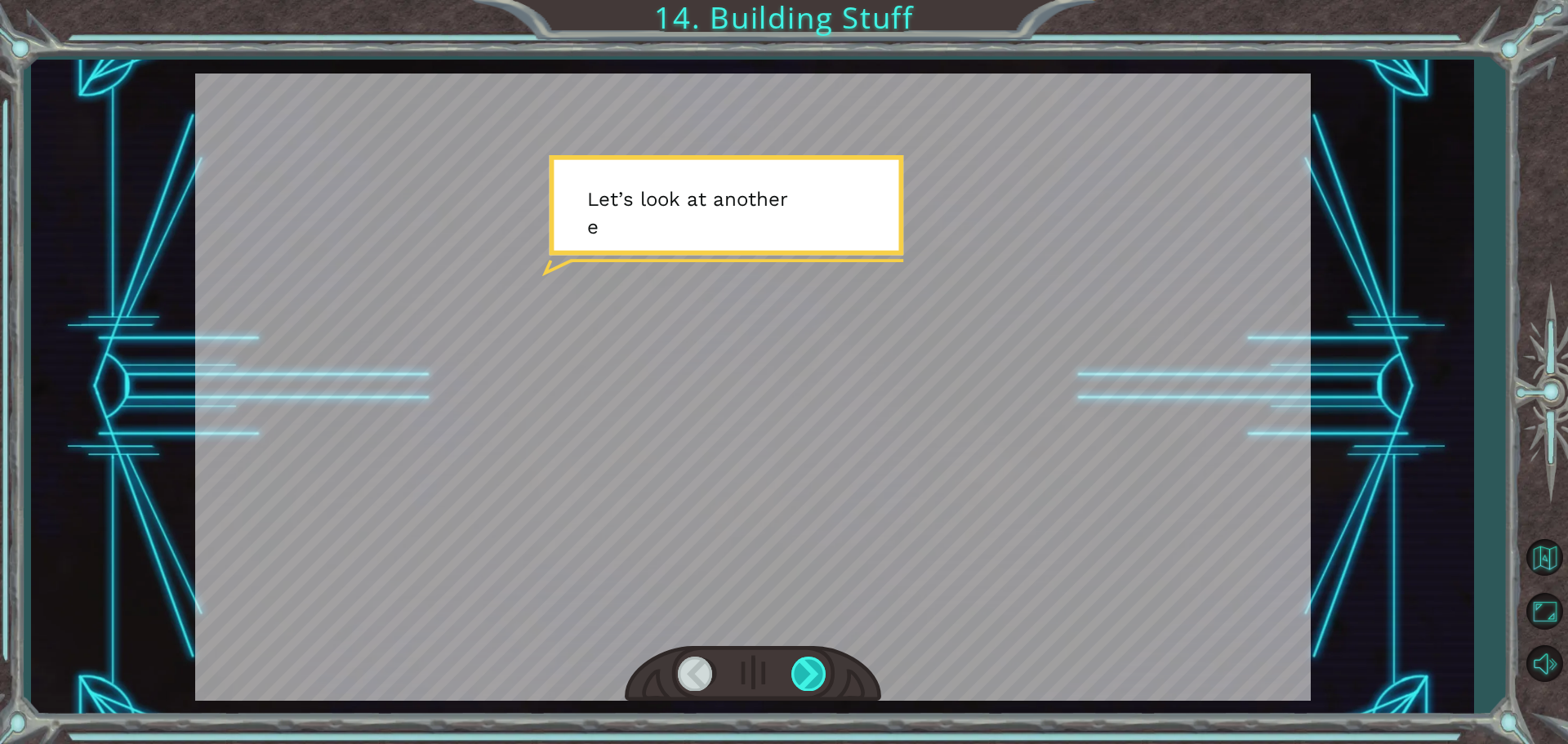
click at [802, 660] on div at bounding box center [809, 673] width 36 height 34
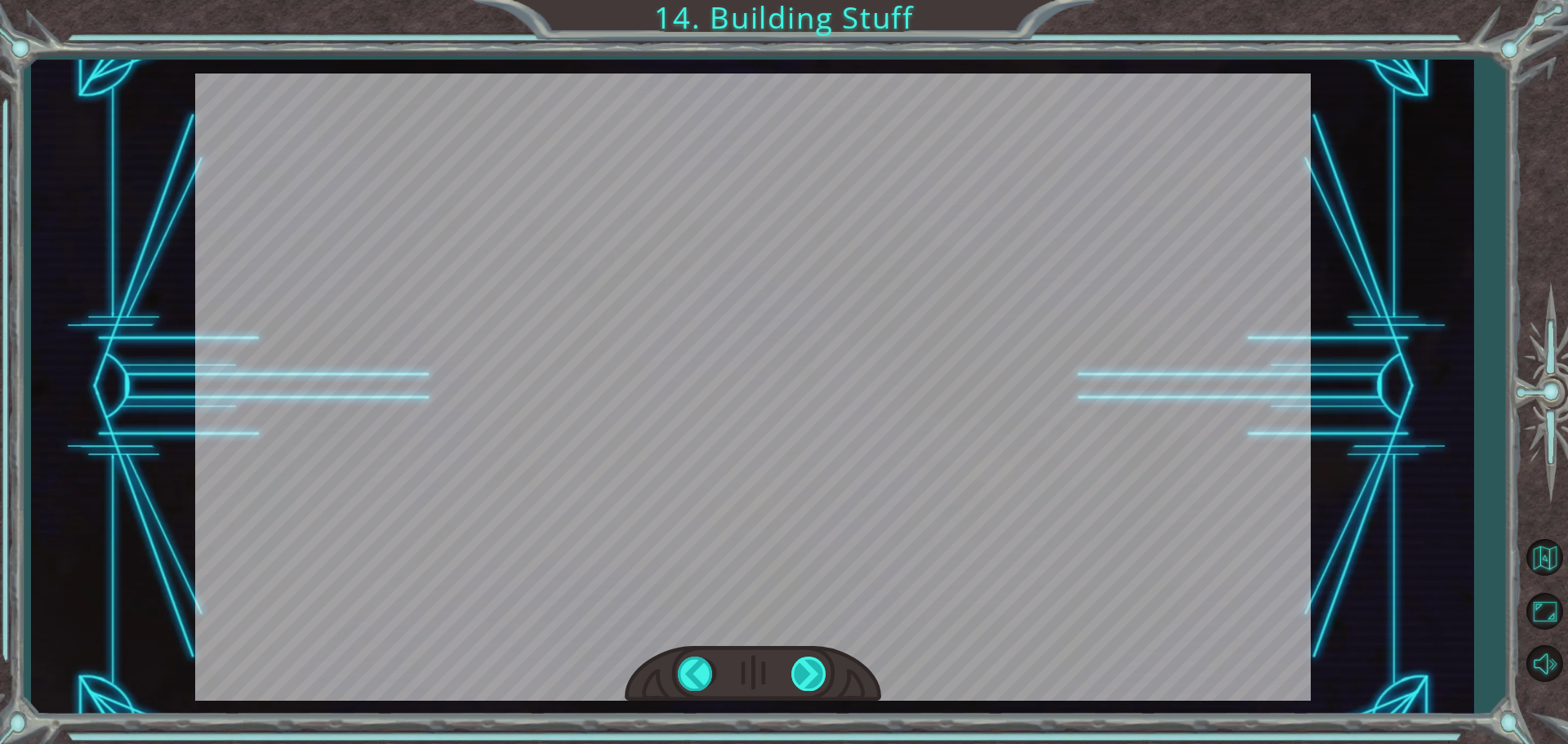
click at [802, 0] on div "helper . build ( “rightArrow” ); O k a y , l e t ' s l o o k c l o s e r a t t …" at bounding box center [784, 0] width 1568 height 0
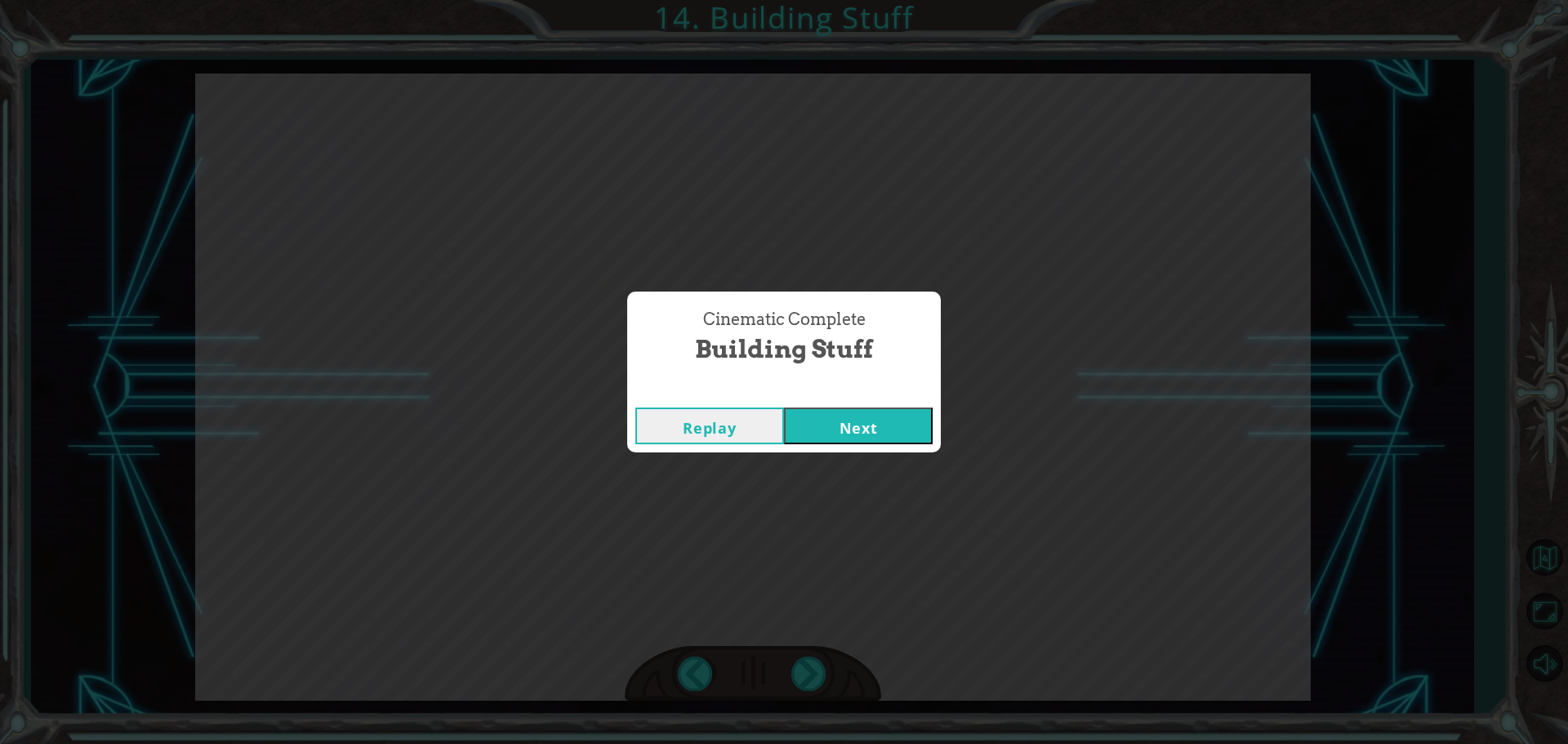
click at [901, 427] on button "Next" at bounding box center [858, 426] width 149 height 36
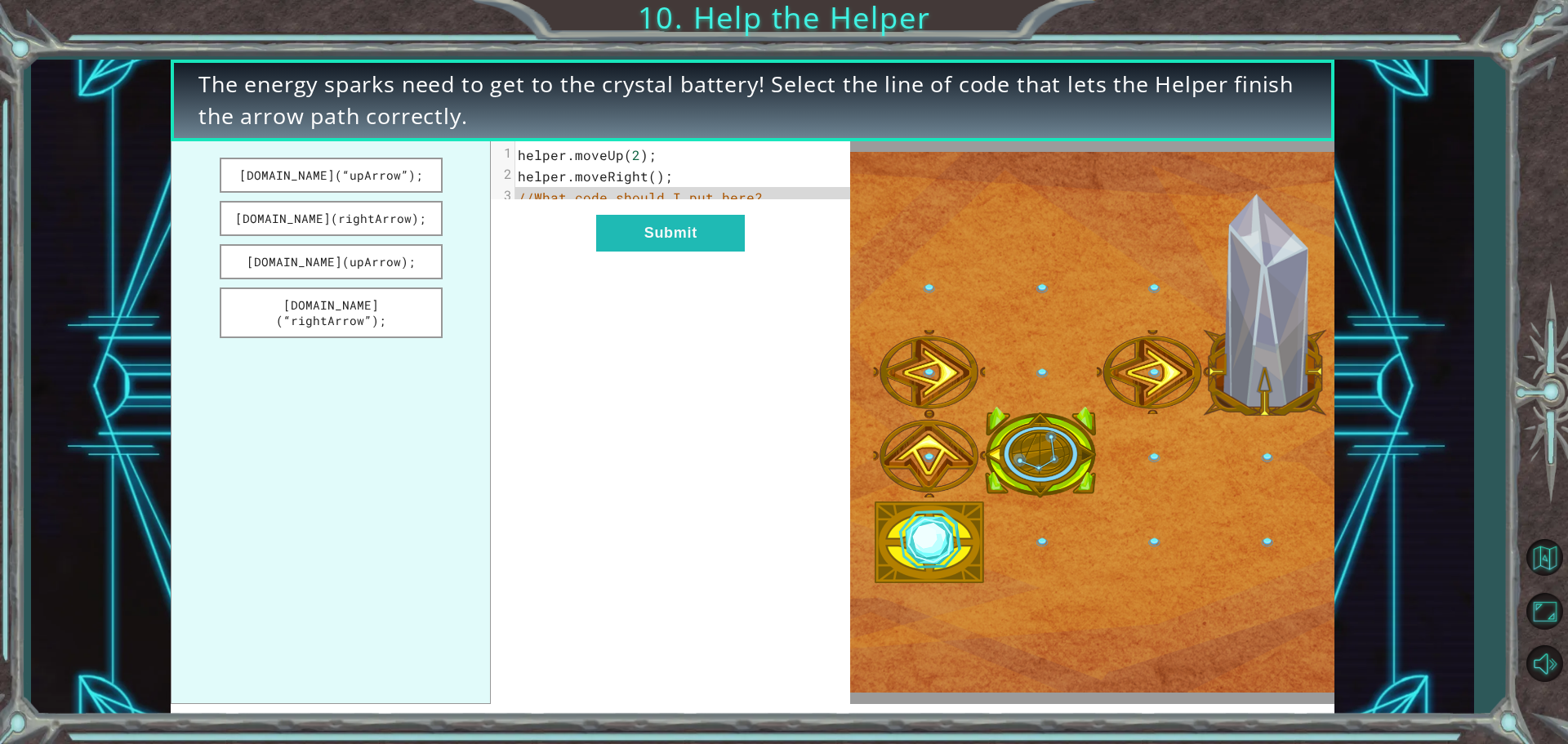
drag, startPoint x: 780, startPoint y: 284, endPoint x: 734, endPoint y: 268, distance: 48.7
click at [781, 285] on div "xxxxxxxxxx 3 1 helper . moveUp ( 2 ); 2 helper . moveRight (); 3 //What code sh…" at bounding box center [670, 422] width 359 height 563
click at [732, 252] on button "Submit" at bounding box center [670, 232] width 149 height 36
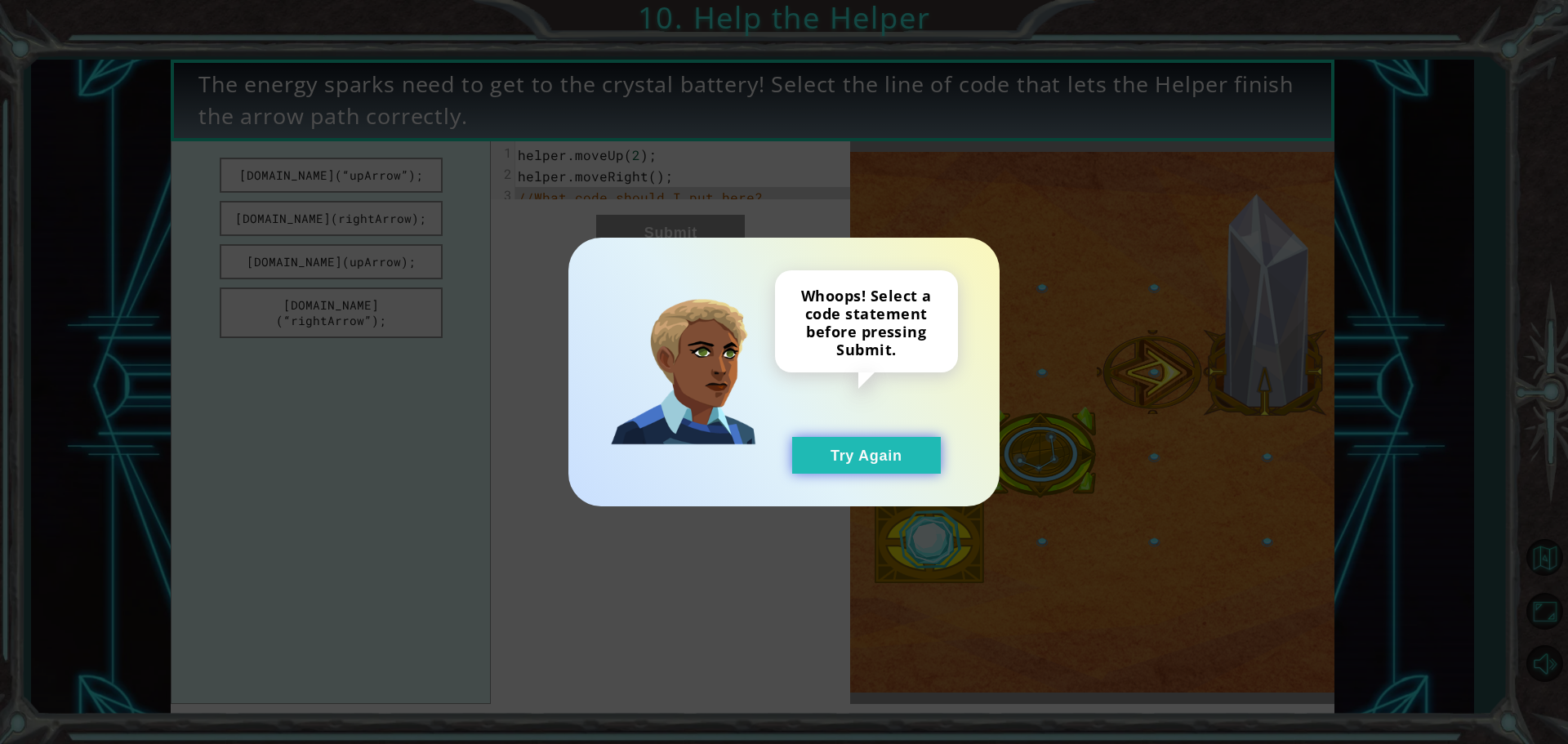
drag, startPoint x: 870, startPoint y: 450, endPoint x: 851, endPoint y: 437, distance: 23.0
click at [871, 450] on button "Try Again" at bounding box center [866, 455] width 149 height 36
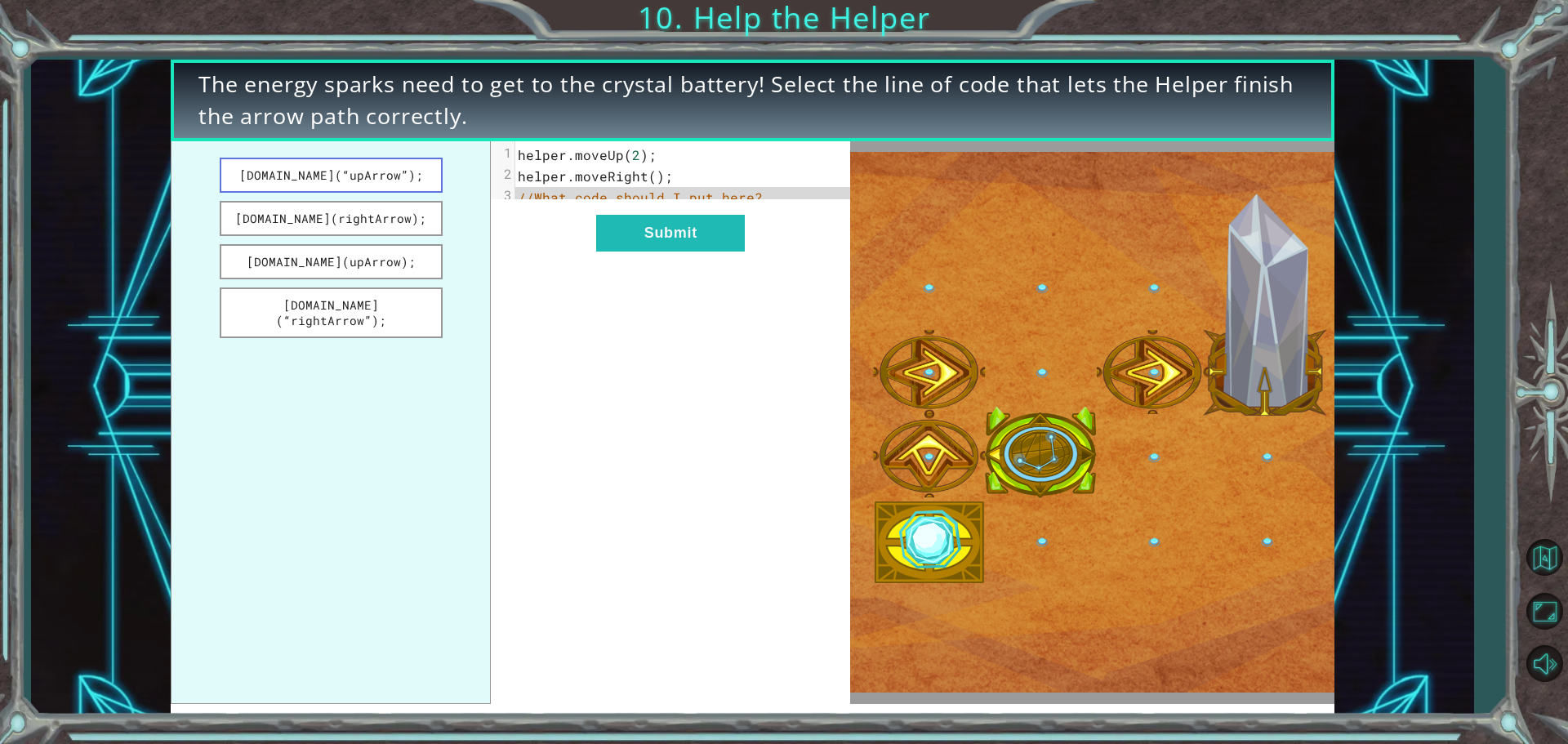
click at [358, 187] on button "[DOMAIN_NAME](“upArrow”);" at bounding box center [331, 176] width 223 height 35
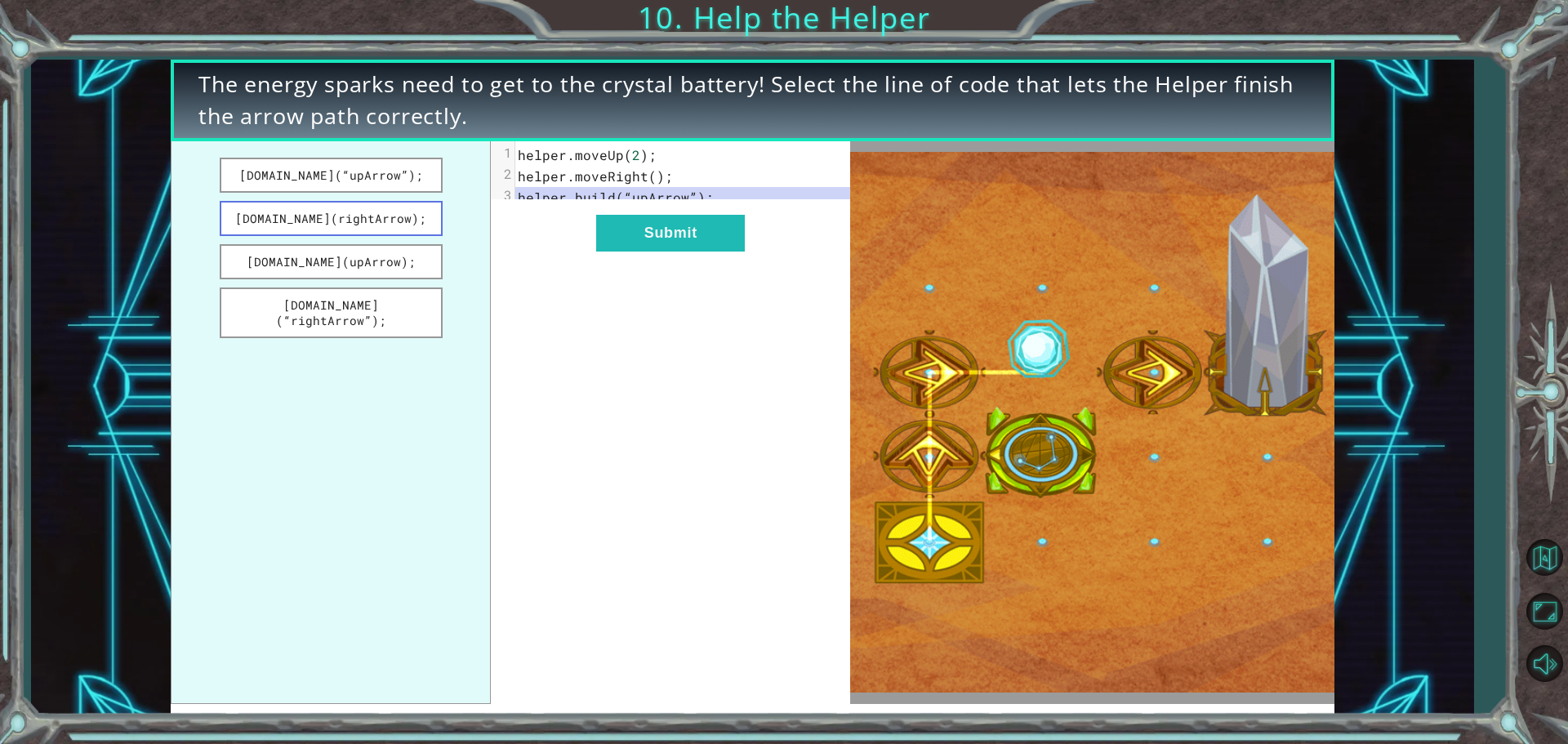
click at [414, 221] on button "[DOMAIN_NAME](rightArrow);" at bounding box center [331, 219] width 223 height 35
click at [406, 265] on button "[DOMAIN_NAME](upArrow);" at bounding box center [331, 262] width 223 height 35
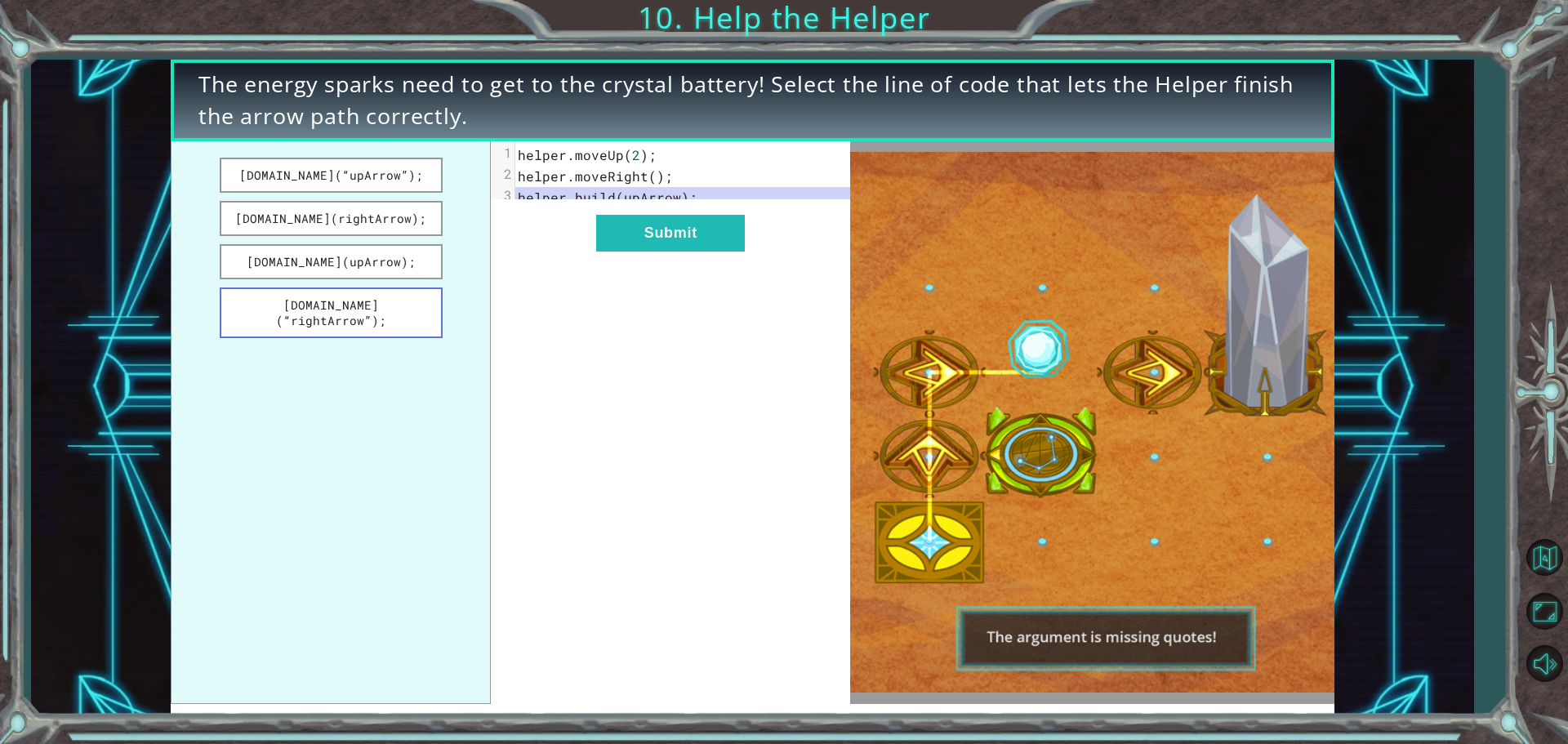
click at [399, 298] on button "[DOMAIN_NAME](“rightArrow”);" at bounding box center [331, 312] width 223 height 51
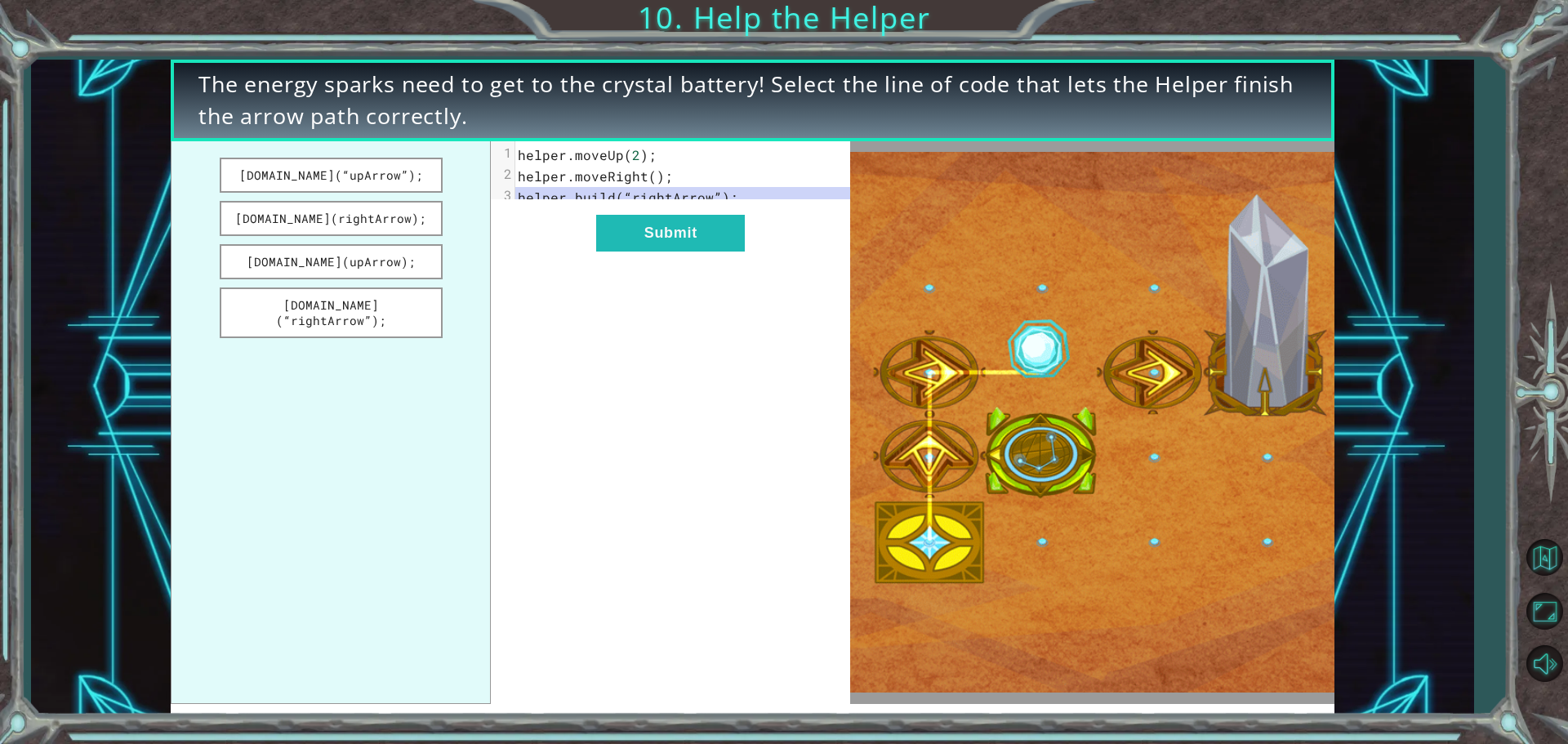
drag, startPoint x: 419, startPoint y: 211, endPoint x: 473, endPoint y: 236, distance: 59.5
click at [419, 211] on button "[DOMAIN_NAME](rightArrow);" at bounding box center [331, 219] width 223 height 35
click at [630, 252] on button "Submit" at bounding box center [670, 232] width 149 height 36
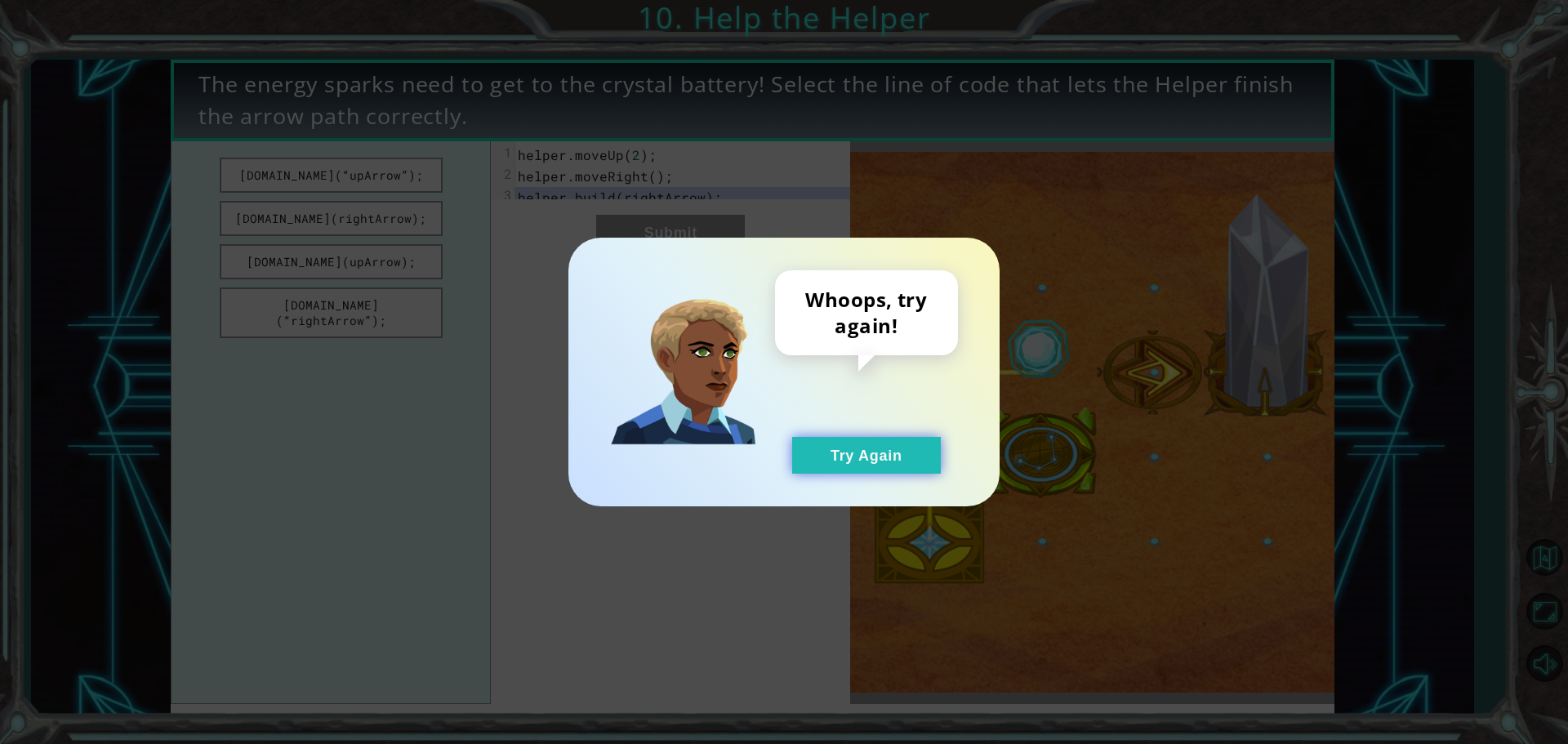
click at [863, 470] on div "Whoops, try again! Try Again" at bounding box center [784, 372] width 431 height 269
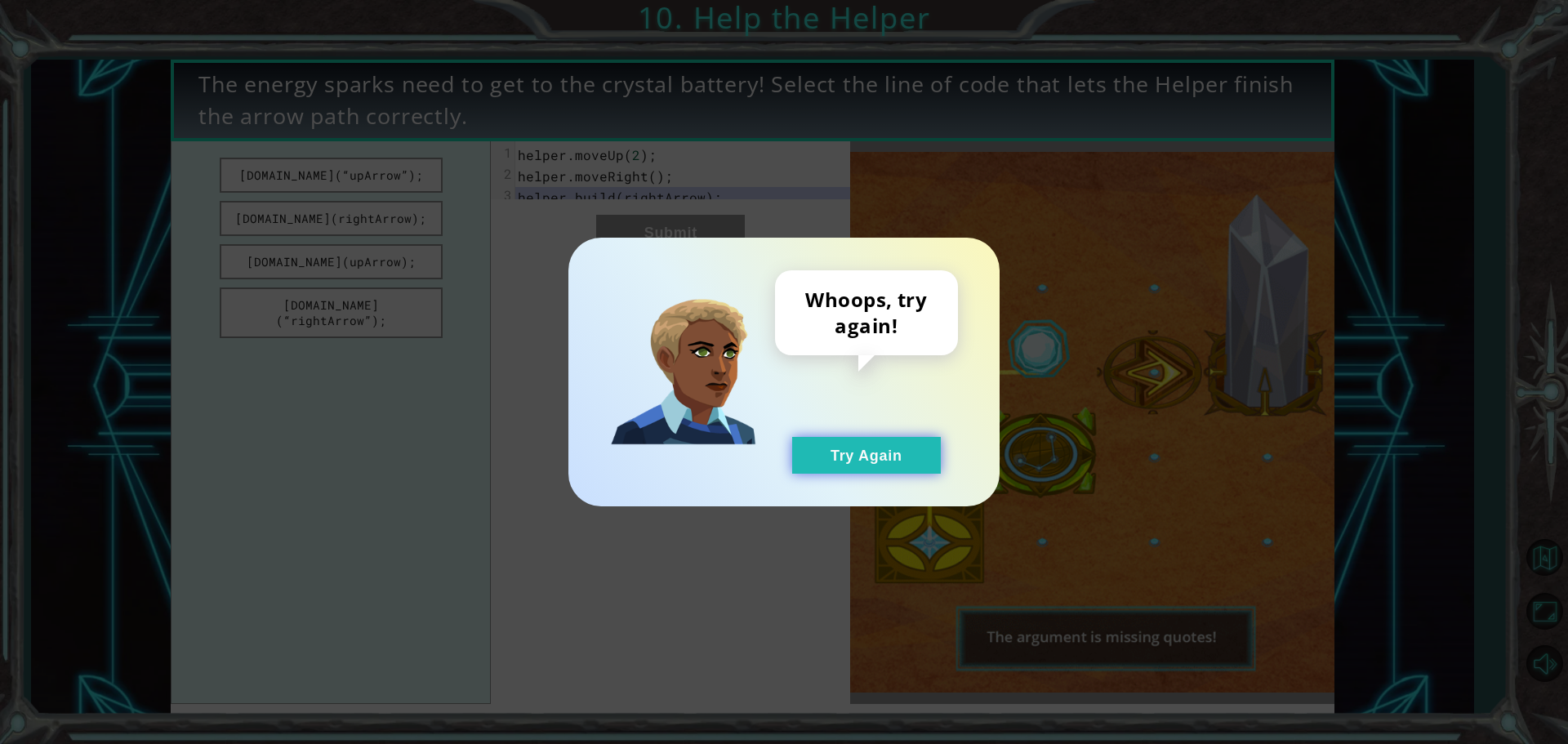
click at [839, 459] on button "Try Again" at bounding box center [866, 455] width 149 height 36
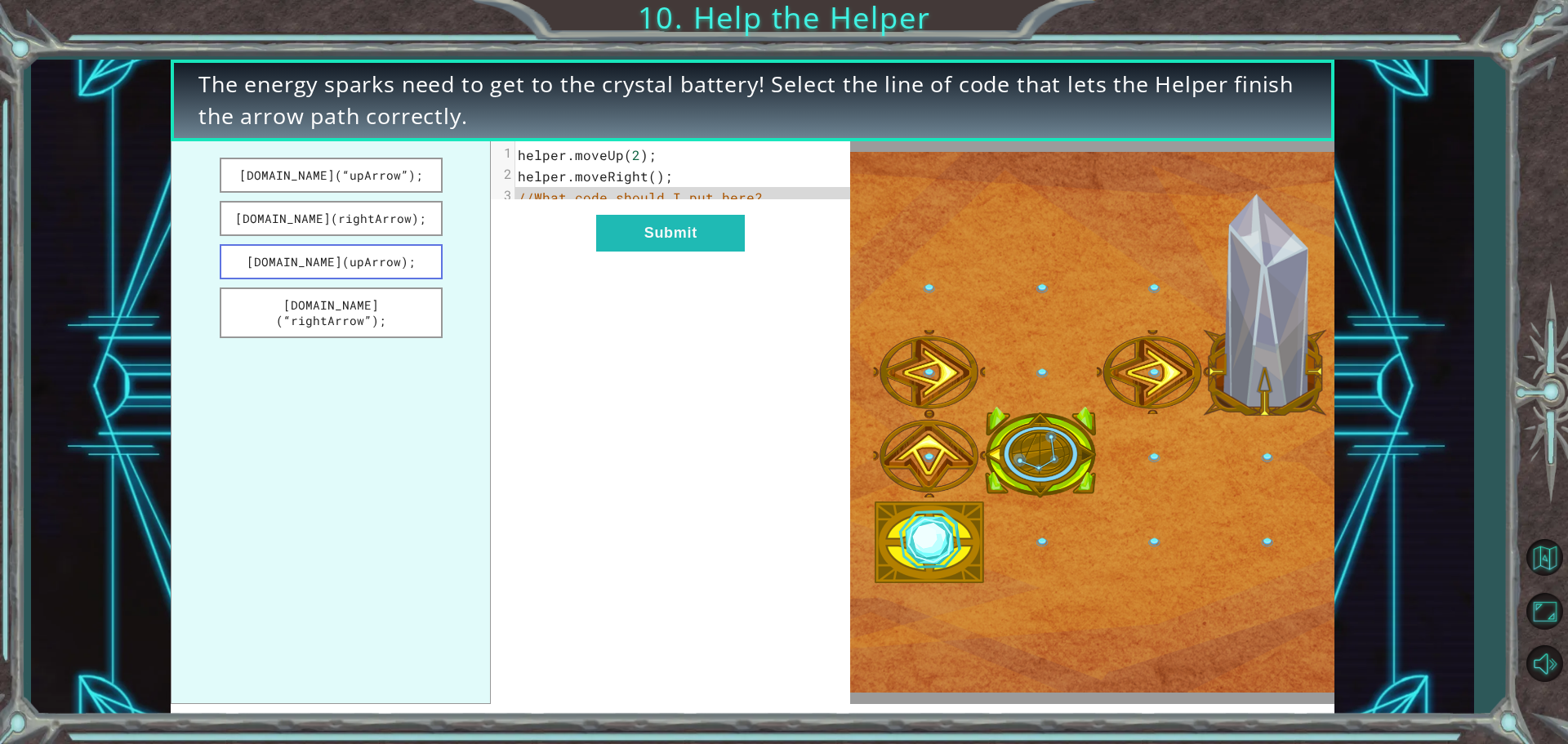
click at [391, 270] on button "[DOMAIN_NAME](upArrow);" at bounding box center [331, 262] width 223 height 35
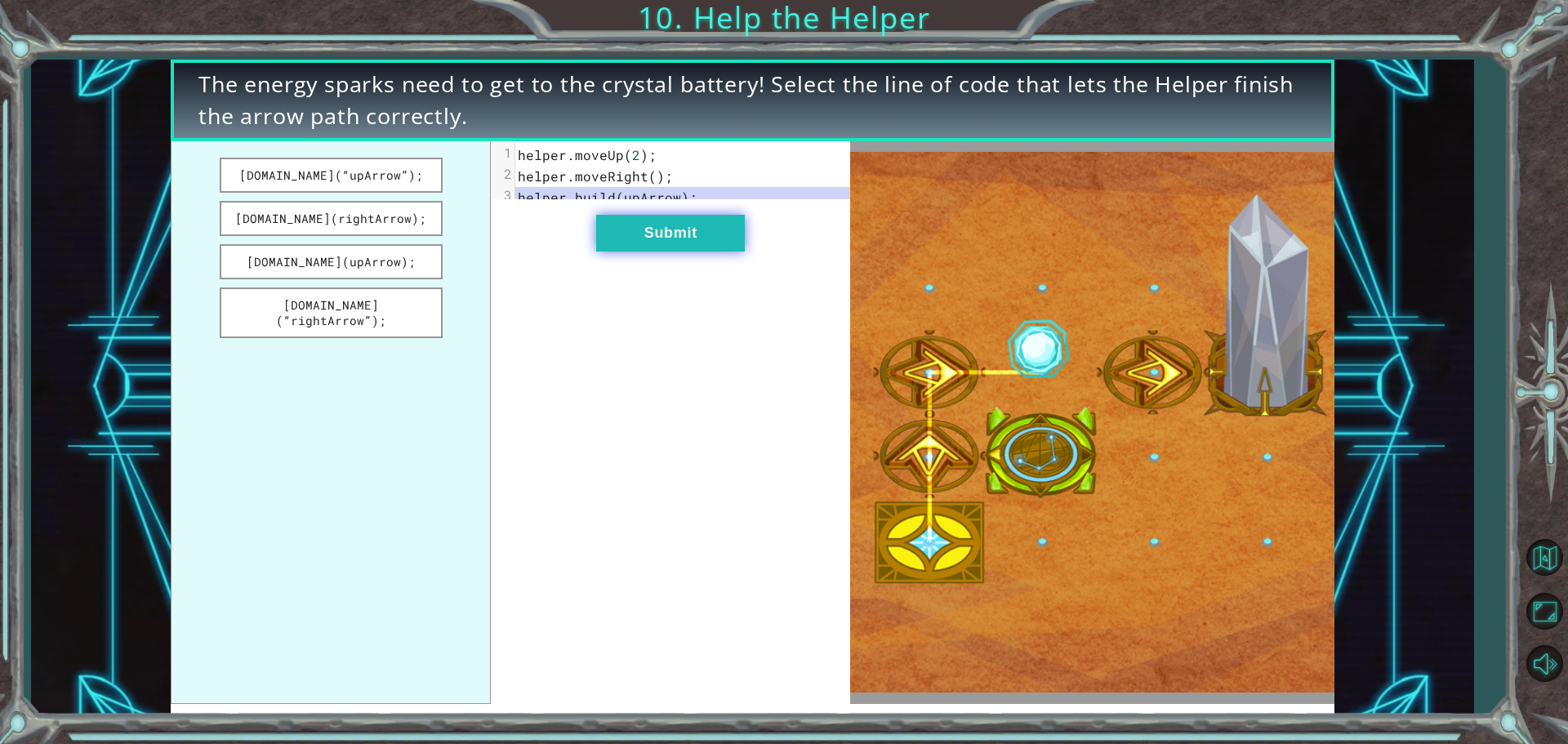
click at [677, 252] on button "Submit" at bounding box center [670, 232] width 149 height 36
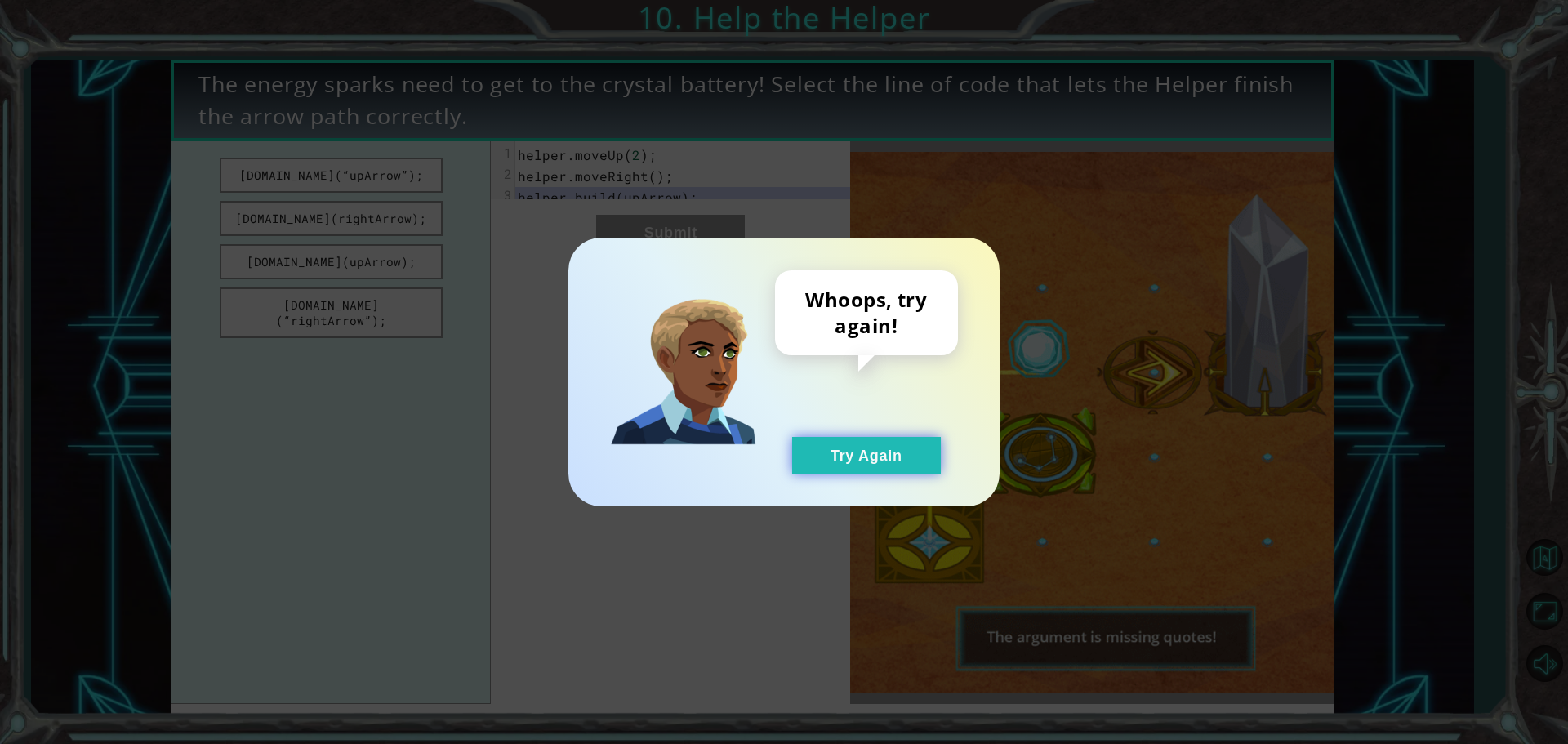
click at [892, 467] on button "Try Again" at bounding box center [866, 455] width 149 height 36
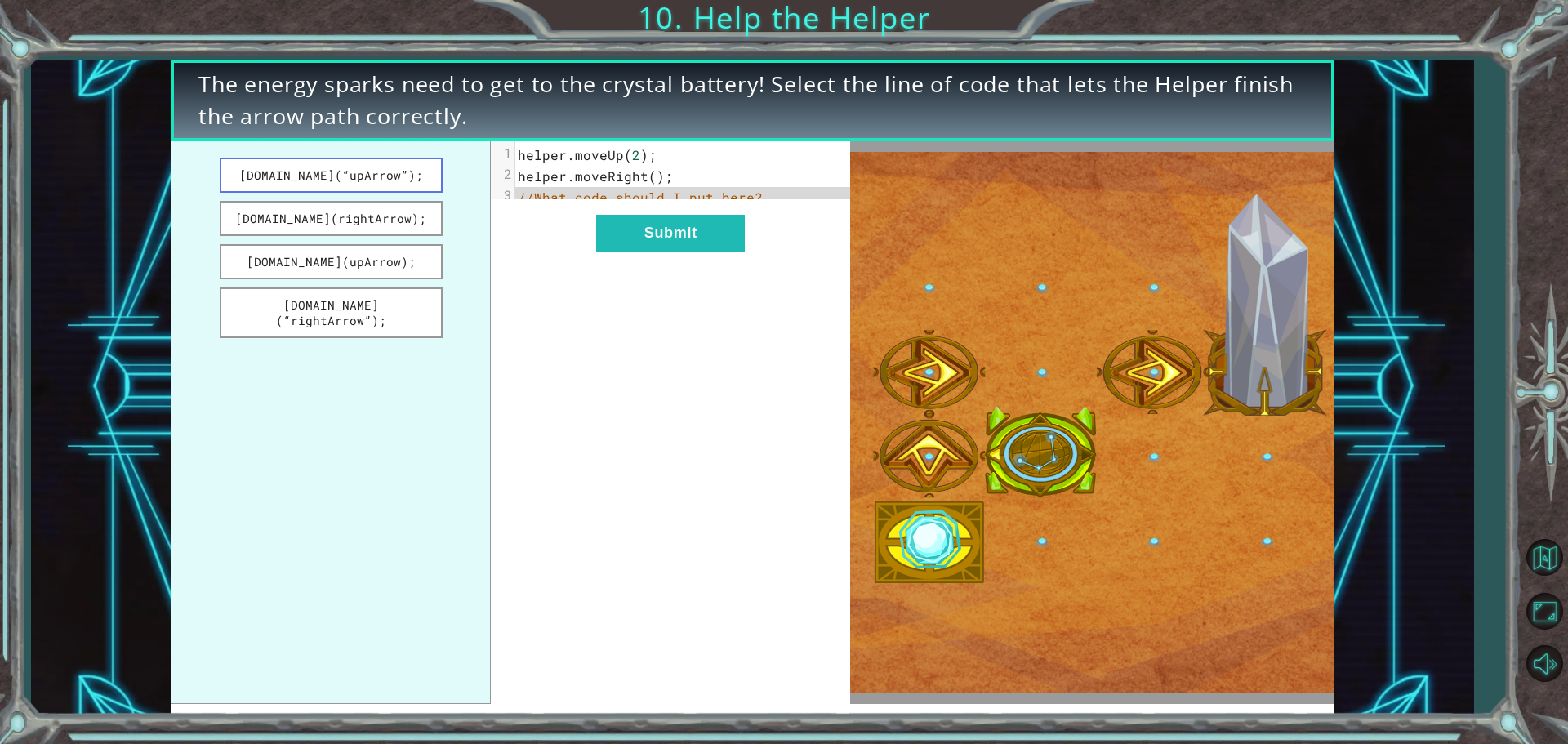
click at [401, 161] on button "[DOMAIN_NAME](“upArrow”);" at bounding box center [331, 176] width 223 height 35
click at [700, 271] on div "xxxxxxxxxx 3 1 helper . moveUp ( 2 ); 2 helper . moveRight (); 3 helper . build…" at bounding box center [670, 422] width 359 height 563
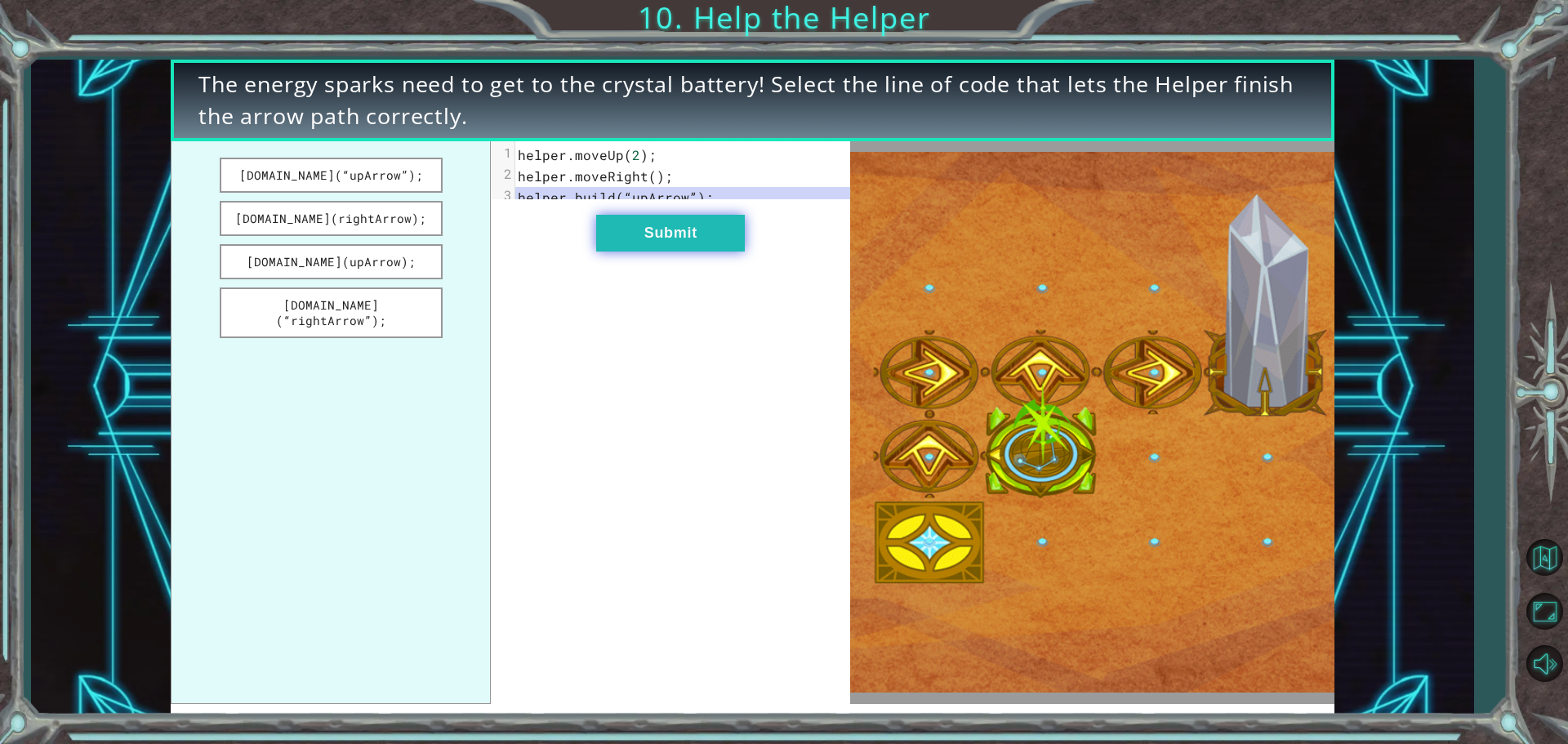
click at [685, 247] on button "Submit" at bounding box center [670, 232] width 149 height 36
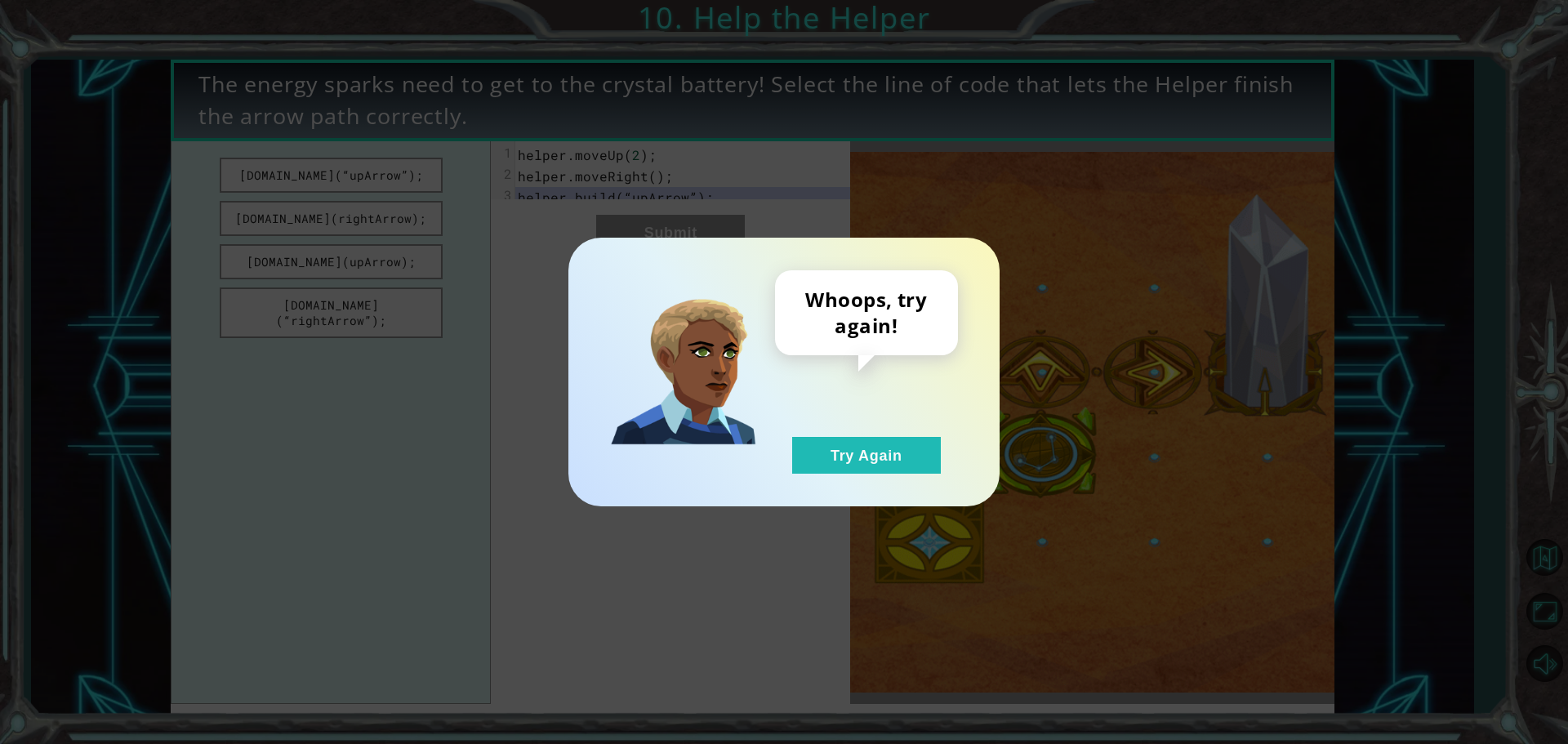
drag, startPoint x: 851, startPoint y: 460, endPoint x: 808, endPoint y: 435, distance: 49.7
click at [851, 460] on button "Try Again" at bounding box center [866, 455] width 149 height 36
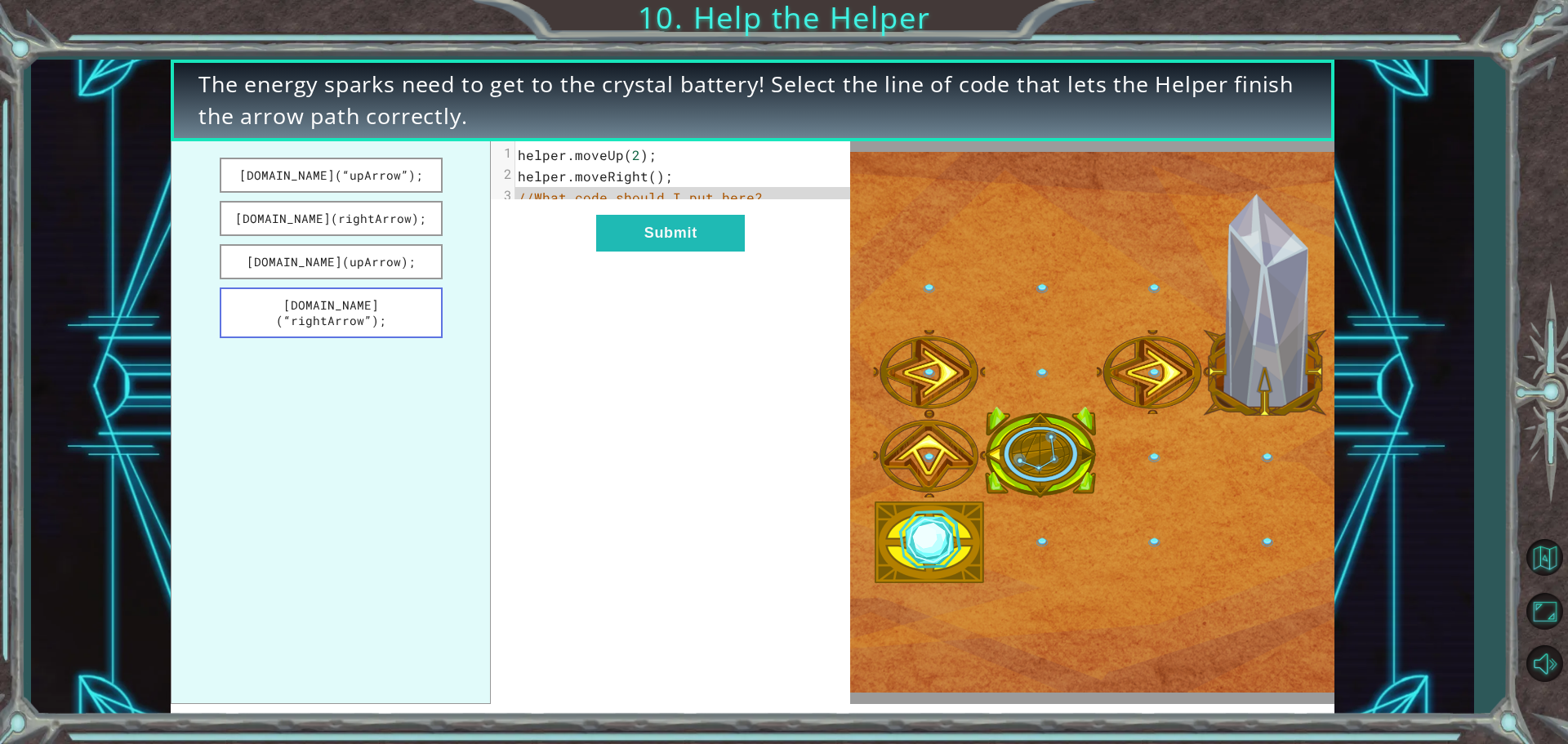
drag, startPoint x: 419, startPoint y: 307, endPoint x: 432, endPoint y: 295, distance: 17.7
click at [419, 305] on button "[DOMAIN_NAME](“rightArrow”);" at bounding box center [331, 312] width 223 height 51
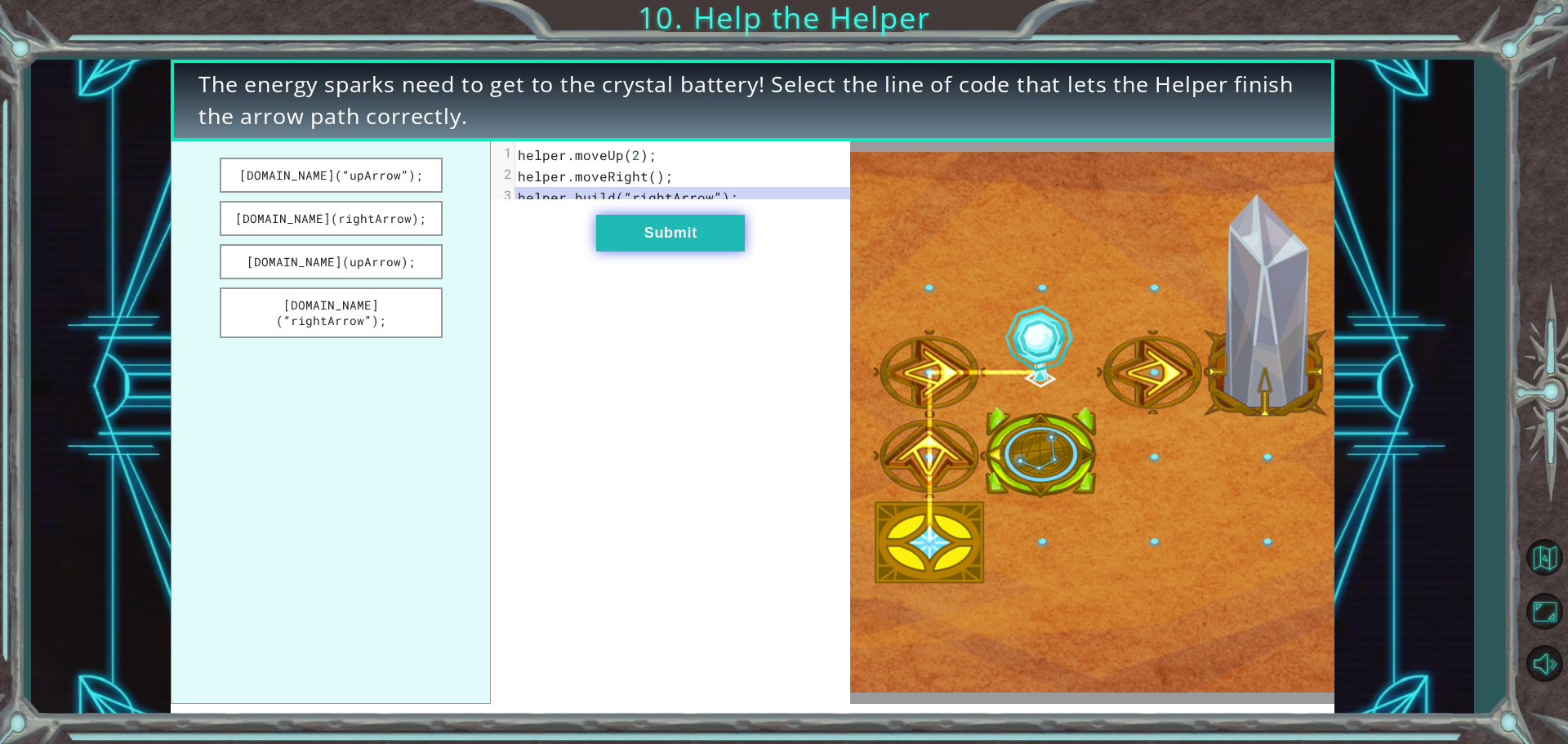
click at [655, 247] on button "Submit" at bounding box center [670, 232] width 149 height 36
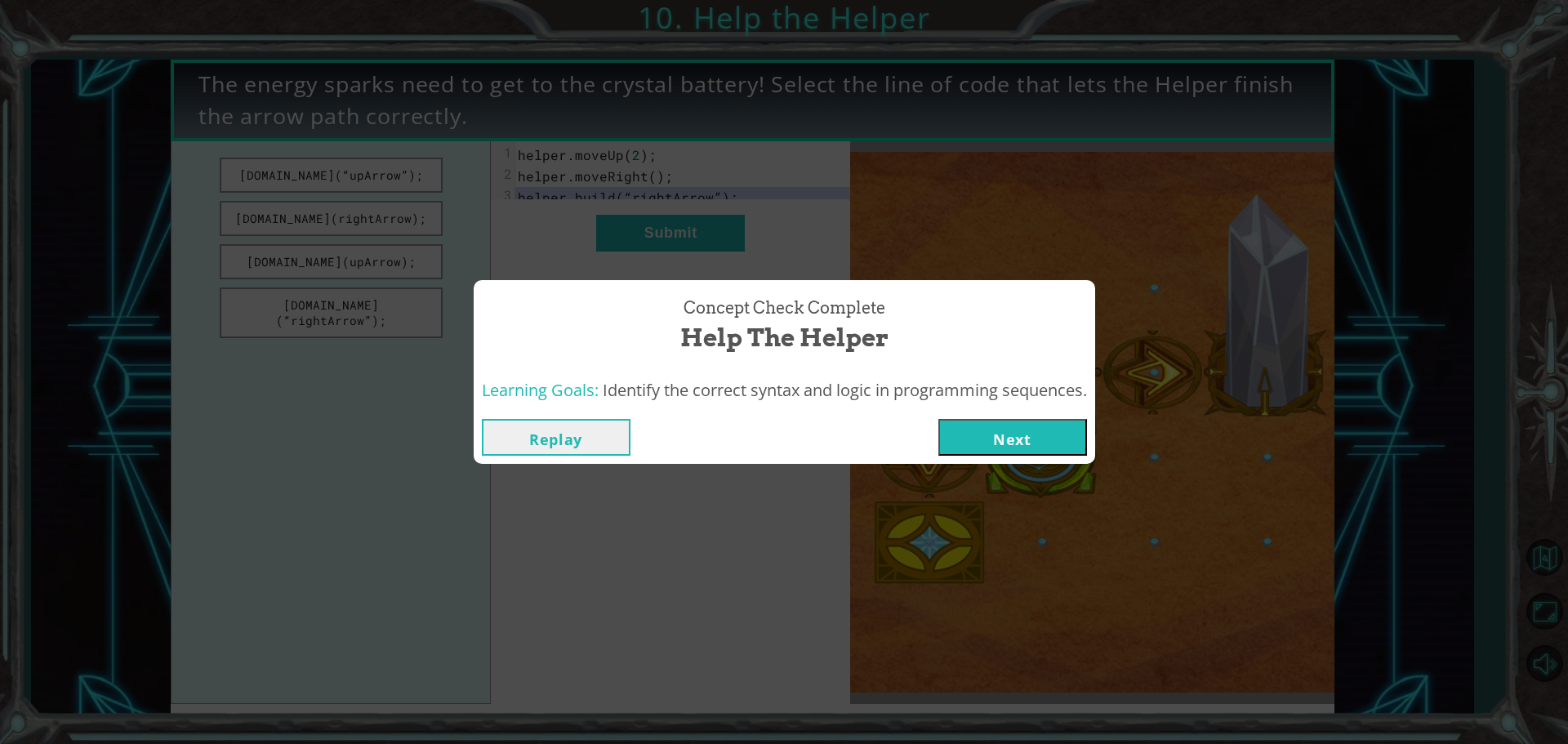
click at [1007, 442] on button "Next" at bounding box center [1013, 436] width 149 height 36
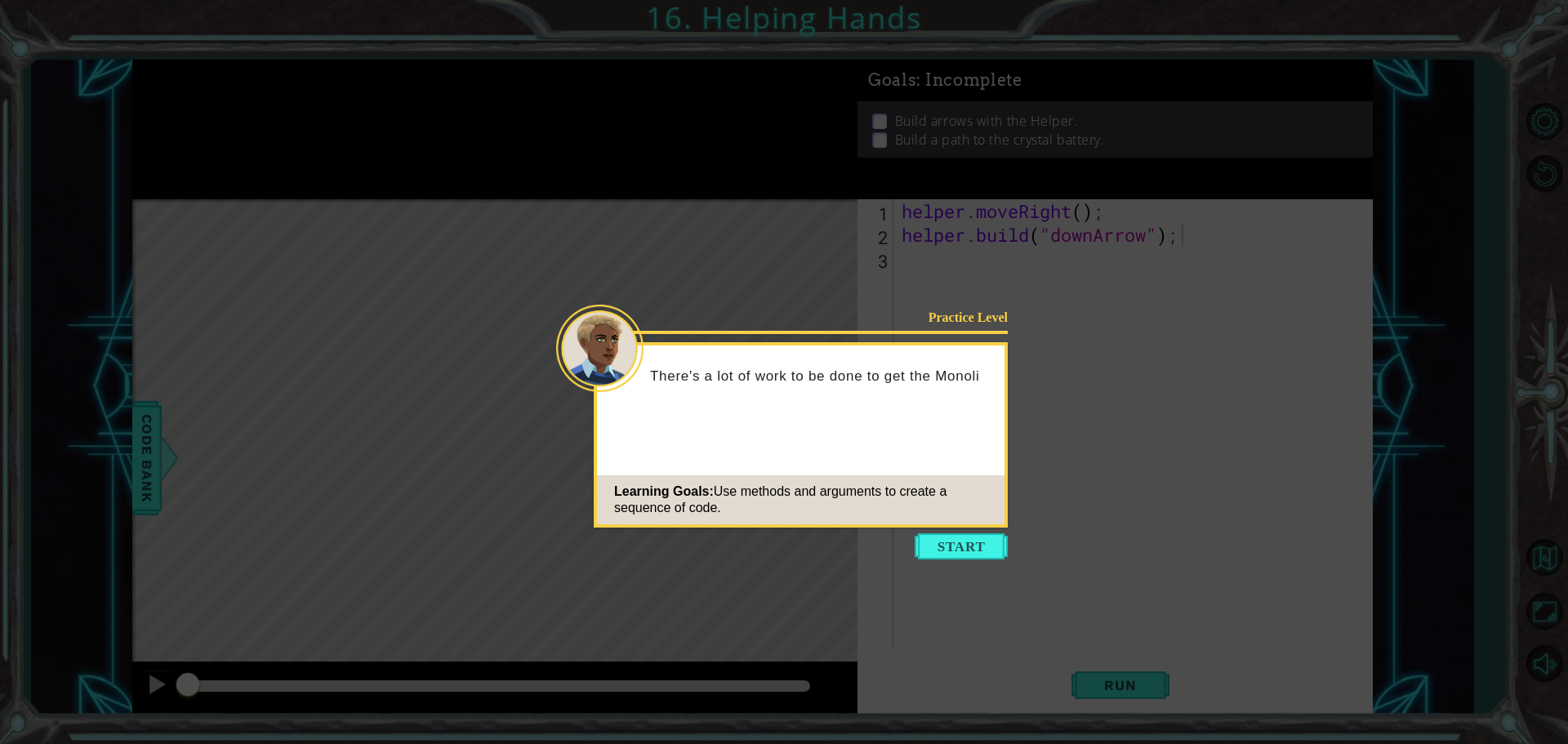
click at [942, 529] on icon at bounding box center [784, 372] width 1568 height 744
click at [943, 530] on icon at bounding box center [784, 372] width 1568 height 744
click at [940, 525] on div "Practice Level There's a lot of work to be done to get the Monolith up and runn…" at bounding box center [801, 435] width 414 height 185
drag, startPoint x: 938, startPoint y: 540, endPoint x: 950, endPoint y: 553, distance: 17.7
click at [946, 553] on button "Start" at bounding box center [960, 545] width 93 height 26
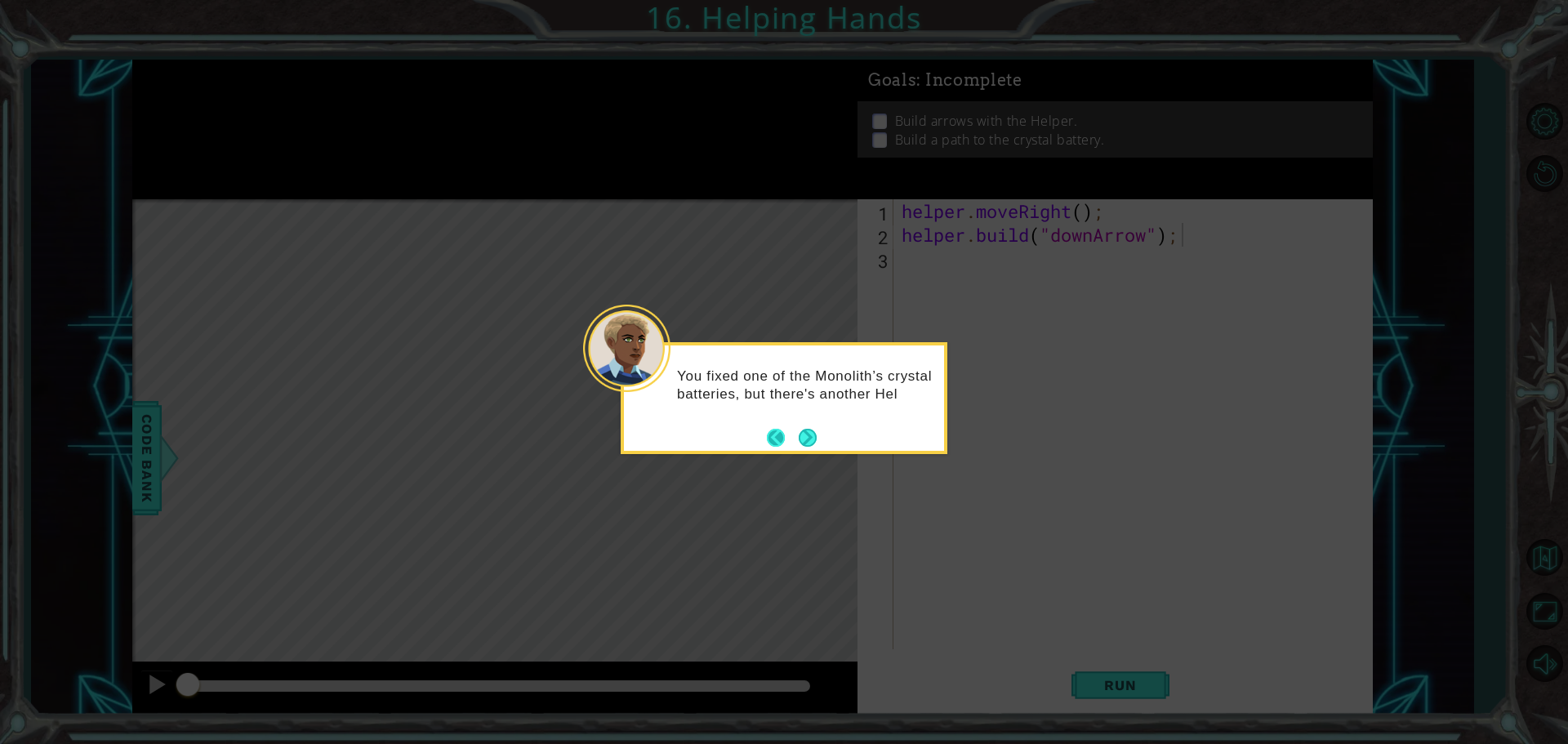
click at [797, 435] on footer at bounding box center [792, 438] width 50 height 25
click at [799, 435] on button "Next" at bounding box center [808, 438] width 18 height 18
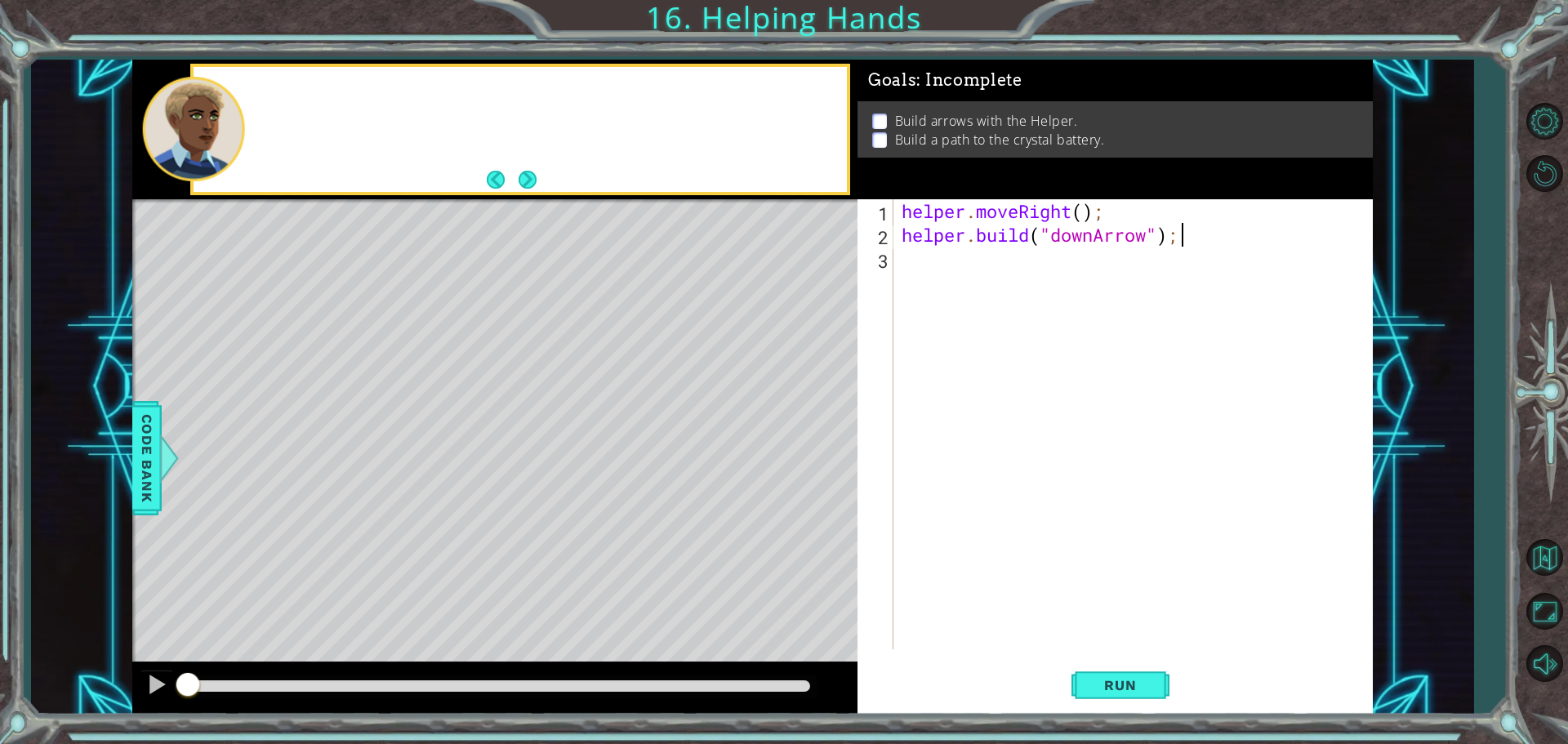
click at [797, 435] on div "Level Map" at bounding box center [509, 440] width 755 height 481
click at [1087, 677] on button "Run" at bounding box center [1120, 685] width 98 height 51
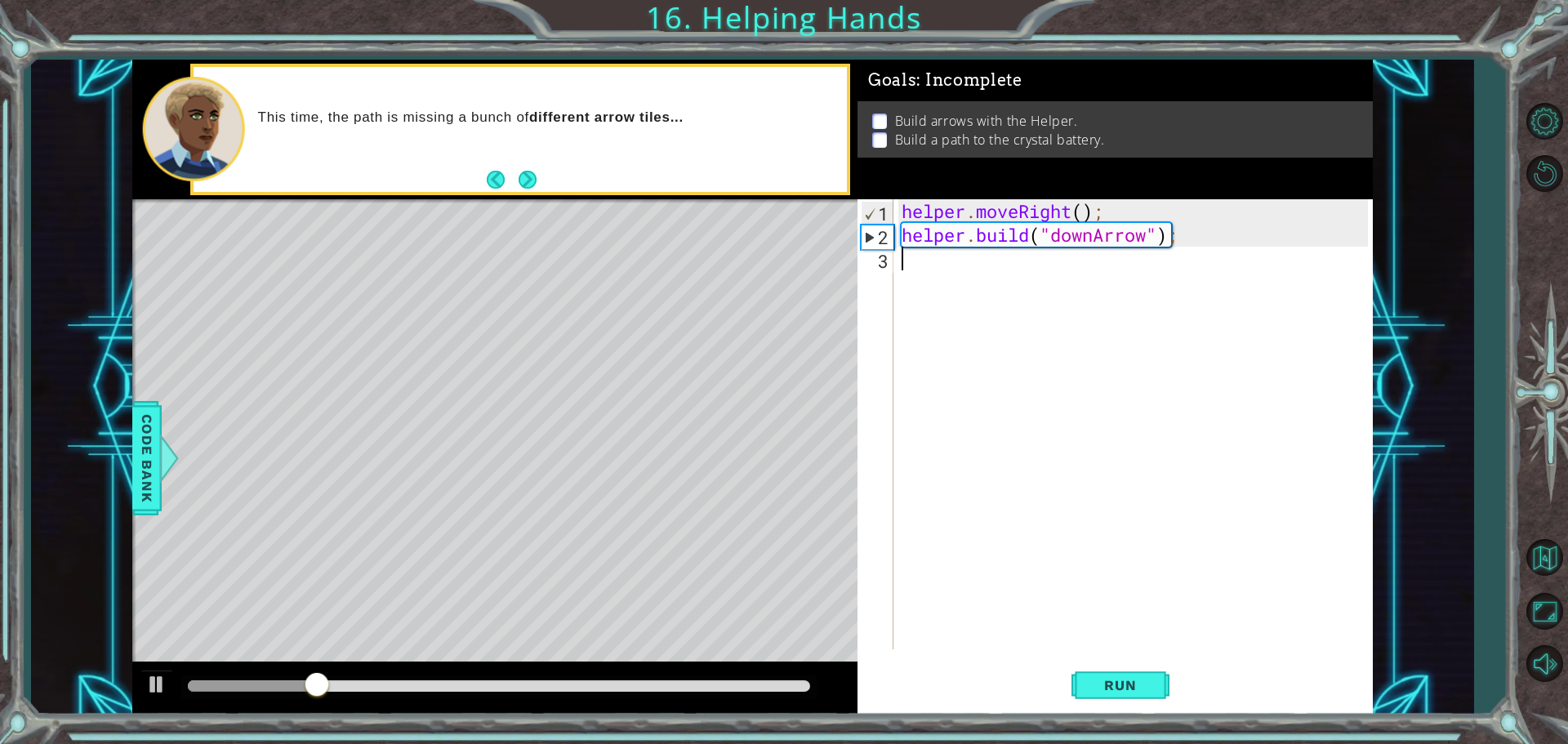
click at [916, 271] on div "helper . moveRight ( ) ; helper . build ( "downArrow" ) ;" at bounding box center [1137, 448] width 478 height 497
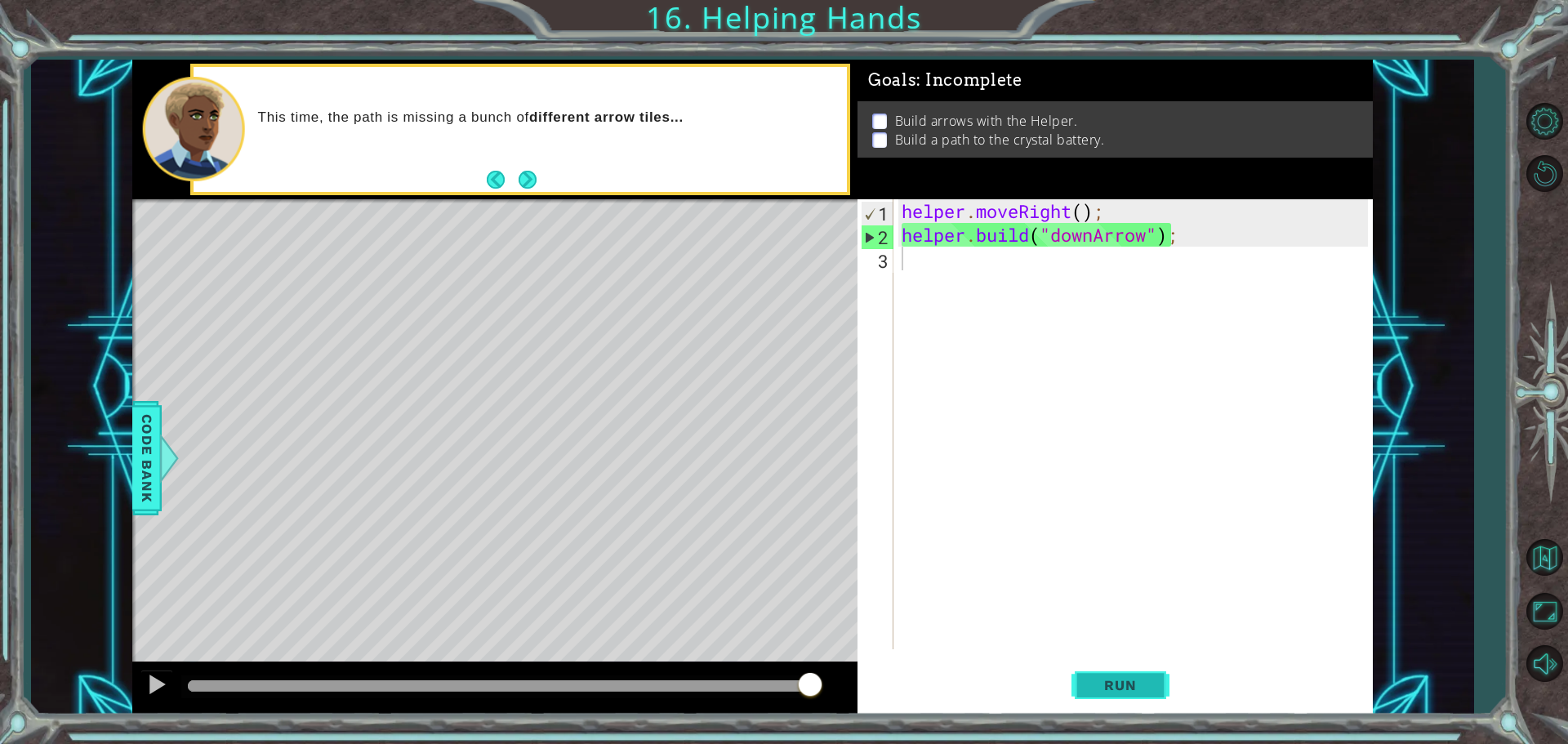
drag, startPoint x: 1132, startPoint y: 696, endPoint x: 1101, endPoint y: 685, distance: 32.9
click at [1131, 696] on button "Run" at bounding box center [1120, 685] width 98 height 51
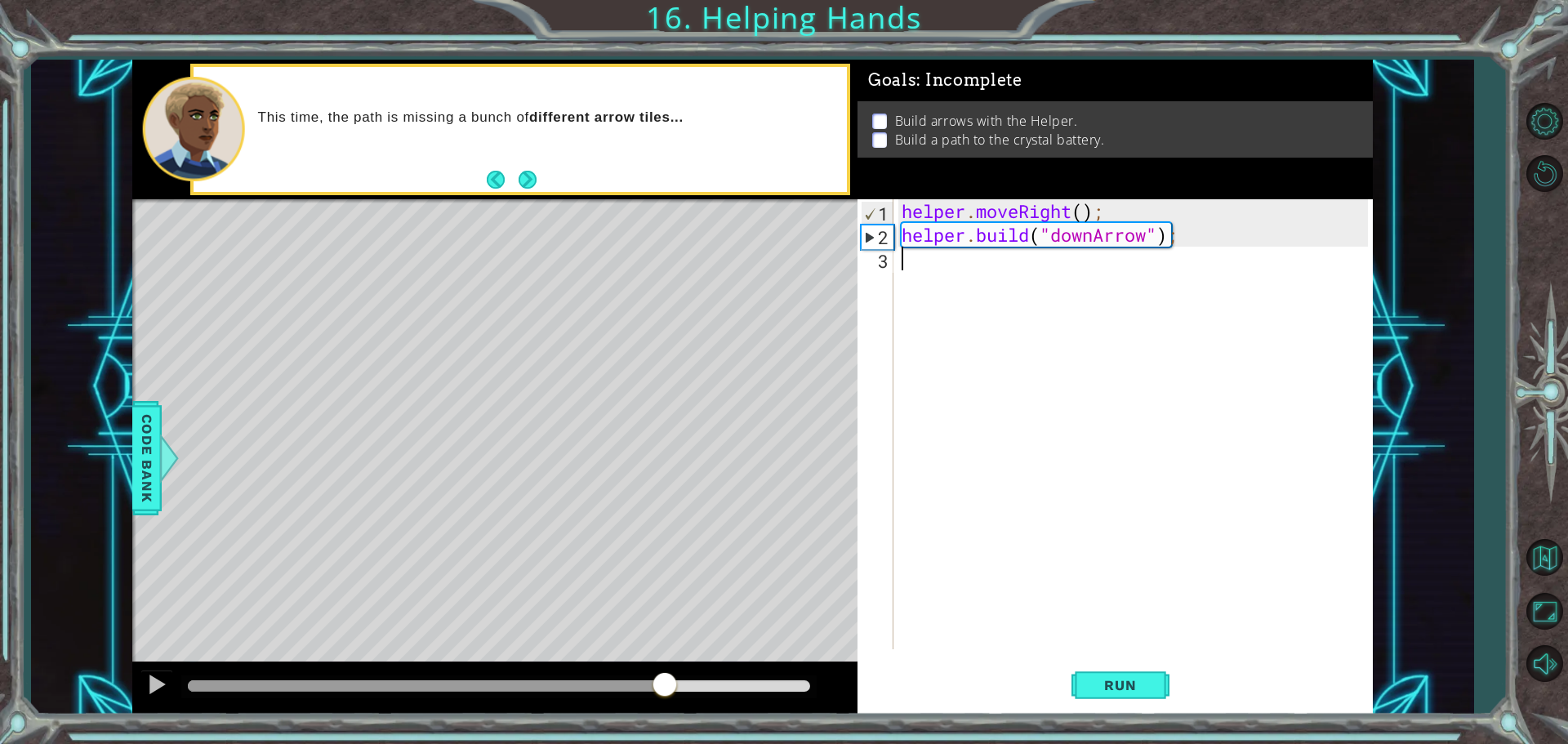
drag, startPoint x: 396, startPoint y: 683, endPoint x: 675, endPoint y: 591, distance: 293.8
click at [674, 592] on div "methods helper moveUp() moveDown() moveLeft() moveRight() build(item) tools for…" at bounding box center [752, 387] width 1241 height 655
click at [966, 285] on div "helper . moveRight ( ) ; helper . build ( "downArrow" ) ;" at bounding box center [1137, 448] width 478 height 497
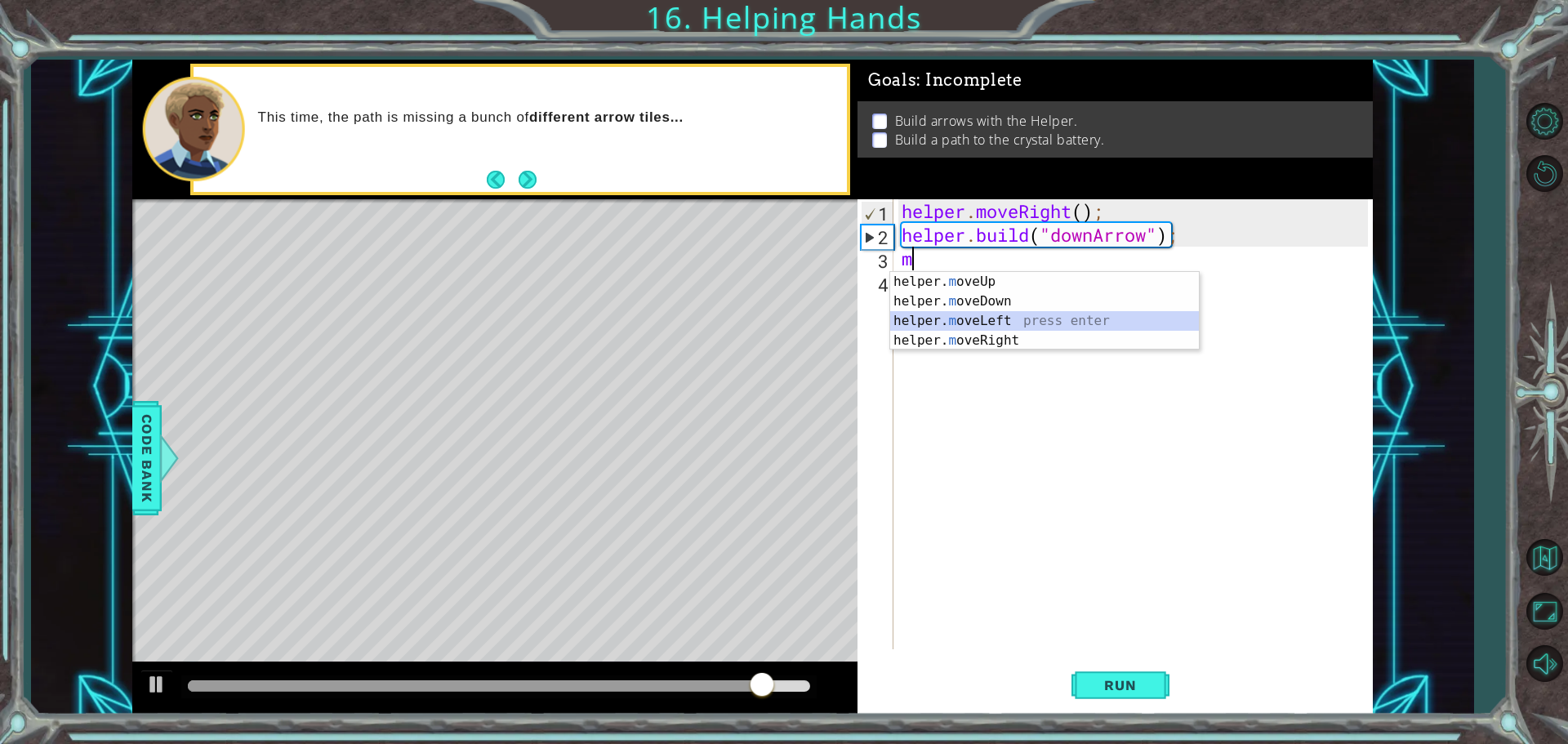
click at [1004, 327] on div "helper. m oveUp press enter helper. m oveDown press enter helper. m oveLeft pre…" at bounding box center [1045, 331] width 309 height 118
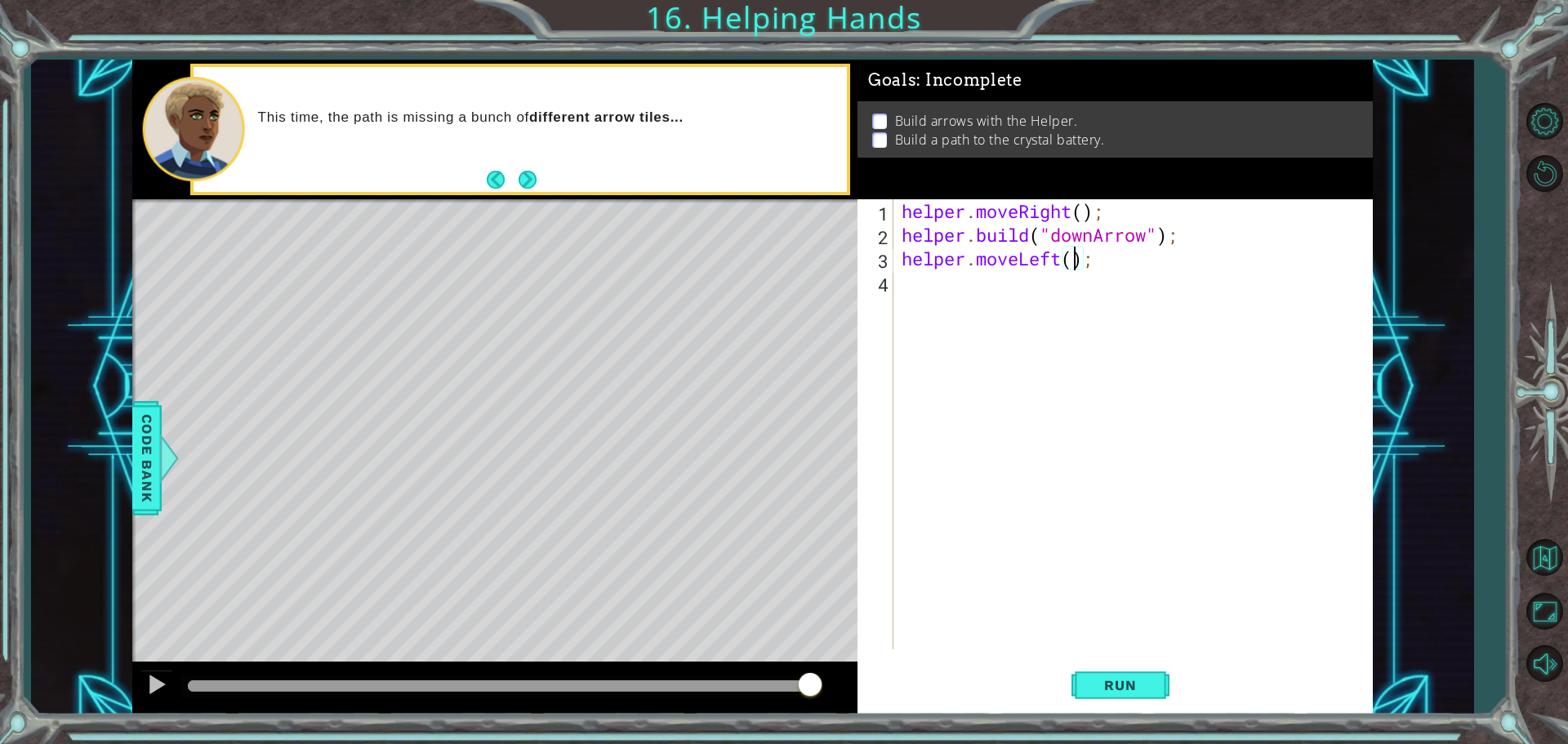
scroll to position [0, 8]
type textarea "helper.moveLeft(2);"
drag, startPoint x: 1152, startPoint y: 695, endPoint x: 1152, endPoint y: 685, distance: 10.0
click at [1152, 693] on button "Run" at bounding box center [1120, 685] width 98 height 51
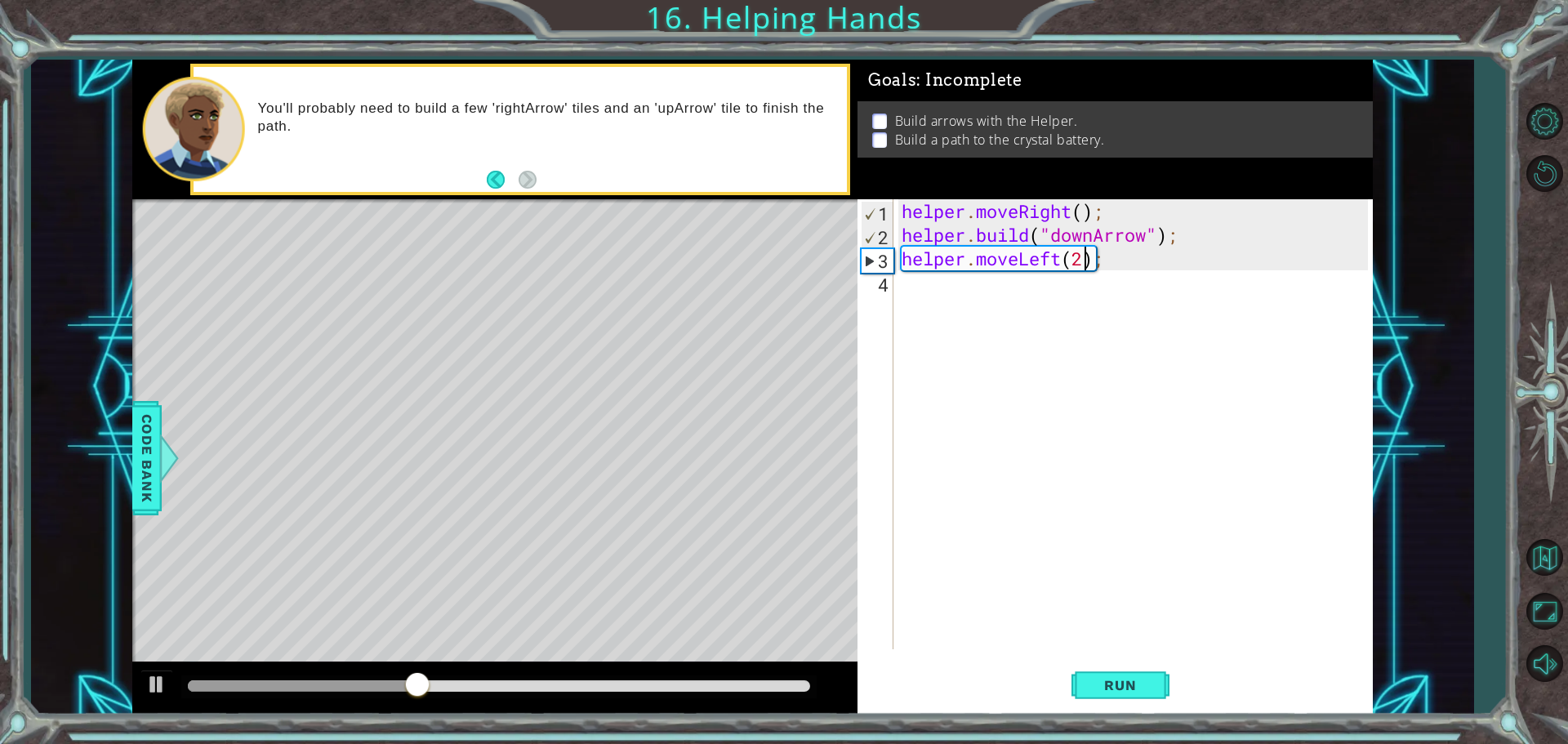
click at [1109, 272] on div "helper . moveRight ( ) ; helper . build ( "downArrow" ) ; helper . moveLeft ( 2…" at bounding box center [1137, 448] width 478 height 497
click at [1111, 256] on div "helper . moveRight ( ) ; helper . build ( "downArrow" ) ; helper . moveLeft ( 2…" at bounding box center [1137, 448] width 478 height 497
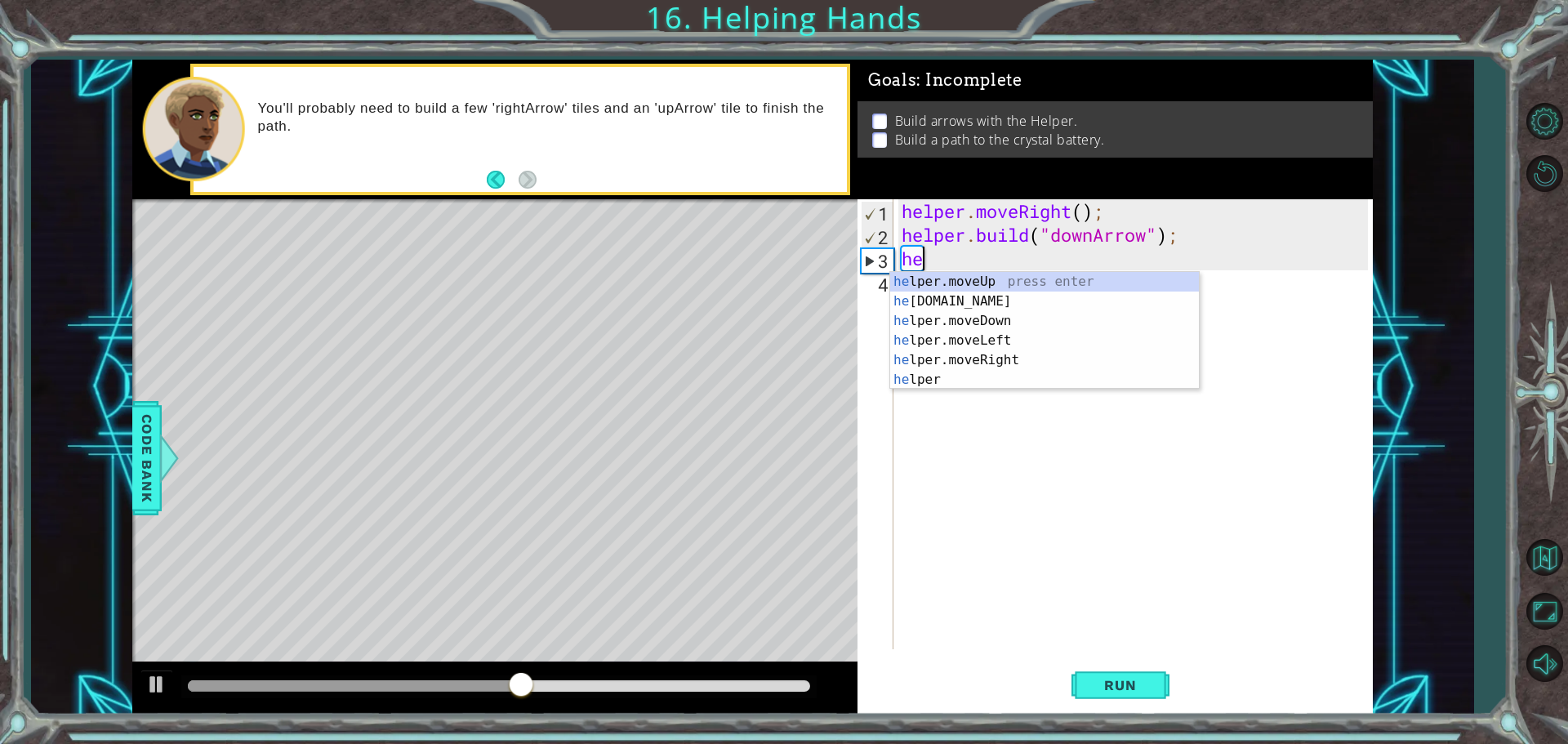
type textarea "h"
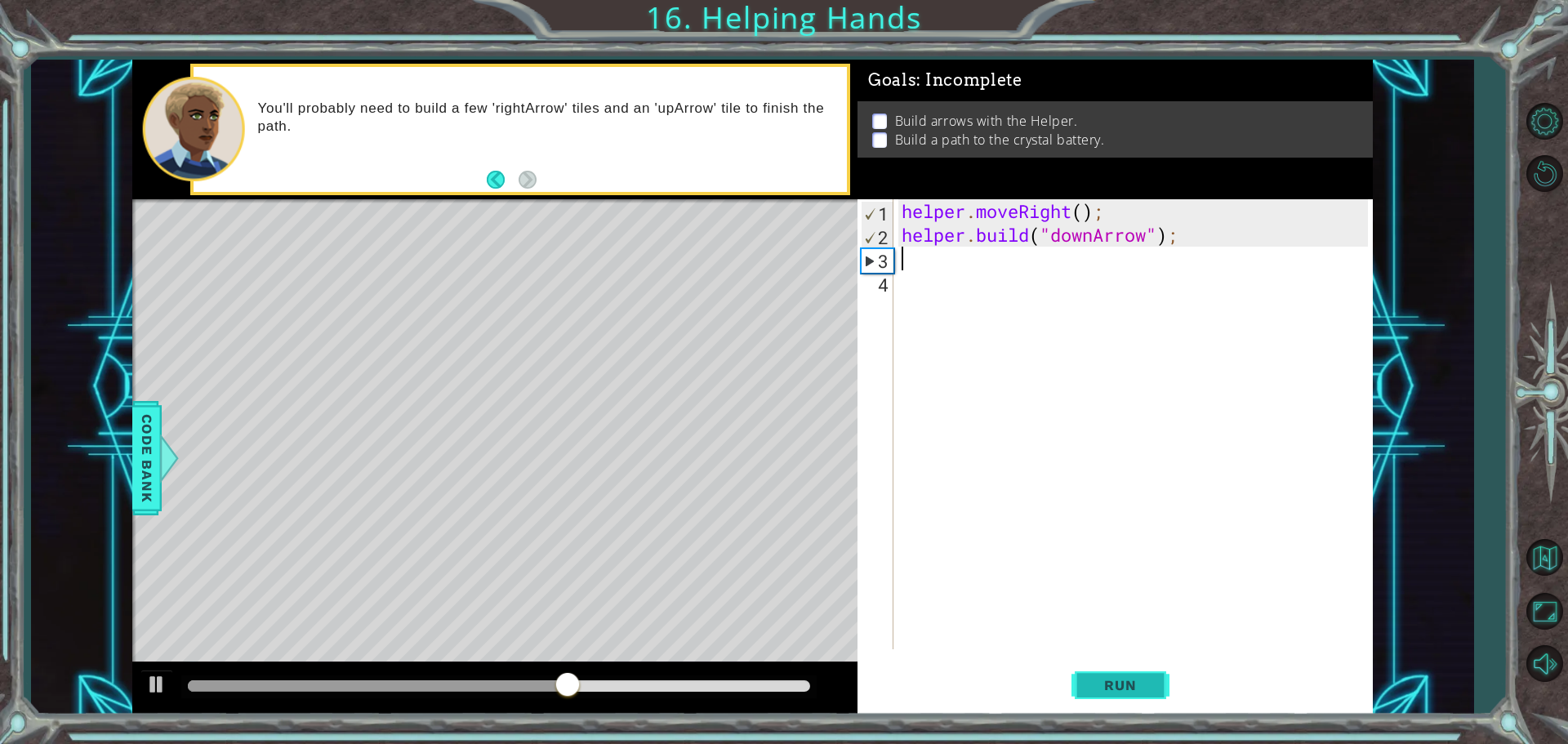
click at [1159, 695] on button "Run" at bounding box center [1120, 685] width 98 height 51
